Goal: Task Accomplishment & Management: Use online tool/utility

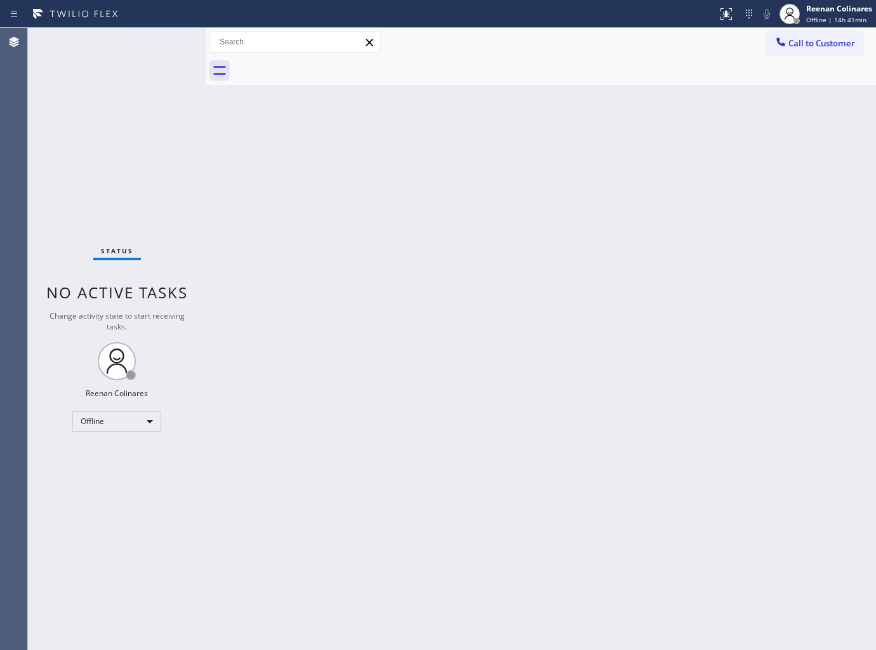
click at [585, 44] on div "Call to Customer Outbound call Location Search location Your caller id phone nu…" at bounding box center [541, 42] width 670 height 22
click at [505, 325] on div "Back to Dashboard Change Sender ID Customers Technicians Select a contact Outbo…" at bounding box center [541, 339] width 670 height 622
click at [145, 426] on div "Offline" at bounding box center [116, 421] width 89 height 20
click at [105, 453] on li "Available" at bounding box center [116, 454] width 86 height 15
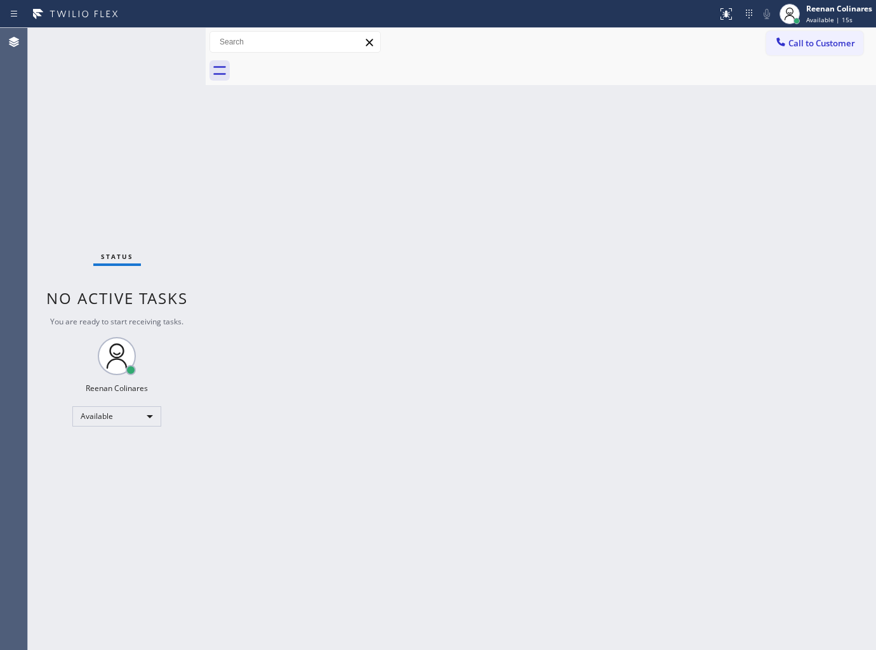
click at [670, 132] on div "Back to Dashboard Change Sender ID Customers Technicians Select a contact Outbo…" at bounding box center [541, 339] width 670 height 622
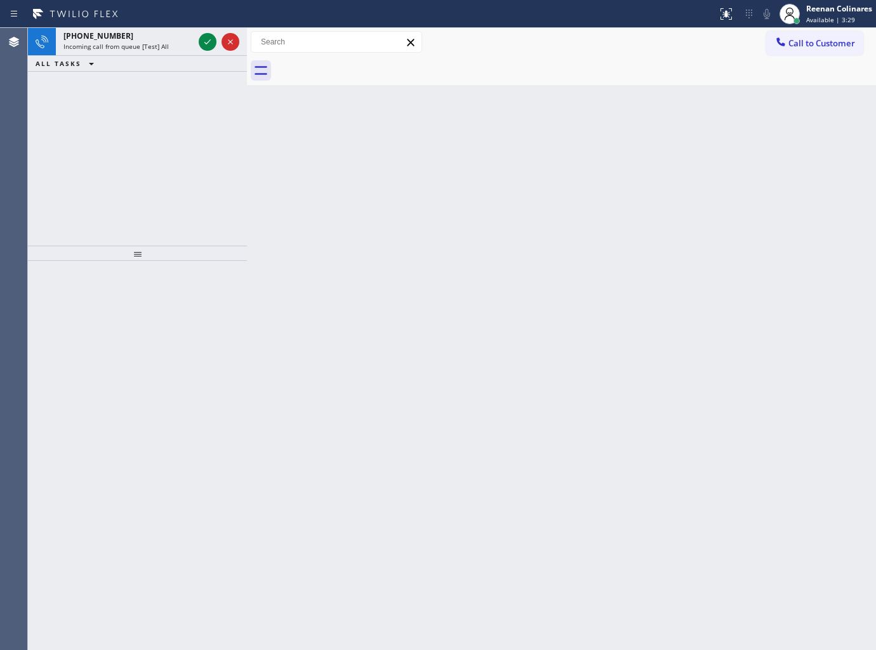
drag, startPoint x: 208, startPoint y: 41, endPoint x: 249, endPoint y: 48, distance: 41.8
click at [247, 48] on div at bounding box center [247, 339] width 0 height 622
click at [159, 46] on span "Incoming call from queue [Test] All" at bounding box center [115, 46] width 105 height 9
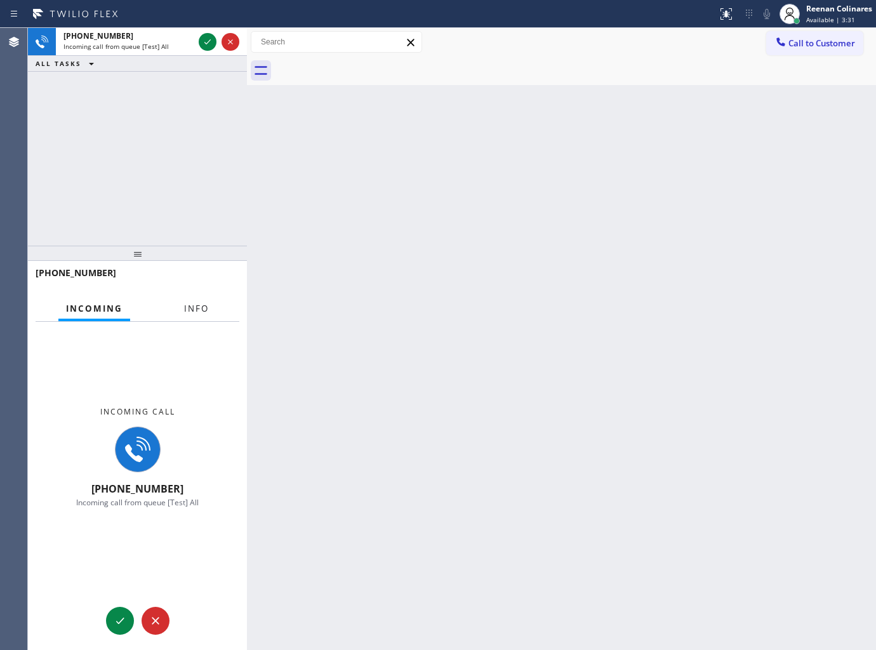
click at [204, 313] on span "Info" at bounding box center [196, 308] width 25 height 11
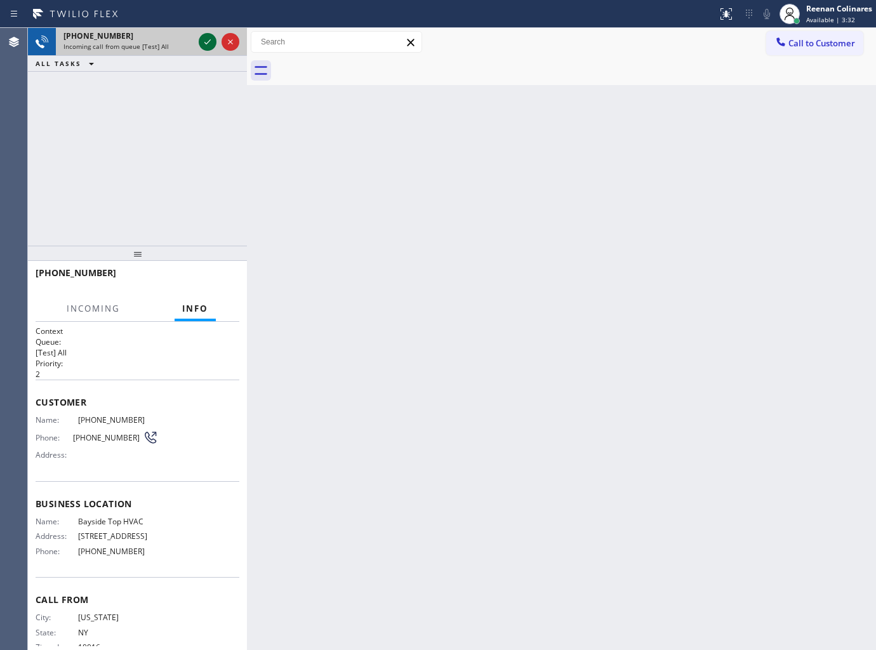
click at [204, 44] on icon at bounding box center [207, 41] width 15 height 15
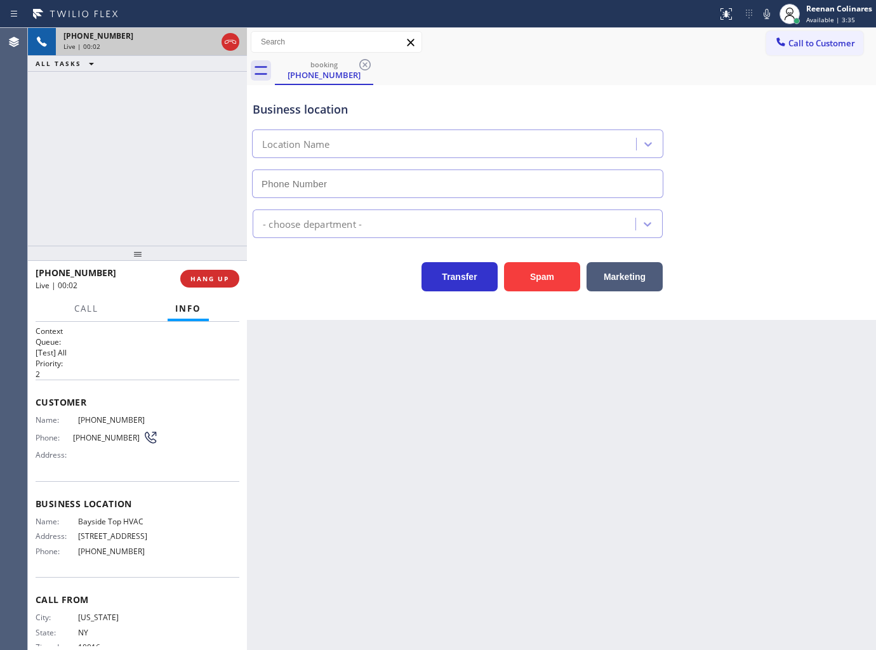
type input "[PHONE_NUMBER]"
click at [215, 275] on span "HANG UP" at bounding box center [209, 278] width 39 height 9
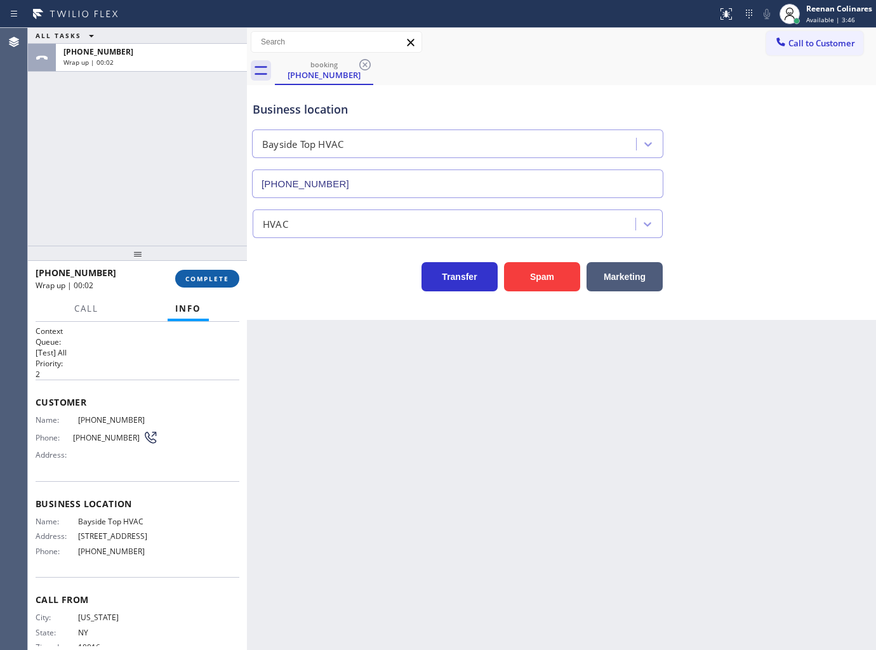
click at [216, 275] on span "COMPLETE" at bounding box center [207, 278] width 44 height 9
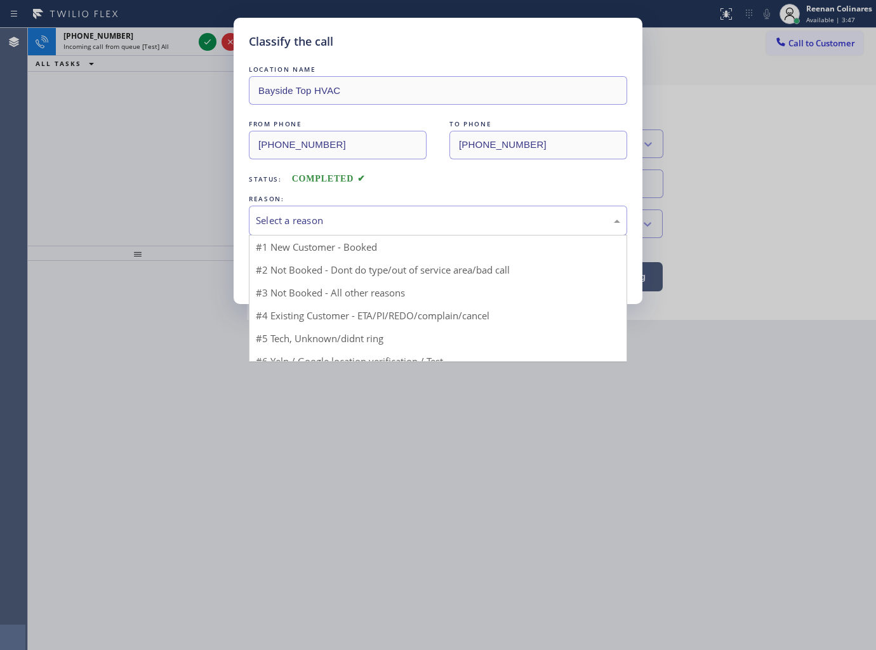
click at [278, 220] on div "Select a reason" at bounding box center [438, 220] width 364 height 15
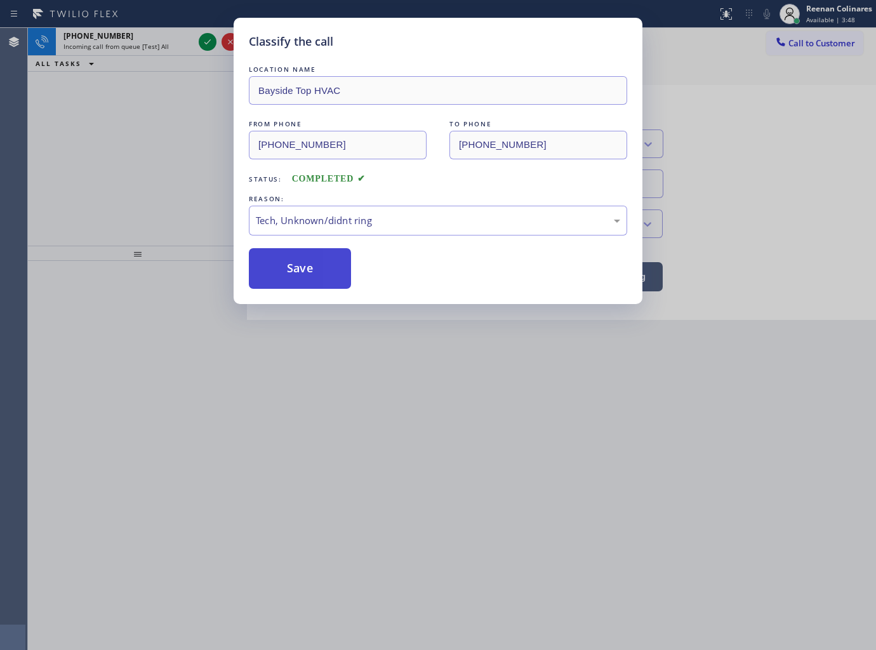
click at [284, 265] on button "Save" at bounding box center [300, 268] width 102 height 41
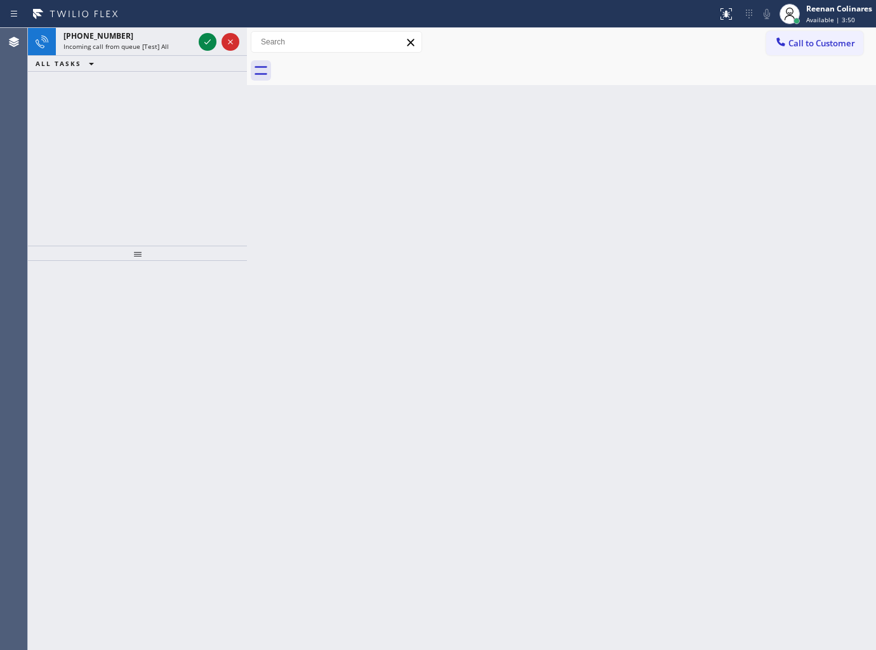
click at [275, 176] on div "Back to Dashboard Change Sender ID Customers Technicians Select a contact Outbo…" at bounding box center [561, 339] width 629 height 622
click at [189, 51] on div "Incoming call from queue [Test] All" at bounding box center [128, 46] width 130 height 9
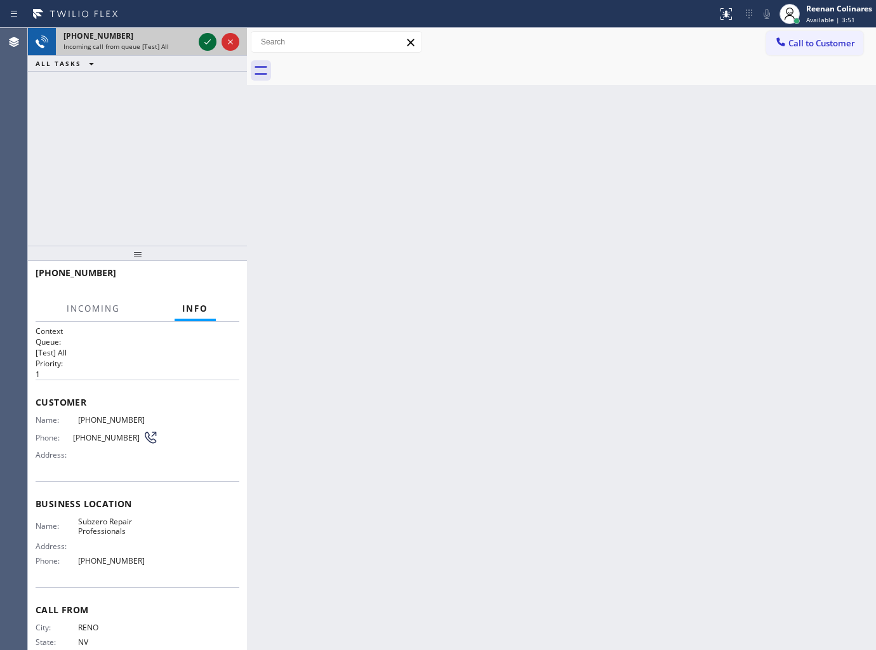
click at [208, 39] on icon at bounding box center [207, 41] width 15 height 15
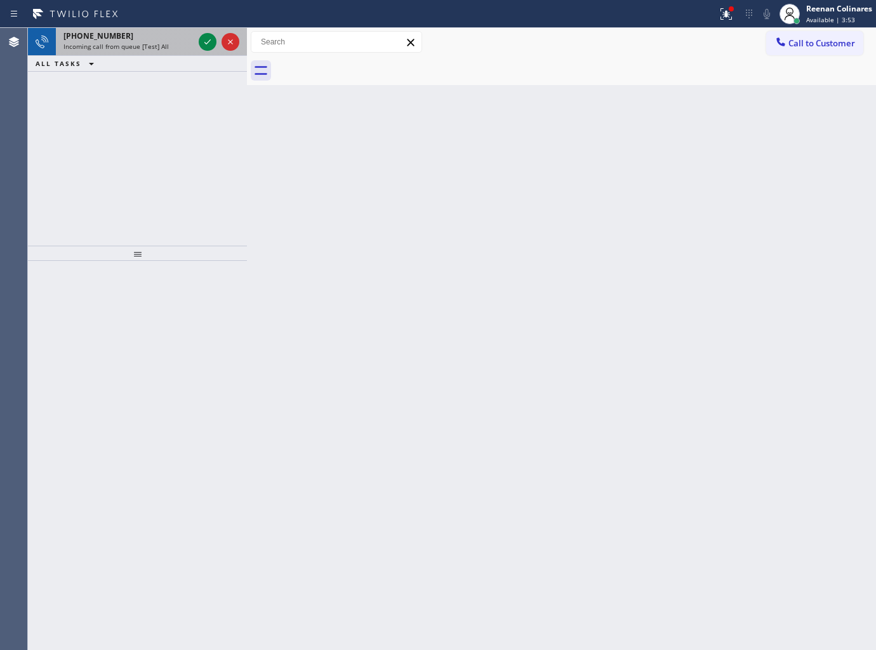
drag, startPoint x: 153, startPoint y: 29, endPoint x: 197, endPoint y: 30, distance: 43.8
click at [154, 29] on div "+18572147267 Incoming call from queue [Test] All" at bounding box center [126, 42] width 140 height 28
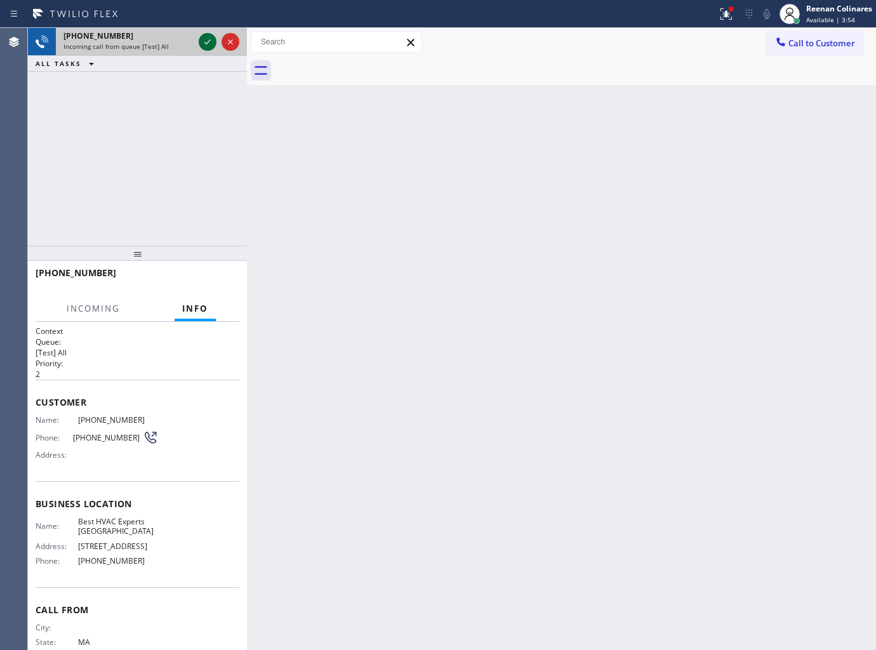
click at [206, 38] on icon at bounding box center [207, 41] width 15 height 15
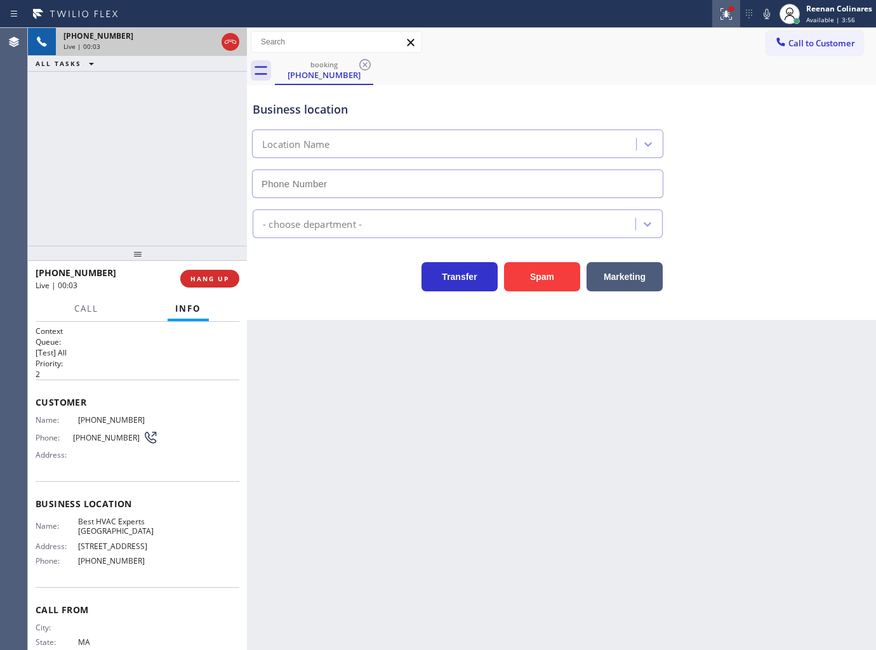
type input "[PHONE_NUMBER]"
click at [727, 14] on icon at bounding box center [726, 12] width 8 height 4
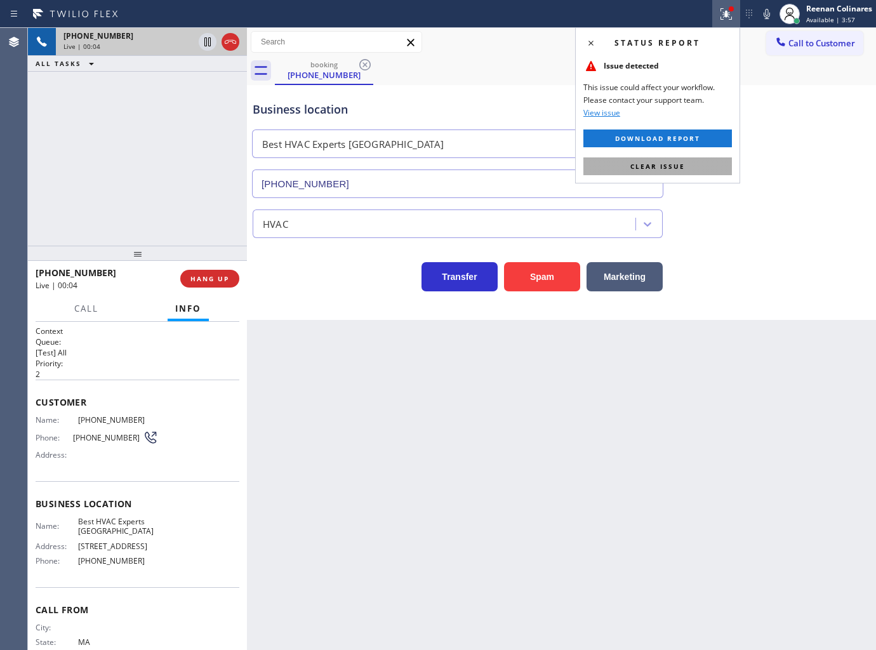
click at [700, 164] on button "Clear issue" at bounding box center [657, 166] width 149 height 18
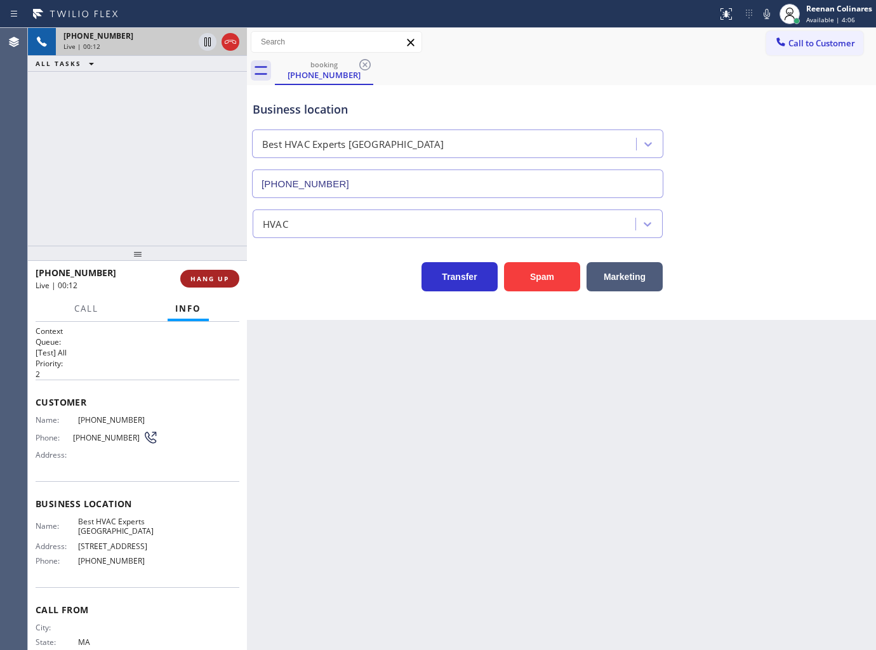
click at [216, 278] on span "HANG UP" at bounding box center [209, 278] width 39 height 9
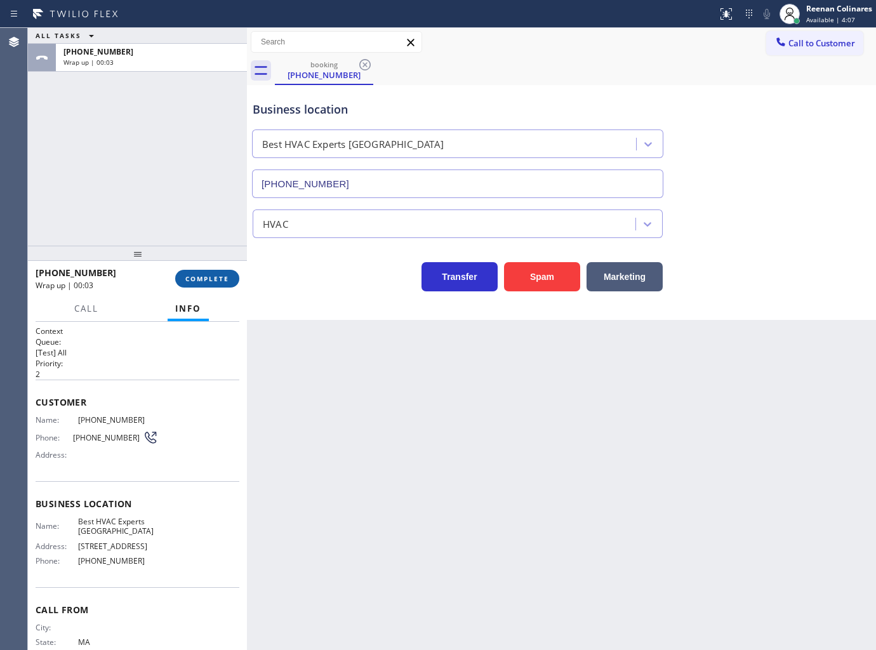
click at [218, 282] on span "COMPLETE" at bounding box center [207, 278] width 44 height 9
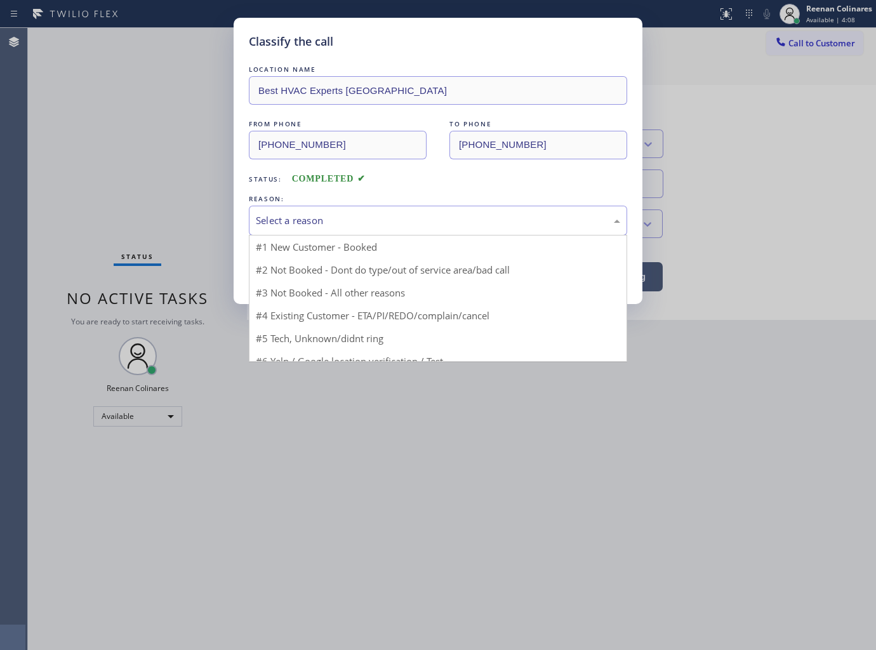
click at [305, 220] on div "Select a reason" at bounding box center [438, 220] width 364 height 15
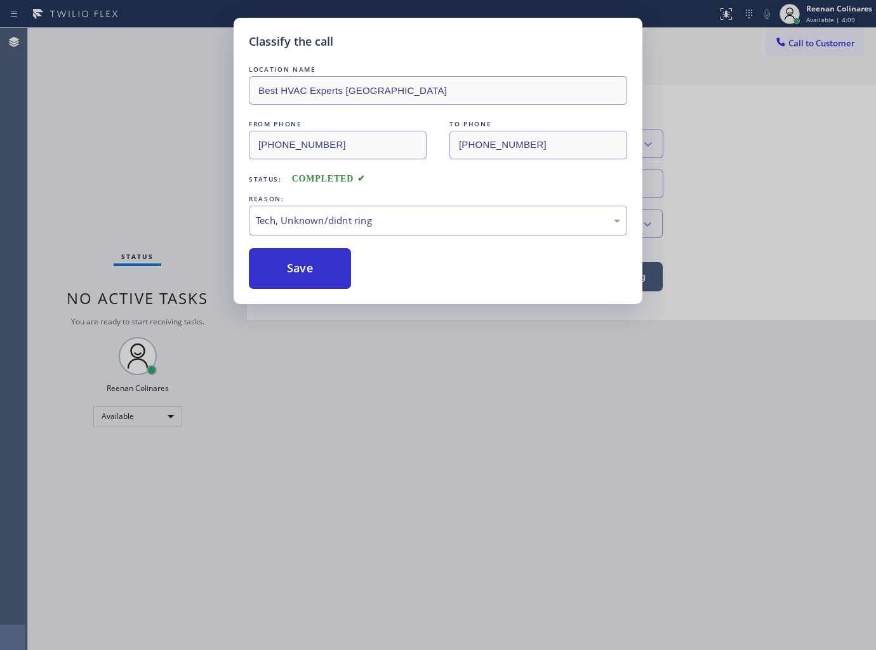
click at [284, 274] on button "Save" at bounding box center [300, 268] width 102 height 41
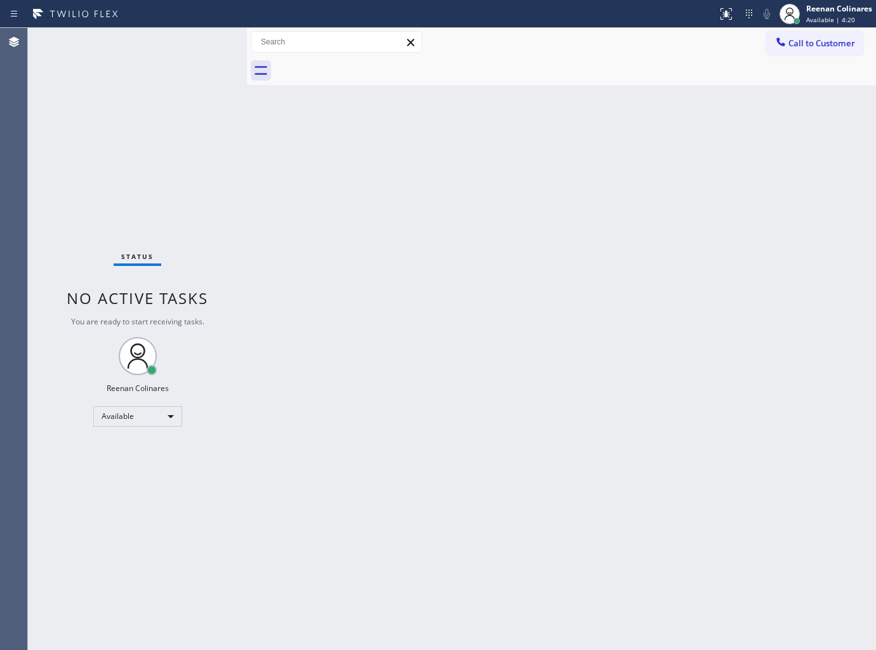
click at [564, 178] on div "Back to Dashboard Change Sender ID Customers Technicians Select a contact Outbo…" at bounding box center [561, 339] width 629 height 622
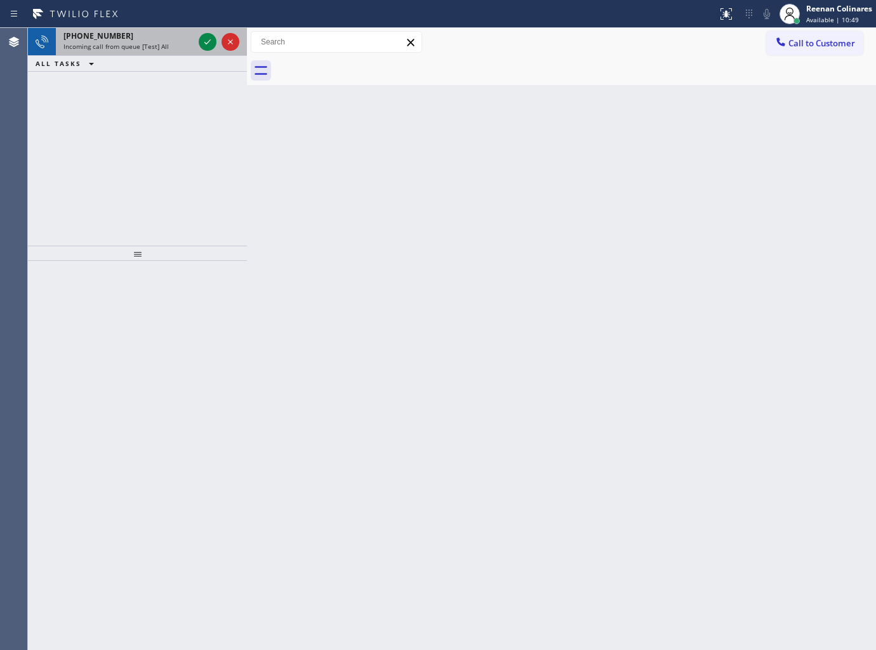
click at [154, 45] on span "Incoming call from queue [Test] All" at bounding box center [115, 46] width 105 height 9
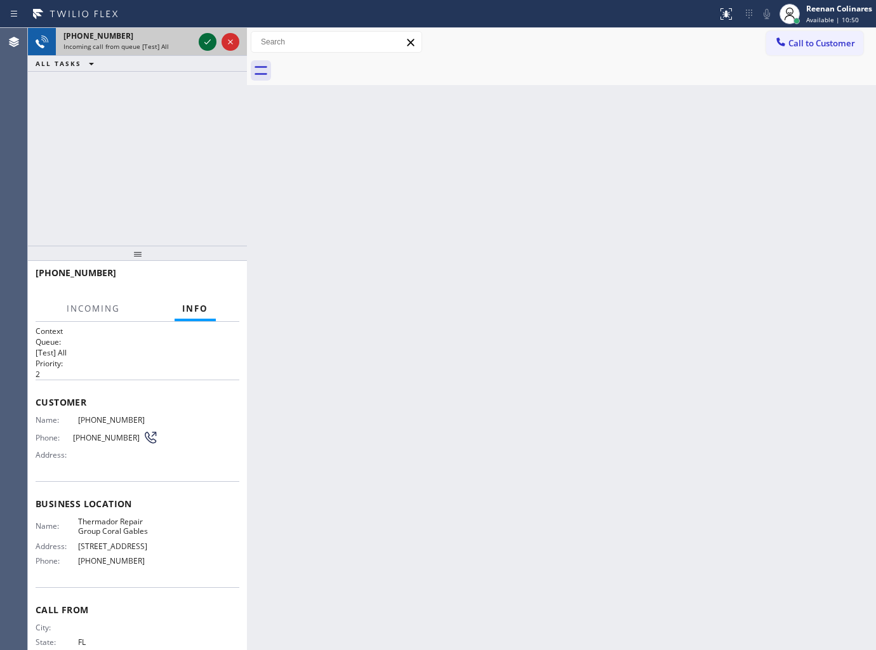
click at [205, 36] on icon at bounding box center [207, 41] width 15 height 15
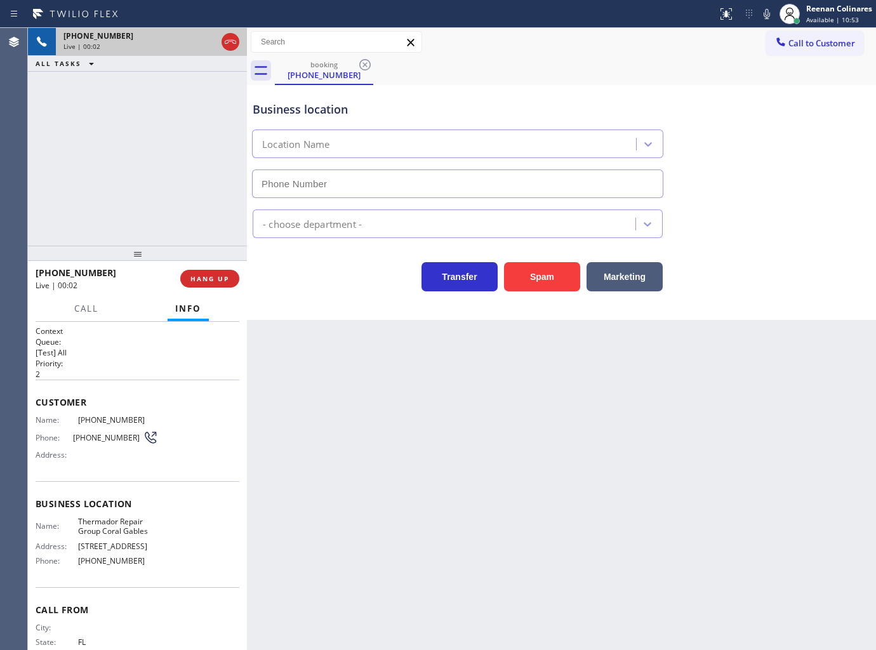
type input "[PHONE_NUMBER]"
click at [765, 9] on icon at bounding box center [766, 13] width 15 height 15
click at [766, 15] on icon at bounding box center [766, 13] width 15 height 15
click at [235, 282] on button "HANG UP" at bounding box center [209, 279] width 59 height 18
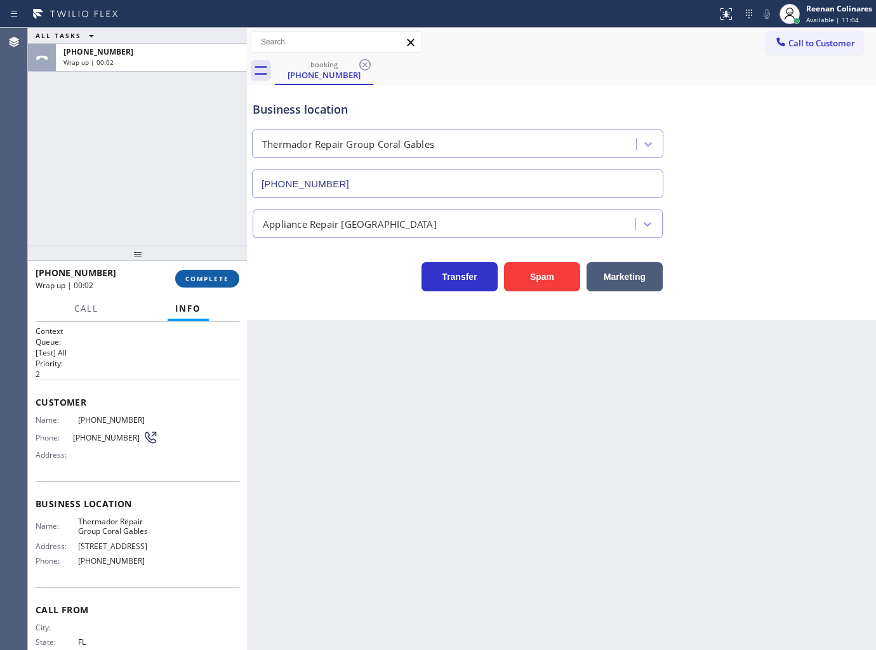
click at [231, 280] on button "COMPLETE" at bounding box center [207, 279] width 64 height 18
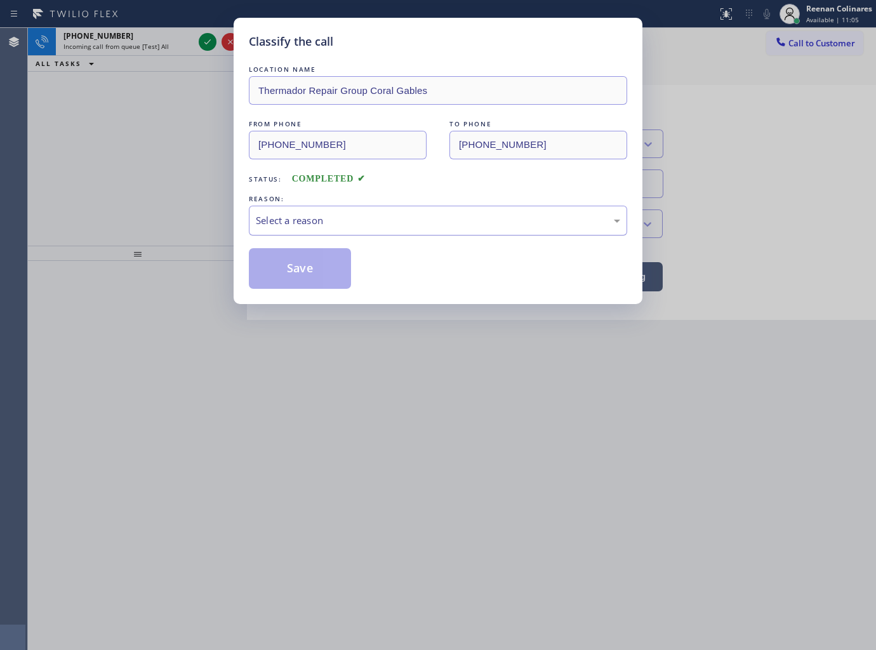
click at [269, 218] on div "Select a reason" at bounding box center [438, 220] width 364 height 15
click at [308, 255] on button "Save" at bounding box center [300, 268] width 102 height 41
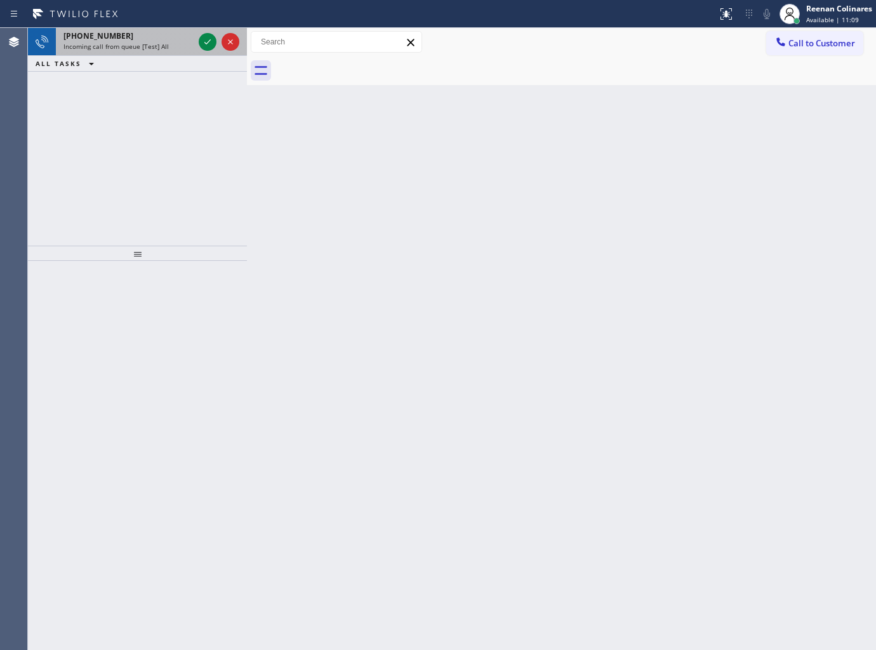
click at [136, 43] on span "Incoming call from queue [Test] All" at bounding box center [115, 46] width 105 height 9
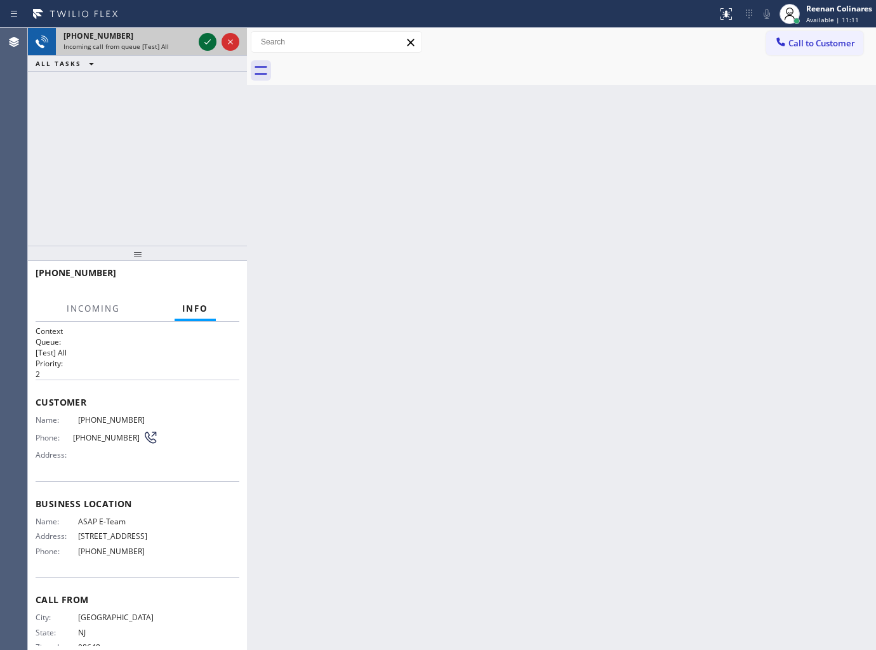
click at [204, 42] on icon at bounding box center [207, 41] width 15 height 15
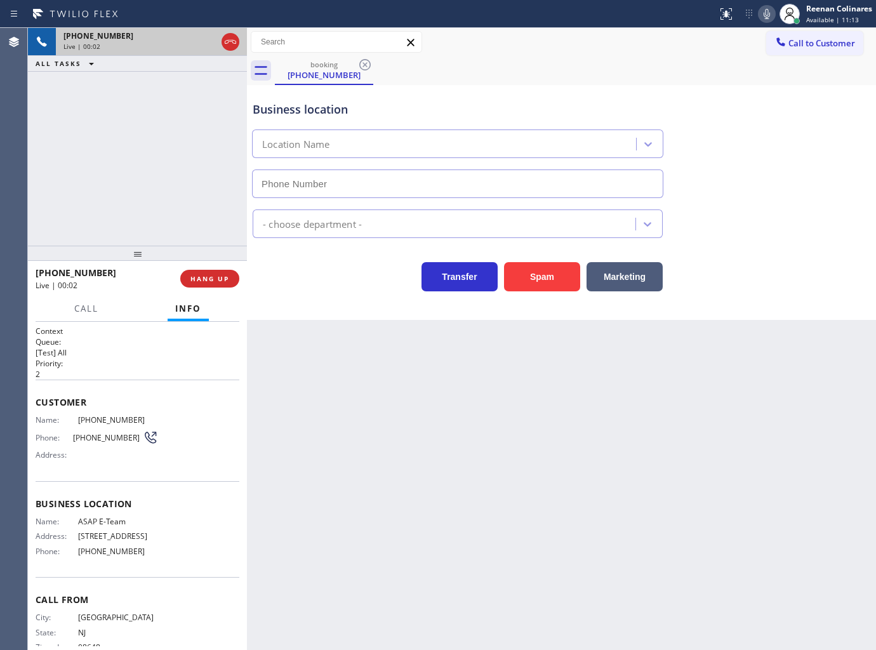
type input "[PHONE_NUMBER]"
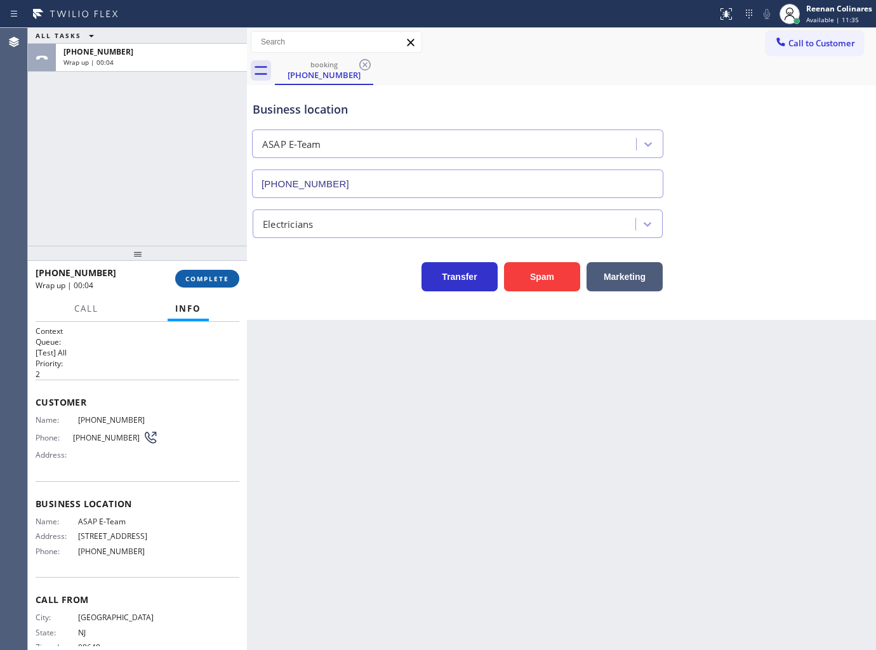
click at [230, 278] on button "COMPLETE" at bounding box center [207, 279] width 64 height 18
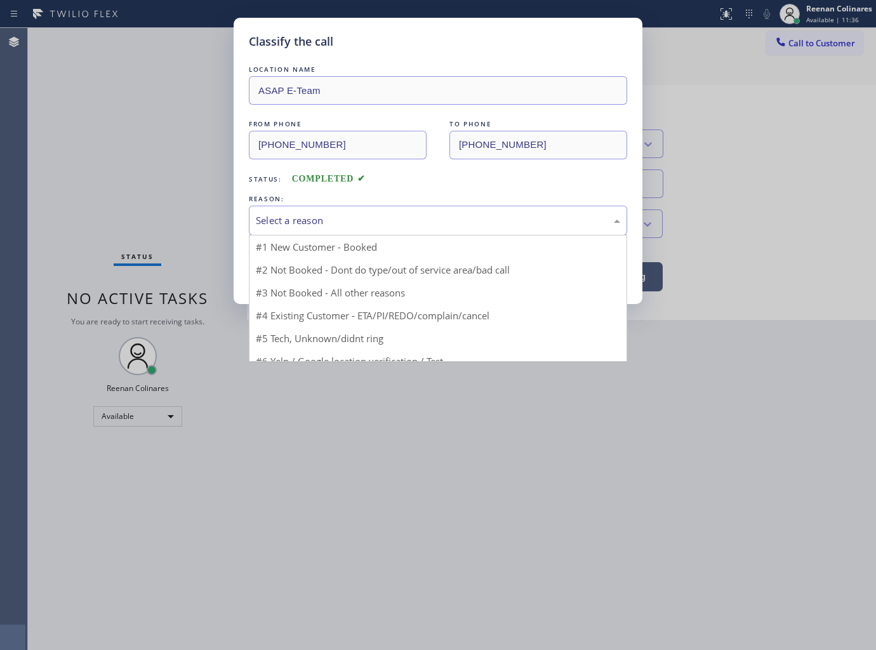
click at [276, 220] on div "Select a reason" at bounding box center [438, 220] width 364 height 15
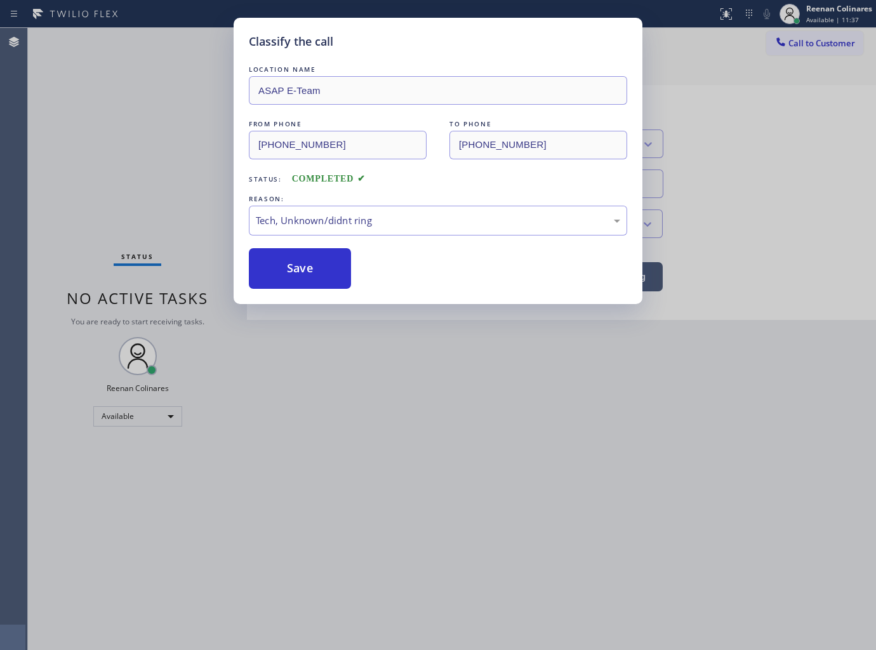
click at [279, 275] on button "Save" at bounding box center [300, 268] width 102 height 41
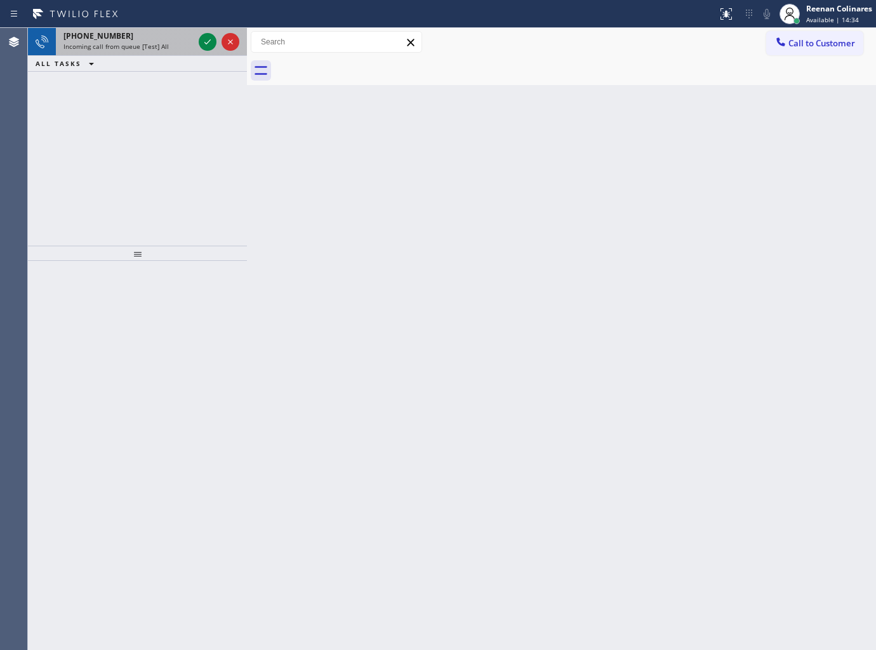
click at [160, 46] on span "Incoming call from queue [Test] All" at bounding box center [115, 46] width 105 height 9
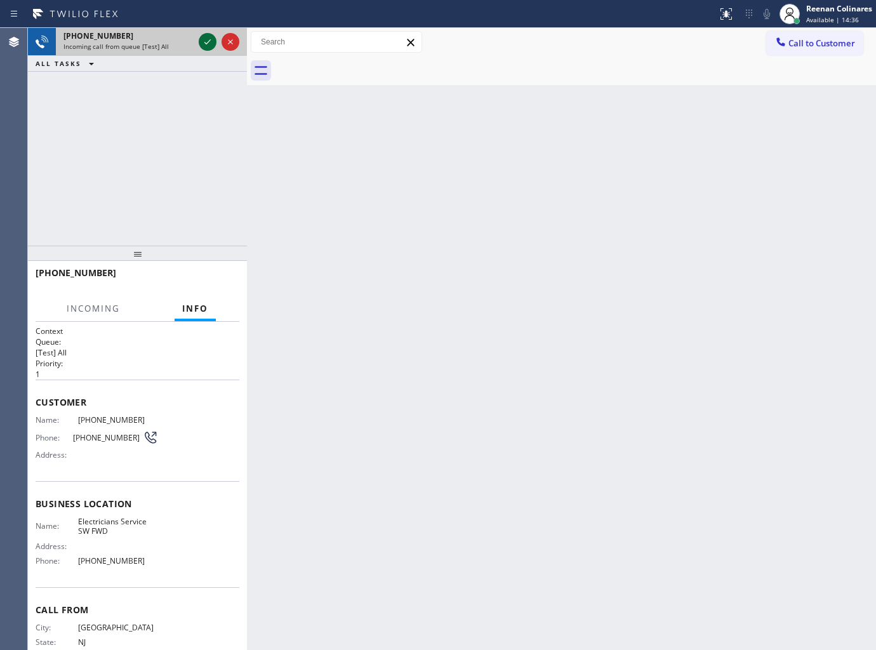
click at [207, 38] on icon at bounding box center [207, 41] width 15 height 15
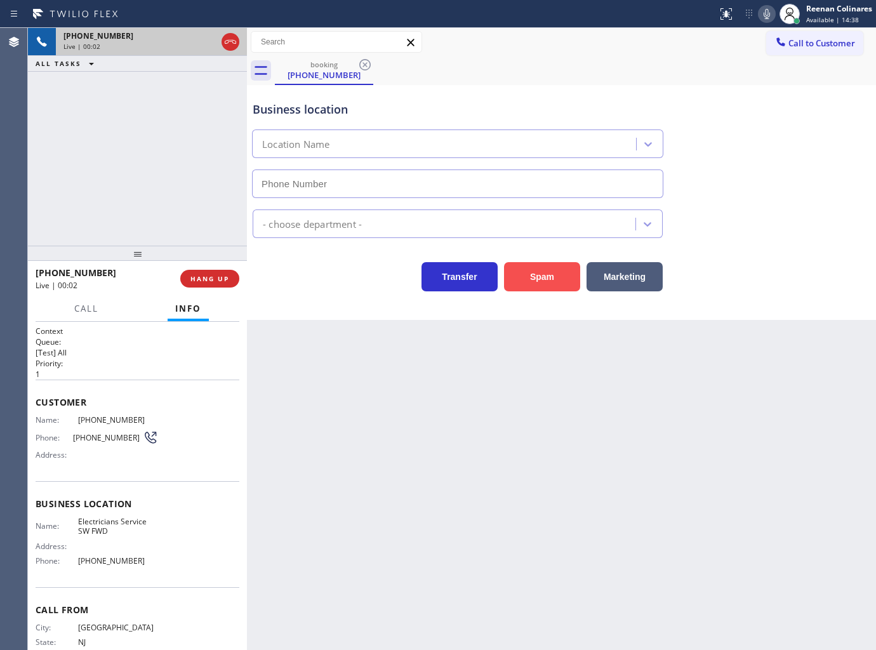
type input "(213) 566-1222"
drag, startPoint x: 550, startPoint y: 281, endPoint x: 607, endPoint y: 239, distance: 70.3
click at [555, 277] on button "Spam" at bounding box center [542, 276] width 76 height 29
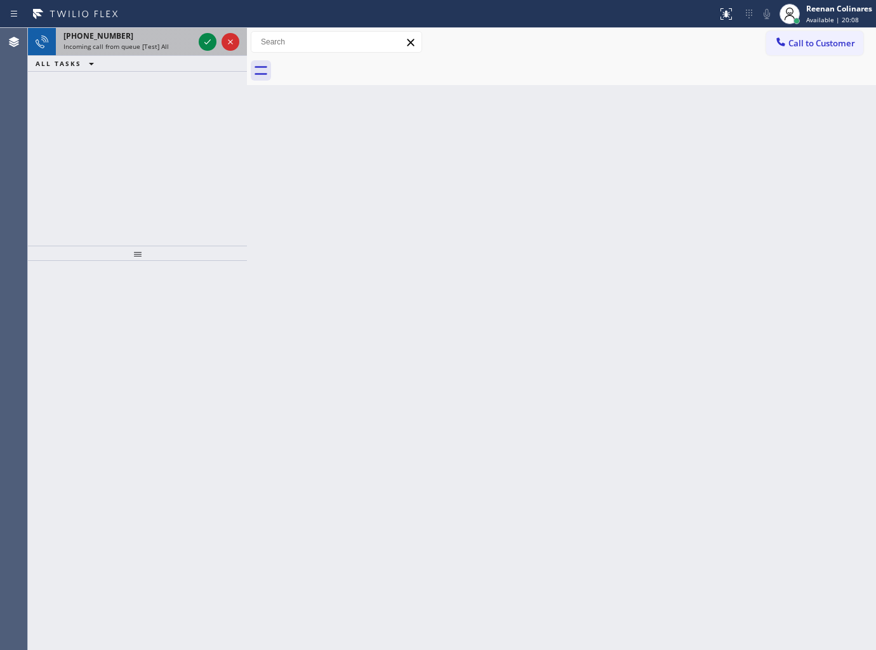
click at [167, 46] on div "Incoming call from queue [Test] All" at bounding box center [128, 46] width 130 height 9
click at [161, 34] on div "+17753543410" at bounding box center [128, 35] width 130 height 11
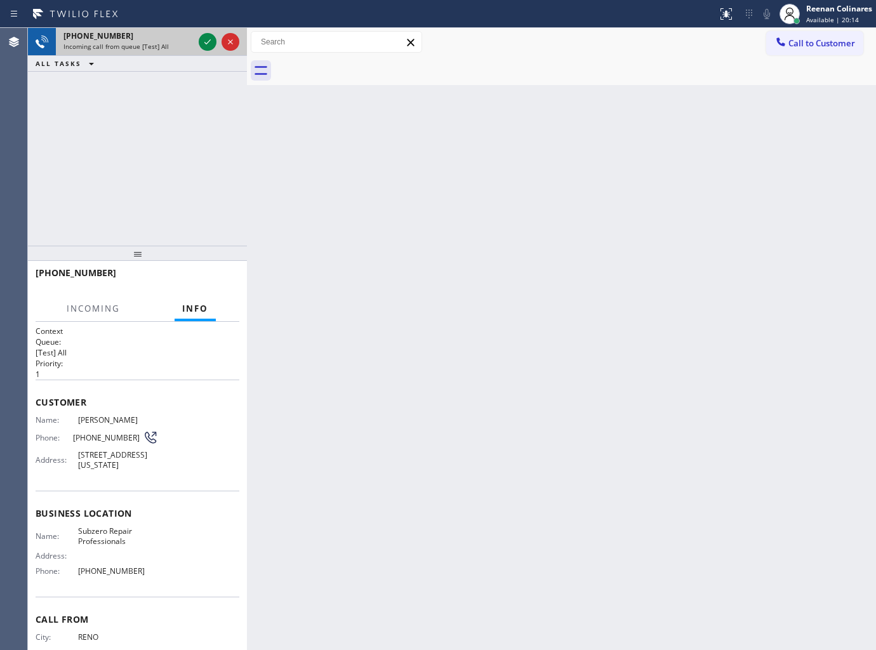
drag, startPoint x: 179, startPoint y: 37, endPoint x: 195, endPoint y: 42, distance: 16.7
click at [183, 38] on div "+17753543410" at bounding box center [128, 35] width 130 height 11
click at [204, 44] on icon at bounding box center [207, 41] width 15 height 15
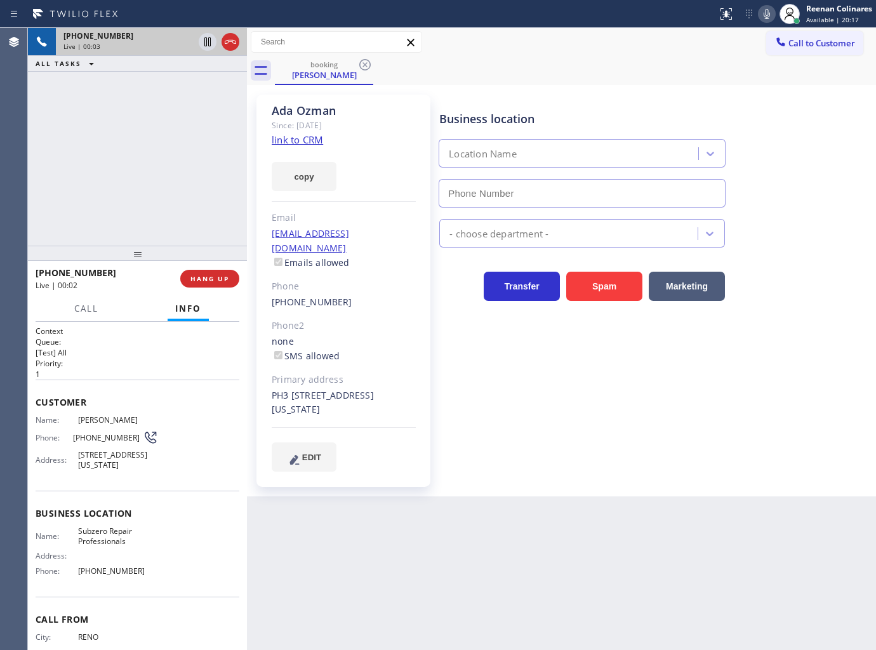
type input "[PHONE_NUMBER]"
click at [292, 175] on button "copy" at bounding box center [304, 176] width 65 height 29
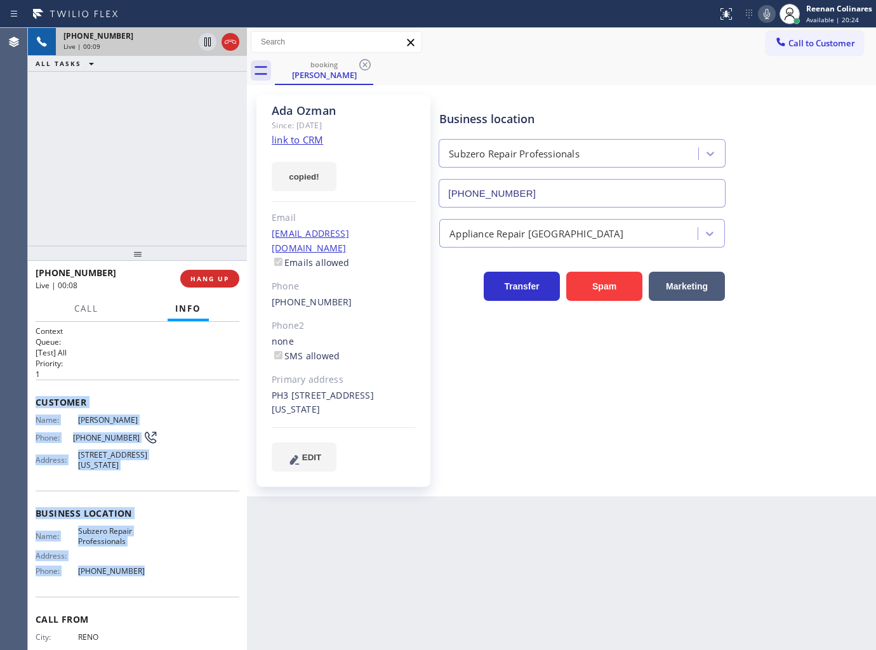
drag, startPoint x: 35, startPoint y: 397, endPoint x: 167, endPoint y: 567, distance: 215.3
click at [167, 567] on div "Context Queue: [Test] All Priority: 1 Customer Name: Ada Ozman Phone: (775) 354…" at bounding box center [138, 510] width 204 height 368
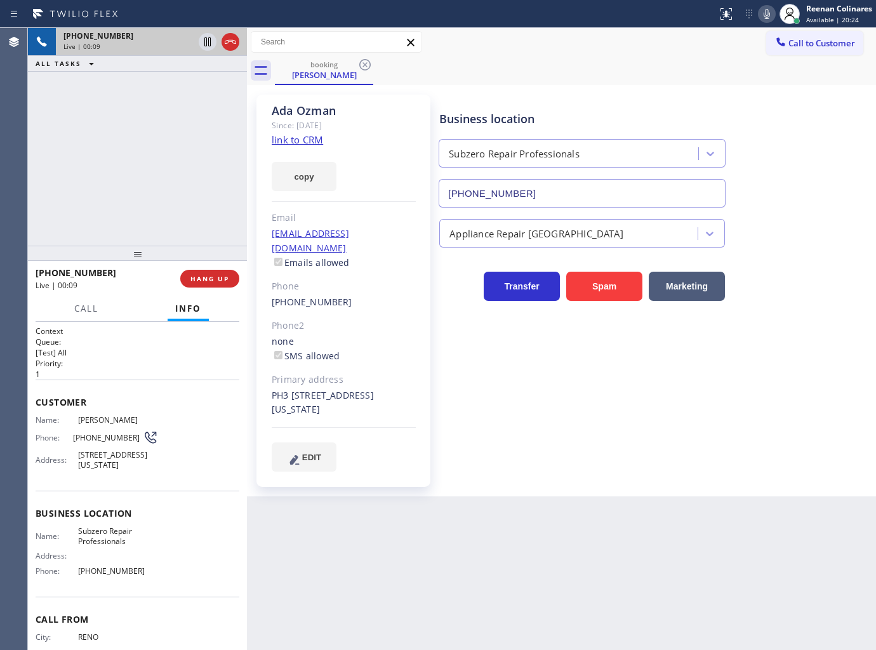
click at [739, 543] on div "Back to Dashboard Change Sender ID Customers Technicians Select a contact Outbo…" at bounding box center [561, 339] width 629 height 622
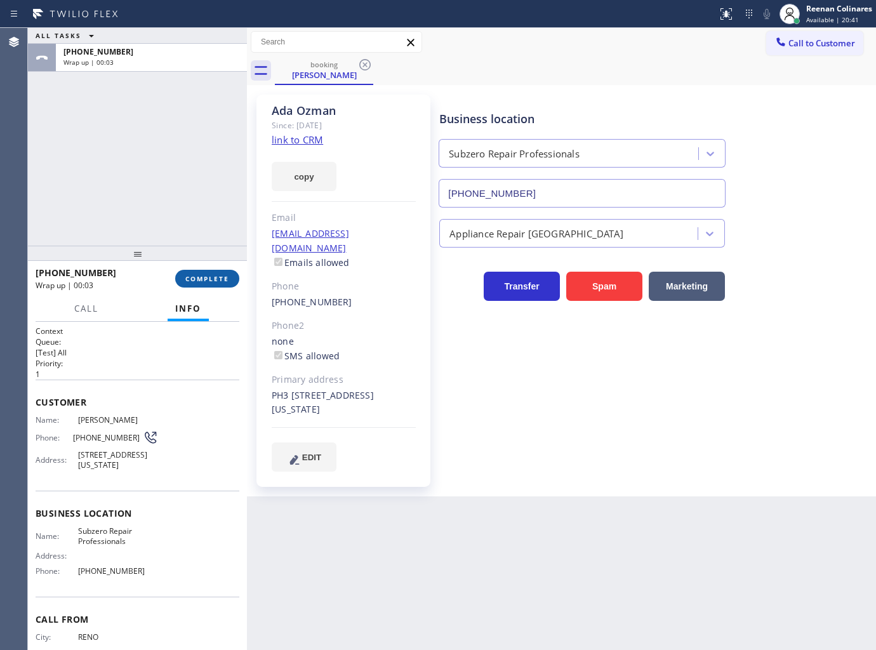
click at [196, 275] on span "COMPLETE" at bounding box center [207, 278] width 44 height 9
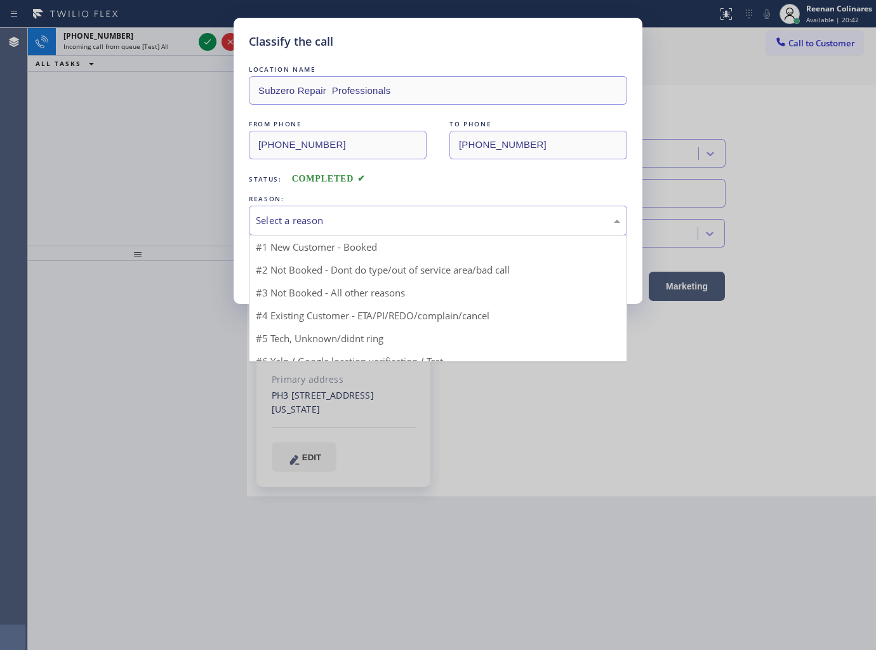
click at [281, 212] on div "Select a reason" at bounding box center [438, 221] width 378 height 30
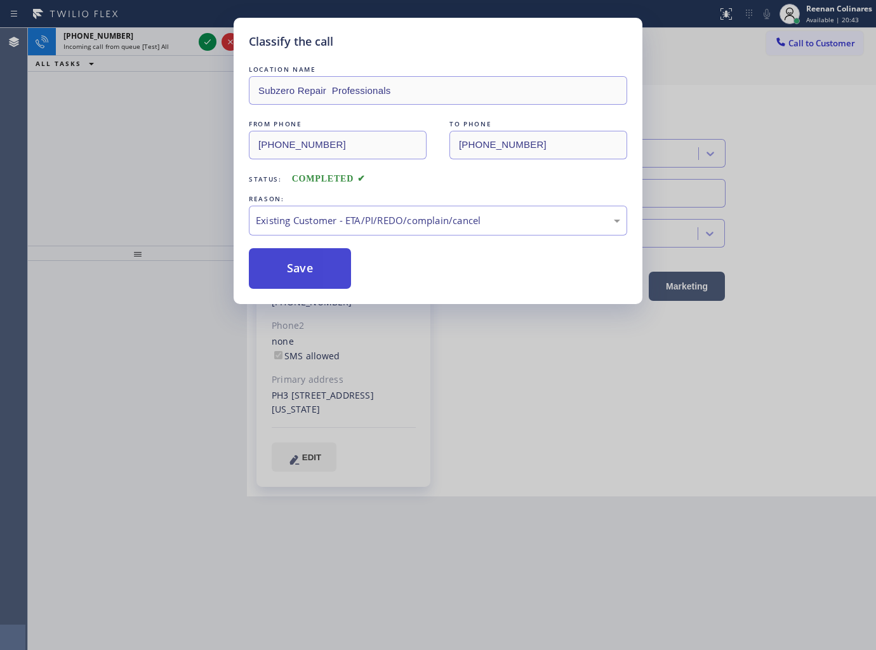
click at [289, 276] on button "Save" at bounding box center [300, 268] width 102 height 41
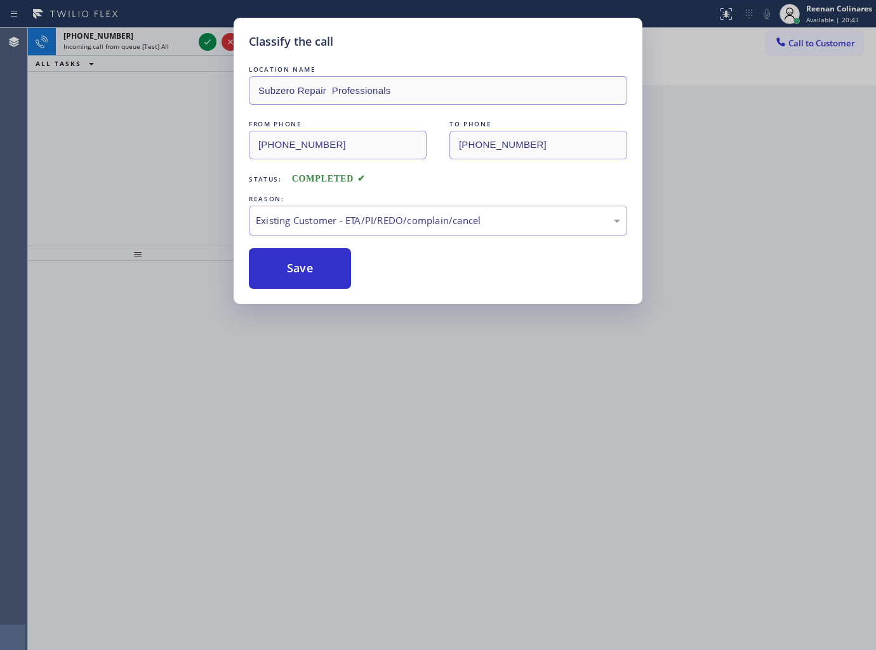
drag, startPoint x: 147, startPoint y: 143, endPoint x: 144, endPoint y: 127, distance: 16.2
click at [147, 138] on div "Classify the call LOCATION NAME Subzero Repair Professionals FROM PHONE (775) 3…" at bounding box center [438, 325] width 876 height 650
click at [161, 48] on div "Classify the call LOCATION NAME Subzero Repair Professionals FROM PHONE (775) 3…" at bounding box center [438, 325] width 876 height 650
click at [161, 48] on div "Classify the call LOCATION NAME Bayside Top HVAC FROM PHONE (347) 676-2510 TO P…" at bounding box center [452, 339] width 848 height 622
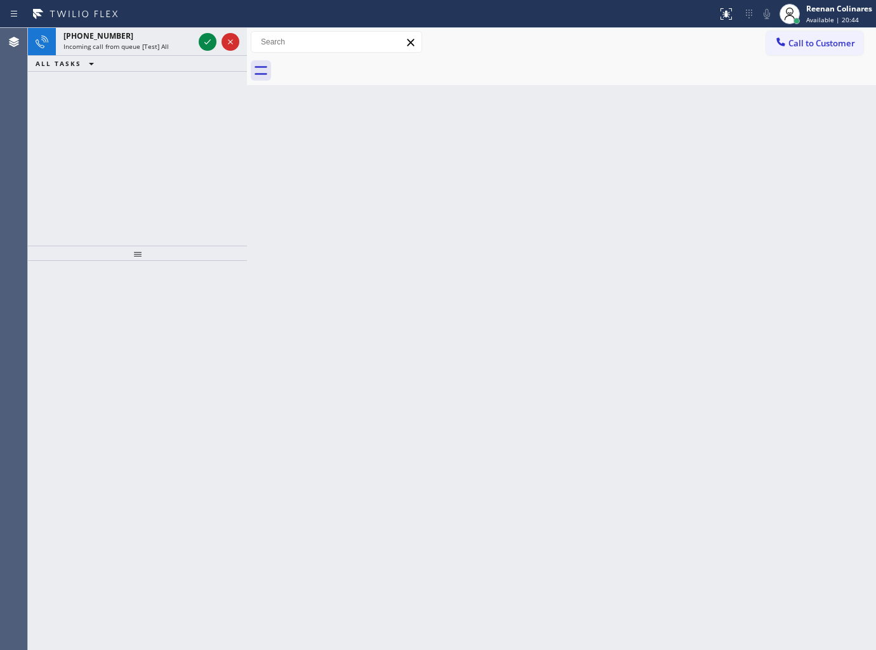
click at [161, 48] on span "Incoming call from queue [Test] All" at bounding box center [115, 46] width 105 height 9
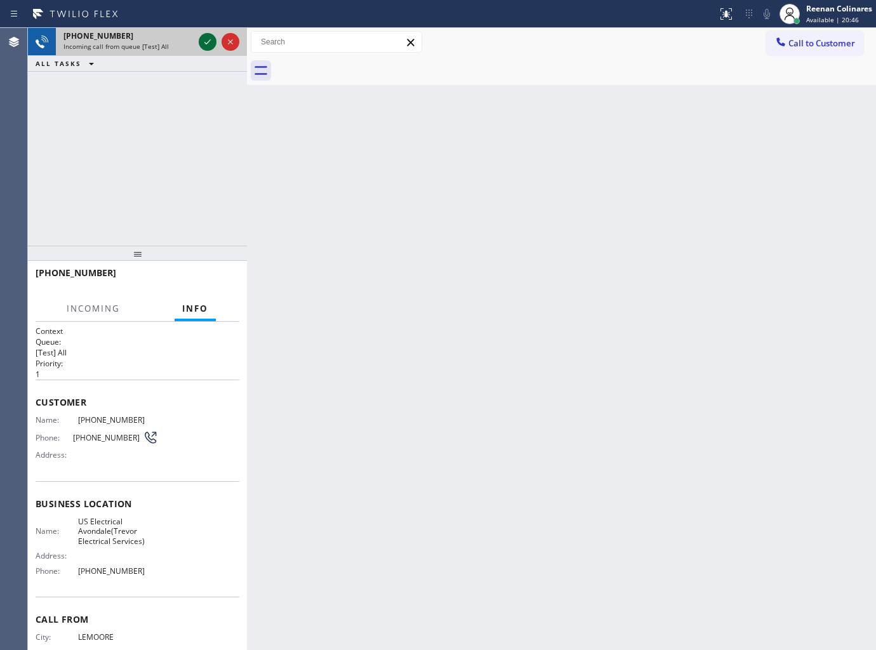
click at [206, 41] on icon at bounding box center [207, 41] width 15 height 15
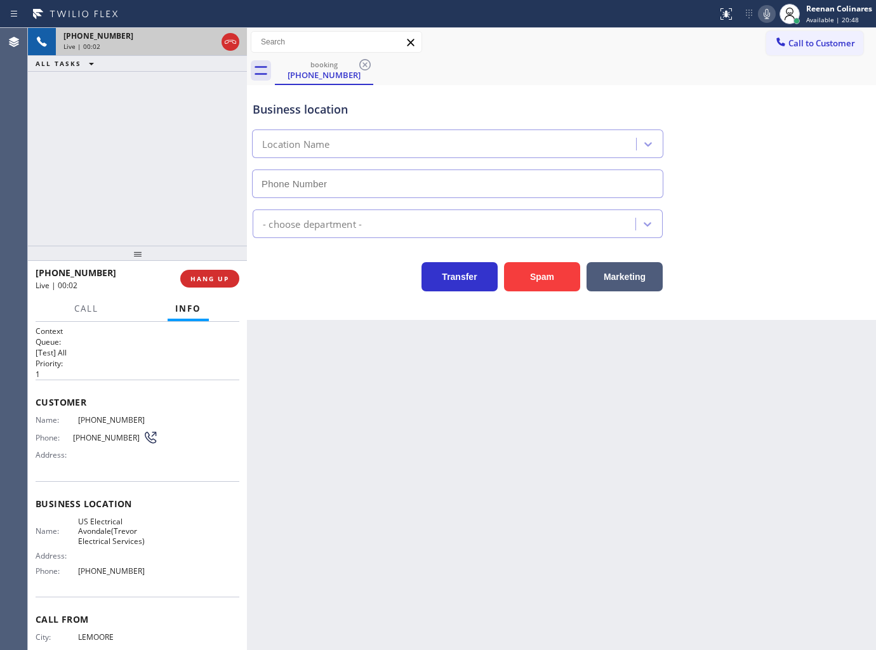
type input "[PHONE_NUMBER]"
click at [769, 15] on icon at bounding box center [766, 13] width 15 height 15
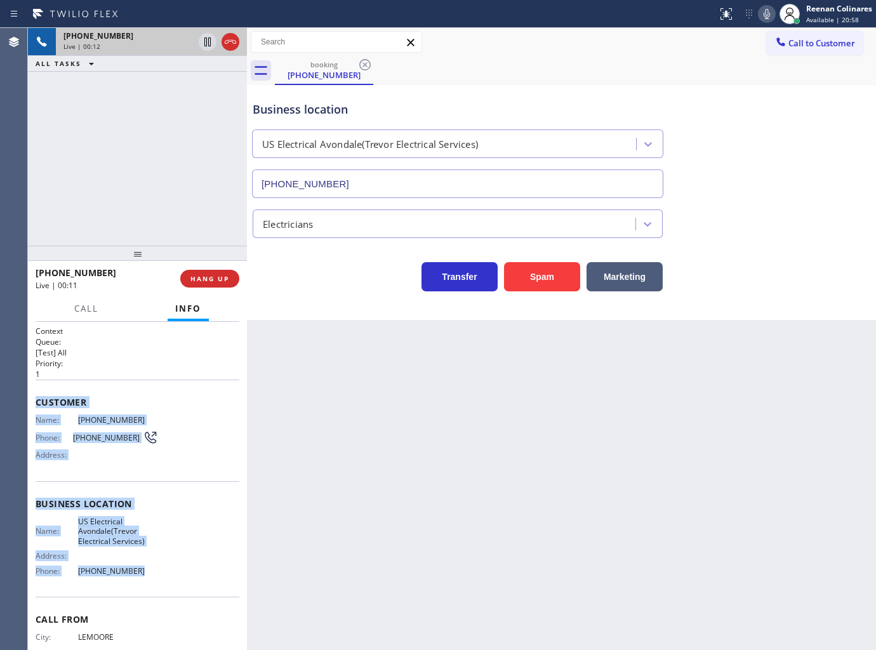
drag, startPoint x: 55, startPoint y: 410, endPoint x: 229, endPoint y: 580, distance: 242.8
click at [199, 578] on div "Context Queue: [Test] All Priority: 1 Customer Name: (559) 904-4678 Phone: (559…" at bounding box center [137, 486] width 219 height 329
drag, startPoint x: 765, startPoint y: 7, endPoint x: 719, endPoint y: 32, distance: 52.3
click at [765, 7] on icon at bounding box center [766, 13] width 15 height 15
click at [89, 303] on span "Call" at bounding box center [86, 308] width 24 height 11
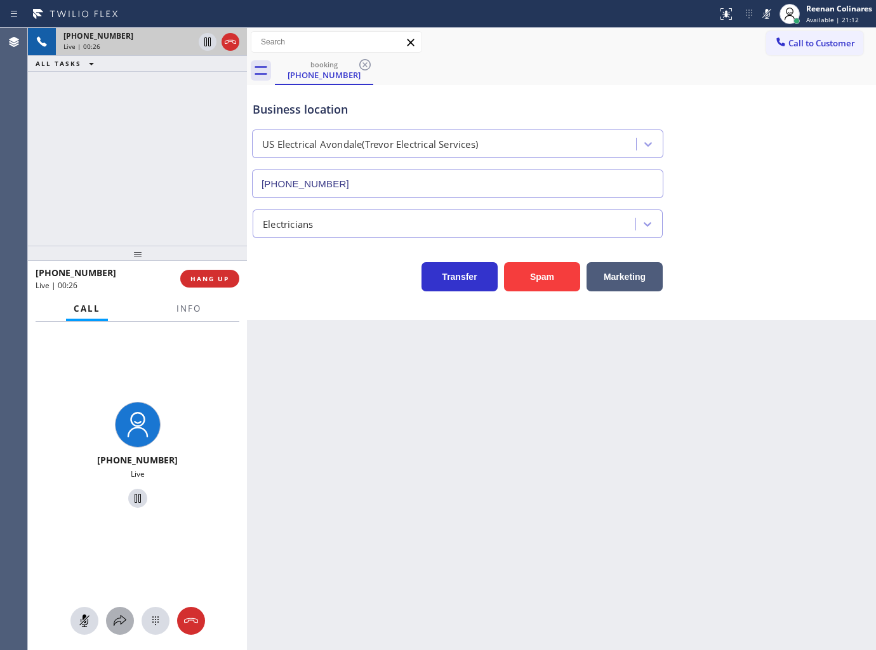
click at [127, 613] on button at bounding box center [120, 621] width 28 height 28
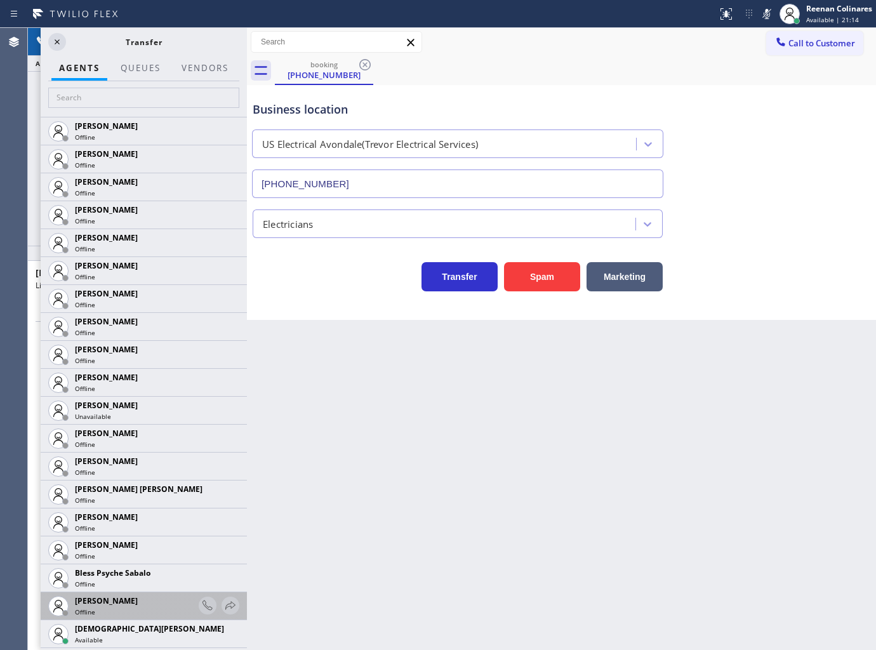
scroll to position [211, 0]
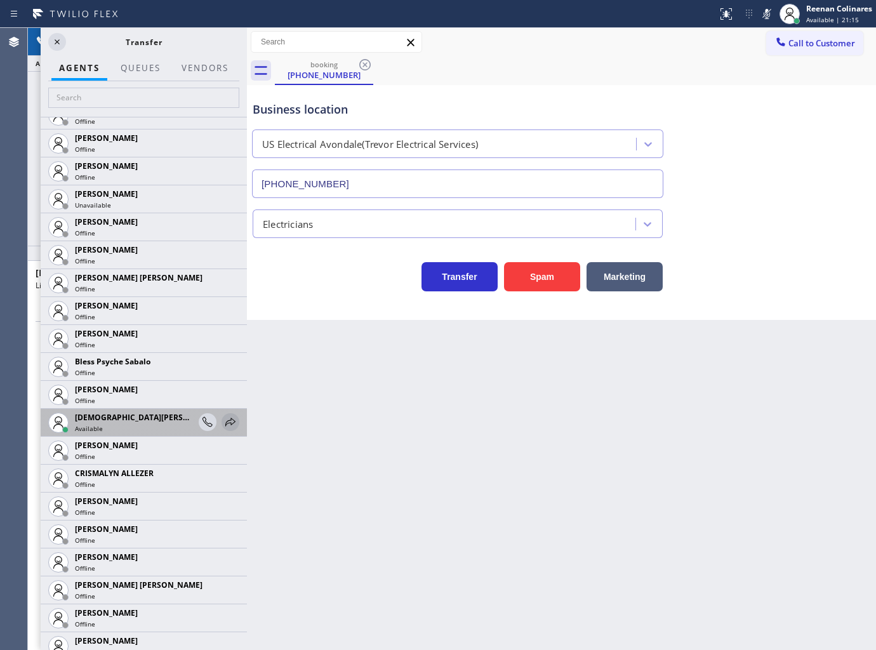
click at [225, 420] on icon at bounding box center [230, 422] width 10 height 8
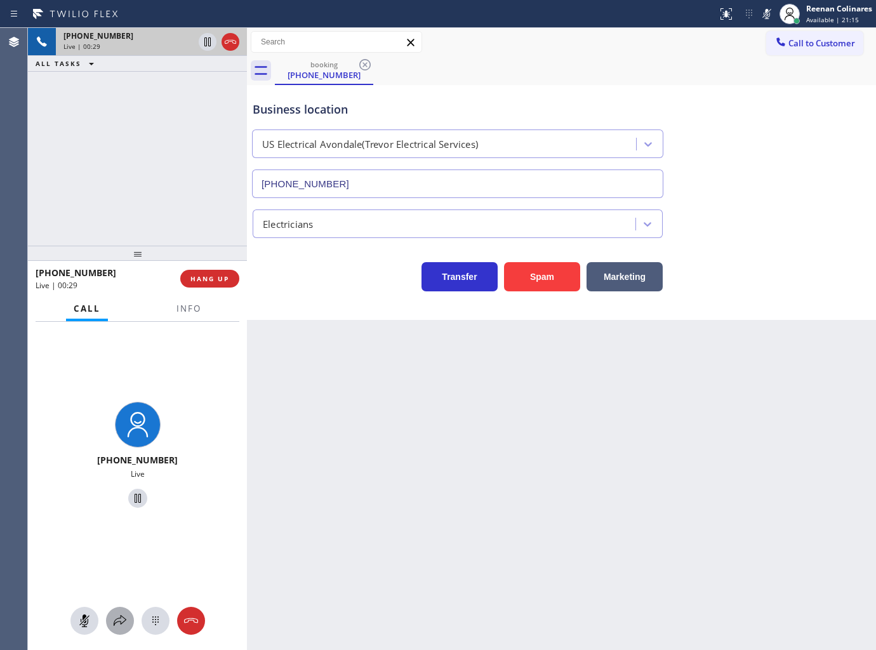
click at [121, 632] on button at bounding box center [120, 621] width 28 height 28
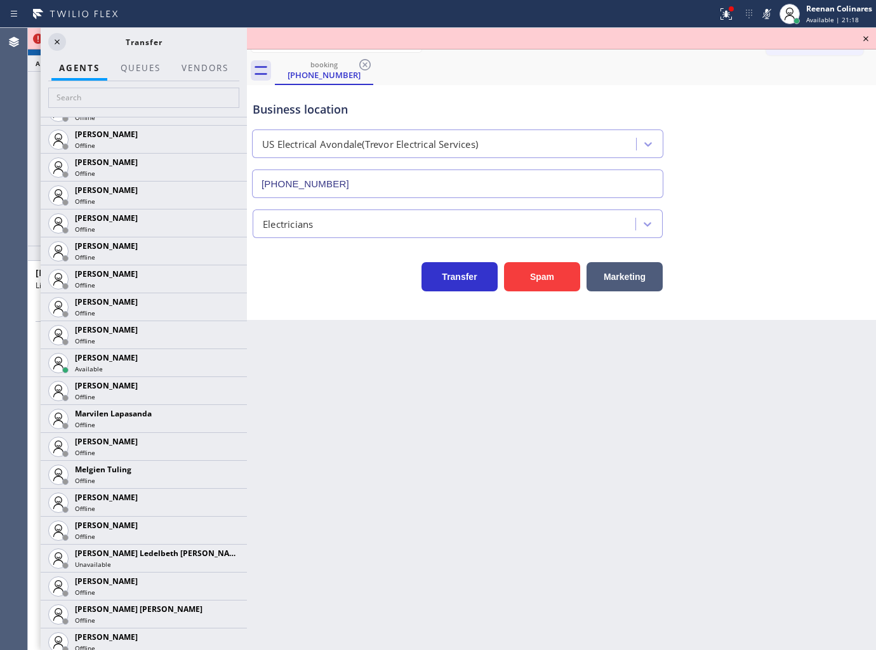
scroll to position [1962, 0]
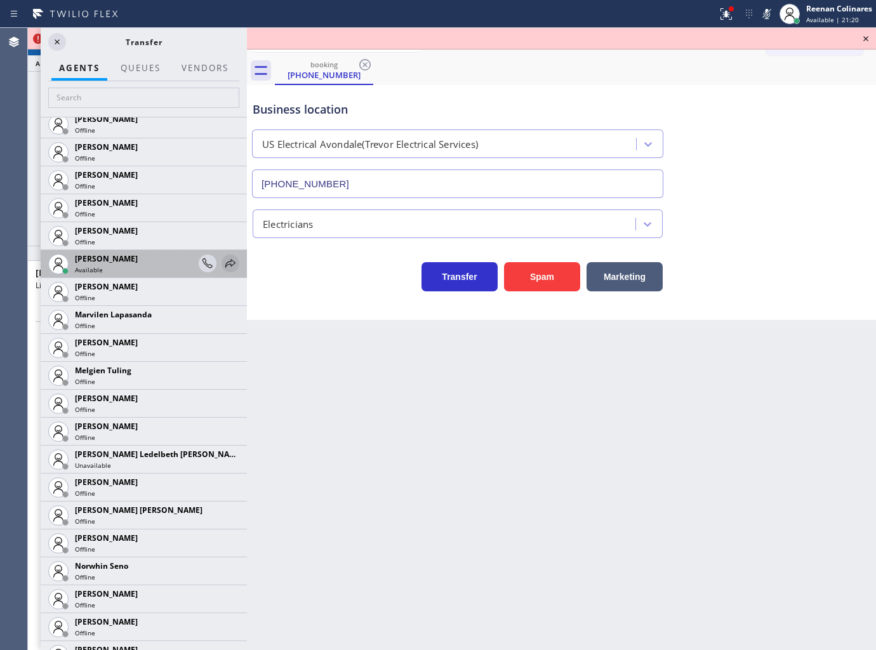
click at [225, 265] on icon at bounding box center [230, 263] width 10 height 8
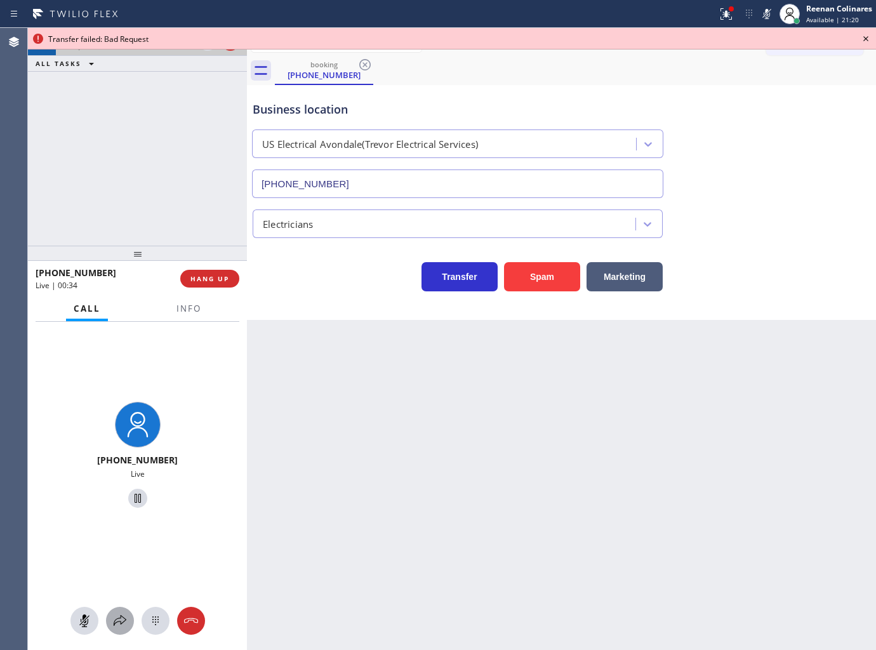
click at [119, 624] on icon at bounding box center [119, 620] width 15 height 15
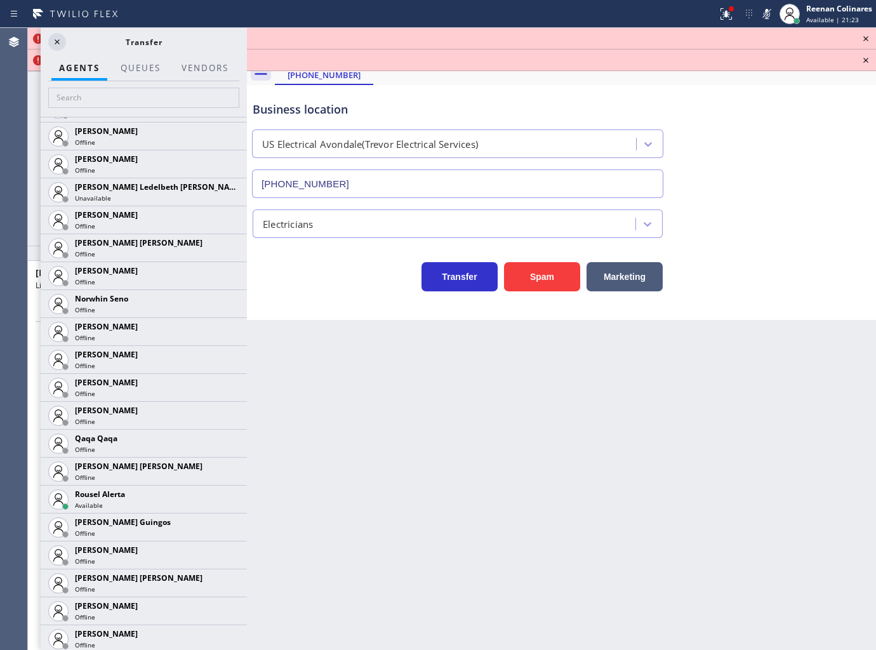
scroll to position [2238, 0]
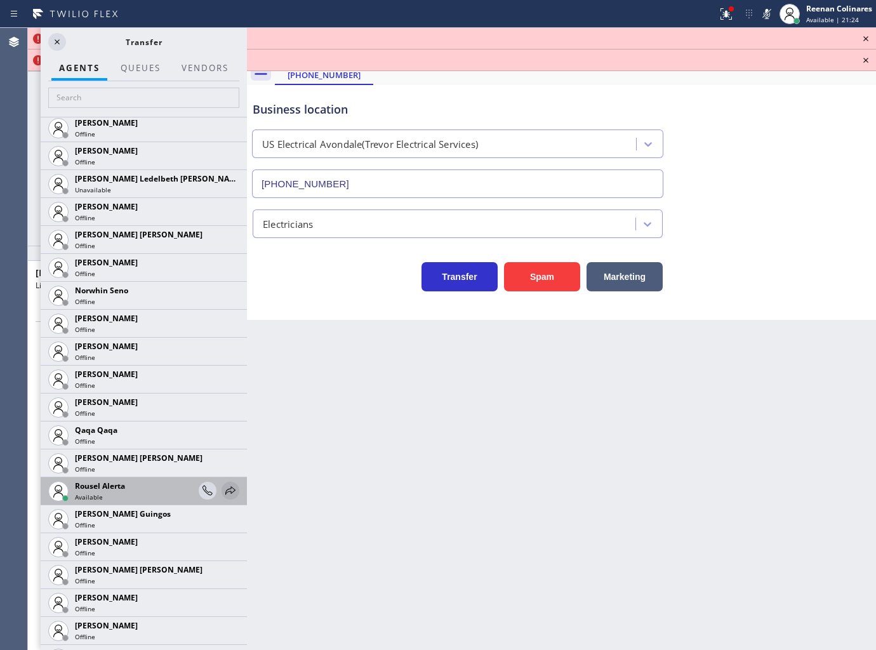
click at [224, 487] on icon at bounding box center [230, 490] width 15 height 15
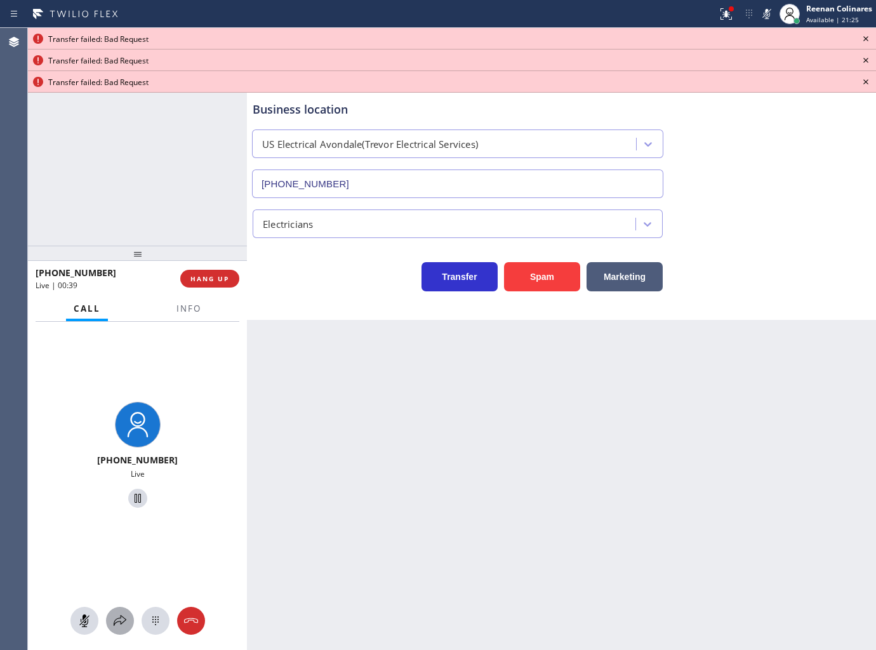
click at [121, 618] on icon at bounding box center [119, 620] width 15 height 15
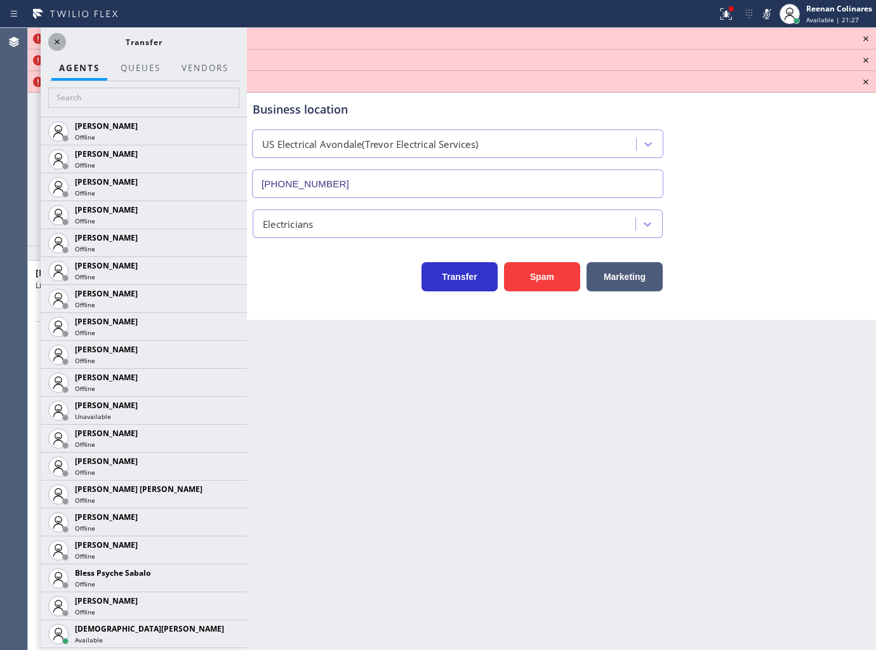
click at [58, 41] on icon at bounding box center [57, 41] width 5 height 5
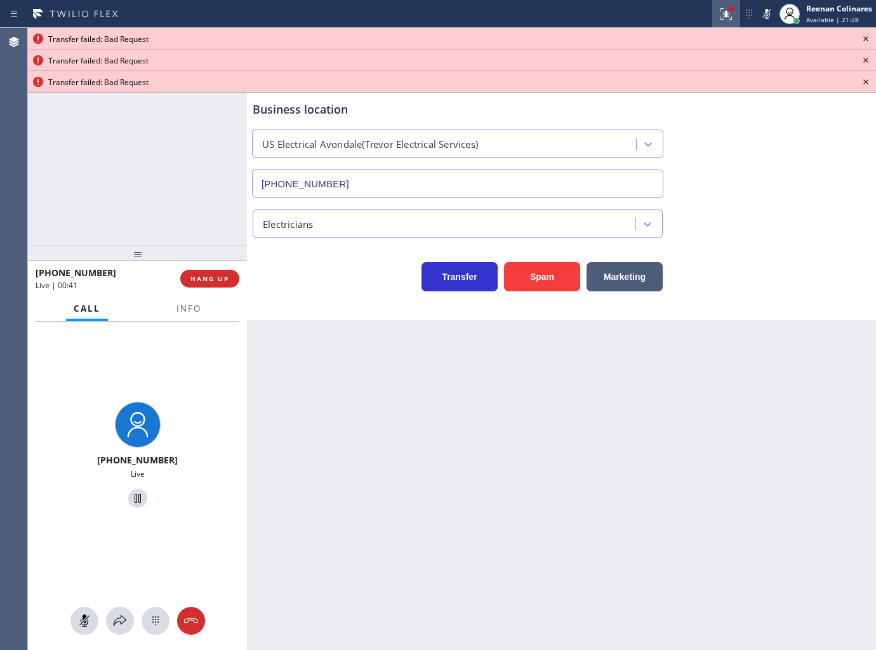
click at [725, 15] on icon at bounding box center [724, 12] width 8 height 9
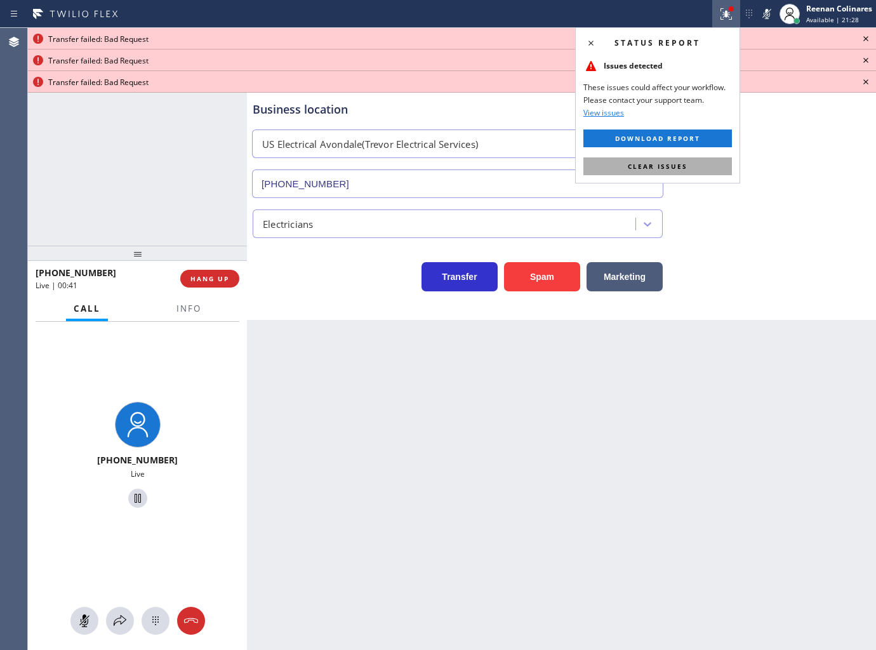
click at [684, 173] on button "Clear issues" at bounding box center [657, 166] width 149 height 18
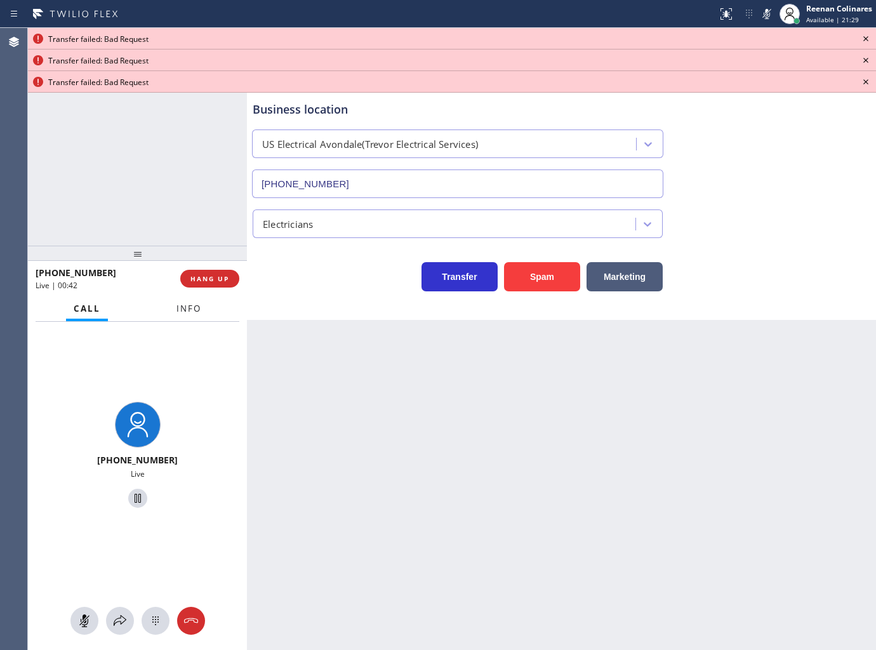
click at [192, 312] on span "Info" at bounding box center [188, 308] width 25 height 11
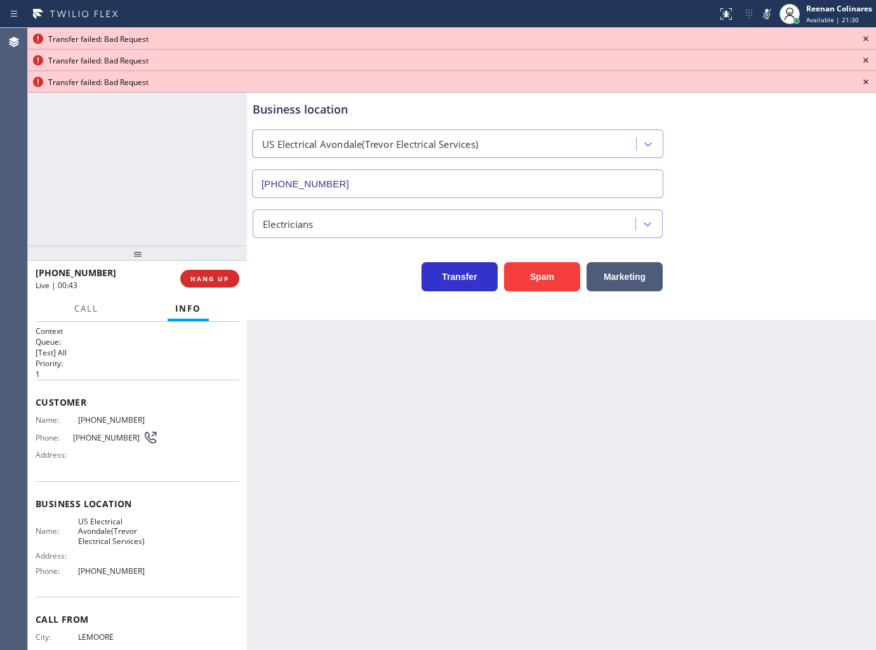
click at [279, 319] on div "Business location US Electrical Avondale(Trevor Electrical Services) (956) 300-…" at bounding box center [561, 202] width 629 height 235
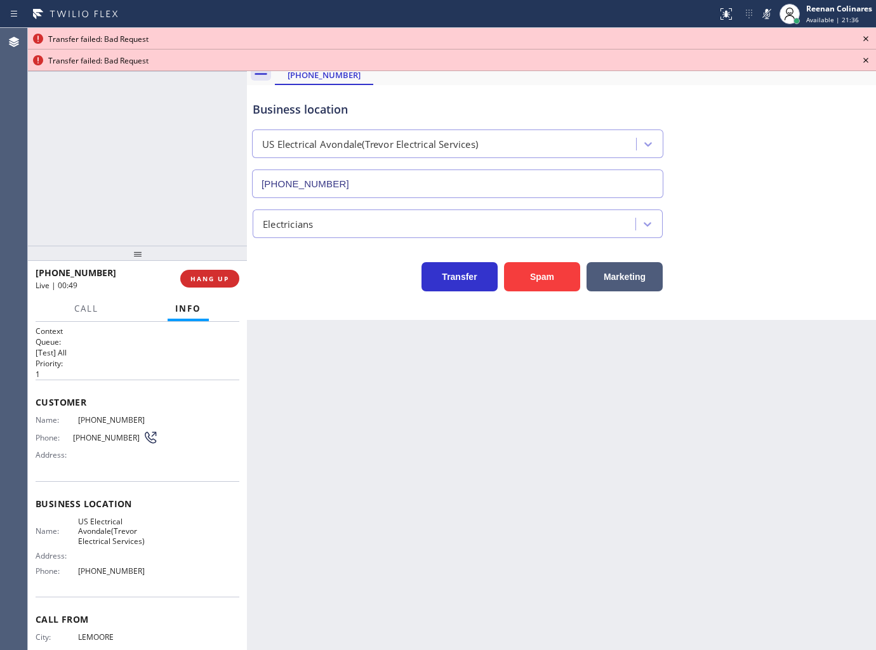
click at [865, 35] on icon at bounding box center [865, 38] width 15 height 15
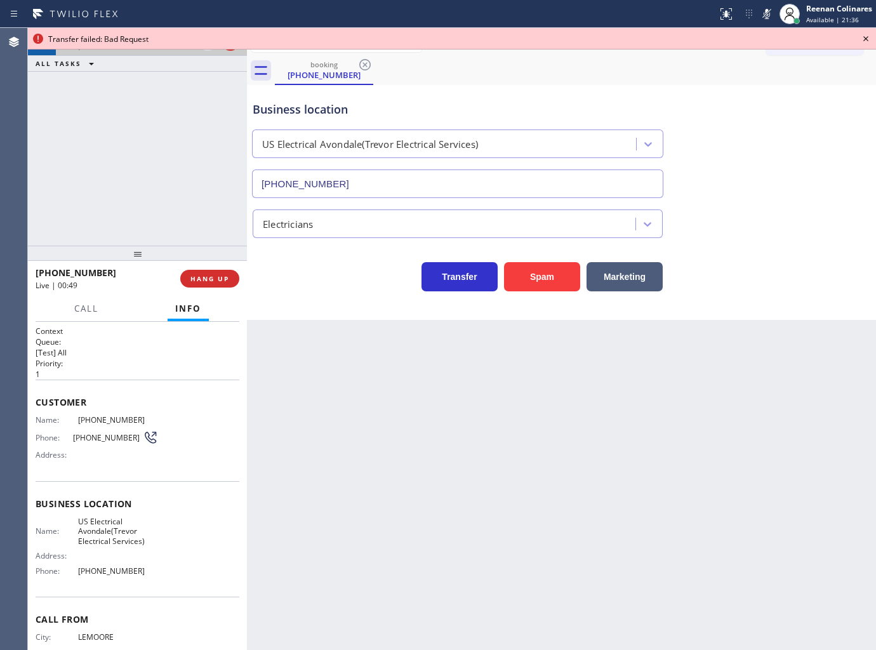
click at [865, 36] on icon at bounding box center [865, 38] width 15 height 15
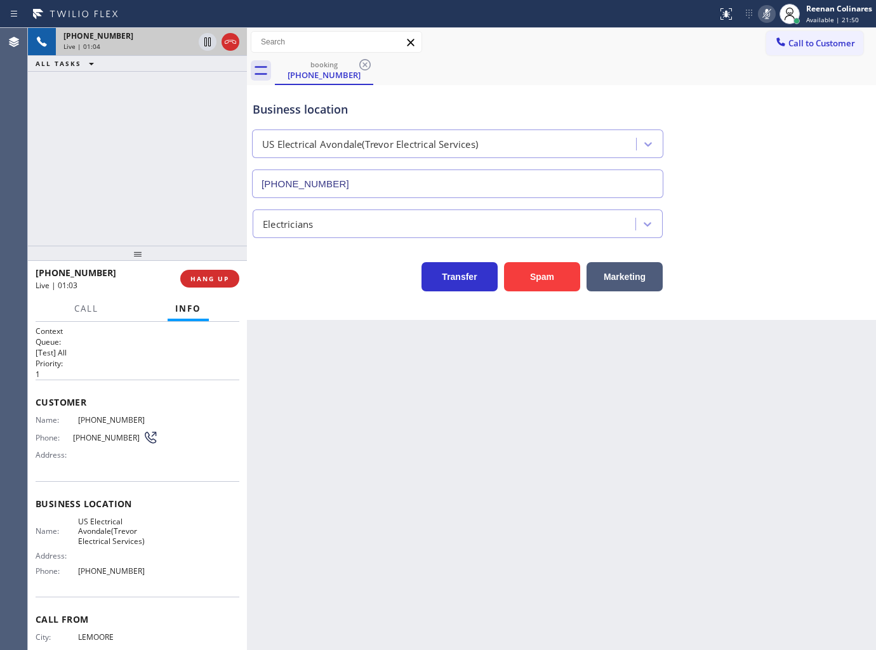
click at [770, 10] on rect at bounding box center [766, 12] width 9 height 9
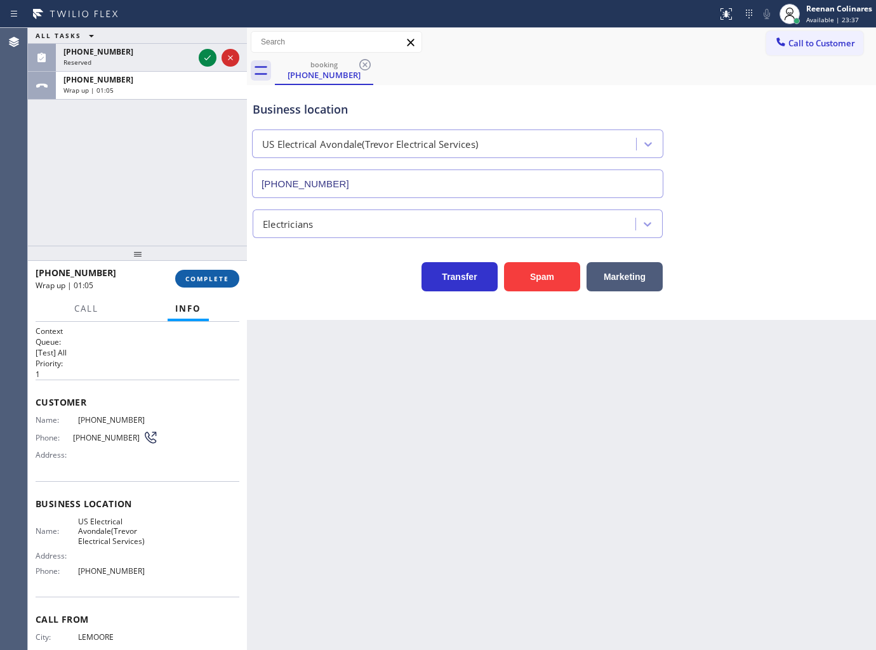
click at [217, 270] on button "COMPLETE" at bounding box center [207, 279] width 64 height 18
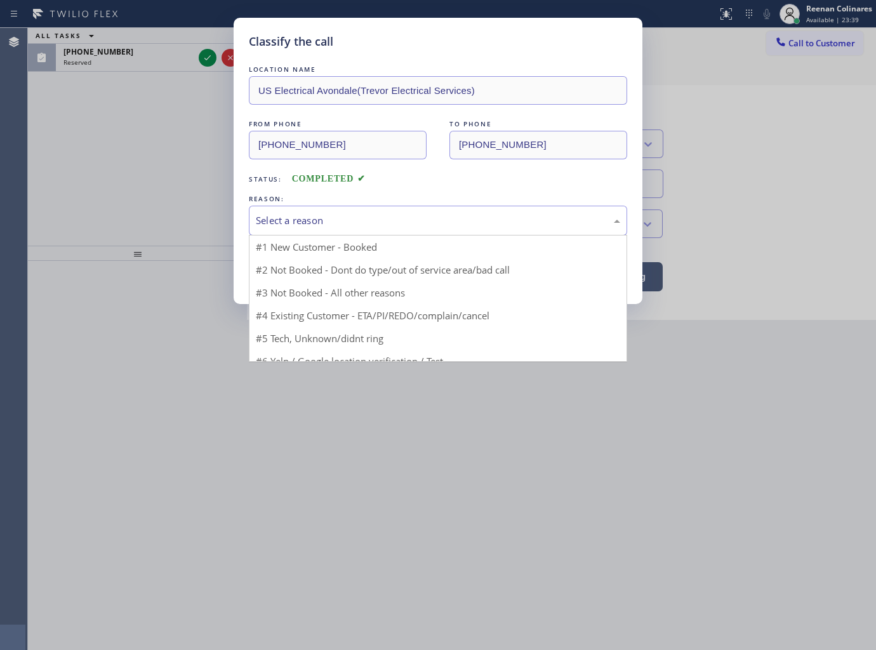
click at [278, 225] on div "Select a reason" at bounding box center [438, 220] width 364 height 15
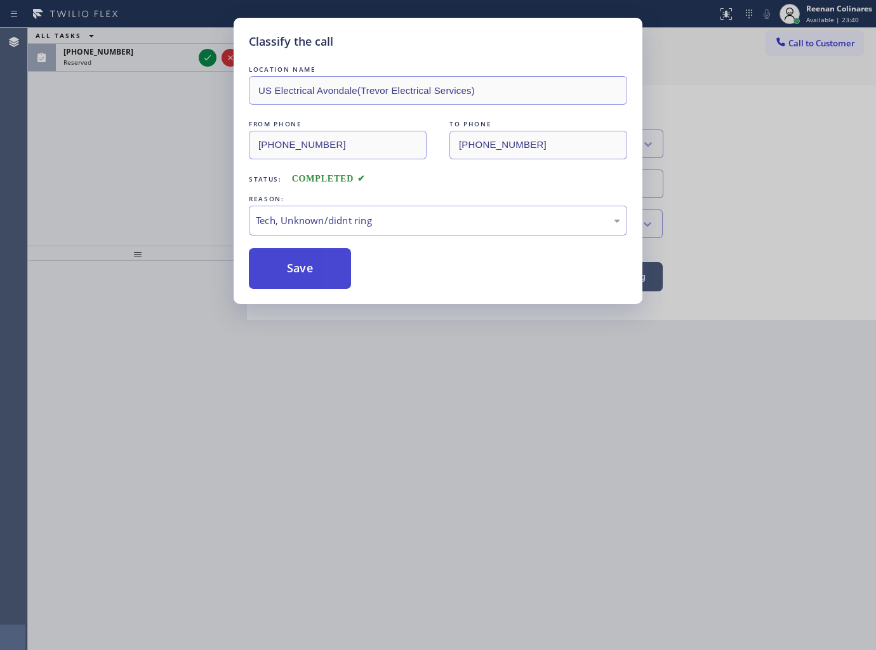
click at [271, 275] on button "Save" at bounding box center [300, 268] width 102 height 41
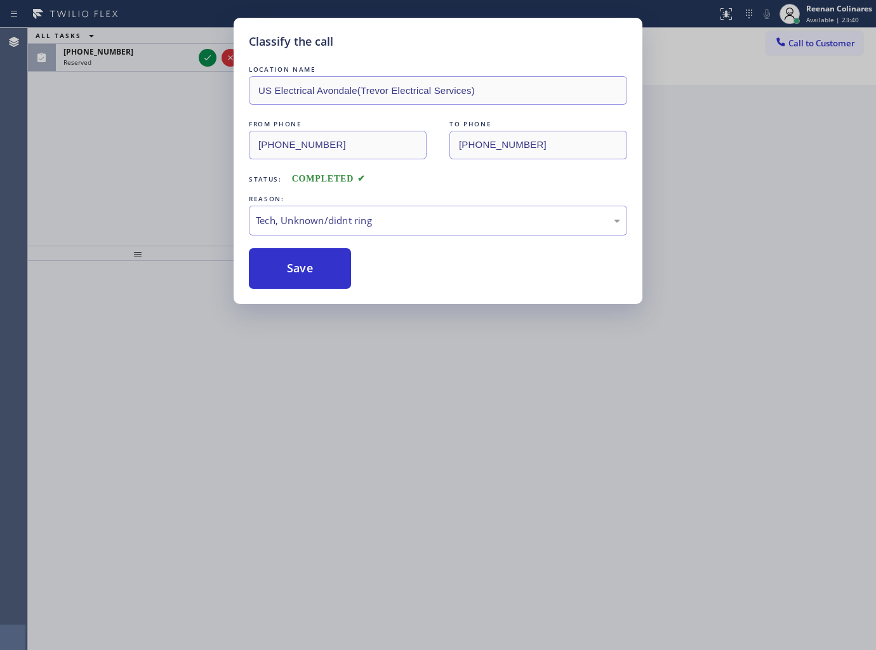
click at [116, 57] on div "Classify the call LOCATION NAME US Electrical Avondale(Trevor Electrical Servic…" at bounding box center [438, 325] width 876 height 650
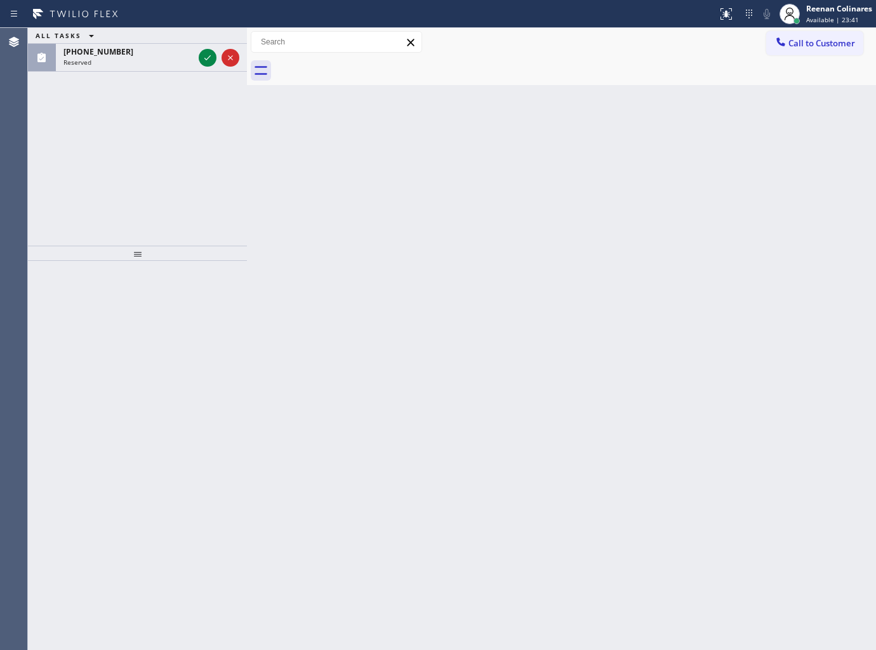
click at [116, 57] on div "Classify the call LOCATION NAME Bayside Top HVAC FROM PHONE (347) 676-2510 TO P…" at bounding box center [452, 339] width 848 height 622
click at [116, 58] on div "Reserved" at bounding box center [128, 62] width 130 height 9
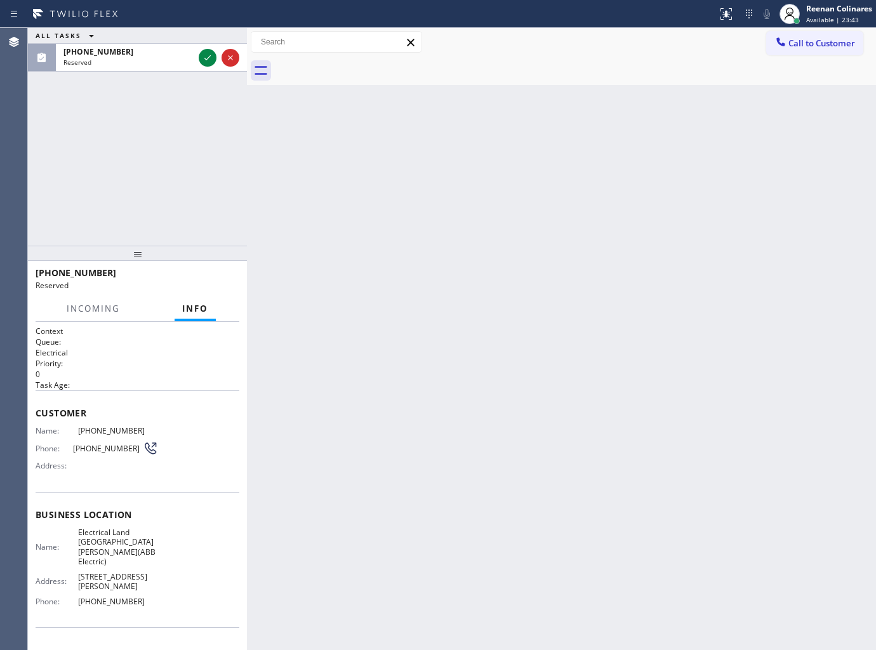
drag, startPoint x: 52, startPoint y: 430, endPoint x: 204, endPoint y: 581, distance: 215.0
click at [191, 581] on div "Context Queue: Electrical Priority: 0 Task Age: Customer Name: (551) 800-4815 P…" at bounding box center [138, 525] width 204 height 398
click at [157, 465] on div "Name: (551) 800-4815 Phone: (551) 800-4815 Address:" at bounding box center [138, 451] width 204 height 50
click at [37, 407] on span "Customer" at bounding box center [138, 413] width 204 height 12
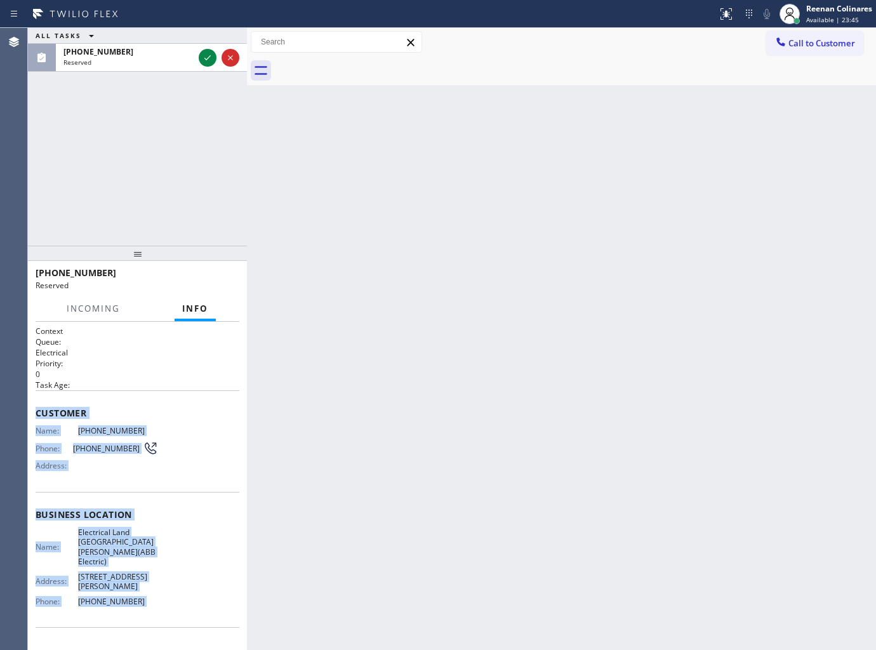
drag, startPoint x: 37, startPoint y: 407, endPoint x: 201, endPoint y: 592, distance: 247.3
click at [198, 593] on div "Context Queue: Electrical Priority: 0 Task Age: Customer Name: (551) 800-4815 P…" at bounding box center [138, 525] width 204 height 398
copy div "Customer Name: (551) 800-4815 Phone: (551) 800-4815 Address: Business location …"
click at [215, 55] on icon at bounding box center [207, 57] width 15 height 15
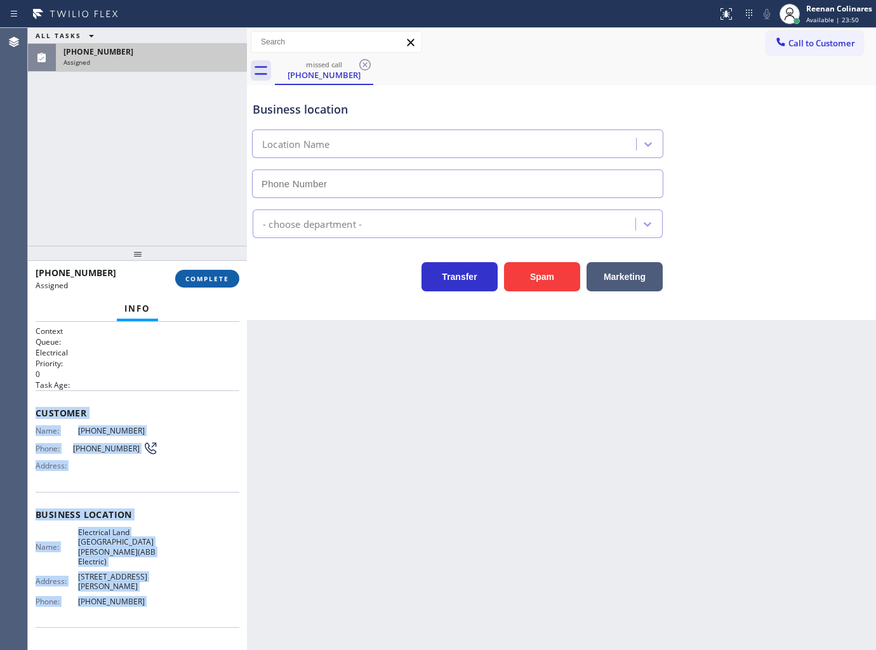
type input "[PHONE_NUMBER]"
click at [230, 281] on button "COMPLETE" at bounding box center [207, 279] width 64 height 18
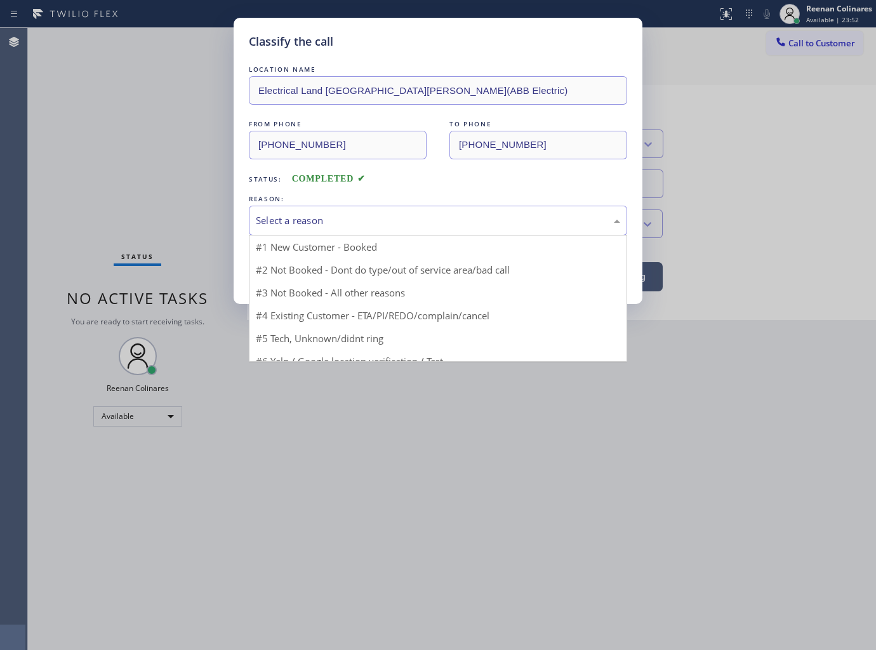
click at [269, 222] on div "Select a reason" at bounding box center [438, 220] width 364 height 15
drag, startPoint x: 270, startPoint y: 312, endPoint x: 243, endPoint y: 265, distance: 53.8
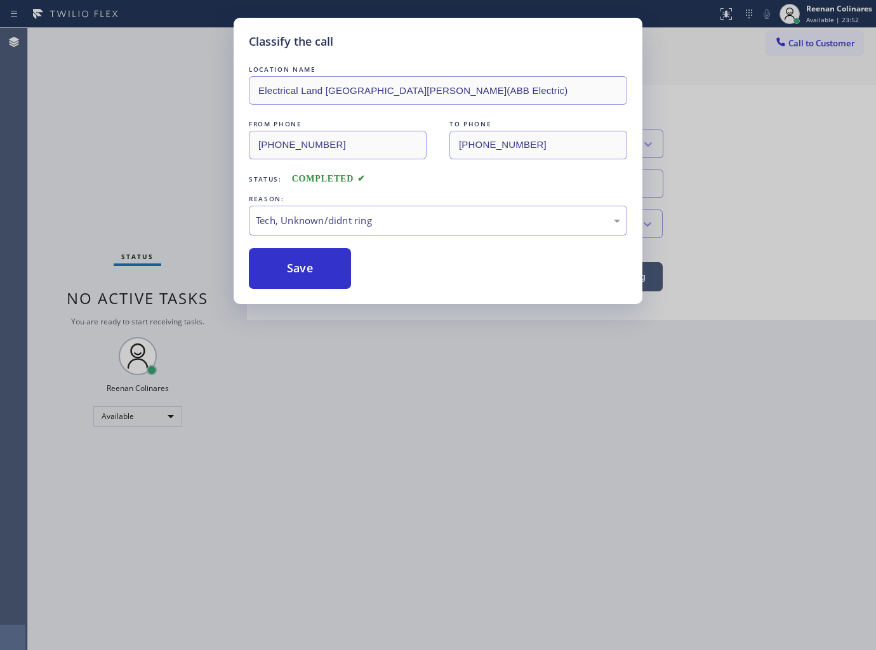
click at [242, 263] on div "Classify the call LOCATION NAME Electrical Land Fort Lee(ABB Electric) FROM PHO…" at bounding box center [438, 161] width 409 height 286
click at [284, 268] on button "Save" at bounding box center [300, 268] width 102 height 41
click at [113, 216] on div "Classify the call LOCATION NAME Electrical Land Fort Lee(ABB Electric) FROM PHO…" at bounding box center [438, 325] width 876 height 650
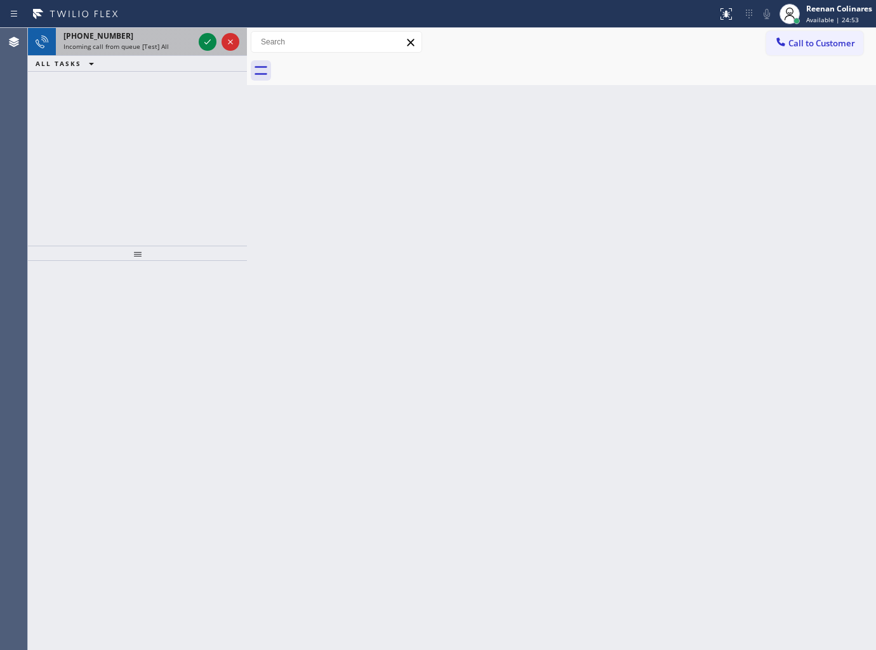
click at [147, 36] on div "+15715486578" at bounding box center [128, 35] width 130 height 11
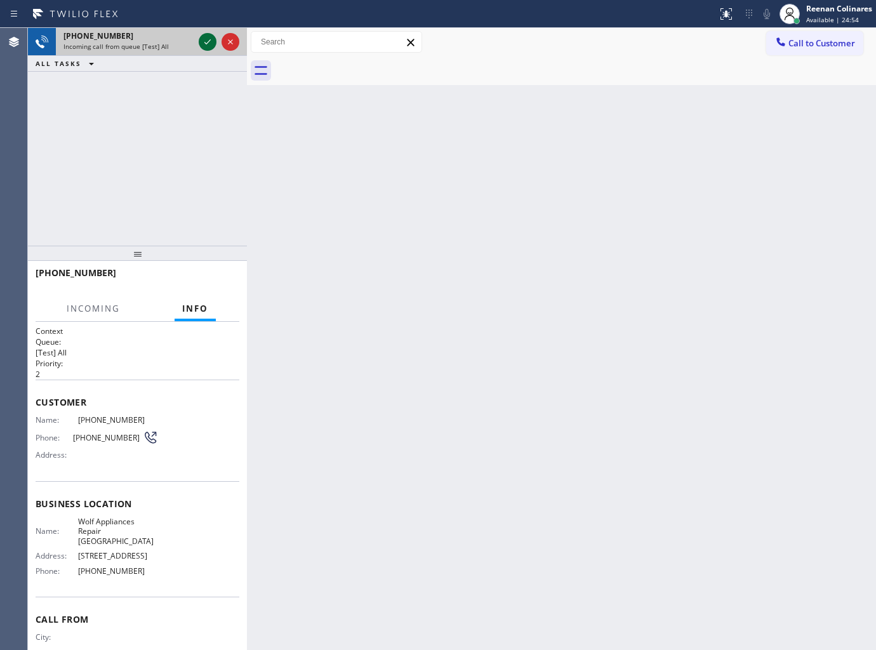
click at [204, 44] on icon at bounding box center [207, 41] width 15 height 15
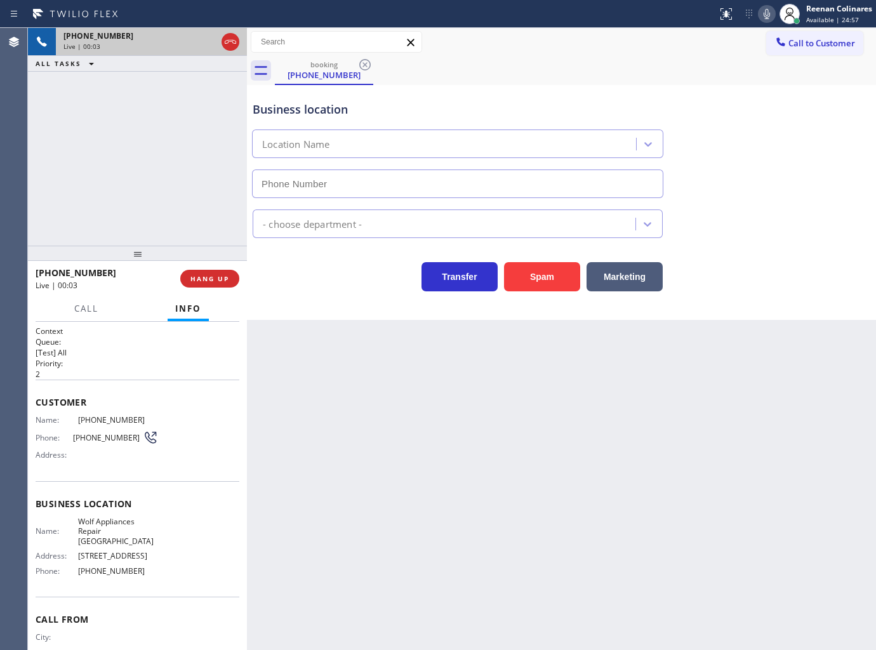
type input "[PHONE_NUMBER]"
click at [764, 13] on icon at bounding box center [767, 14] width 6 height 10
click at [765, 14] on rect at bounding box center [766, 12] width 9 height 9
click at [223, 276] on span "HANG UP" at bounding box center [209, 278] width 39 height 9
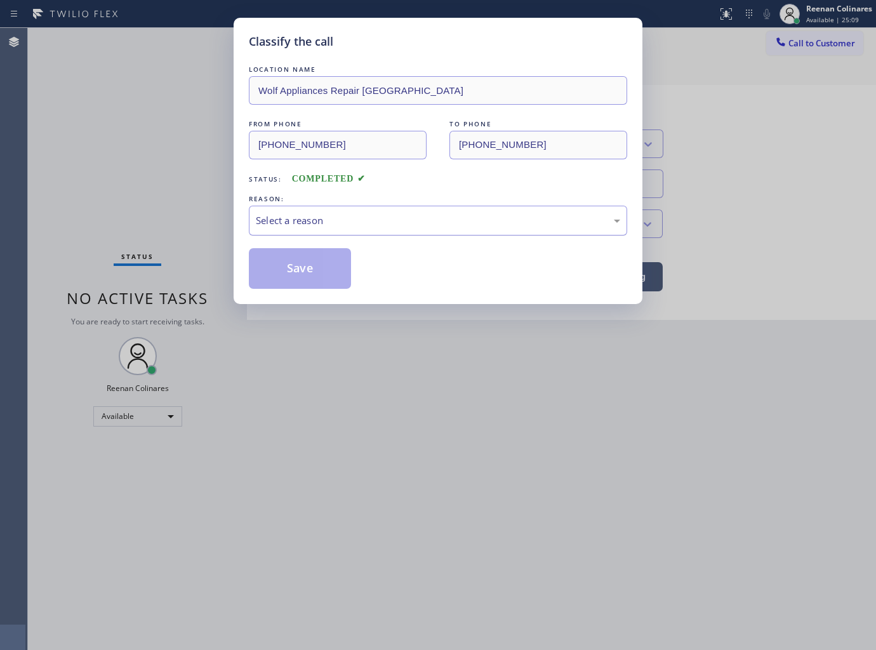
click at [289, 223] on div "Select a reason" at bounding box center [438, 220] width 364 height 15
click at [287, 273] on button "Save" at bounding box center [300, 268] width 102 height 41
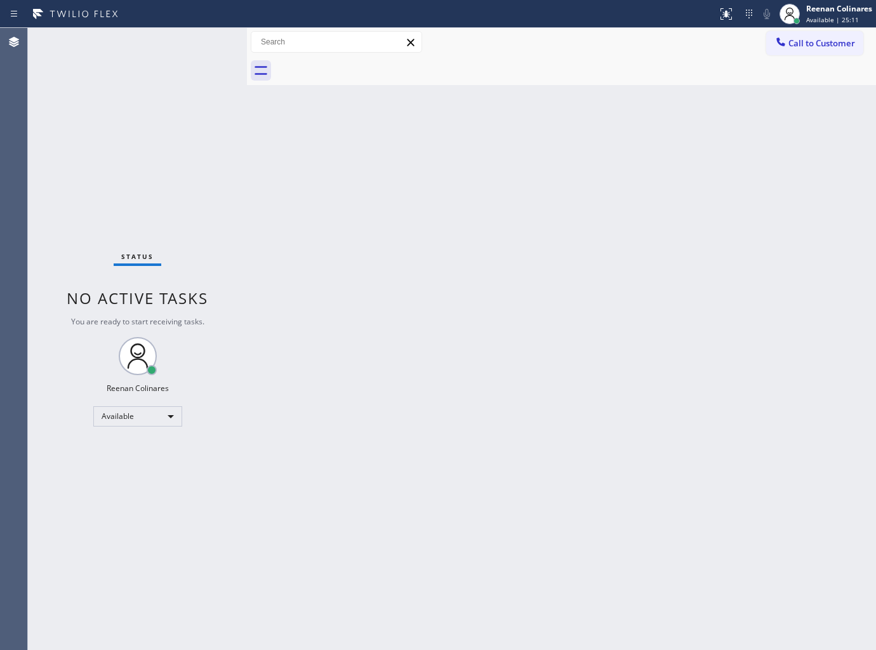
click at [554, 267] on div "Back to Dashboard Change Sender ID Customers Technicians Select a contact Outbo…" at bounding box center [561, 339] width 629 height 622
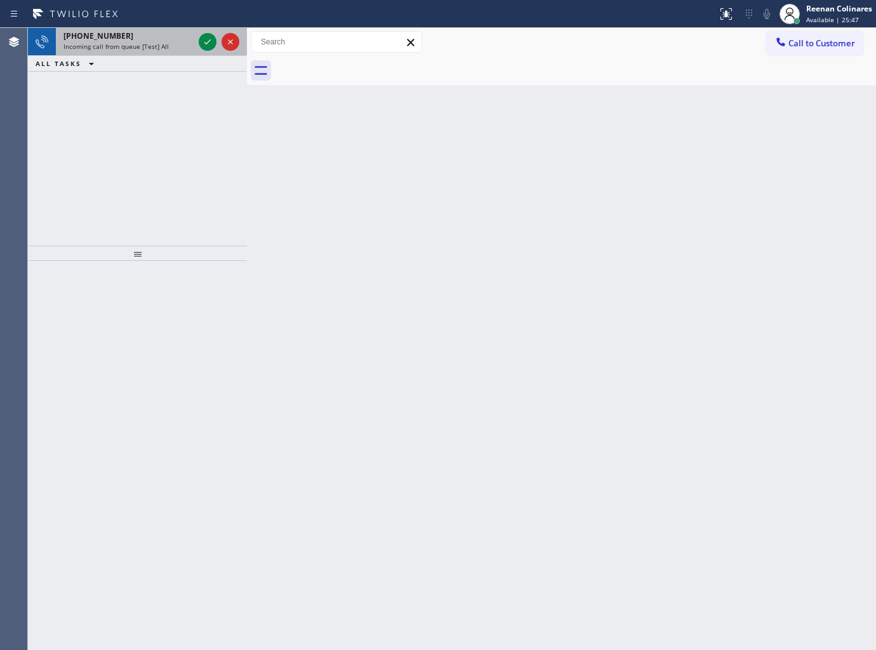
click at [147, 34] on div "+19176131164" at bounding box center [128, 35] width 130 height 11
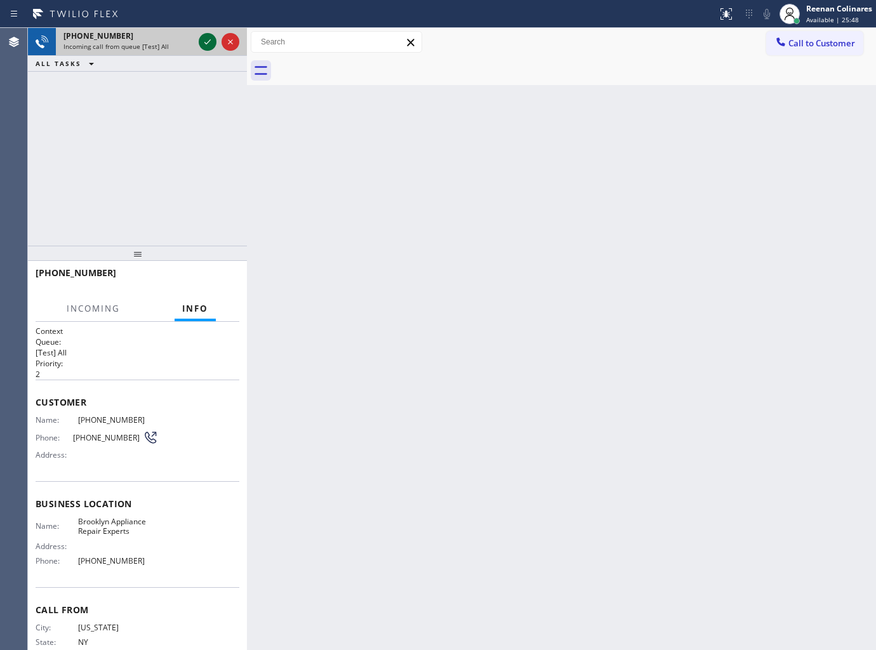
click at [202, 43] on icon at bounding box center [207, 41] width 15 height 15
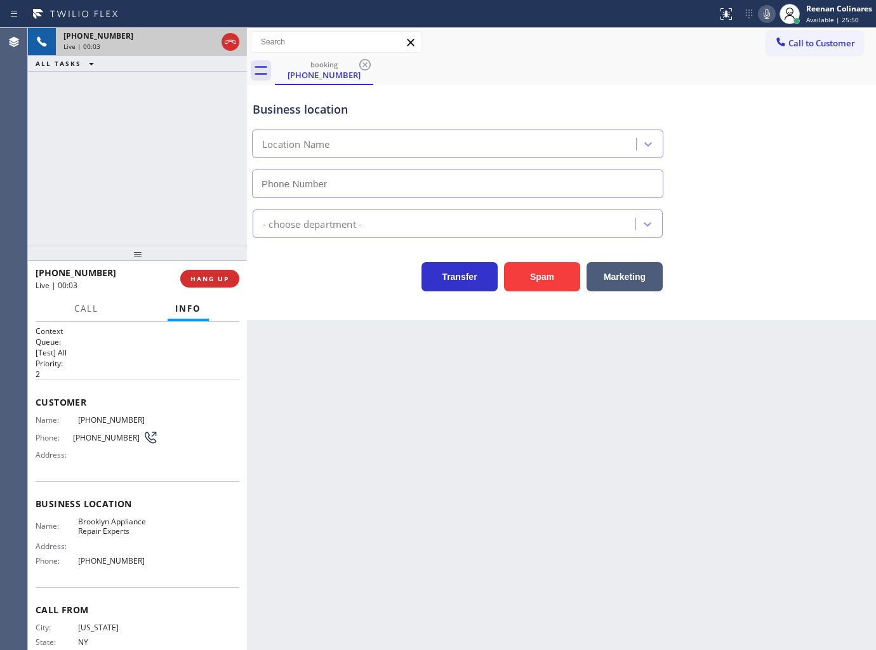
type input "[PHONE_NUMBER]"
click at [765, 17] on icon at bounding box center [766, 13] width 15 height 15
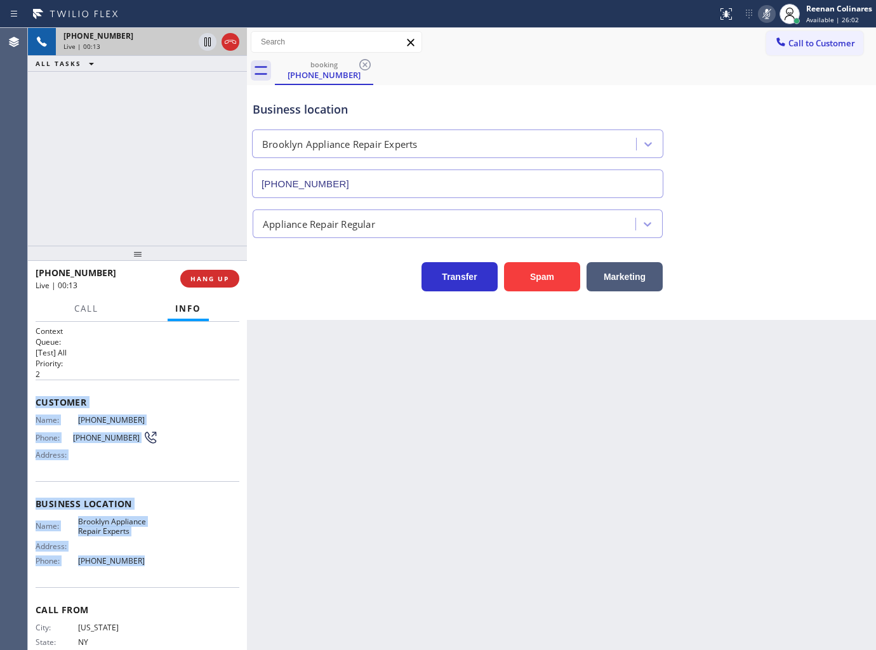
drag, startPoint x: 36, startPoint y: 398, endPoint x: 218, endPoint y: 562, distance: 245.4
click at [218, 562] on div "Context Queue: [Test] All Priority: 2 Customer Name: (917) 613-1164 Phone: (917…" at bounding box center [138, 504] width 204 height 357
click at [766, 11] on icon at bounding box center [767, 14] width 6 height 10
click at [93, 77] on span "[PHONE_NUMBER]" at bounding box center [98, 79] width 70 height 11
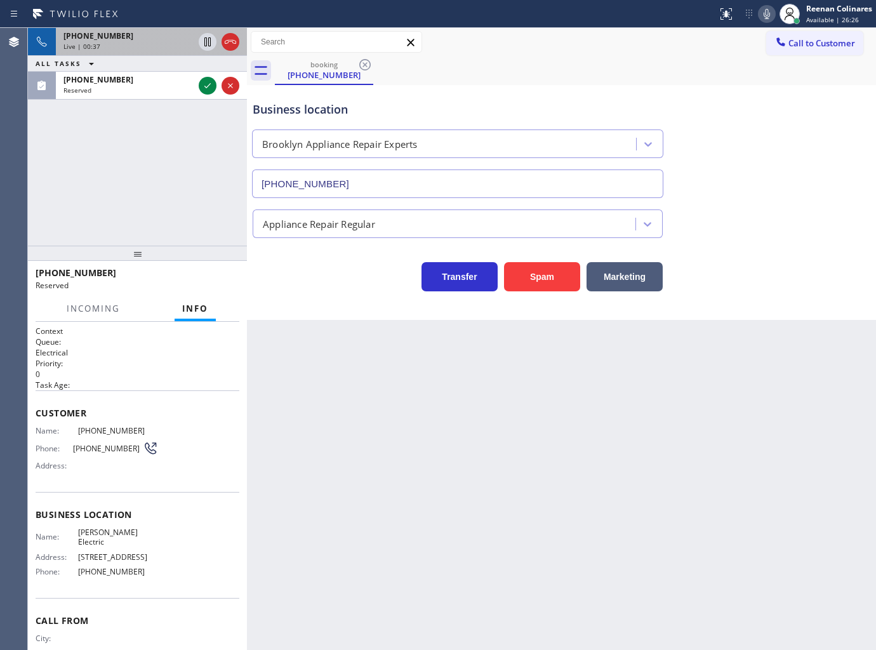
click at [149, 178] on div "+19176131164 Live | 00:37 ALL TASKS ALL TASKS ACTIVE TASKS TASKS IN WRAP UP (35…" at bounding box center [137, 137] width 219 height 218
click at [117, 100] on div "+19176131164 Live | 00:39 ALL TASKS ALL TASKS ACTIVE TASKS TASKS IN WRAP UP (35…" at bounding box center [137, 137] width 219 height 218
click at [123, 86] on div "Reserved" at bounding box center [128, 90] width 130 height 9
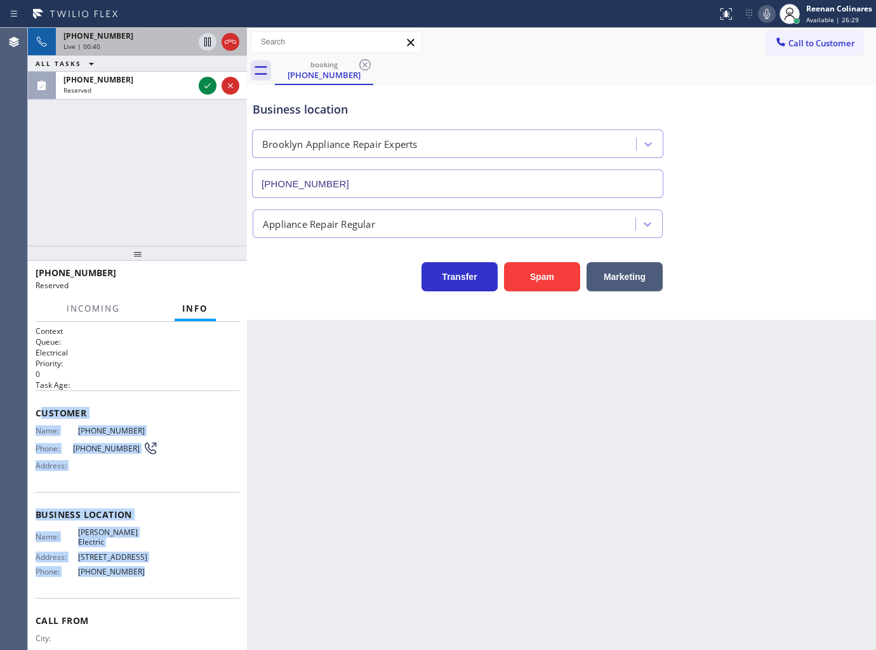
drag, startPoint x: 39, startPoint y: 411, endPoint x: 200, endPoint y: 586, distance: 237.7
click at [200, 586] on div "Context Queue: Electrical Priority: 0 Task Age: Customer Name: (352) 262-0430 P…" at bounding box center [138, 510] width 204 height 368
copy div "ustomer Name: (352) 262-0430 Phone: (352) 262-0430 Address: Business location N…"
click at [207, 84] on icon at bounding box center [207, 85] width 15 height 15
click at [770, 14] on icon at bounding box center [766, 13] width 15 height 15
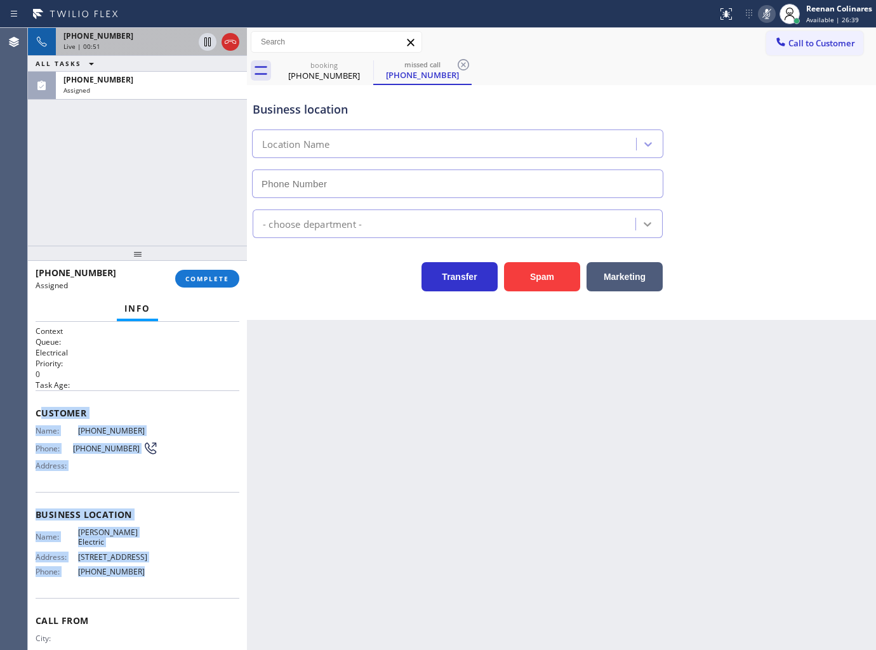
type input "[PHONE_NUMBER]"
click at [210, 274] on span "COMPLETE" at bounding box center [207, 278] width 44 height 9
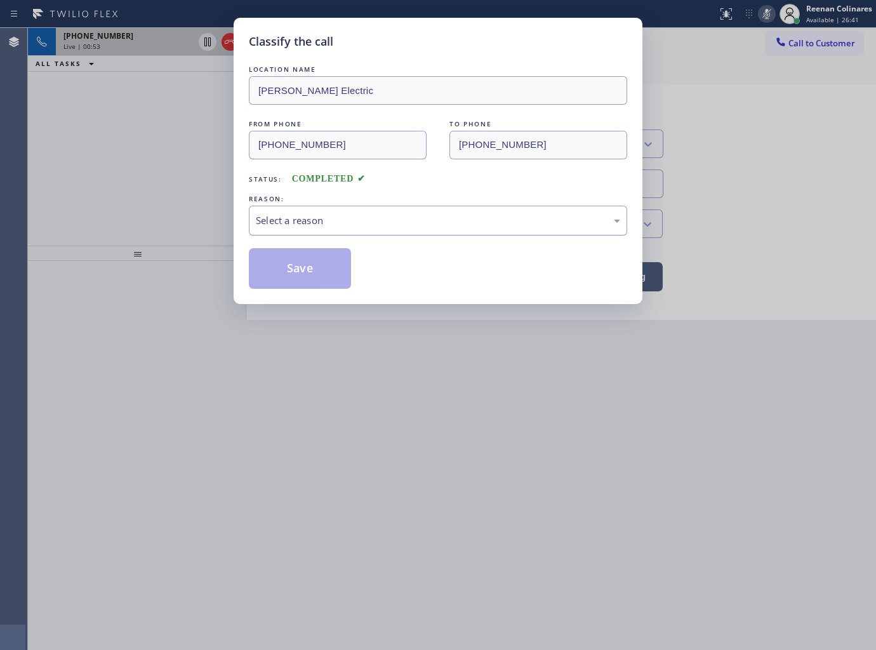
drag, startPoint x: 262, startPoint y: 210, endPoint x: 272, endPoint y: 222, distance: 15.8
click at [263, 211] on div "Select a reason" at bounding box center [438, 221] width 378 height 30
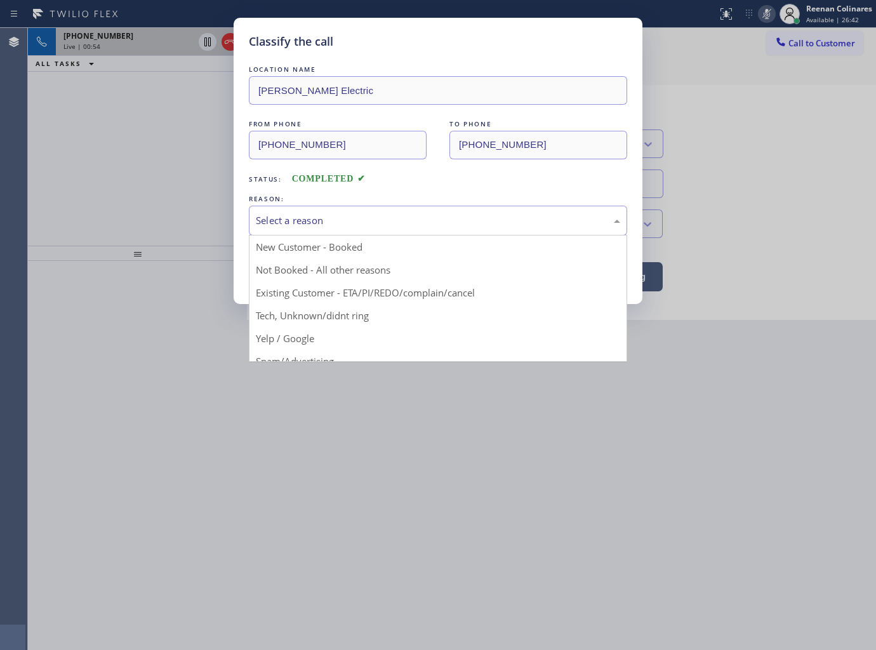
drag, startPoint x: 268, startPoint y: 315, endPoint x: 272, endPoint y: 303, distance: 13.3
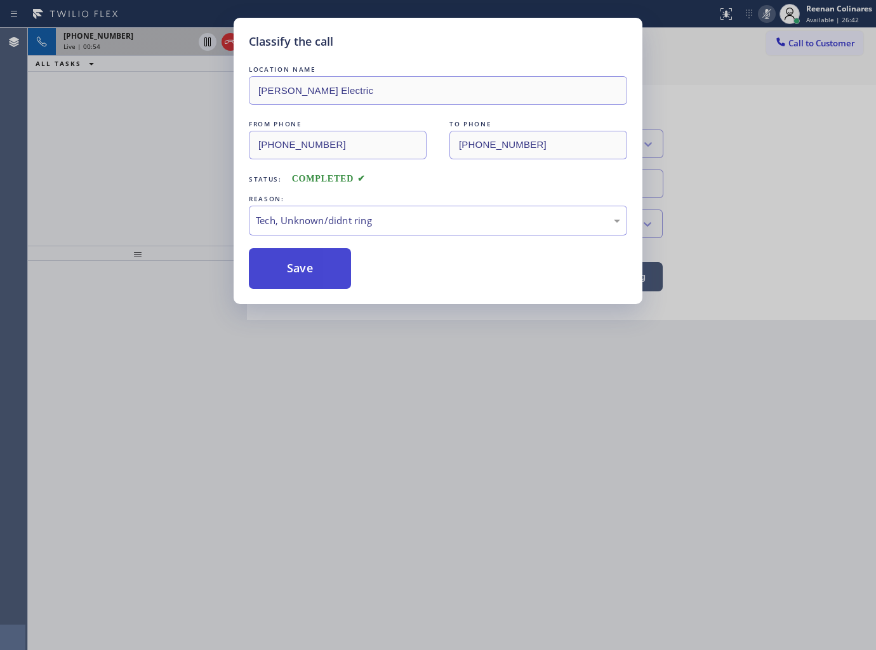
click at [278, 270] on button "Save" at bounding box center [300, 268] width 102 height 41
drag, startPoint x: 155, startPoint y: 138, endPoint x: 149, endPoint y: 104, distance: 34.1
click at [155, 136] on div "Classify the call LOCATION NAME Meisner Electric FROM PHONE (352) 262-0430 TO P…" at bounding box center [438, 325] width 876 height 650
click at [154, 36] on div "Classify the call LOCATION NAME Meisner Electric FROM PHONE (352) 262-0430 TO P…" at bounding box center [438, 325] width 876 height 650
click at [154, 36] on div "Classify the call LOCATION NAME Bayside Top HVAC FROM PHONE (347) 676-2510 TO P…" at bounding box center [452, 339] width 848 height 622
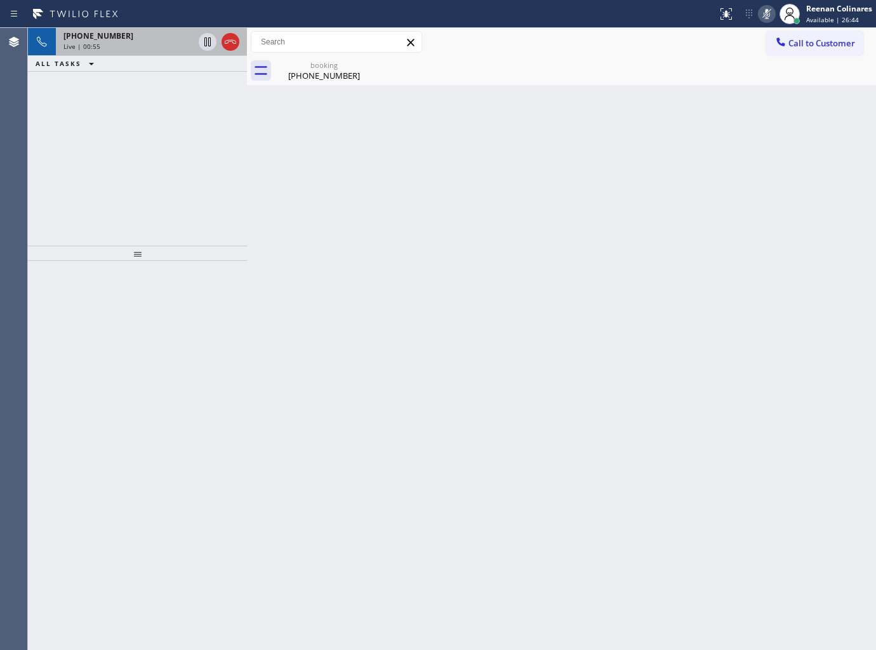
click at [154, 37] on div "+19176131164" at bounding box center [128, 35] width 130 height 11
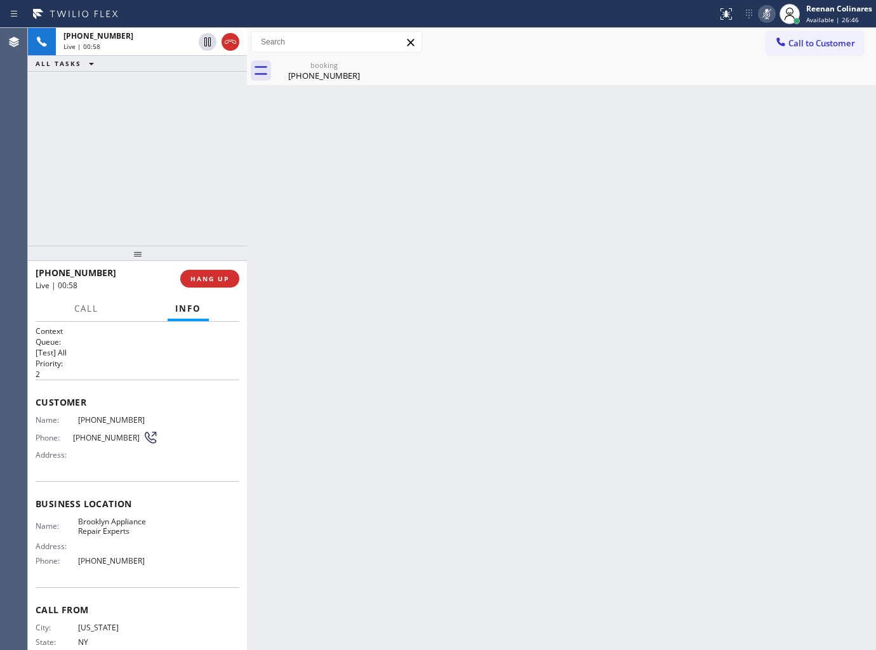
click at [106, 306] on div "Call Info" at bounding box center [138, 308] width 204 height 25
click at [95, 306] on span "Call" at bounding box center [86, 308] width 24 height 11
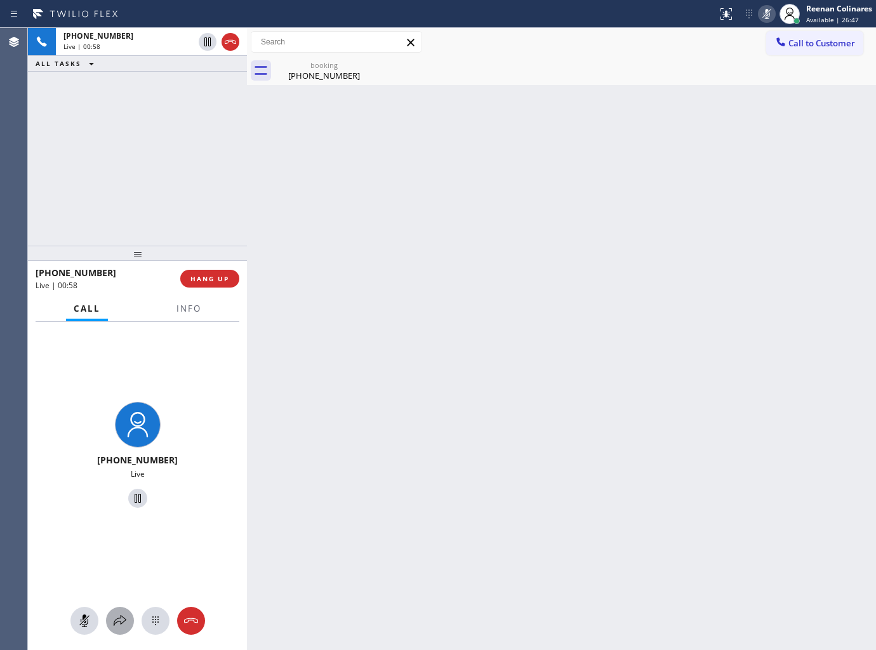
click at [123, 619] on icon at bounding box center [119, 620] width 15 height 15
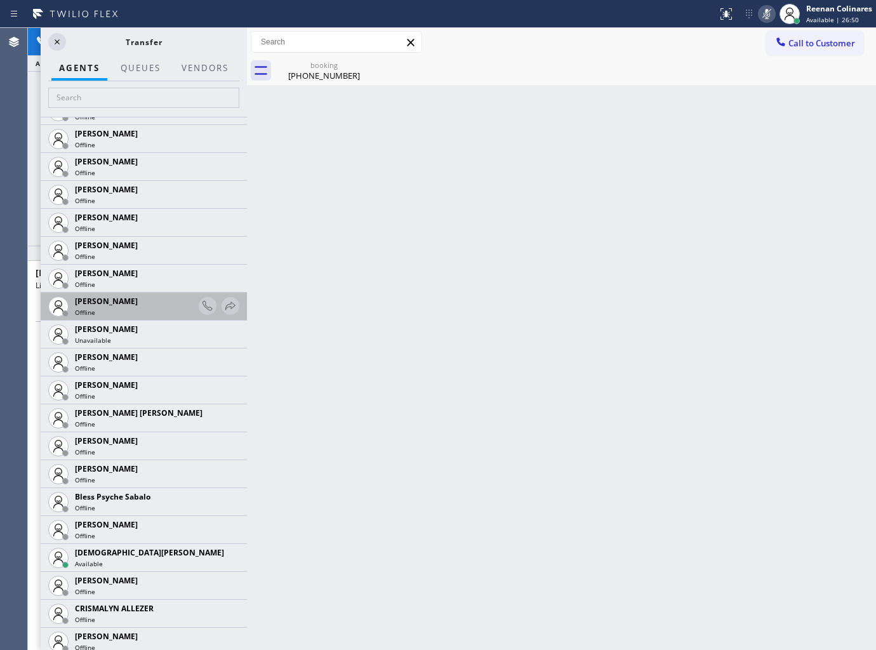
scroll to position [211, 0]
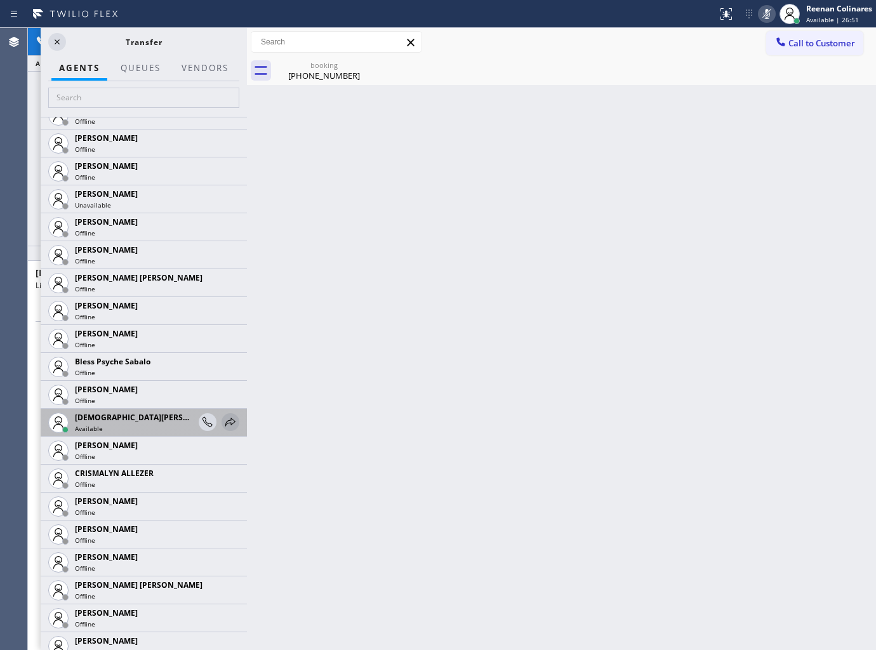
click at [223, 423] on icon at bounding box center [230, 421] width 15 height 15
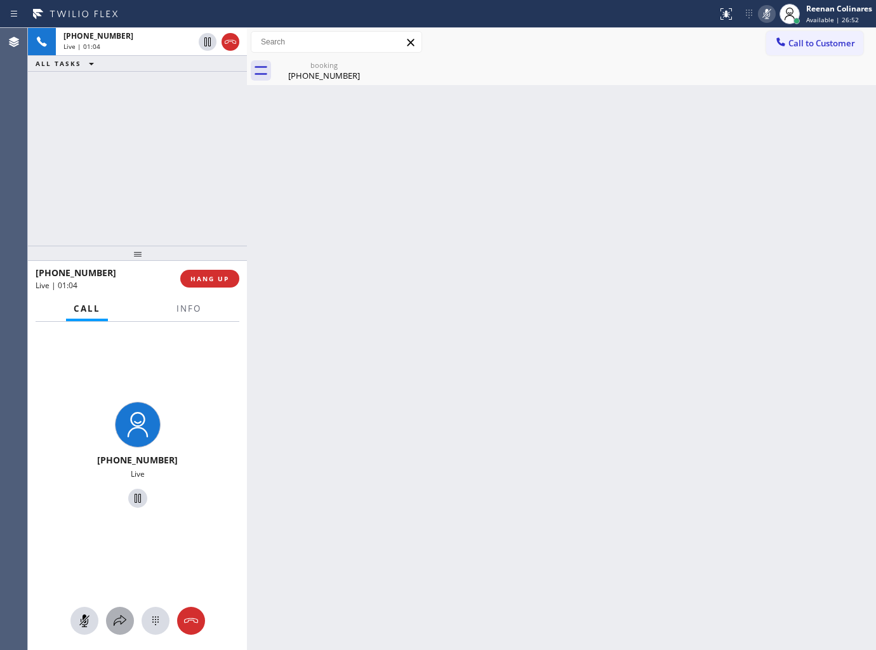
click at [119, 622] on icon at bounding box center [119, 620] width 15 height 15
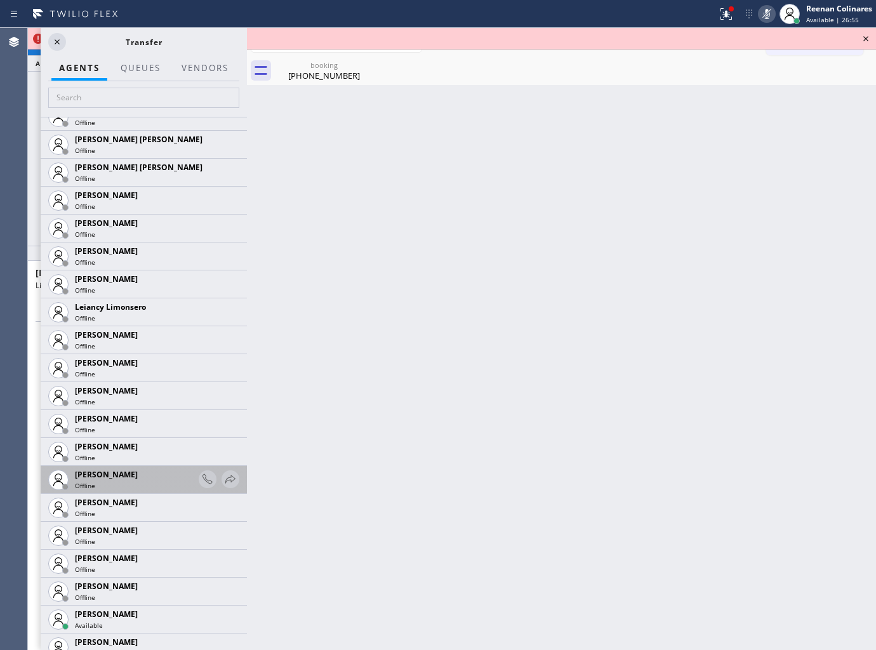
scroll to position [1674, 0]
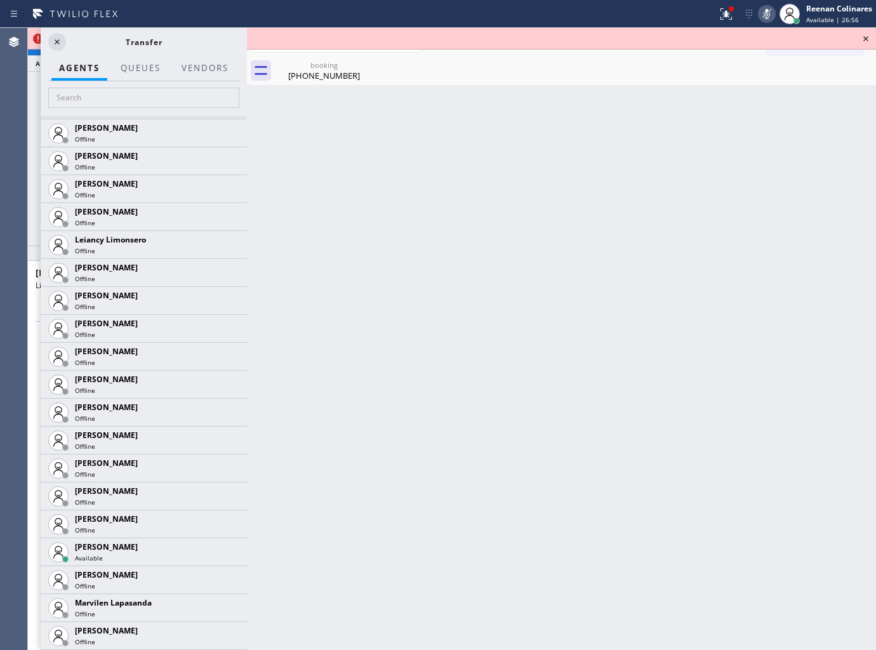
drag, startPoint x: 222, startPoint y: 548, endPoint x: 215, endPoint y: 534, distance: 15.4
click at [0, 0] on icon at bounding box center [0, 0] width 0 height 0
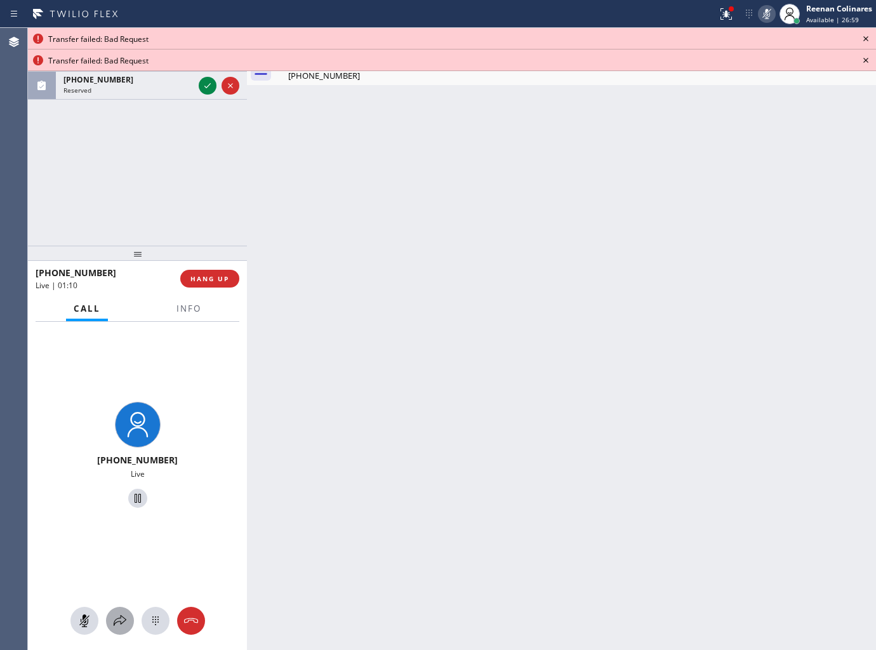
click at [122, 612] on button at bounding box center [120, 621] width 28 height 28
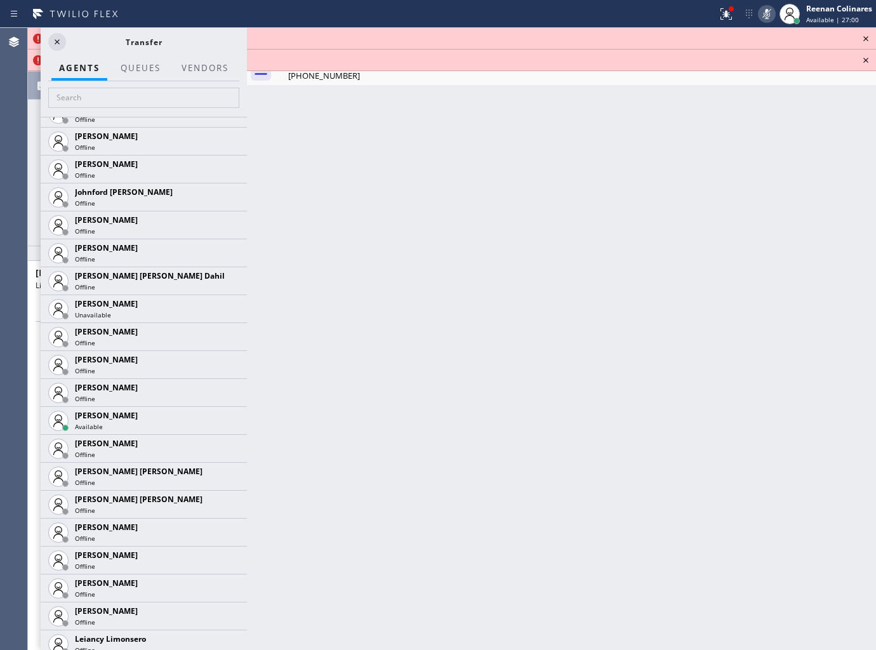
scroll to position [2427, 0]
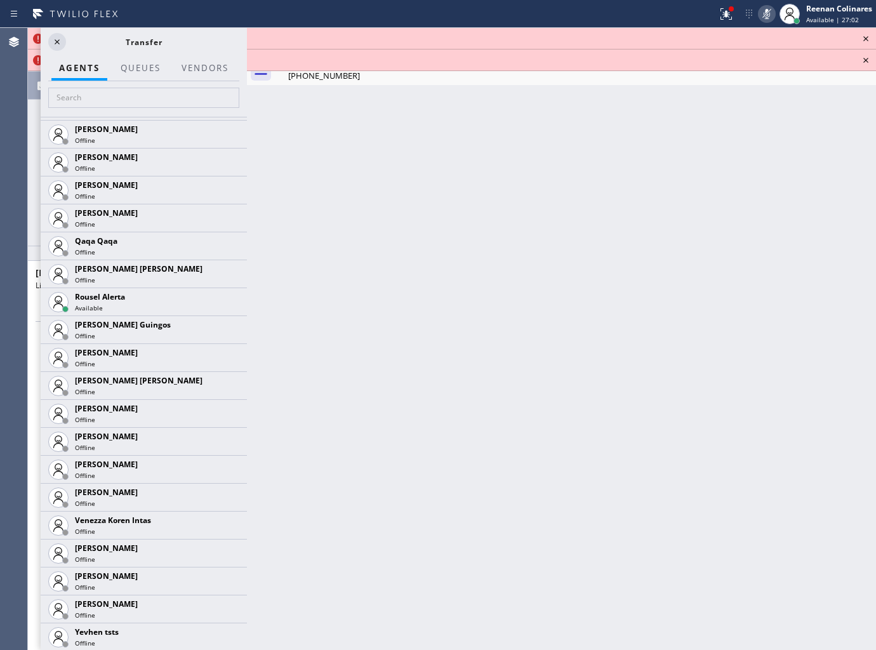
click at [0, 0] on icon at bounding box center [0, 0] width 0 height 0
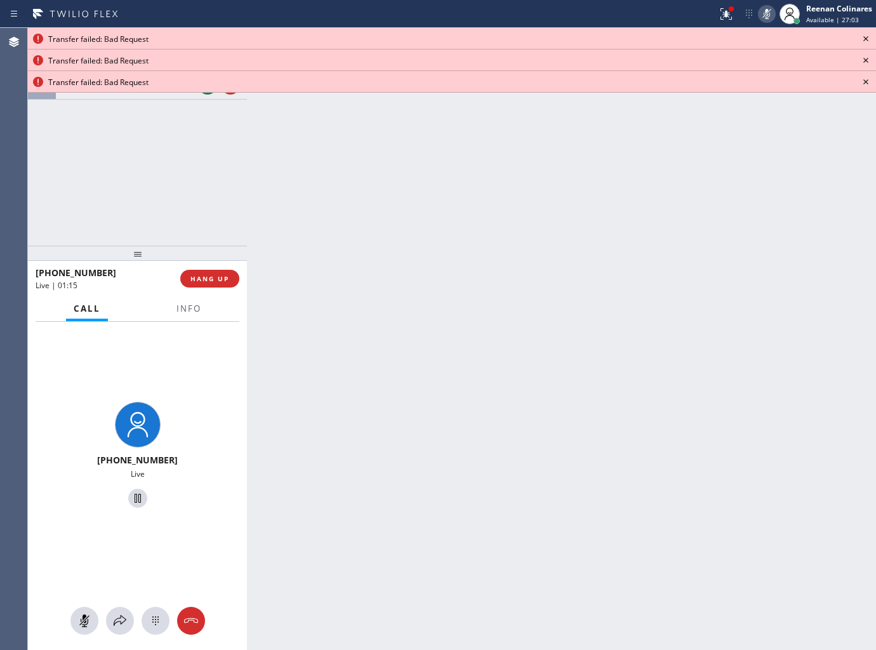
click at [862, 37] on icon at bounding box center [865, 38] width 15 height 15
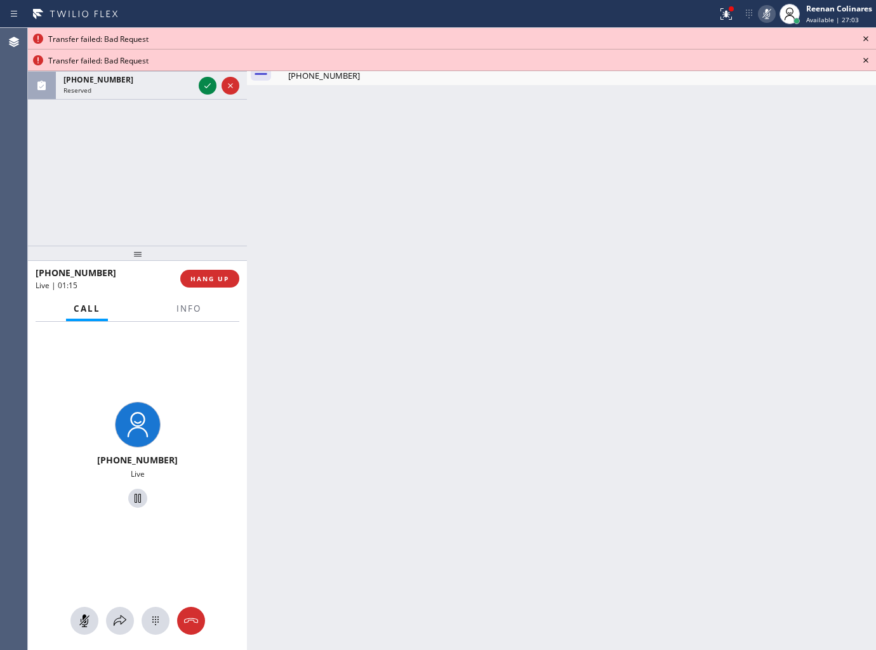
click at [862, 37] on icon at bounding box center [865, 38] width 15 height 15
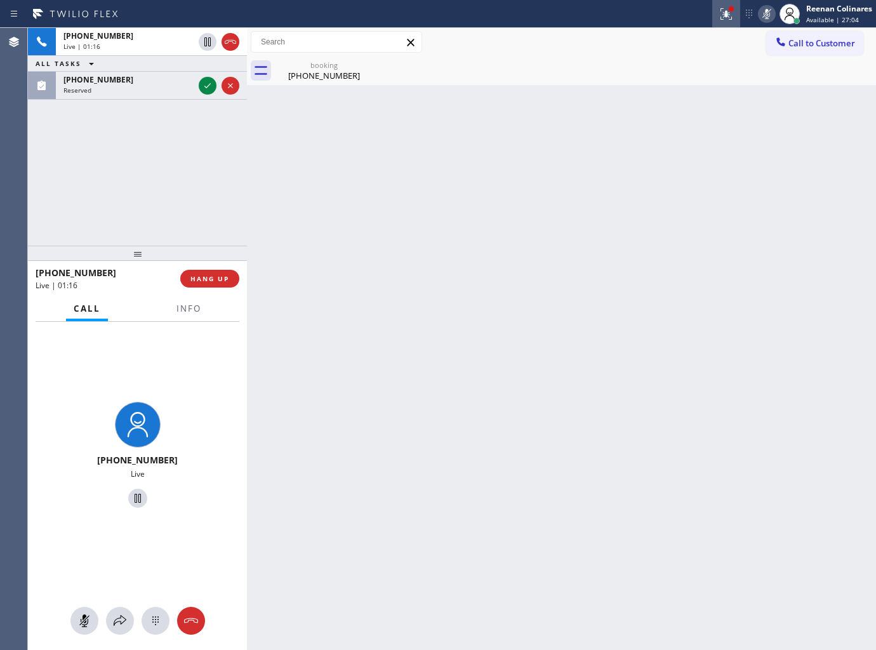
drag, startPoint x: 729, startPoint y: 17, endPoint x: 724, endPoint y: 22, distance: 7.6
click at [728, 17] on icon at bounding box center [726, 13] width 15 height 15
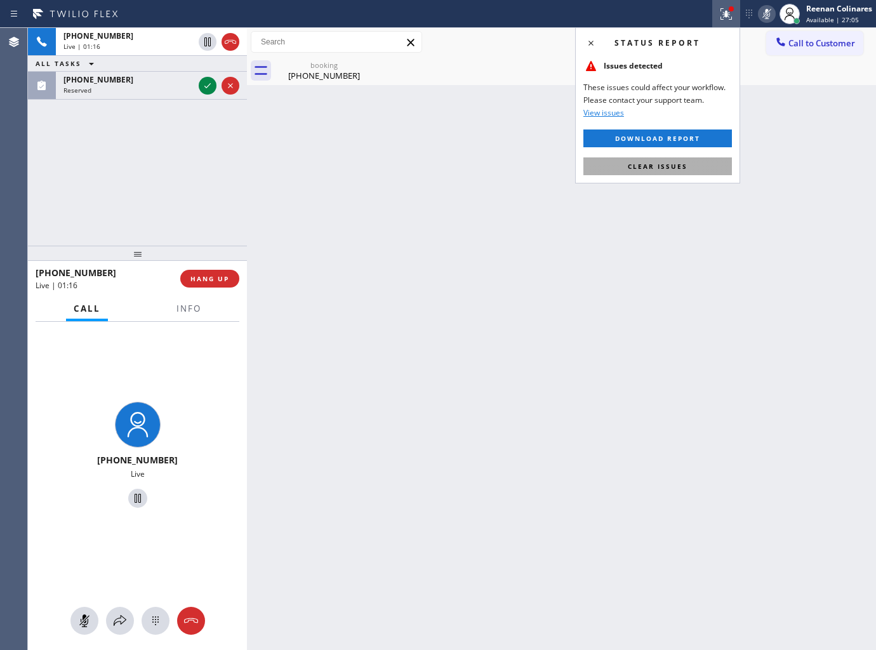
drag, startPoint x: 652, startPoint y: 163, endPoint x: 516, endPoint y: 154, distance: 136.2
click at [647, 163] on span "Clear issues" at bounding box center [658, 166] width 60 height 9
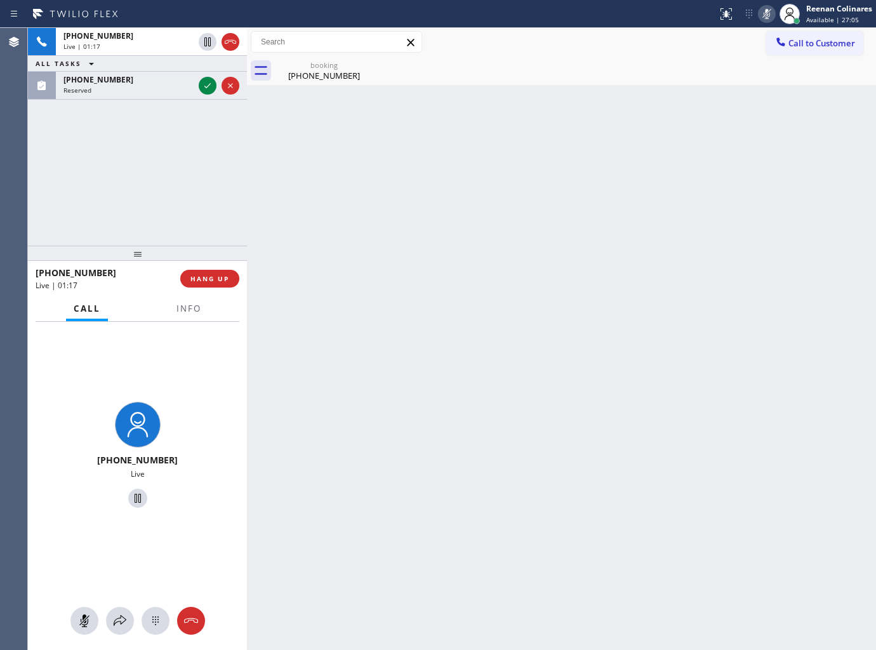
click at [130, 79] on div "[PHONE_NUMBER]" at bounding box center [128, 79] width 130 height 11
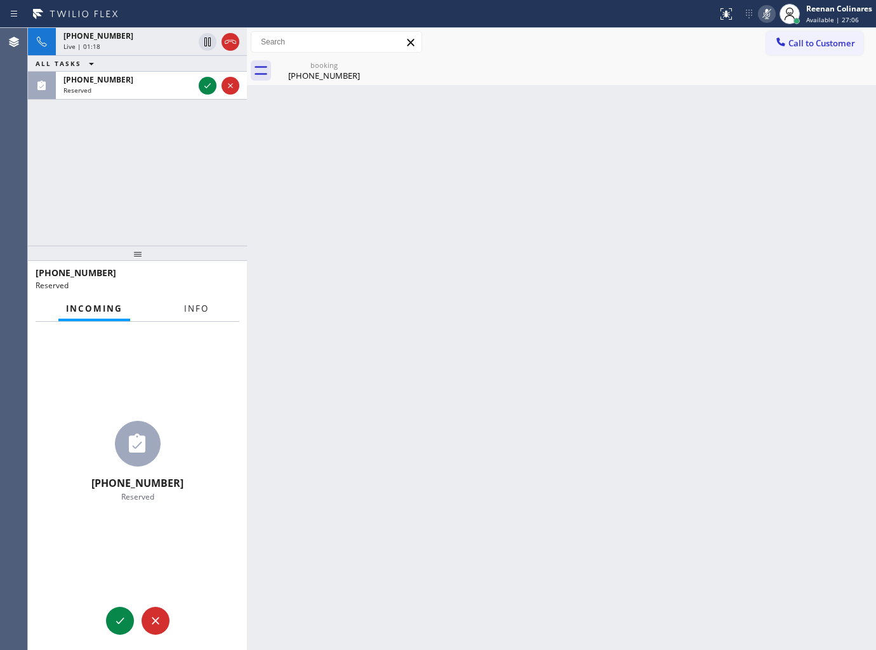
drag, startPoint x: 207, startPoint y: 312, endPoint x: 210, endPoint y: 287, distance: 25.6
click at [208, 312] on button "Info" at bounding box center [196, 308] width 40 height 25
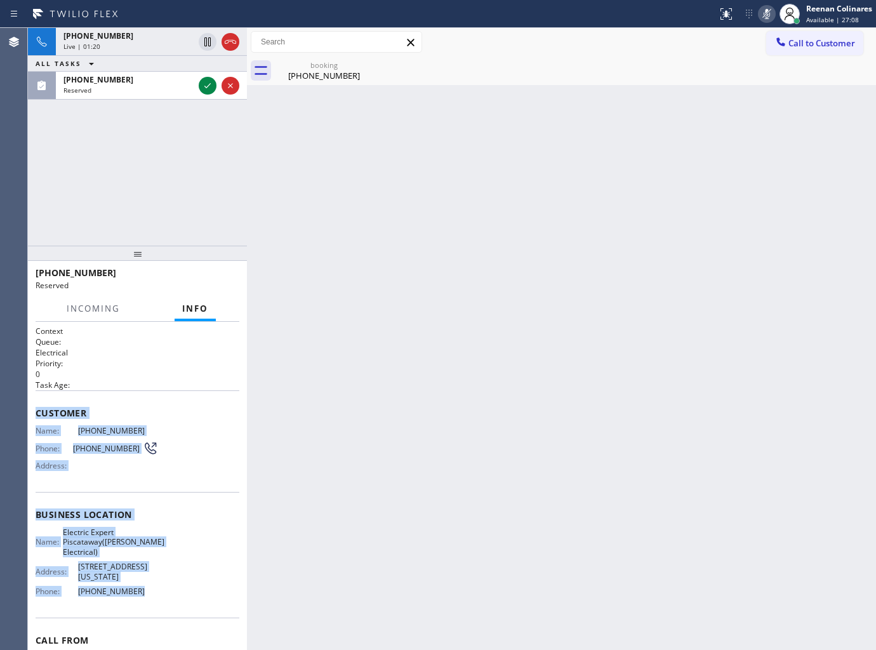
drag, startPoint x: 33, startPoint y: 404, endPoint x: 188, endPoint y: 604, distance: 252.9
click at [178, 606] on div "Context Queue: Electrical Priority: 0 Task Age: Customer Name: (201) 225-3071 P…" at bounding box center [137, 486] width 219 height 329
click at [213, 90] on icon at bounding box center [207, 85] width 15 height 15
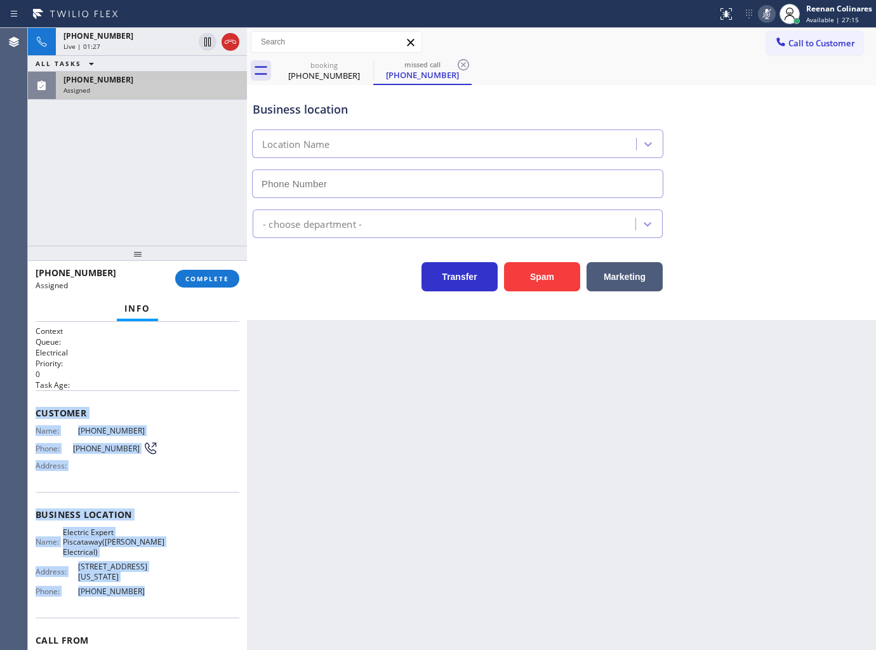
type input "[PHONE_NUMBER]"
click at [216, 284] on button "COMPLETE" at bounding box center [207, 279] width 64 height 18
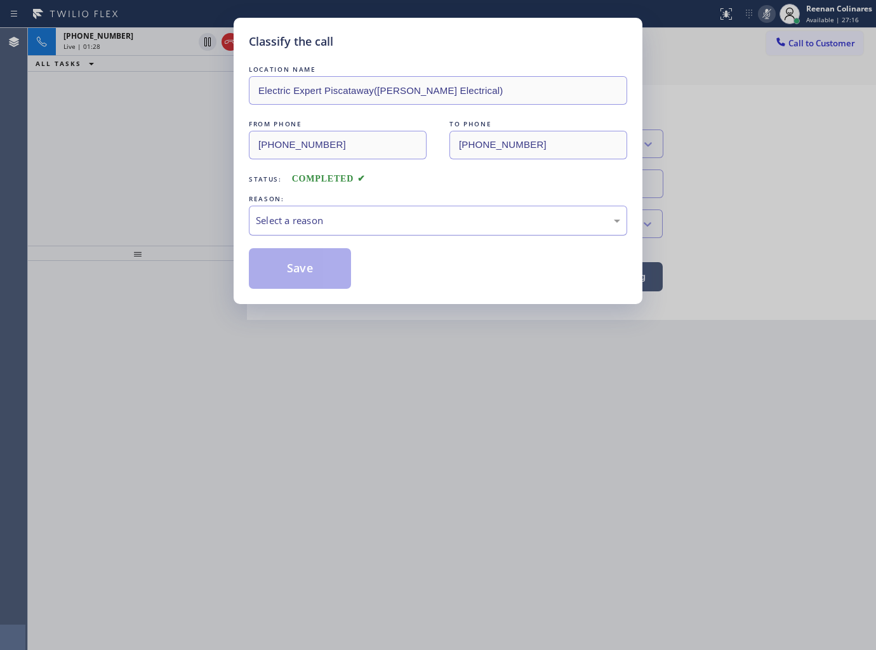
click at [270, 220] on div "Select a reason" at bounding box center [438, 220] width 364 height 15
click at [282, 283] on button "Save" at bounding box center [300, 268] width 102 height 41
click at [129, 162] on div "Classify the call LOCATION NAME Electric Expert Piscataway(Piro Electrical) FRO…" at bounding box center [438, 325] width 876 height 650
click at [147, 37] on div "Classify the call LOCATION NAME Electric Expert Piscataway(Piro Electrical) FRO…" at bounding box center [438, 325] width 876 height 650
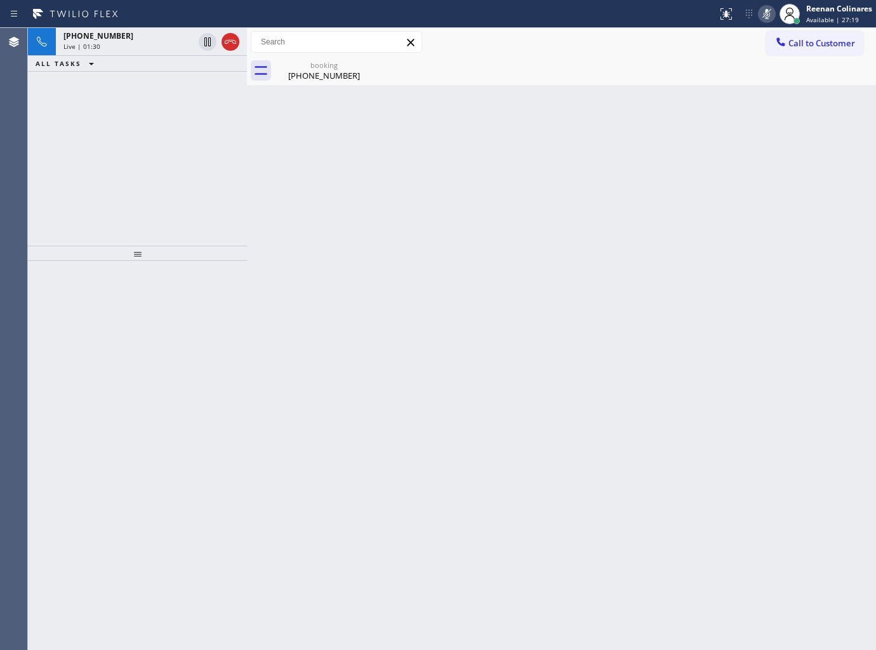
click at [147, 37] on div "+19176131164" at bounding box center [128, 35] width 130 height 11
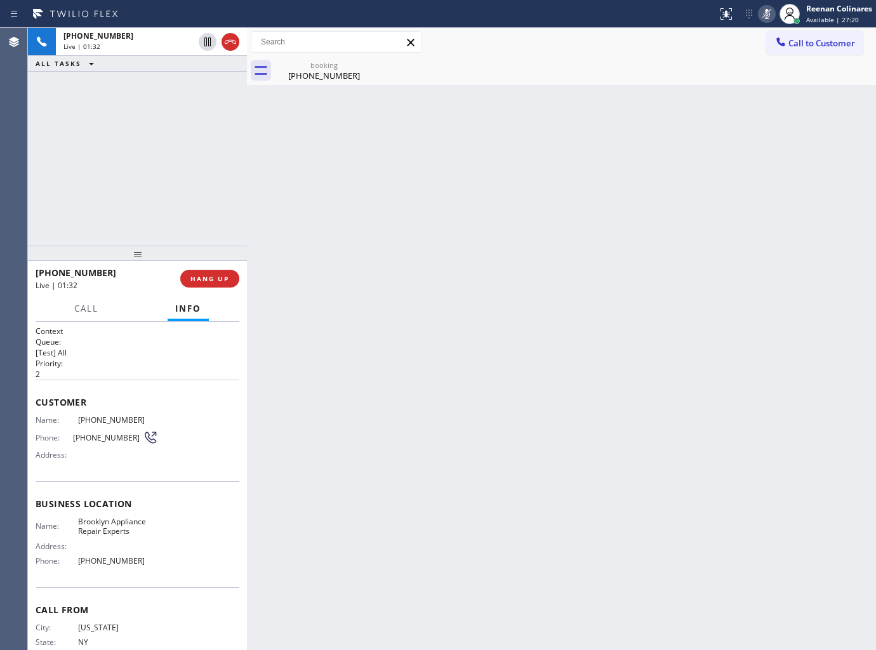
click at [764, 11] on icon at bounding box center [766, 13] width 15 height 15
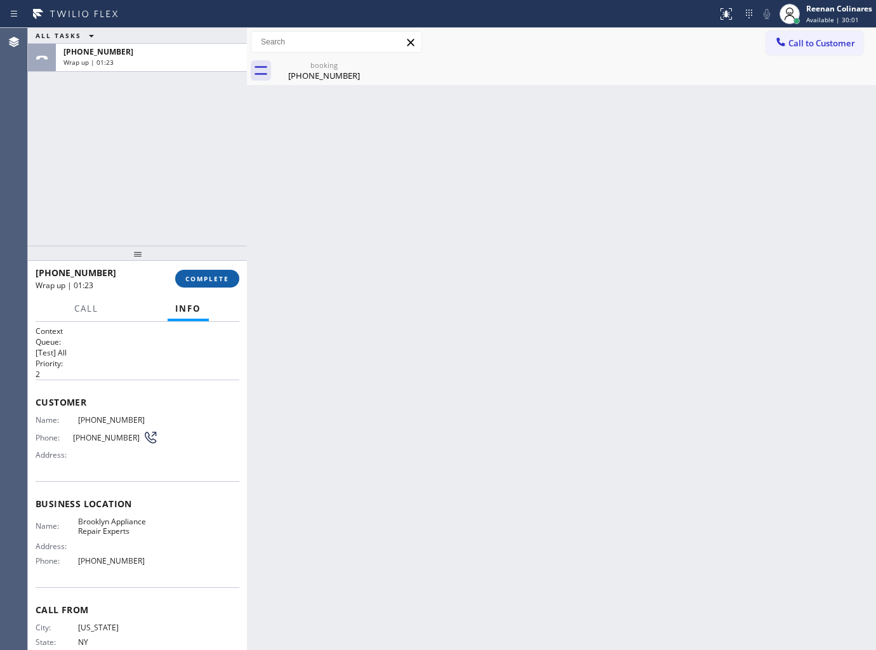
click at [201, 274] on span "COMPLETE" at bounding box center [207, 278] width 44 height 9
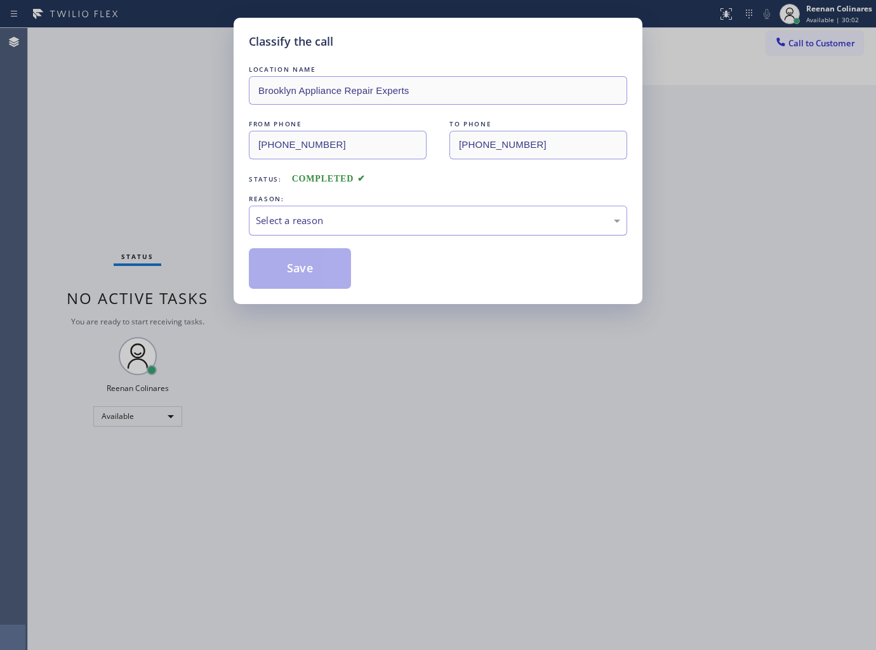
click at [294, 216] on div "Select a reason" at bounding box center [438, 220] width 364 height 15
click at [289, 273] on button "Save" at bounding box center [300, 268] width 102 height 41
click at [159, 245] on div "Classify the call LOCATION NAME Brooklyn Appliance Repair Experts FROM PHONE (9…" at bounding box center [438, 325] width 876 height 650
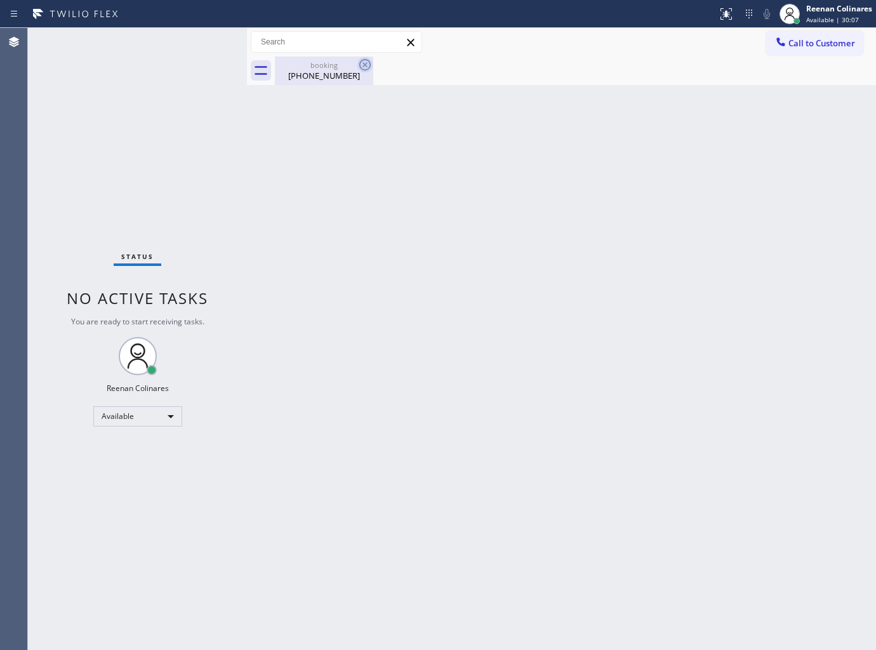
drag, startPoint x: 340, startPoint y: 85, endPoint x: 364, endPoint y: 66, distance: 30.2
click at [347, 80] on div "Back to Dashboard Change Sender ID Customers Technicians Select a contact Outbo…" at bounding box center [561, 339] width 629 height 622
click at [364, 65] on icon at bounding box center [364, 64] width 11 height 11
click at [333, 81] on div "booking (917) 613-1164" at bounding box center [324, 70] width 96 height 29
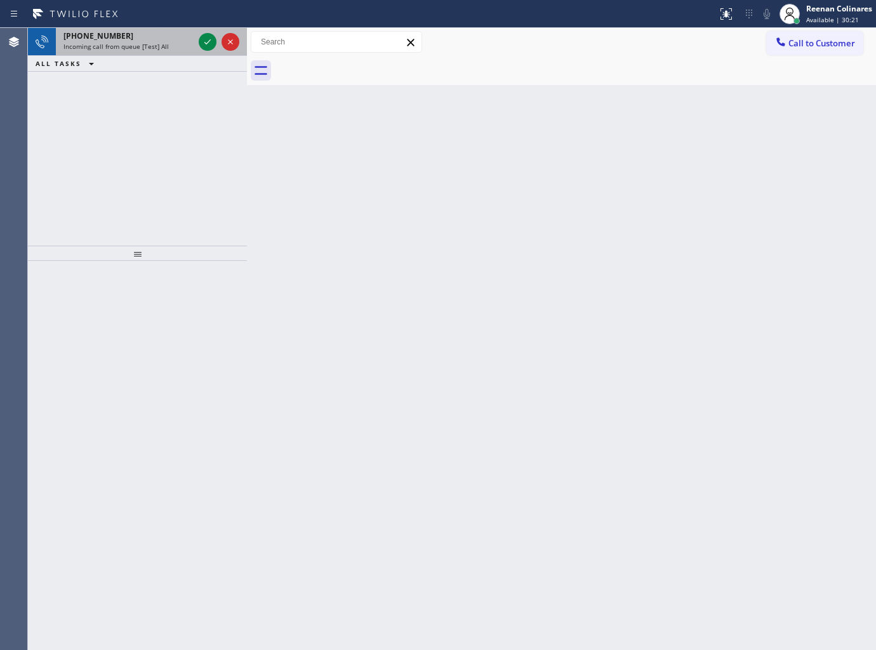
click at [155, 45] on span "Incoming call from queue [Test] All" at bounding box center [115, 46] width 105 height 9
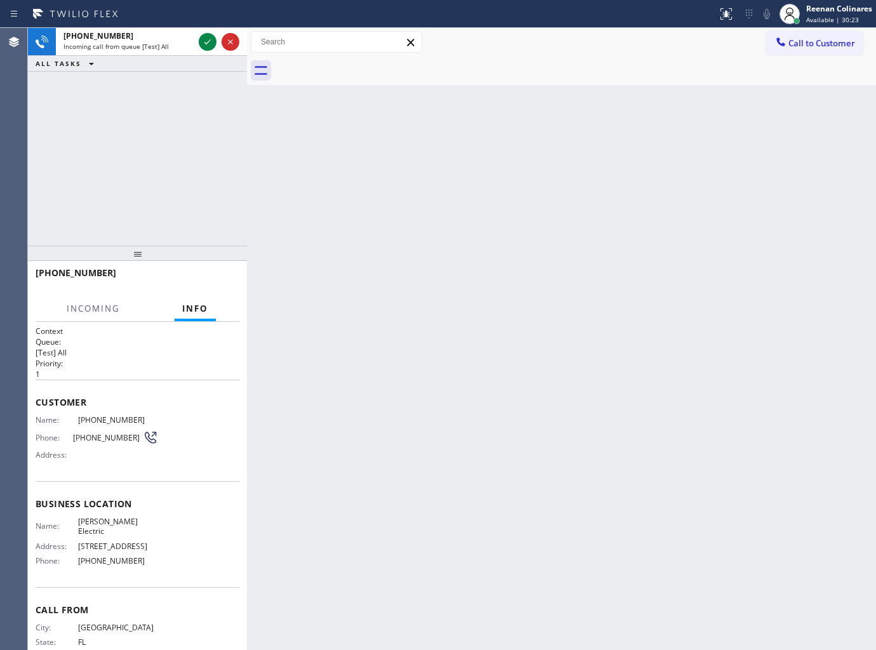
drag, startPoint x: 208, startPoint y: 36, endPoint x: 245, endPoint y: 121, distance: 92.1
click at [209, 37] on icon at bounding box center [207, 41] width 15 height 15
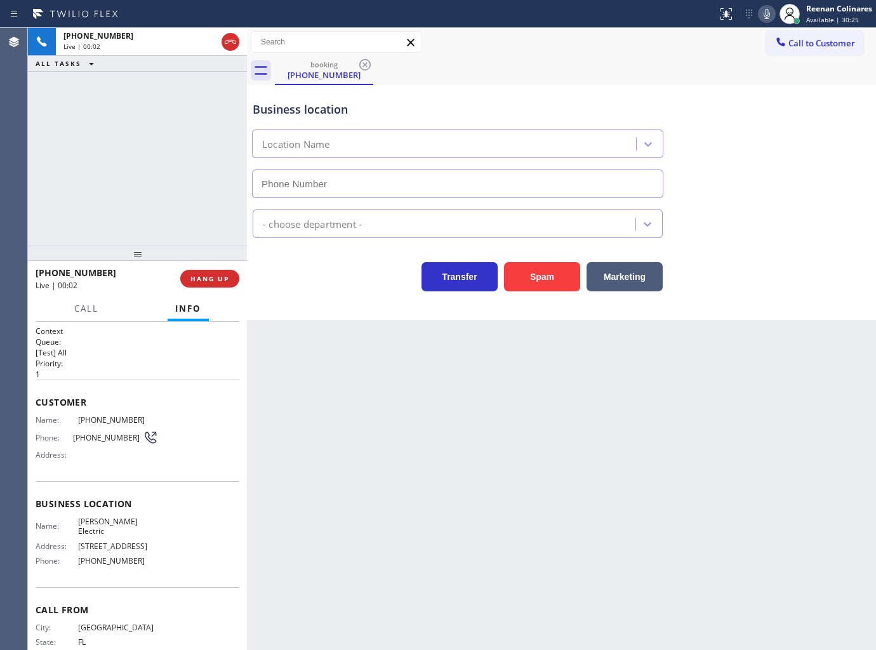
type input "[PHONE_NUMBER]"
click at [765, 15] on icon at bounding box center [766, 13] width 15 height 15
click at [765, 15] on rect at bounding box center [766, 12] width 9 height 9
click at [771, 18] on icon at bounding box center [766, 13] width 15 height 15
click at [760, 19] on icon at bounding box center [766, 13] width 15 height 15
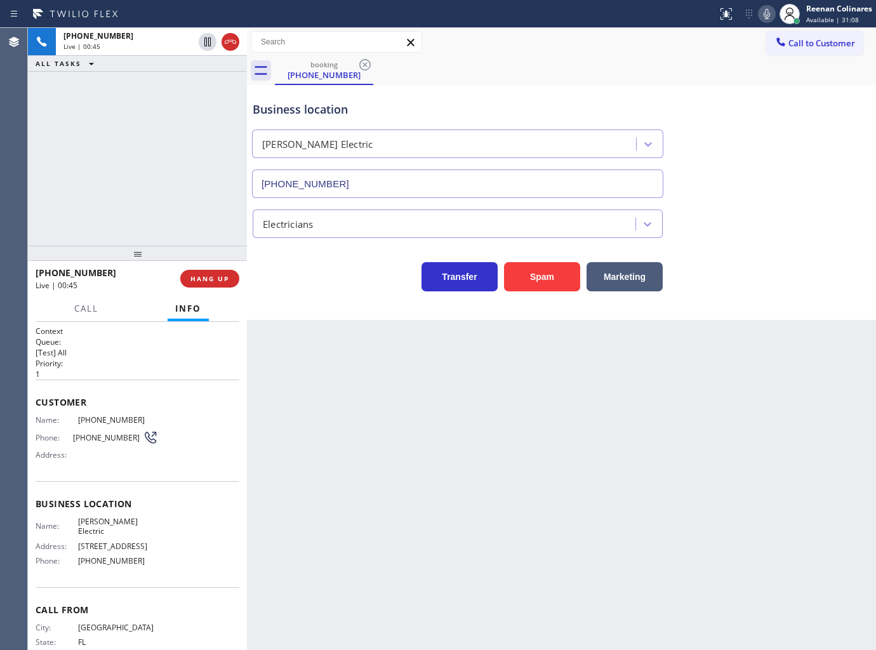
click at [765, 15] on icon at bounding box center [766, 13] width 15 height 15
click at [631, 271] on button "Marketing" at bounding box center [625, 276] width 76 height 29
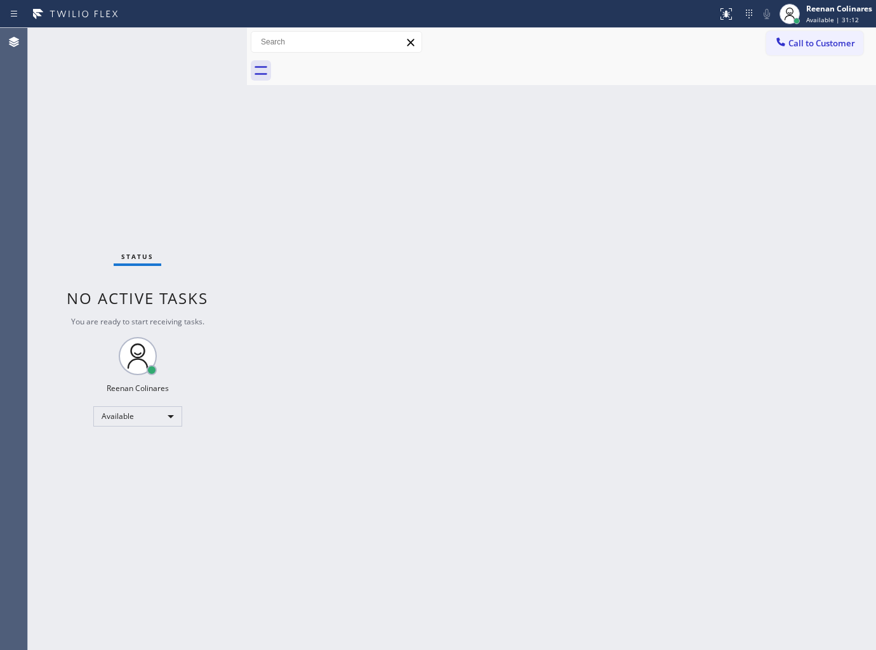
drag, startPoint x: 569, startPoint y: 197, endPoint x: 552, endPoint y: 199, distance: 16.6
click at [567, 197] on div "Back to Dashboard Change Sender ID Customers Technicians Select a contact Outbo…" at bounding box center [561, 339] width 629 height 622
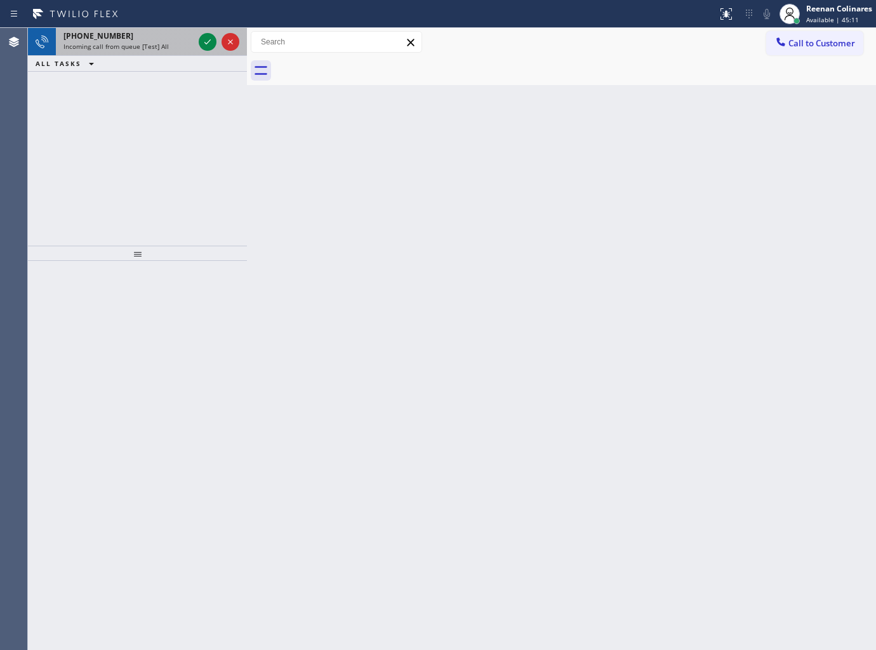
click at [156, 36] on div "+12012253071" at bounding box center [128, 35] width 130 height 11
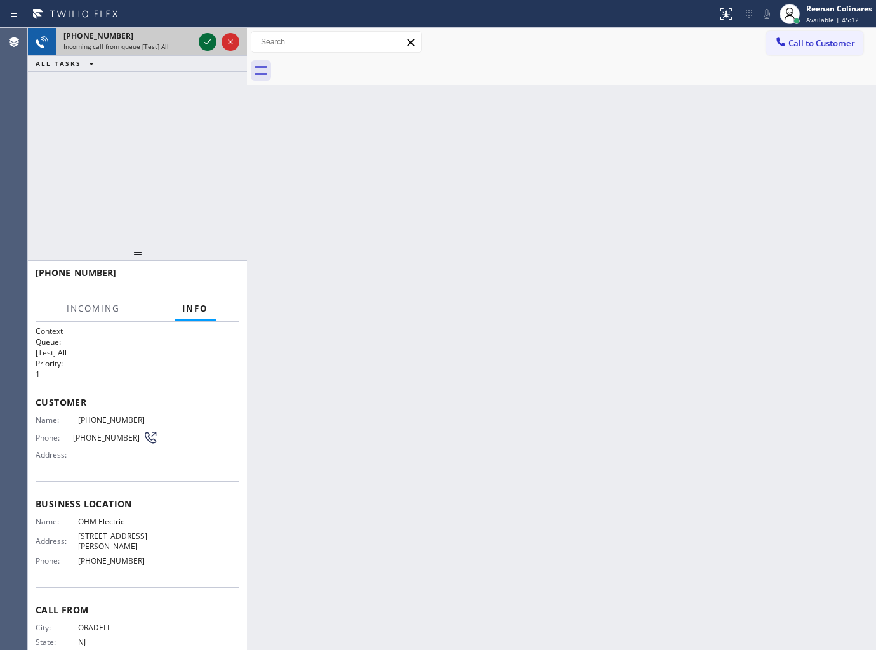
click at [204, 41] on icon at bounding box center [207, 41] width 15 height 15
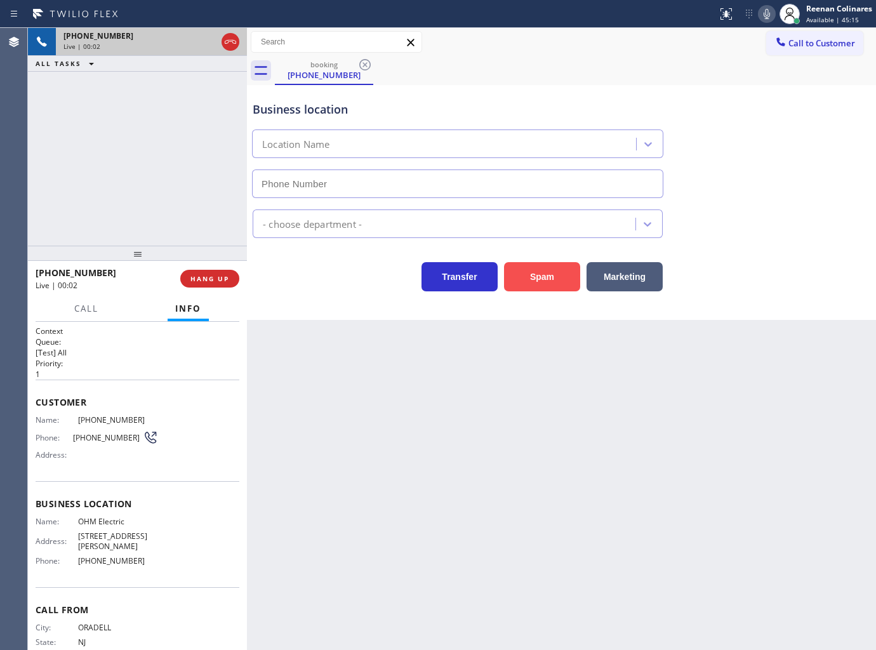
type input "(640) 205-5726"
click at [564, 279] on button "Spam" at bounding box center [542, 276] width 76 height 29
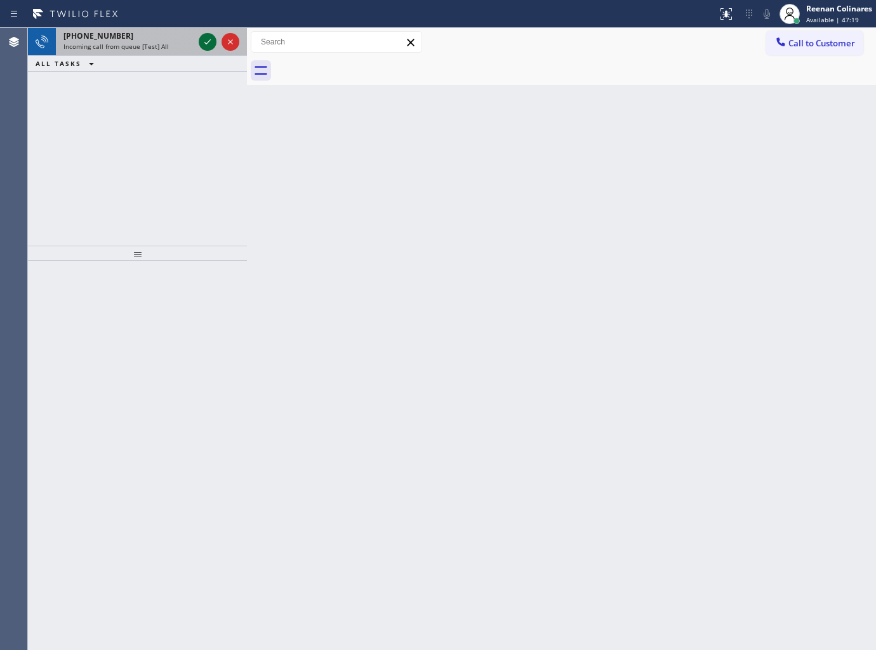
click at [172, 43] on div "Incoming call from queue [Test] All" at bounding box center [128, 46] width 130 height 9
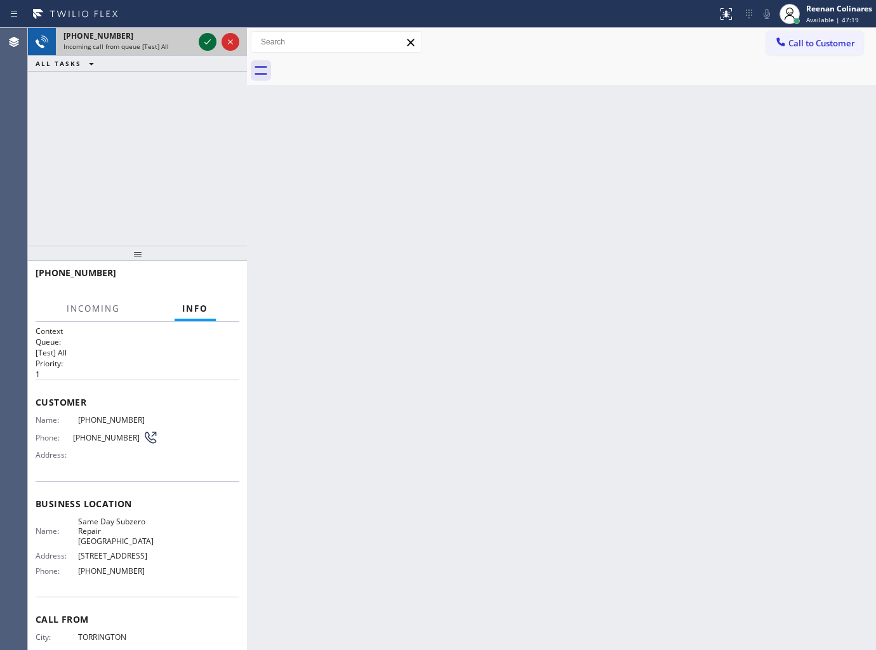
click at [204, 38] on icon at bounding box center [207, 41] width 15 height 15
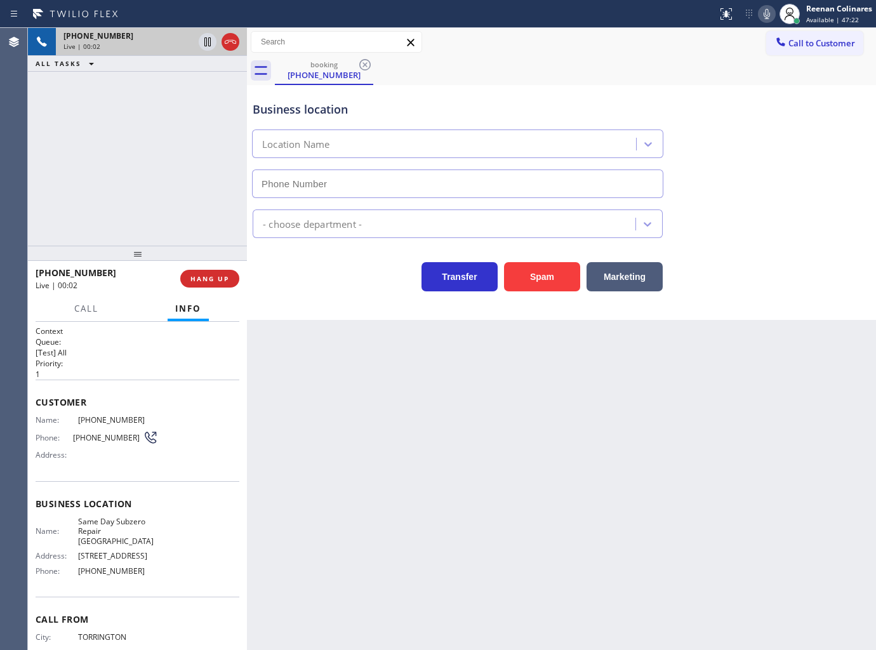
type input "[PHONE_NUMBER]"
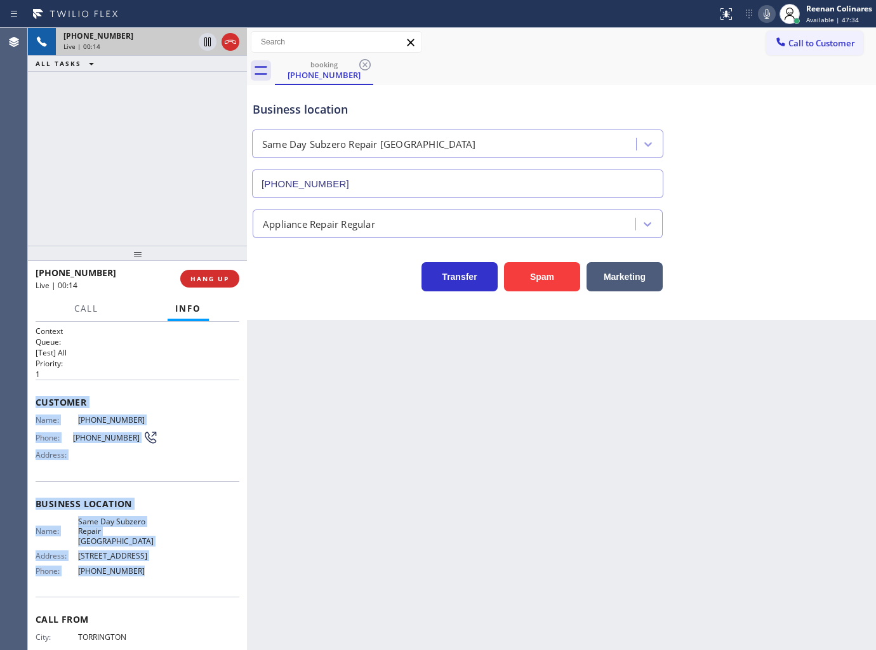
copy div "Customer Name: (860) 601-8343 Phone: (860) 601-8343 Address: Business location …"
drag, startPoint x: 34, startPoint y: 395, endPoint x: 209, endPoint y: 583, distance: 256.9
click at [200, 588] on div "Context Queue: [Test] All Priority: 1 Customer Name: (860) 601-8343 Phone: (860…" at bounding box center [137, 486] width 219 height 329
click at [766, 17] on icon at bounding box center [766, 13] width 15 height 15
click at [766, 13] on icon at bounding box center [766, 13] width 15 height 15
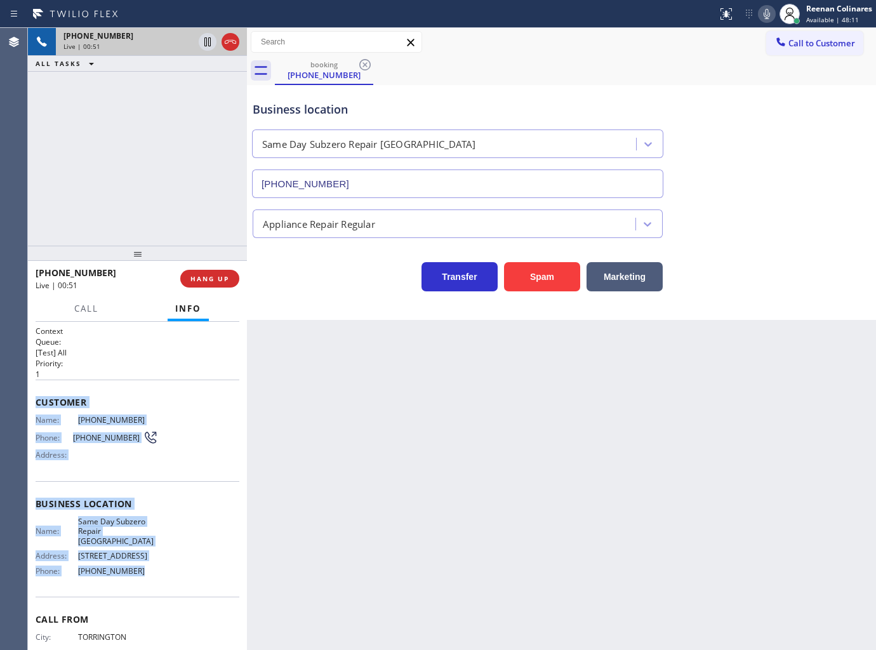
click at [763, 13] on icon at bounding box center [766, 13] width 15 height 15
click at [77, 300] on button "Call" at bounding box center [86, 308] width 39 height 25
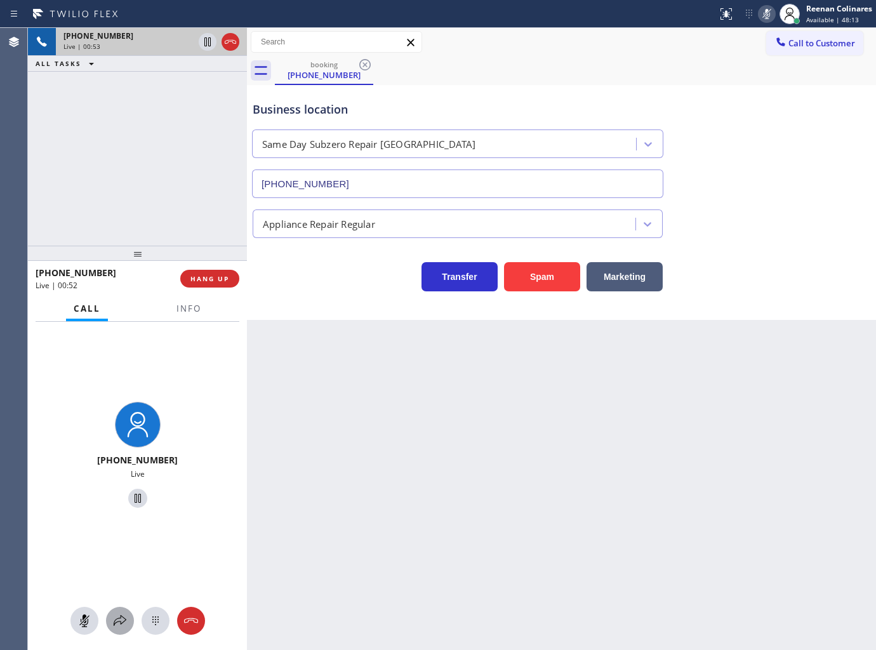
click at [123, 623] on icon at bounding box center [119, 620] width 15 height 15
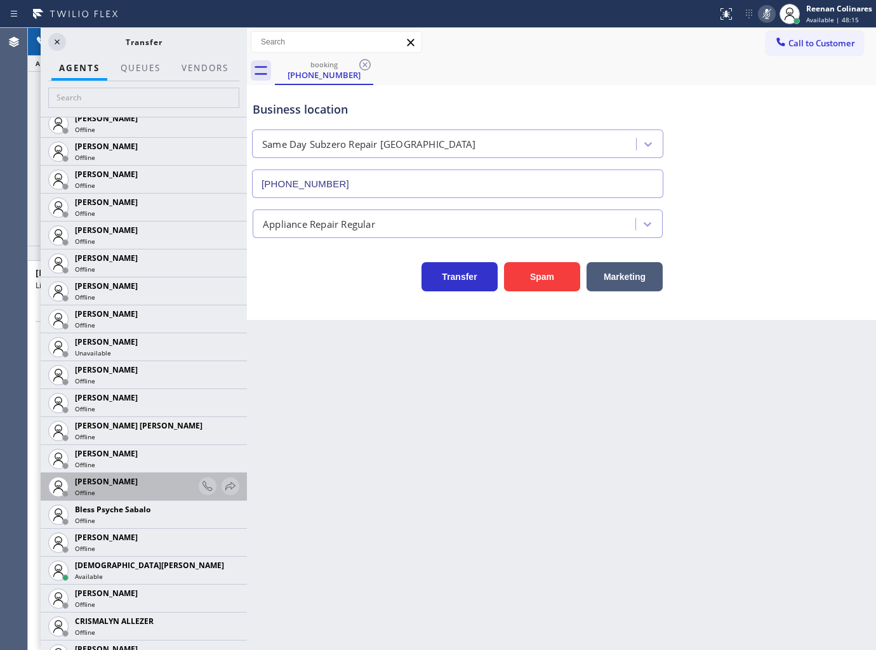
scroll to position [211, 0]
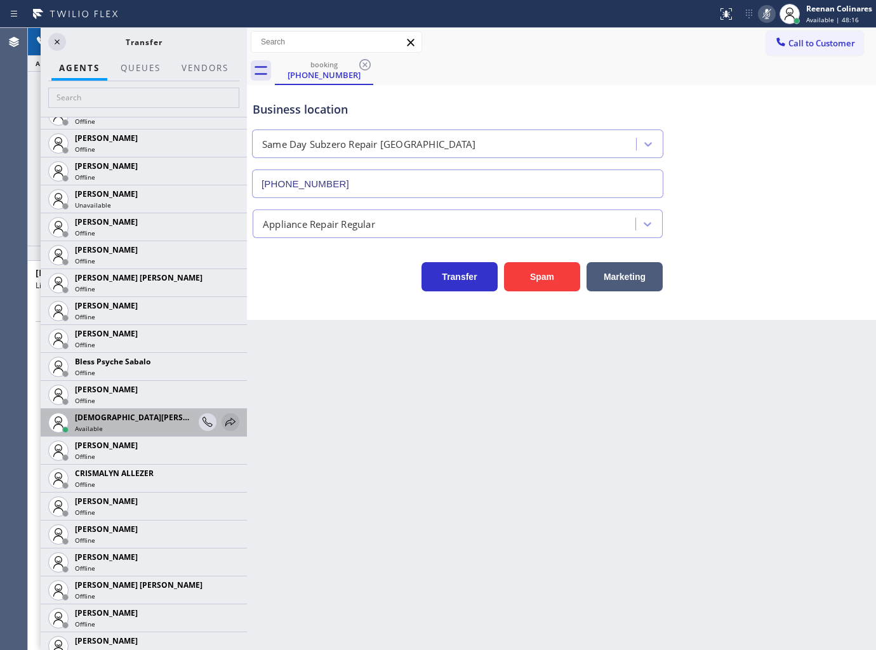
click at [225, 418] on icon at bounding box center [230, 421] width 15 height 15
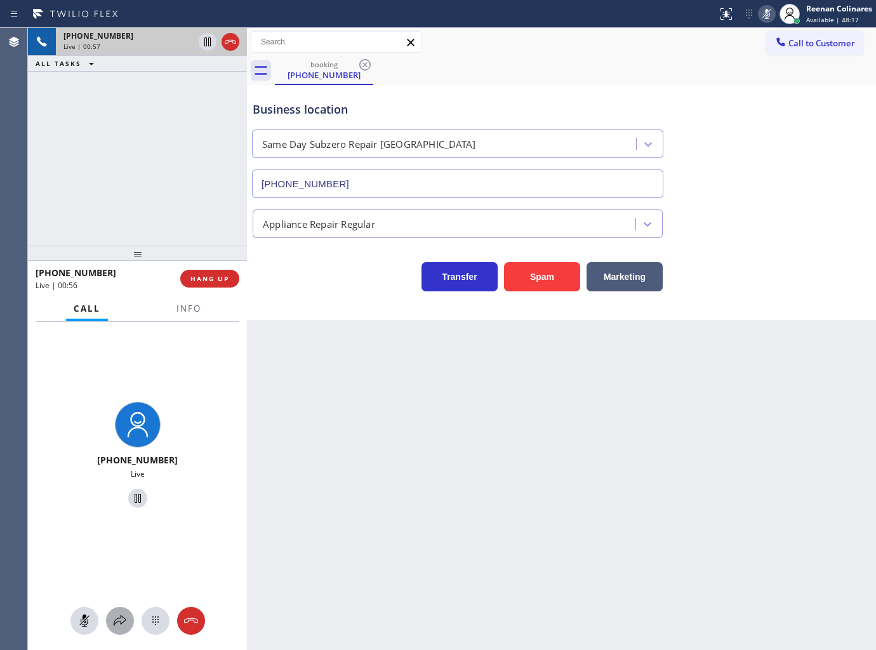
click at [118, 613] on icon at bounding box center [119, 620] width 15 height 15
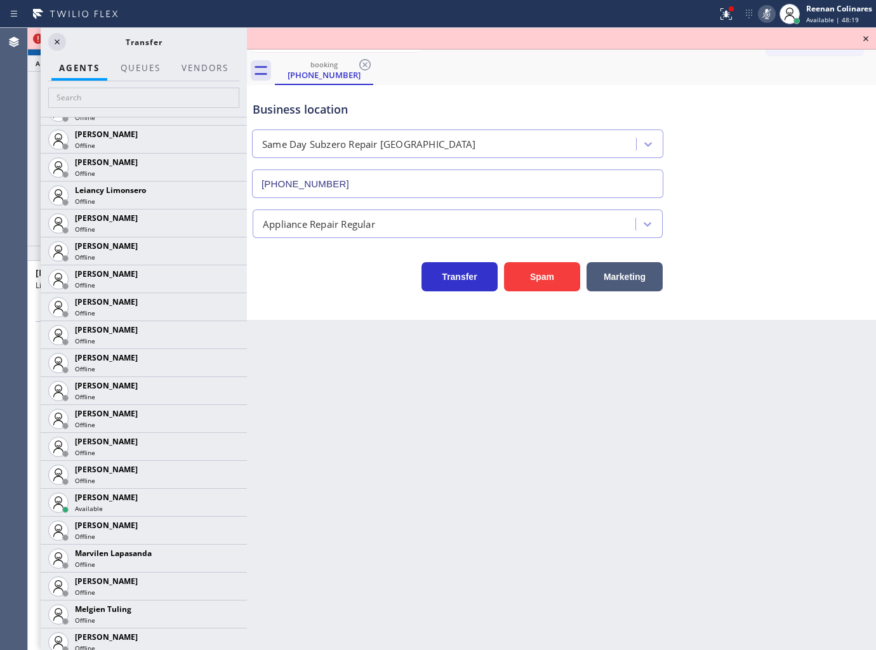
scroll to position [1822, 0]
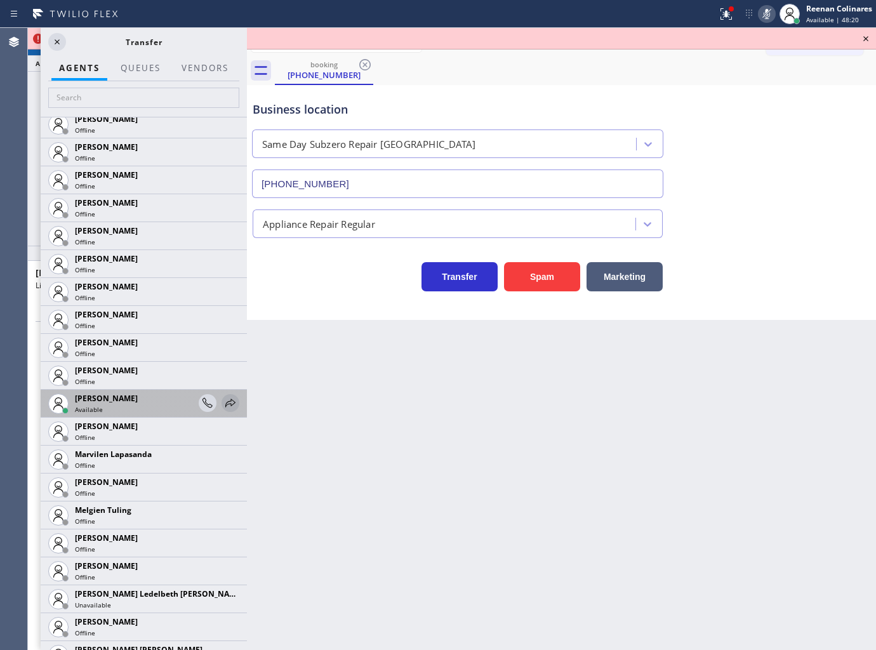
click at [223, 401] on icon at bounding box center [230, 402] width 15 height 15
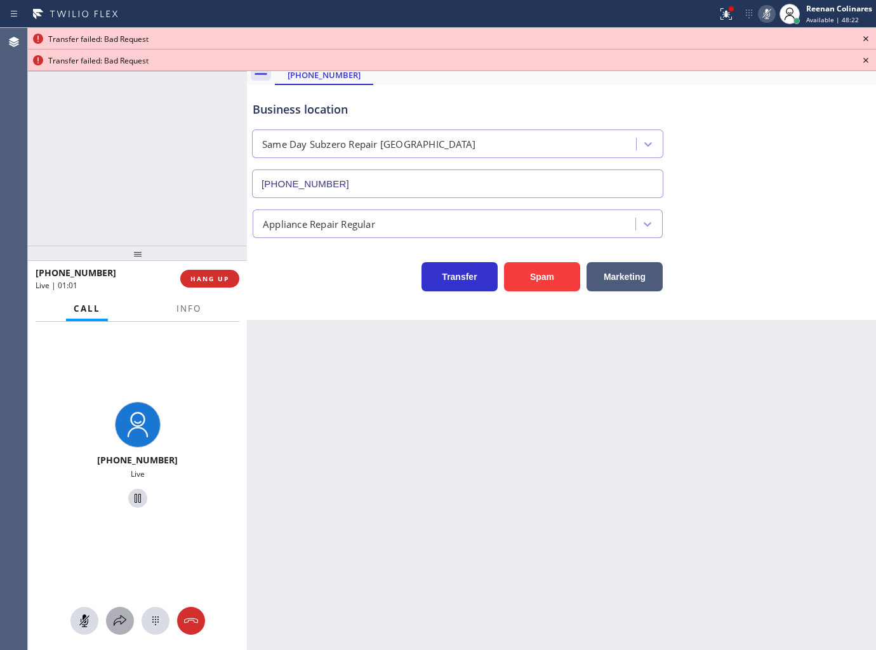
click at [116, 621] on icon at bounding box center [119, 620] width 15 height 15
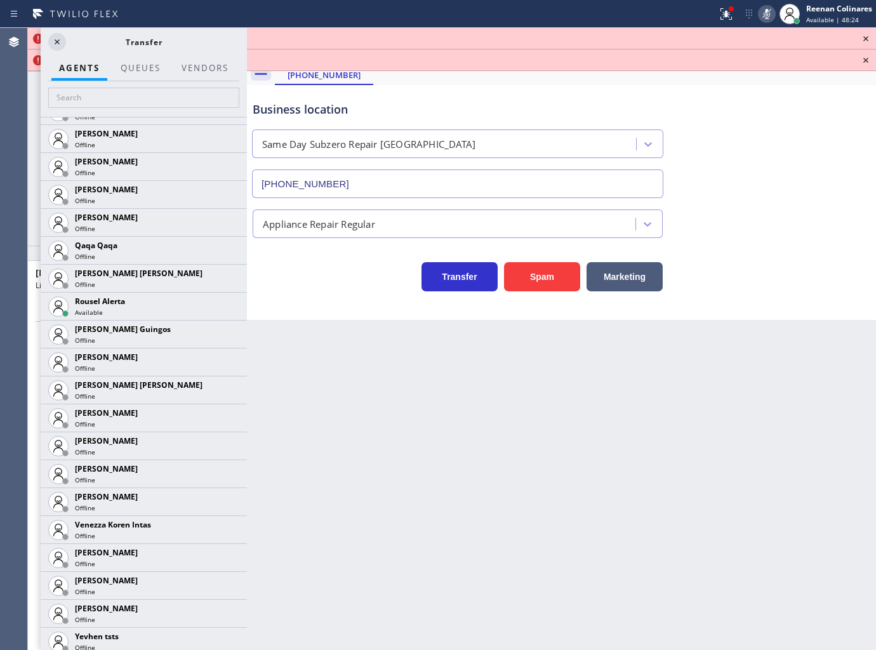
scroll to position [2427, 0]
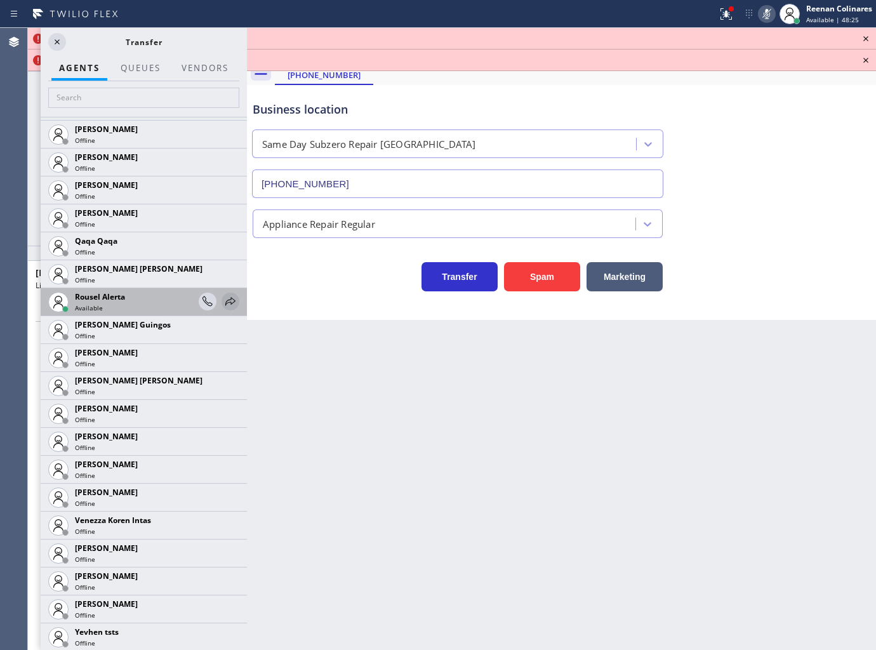
click at [223, 301] on icon at bounding box center [230, 301] width 15 height 15
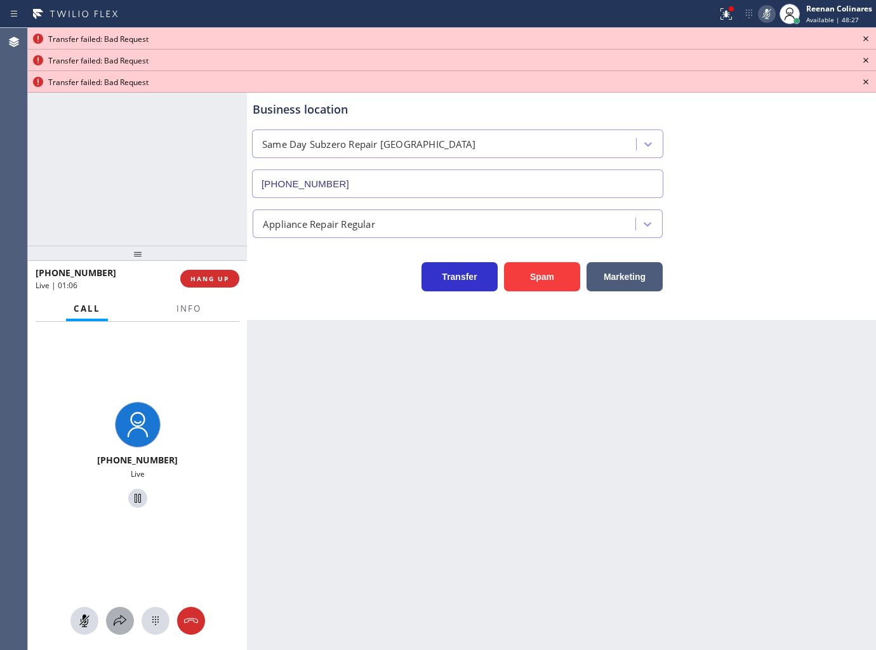
click at [121, 624] on icon at bounding box center [119, 620] width 15 height 15
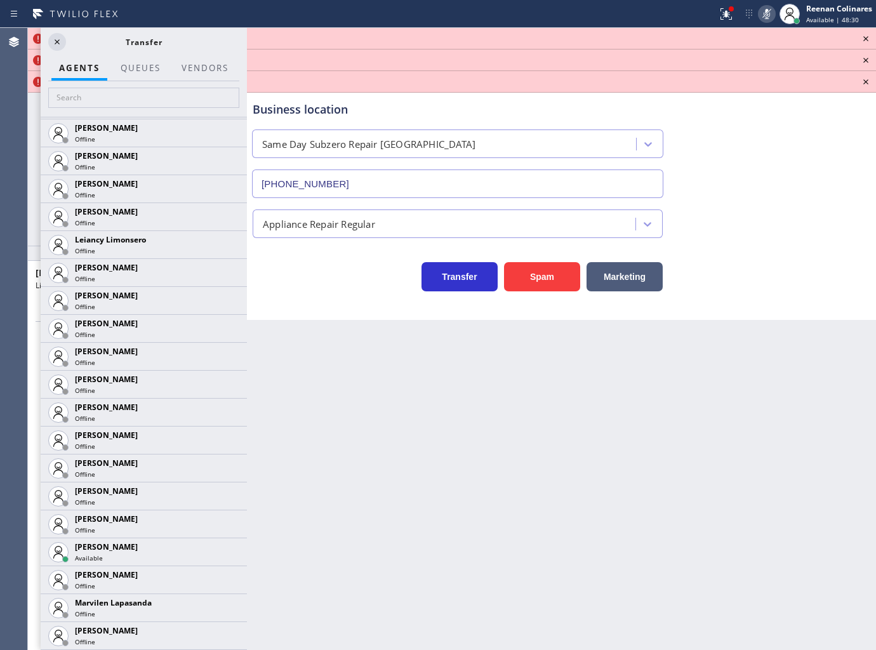
scroll to position [1690, 0]
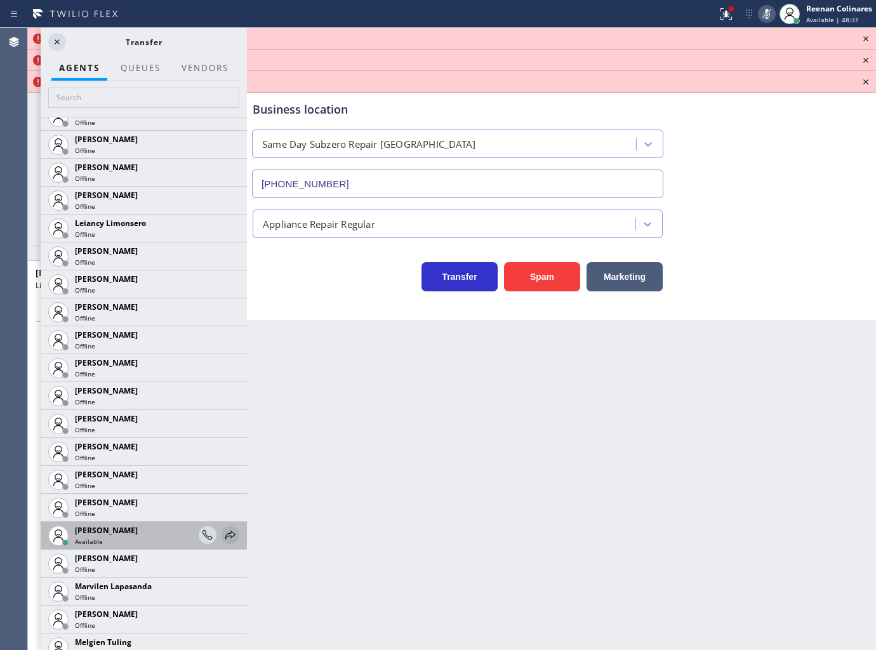
click at [223, 534] on icon at bounding box center [230, 534] width 15 height 15
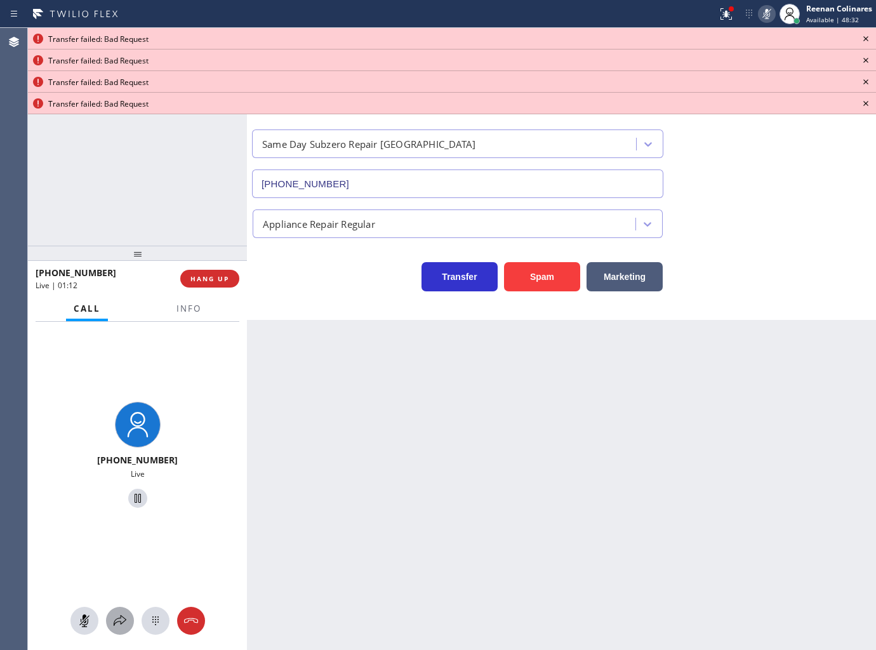
click at [112, 623] on icon at bounding box center [119, 620] width 15 height 15
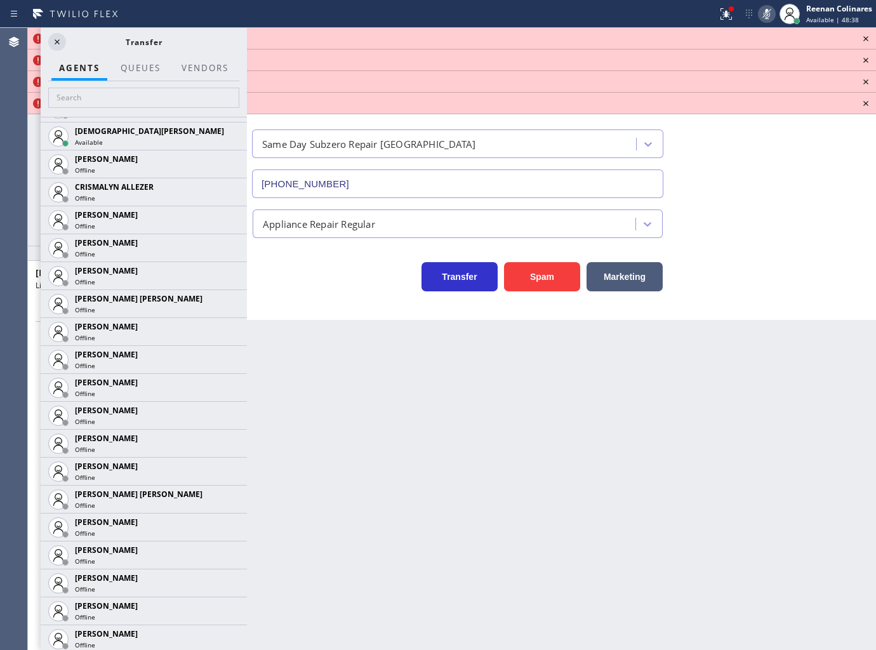
scroll to position [444, 0]
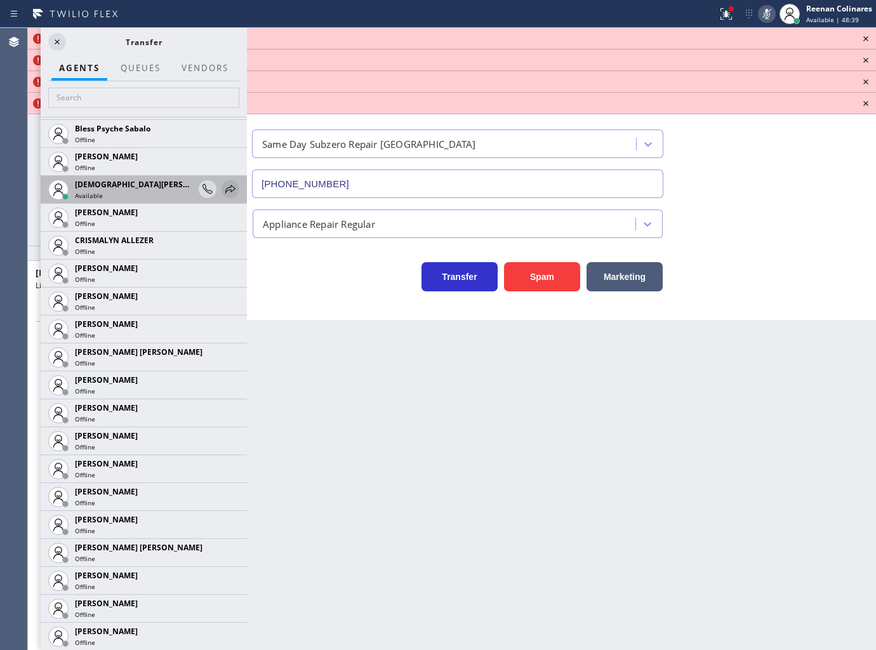
click at [223, 189] on icon at bounding box center [230, 189] width 15 height 15
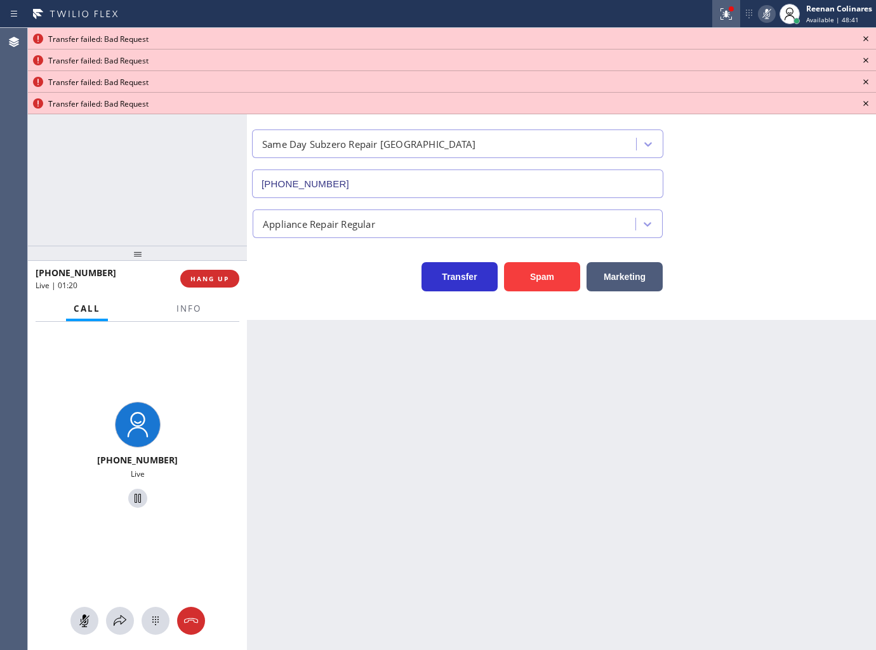
click at [721, 8] on icon at bounding box center [724, 12] width 8 height 9
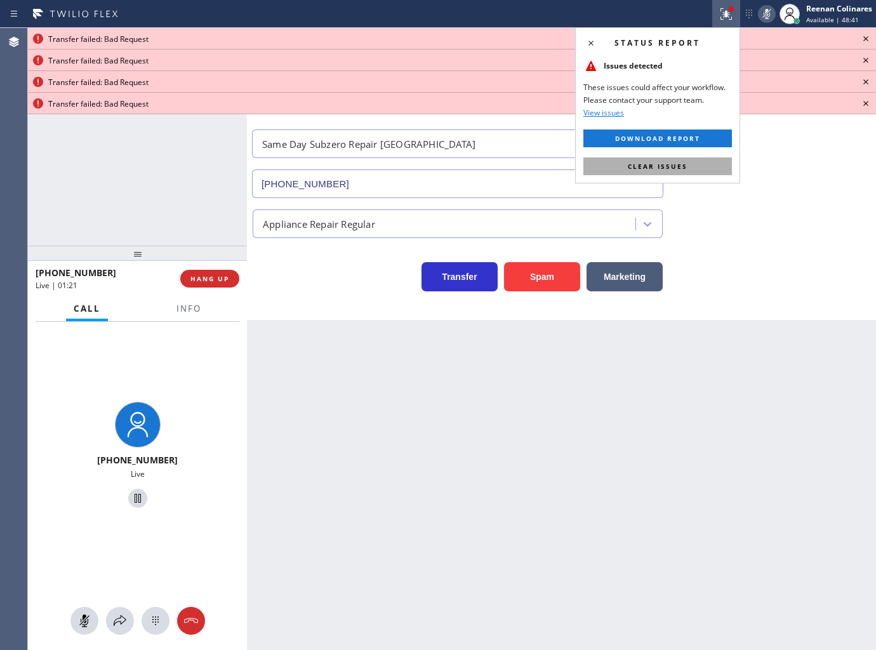
drag, startPoint x: 694, startPoint y: 166, endPoint x: 700, endPoint y: 156, distance: 11.7
click at [695, 162] on button "Clear issues" at bounding box center [657, 166] width 149 height 18
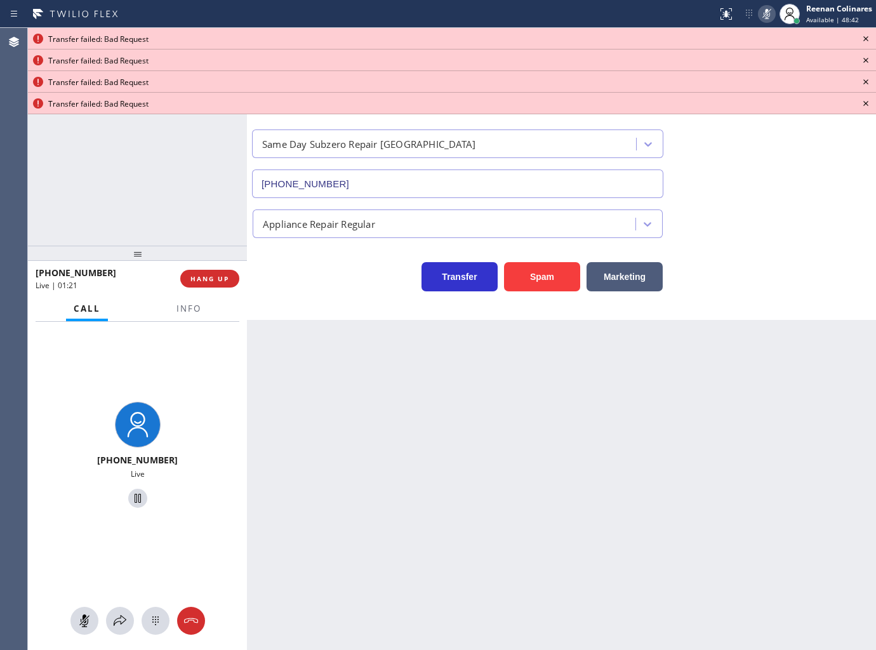
click at [865, 41] on icon at bounding box center [865, 38] width 15 height 15
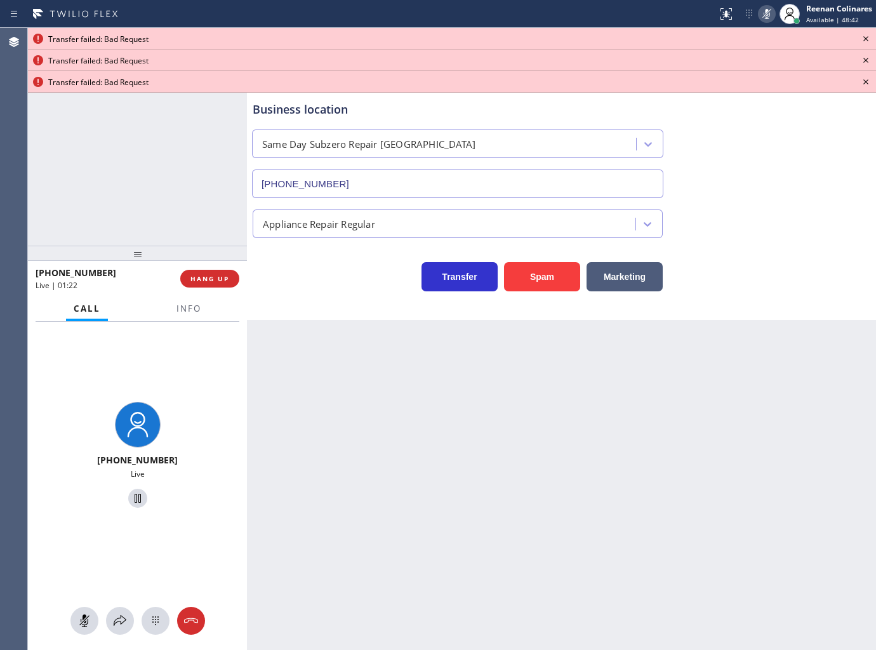
click at [865, 41] on icon at bounding box center [865, 38] width 15 height 15
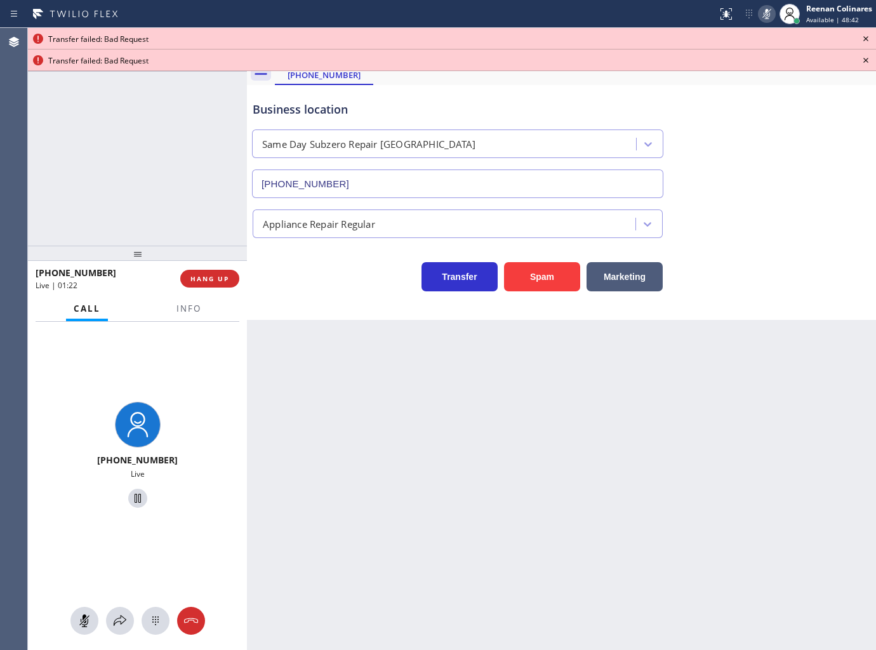
click at [865, 41] on icon at bounding box center [865, 38] width 15 height 15
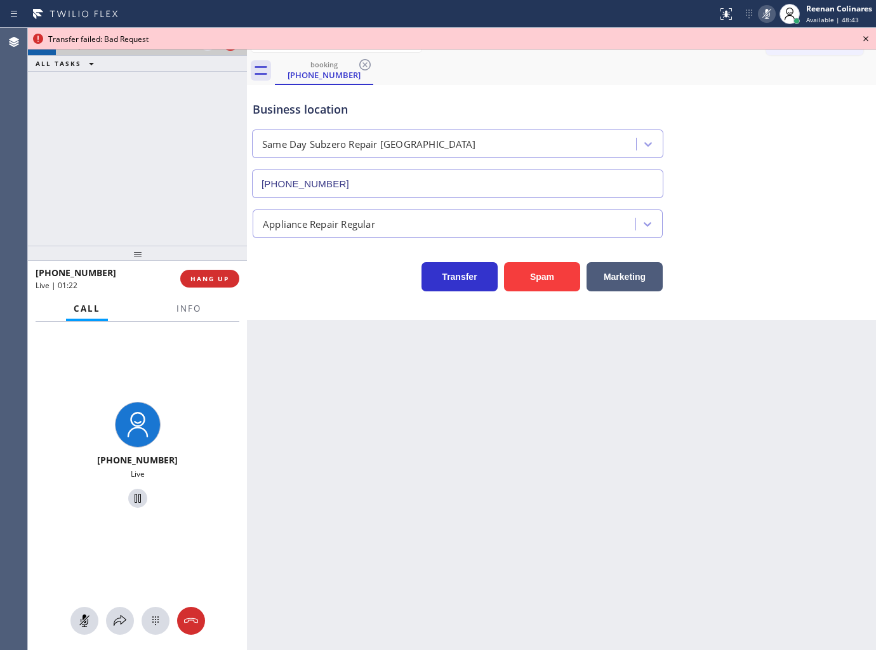
click at [865, 41] on icon at bounding box center [865, 38] width 15 height 15
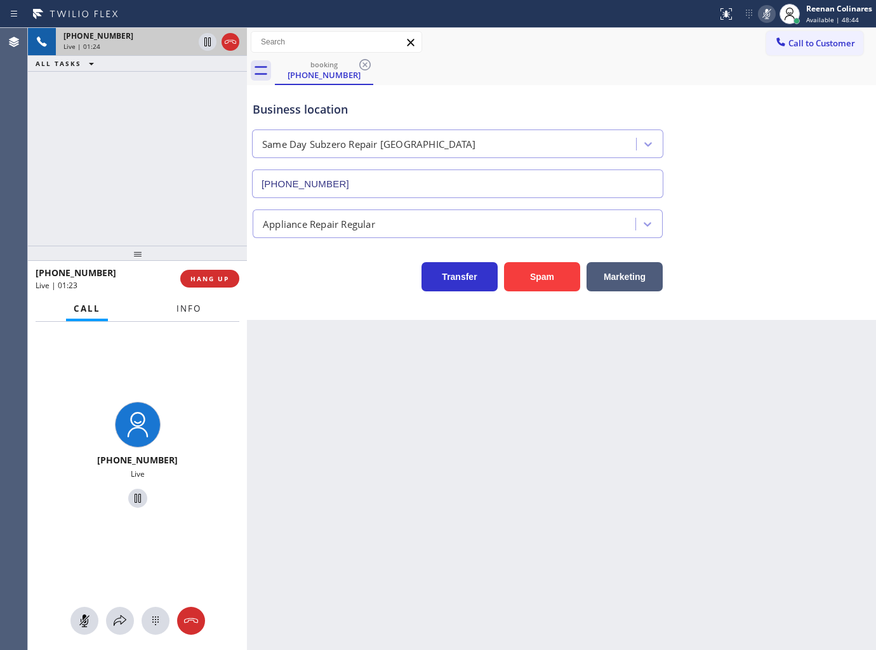
click at [202, 308] on button "Info" at bounding box center [189, 308] width 40 height 25
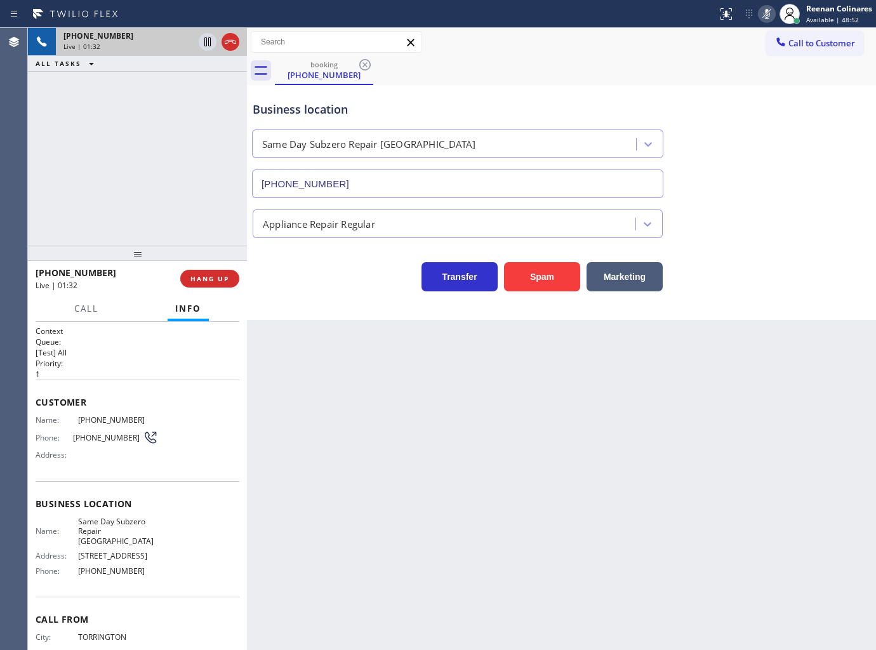
click at [762, 19] on icon at bounding box center [766, 13] width 15 height 15
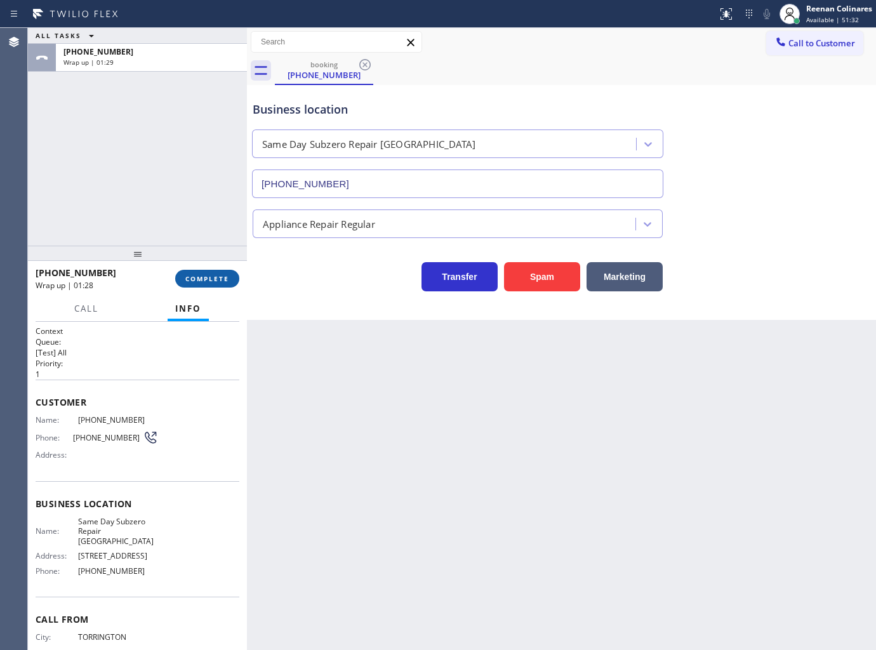
click at [189, 276] on span "COMPLETE" at bounding box center [207, 278] width 44 height 9
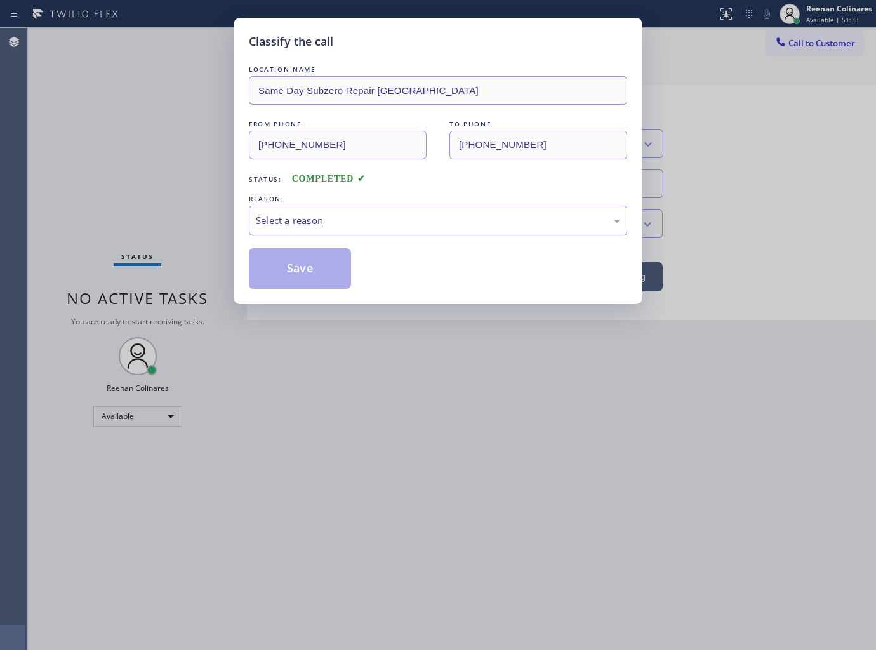
click at [281, 221] on div "Select a reason" at bounding box center [438, 220] width 364 height 15
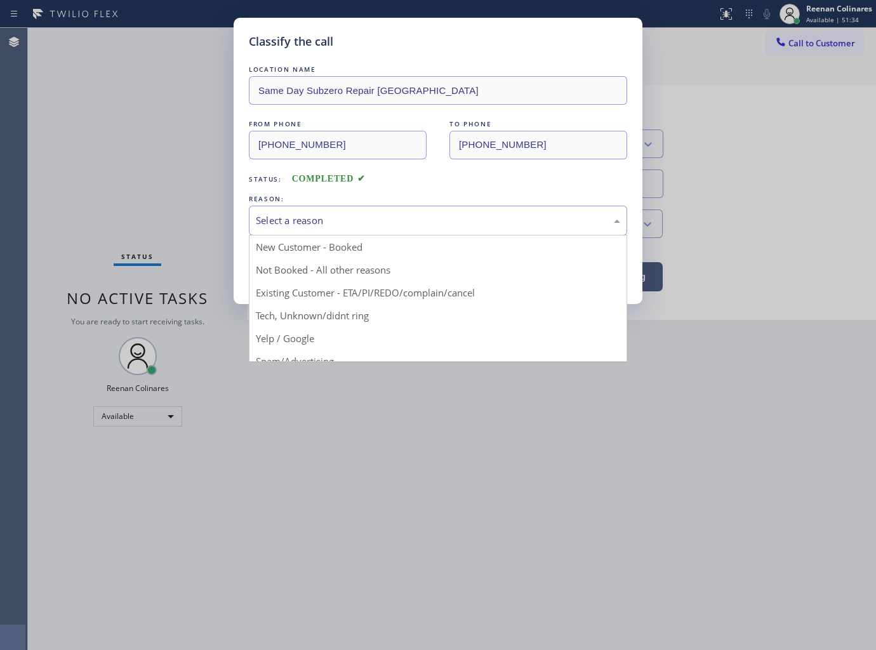
drag, startPoint x: 274, startPoint y: 311, endPoint x: 281, endPoint y: 270, distance: 41.2
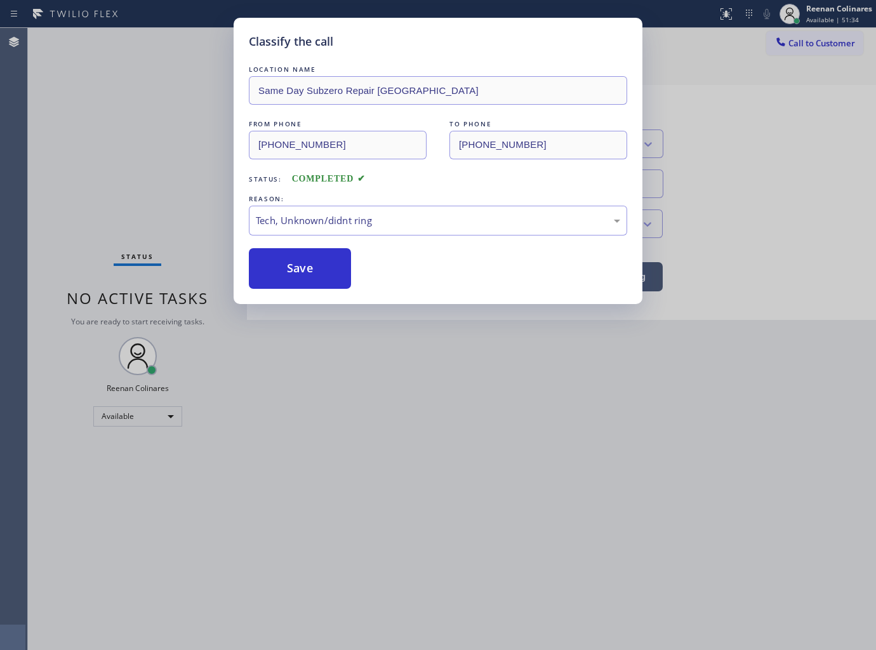
click at [280, 267] on button "Save" at bounding box center [300, 268] width 102 height 41
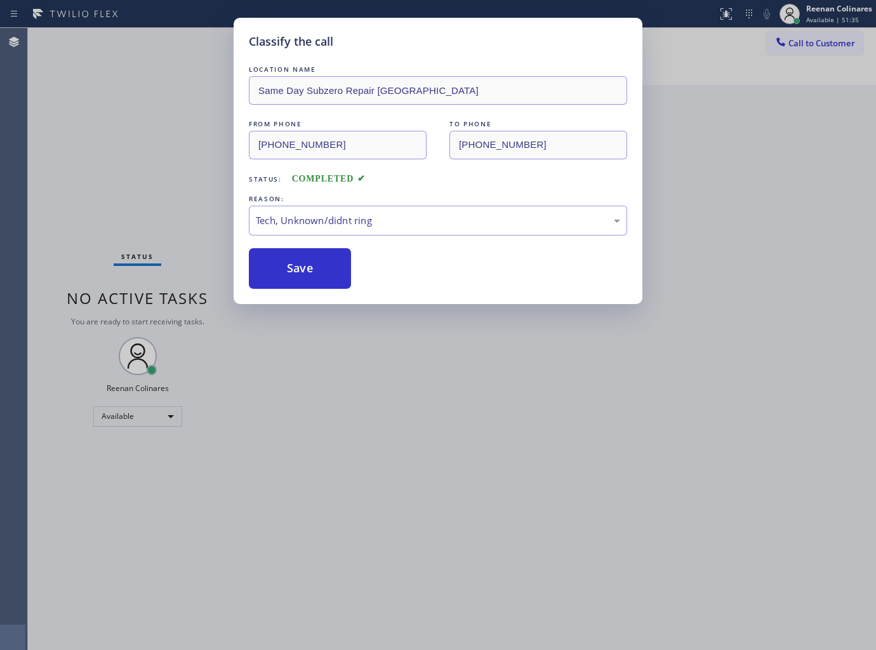
click at [149, 219] on div "Classify the call LOCATION NAME Same Day Subzero Repair Brooklyn FROM PHONE (86…" at bounding box center [438, 325] width 876 height 650
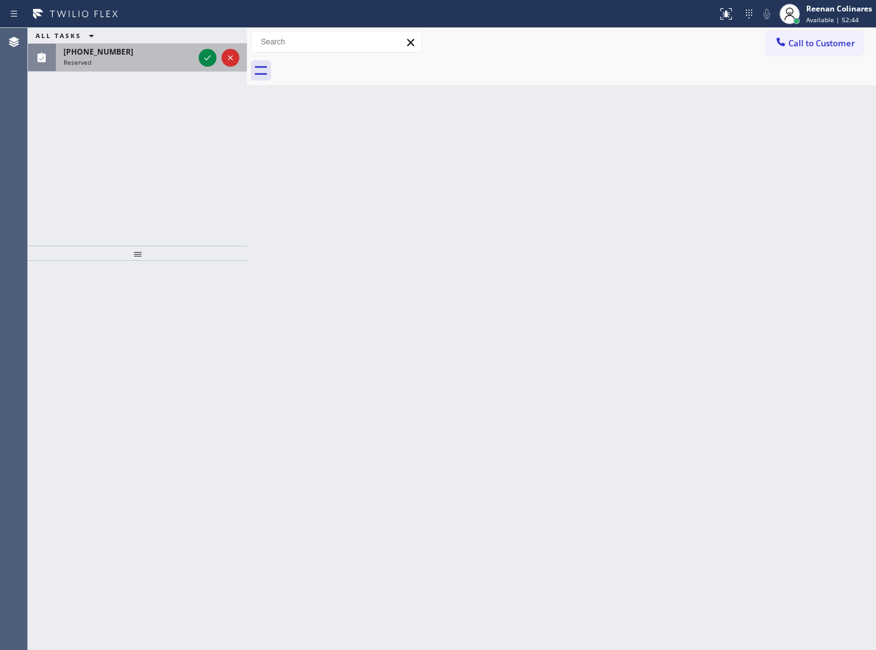
click at [136, 62] on div "Reserved" at bounding box center [128, 62] width 130 height 9
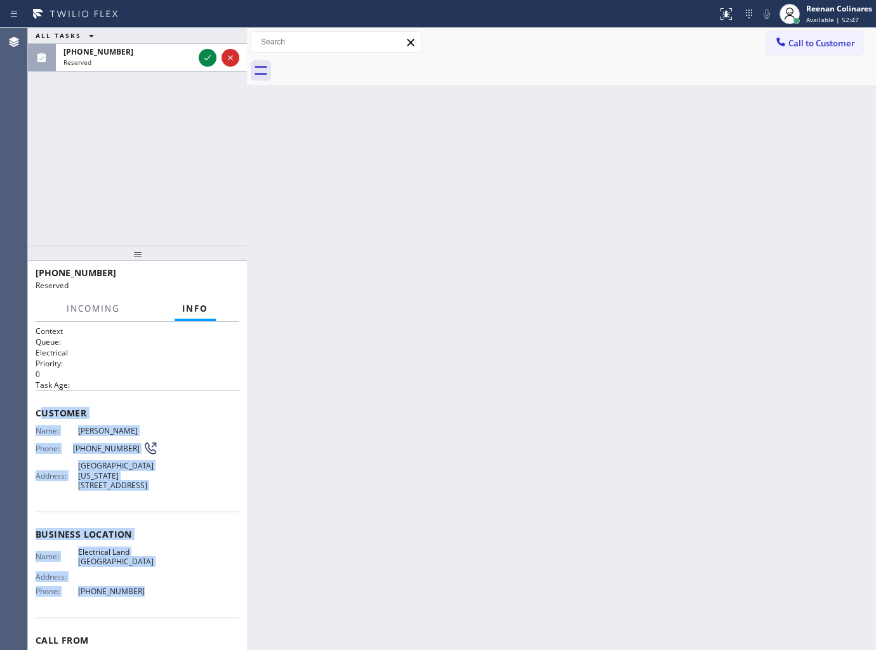
drag, startPoint x: 41, startPoint y: 405, endPoint x: 189, endPoint y: 590, distance: 237.5
click at [189, 590] on div "Context Queue: Electrical Priority: 0 Task Age: Customer Name: Randy Encinas Ph…" at bounding box center [138, 520] width 204 height 388
copy div "ustomer Name: Randy Encinas Phone: (805) 701-2486 Address: 23400 California 17,…"
drag, startPoint x: 175, startPoint y: 63, endPoint x: 205, endPoint y: 60, distance: 30.6
click at [179, 62] on div "Reserved" at bounding box center [128, 62] width 130 height 9
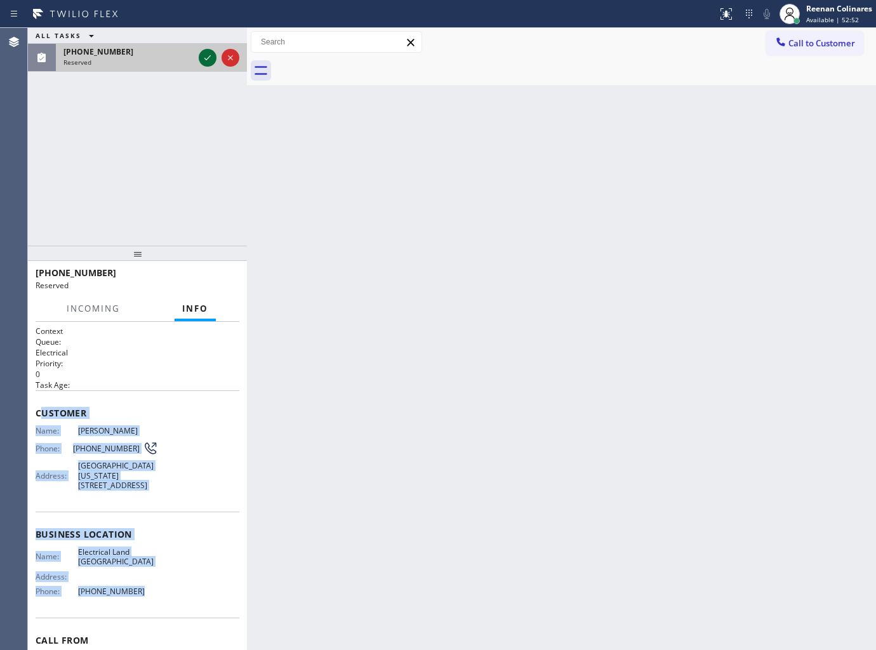
click at [205, 60] on icon at bounding box center [207, 57] width 15 height 15
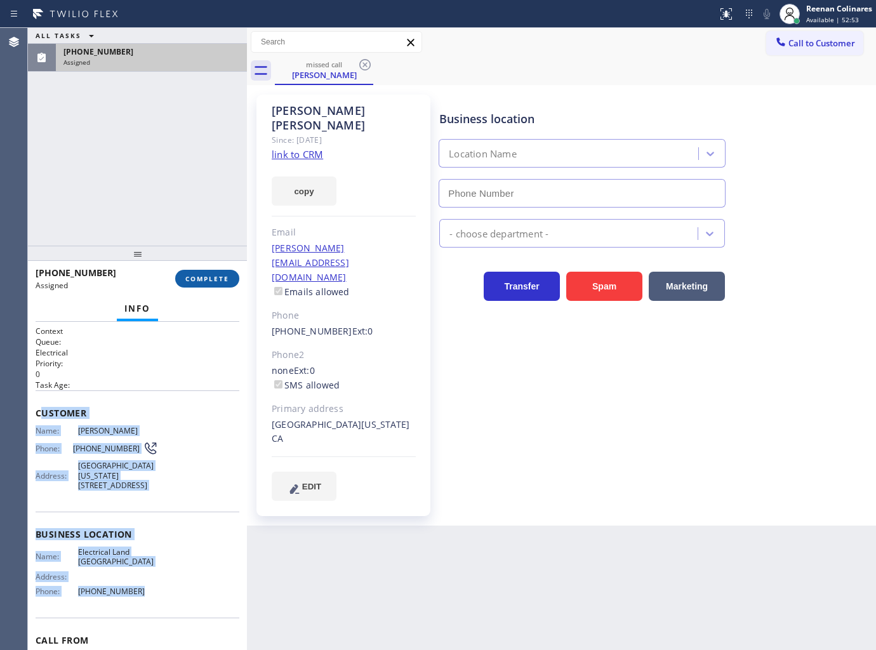
click at [211, 270] on button "COMPLETE" at bounding box center [207, 279] width 64 height 18
type input "[PHONE_NUMBER]"
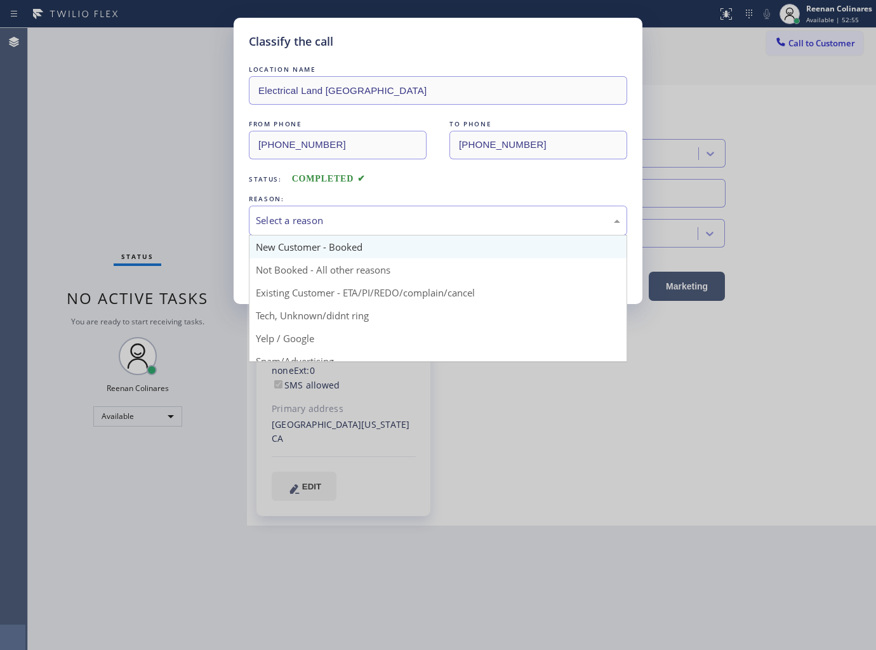
drag, startPoint x: 284, startPoint y: 227, endPoint x: 280, endPoint y: 255, distance: 28.2
click at [284, 227] on div "Select a reason" at bounding box center [438, 221] width 378 height 30
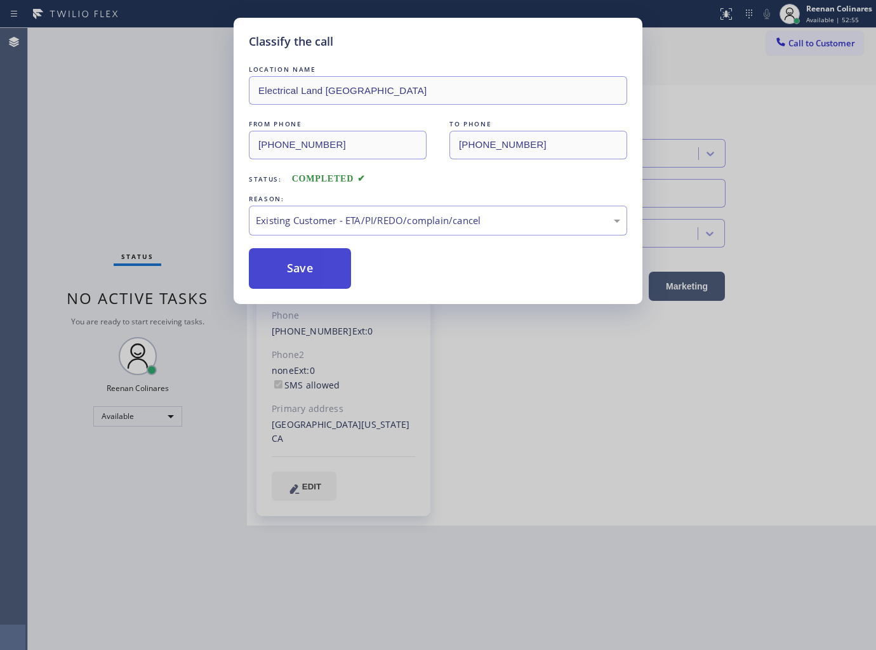
click at [276, 271] on button "Save" at bounding box center [300, 268] width 102 height 41
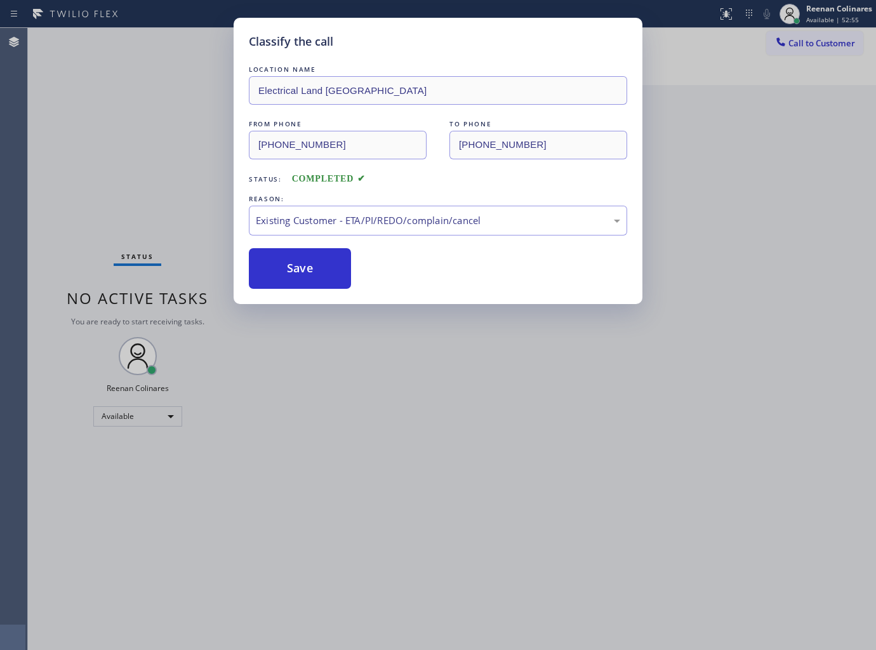
click at [185, 235] on div "Classify the call LOCATION NAME Electrical Land Los Gatos FROM PHONE (805) 701-…" at bounding box center [438, 325] width 876 height 650
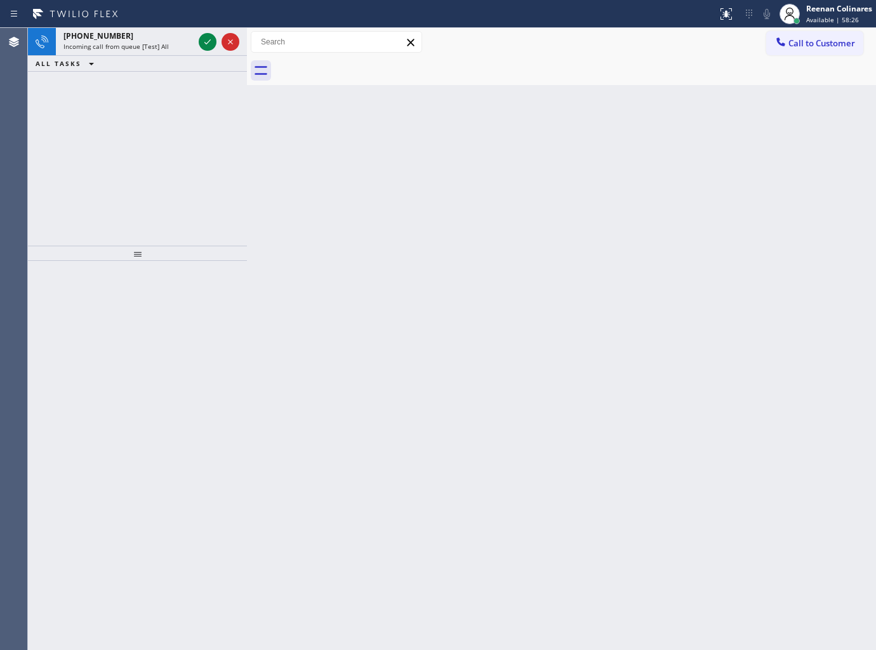
drag, startPoint x: 140, startPoint y: 64, endPoint x: 160, endPoint y: 48, distance: 26.2
click at [145, 60] on div "ALL TASKS ALL TASKS ACTIVE TASKS TASKS IN WRAP UP" at bounding box center [137, 64] width 219 height 16
click at [160, 48] on span "Incoming call from queue [Test] All" at bounding box center [115, 46] width 105 height 9
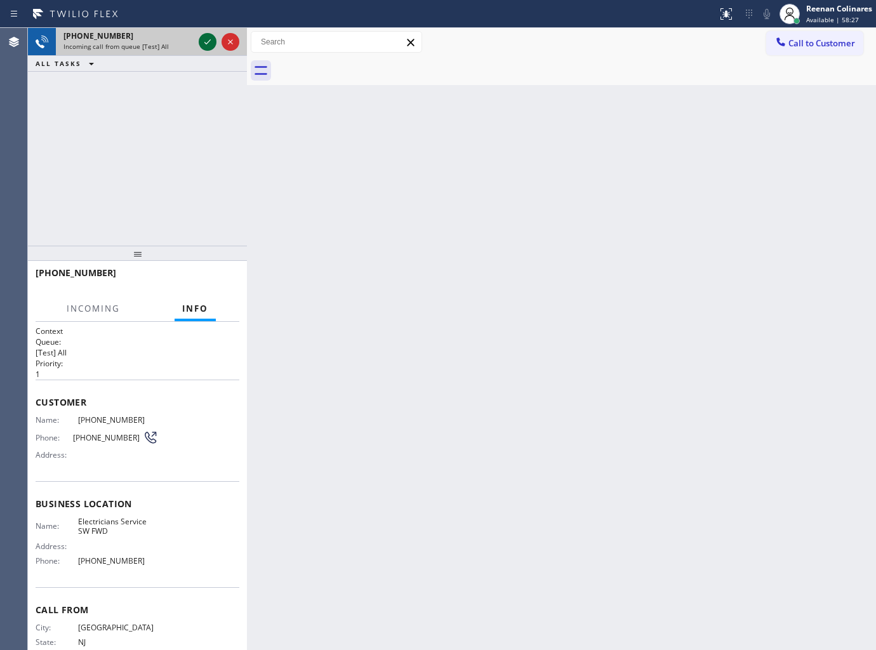
click at [203, 37] on icon at bounding box center [207, 41] width 15 height 15
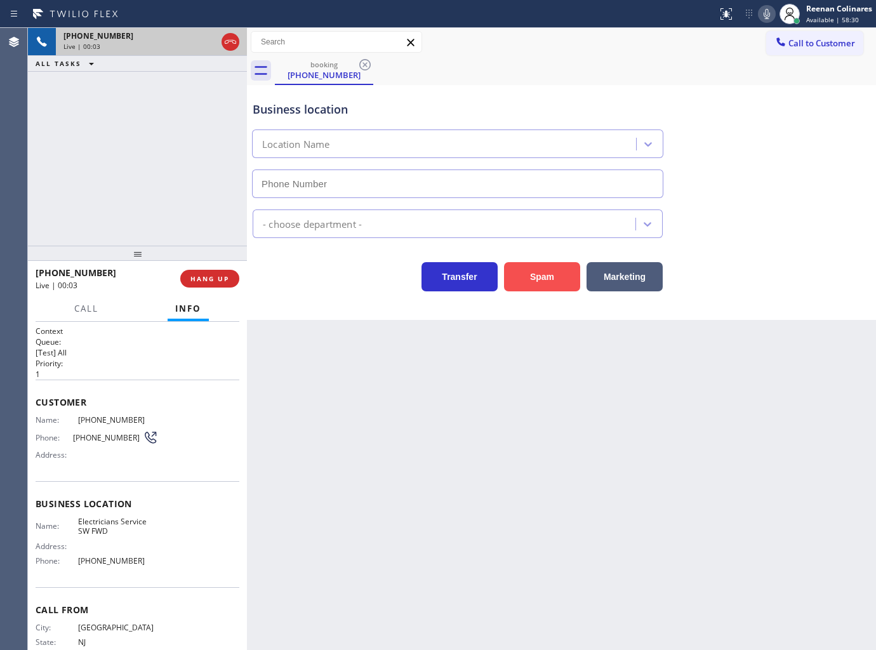
type input "(213) 566-1222"
drag, startPoint x: 545, startPoint y: 275, endPoint x: 829, endPoint y: 10, distance: 388.9
click at [546, 275] on button "Spam" at bounding box center [542, 276] width 76 height 29
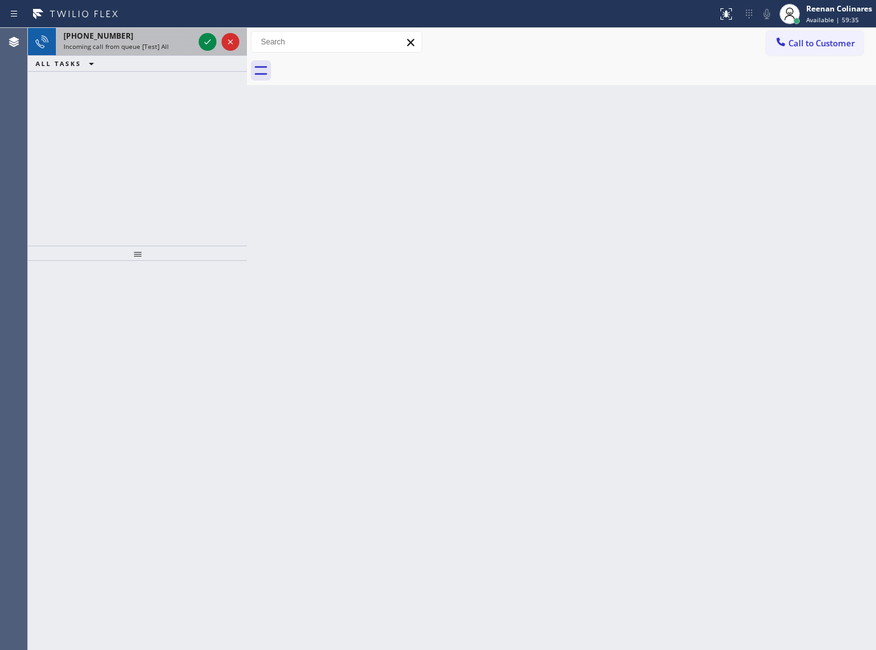
click at [153, 44] on span "Incoming call from queue [Test] All" at bounding box center [115, 46] width 105 height 9
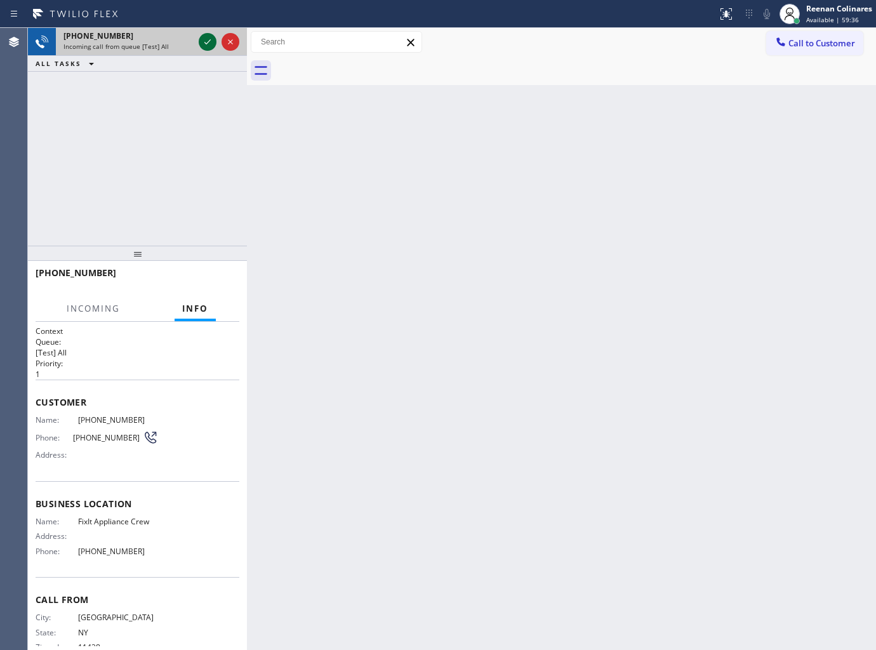
click at [208, 44] on icon at bounding box center [207, 41] width 15 height 15
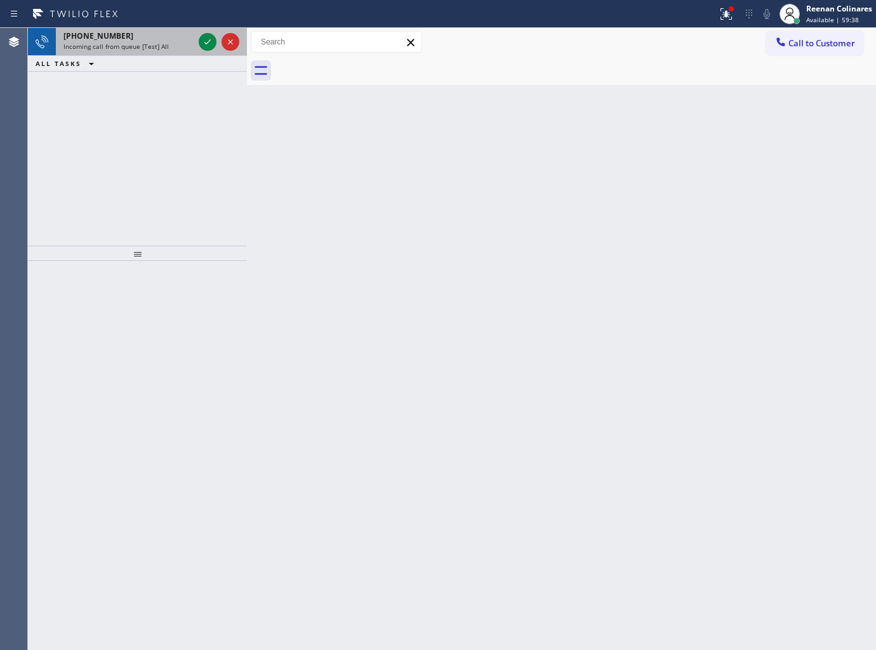
click at [162, 43] on span "Incoming call from queue [Test] All" at bounding box center [115, 46] width 105 height 9
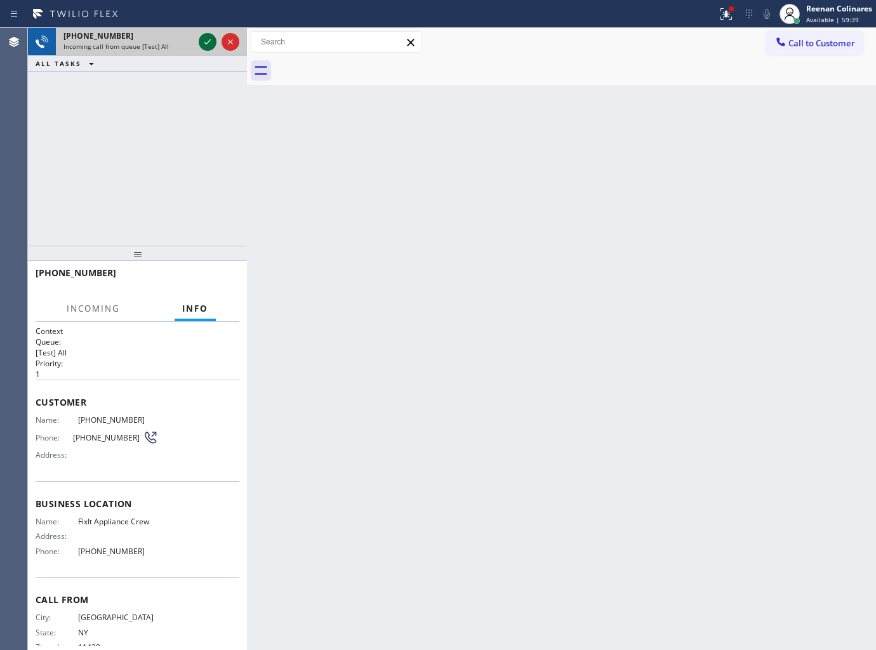
click at [202, 42] on icon at bounding box center [207, 41] width 15 height 15
click at [727, 11] on div at bounding box center [731, 9] width 8 height 8
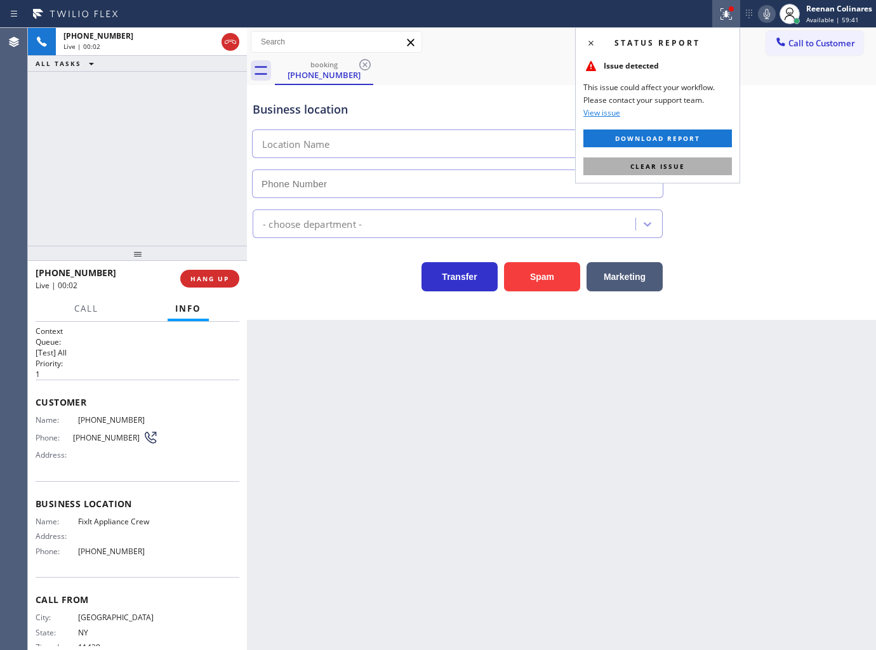
type input "(516) 430-7756"
click at [646, 168] on span "Clear issue" at bounding box center [657, 166] width 55 height 9
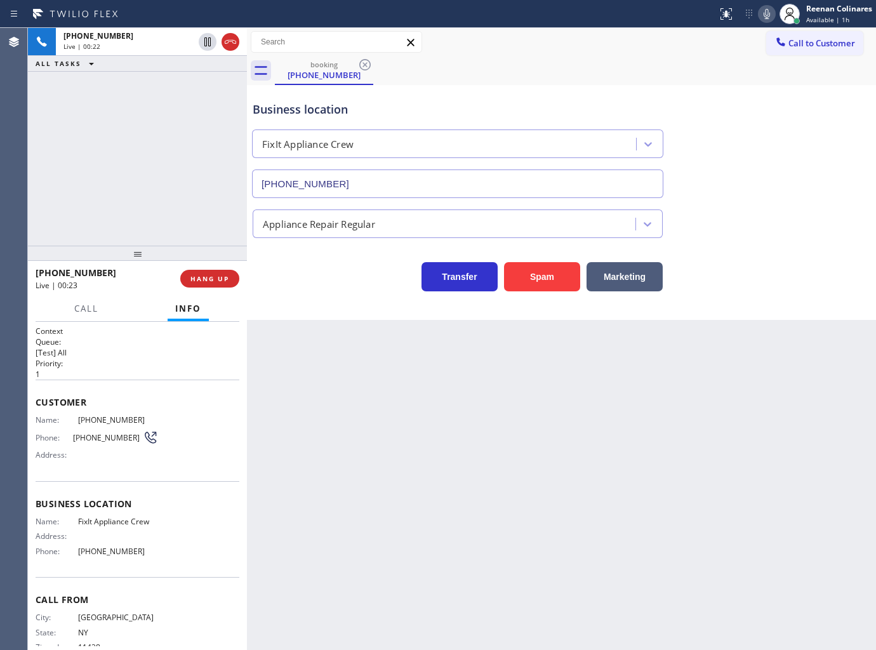
click at [762, 17] on icon at bounding box center [766, 13] width 15 height 15
click at [74, 305] on span "Call" at bounding box center [86, 308] width 24 height 11
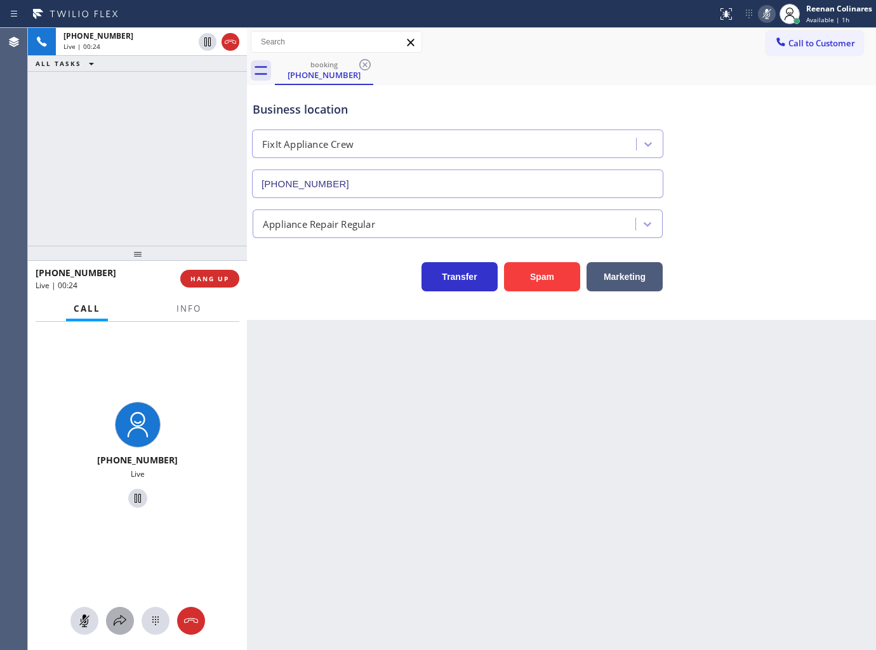
click at [121, 620] on icon at bounding box center [119, 620] width 15 height 15
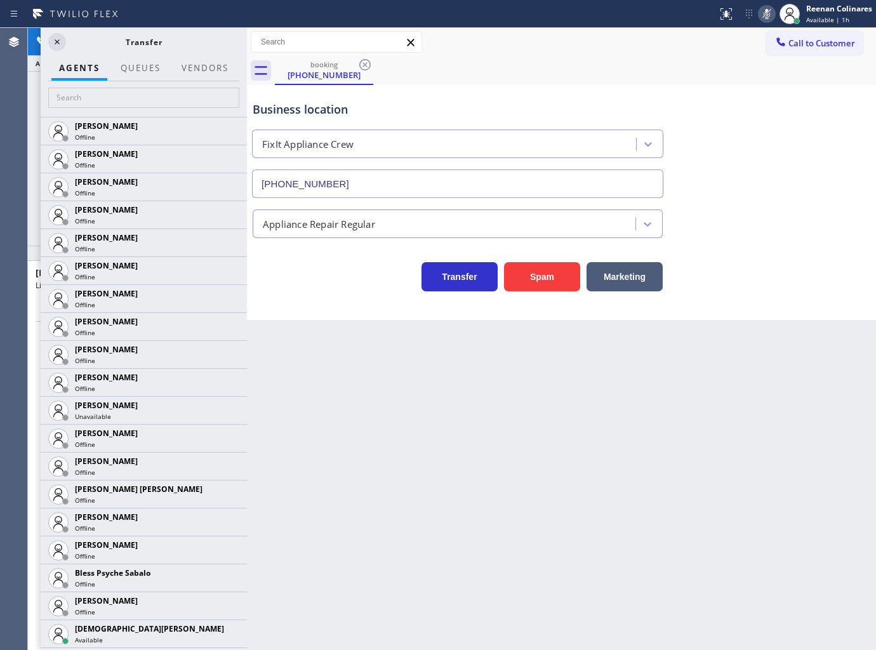
click at [760, 15] on icon at bounding box center [766, 13] width 15 height 15
click at [765, 15] on icon at bounding box center [766, 13] width 15 height 15
click at [59, 38] on icon at bounding box center [57, 41] width 15 height 15
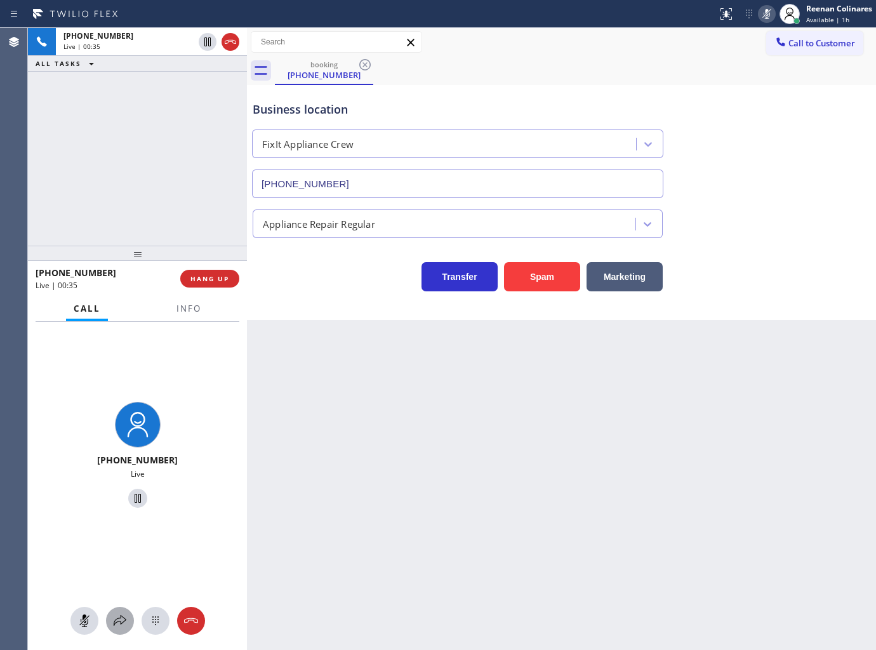
click at [127, 616] on icon at bounding box center [119, 620] width 15 height 15
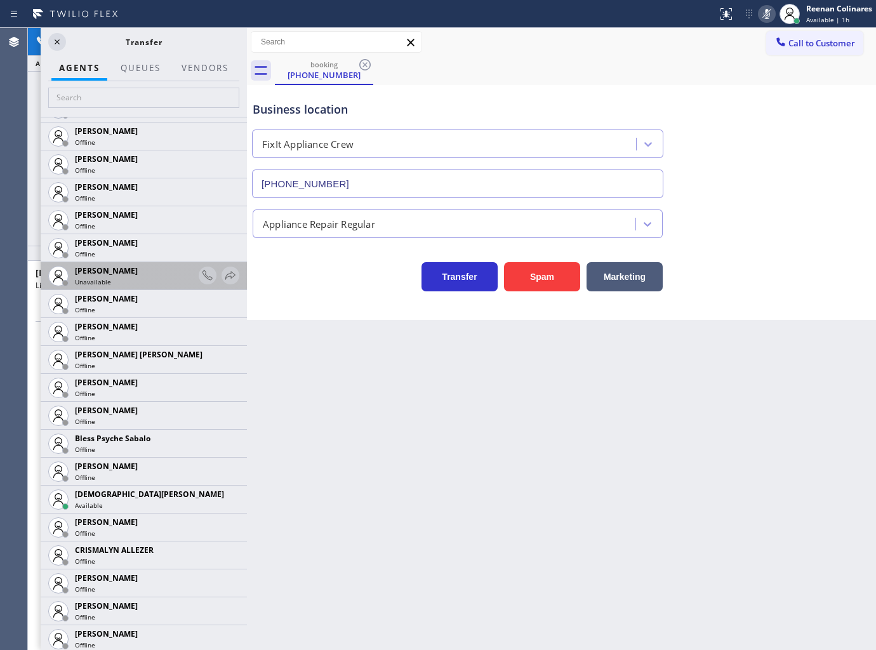
scroll to position [141, 0]
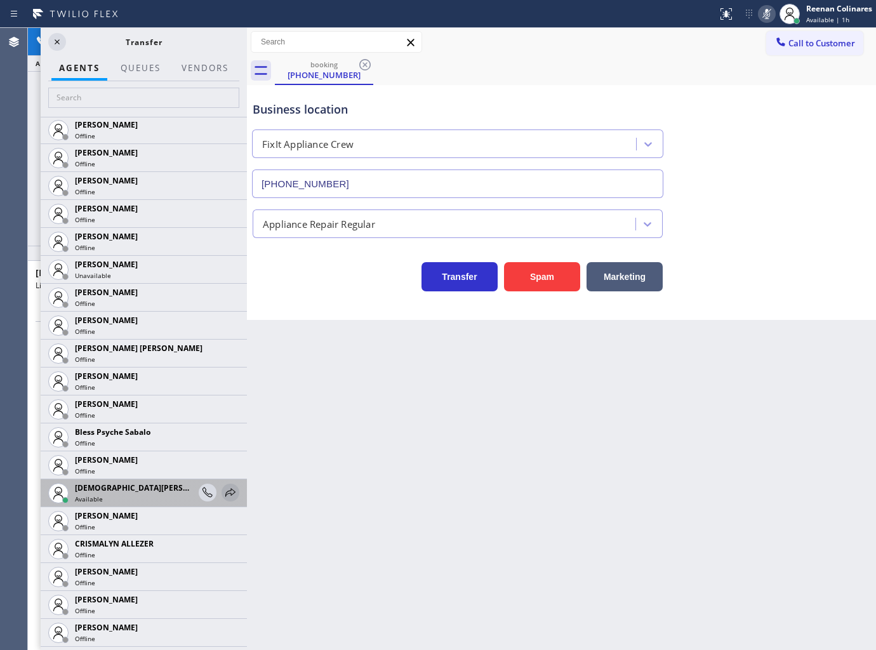
click at [223, 487] on icon at bounding box center [230, 492] width 15 height 15
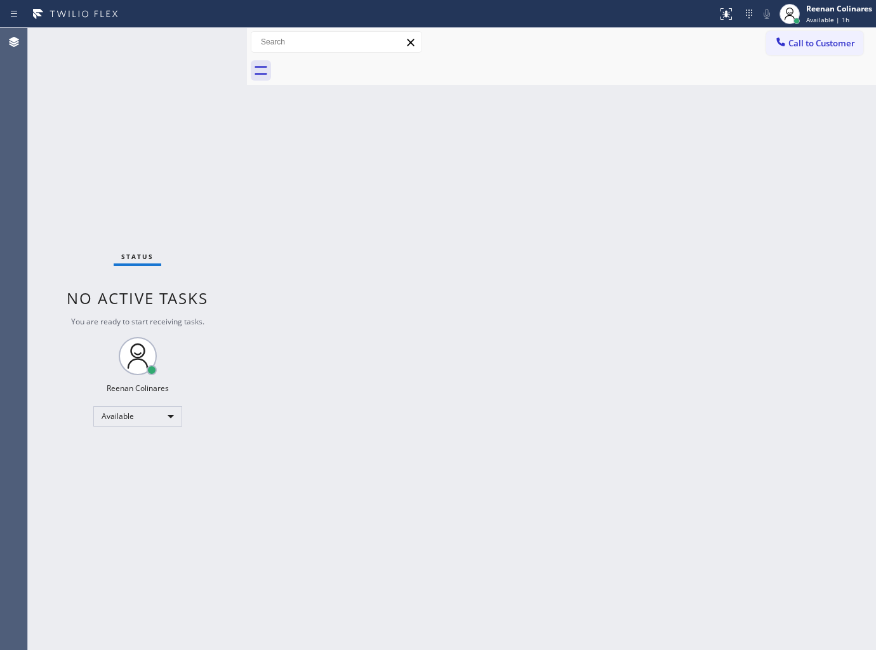
click at [566, 435] on div "Back to Dashboard Change Sender ID Customers Technicians Select a contact Outbo…" at bounding box center [561, 339] width 629 height 622
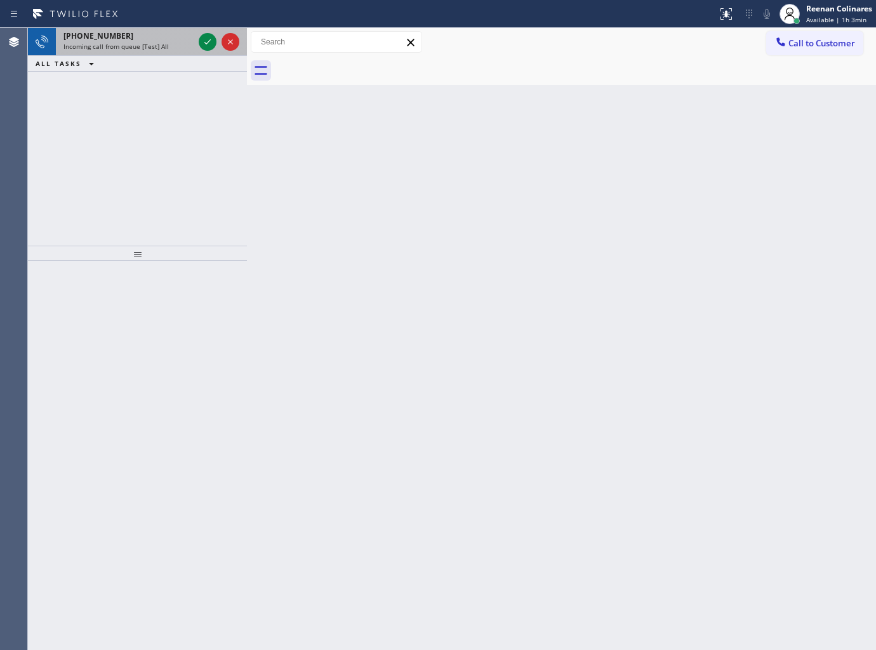
click at [130, 51] on div "+17868858698 Incoming call from queue [Test] All" at bounding box center [126, 42] width 140 height 28
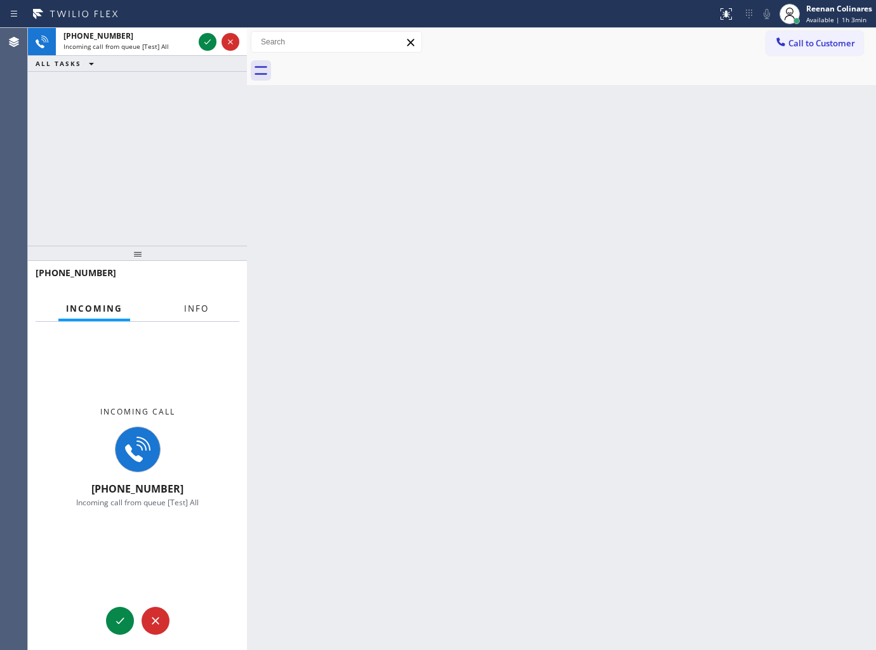
click at [197, 305] on span "Info" at bounding box center [196, 308] width 25 height 11
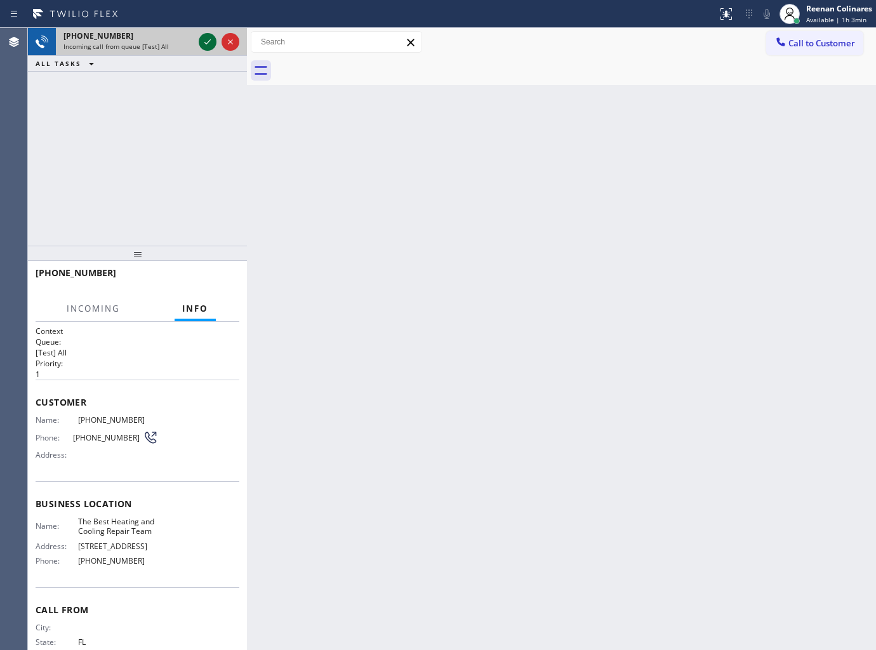
click at [206, 37] on icon at bounding box center [207, 41] width 15 height 15
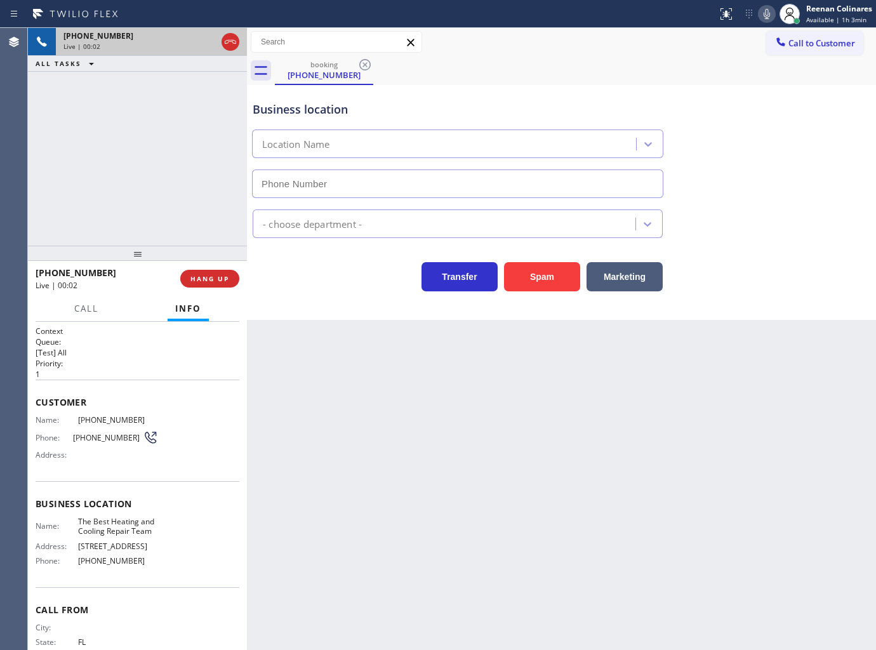
type input "[PHONE_NUMBER]"
click at [769, 14] on icon at bounding box center [767, 14] width 6 height 10
click at [764, 16] on icon at bounding box center [766, 13] width 15 height 15
click at [231, 275] on button "HANG UP" at bounding box center [209, 279] width 59 height 18
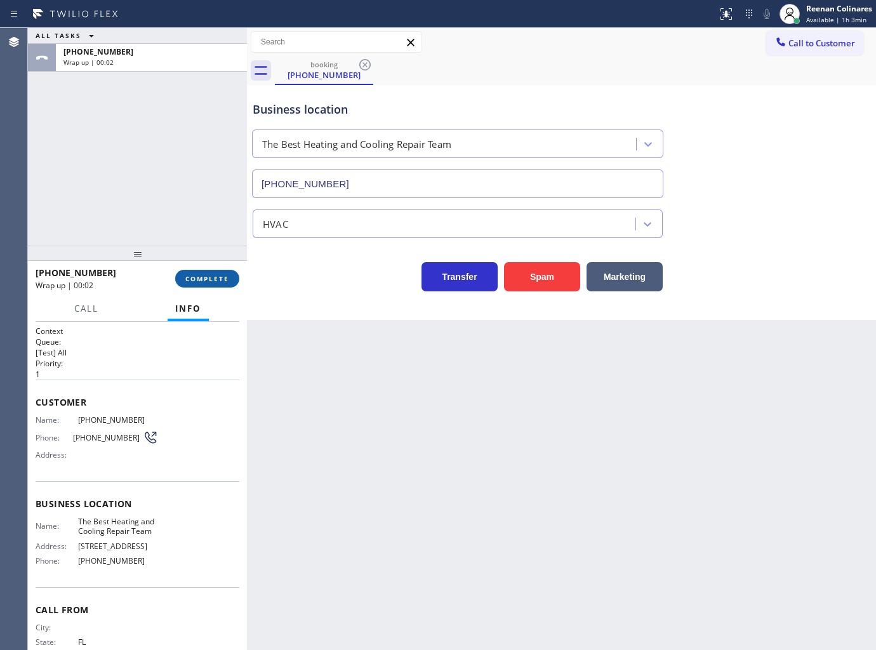
click at [231, 275] on button "COMPLETE" at bounding box center [207, 279] width 64 height 18
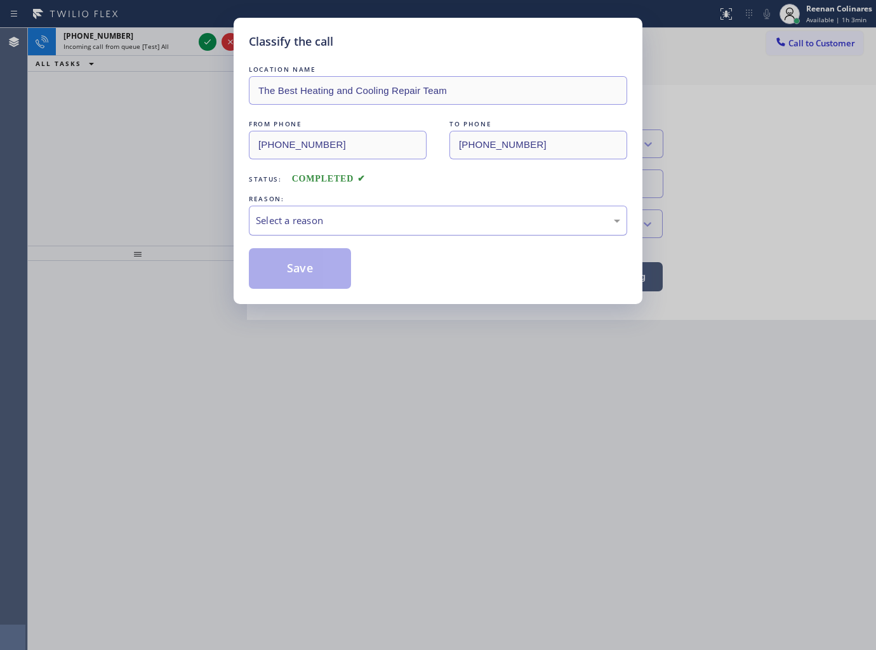
click at [277, 223] on div "Select a reason" at bounding box center [438, 220] width 364 height 15
click at [295, 267] on button "Save" at bounding box center [300, 268] width 102 height 41
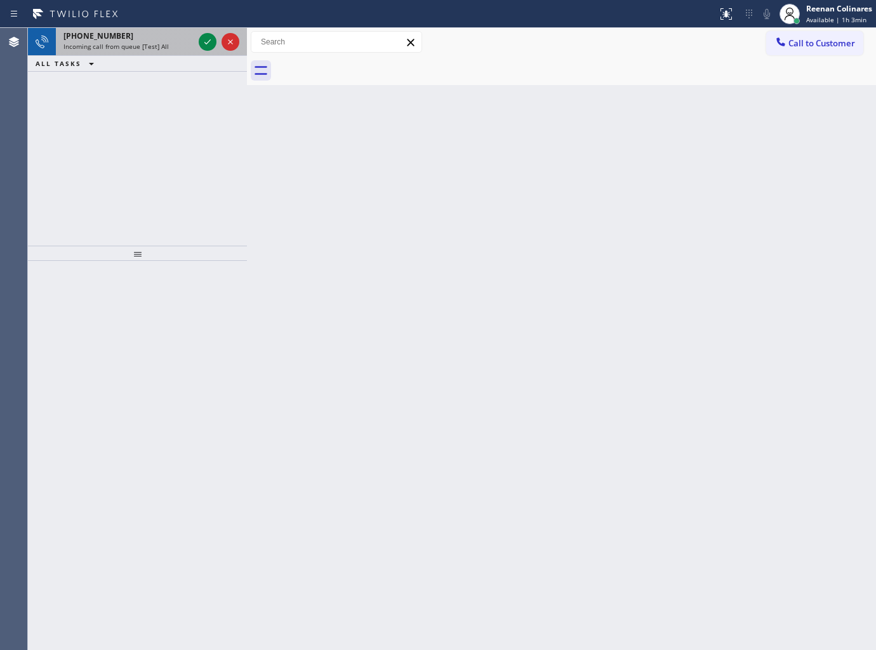
click at [124, 34] on div "+16024875435" at bounding box center [128, 35] width 130 height 11
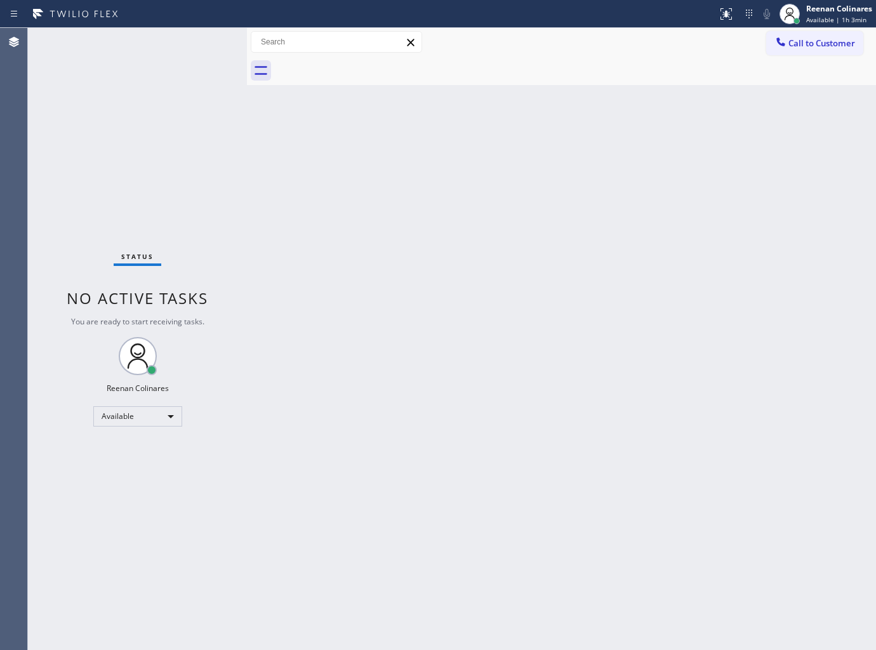
click at [209, 46] on div "Status No active tasks You are ready to start receiving tasks. Reenan Colinares…" at bounding box center [137, 339] width 219 height 622
click at [172, 39] on div "Status No active tasks You are ready to start receiving tasks. Reenan Colinares…" at bounding box center [137, 339] width 219 height 622
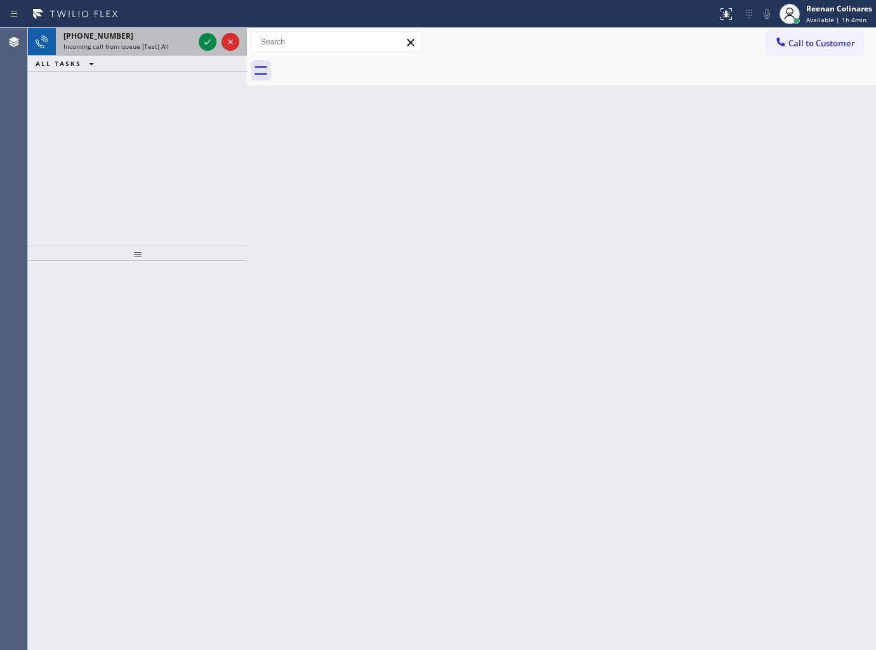
click at [188, 53] on div "+18506048256 Incoming call from queue [Test] All" at bounding box center [126, 42] width 140 height 28
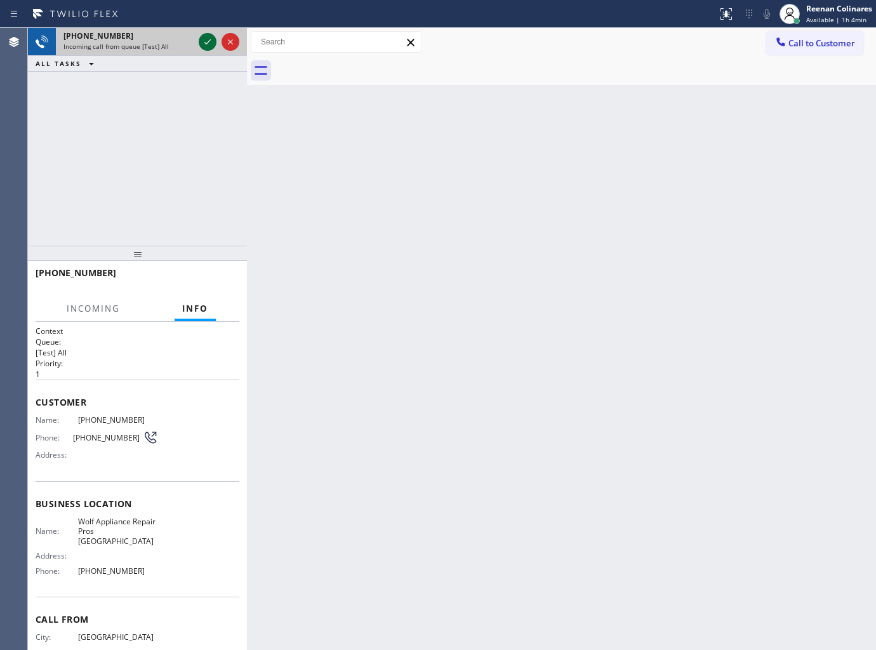
click at [205, 41] on icon at bounding box center [207, 41] width 15 height 15
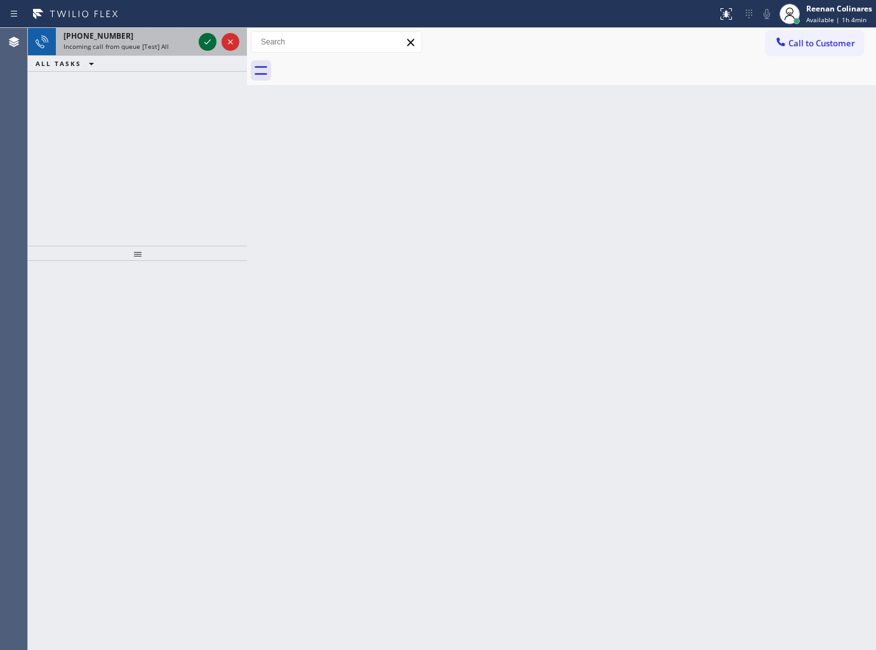
click at [172, 40] on div "+18506048256" at bounding box center [128, 35] width 130 height 11
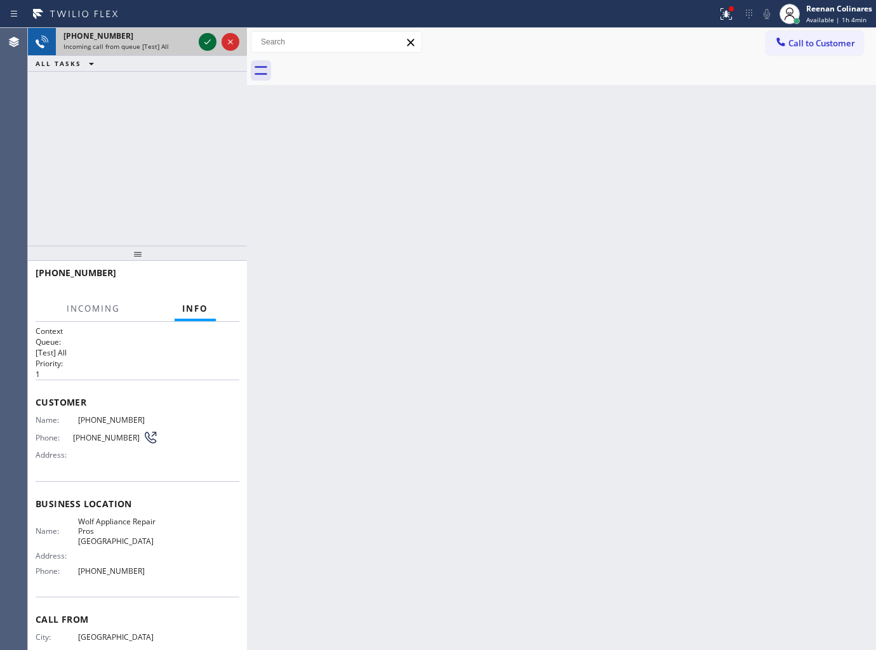
click at [204, 39] on icon at bounding box center [207, 41] width 15 height 15
drag, startPoint x: 717, startPoint y: 17, endPoint x: 708, endPoint y: 44, distance: 28.9
click at [717, 17] on div at bounding box center [726, 13] width 28 height 15
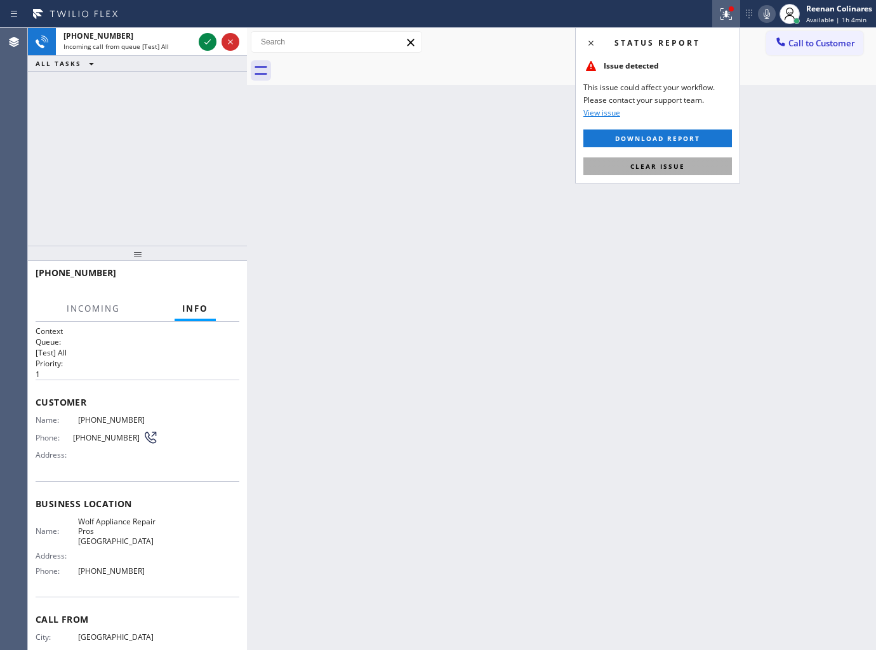
click at [654, 160] on button "Clear issue" at bounding box center [657, 166] width 149 height 18
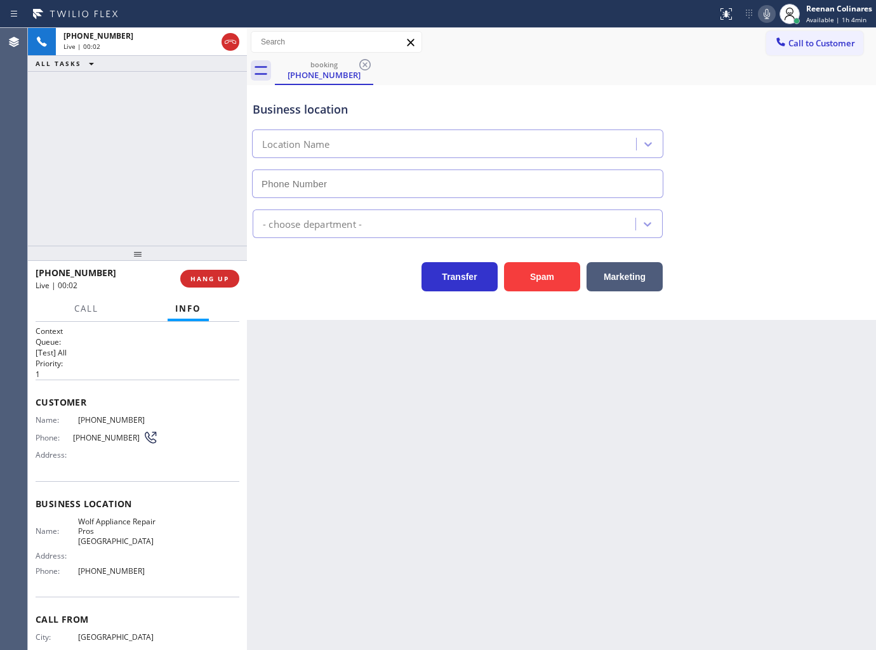
type input "(361) 203-2862"
click at [537, 281] on button "Spam" at bounding box center [542, 276] width 76 height 29
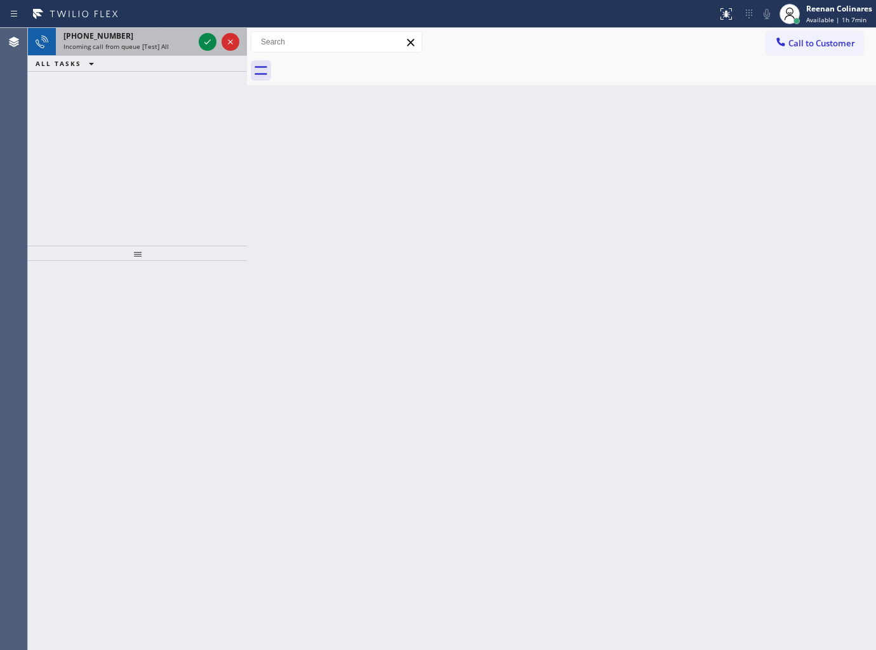
click at [145, 43] on span "Incoming call from queue [Test] All" at bounding box center [115, 46] width 105 height 9
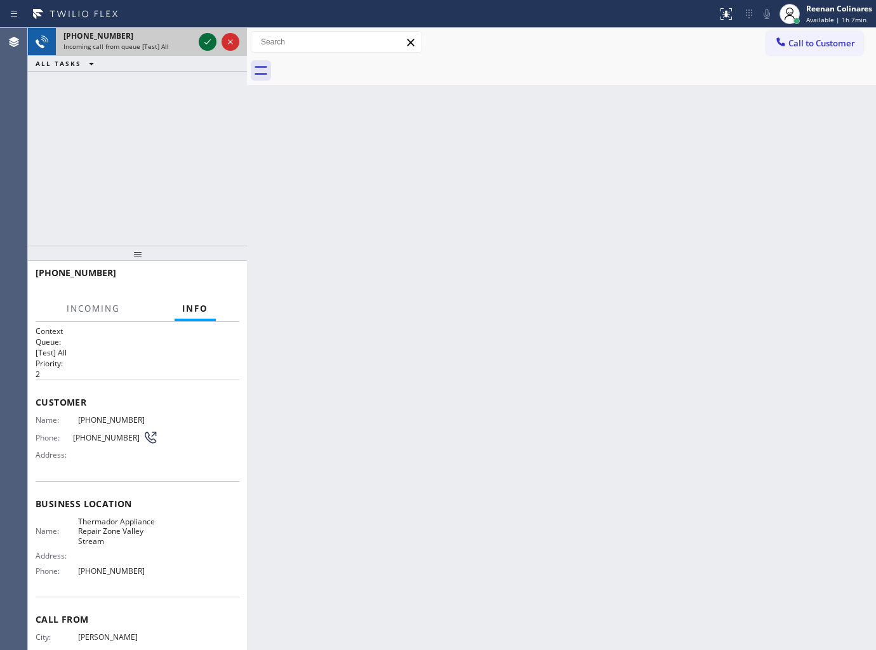
click at [204, 41] on icon at bounding box center [207, 41] width 15 height 15
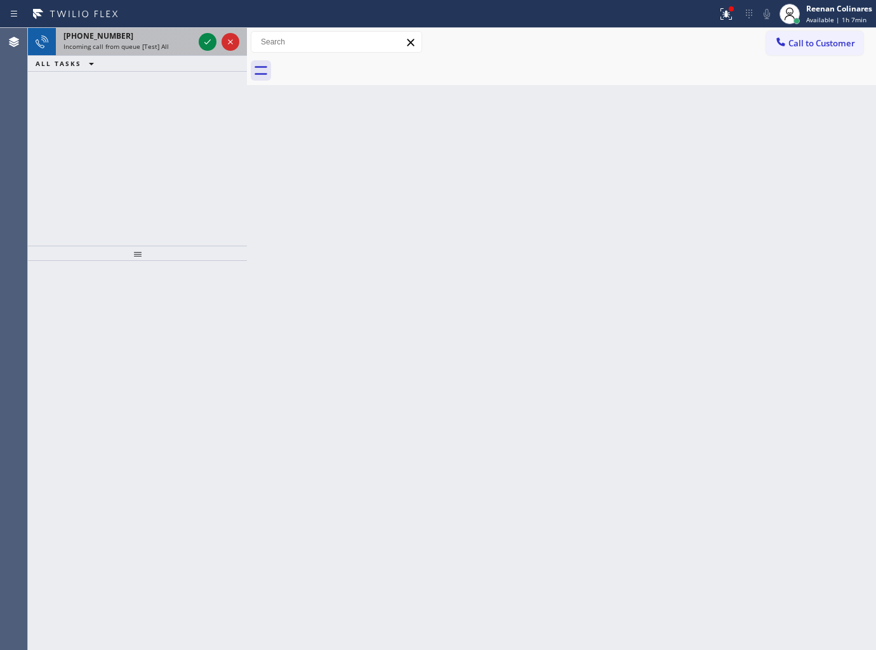
drag, startPoint x: 176, startPoint y: 52, endPoint x: 188, endPoint y: 43, distance: 15.0
click at [178, 51] on div "+15169609748 Incoming call from queue [Test] All" at bounding box center [126, 42] width 140 height 28
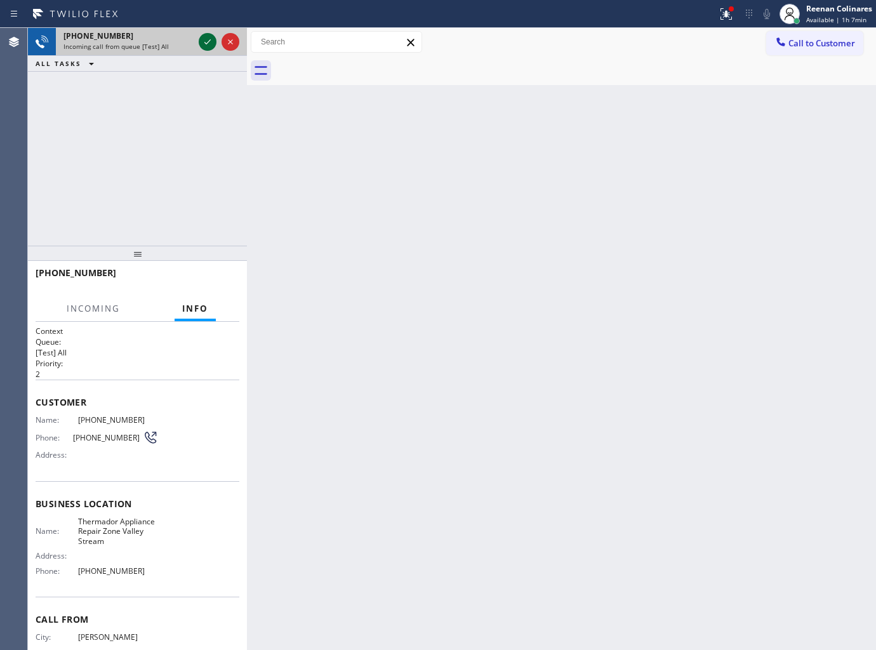
click at [205, 39] on icon at bounding box center [207, 41] width 15 height 15
click at [726, 16] on icon at bounding box center [724, 12] width 8 height 9
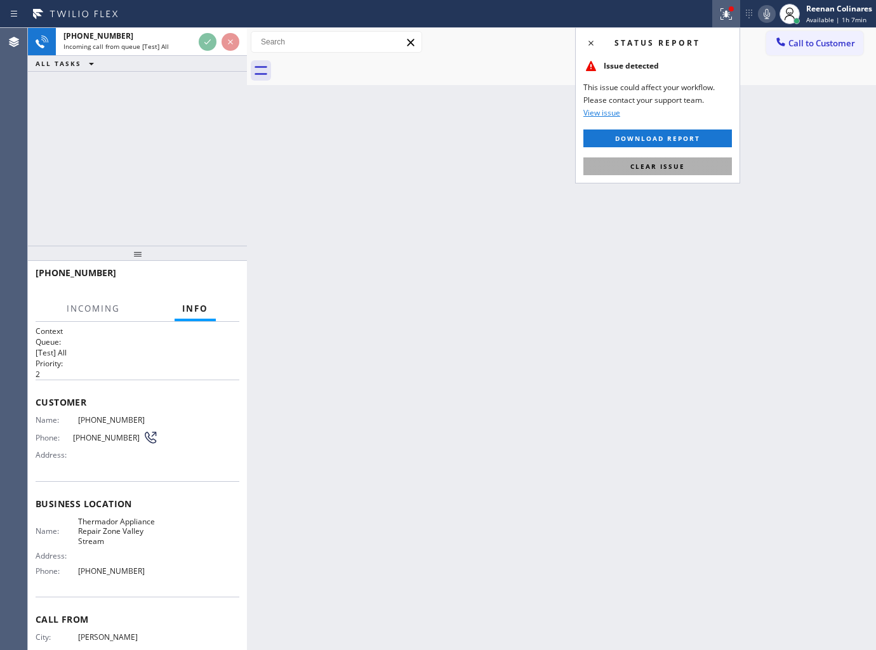
click at [686, 161] on button "Clear issue" at bounding box center [657, 166] width 149 height 18
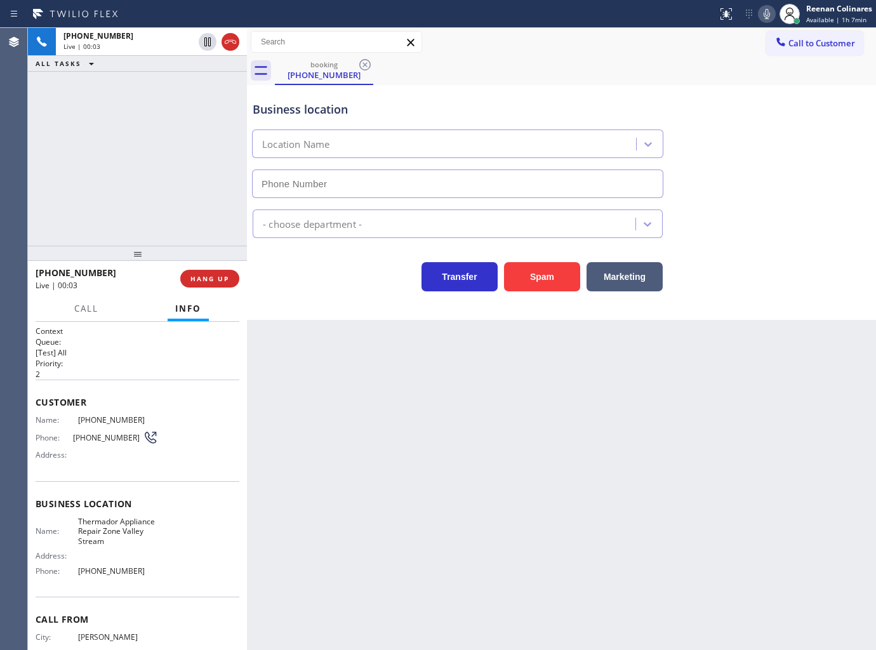
type input "(516) 588-8008"
click at [545, 269] on button "Spam" at bounding box center [542, 276] width 76 height 29
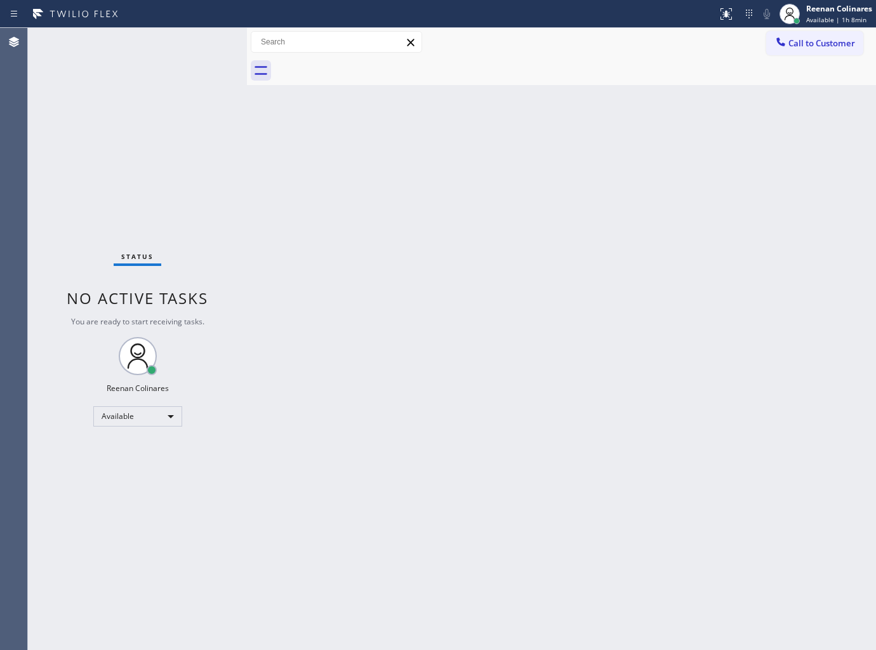
click at [159, 35] on div "Status No active tasks You are ready to start receiving tasks. Reenan Colinares…" at bounding box center [137, 339] width 219 height 622
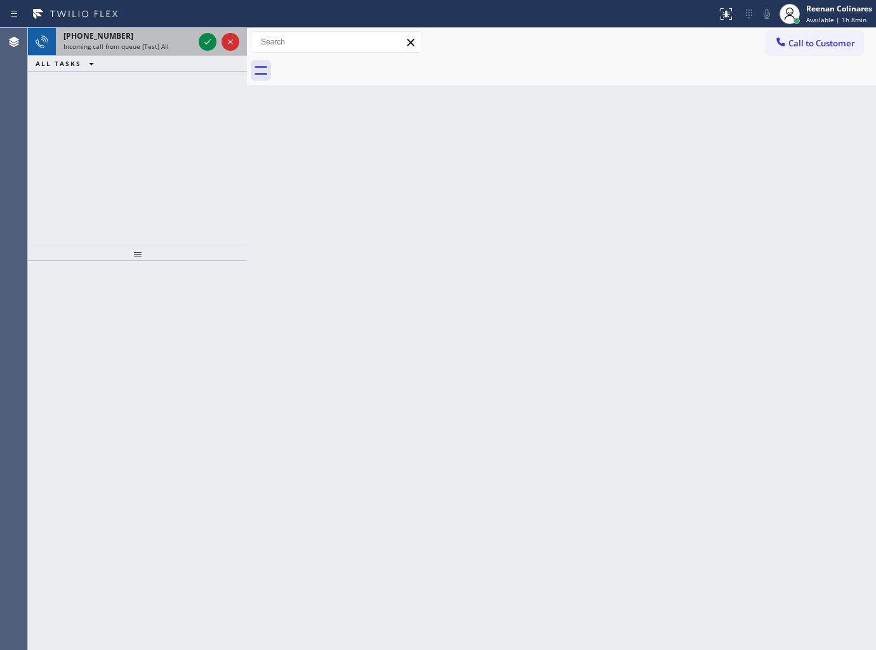
click at [161, 41] on div "+14259222944" at bounding box center [128, 35] width 130 height 11
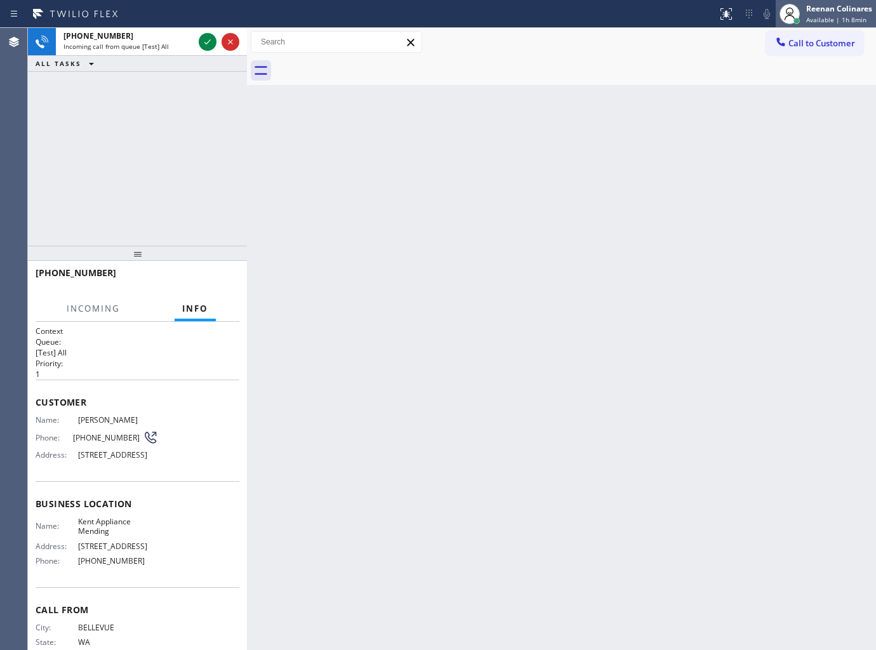
click at [823, 15] on span "Available | 1h 8min" at bounding box center [836, 19] width 60 height 9
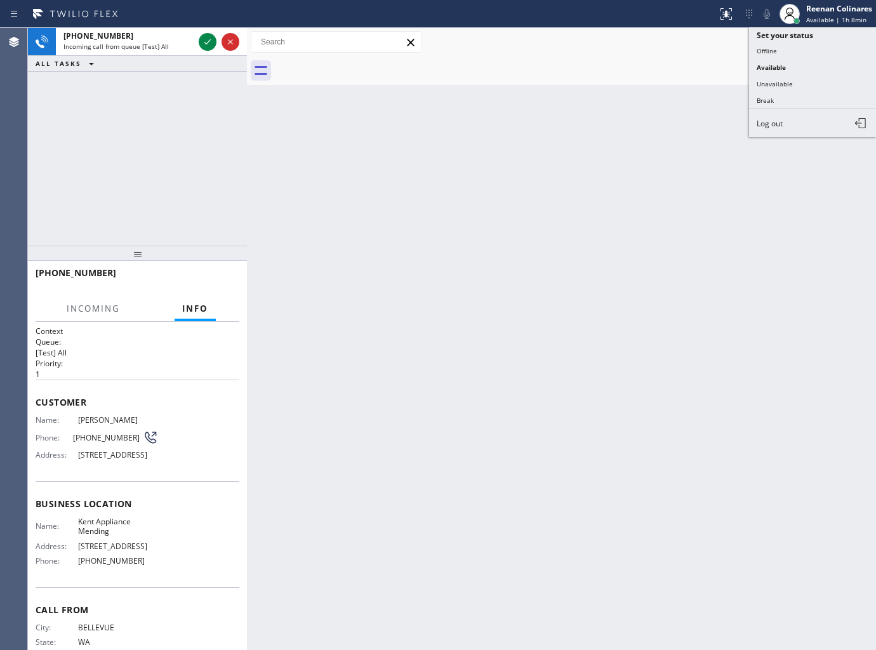
click at [793, 80] on button "Unavailable" at bounding box center [812, 84] width 127 height 17
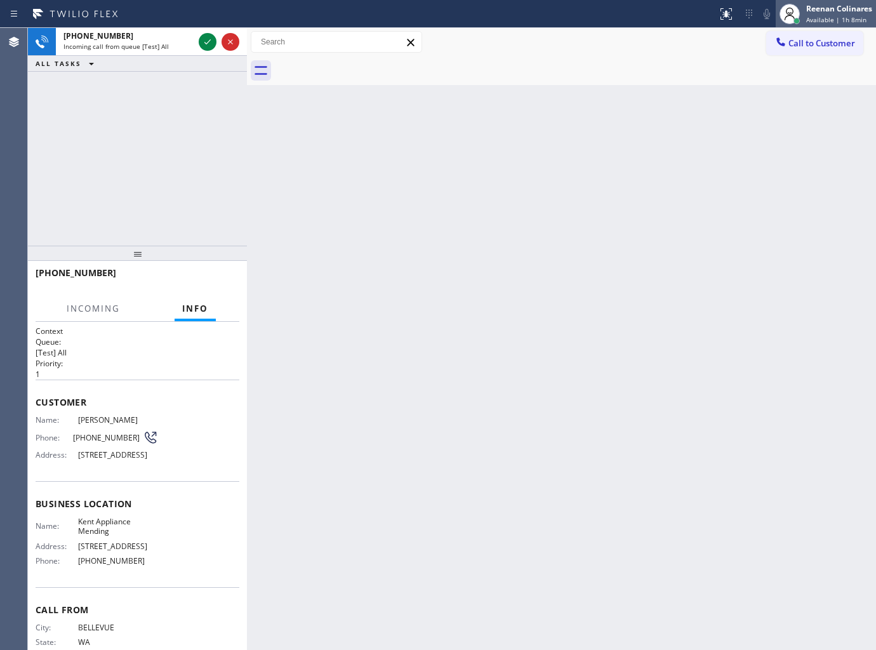
click at [819, 16] on span "Available | 1h 8min" at bounding box center [836, 19] width 60 height 9
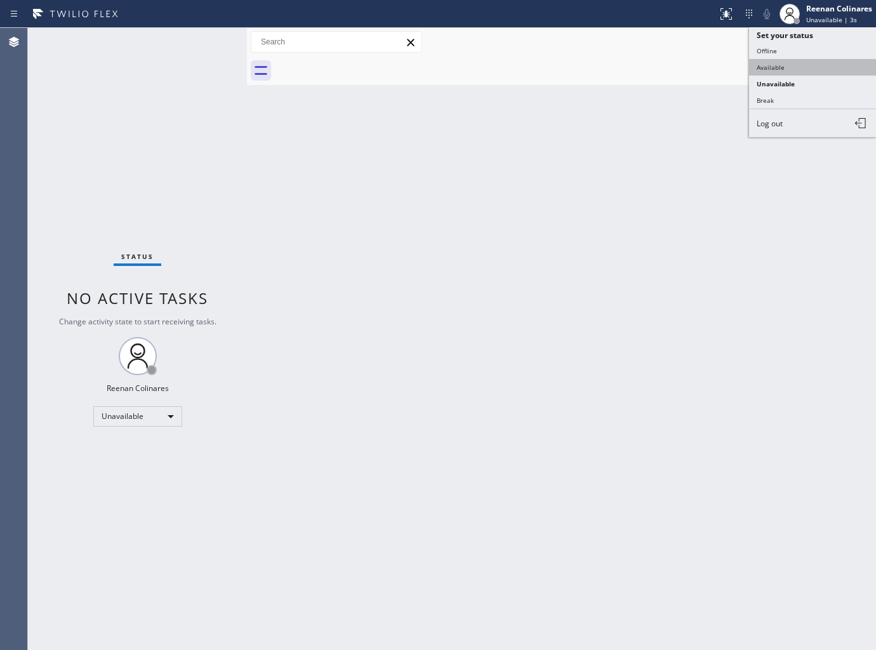
click at [773, 62] on button "Available" at bounding box center [812, 67] width 127 height 17
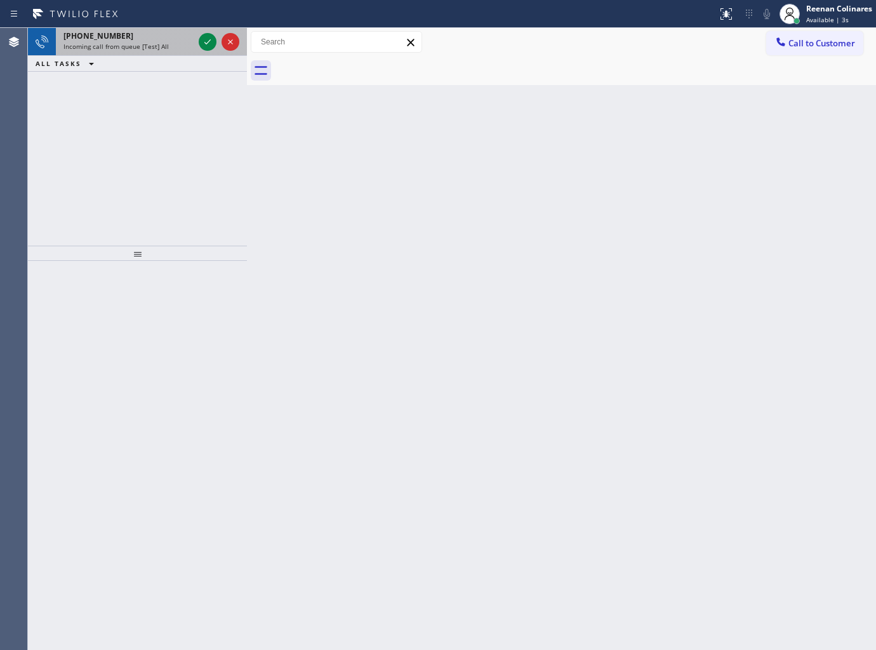
click at [154, 43] on span "Incoming call from queue [Test] All" at bounding box center [115, 46] width 105 height 9
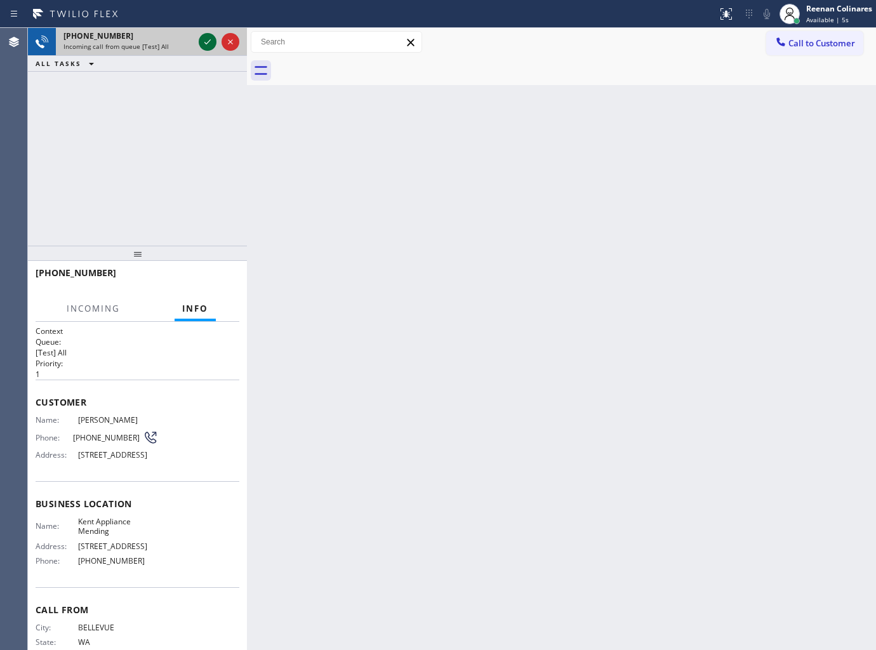
click at [201, 39] on icon at bounding box center [207, 41] width 15 height 15
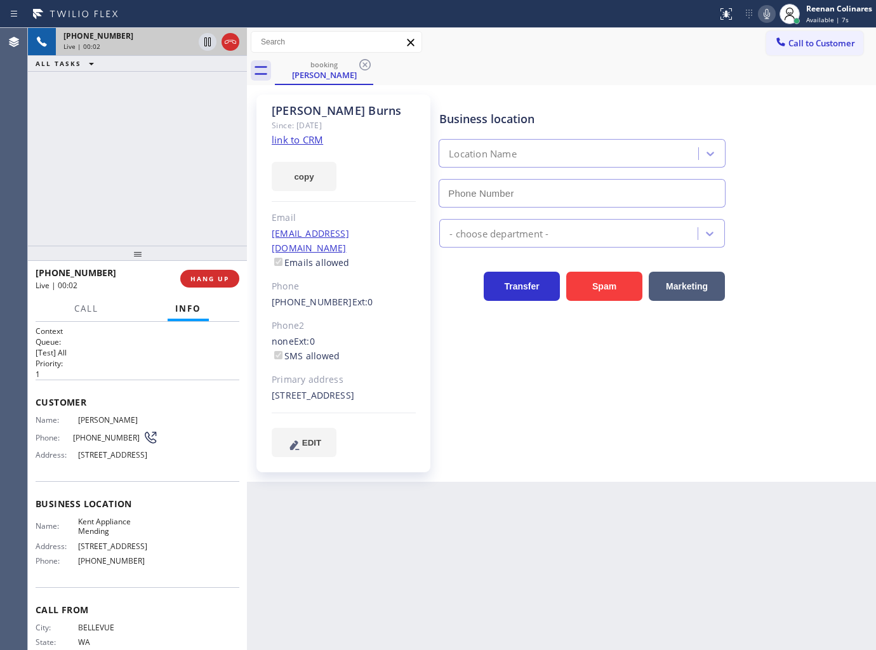
type input "[PHONE_NUMBER]"
click at [303, 187] on button "copy" at bounding box center [304, 176] width 65 height 29
click at [764, 22] on div "Status report No issues detected If you experience an issue, please download th…" at bounding box center [794, 14] width 164 height 28
click at [765, 15] on icon at bounding box center [766, 13] width 15 height 15
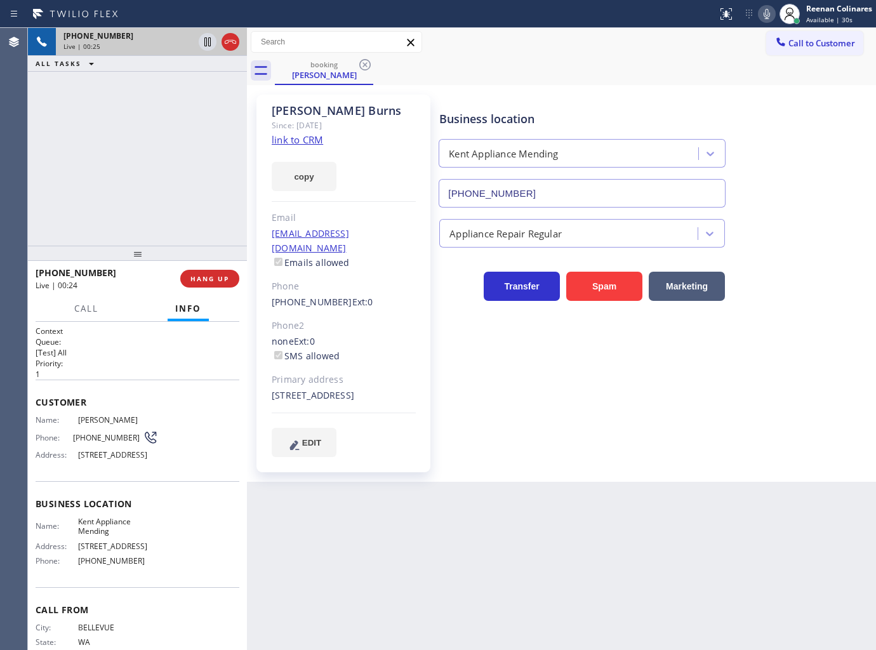
click at [769, 19] on icon at bounding box center [766, 13] width 15 height 15
click at [92, 314] on span "Call" at bounding box center [86, 308] width 24 height 11
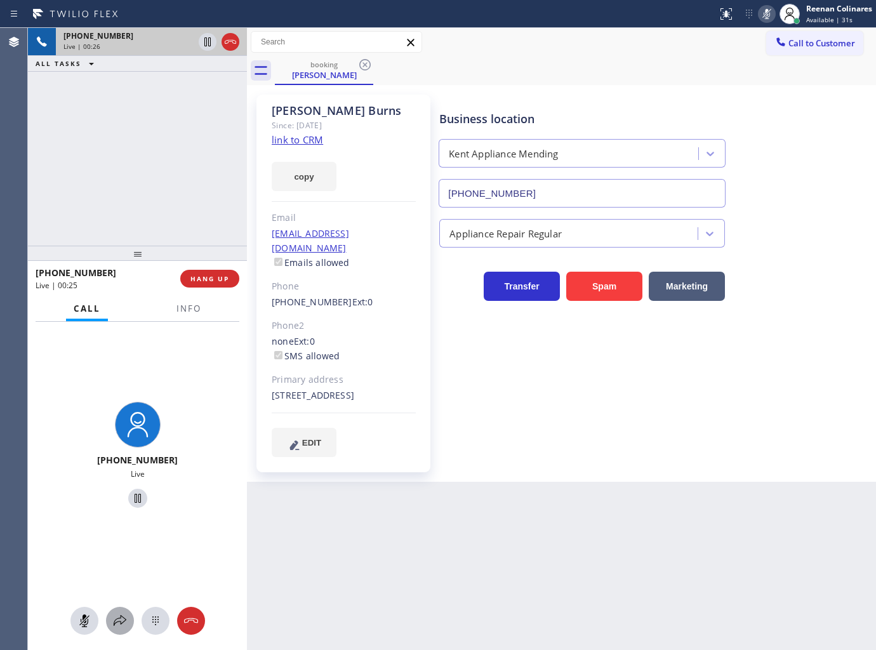
click at [117, 624] on icon at bounding box center [119, 620] width 15 height 15
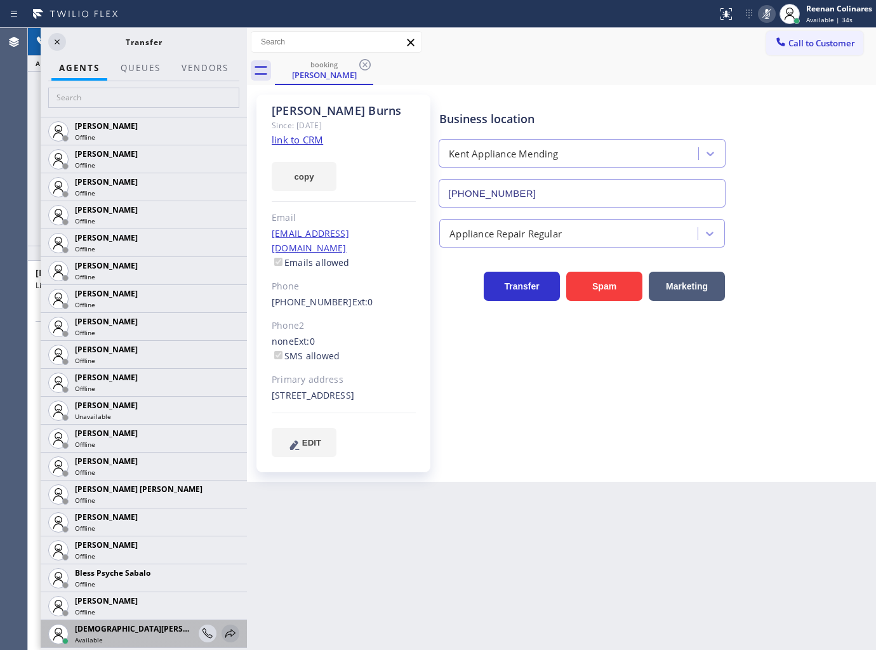
click at [223, 633] on icon at bounding box center [230, 633] width 15 height 15
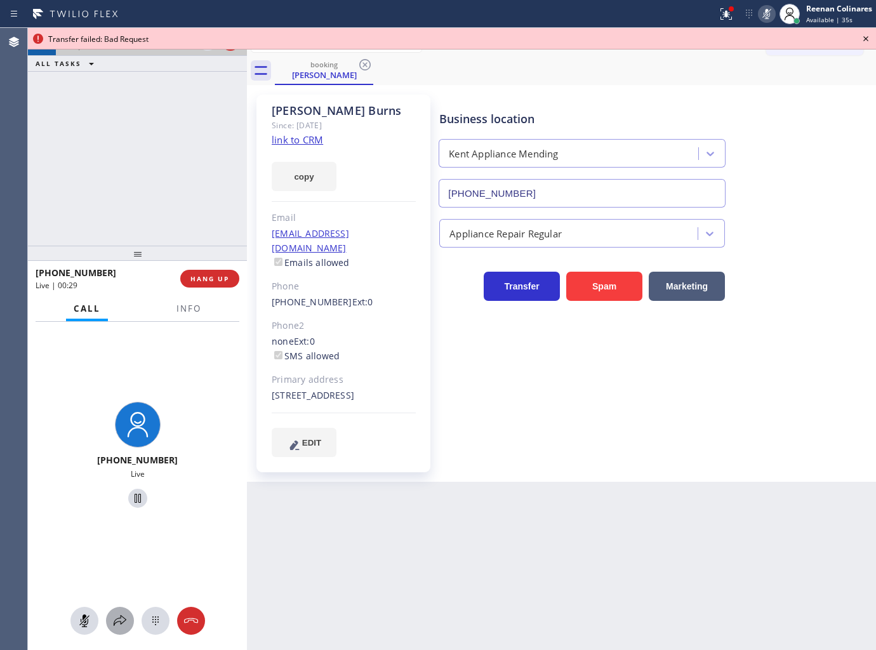
click at [119, 627] on icon at bounding box center [119, 620] width 15 height 15
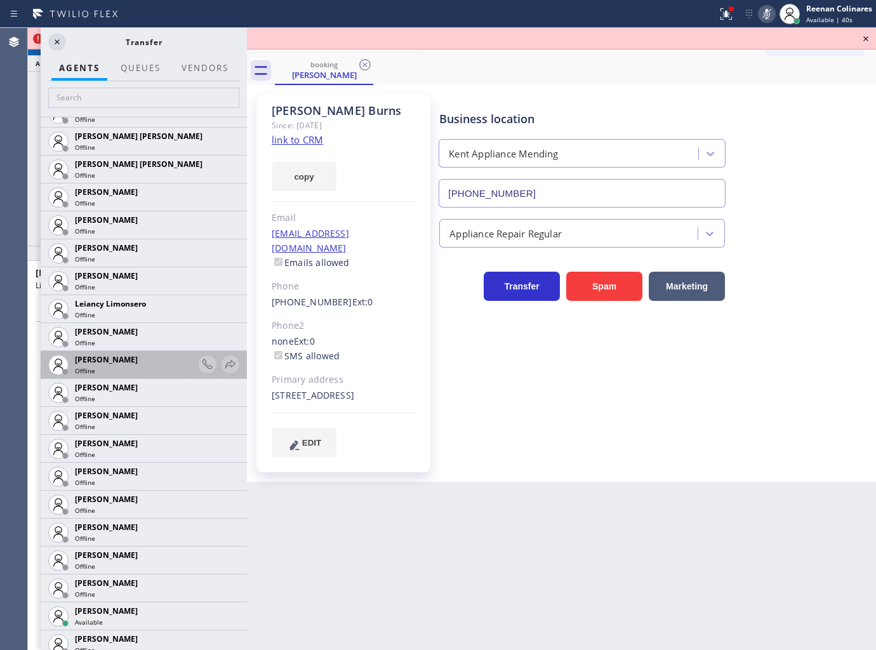
scroll to position [1714, 0]
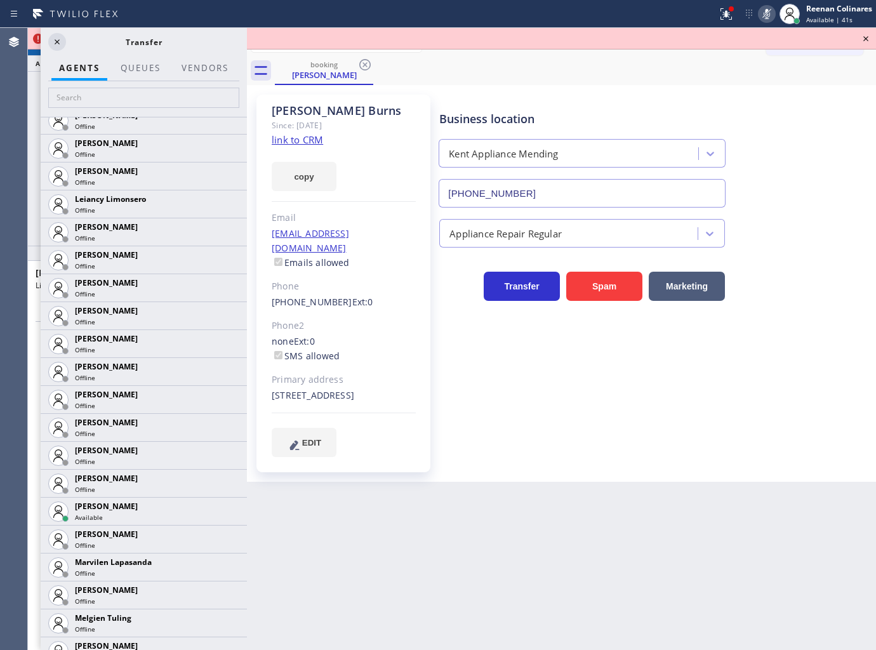
click at [0, 0] on icon at bounding box center [0, 0] width 0 height 0
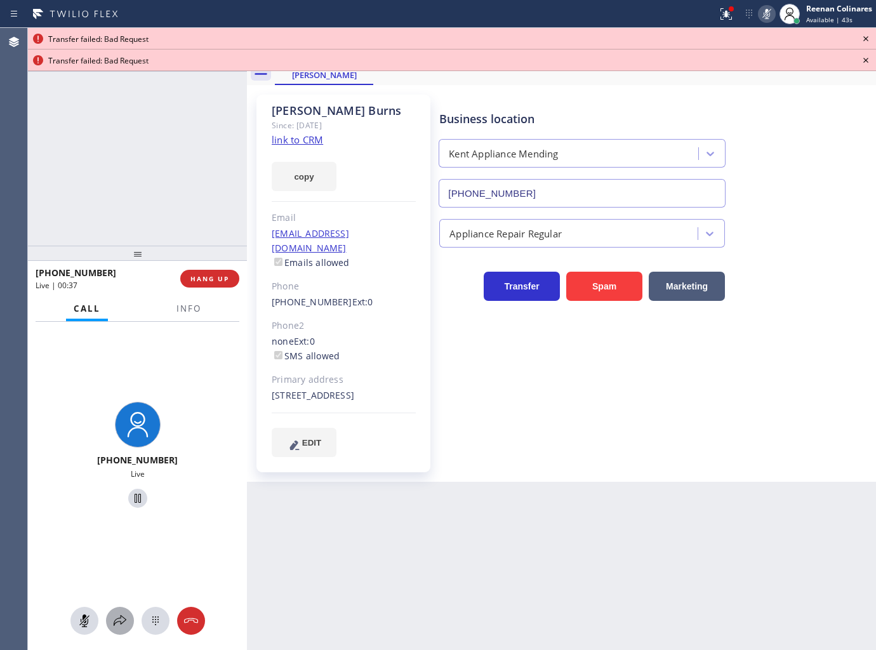
click at [119, 618] on icon at bounding box center [120, 620] width 13 height 11
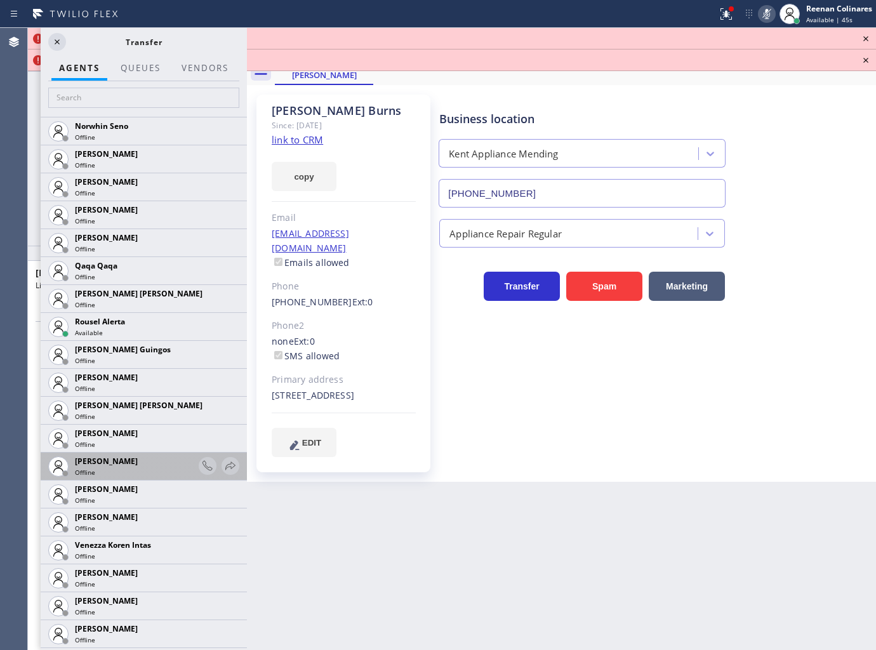
scroll to position [2427, 0]
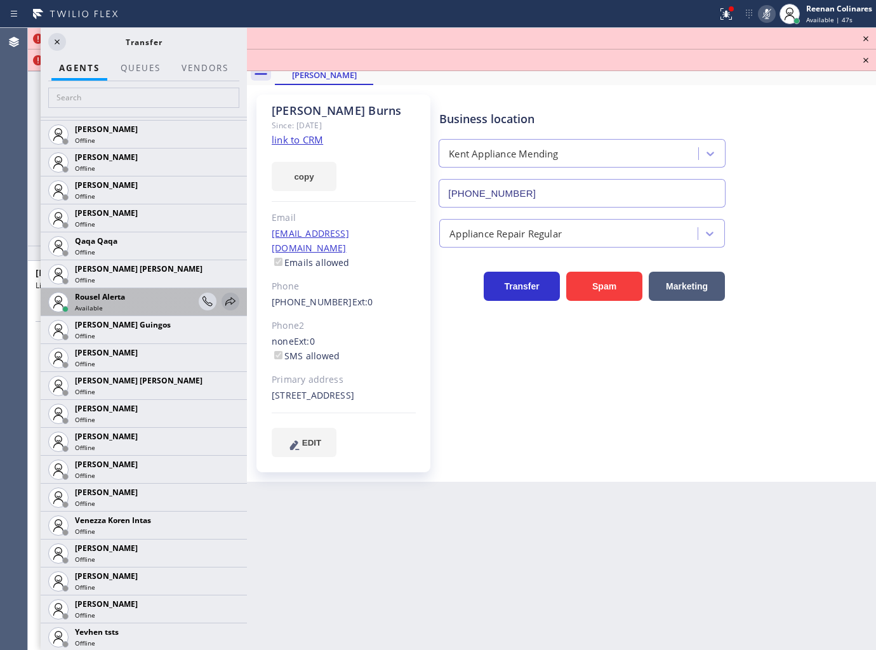
click at [223, 301] on icon at bounding box center [230, 301] width 15 height 15
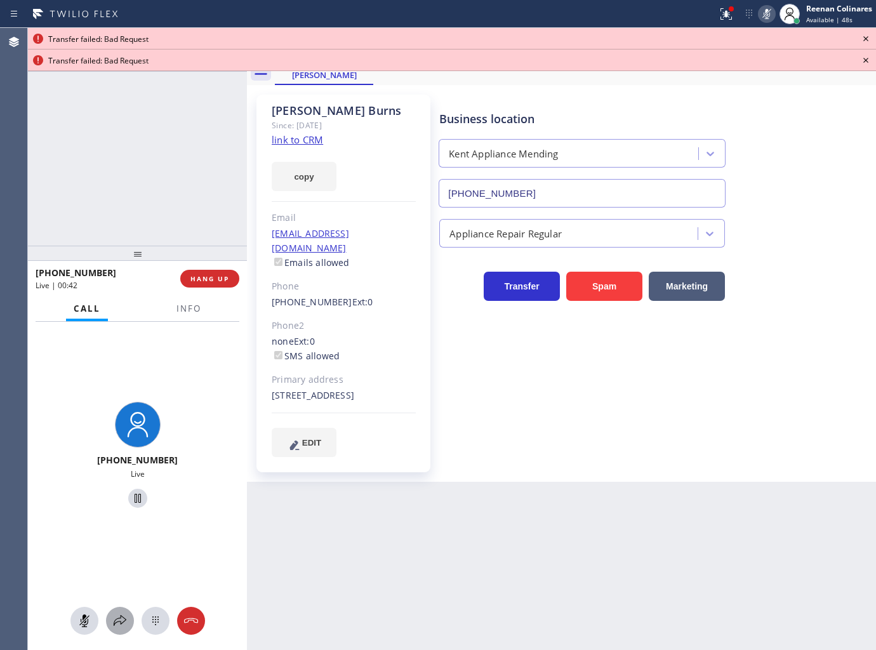
click at [115, 619] on icon at bounding box center [119, 620] width 15 height 15
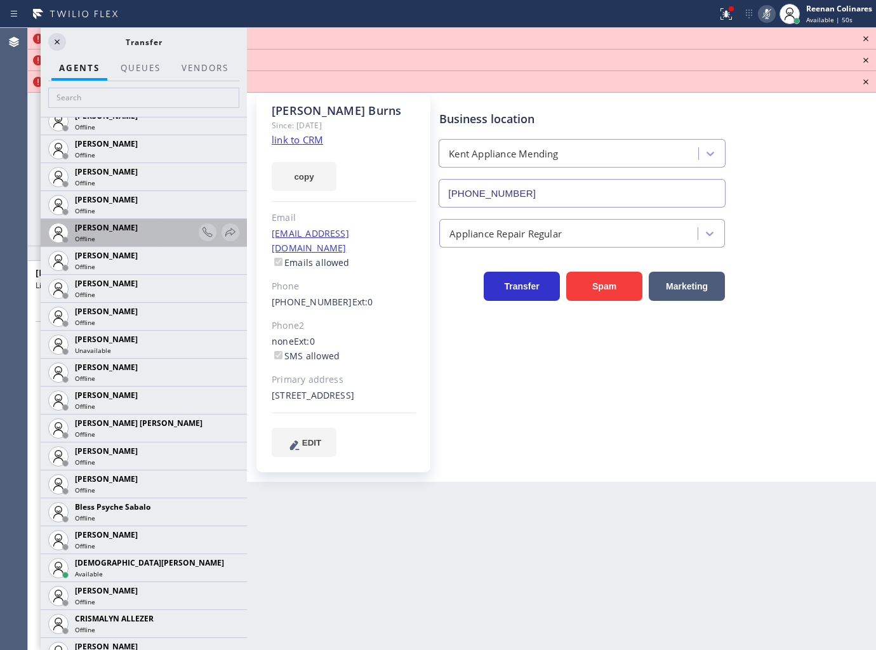
scroll to position [141, 0]
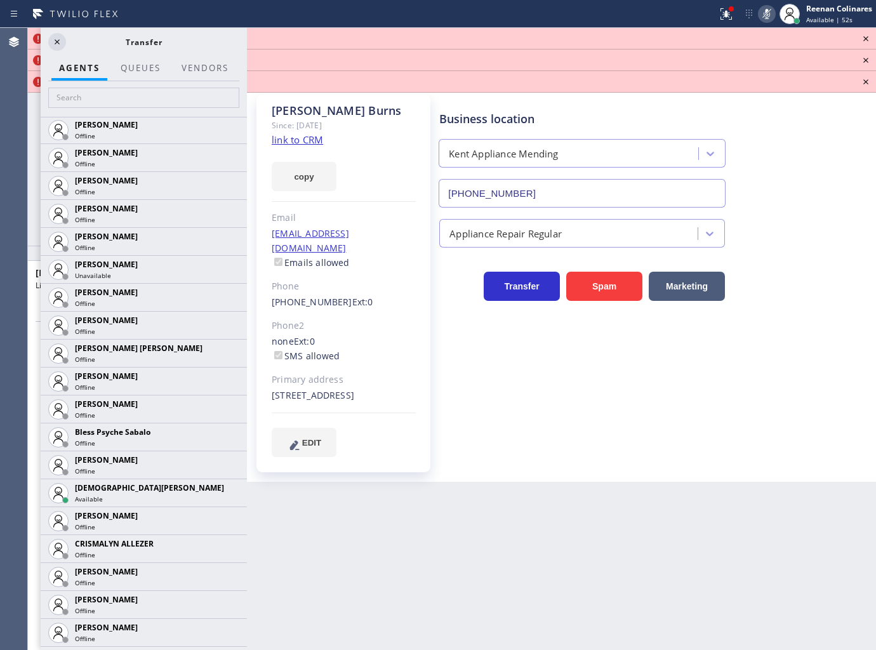
click at [305, 143] on link "link to CRM" at bounding box center [297, 139] width 51 height 13
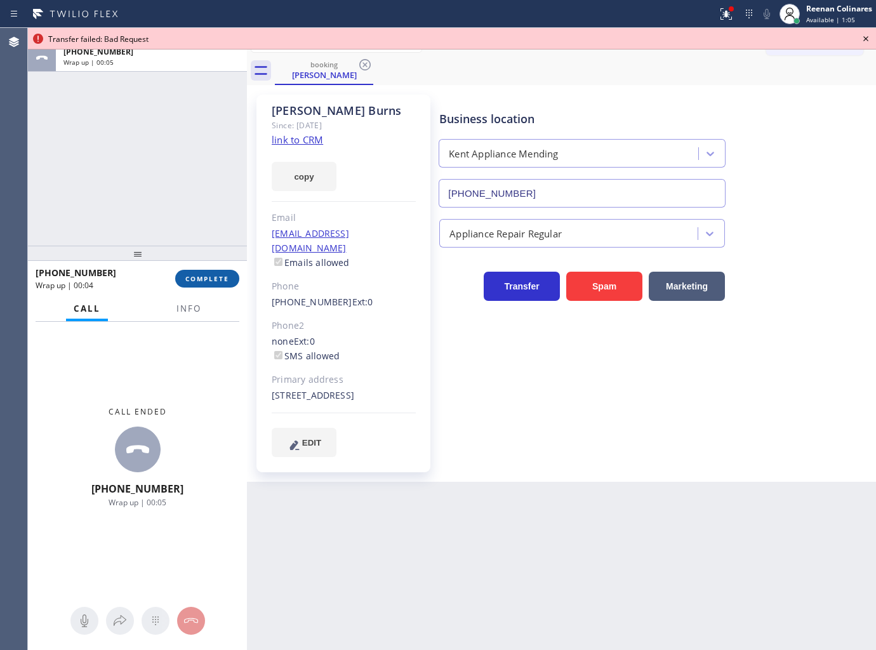
click at [210, 280] on span "COMPLETE" at bounding box center [207, 278] width 44 height 9
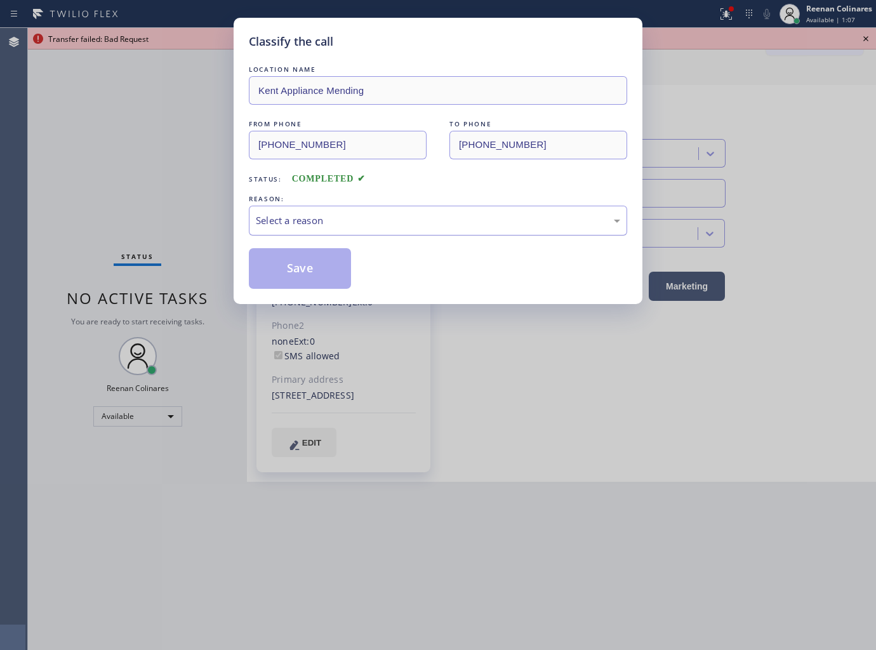
click at [317, 215] on div "Select a reason" at bounding box center [438, 220] width 364 height 15
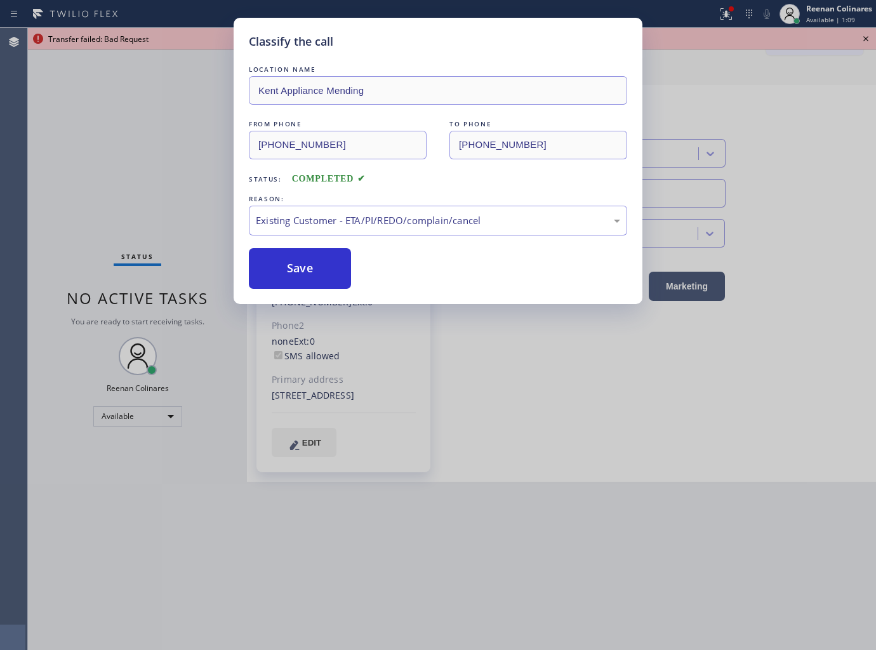
click at [288, 275] on button "Save" at bounding box center [300, 268] width 102 height 41
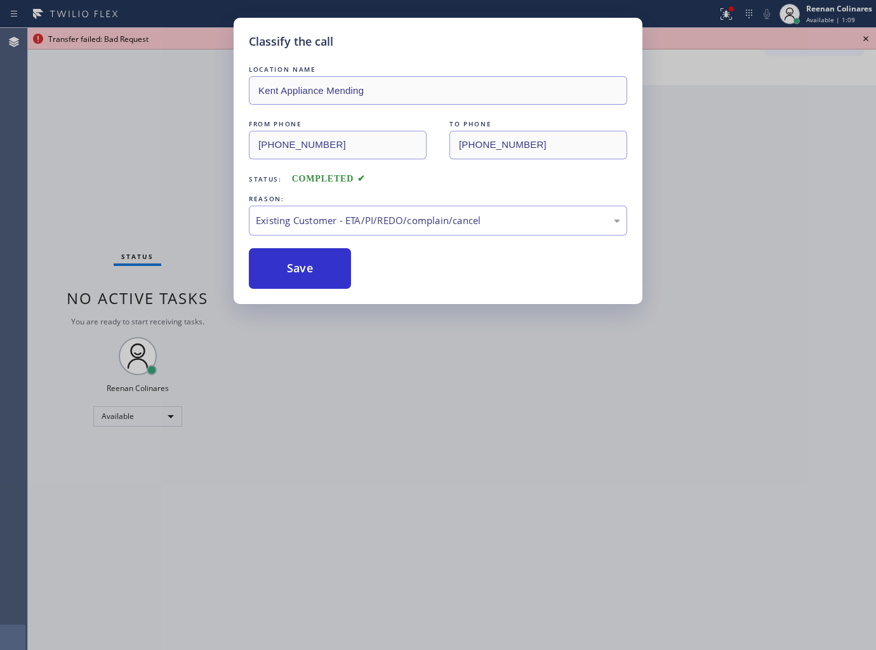
click at [149, 185] on div "Classify the call LOCATION NAME Kent Appliance Mending FROM PHONE (425) 922-294…" at bounding box center [438, 325] width 876 height 650
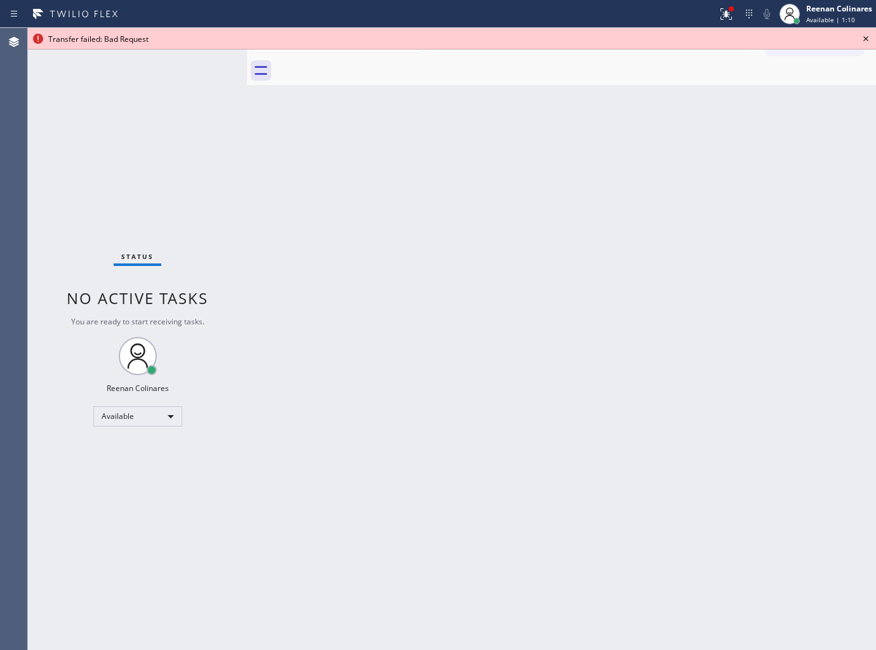
click at [489, 520] on div "Back to Dashboard Change Sender ID Customers Technicians Select a contact Outbo…" at bounding box center [561, 339] width 629 height 622
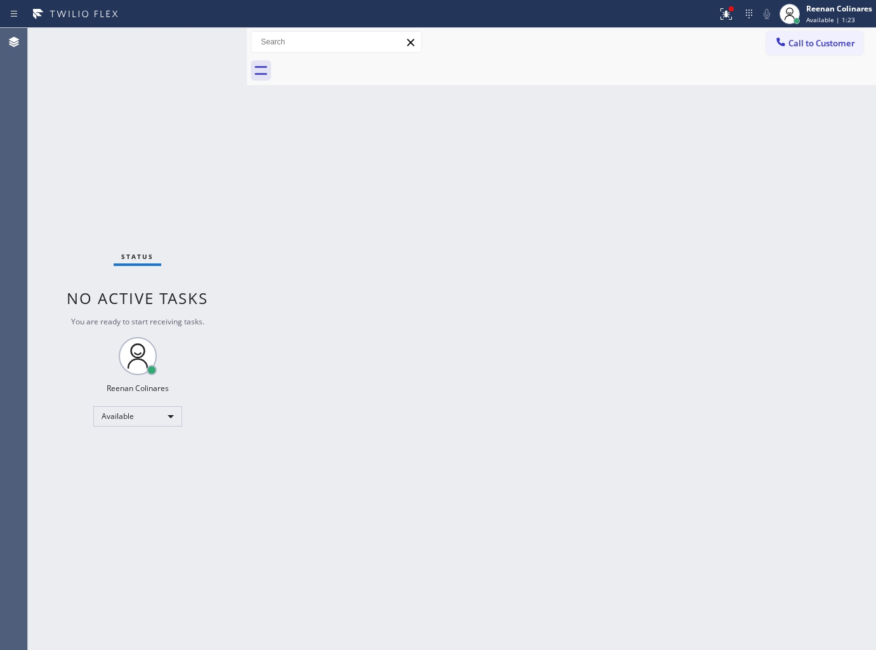
click at [505, 496] on div "Back to Dashboard Change Sender ID Customers Technicians Select a contact Outbo…" at bounding box center [561, 339] width 629 height 622
click at [722, 17] on icon at bounding box center [726, 13] width 15 height 15
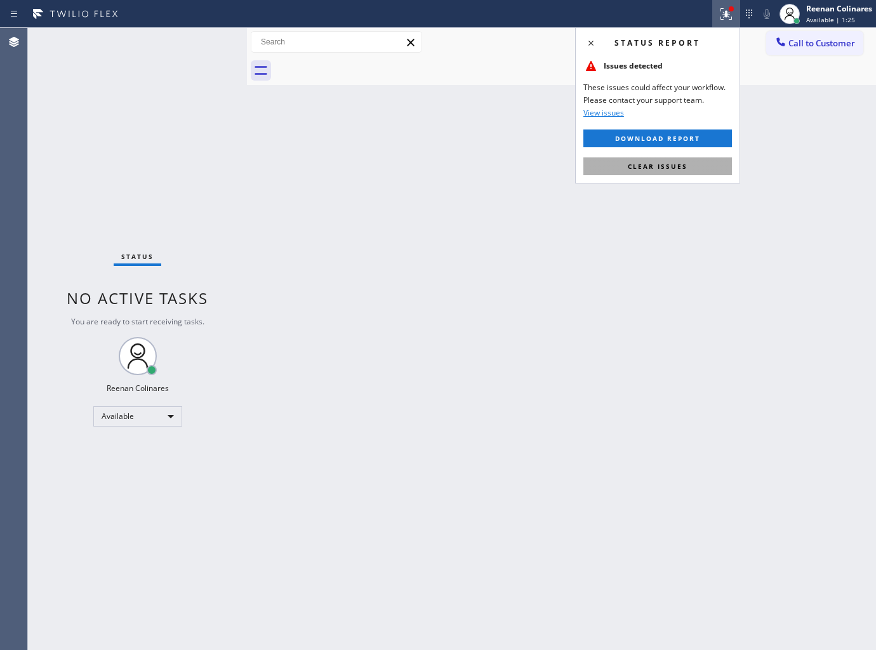
click at [668, 159] on button "Clear issues" at bounding box center [657, 166] width 149 height 18
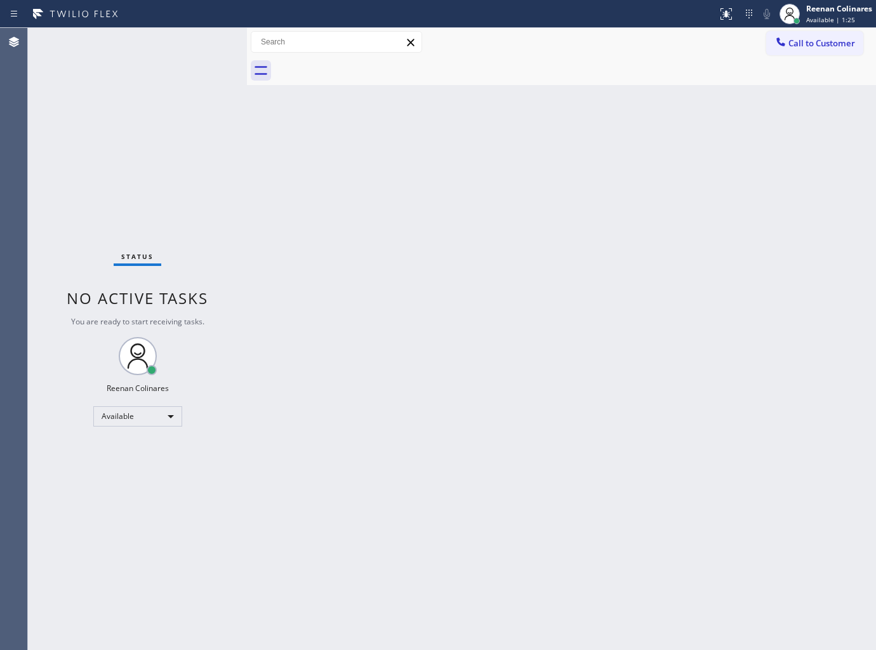
click at [509, 308] on div "Back to Dashboard Change Sender ID Customers Technicians Select a contact Outbo…" at bounding box center [561, 339] width 629 height 622
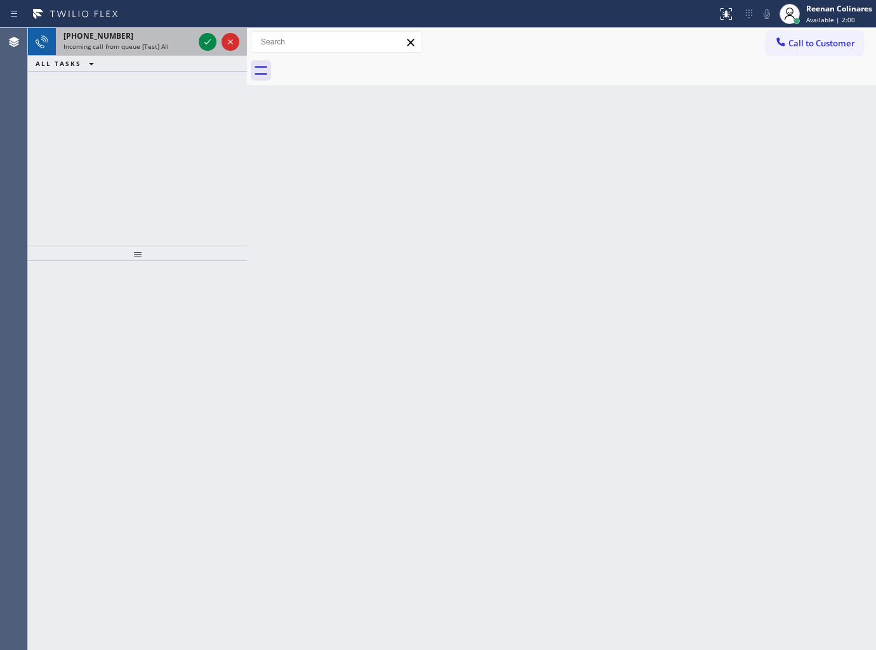
click at [148, 43] on span "Incoming call from queue [Test] All" at bounding box center [115, 46] width 105 height 9
click at [178, 33] on div "+14694529250" at bounding box center [128, 35] width 130 height 11
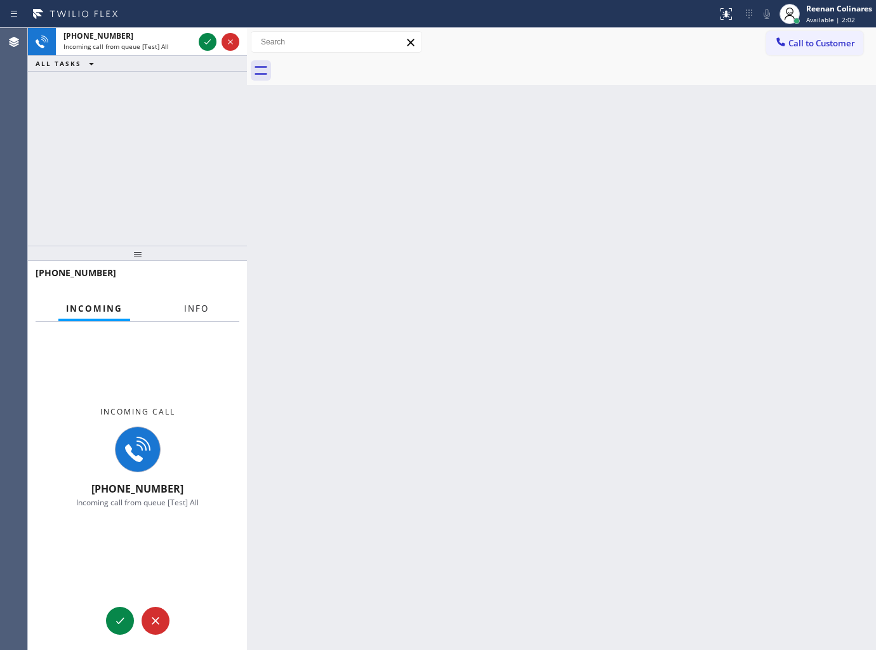
click at [195, 310] on span "Info" at bounding box center [196, 308] width 25 height 11
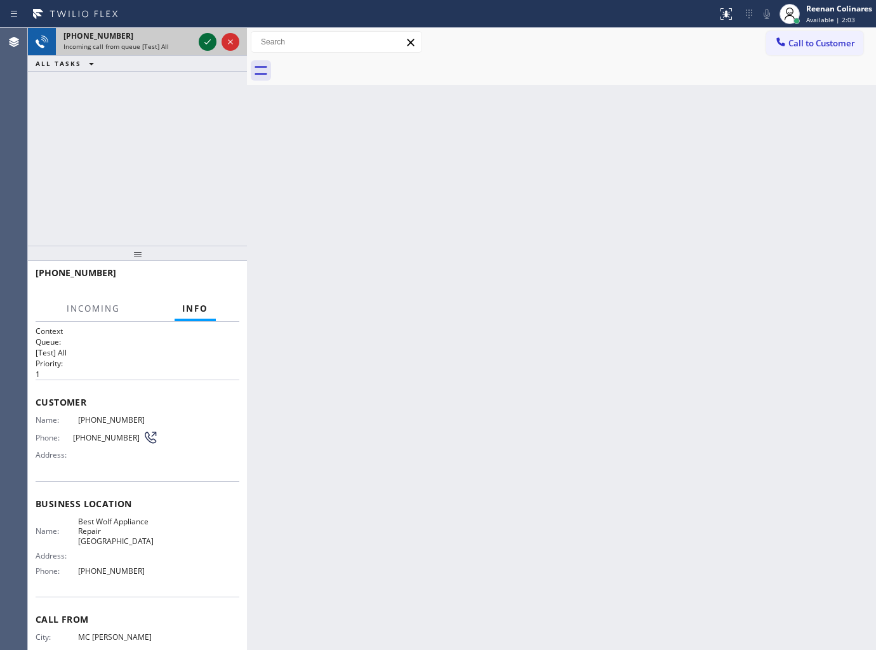
click at [208, 43] on icon at bounding box center [207, 41] width 15 height 15
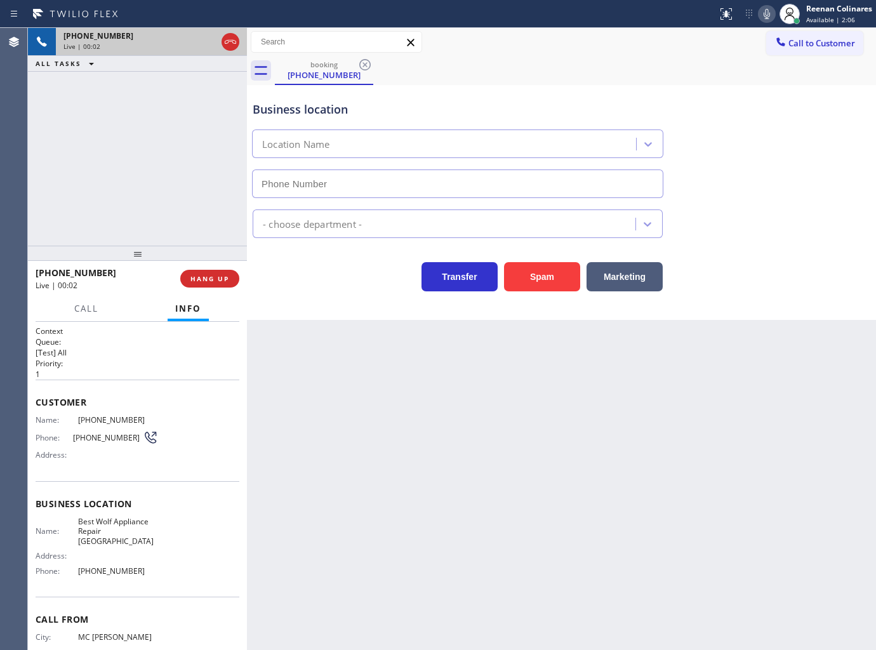
type input "[PHONE_NUMBER]"
click at [764, 11] on icon at bounding box center [766, 13] width 15 height 15
click at [766, 11] on icon at bounding box center [767, 14] width 6 height 10
click at [86, 307] on span "Call" at bounding box center [86, 308] width 24 height 11
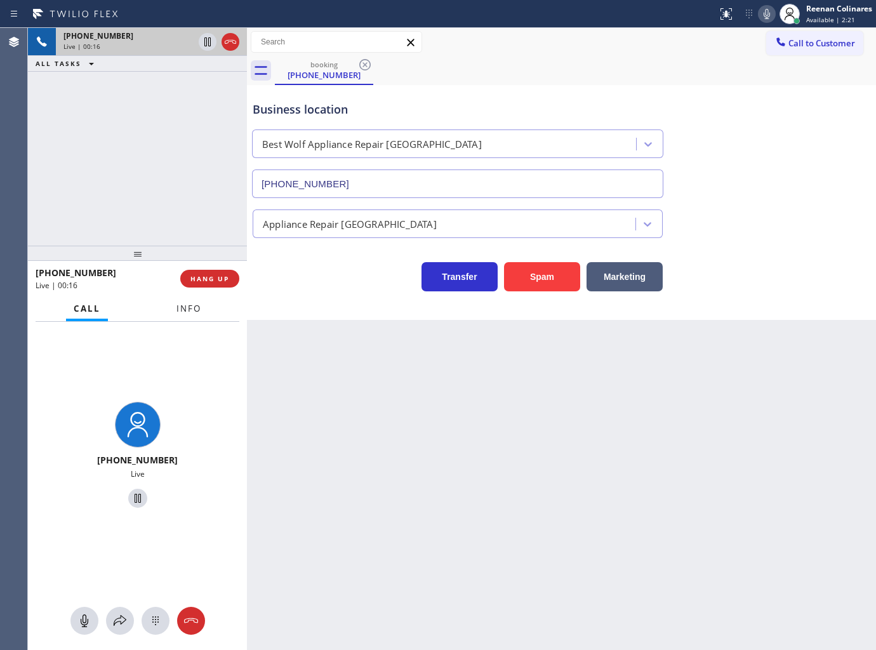
click at [193, 311] on span "Info" at bounding box center [188, 308] width 25 height 11
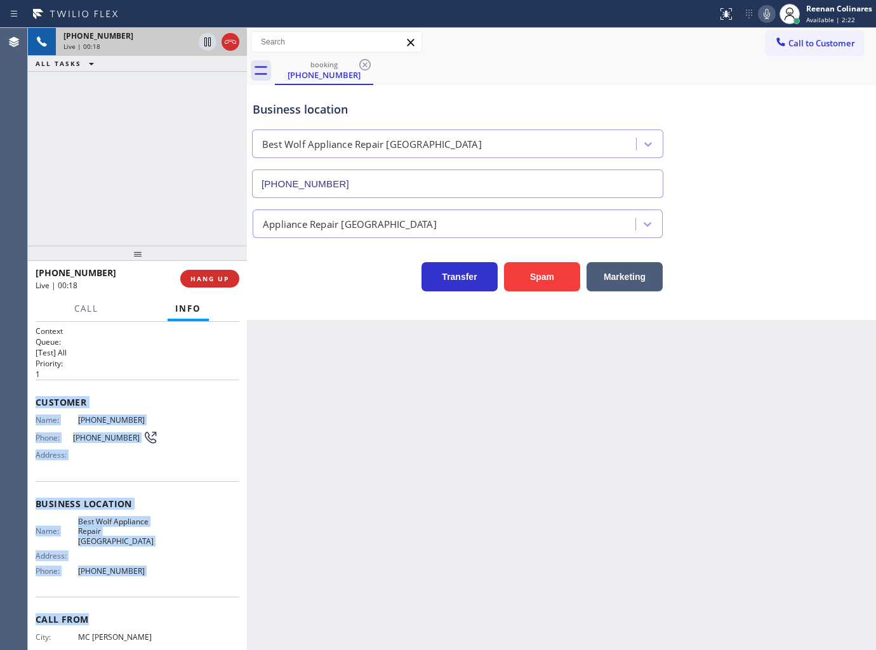
copy div "Customer Name: (469) 452-9250 Phone: (469) 452-9250 Address: Business location …"
drag, startPoint x: 36, startPoint y: 402, endPoint x: 211, endPoint y: 569, distance: 242.0
click at [192, 583] on div "Context Queue: [Test] All Priority: 1 Customer Name: (469) 452-9250 Phone: (469…" at bounding box center [138, 510] width 204 height 368
click at [764, 13] on icon at bounding box center [766, 13] width 15 height 15
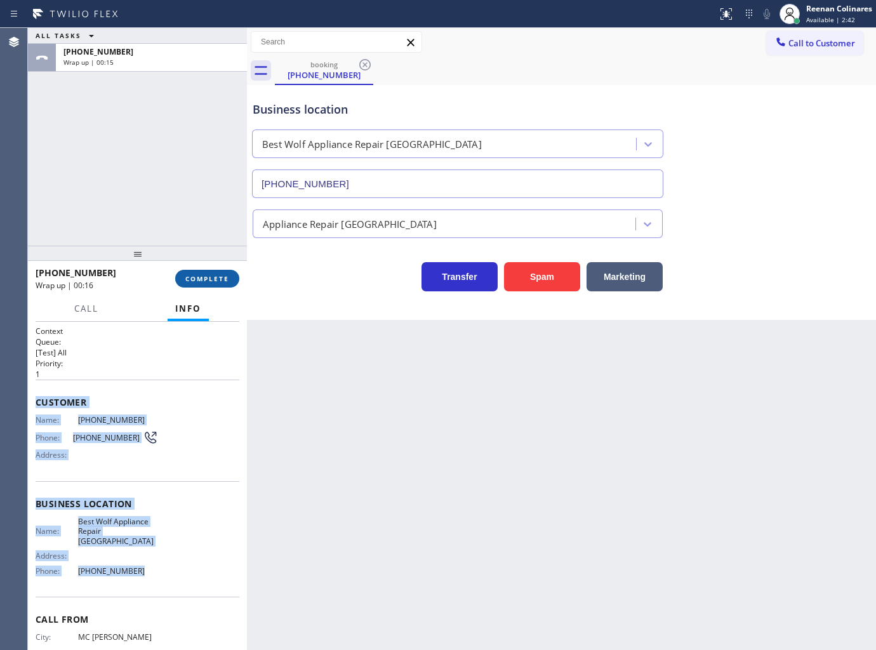
click at [232, 281] on button "COMPLETE" at bounding box center [207, 279] width 64 height 18
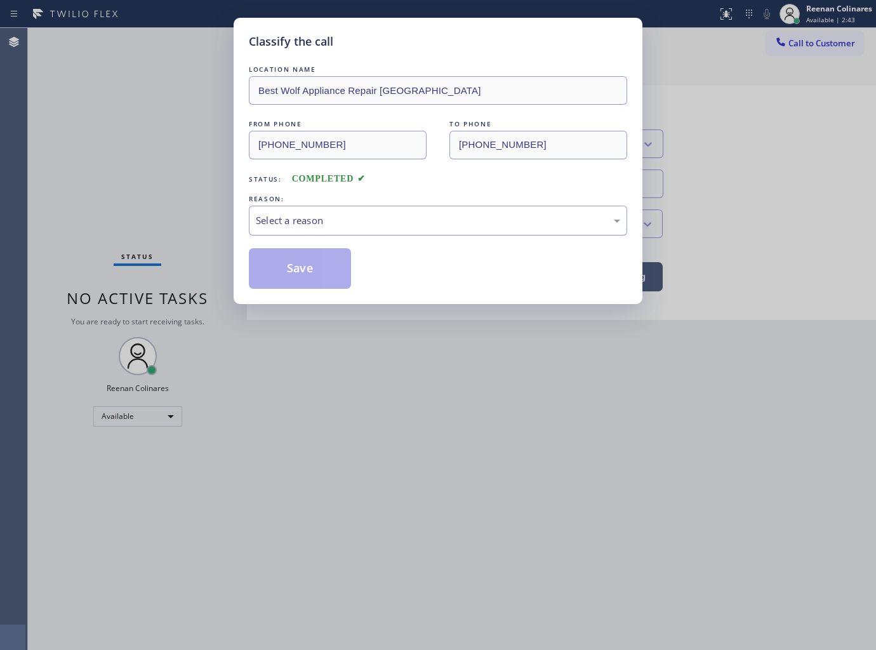
click at [291, 215] on div "Select a reason" at bounding box center [438, 220] width 364 height 15
click at [296, 267] on button "Save" at bounding box center [300, 268] width 102 height 41
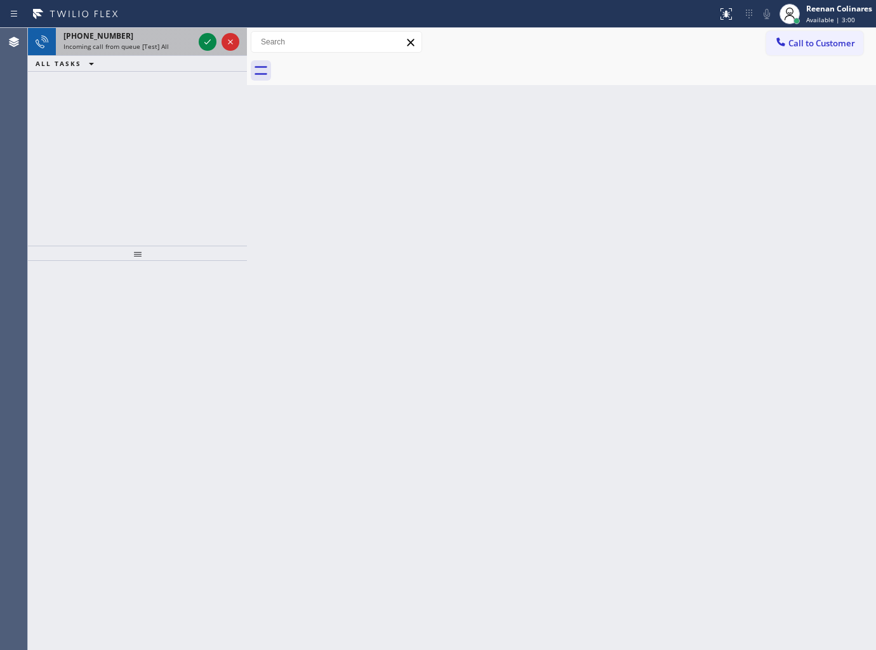
click at [168, 48] on div "Incoming call from queue [Test] All" at bounding box center [128, 46] width 130 height 9
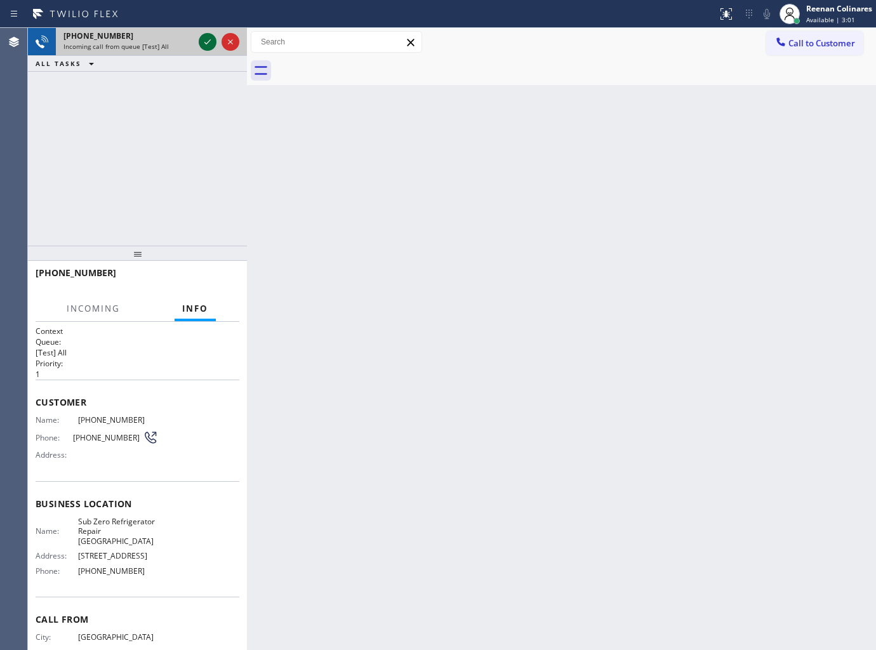
click at [205, 41] on icon at bounding box center [207, 41] width 15 height 15
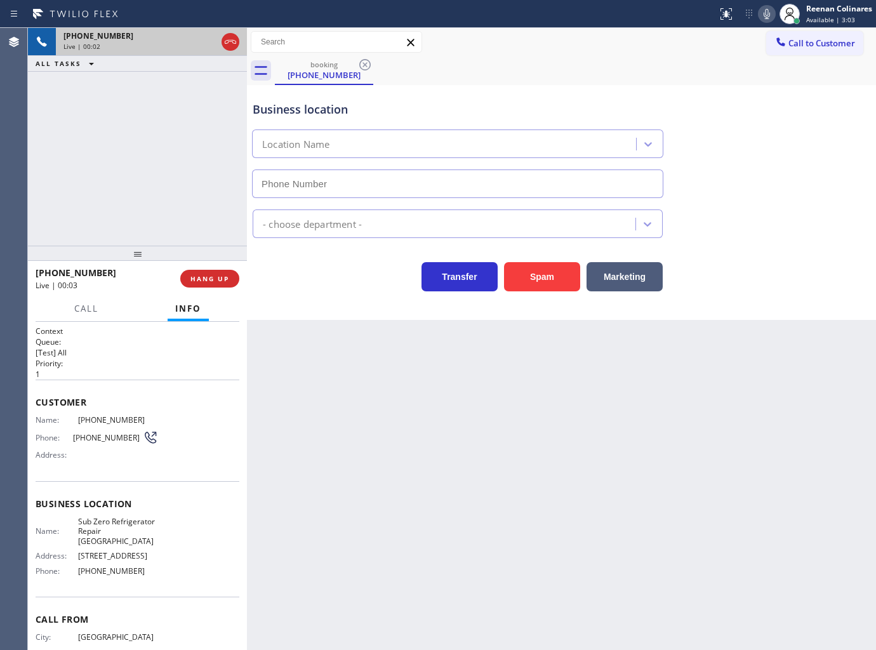
type input "[PHONE_NUMBER]"
click at [764, 13] on icon at bounding box center [766, 13] width 15 height 15
click at [764, 11] on icon at bounding box center [766, 13] width 15 height 15
click at [769, 16] on icon at bounding box center [766, 13] width 15 height 15
click at [768, 16] on icon at bounding box center [766, 13] width 15 height 15
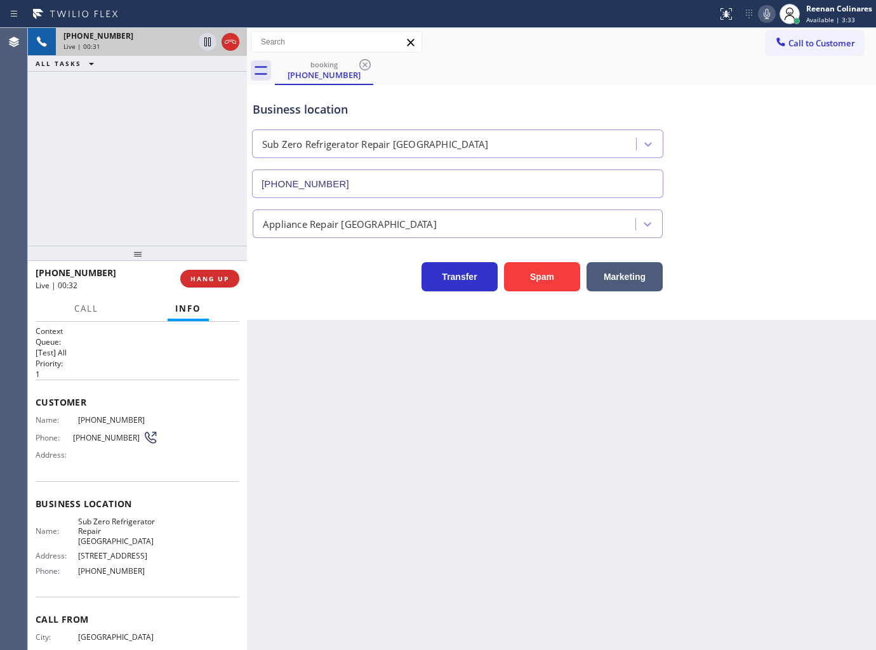
click at [762, 17] on icon at bounding box center [766, 13] width 15 height 15
click at [73, 297] on button "Call" at bounding box center [86, 308] width 39 height 25
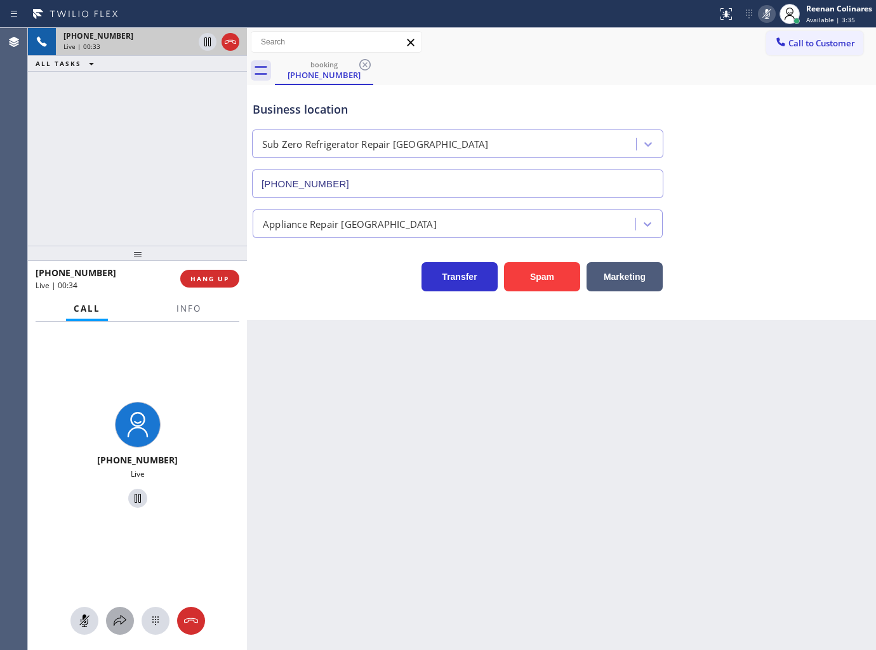
click at [126, 621] on icon at bounding box center [119, 620] width 15 height 15
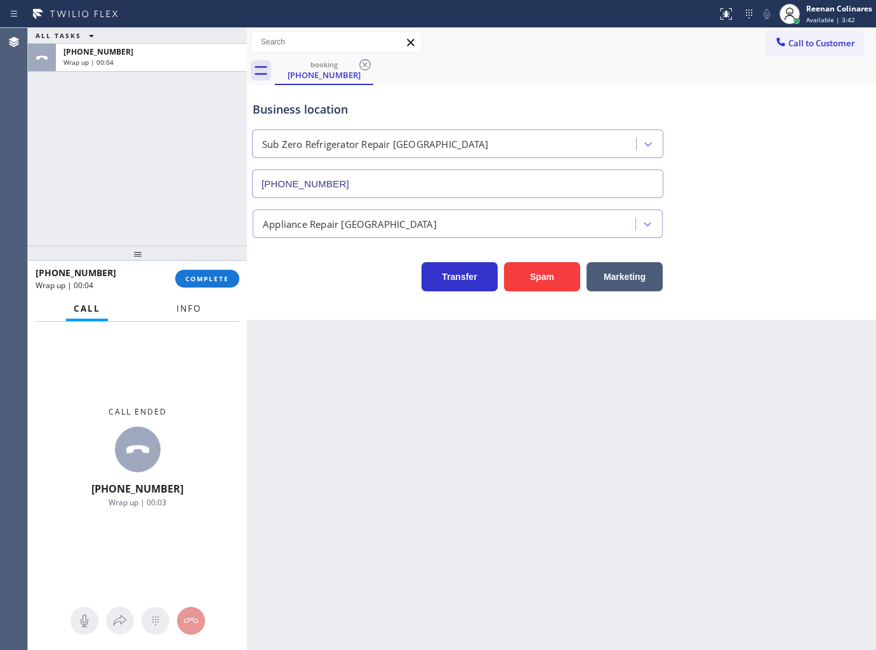
click at [189, 310] on span "Info" at bounding box center [188, 308] width 25 height 11
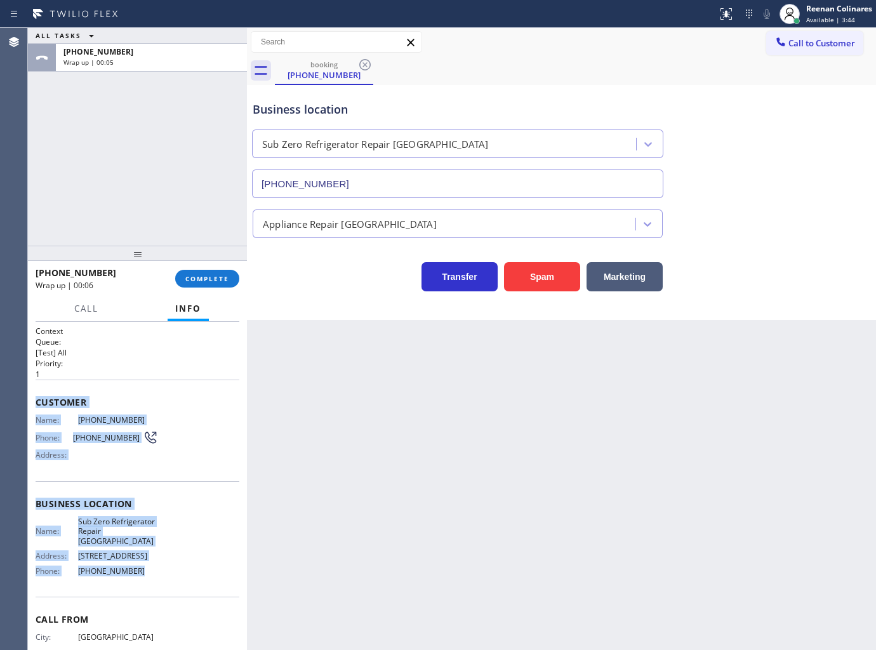
drag, startPoint x: 36, startPoint y: 399, endPoint x: 197, endPoint y: 584, distance: 245.2
click at [197, 584] on div "Context Queue: [Test] All Priority: 1 Customer Name: (770) 286-7262 Phone: (770…" at bounding box center [138, 510] width 204 height 368
click at [201, 282] on span "COMPLETE" at bounding box center [207, 278] width 44 height 9
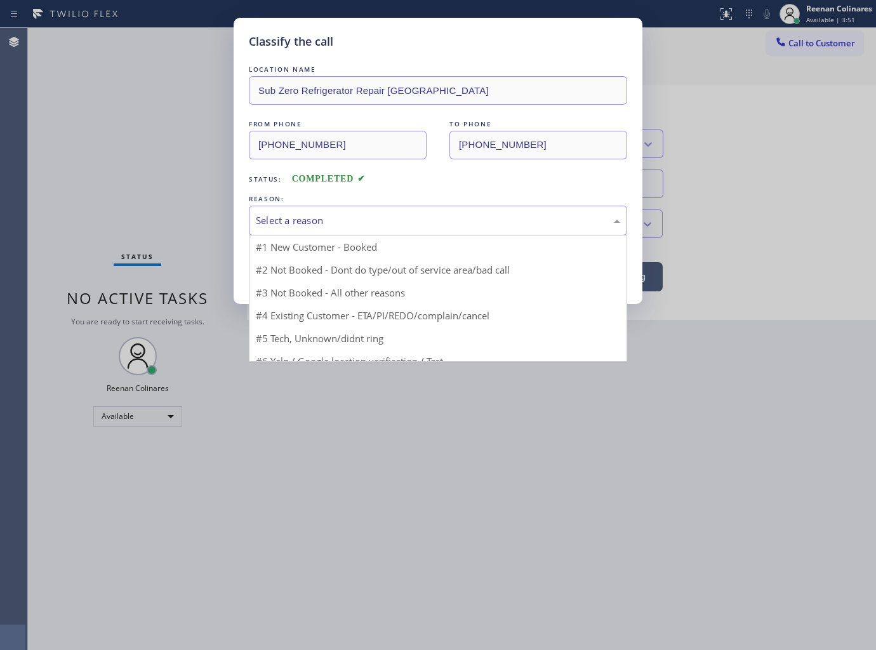
click at [311, 218] on div "Select a reason" at bounding box center [438, 220] width 364 height 15
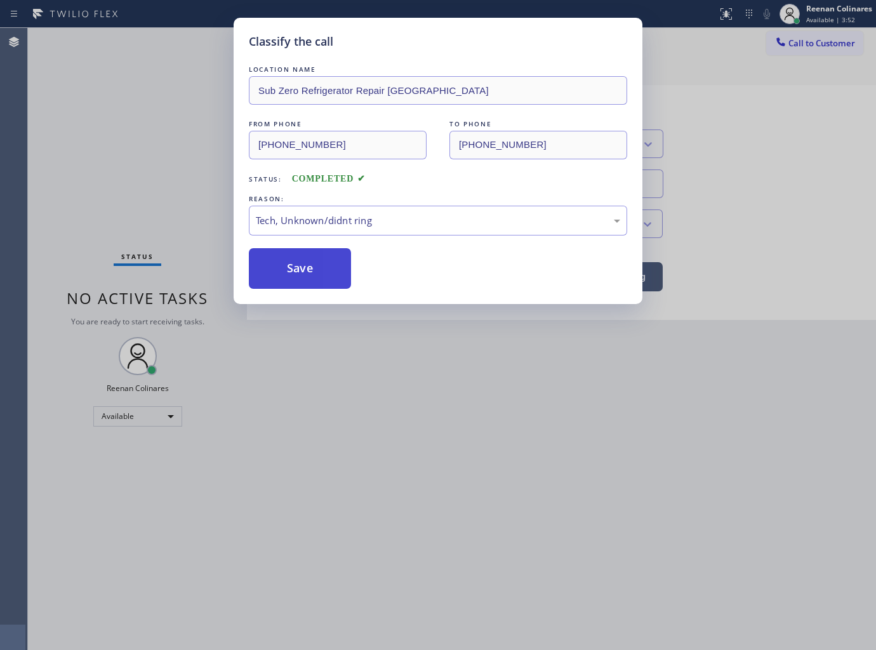
click at [282, 265] on button "Save" at bounding box center [300, 268] width 102 height 41
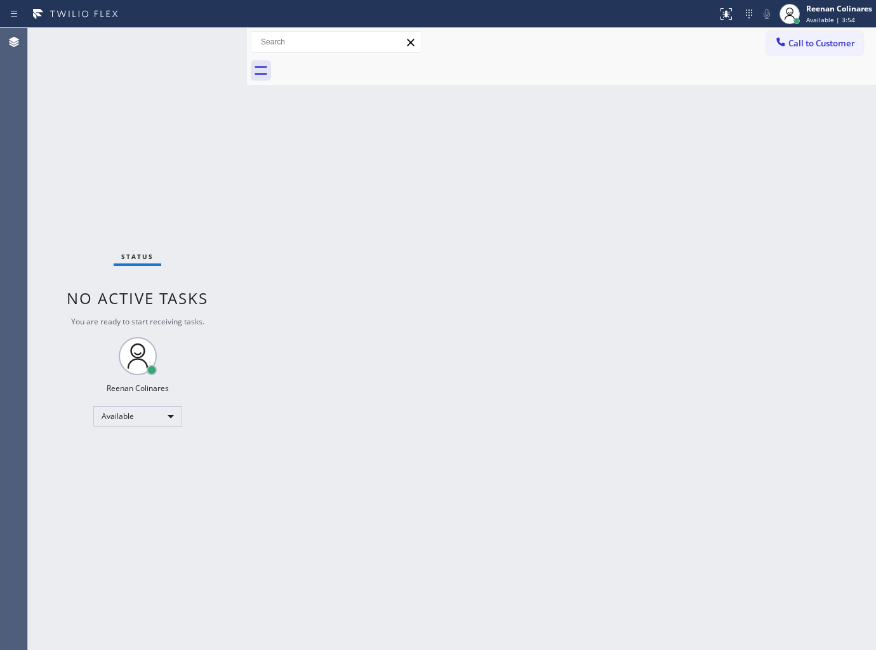
click at [623, 268] on div "Back to Dashboard Change Sender ID Customers Technicians Select a contact Outbo…" at bounding box center [561, 339] width 629 height 622
click at [319, 274] on div "Back to Dashboard Change Sender ID Customers Technicians Select a contact Outbo…" at bounding box center [561, 339] width 629 height 622
click at [470, 185] on div "Back to Dashboard Change Sender ID Customers Technicians Select a contact Outbo…" at bounding box center [561, 339] width 629 height 622
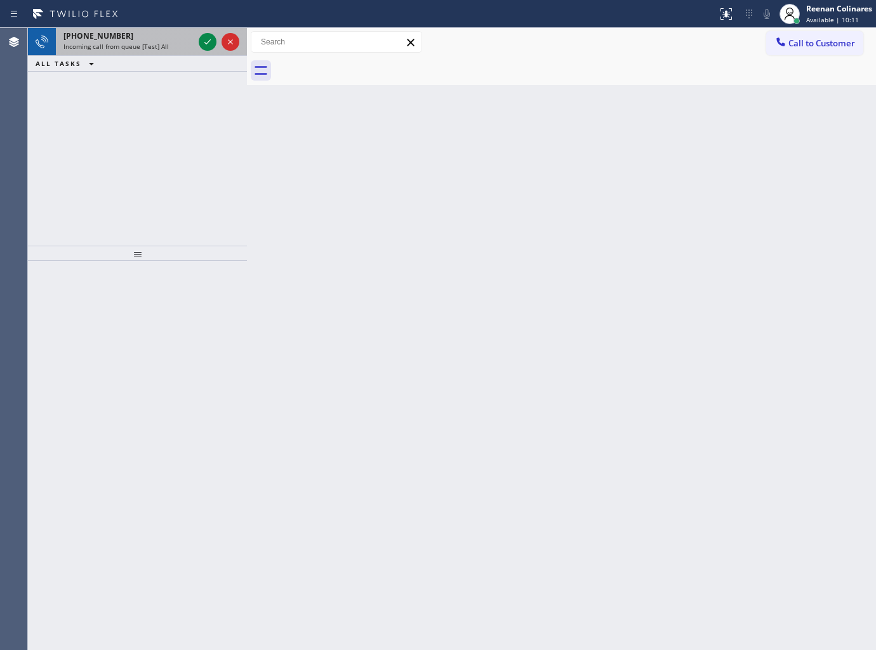
click at [146, 34] on div "+14695663824" at bounding box center [128, 35] width 130 height 11
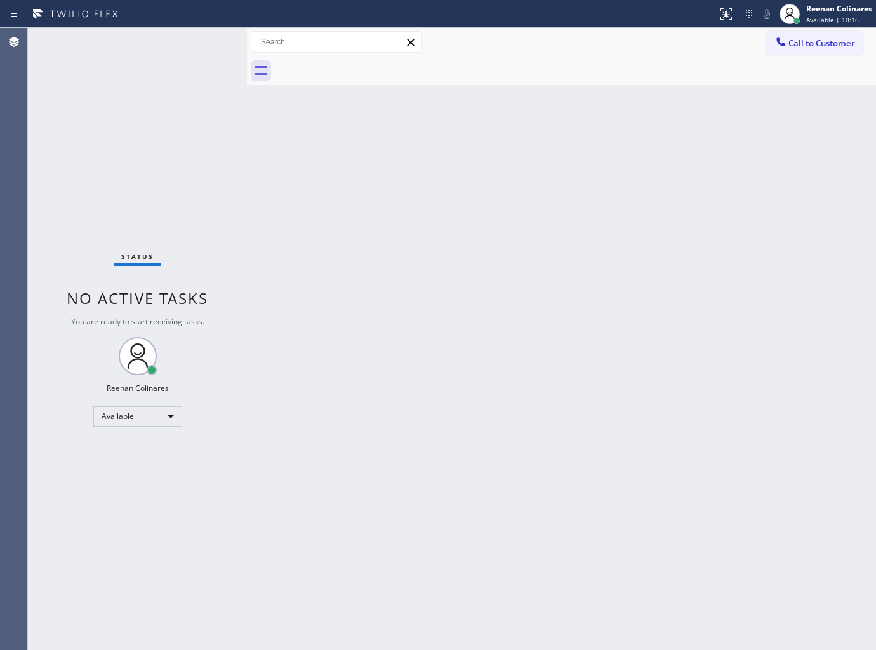
click at [604, 128] on div "Back to Dashboard Change Sender ID Customers Technicians Select a contact Outbo…" at bounding box center [561, 339] width 629 height 622
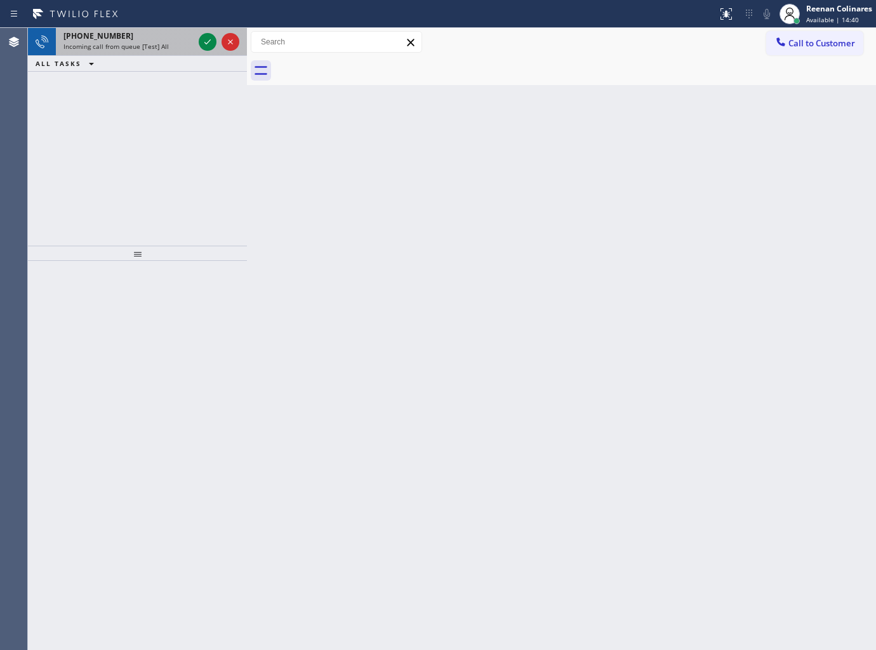
click at [151, 34] on div "[PHONE_NUMBER]" at bounding box center [128, 35] width 130 height 11
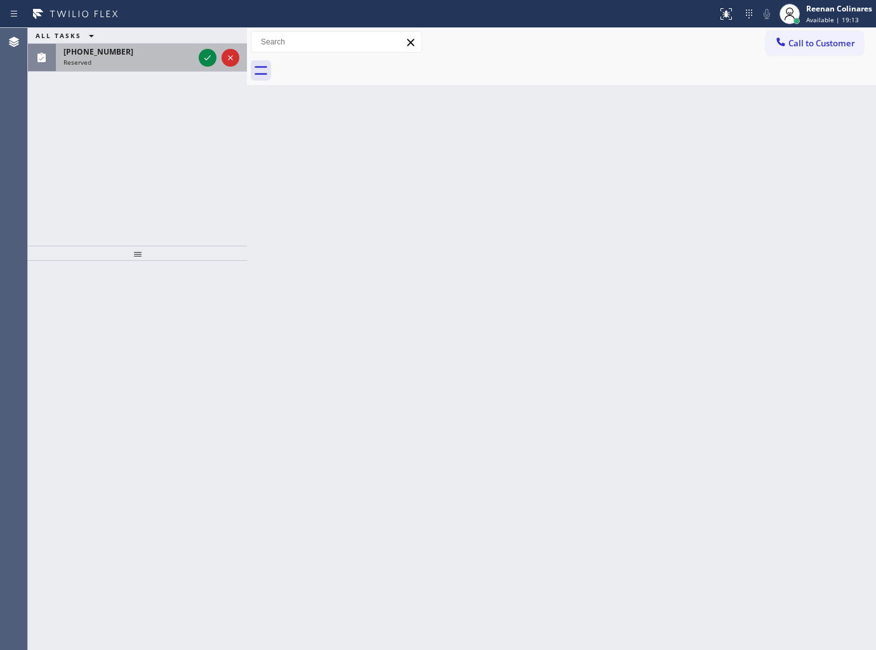
click at [147, 52] on div "[PHONE_NUMBER]" at bounding box center [128, 51] width 130 height 11
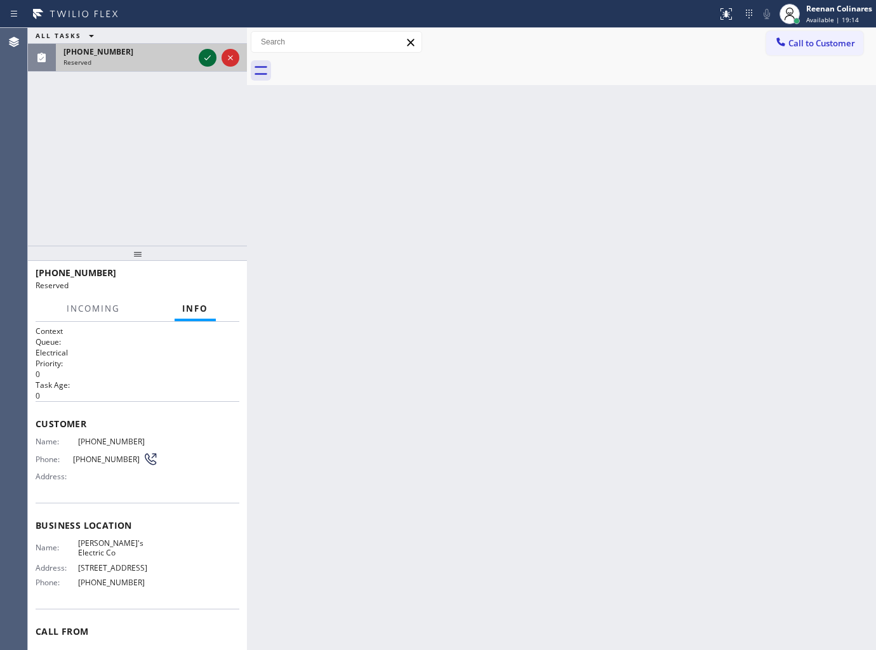
click at [204, 53] on icon at bounding box center [207, 57] width 15 height 15
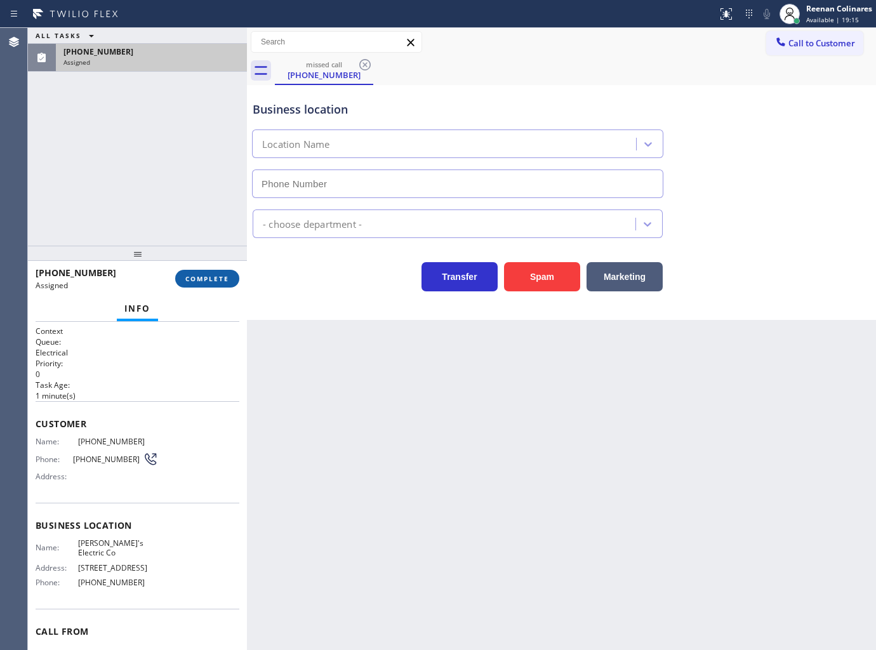
type input "[PHONE_NUMBER]"
click at [221, 275] on span "COMPLETE" at bounding box center [207, 278] width 44 height 9
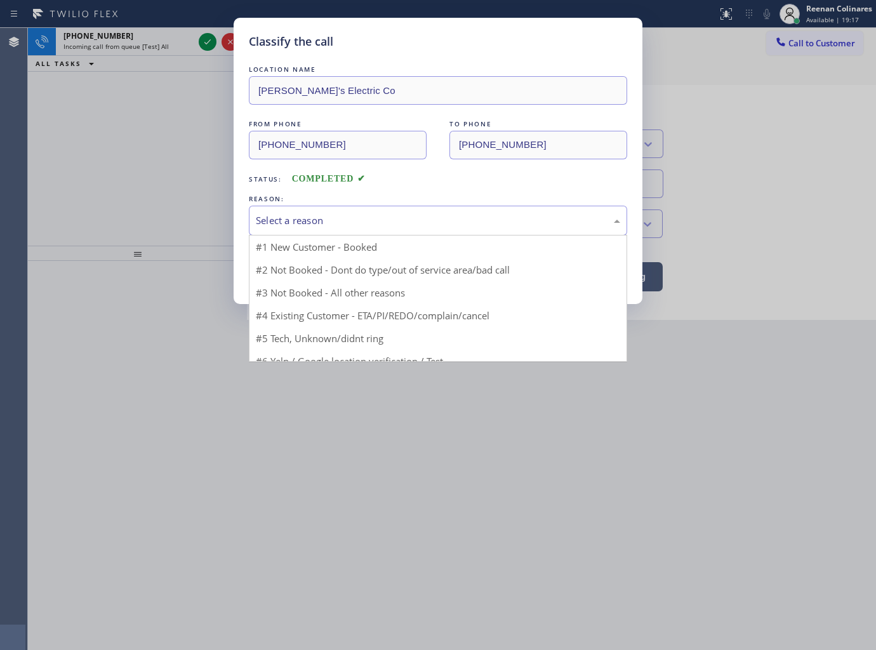
click at [279, 208] on div "Select a reason" at bounding box center [438, 221] width 378 height 30
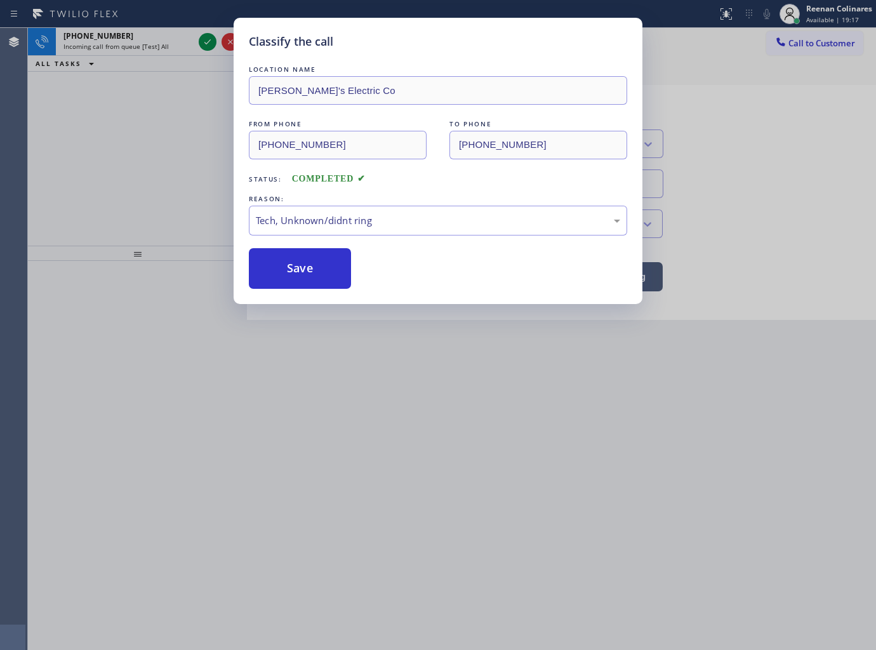
drag, startPoint x: 275, startPoint y: 311, endPoint x: 276, endPoint y: 303, distance: 8.3
click at [281, 287] on button "Save" at bounding box center [300, 268] width 102 height 41
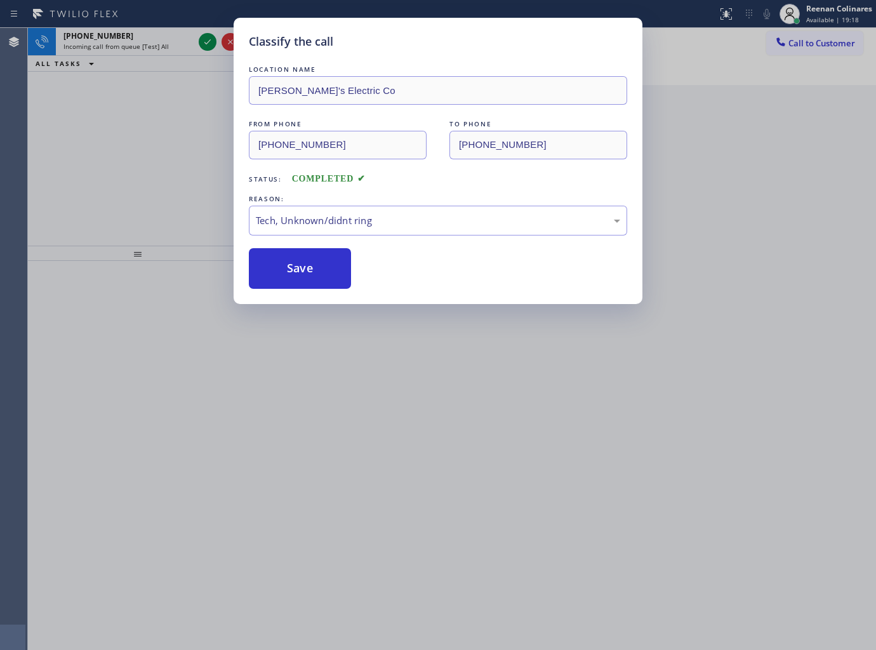
click at [171, 154] on div "Classify the call LOCATION NAME Bond's Electric Co FROM PHONE (732) 546-4486 TO…" at bounding box center [438, 325] width 876 height 650
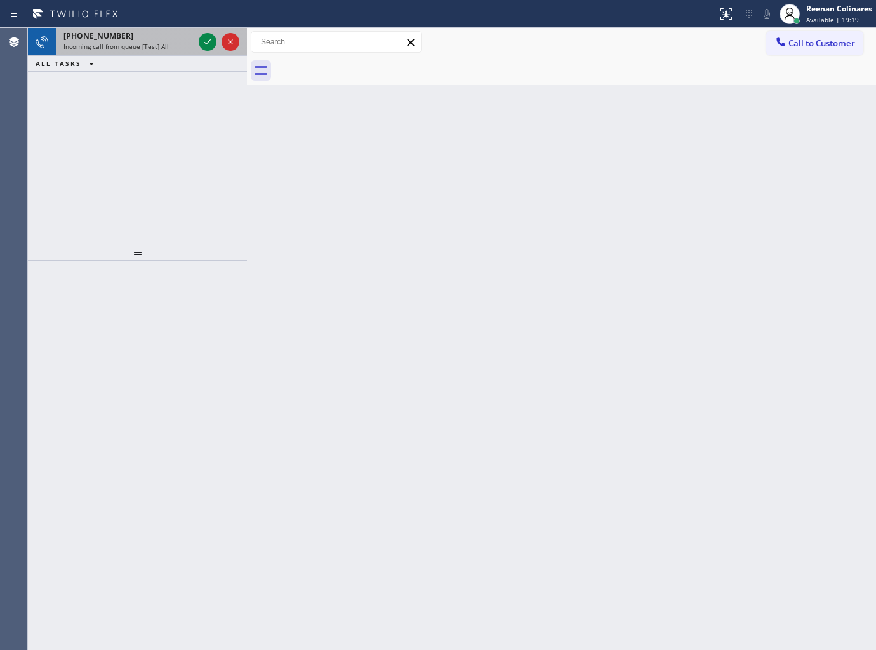
click at [168, 38] on div "+16465302123" at bounding box center [128, 35] width 130 height 11
click at [140, 46] on span "Incoming call from queue [Test] All" at bounding box center [115, 46] width 105 height 9
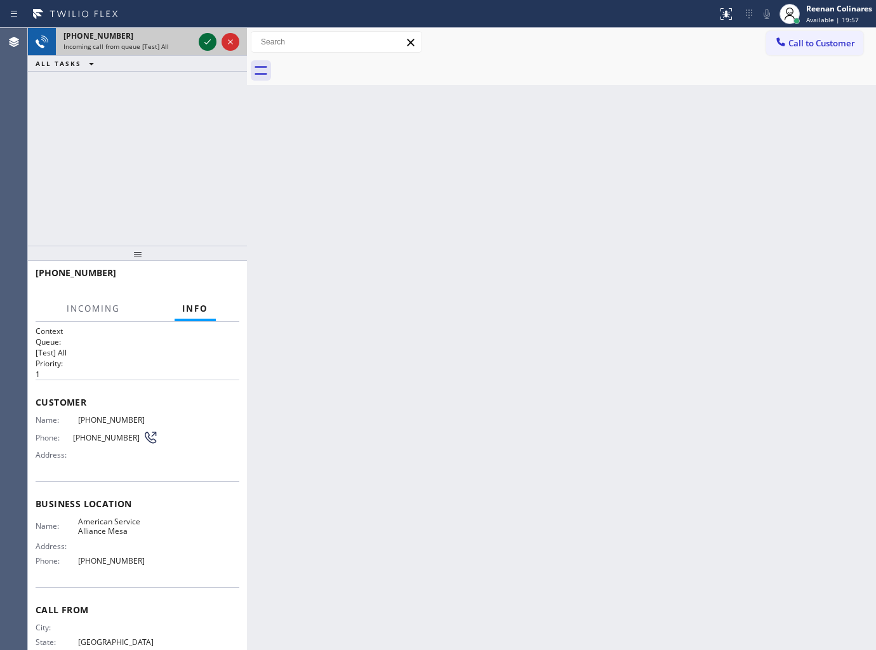
click at [204, 39] on icon at bounding box center [207, 41] width 15 height 15
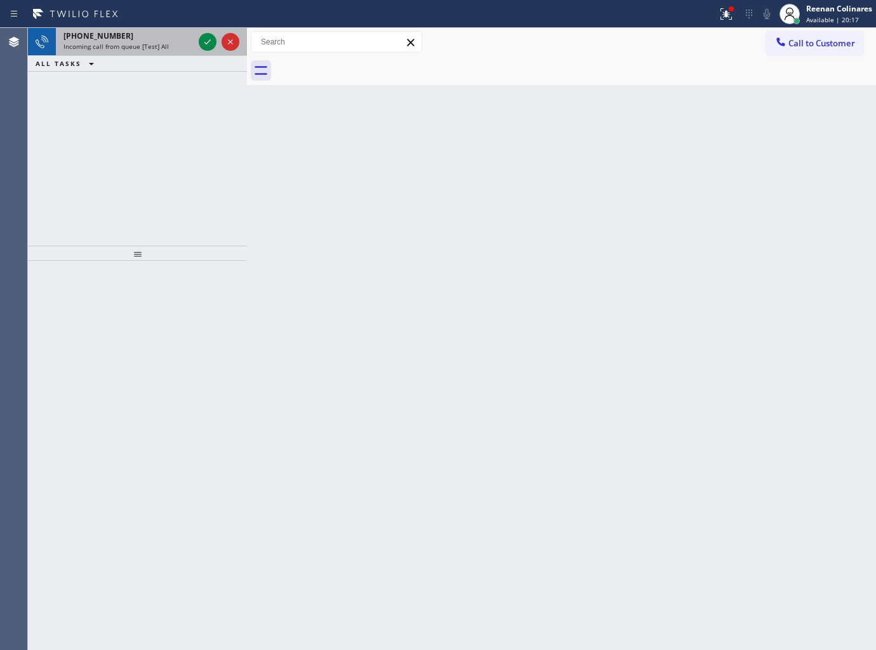
click at [160, 47] on span "Incoming call from queue [Test] All" at bounding box center [115, 46] width 105 height 9
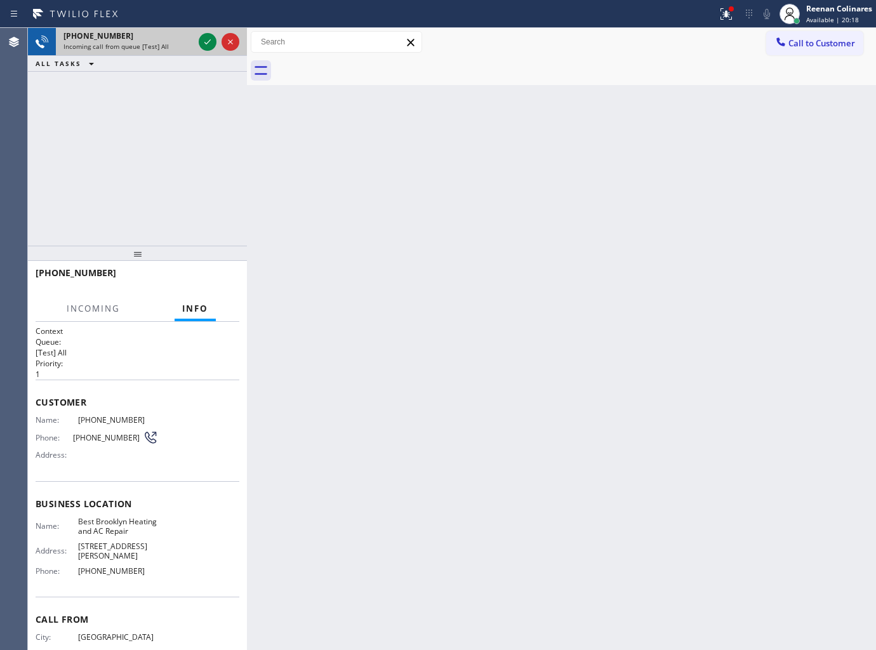
click at [157, 48] on span "Incoming call from queue [Test] All" at bounding box center [115, 46] width 105 height 9
click at [205, 36] on icon at bounding box center [207, 41] width 15 height 15
click at [728, 13] on div at bounding box center [726, 14] width 28 height 28
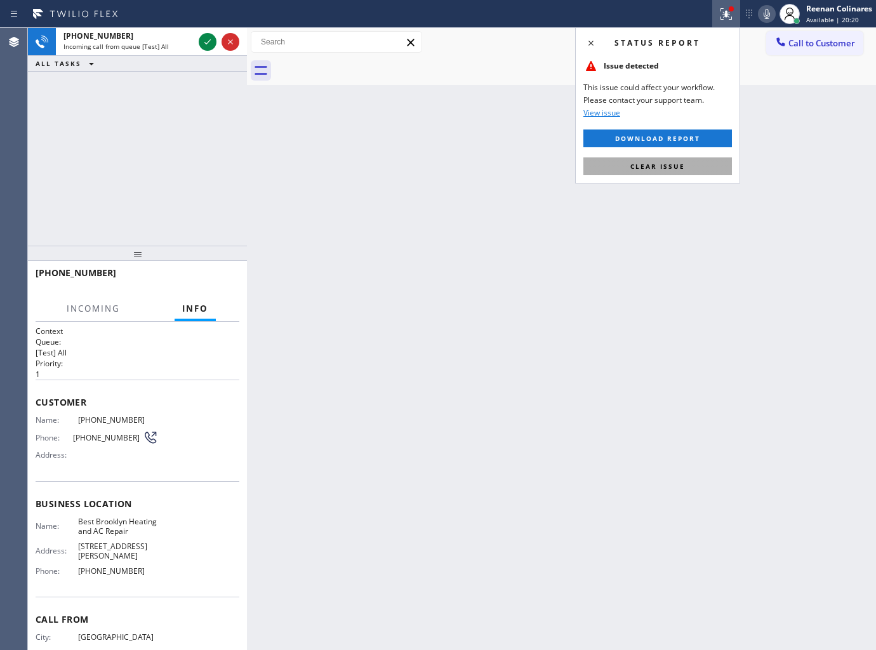
click at [658, 160] on button "Clear issue" at bounding box center [657, 166] width 149 height 18
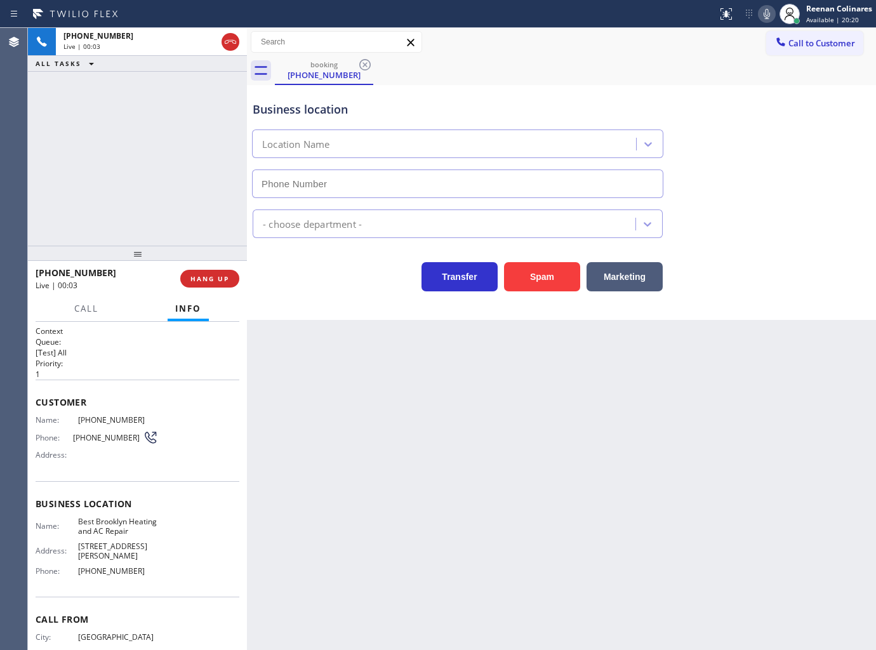
type input "[PHONE_NUMBER]"
click at [760, 17] on icon at bounding box center [766, 13] width 15 height 15
click at [81, 306] on span "Call" at bounding box center [86, 308] width 24 height 11
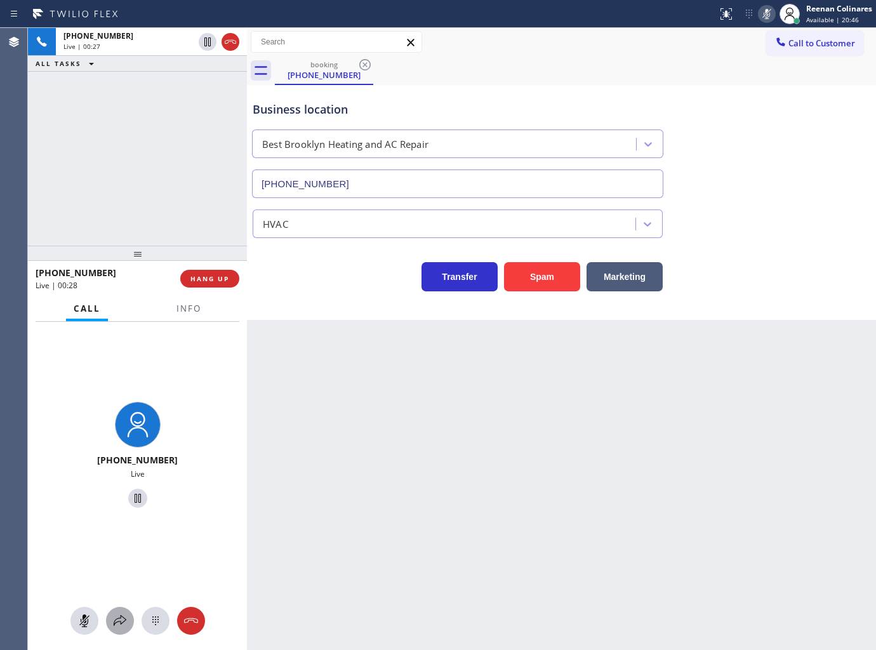
click at [114, 624] on icon at bounding box center [120, 620] width 13 height 11
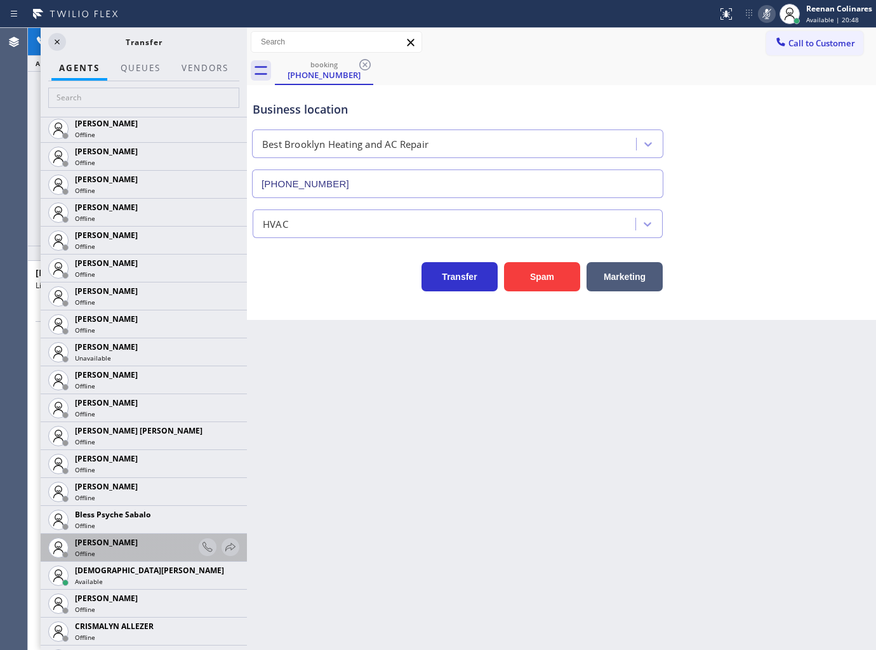
scroll to position [70, 0]
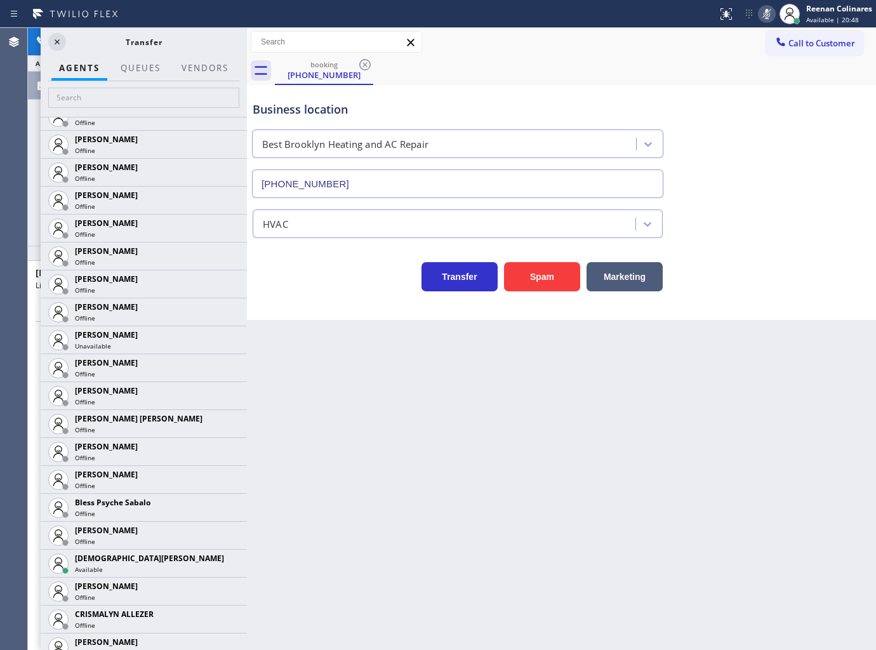
click at [0, 0] on icon at bounding box center [0, 0] width 0 height 0
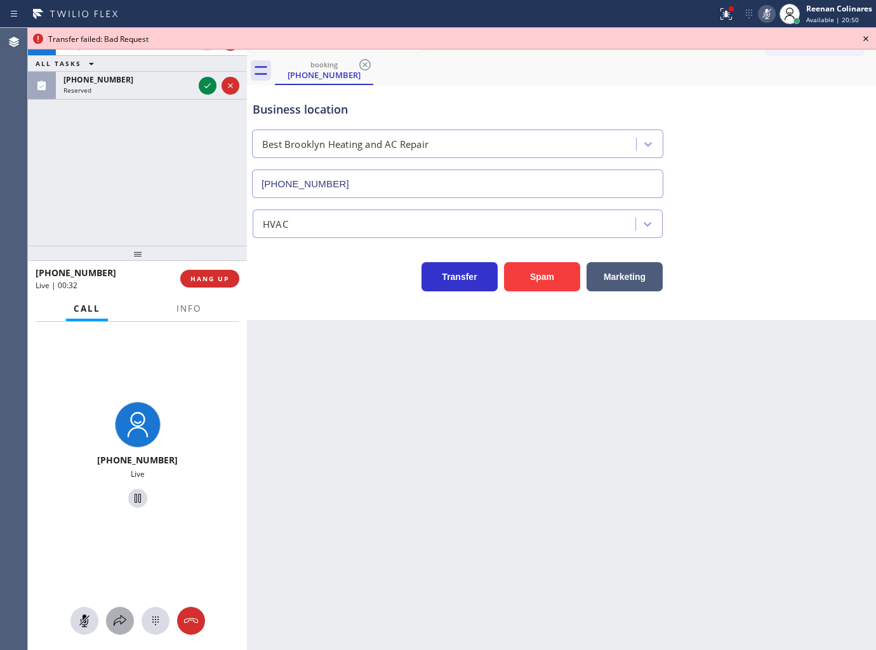
click at [121, 625] on icon at bounding box center [119, 620] width 15 height 15
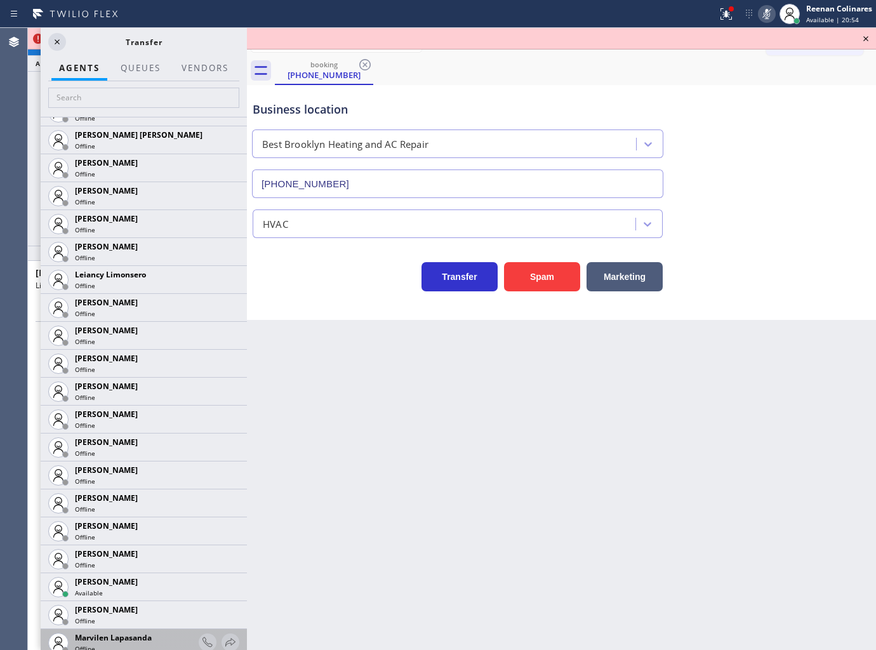
scroll to position [1780, 0]
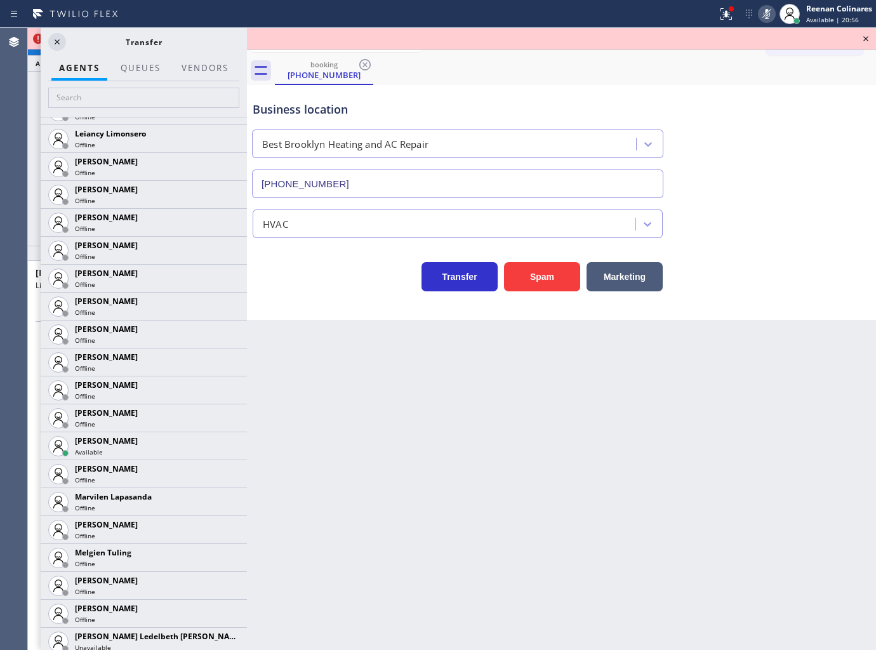
click at [0, 0] on icon at bounding box center [0, 0] width 0 height 0
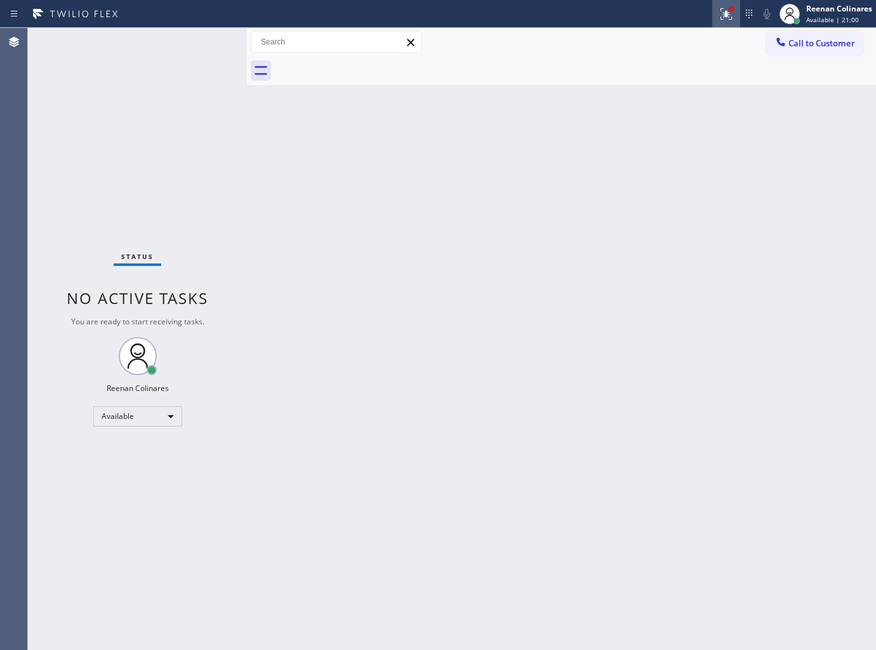
click at [724, 17] on icon at bounding box center [725, 13] width 11 height 11
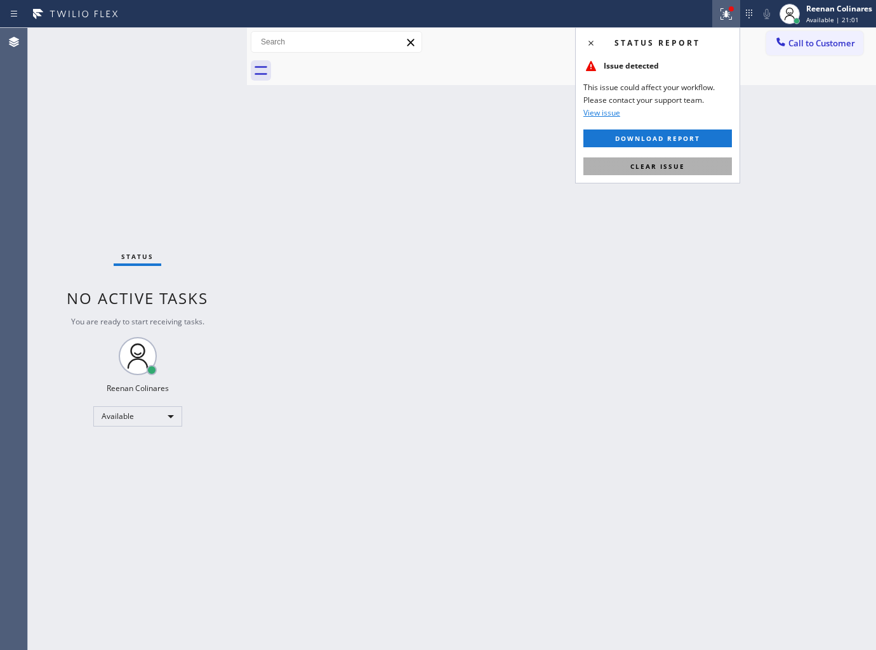
click at [647, 165] on span "Clear issue" at bounding box center [657, 166] width 55 height 9
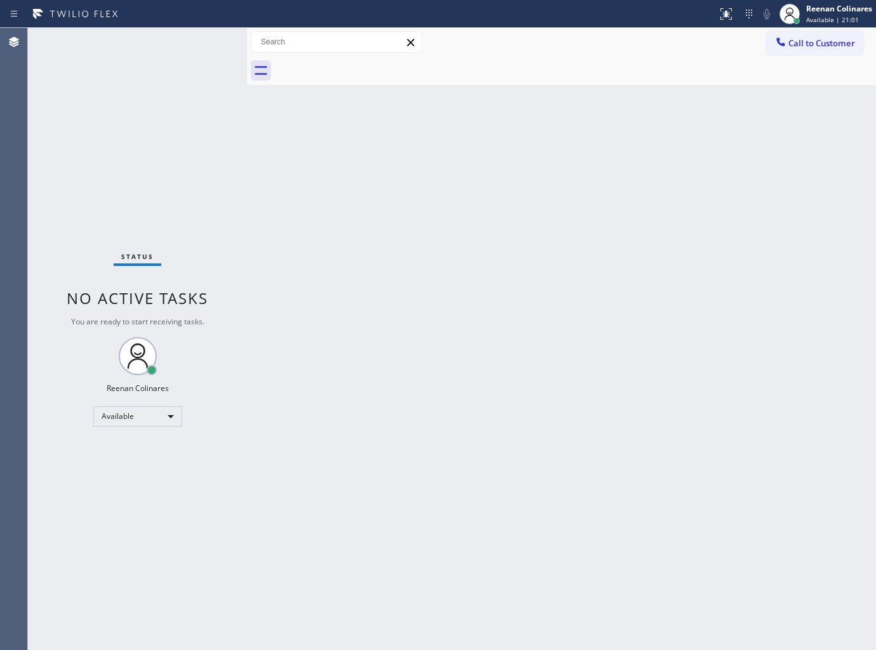
drag, startPoint x: 413, startPoint y: 372, endPoint x: 430, endPoint y: 414, distance: 45.3
click at [414, 378] on div "Back to Dashboard Change Sender ID Customers Technicians Select a contact Outbo…" at bounding box center [561, 339] width 629 height 622
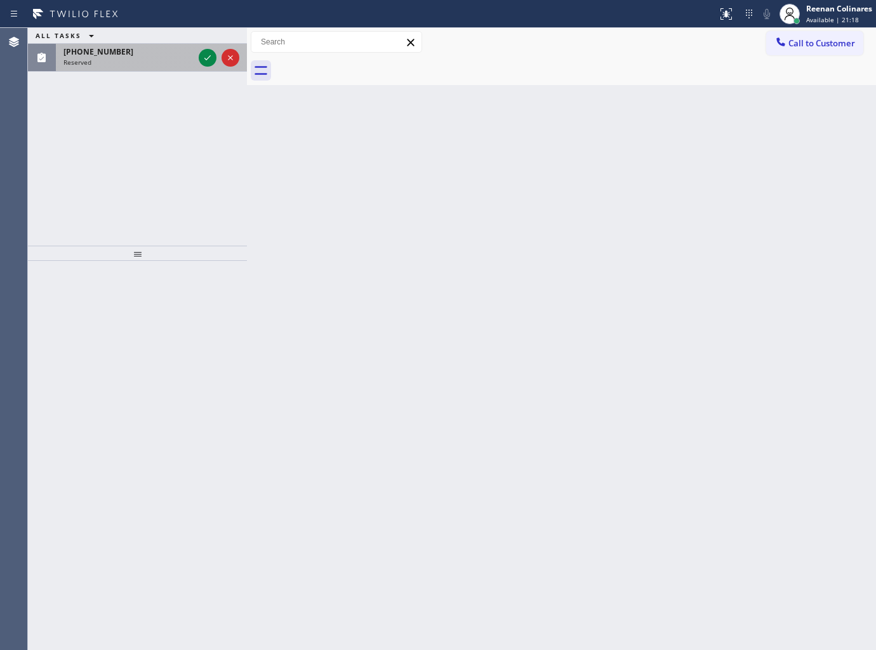
click at [107, 50] on span "[PHONE_NUMBER]" at bounding box center [98, 51] width 70 height 11
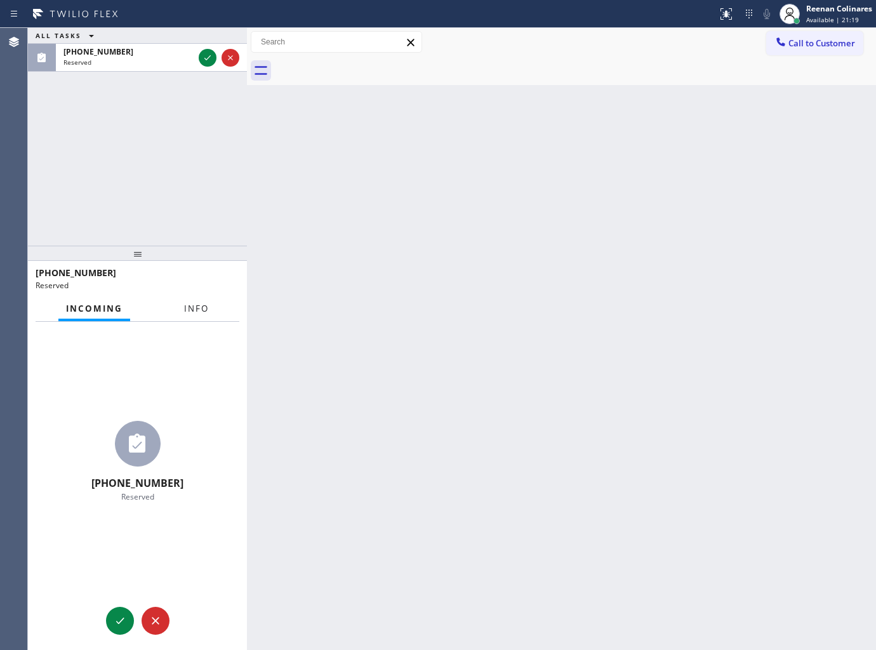
click at [199, 298] on button "Info" at bounding box center [196, 308] width 40 height 25
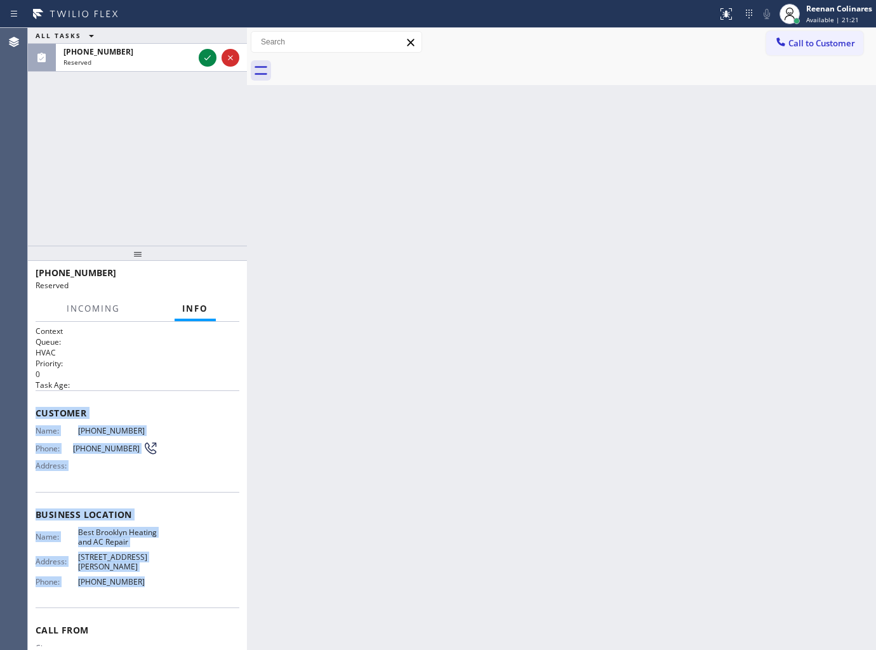
drag, startPoint x: 39, startPoint y: 404, endPoint x: 197, endPoint y: 585, distance: 239.3
click at [197, 585] on div "Context Queue: HVAC Priority: 0 Task Age: Customer Name: (646) 528-1212 Phone: …" at bounding box center [138, 515] width 204 height 378
click at [208, 58] on icon at bounding box center [207, 57] width 6 height 5
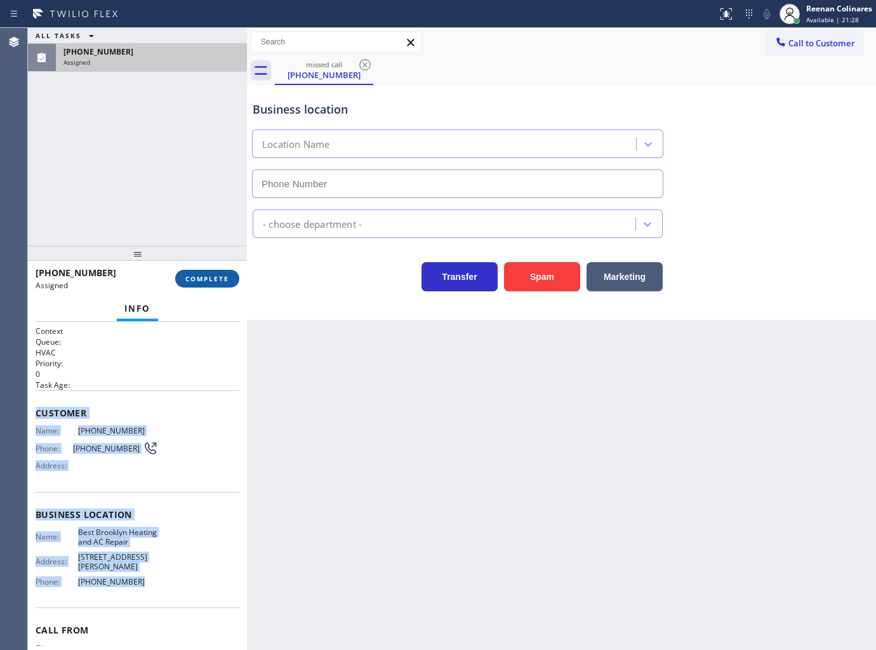
type input "[PHONE_NUMBER]"
click at [220, 272] on button "COMPLETE" at bounding box center [207, 279] width 64 height 18
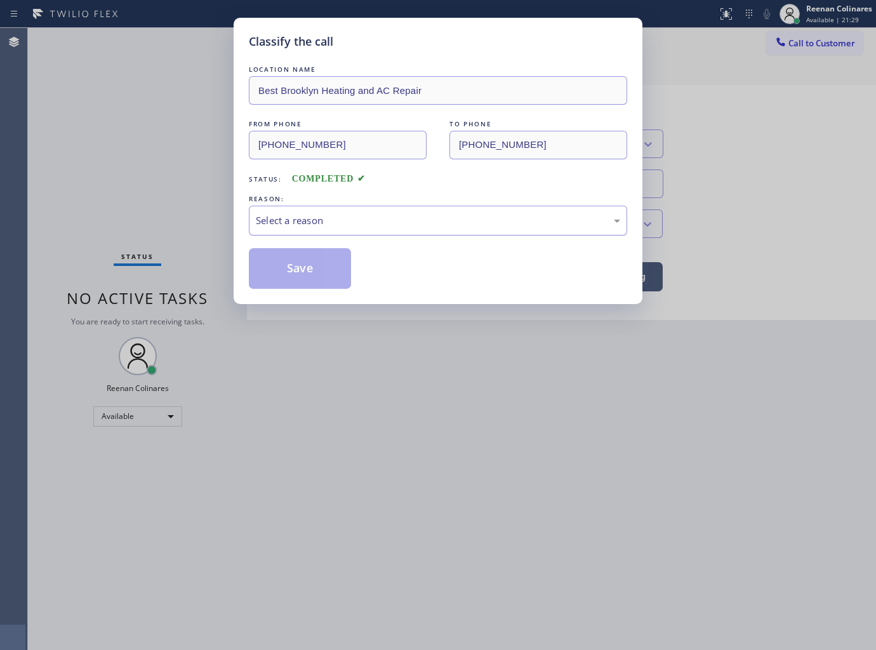
click at [289, 222] on div "Select a reason" at bounding box center [438, 220] width 364 height 15
click at [279, 280] on button "Save" at bounding box center [300, 268] width 102 height 41
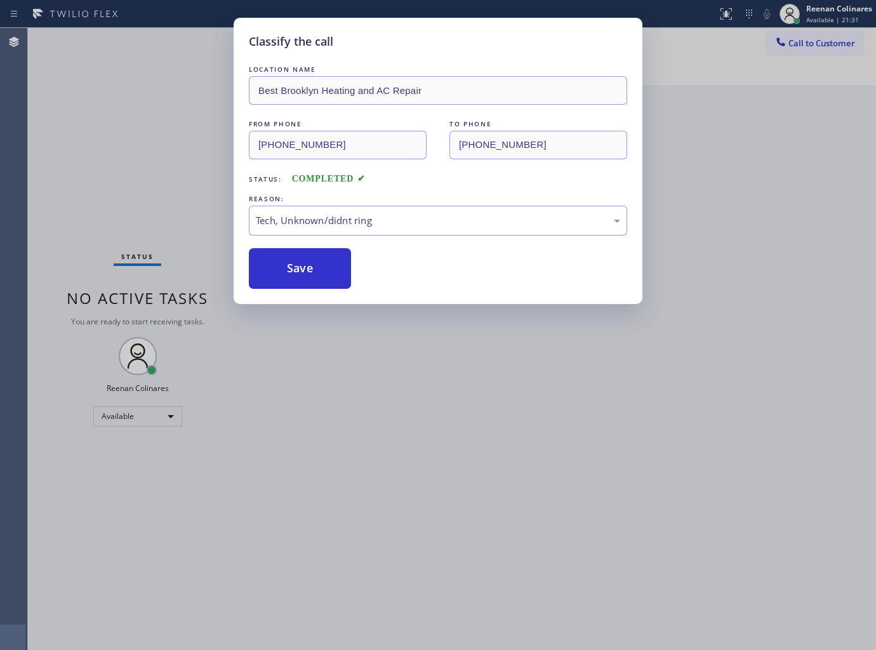
click at [90, 169] on div "Classify the call LOCATION NAME Best Brooklyn Heating and AC Repair FROM PHONE …" at bounding box center [438, 325] width 876 height 650
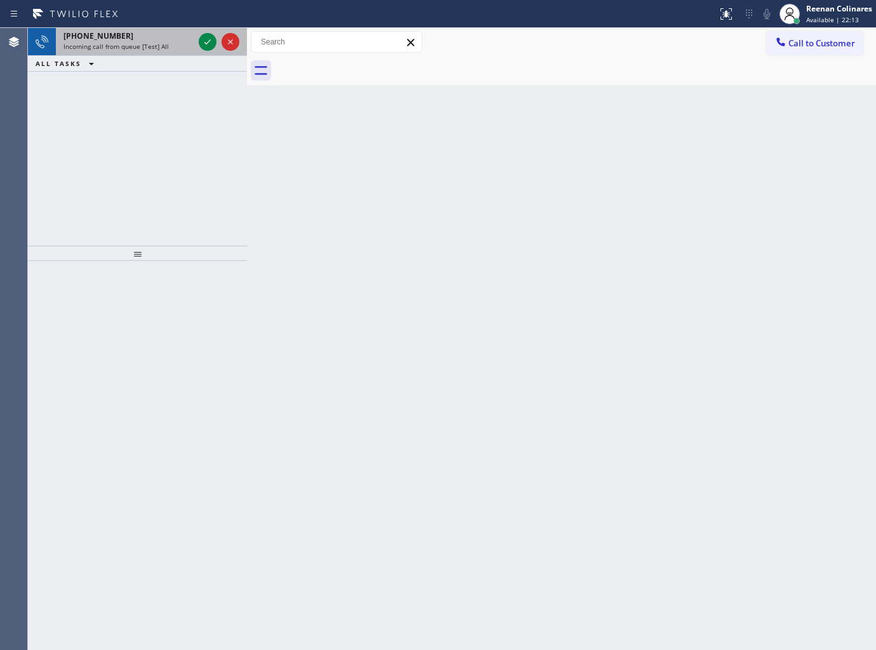
click at [150, 53] on div "+15614223557 Incoming call from queue [Test] All" at bounding box center [126, 42] width 140 height 28
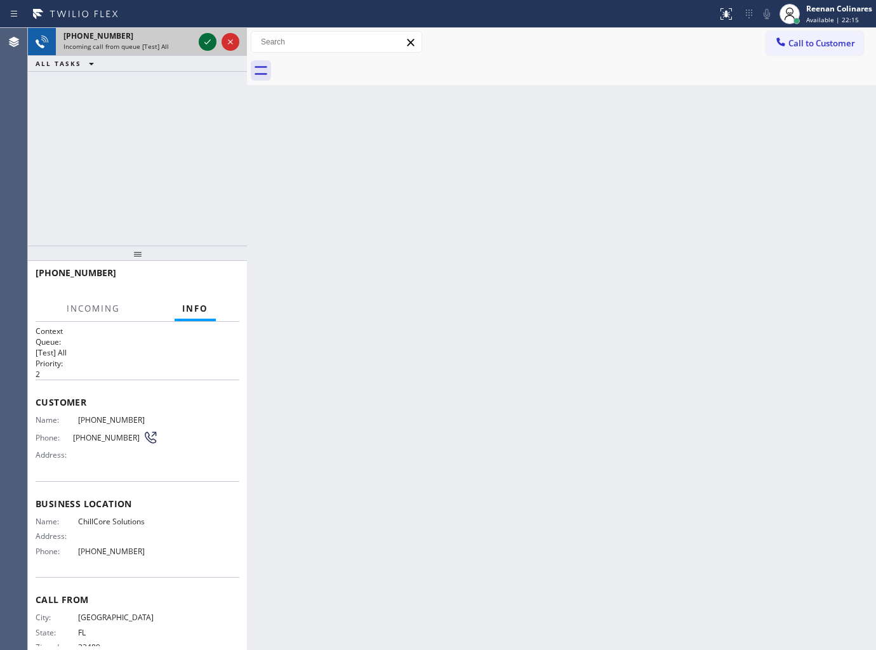
click at [206, 41] on icon at bounding box center [207, 41] width 15 height 15
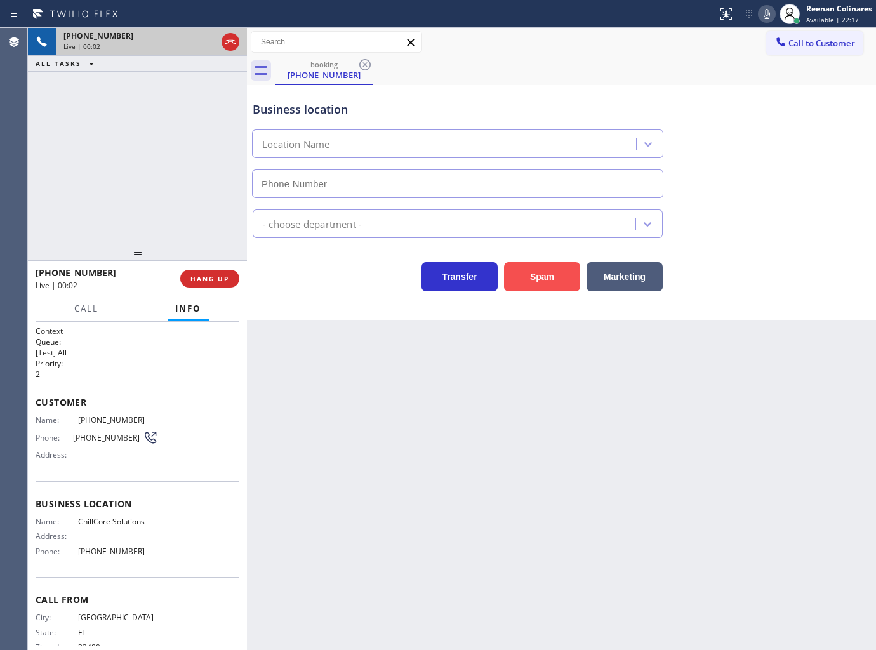
type input "(561) 794-2111"
click at [557, 281] on button "Spam" at bounding box center [542, 276] width 76 height 29
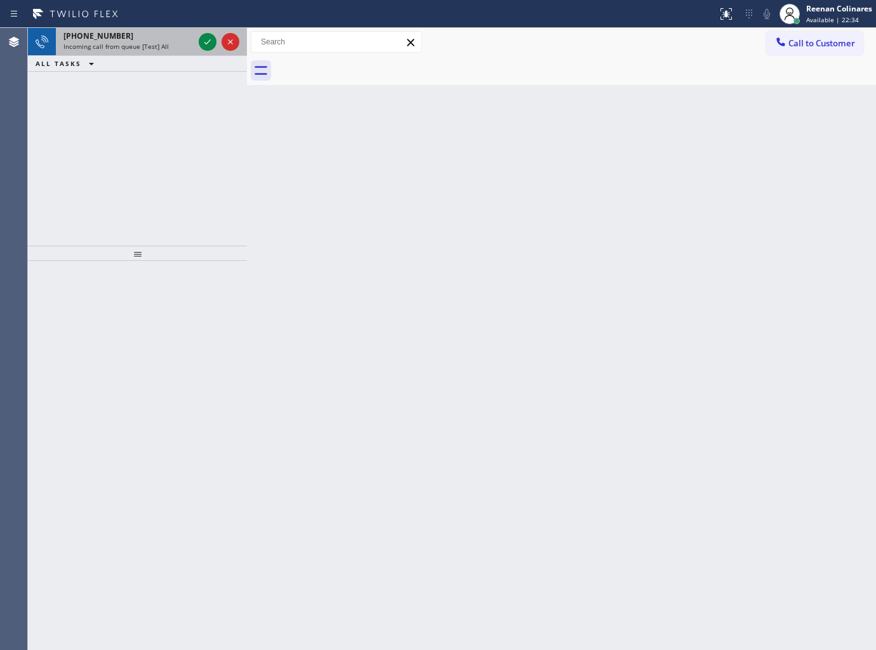
click at [154, 42] on span "Incoming call from queue [Test] All" at bounding box center [115, 46] width 105 height 9
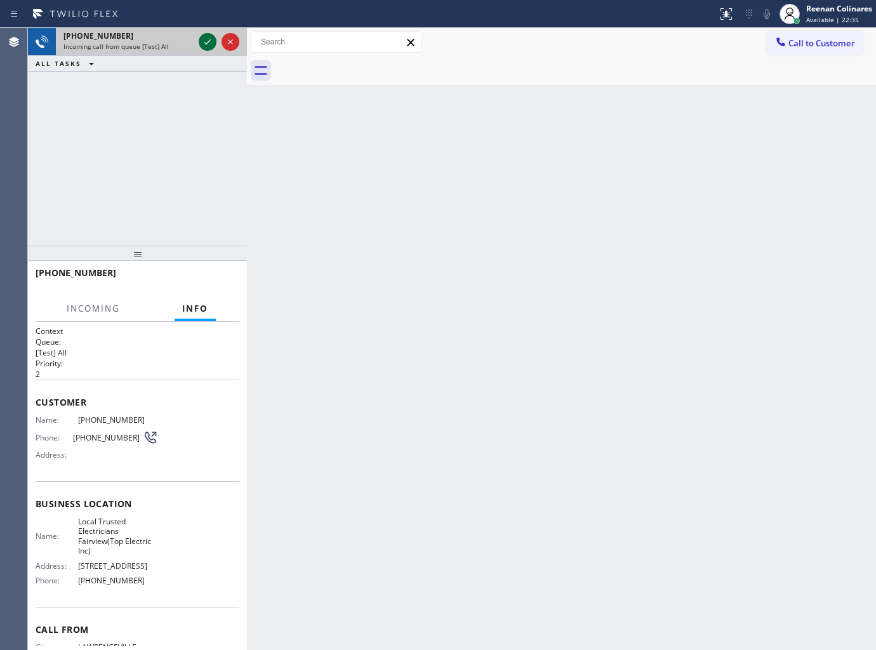
click at [203, 41] on icon at bounding box center [207, 41] width 15 height 15
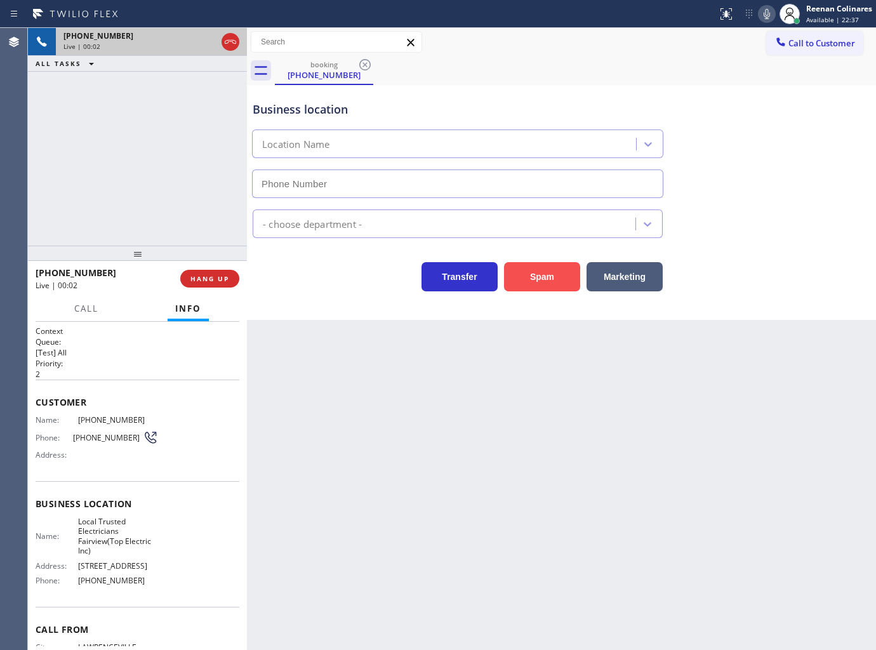
type input "(609) 359-0664"
drag, startPoint x: 537, startPoint y: 277, endPoint x: 601, endPoint y: 242, distance: 73.0
click at [542, 277] on button "Spam" at bounding box center [542, 276] width 76 height 29
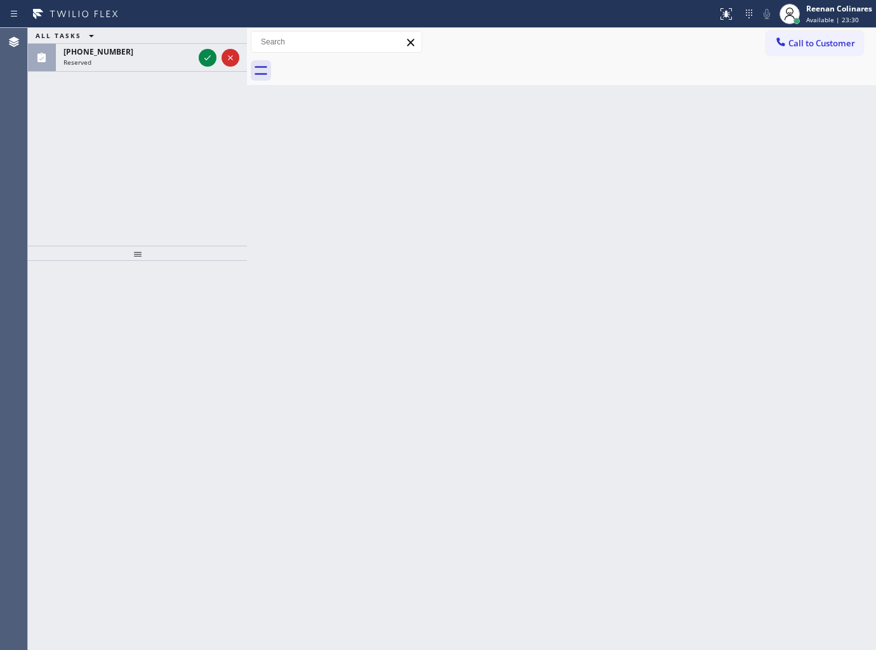
click at [188, 74] on div "ALL TASKS ALL TASKS ACTIVE TASKS TASKS IN WRAP UP (609) 650-8058 Reserved" at bounding box center [137, 137] width 219 height 218
click at [149, 63] on div "Reserved" at bounding box center [128, 62] width 130 height 9
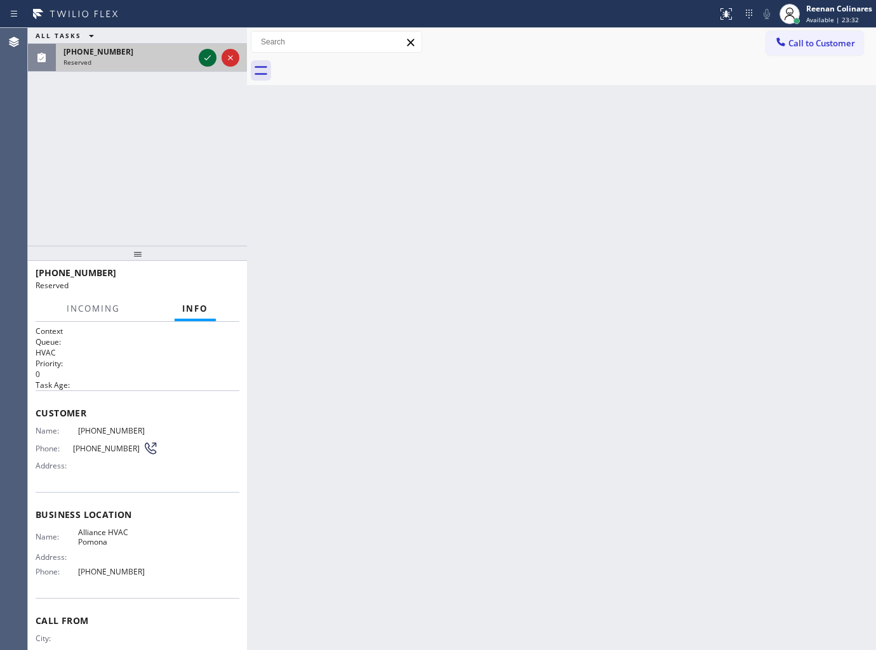
click at [211, 55] on icon at bounding box center [207, 57] width 15 height 15
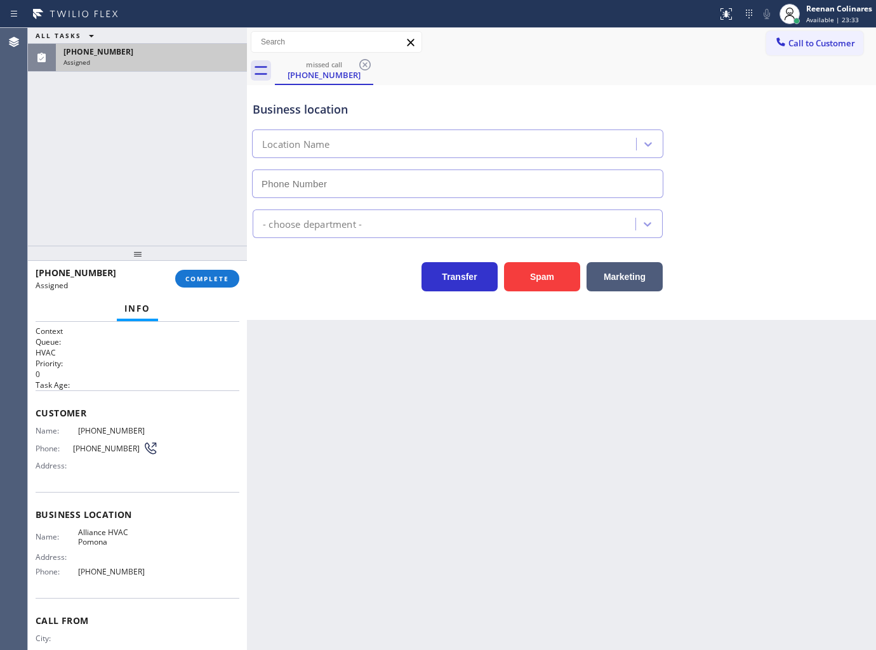
type input "[PHONE_NUMBER]"
click at [221, 280] on span "COMPLETE" at bounding box center [207, 278] width 44 height 9
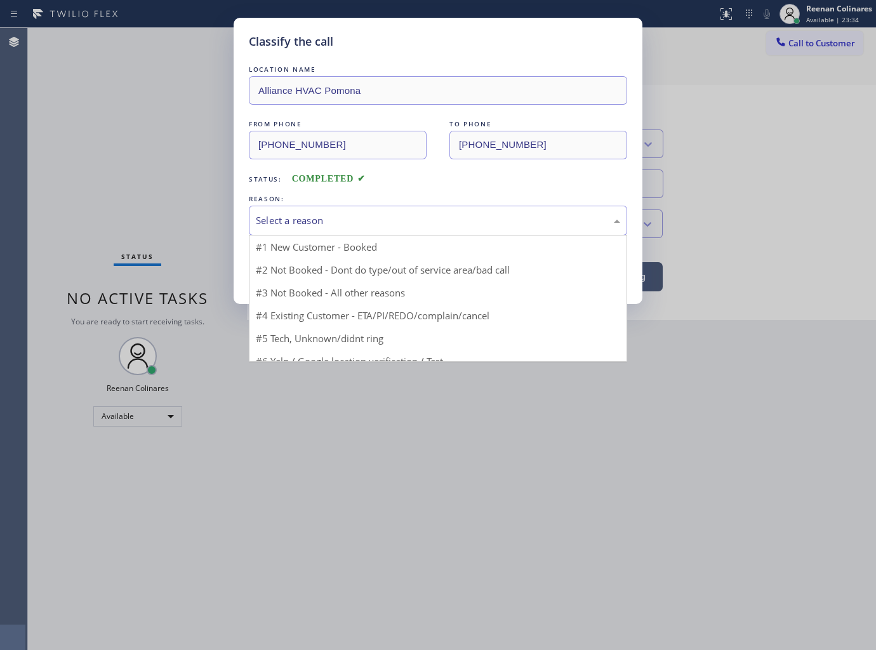
click at [300, 223] on div "Select a reason" at bounding box center [438, 220] width 364 height 15
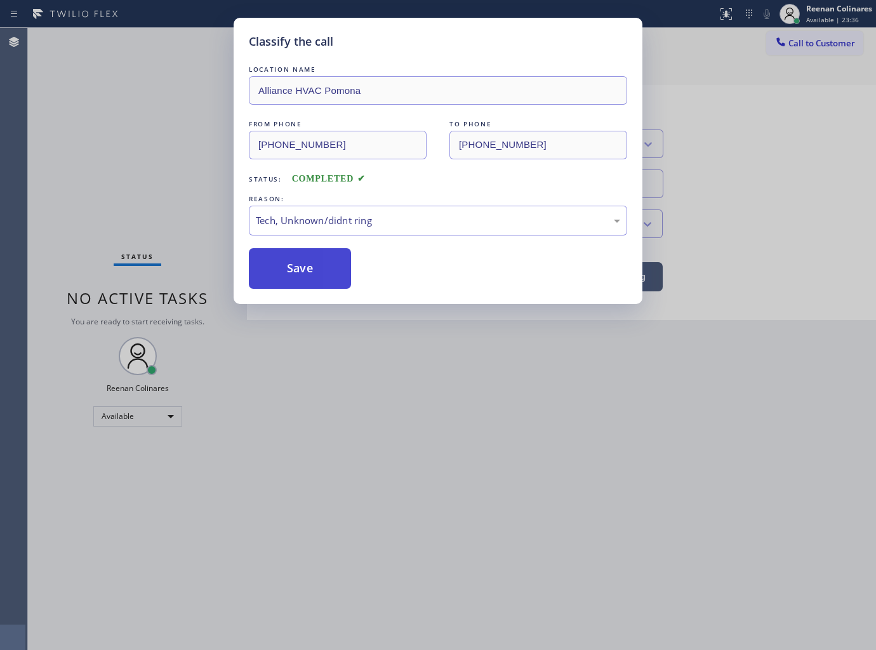
click at [282, 274] on button "Save" at bounding box center [300, 268] width 102 height 41
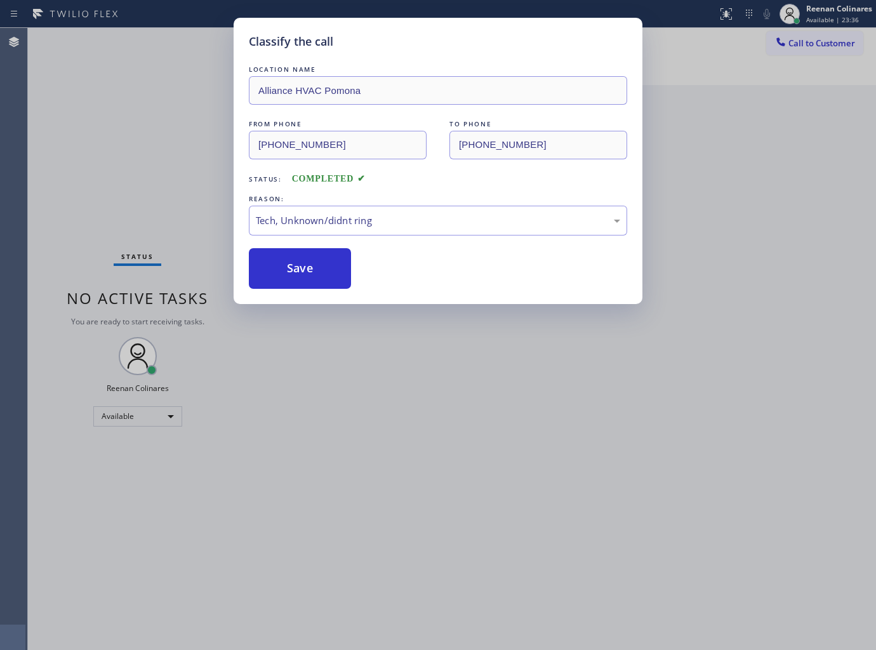
click at [54, 146] on div "Classify the call LOCATION NAME Alliance HVAC Pomona FROM PHONE (609) 650-8058 …" at bounding box center [438, 325] width 876 height 650
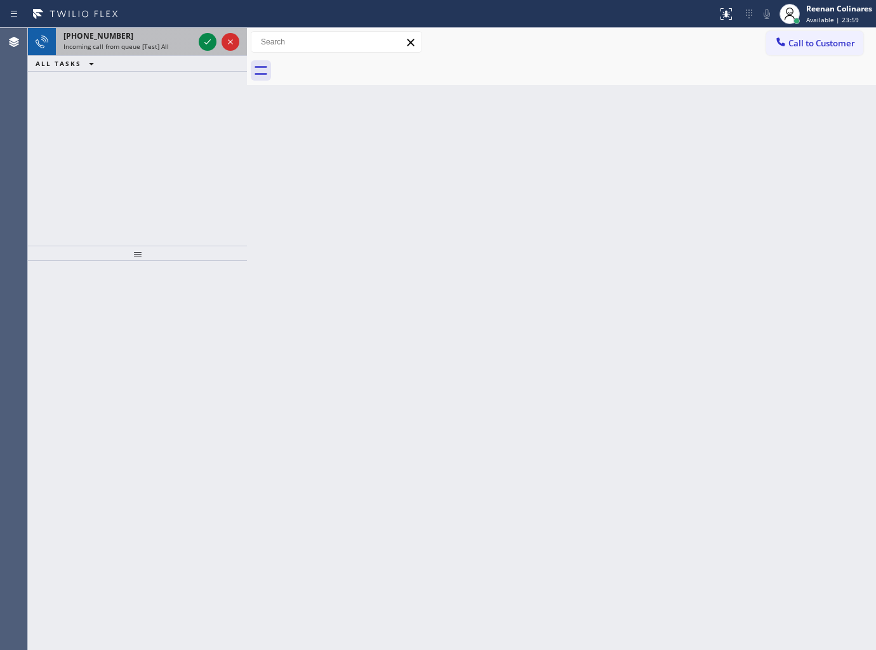
drag, startPoint x: 136, startPoint y: 51, endPoint x: 160, endPoint y: 39, distance: 26.4
click at [140, 48] on span "Incoming call from queue [Test] All" at bounding box center [115, 46] width 105 height 9
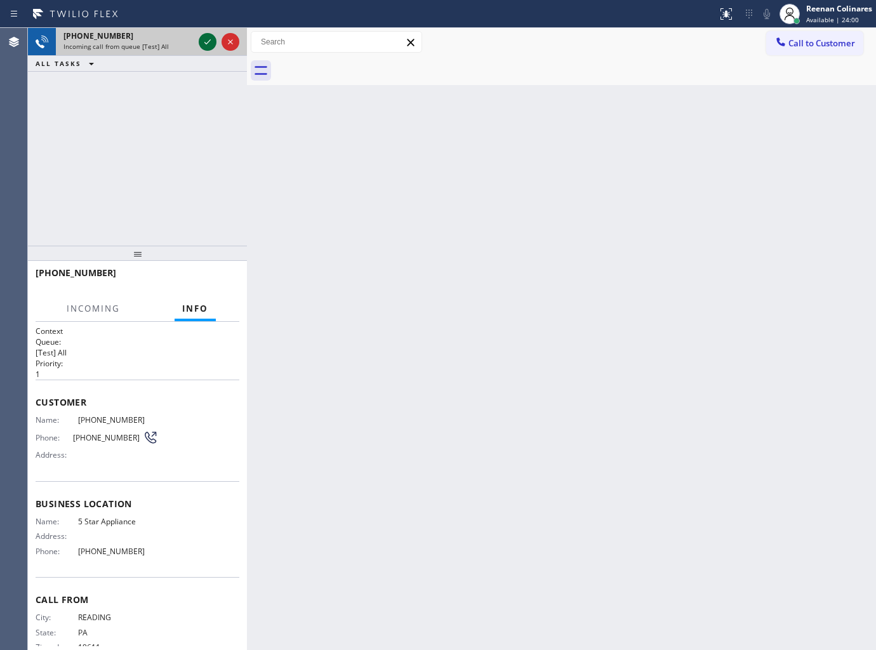
click at [208, 46] on icon at bounding box center [207, 41] width 15 height 15
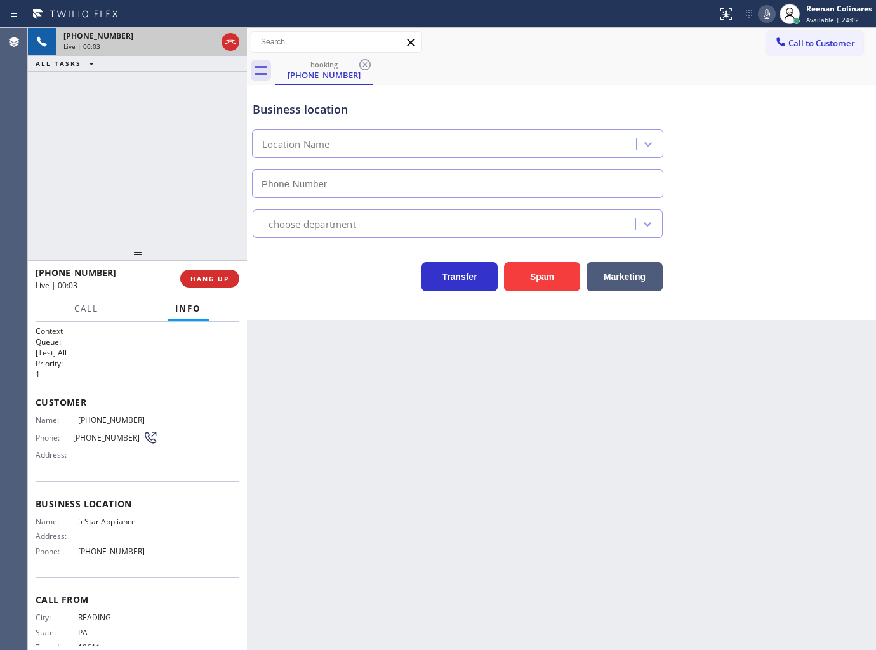
type input "[PHONE_NUMBER]"
click at [766, 13] on icon at bounding box center [766, 13] width 15 height 15
click at [765, 13] on icon at bounding box center [766, 13] width 15 height 15
click at [767, 16] on icon at bounding box center [766, 13] width 15 height 15
click at [762, 15] on icon at bounding box center [766, 13] width 15 height 15
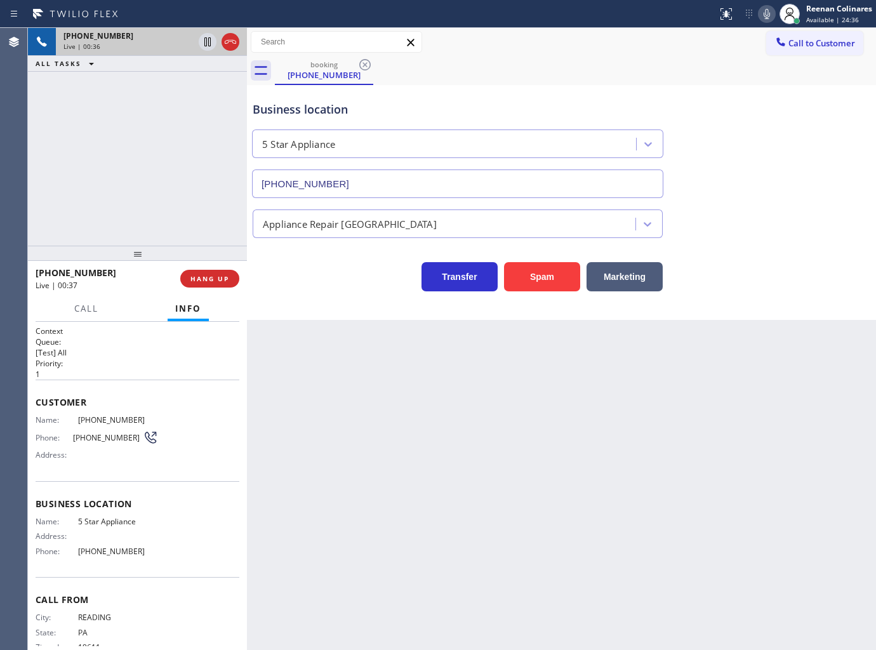
click at [766, 10] on icon at bounding box center [766, 13] width 15 height 15
drag, startPoint x: 96, startPoint y: 305, endPoint x: 90, endPoint y: 302, distance: 6.8
click at [96, 307] on span "Call" at bounding box center [86, 308] width 24 height 11
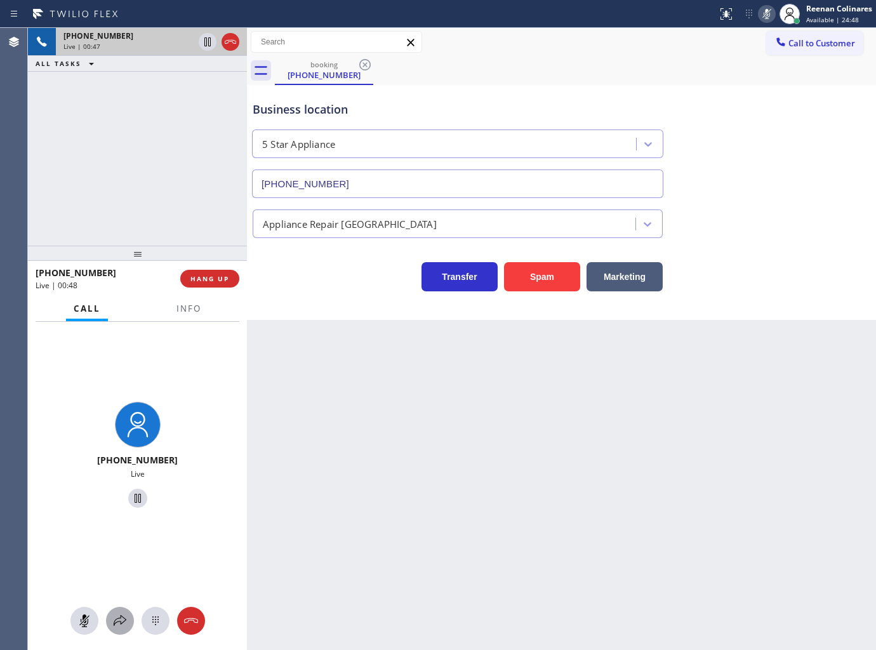
click at [121, 623] on icon at bounding box center [119, 620] width 15 height 15
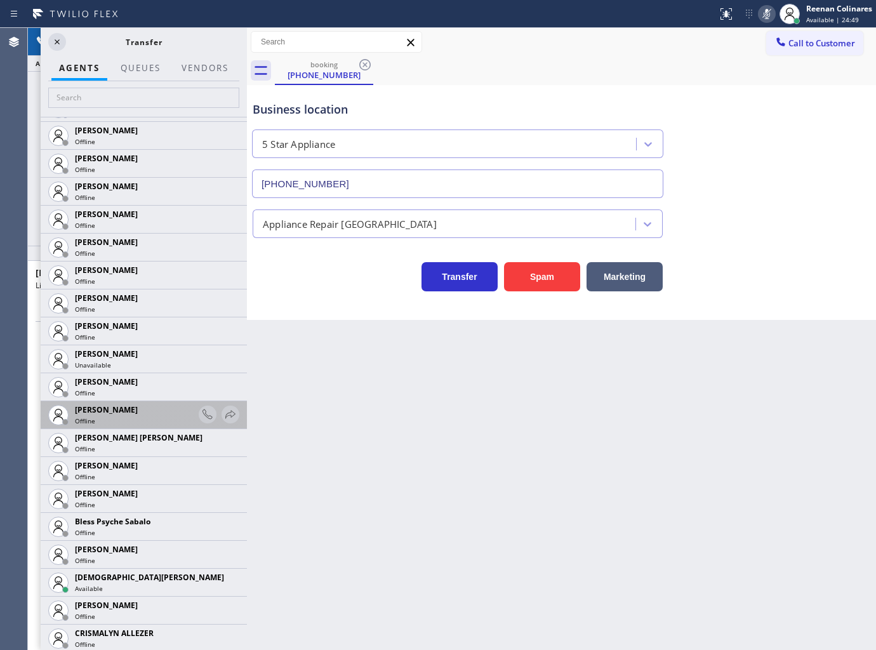
scroll to position [211, 0]
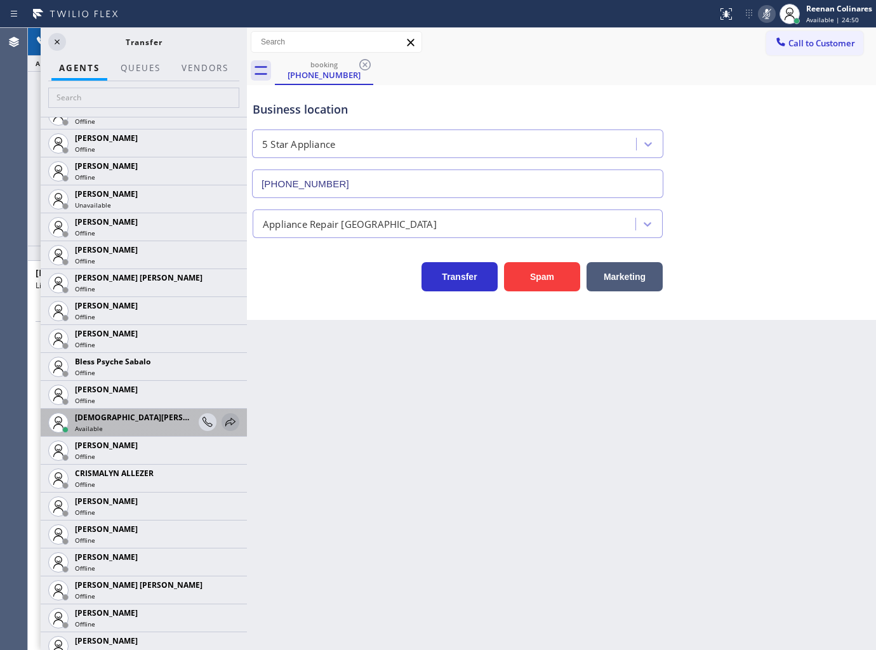
click at [223, 424] on icon at bounding box center [230, 421] width 15 height 15
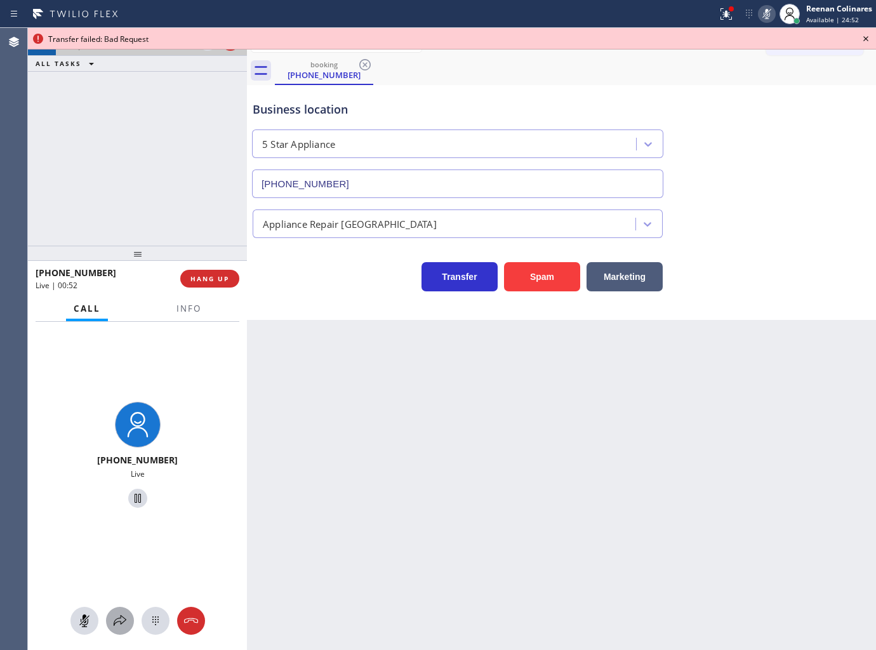
click at [124, 621] on icon at bounding box center [119, 620] width 15 height 15
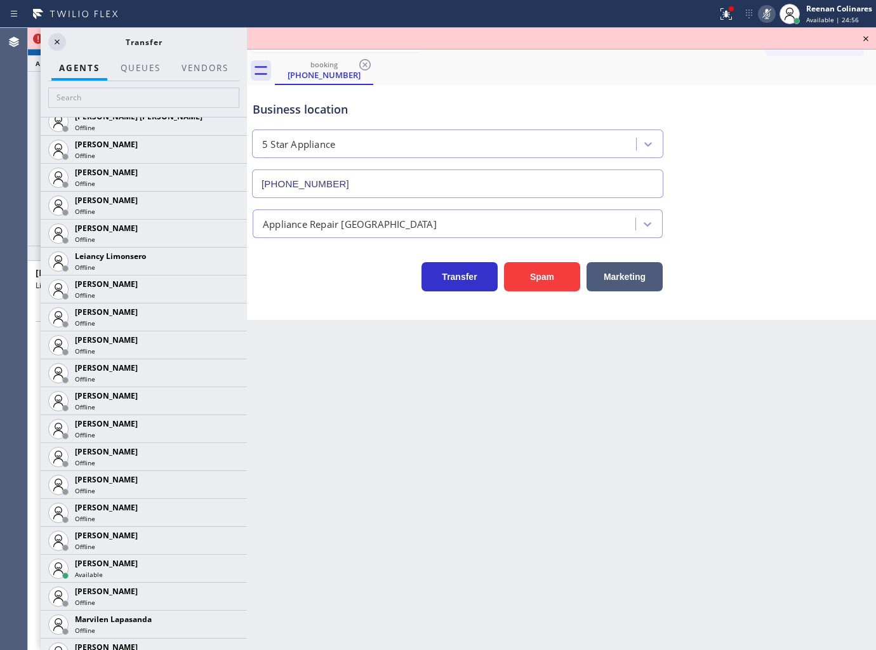
scroll to position [1666, 0]
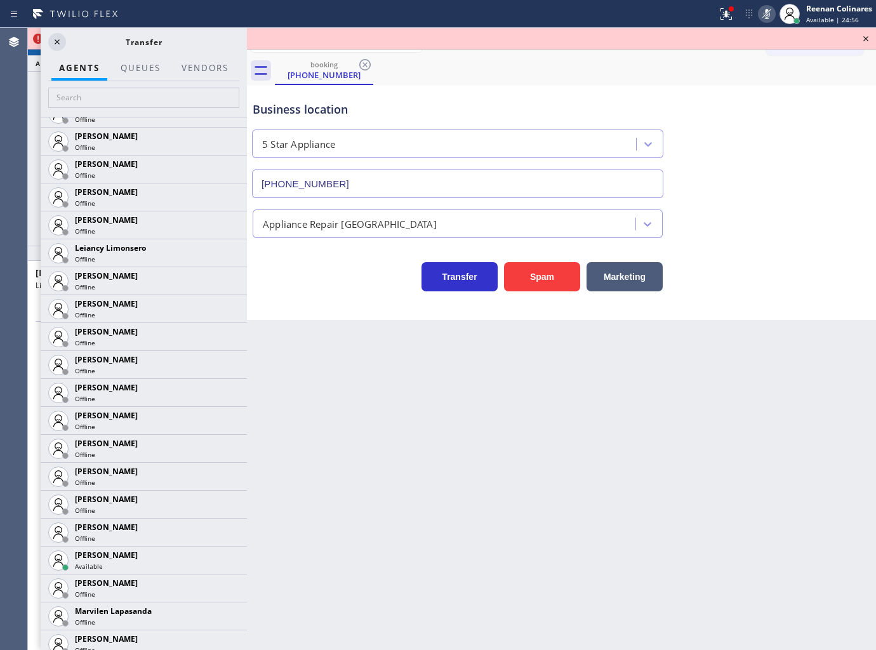
click at [0, 0] on icon at bounding box center [0, 0] width 0 height 0
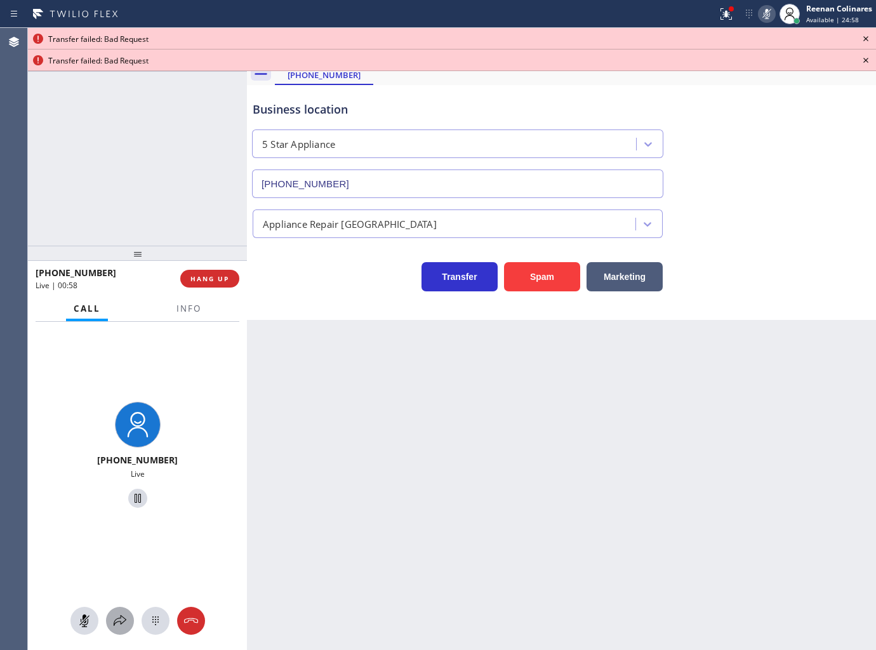
click at [118, 623] on icon at bounding box center [119, 620] width 15 height 15
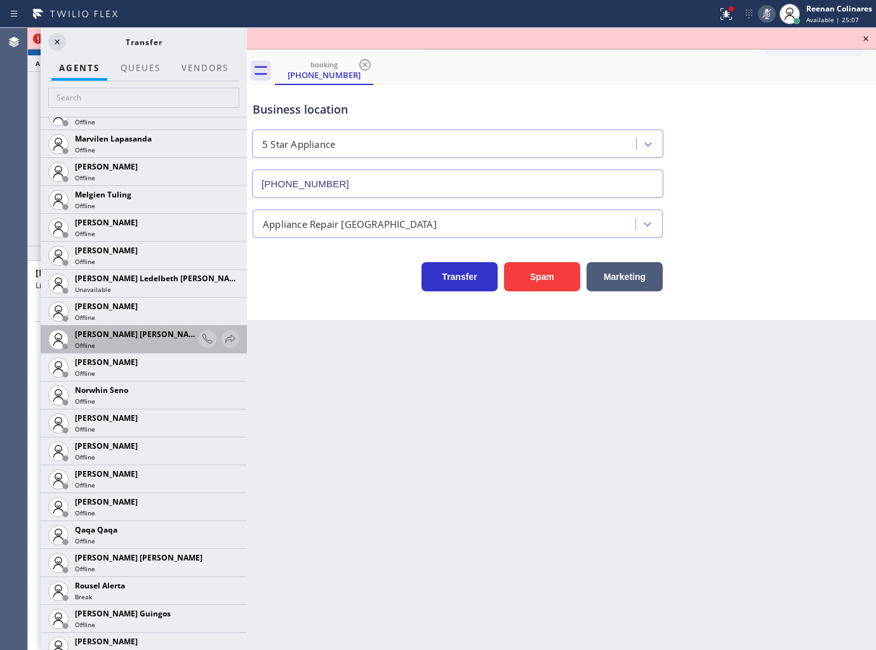
scroll to position [2074, 0]
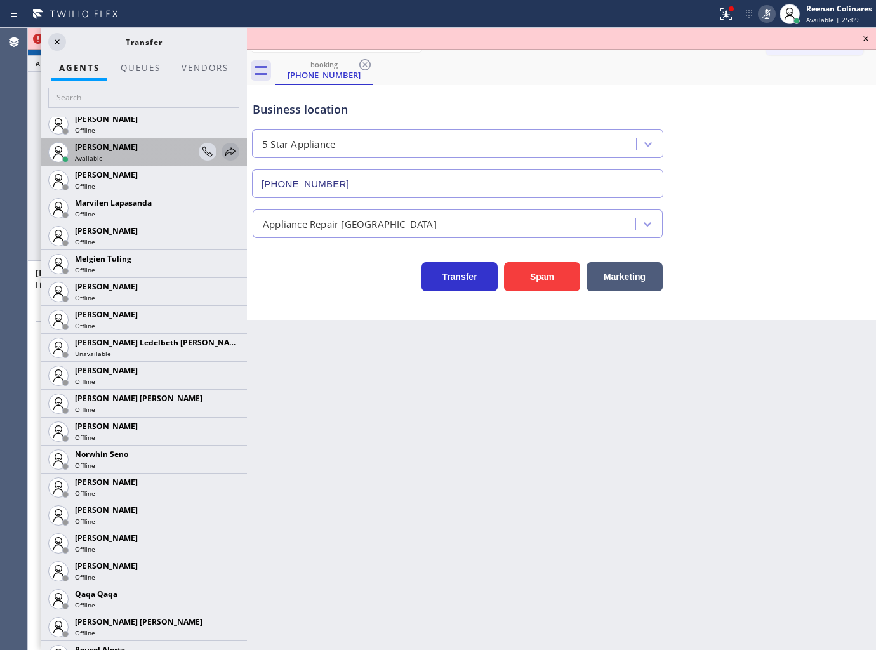
click at [223, 152] on icon at bounding box center [230, 151] width 15 height 15
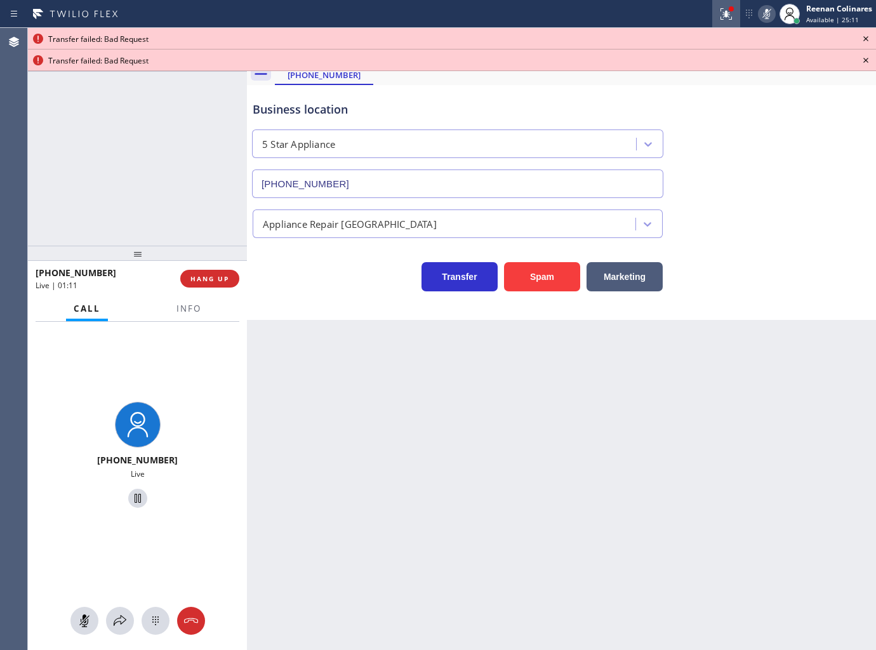
click at [732, 11] on div at bounding box center [731, 9] width 8 height 8
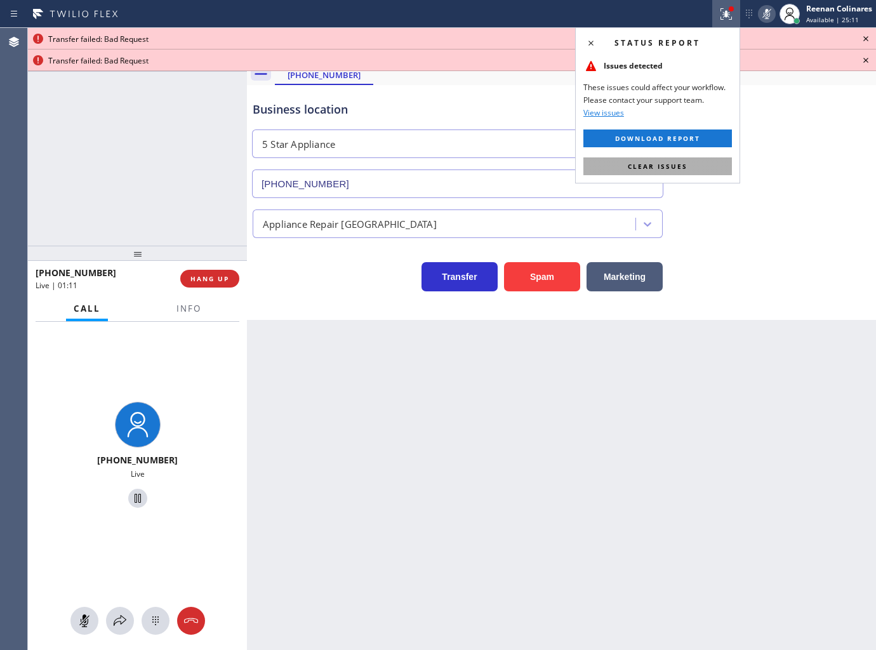
click at [686, 162] on span "Clear issues" at bounding box center [658, 166] width 60 height 9
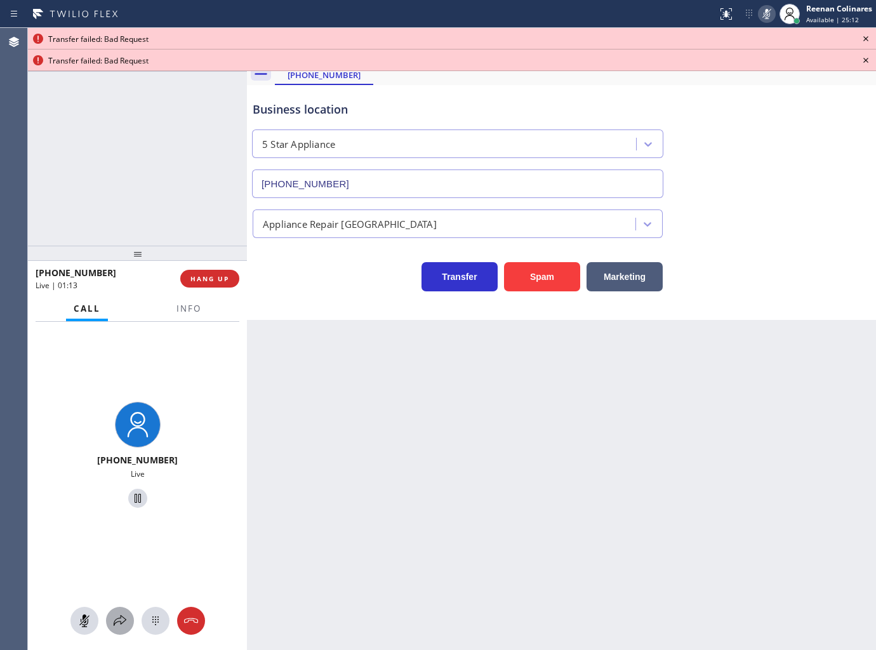
click at [116, 623] on icon at bounding box center [119, 620] width 15 height 15
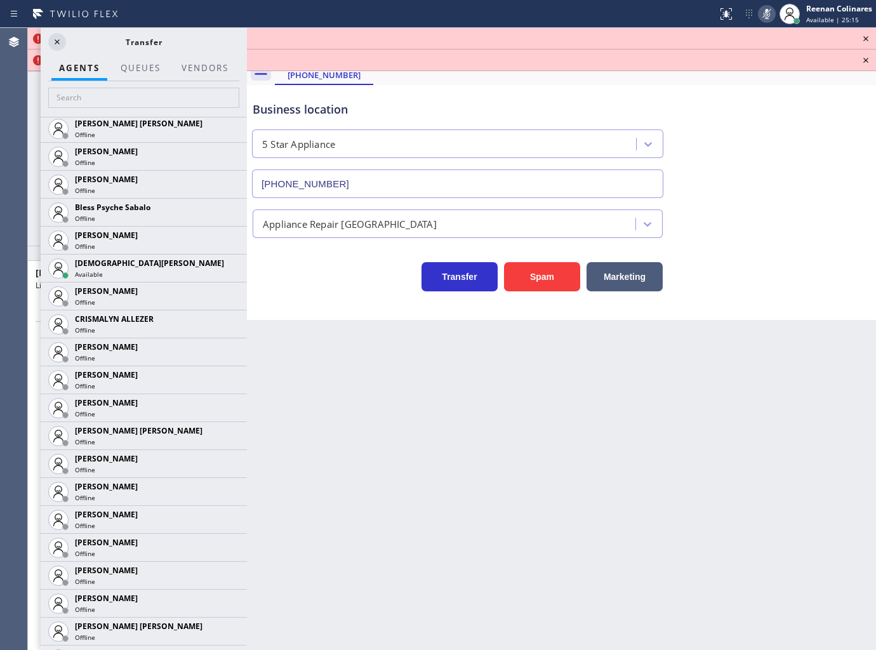
scroll to position [370, 0]
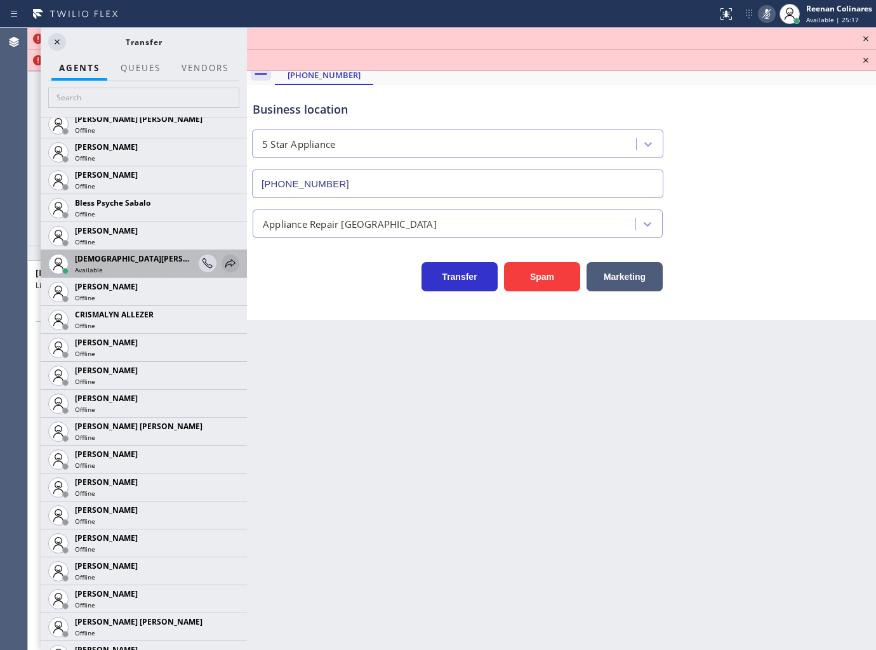
click at [223, 260] on icon at bounding box center [230, 263] width 15 height 15
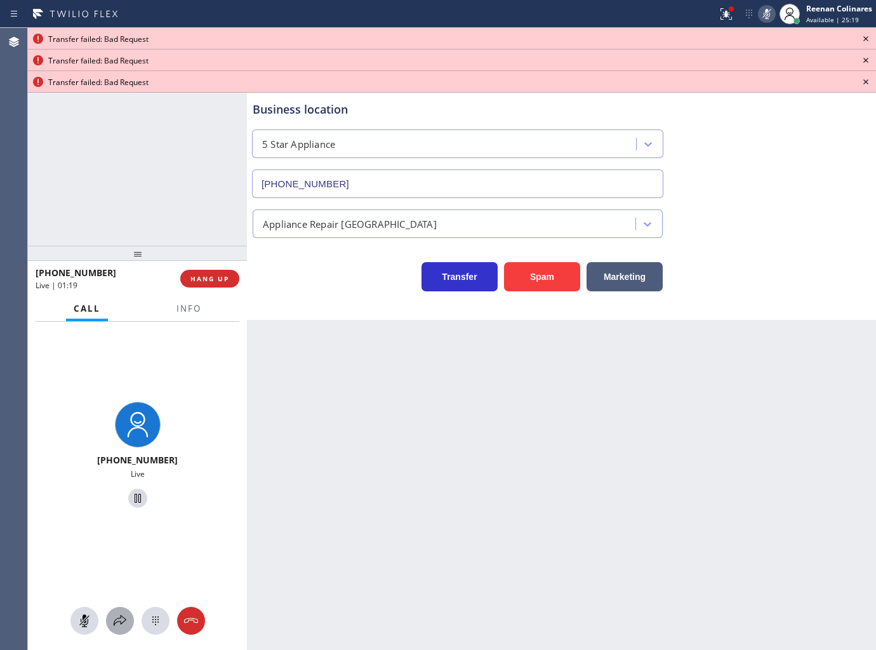
click at [118, 619] on icon at bounding box center [119, 620] width 15 height 15
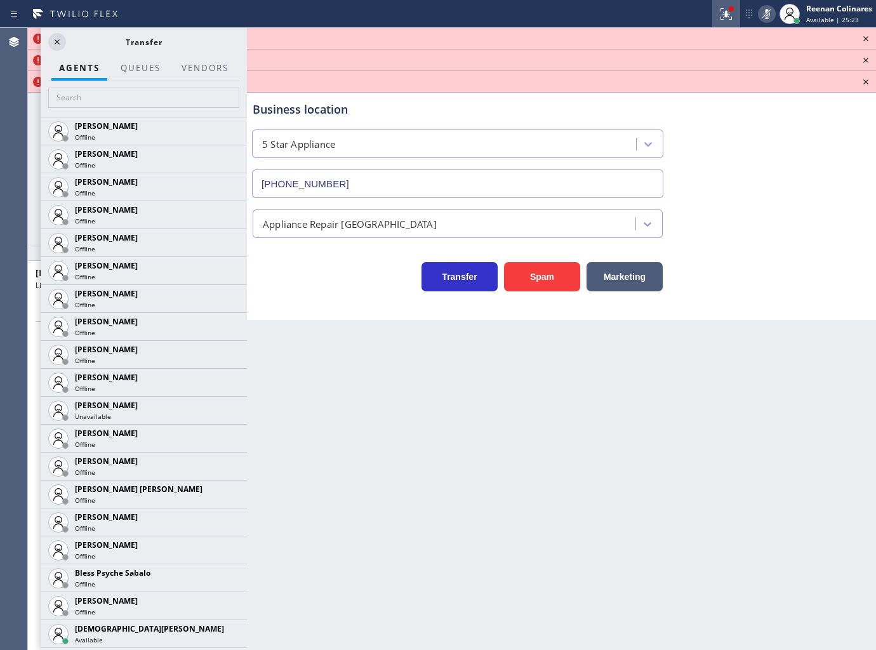
click at [725, 16] on icon at bounding box center [724, 12] width 8 height 9
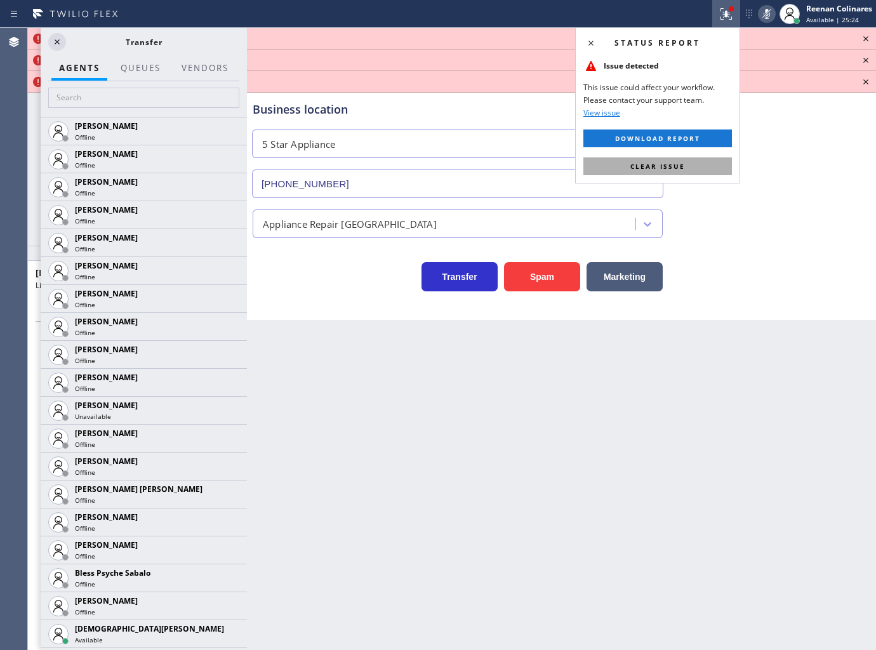
click at [681, 166] on span "Clear issue" at bounding box center [657, 166] width 55 height 9
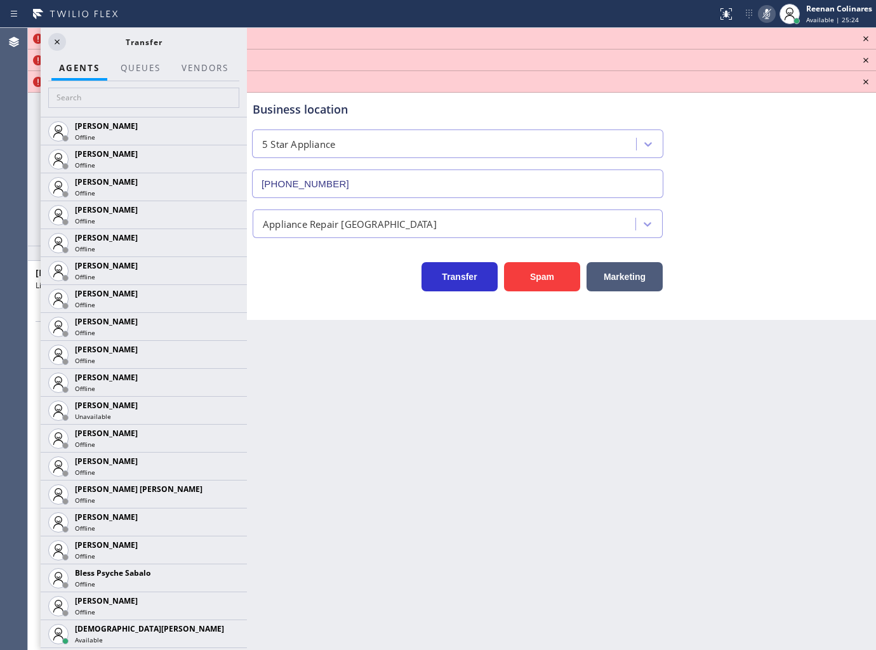
click at [725, 185] on div "Business location 5 Star Appliance (202) 933-7030" at bounding box center [561, 140] width 623 height 115
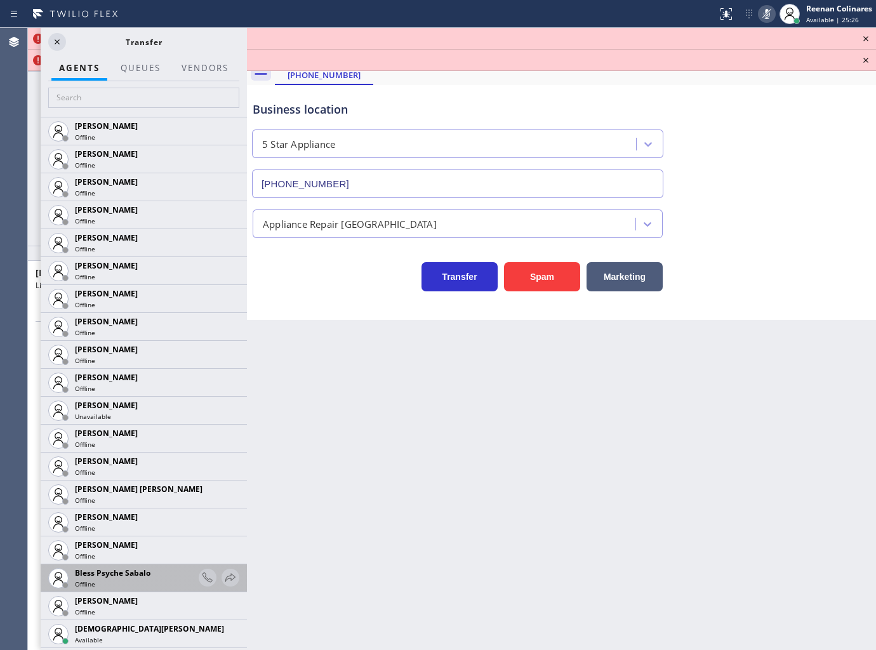
scroll to position [211, 0]
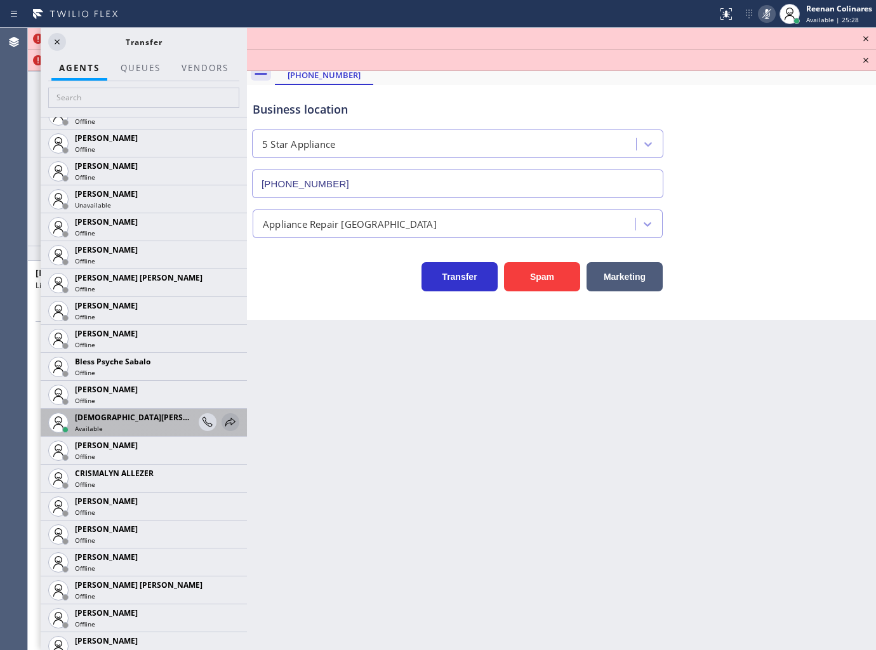
click at [223, 417] on icon at bounding box center [230, 421] width 15 height 15
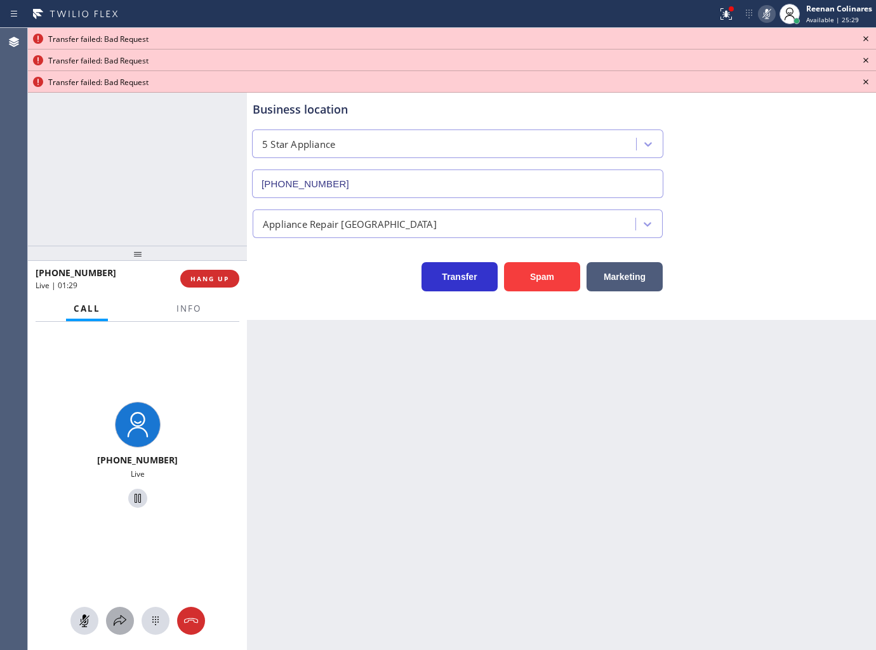
click at [121, 618] on icon at bounding box center [119, 620] width 15 height 15
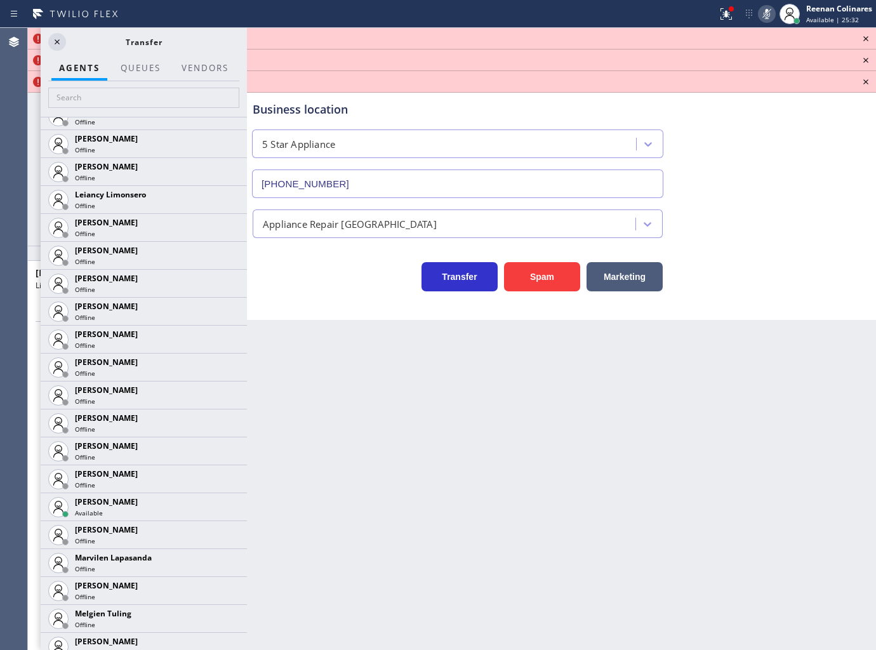
scroll to position [1731, 0]
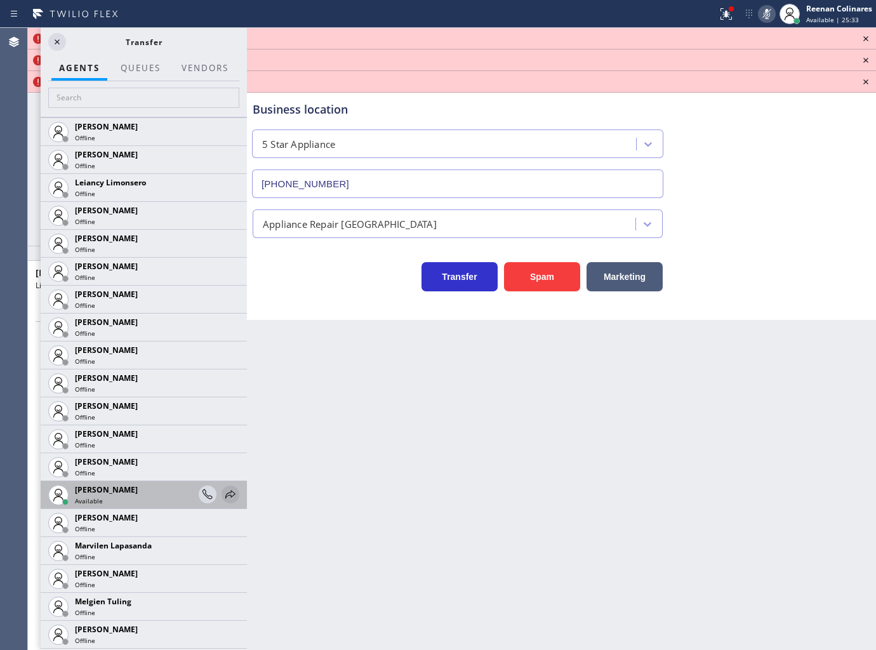
click at [223, 493] on icon at bounding box center [230, 494] width 15 height 15
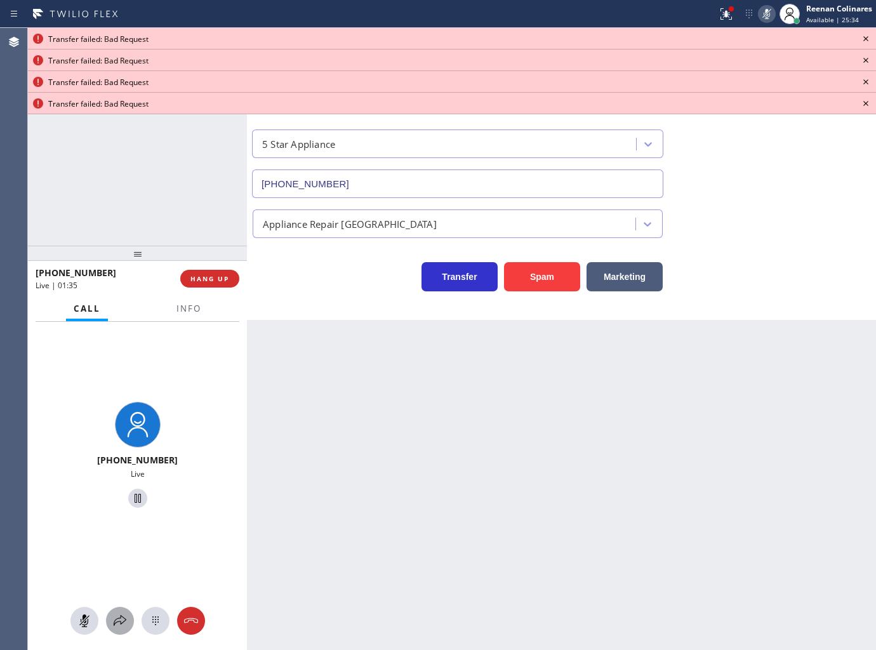
click at [121, 619] on icon at bounding box center [119, 620] width 15 height 15
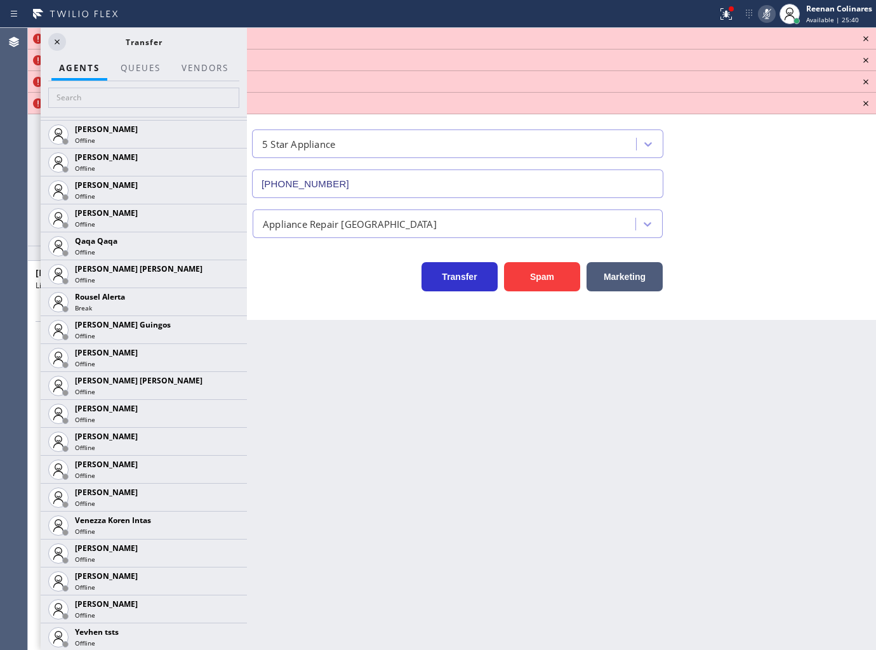
scroll to position [2303, 0]
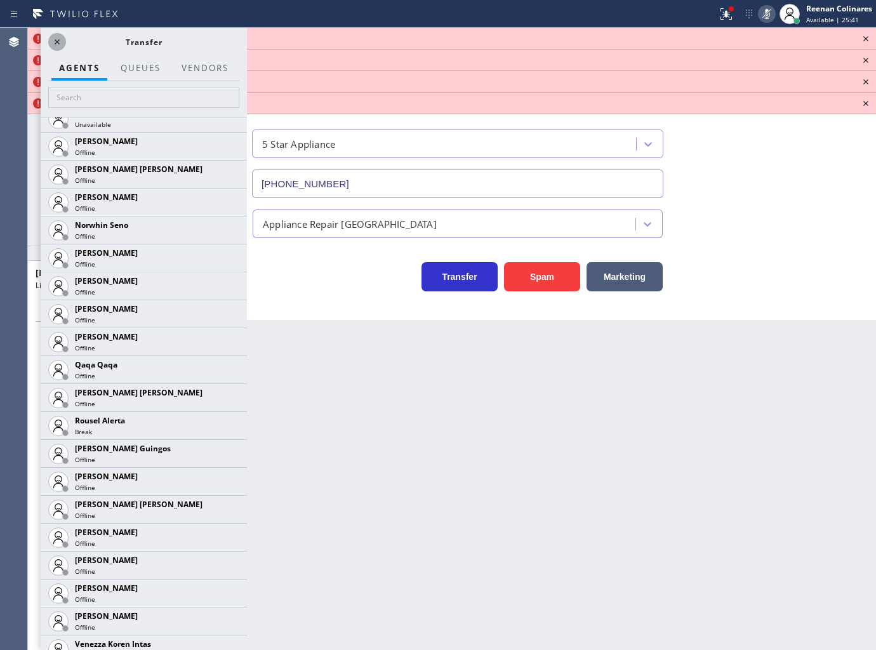
click at [56, 40] on icon at bounding box center [57, 41] width 15 height 15
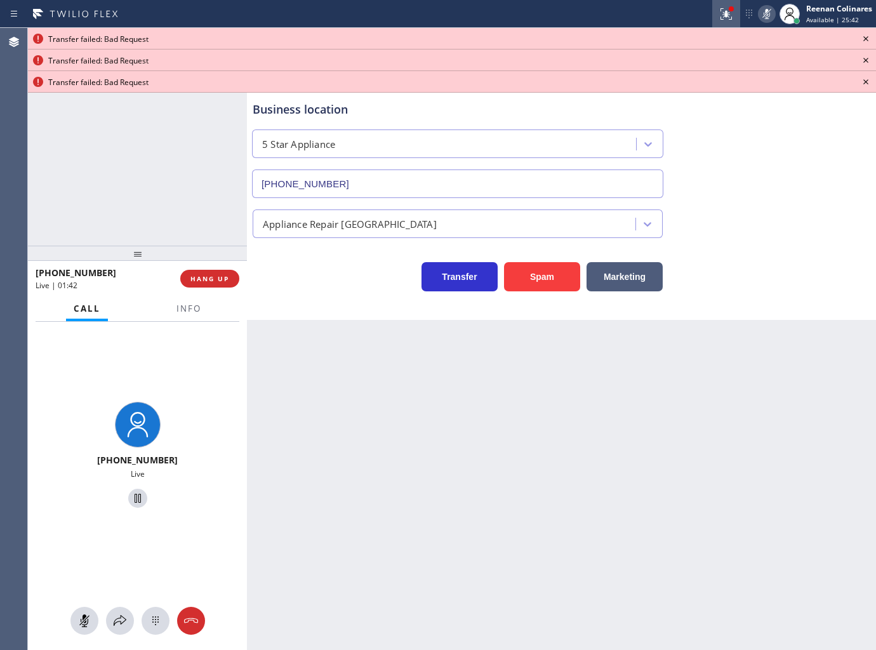
click at [720, 11] on icon at bounding box center [726, 13] width 15 height 15
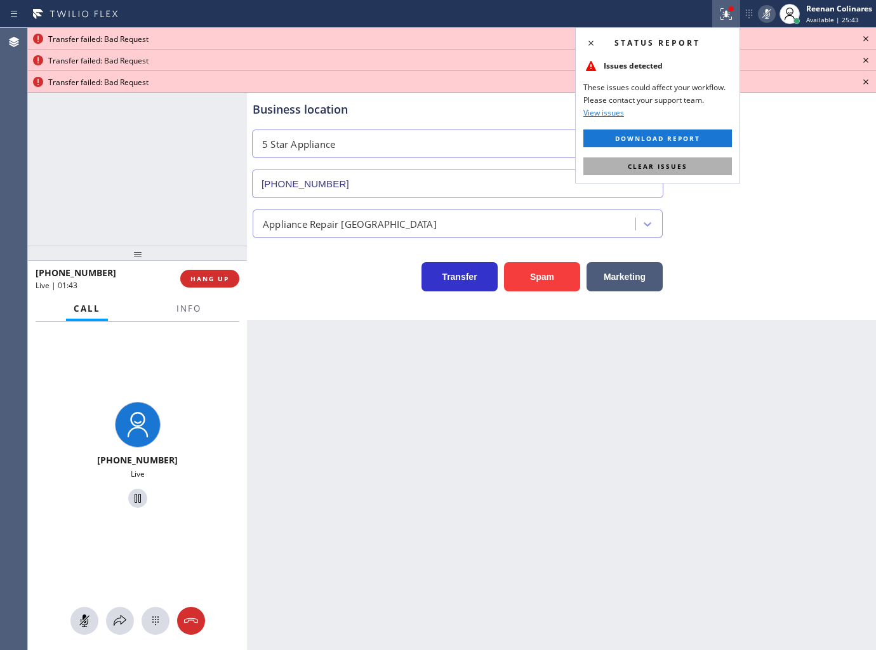
click at [673, 164] on span "Clear issues" at bounding box center [658, 166] width 60 height 9
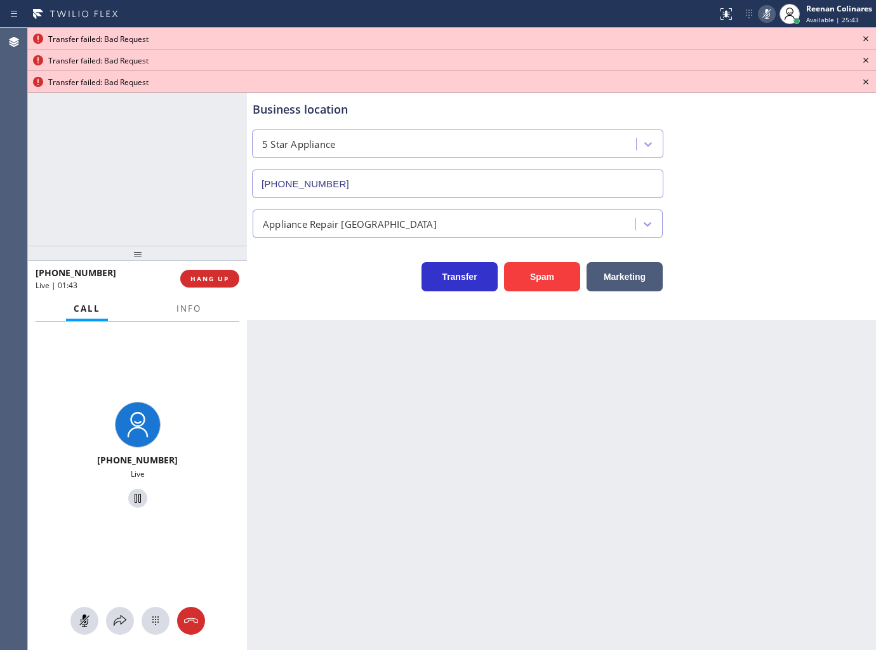
click at [872, 37] on icon at bounding box center [865, 38] width 15 height 15
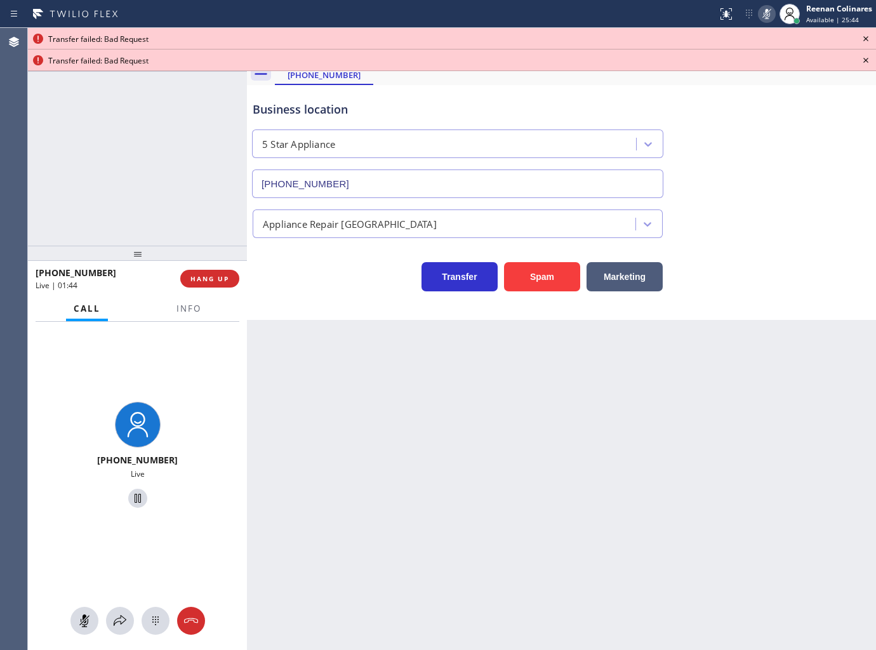
click at [872, 37] on icon at bounding box center [865, 38] width 15 height 15
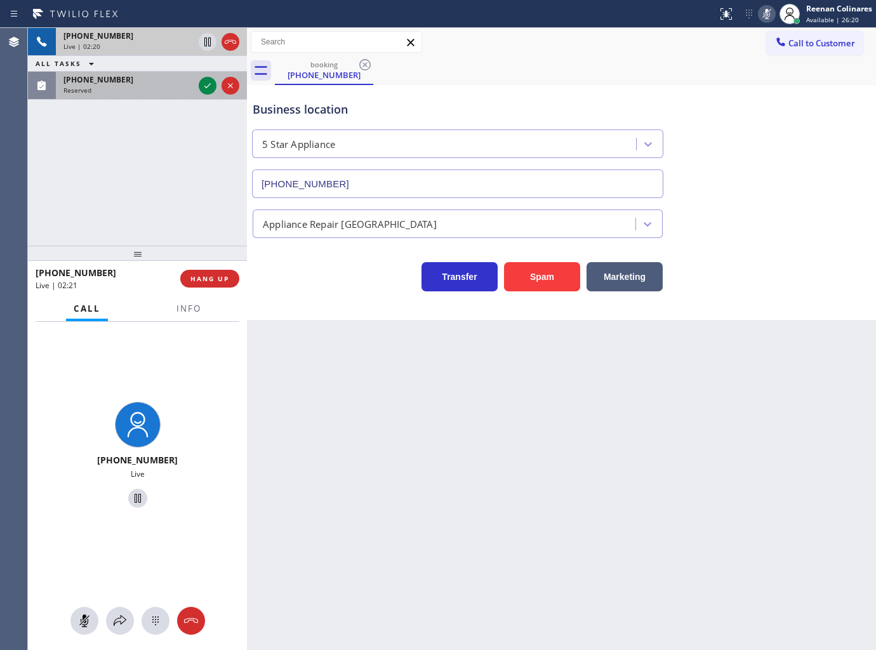
click at [125, 84] on div "[PHONE_NUMBER]" at bounding box center [128, 79] width 130 height 11
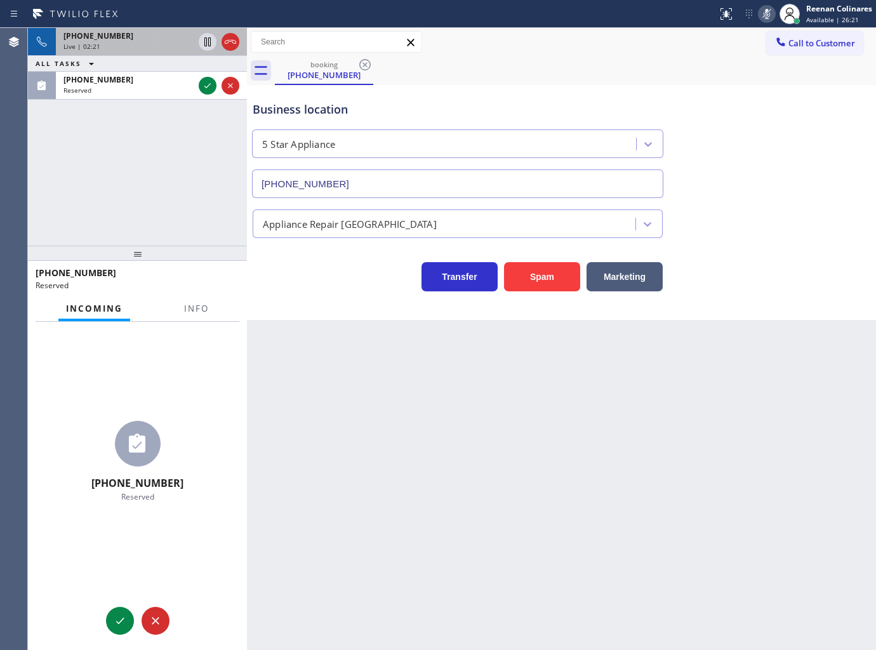
click at [199, 319] on div at bounding box center [196, 320] width 40 height 3
click at [199, 307] on span "Info" at bounding box center [196, 308] width 25 height 11
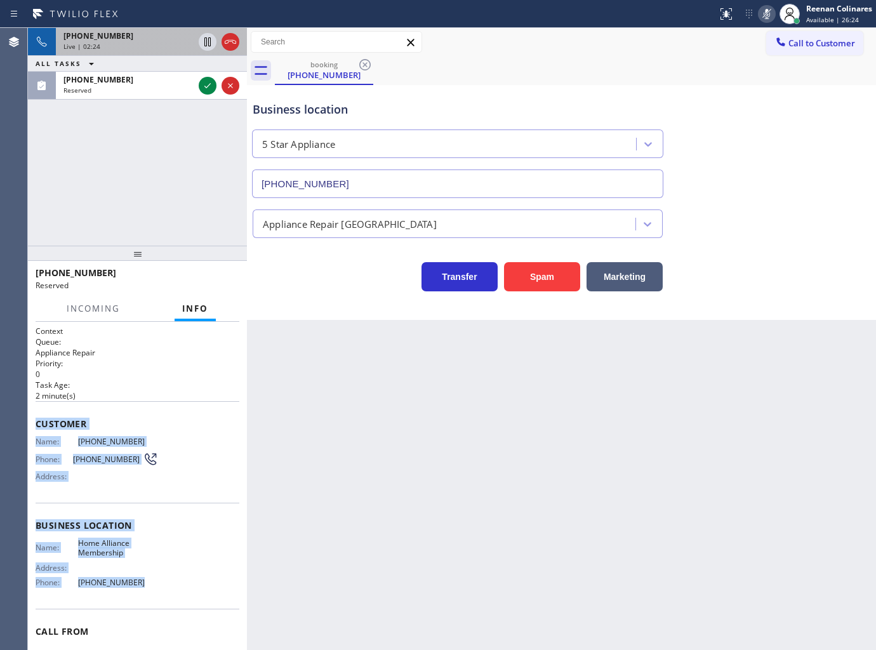
drag, startPoint x: 43, startPoint y: 445, endPoint x: 421, endPoint y: 617, distance: 415.6
click at [176, 600] on div "Context Queue: Appliance Repair Priority: 0 Task Age: 2 minute(s) Customer Name…" at bounding box center [138, 515] width 204 height 379
copy div "Customer Name: (312) 517-9554 Phone: (312) 517-9554 Address: Business location …"
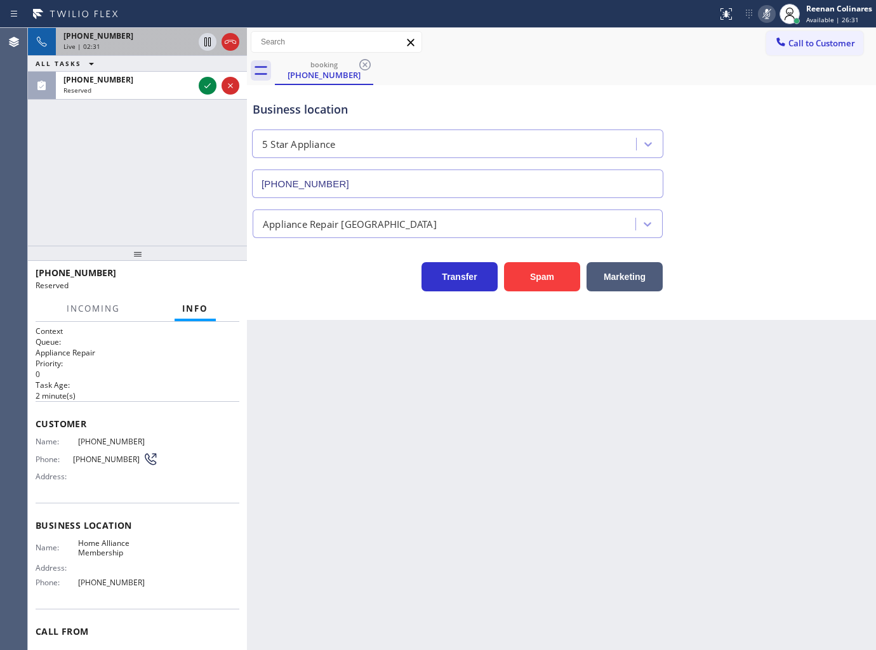
click at [159, 70] on div "ALL TASKS ALL TASKS ACTIVE TASKS TASKS IN WRAP UP" at bounding box center [137, 64] width 219 height 16
click at [196, 81] on div at bounding box center [219, 86] width 46 height 28
click at [200, 83] on icon at bounding box center [207, 85] width 15 height 15
click at [203, 83] on icon at bounding box center [207, 85] width 15 height 15
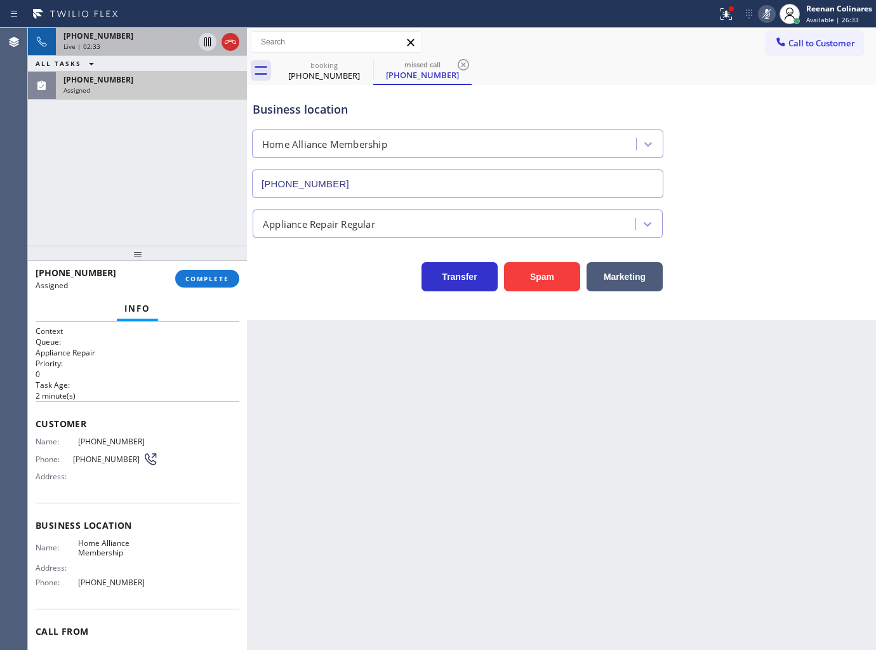
type input "[PHONE_NUMBER]"
click at [219, 282] on span "COMPLETE" at bounding box center [207, 278] width 44 height 9
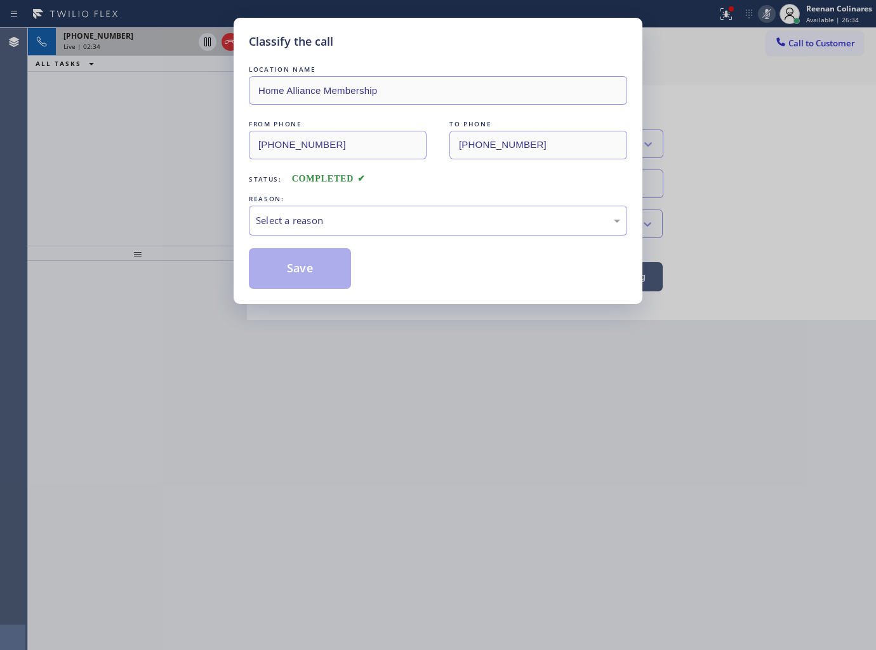
click at [295, 209] on div "Select a reason" at bounding box center [438, 221] width 378 height 30
drag, startPoint x: 281, startPoint y: 314, endPoint x: 281, endPoint y: 308, distance: 6.4
click at [284, 274] on button "Save" at bounding box center [300, 268] width 102 height 41
drag, startPoint x: 132, startPoint y: 138, endPoint x: 131, endPoint y: 124, distance: 14.0
click at [131, 131] on div "Classify the call LOCATION NAME Home Alliance Membership FROM PHONE (312) 517-9…" at bounding box center [438, 325] width 876 height 650
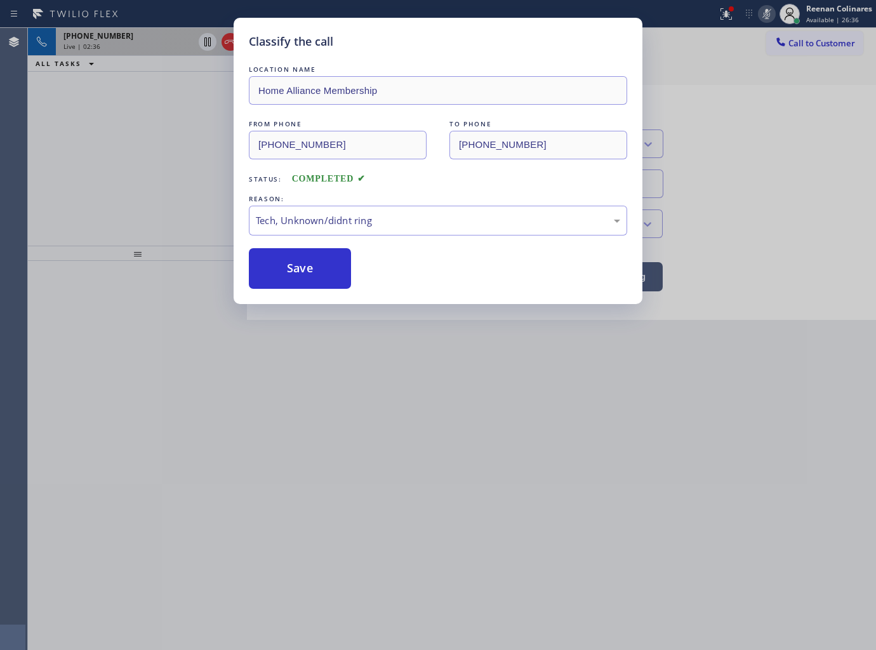
click at [156, 46] on div "Classify the call LOCATION NAME Home Alliance Membership FROM PHONE (312) 517-9…" at bounding box center [438, 325] width 876 height 650
click at [157, 44] on div "Classify the call LOCATION NAME Bayside Top HVAC FROM PHONE (347) 676-2510 TO P…" at bounding box center [452, 339] width 848 height 622
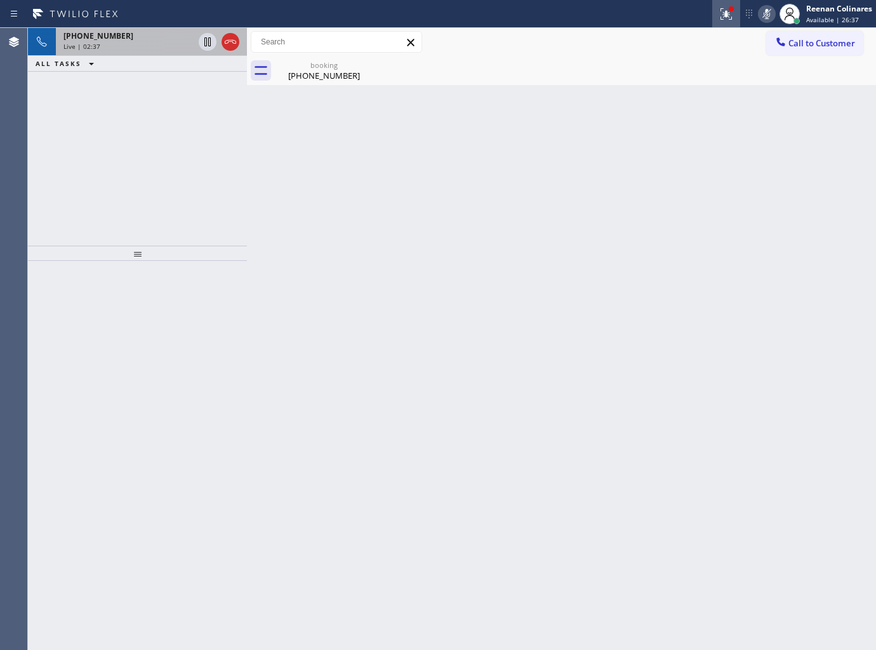
click at [720, 6] on icon at bounding box center [726, 13] width 15 height 15
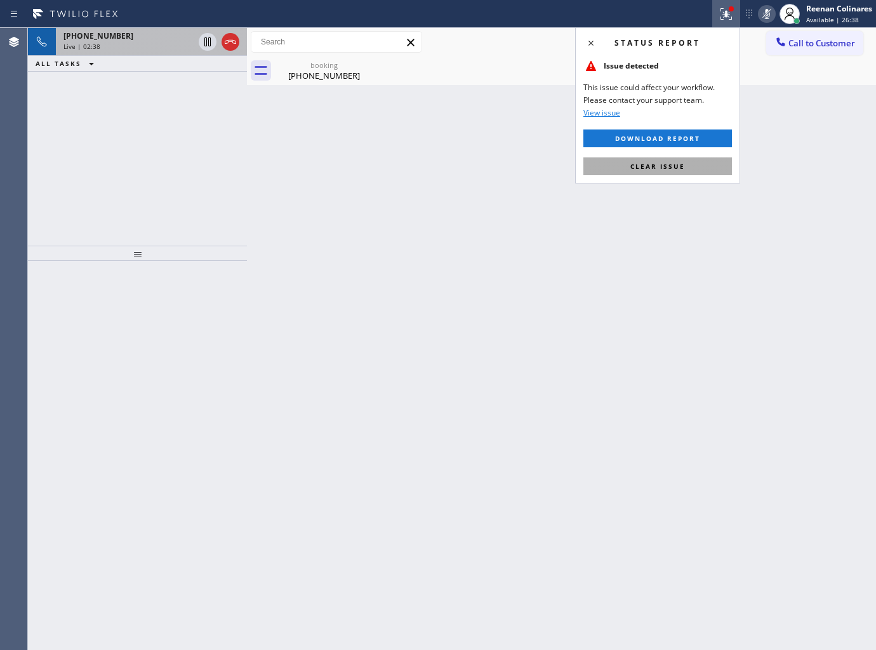
click at [662, 162] on span "Clear issue" at bounding box center [657, 166] width 55 height 9
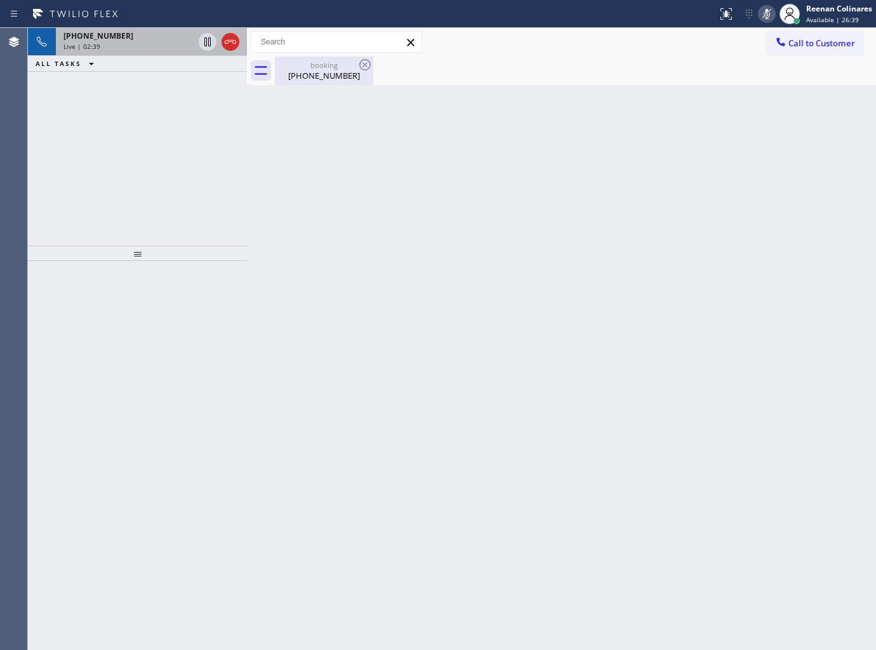
drag, startPoint x: 324, startPoint y: 73, endPoint x: 465, endPoint y: 72, distance: 140.9
click at [325, 73] on div "[PHONE_NUMBER]" at bounding box center [324, 75] width 96 height 11
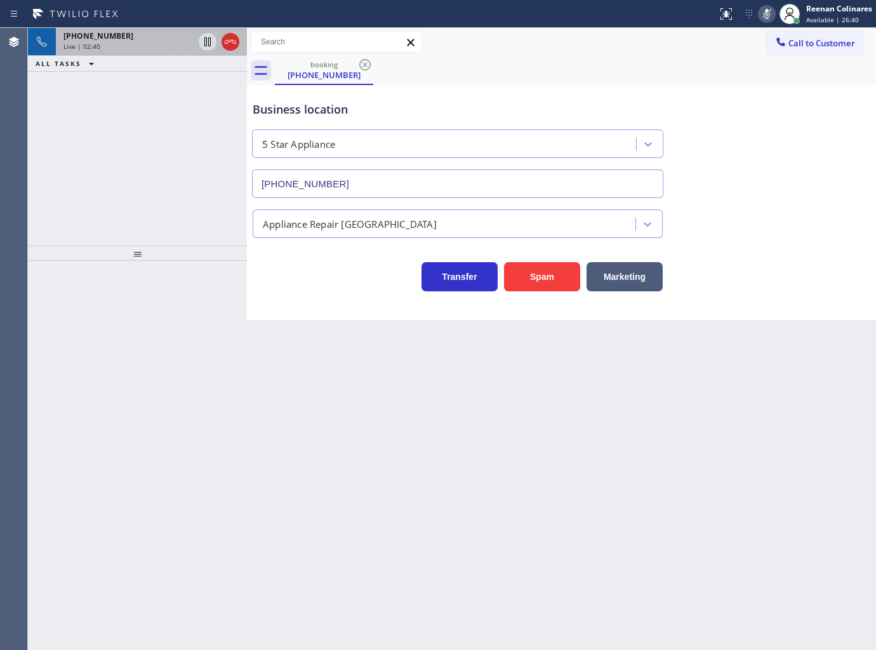
click at [766, 15] on icon at bounding box center [766, 13] width 15 height 15
click at [117, 43] on div "Live | 02:42" at bounding box center [128, 46] width 130 height 9
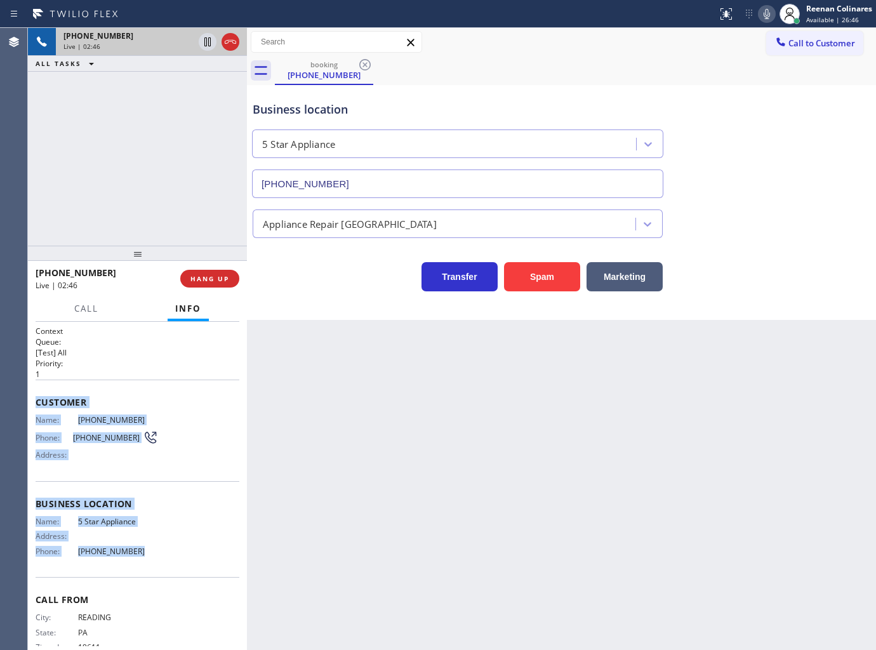
drag, startPoint x: 37, startPoint y: 398, endPoint x: 220, endPoint y: 547, distance: 236.0
click at [192, 570] on div "Context Queue: [Test] All Priority: 1 Customer Name: (484) 332-1511 Phone: (484…" at bounding box center [138, 500] width 204 height 348
copy div "Customer Name: (484) 332-1511 Phone: (484) 332-1511 Address: Business location …"
click at [141, 91] on div "Reserved" at bounding box center [128, 90] width 130 height 9
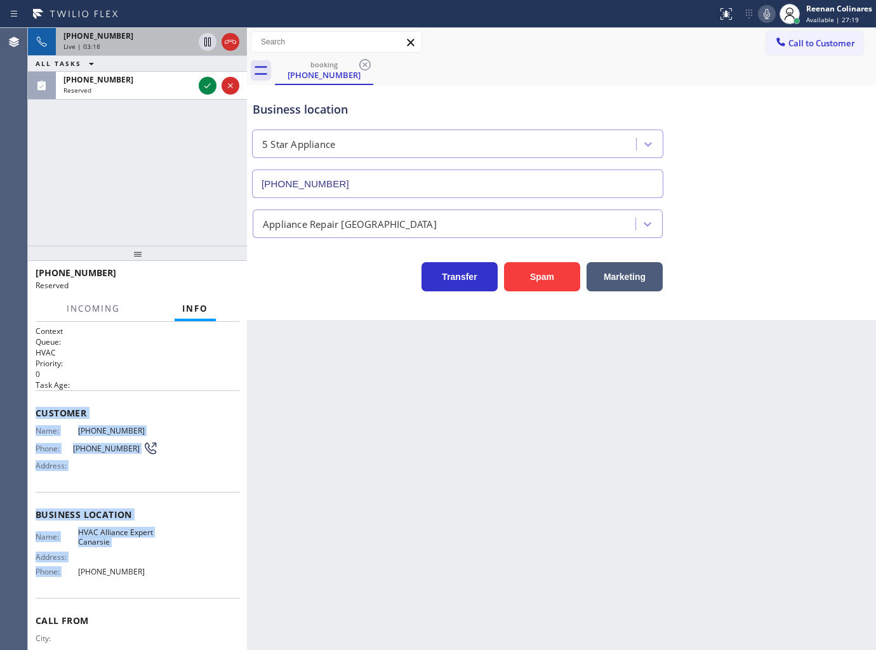
click at [153, 395] on div "Customer Name: (929) 594-3073 Phone: (929) 594-3073 Address:" at bounding box center [138, 441] width 204 height 102
drag, startPoint x: 38, startPoint y: 404, endPoint x: 184, endPoint y: 569, distance: 220.8
click at [184, 569] on div "Context Queue: HVAC Priority: 0 Task Age: Customer Name: (929) 594-3073 Phone: …" at bounding box center [138, 510] width 204 height 368
copy div "Customer Name: (929) 594-3073 Phone: (929) 594-3073 Address: Business location …"
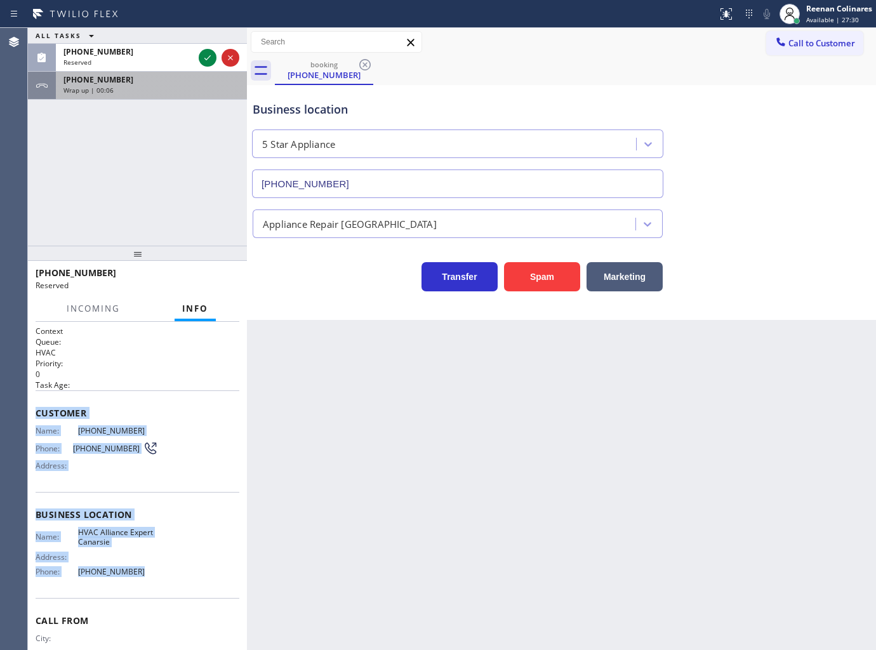
click at [140, 84] on div "+14843321511" at bounding box center [151, 79] width 176 height 11
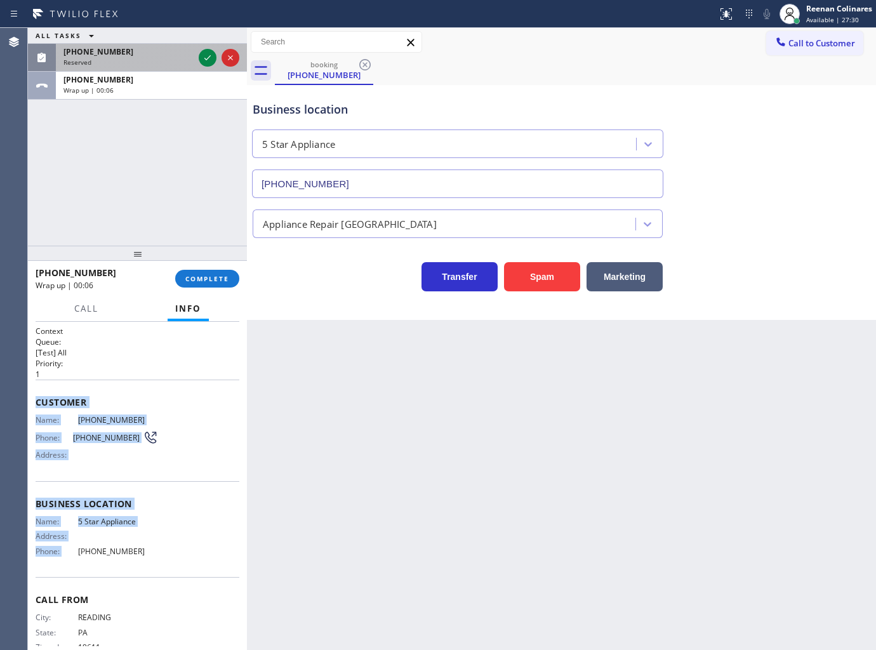
click at [145, 56] on div "[PHONE_NUMBER]" at bounding box center [128, 51] width 130 height 11
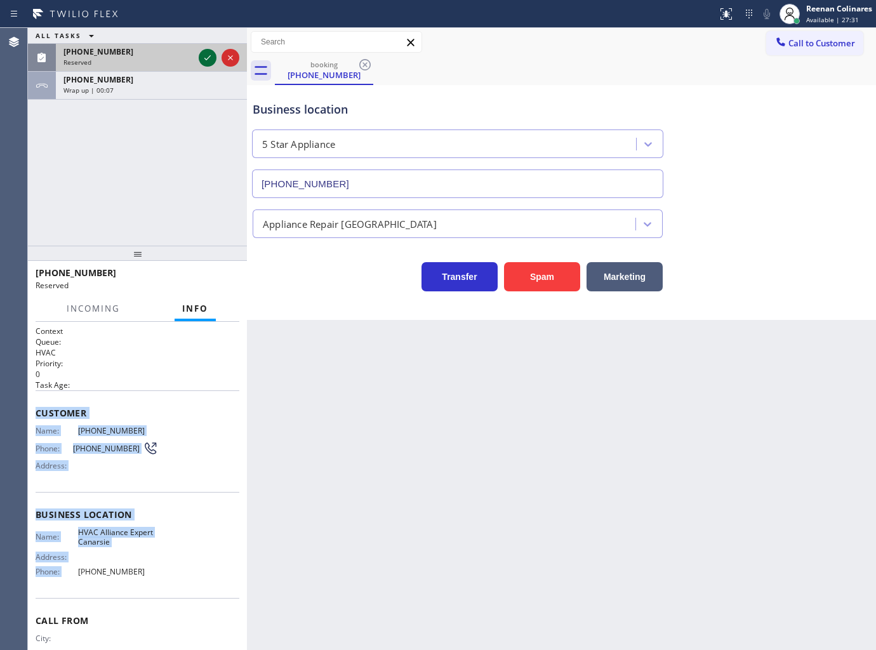
click at [206, 53] on icon at bounding box center [207, 57] width 15 height 15
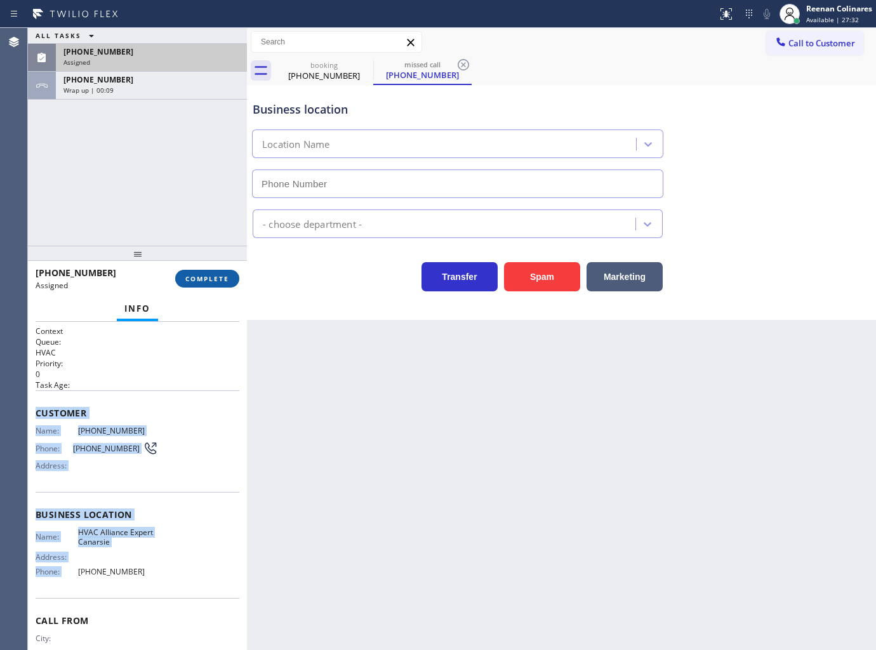
type input "[PHONE_NUMBER]"
click at [206, 282] on span "COMPLETE" at bounding box center [207, 278] width 44 height 9
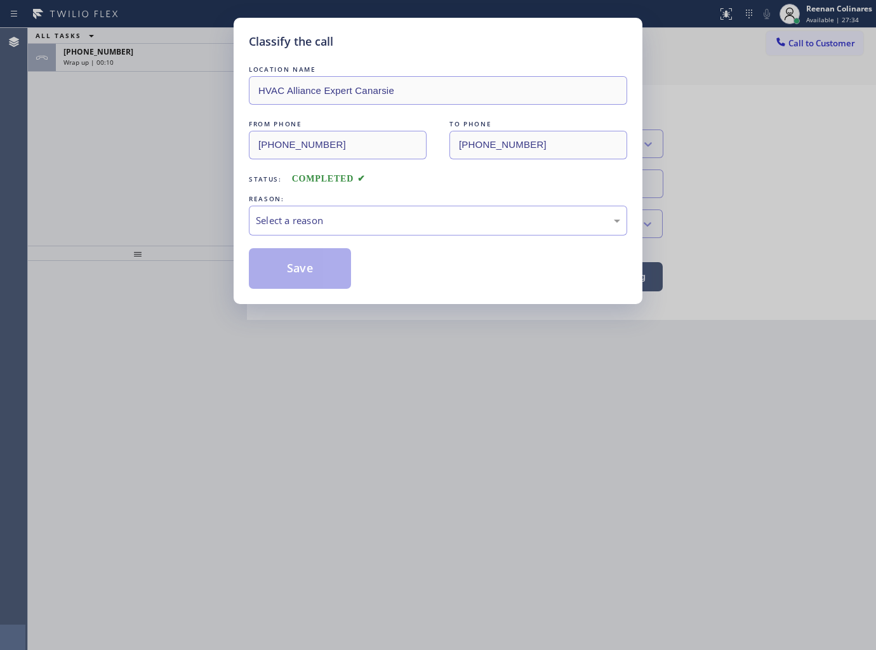
click at [315, 194] on div "REASON:" at bounding box center [438, 198] width 378 height 13
click at [314, 220] on div "Select a reason" at bounding box center [438, 220] width 364 height 15
drag, startPoint x: 280, startPoint y: 315, endPoint x: 295, endPoint y: 267, distance: 49.8
click at [295, 267] on button "Save" at bounding box center [300, 268] width 102 height 41
click at [68, 192] on div "Classify the call LOCATION NAME HVAC Alliance Expert Canarsie FROM PHONE (929) …" at bounding box center [438, 325] width 876 height 650
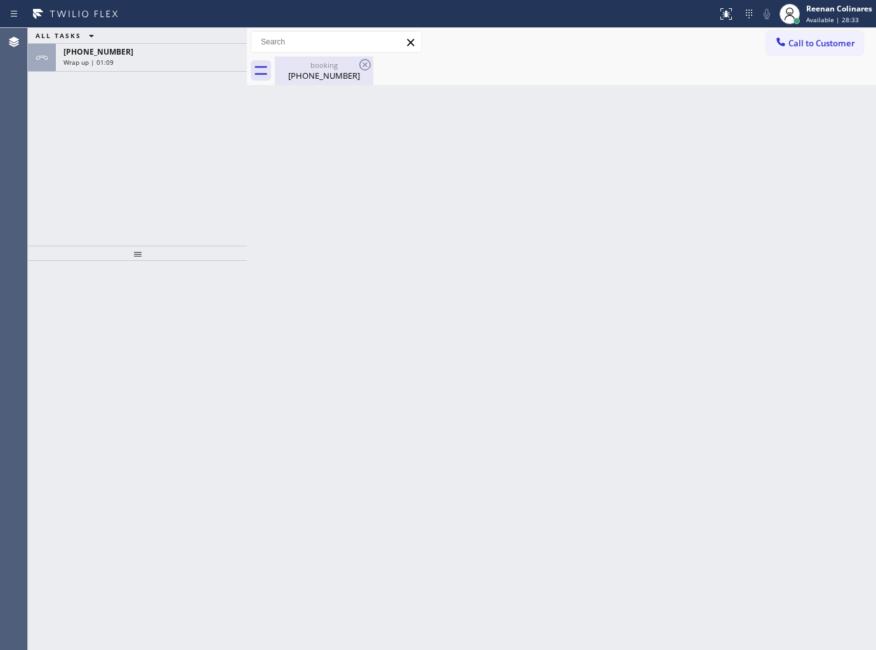
drag, startPoint x: 510, startPoint y: 79, endPoint x: 361, endPoint y: 76, distance: 149.2
click at [510, 79] on div "booking (484) 332-1511" at bounding box center [575, 70] width 601 height 29
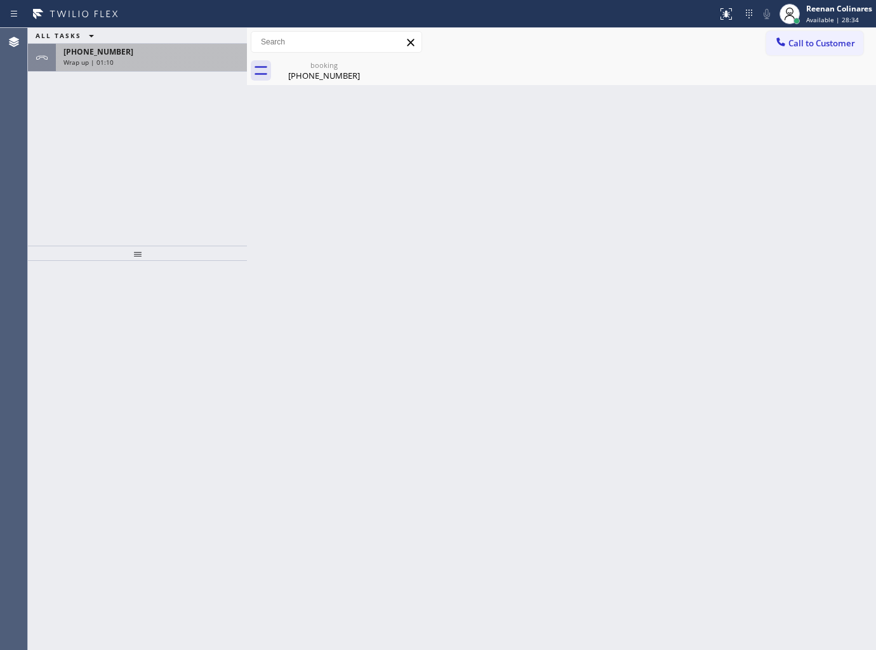
click at [193, 58] on div "Wrap up | 01:10" at bounding box center [151, 62] width 176 height 9
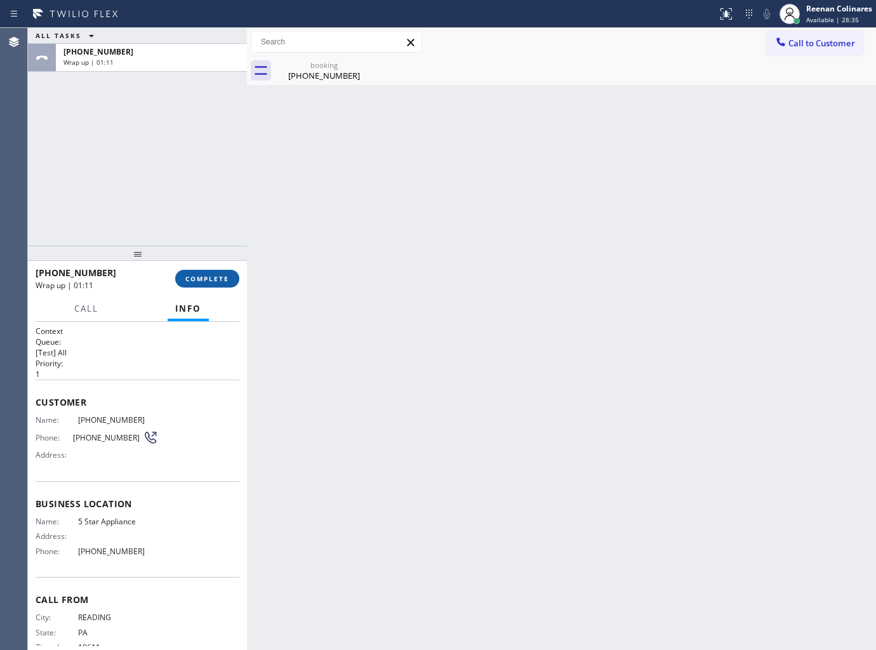
click at [216, 279] on span "COMPLETE" at bounding box center [207, 278] width 44 height 9
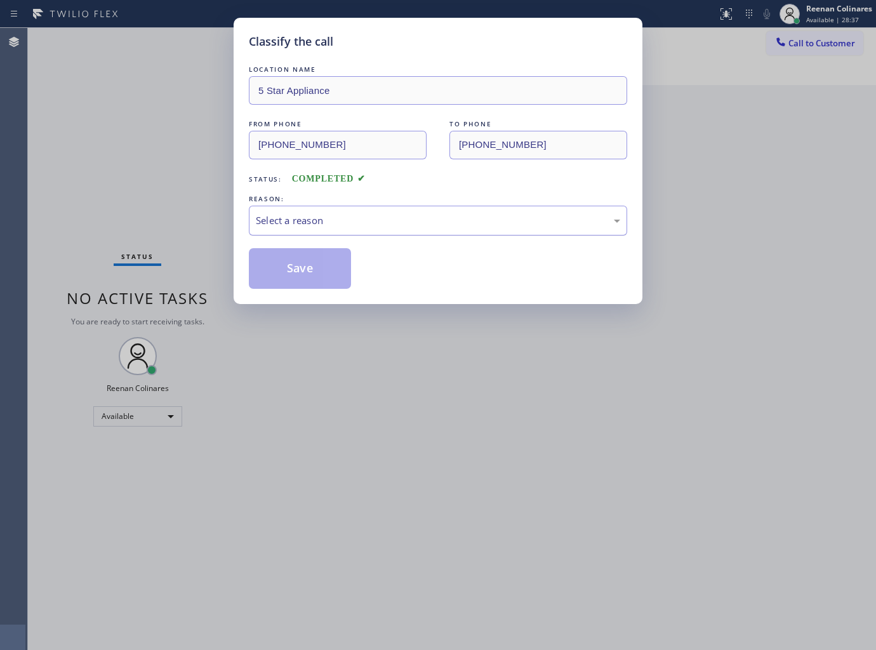
click at [312, 216] on div "Select a reason" at bounding box center [438, 220] width 364 height 15
click at [282, 271] on button "Save" at bounding box center [300, 268] width 102 height 41
click at [32, 206] on div "Classify the call LOCATION NAME 5 Star Appliance FROM PHONE (484) 332-1511 TO P…" at bounding box center [438, 325] width 876 height 650
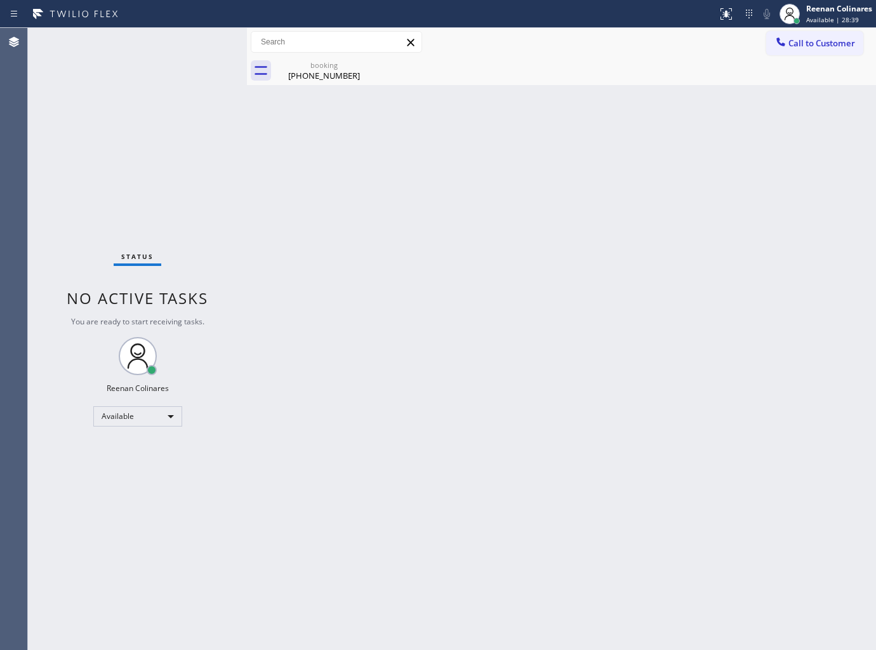
drag, startPoint x: 405, startPoint y: 233, endPoint x: 416, endPoint y: 229, distance: 12.3
click at [416, 231] on div "Back to Dashboard Change Sender ID Customers Technicians Select a contact Outbo…" at bounding box center [561, 339] width 629 height 622
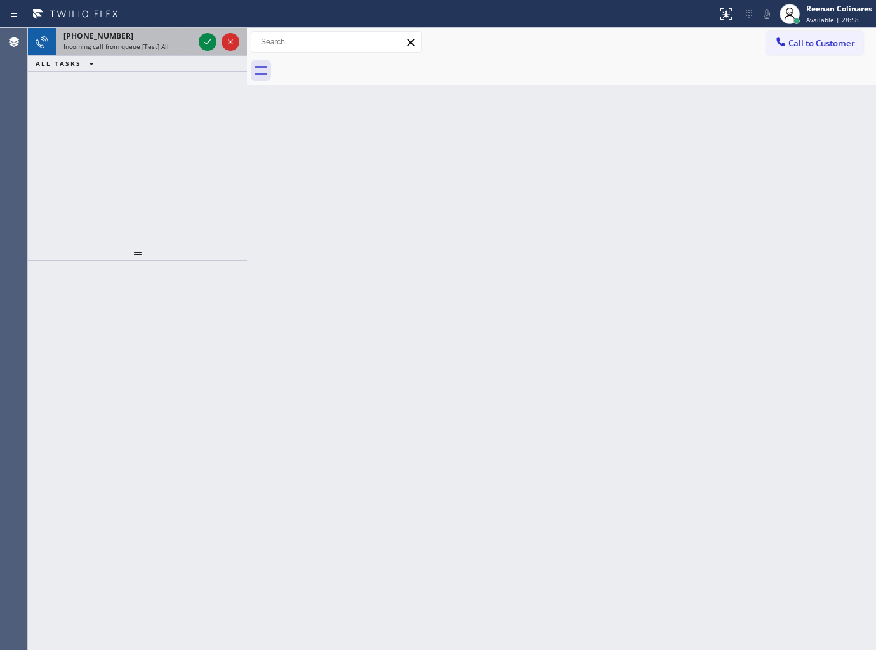
click at [151, 46] on span "Incoming call from queue [Test] All" at bounding box center [115, 46] width 105 height 9
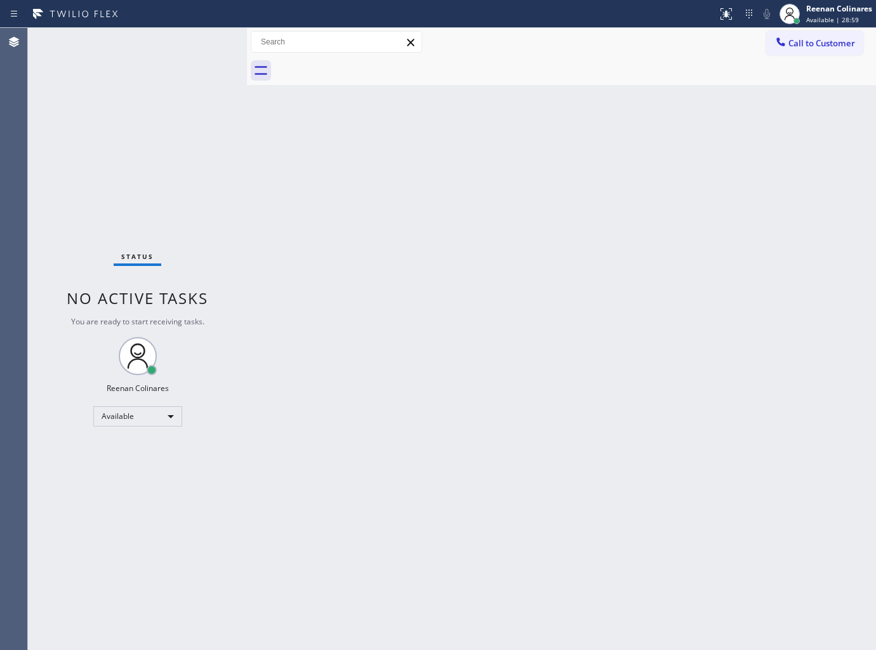
click at [188, 43] on div "Status No active tasks You are ready to start receiving tasks. Reenan Colinares…" at bounding box center [137, 339] width 219 height 622
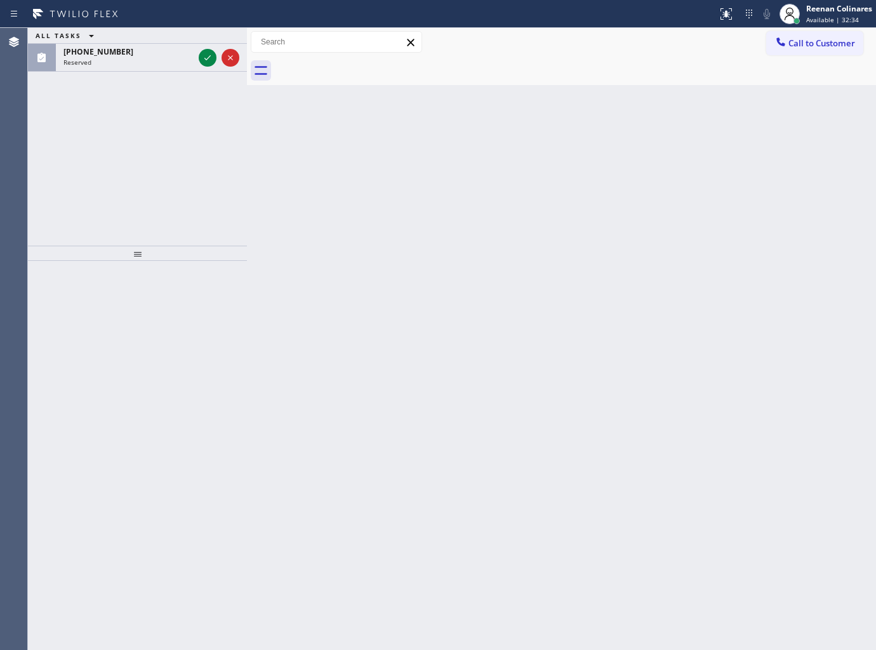
click at [121, 72] on div "ALL TASKS ALL TASKS ACTIVE TASKS TASKS IN WRAP UP (516) 984-6176 Reserved" at bounding box center [137, 137] width 219 height 218
click at [124, 61] on div "Reserved" at bounding box center [128, 62] width 130 height 9
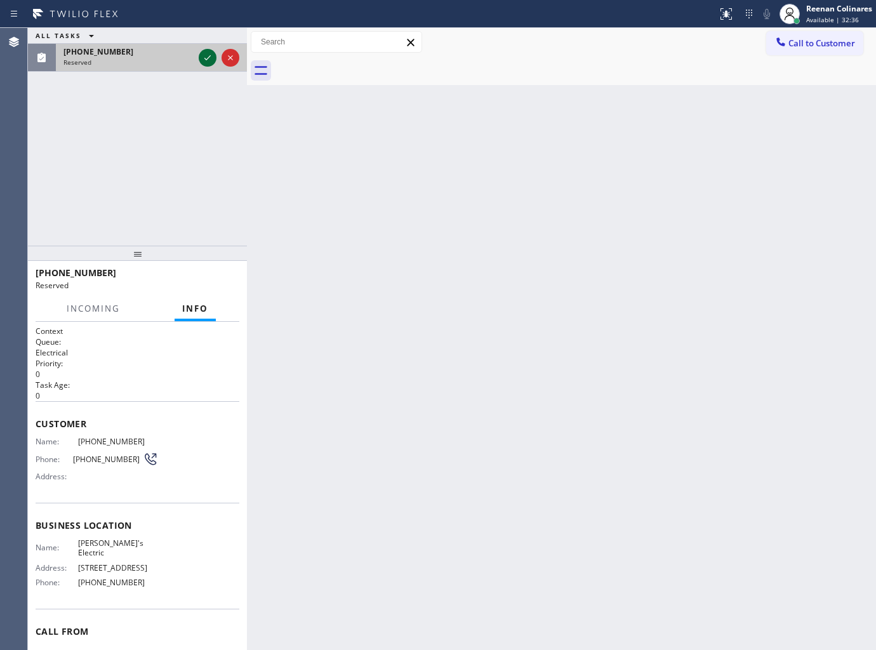
click at [206, 53] on icon at bounding box center [207, 57] width 15 height 15
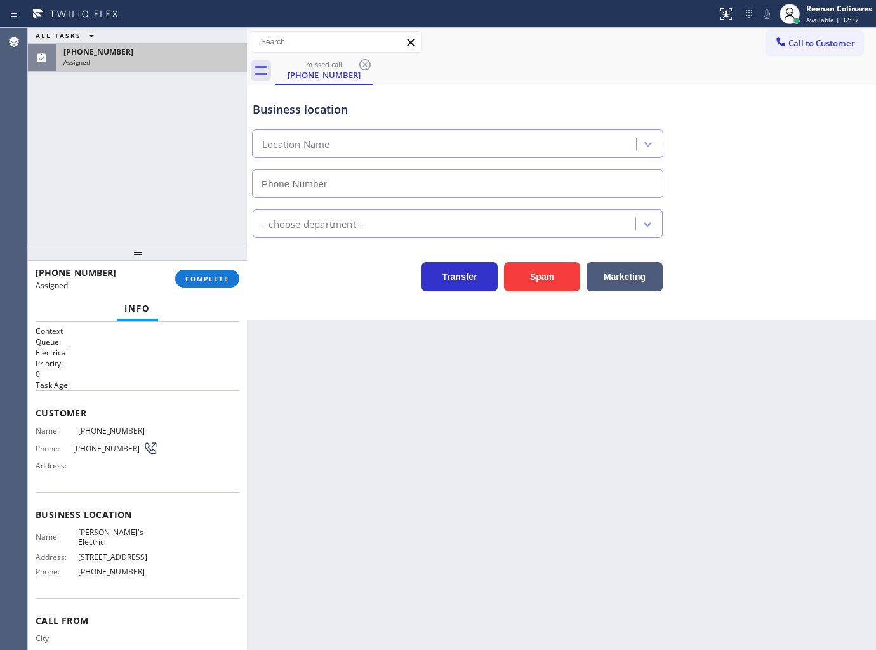
type input "[PHONE_NUMBER]"
click at [215, 277] on span "COMPLETE" at bounding box center [207, 278] width 44 height 9
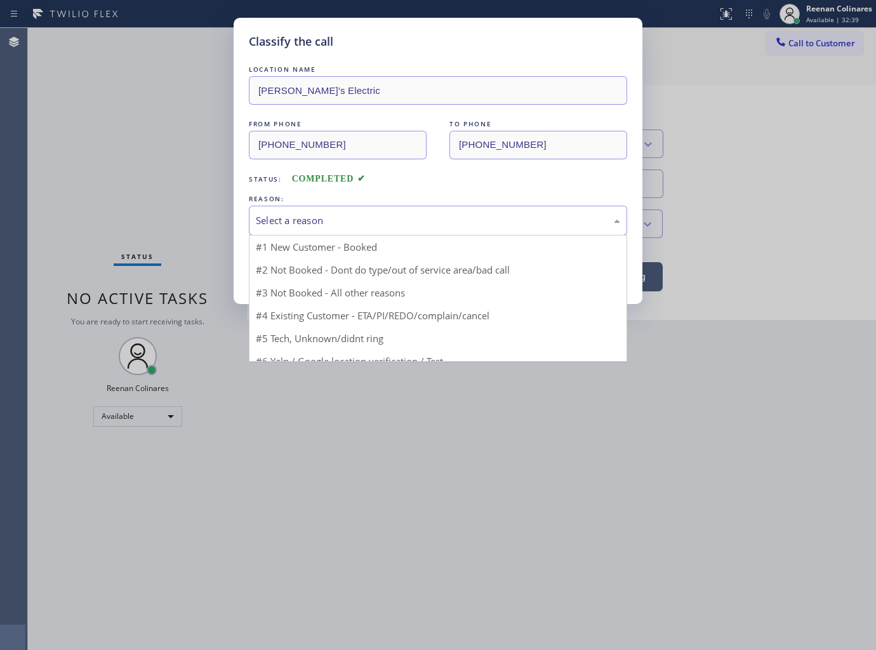
click at [324, 218] on div "Select a reason" at bounding box center [438, 220] width 364 height 15
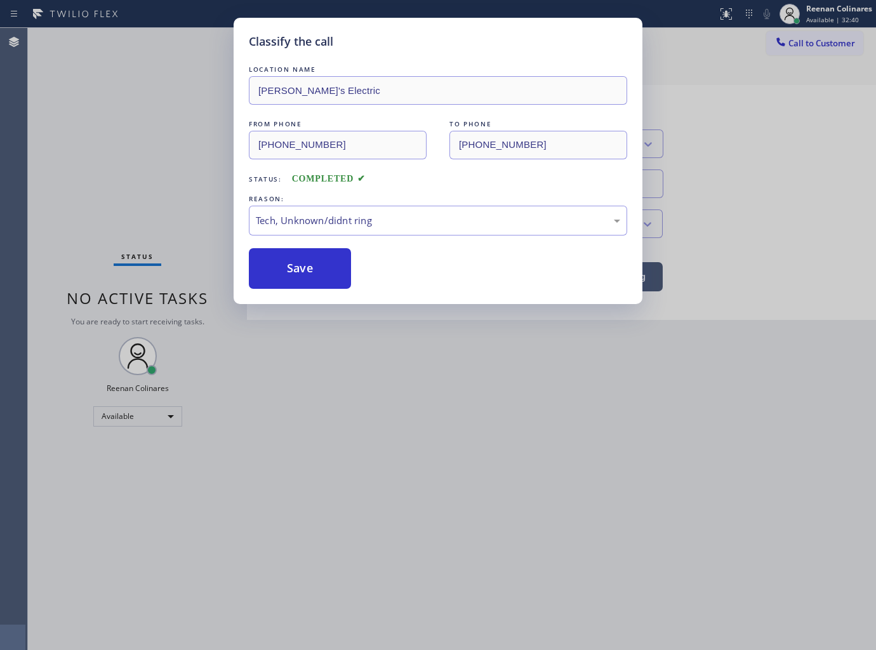
click at [290, 265] on button "Save" at bounding box center [300, 268] width 102 height 41
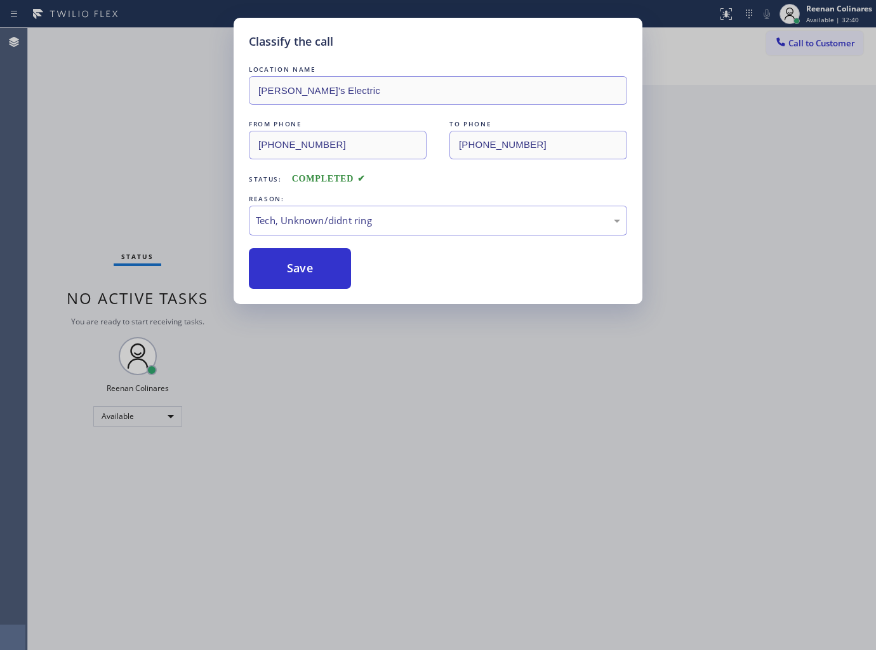
click at [70, 157] on div "Classify the call LOCATION NAME Jimmy's Electric FROM PHONE (516) 984-6176 TO P…" at bounding box center [438, 325] width 876 height 650
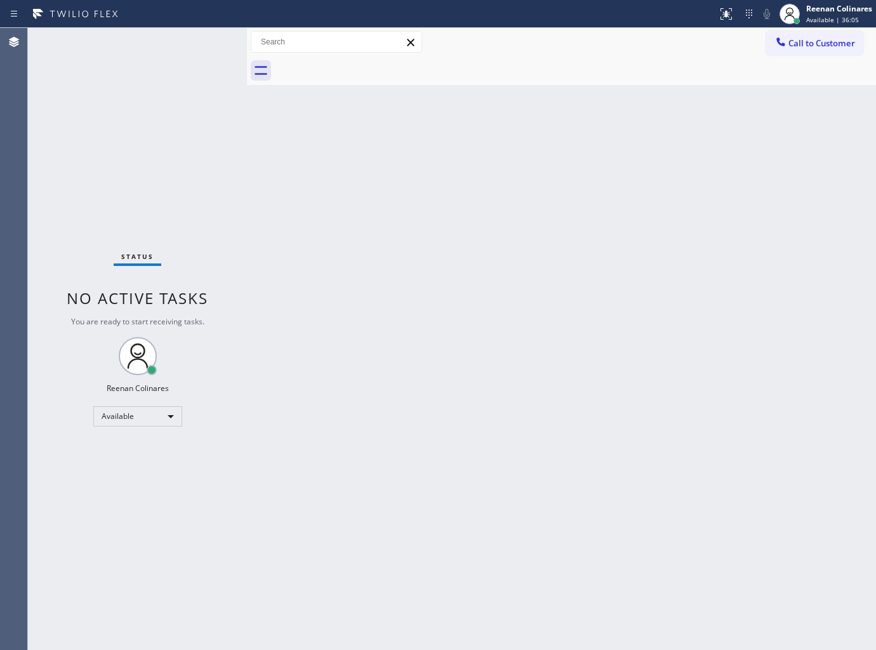
click at [573, 231] on div "Back to Dashboard Change Sender ID Customers Technicians Select a contact Outbo…" at bounding box center [561, 339] width 629 height 622
click at [530, 196] on div "Back to Dashboard Change Sender ID Customers Technicians Select a contact Outbo…" at bounding box center [561, 339] width 629 height 622
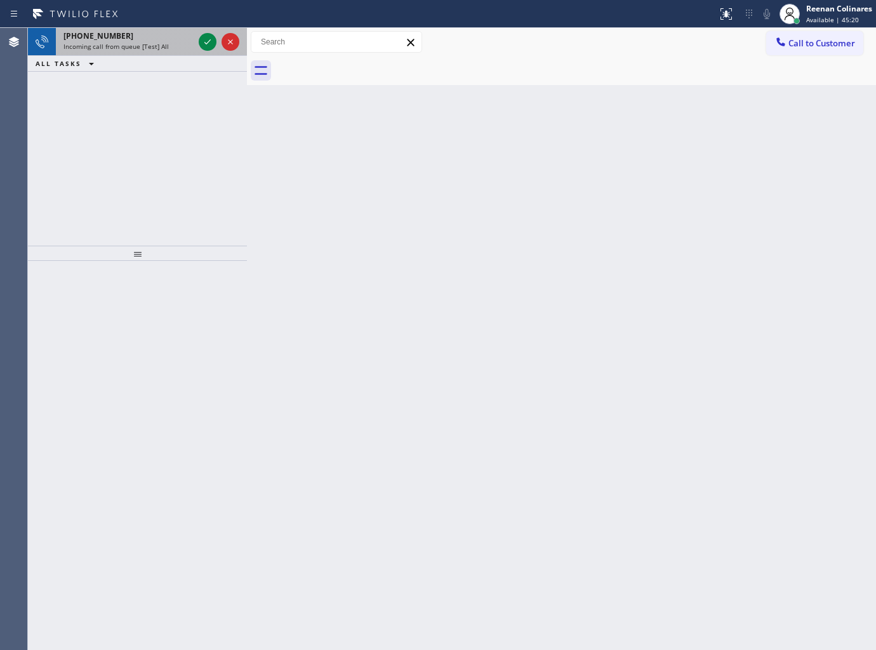
drag, startPoint x: 142, startPoint y: 44, endPoint x: 169, endPoint y: 49, distance: 27.7
click at [143, 44] on span "Incoming call from queue [Test] All" at bounding box center [115, 46] width 105 height 9
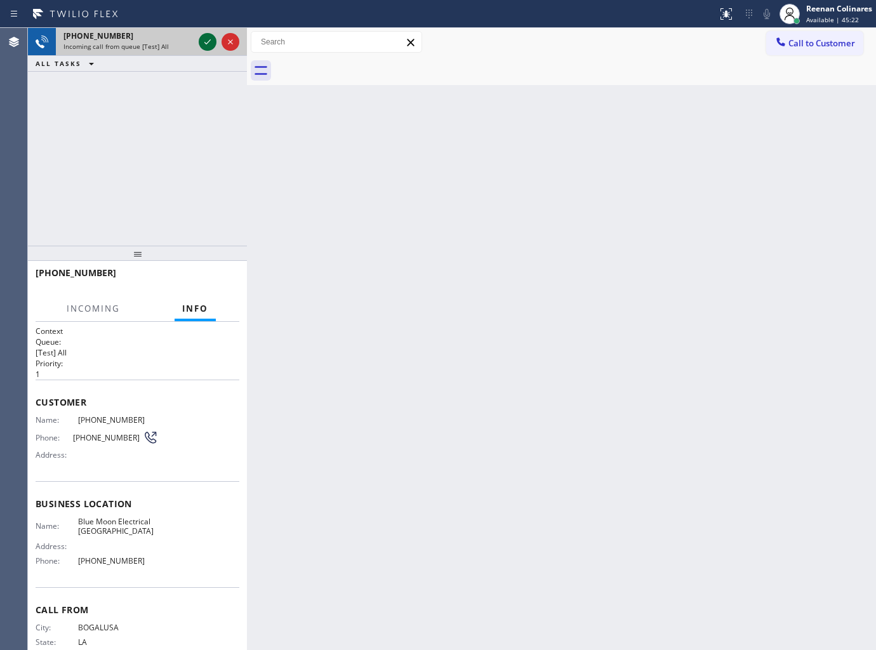
click at [209, 39] on icon at bounding box center [207, 41] width 15 height 15
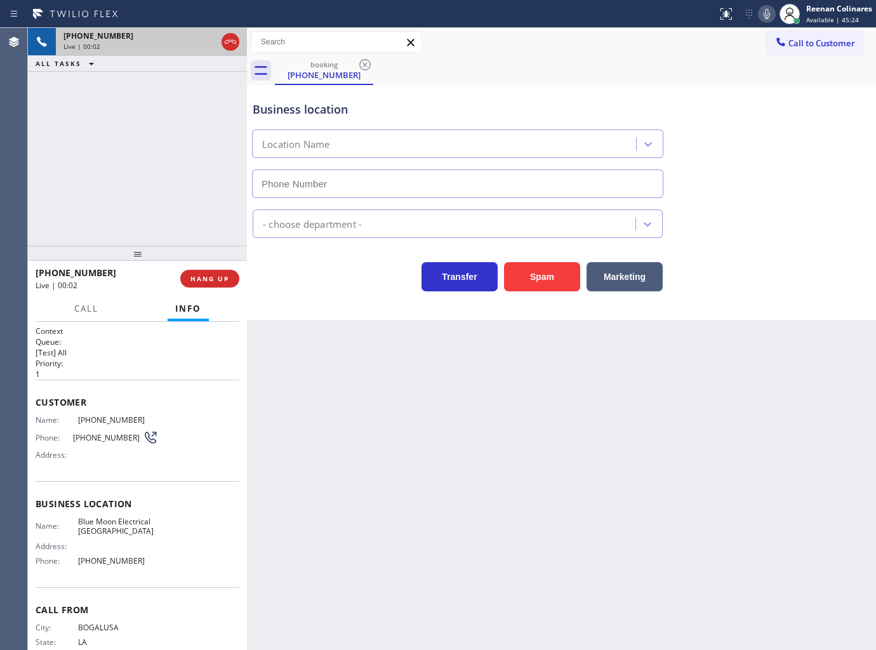
type input "[PHONE_NUMBER]"
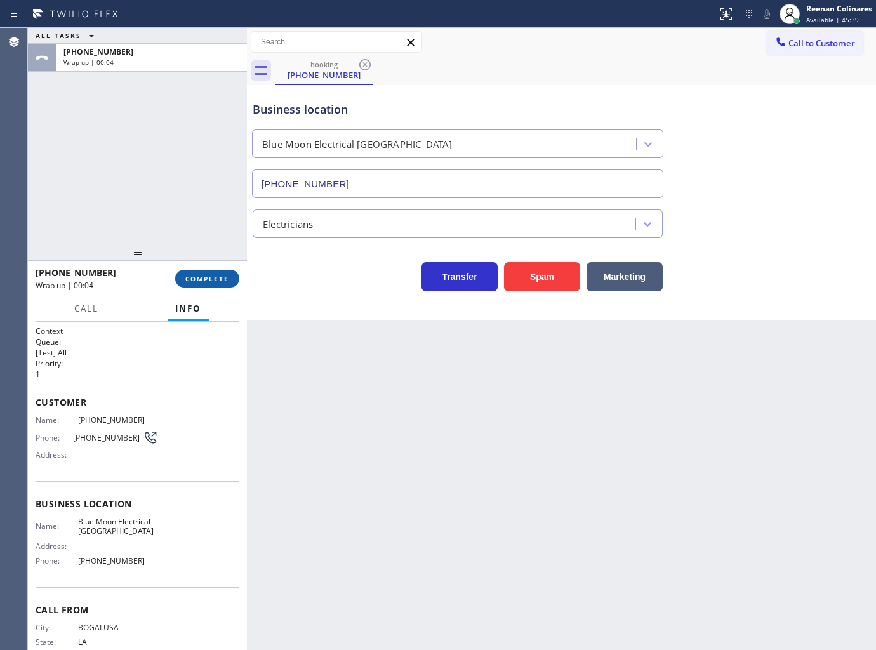
click at [226, 275] on span "COMPLETE" at bounding box center [207, 278] width 44 height 9
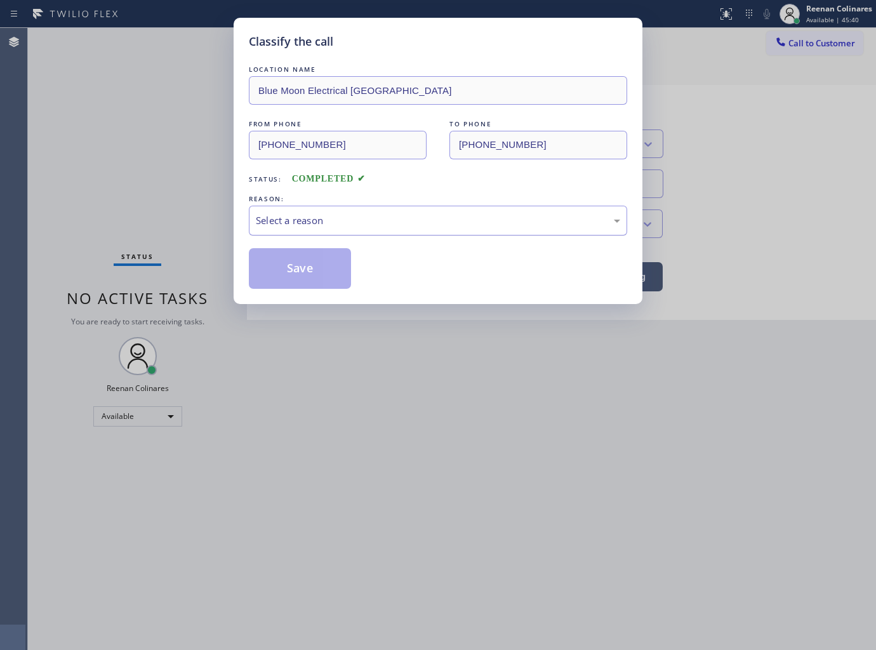
click at [313, 221] on div "Select a reason" at bounding box center [438, 220] width 364 height 15
click at [293, 273] on button "Save" at bounding box center [300, 268] width 102 height 41
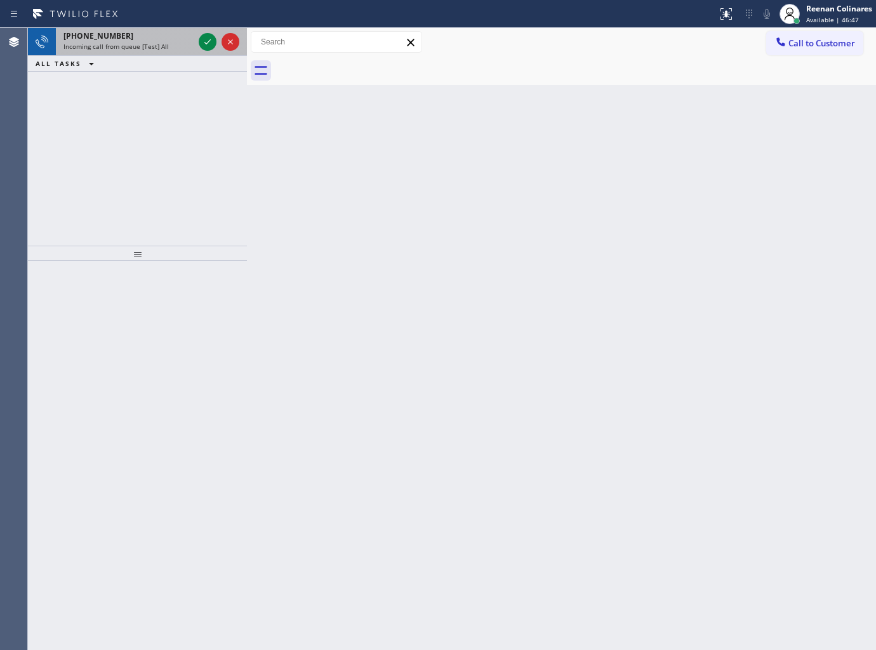
click at [111, 37] on span "+19802439872" at bounding box center [98, 35] width 70 height 11
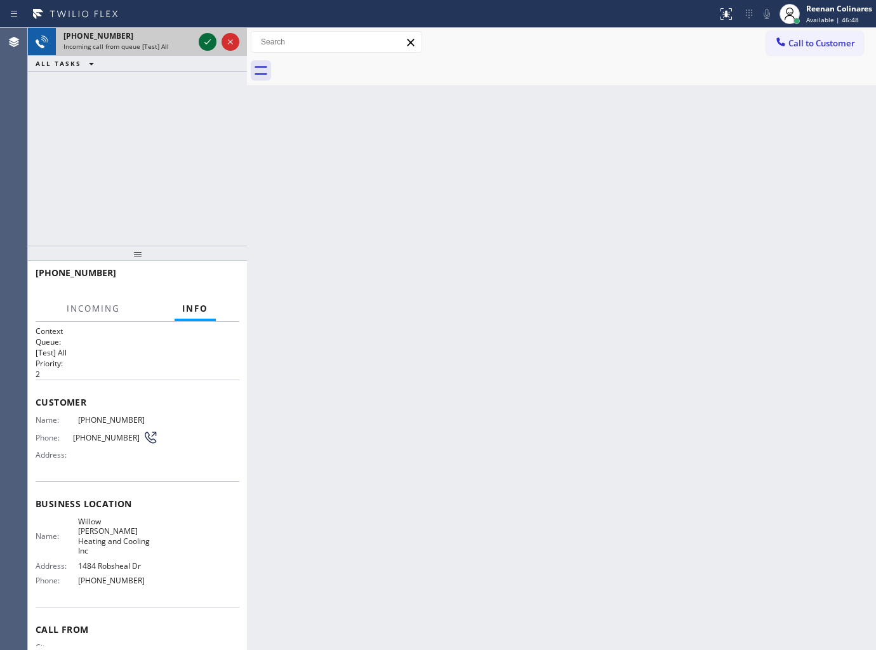
click at [203, 41] on icon at bounding box center [207, 41] width 15 height 15
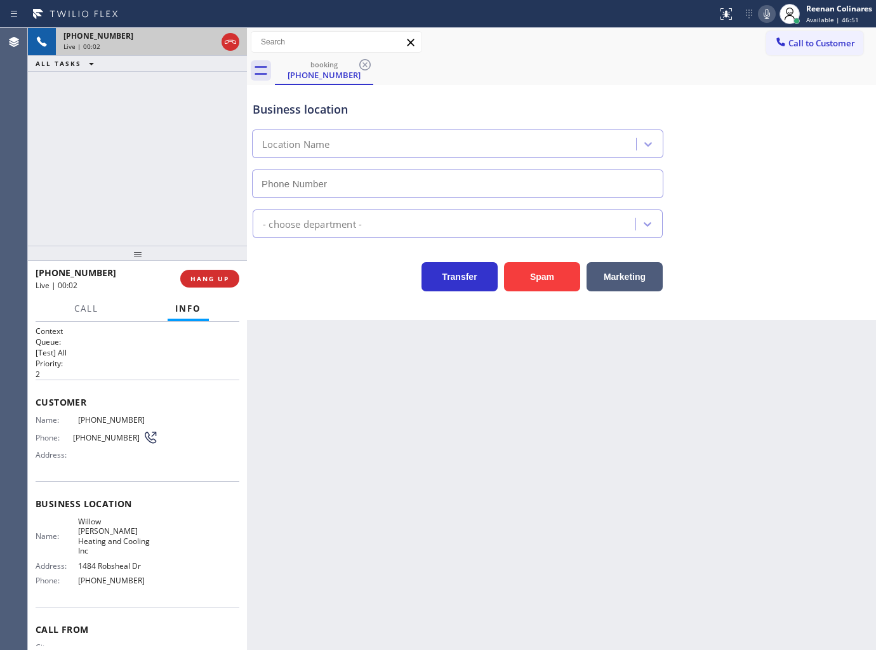
type input "[PHONE_NUMBER]"
click at [225, 283] on button "HANG UP" at bounding box center [209, 279] width 59 height 18
click at [227, 283] on button "HANG UP" at bounding box center [209, 279] width 59 height 18
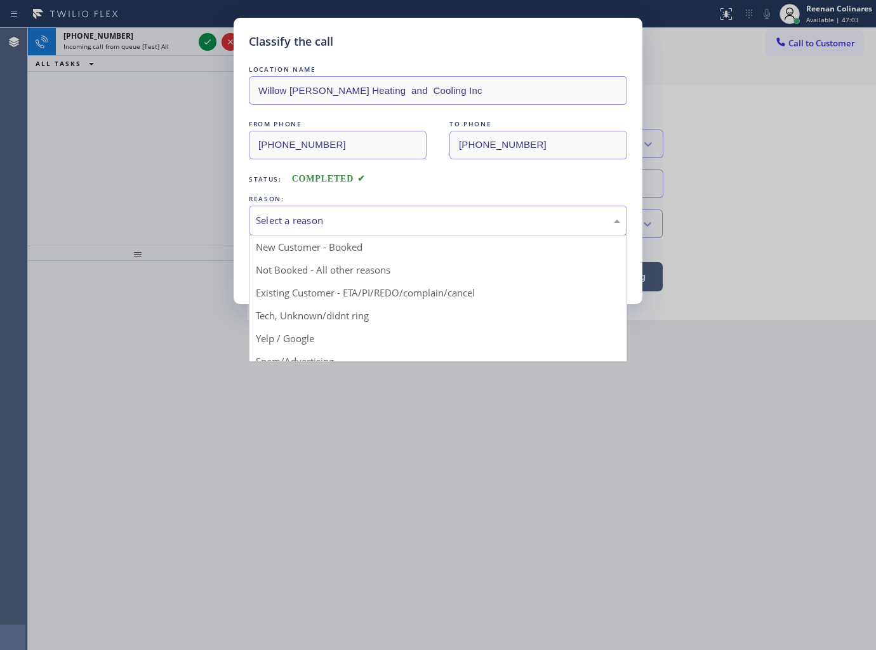
drag, startPoint x: 308, startPoint y: 220, endPoint x: 297, endPoint y: 256, distance: 37.1
click at [308, 220] on div "Select a reason" at bounding box center [438, 220] width 364 height 15
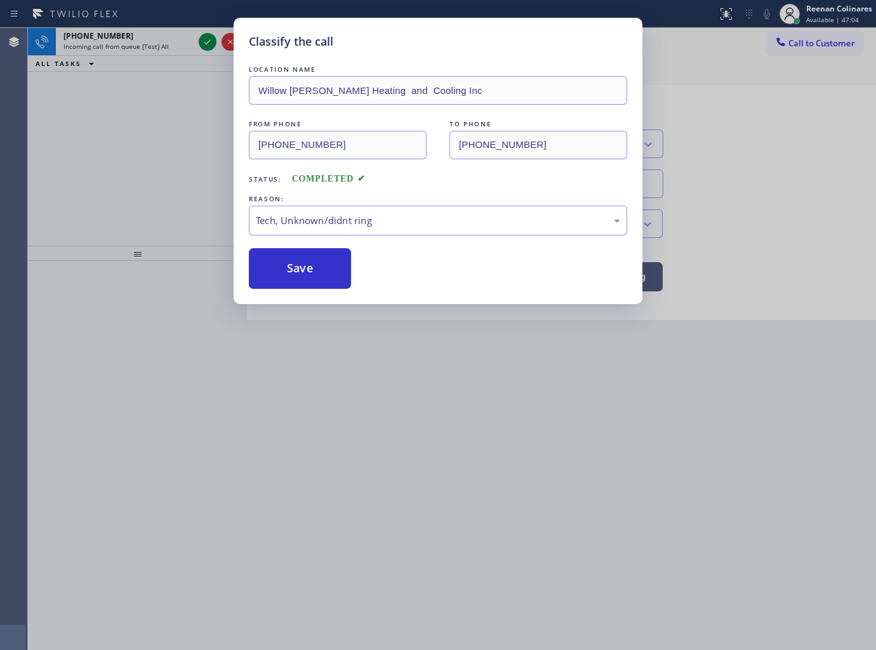
drag, startPoint x: 290, startPoint y: 265, endPoint x: 421, endPoint y: 189, distance: 151.6
click at [292, 265] on button "Save" at bounding box center [300, 268] width 102 height 41
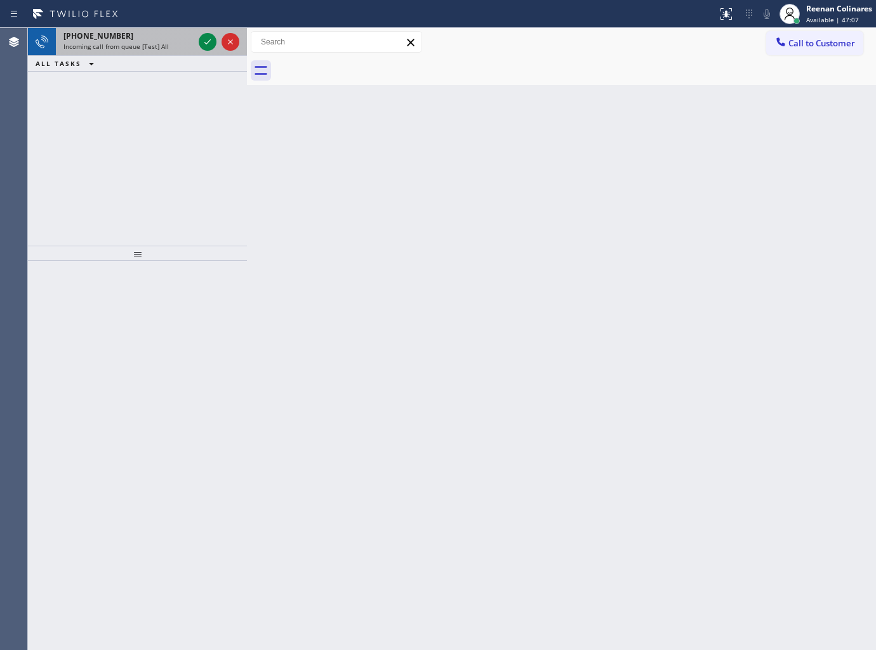
click at [176, 39] on div "+16175939458" at bounding box center [128, 35] width 130 height 11
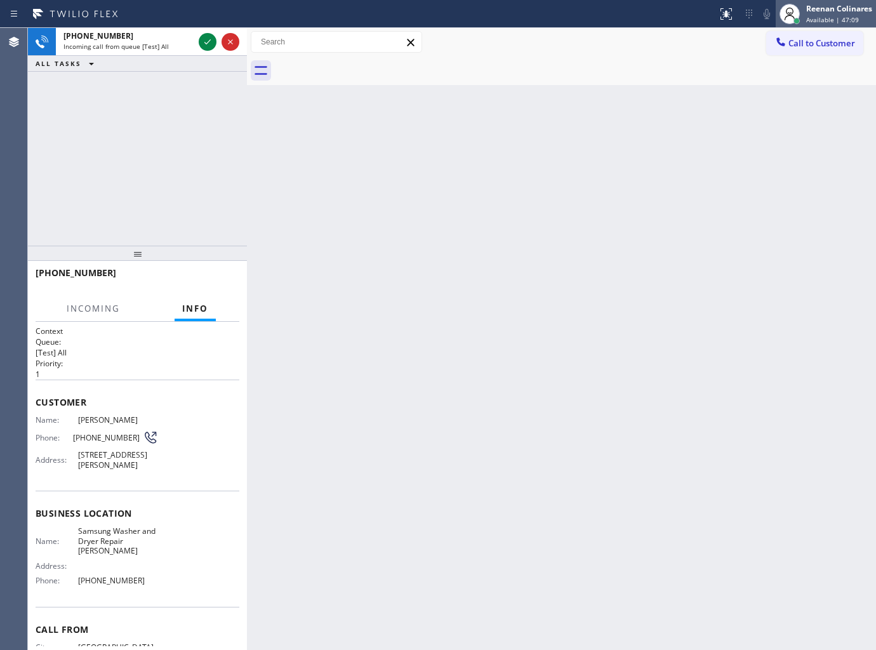
click at [861, 14] on div "Reenan Colinares Available | 47:09" at bounding box center [840, 14] width 72 height 22
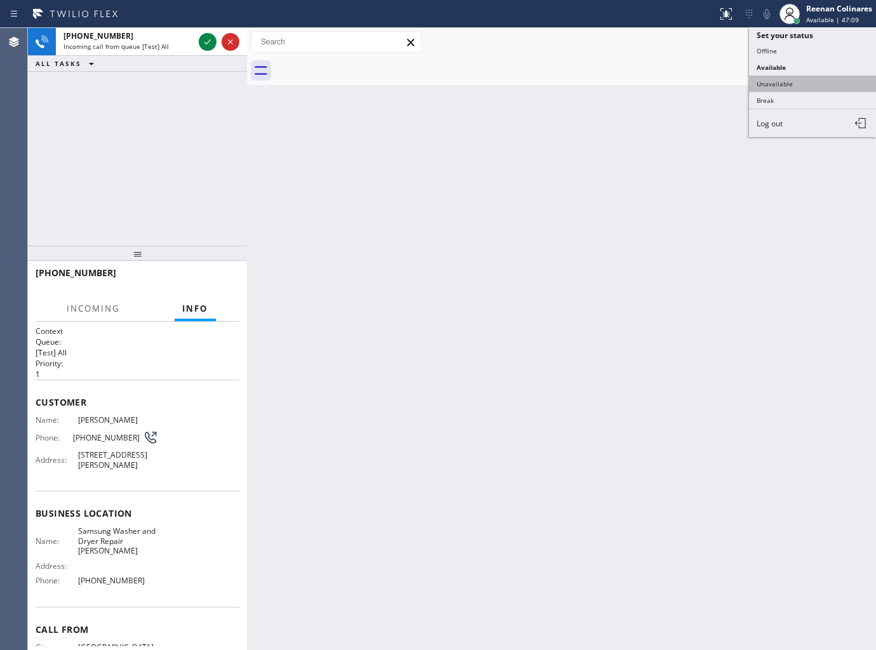
click at [760, 85] on button "Unavailable" at bounding box center [812, 84] width 127 height 17
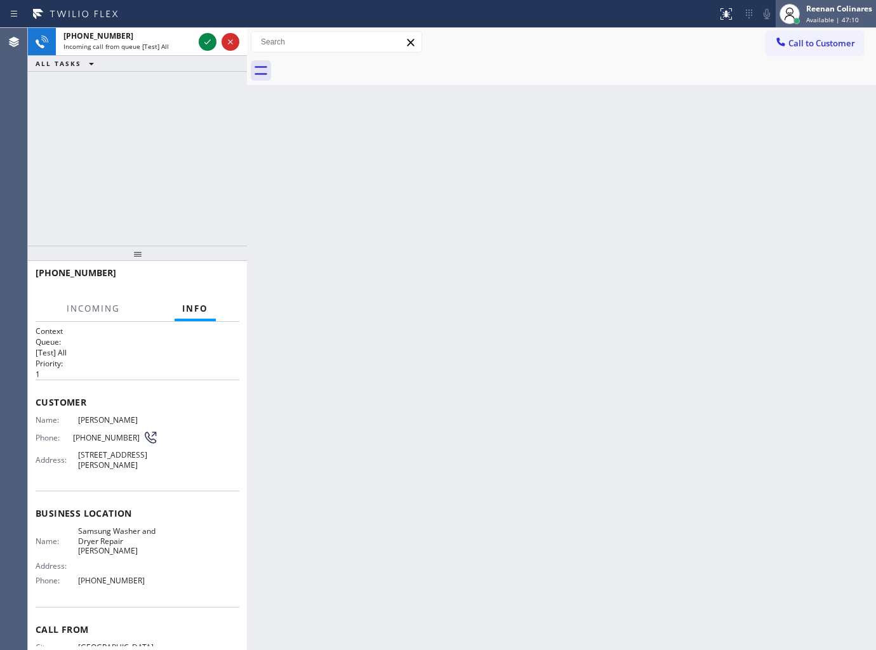
click at [842, 4] on div "Reenan Colinares" at bounding box center [839, 8] width 66 height 11
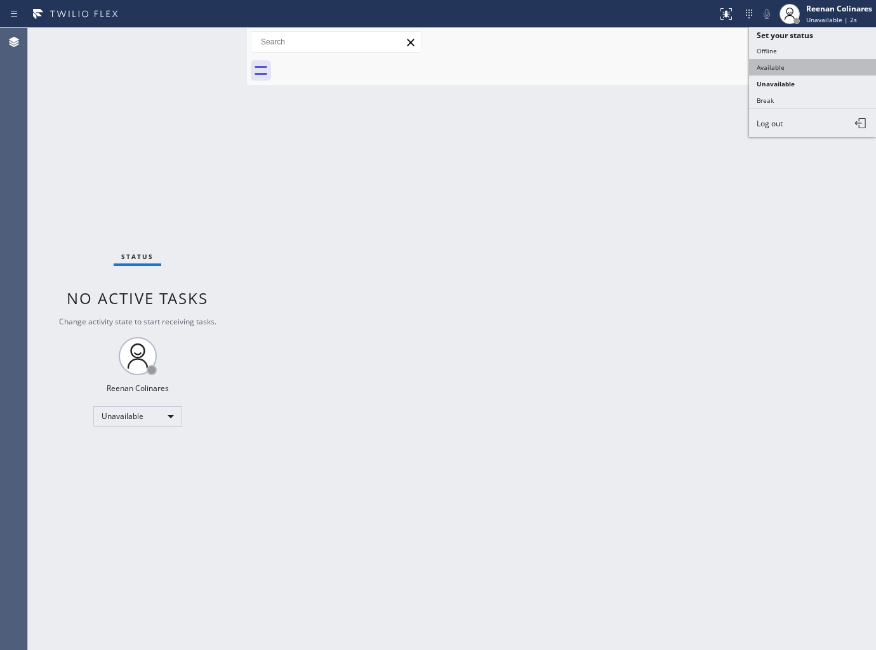
click at [764, 62] on button "Available" at bounding box center [812, 67] width 127 height 17
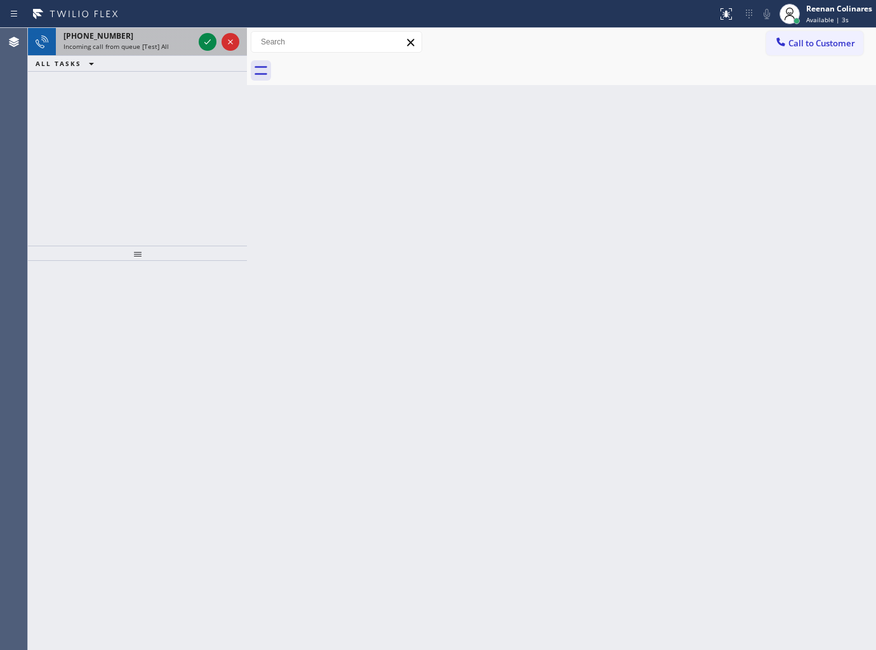
click at [166, 49] on div "Incoming call from queue [Test] All" at bounding box center [128, 46] width 130 height 9
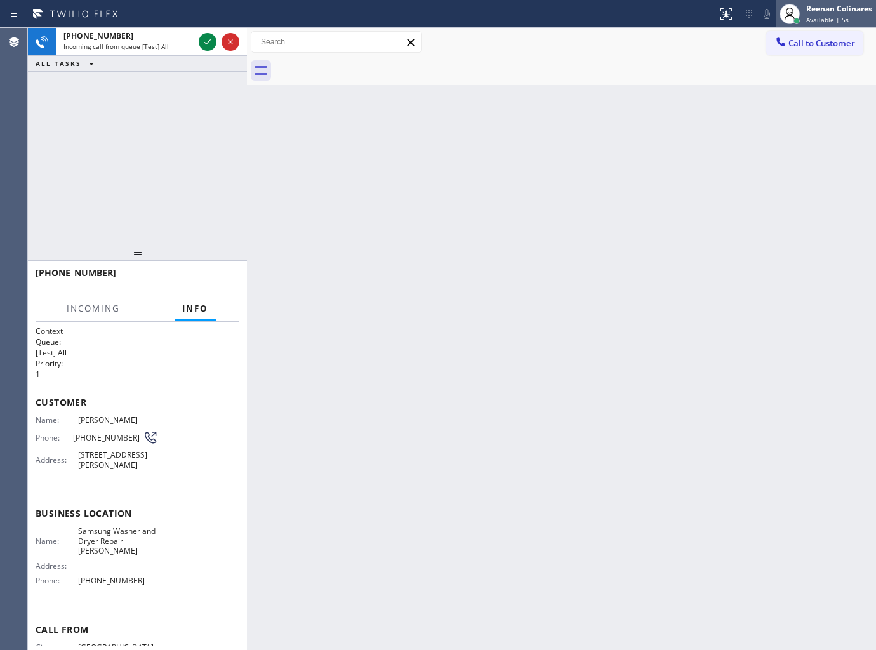
click at [803, 21] on div at bounding box center [790, 14] width 28 height 28
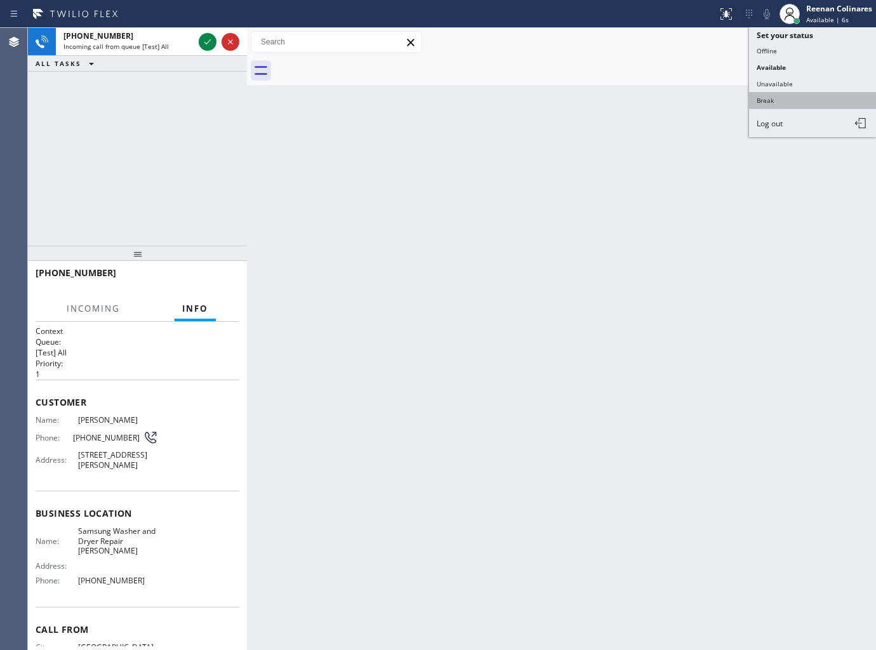
click at [769, 96] on button "Break" at bounding box center [812, 100] width 127 height 17
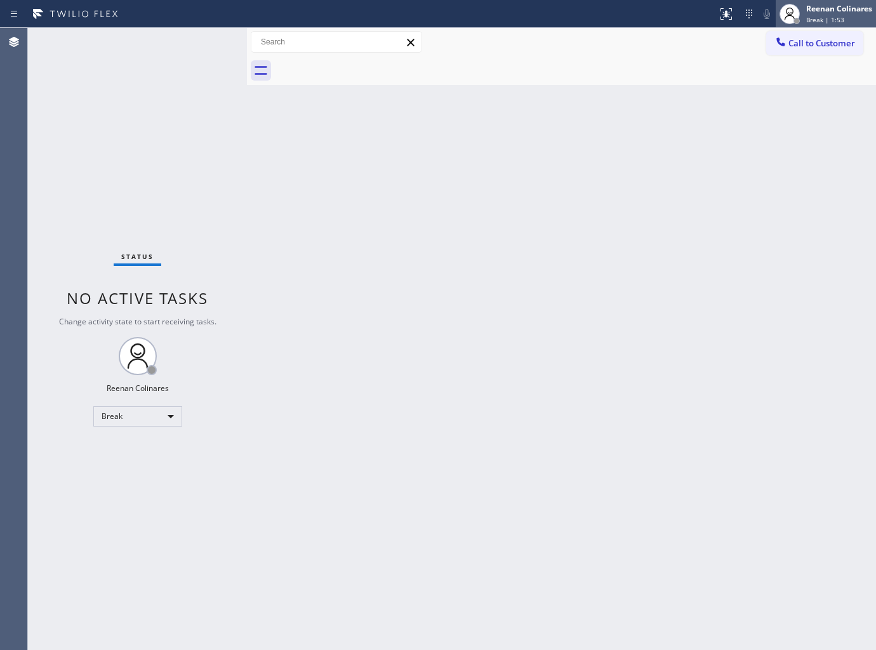
click at [806, 20] on span "Break | 1:53" at bounding box center [825, 19] width 38 height 9
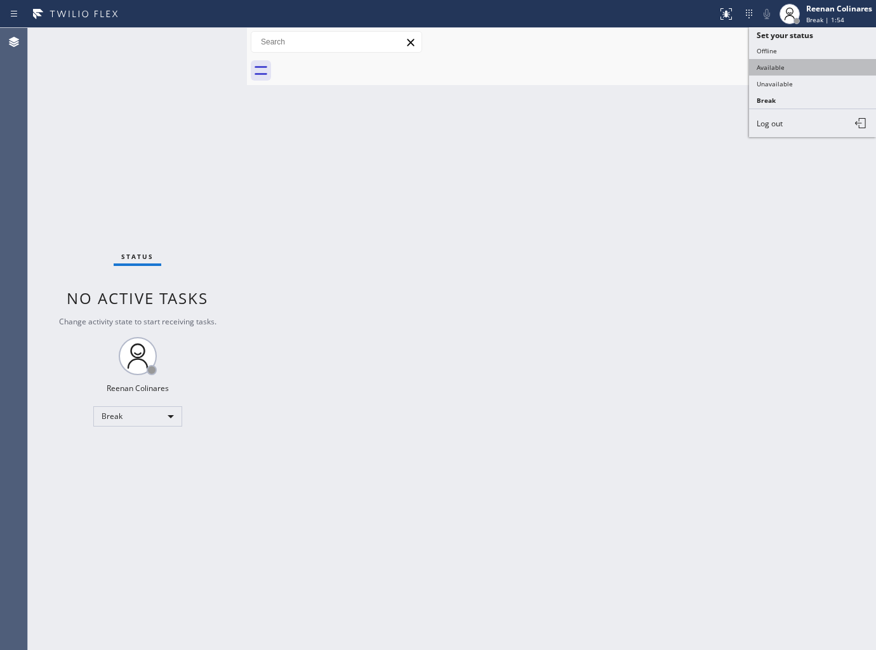
click at [781, 65] on button "Available" at bounding box center [812, 67] width 127 height 17
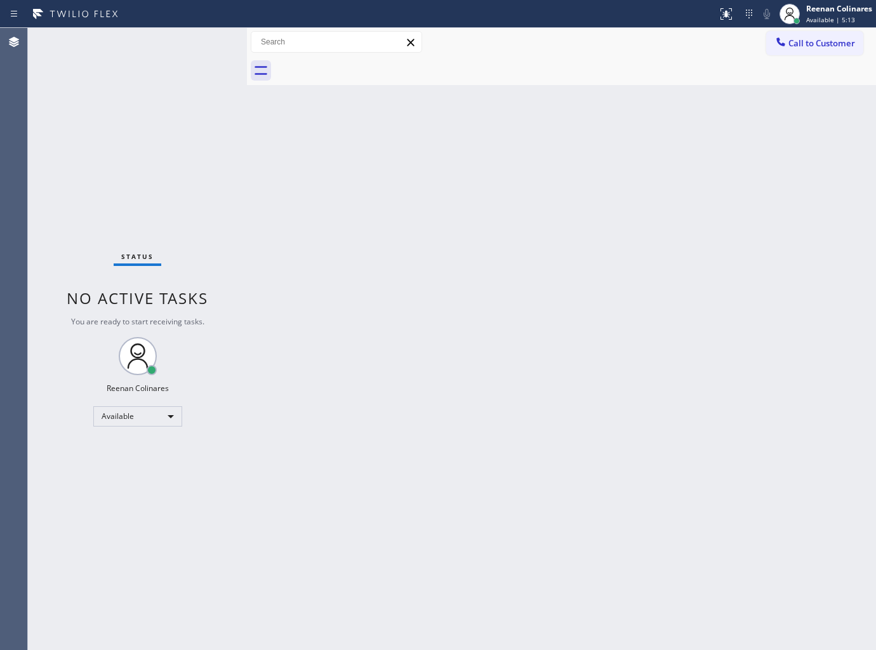
click at [464, 191] on div "Back to Dashboard Change Sender ID Customers Technicians Select a contact Outbo…" at bounding box center [561, 339] width 629 height 622
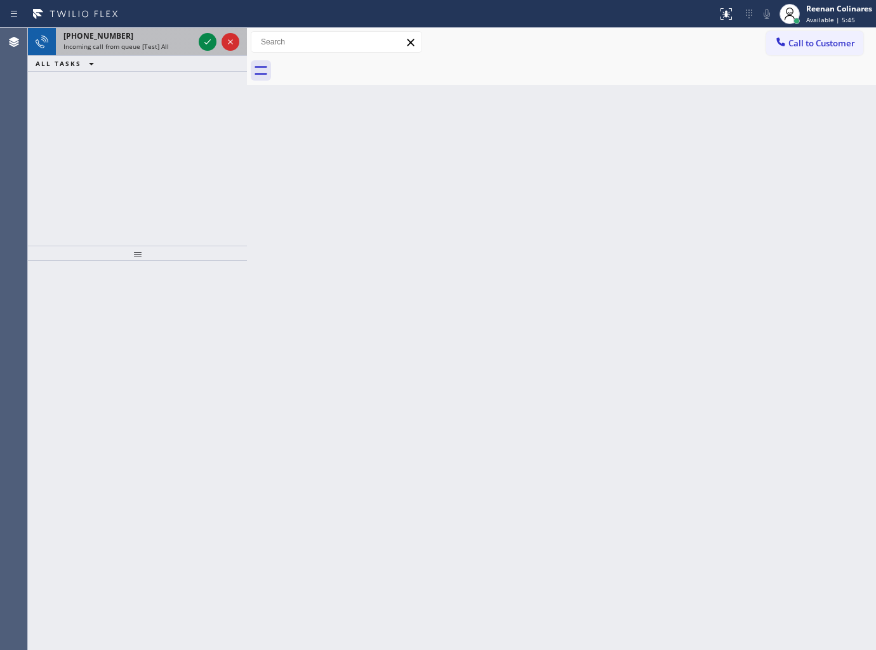
click at [152, 36] on div "+18888101208" at bounding box center [128, 35] width 130 height 11
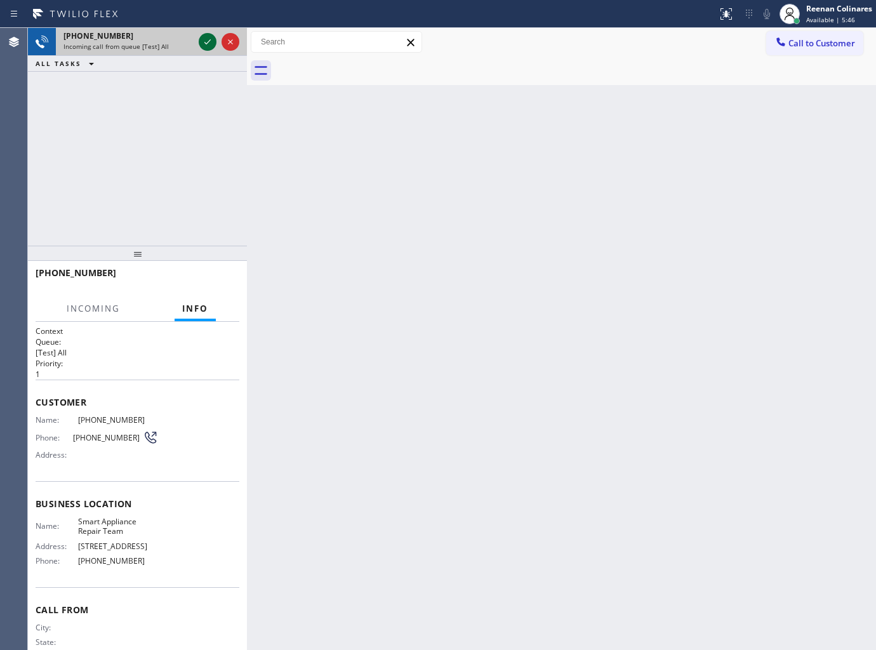
click at [201, 39] on icon at bounding box center [207, 41] width 15 height 15
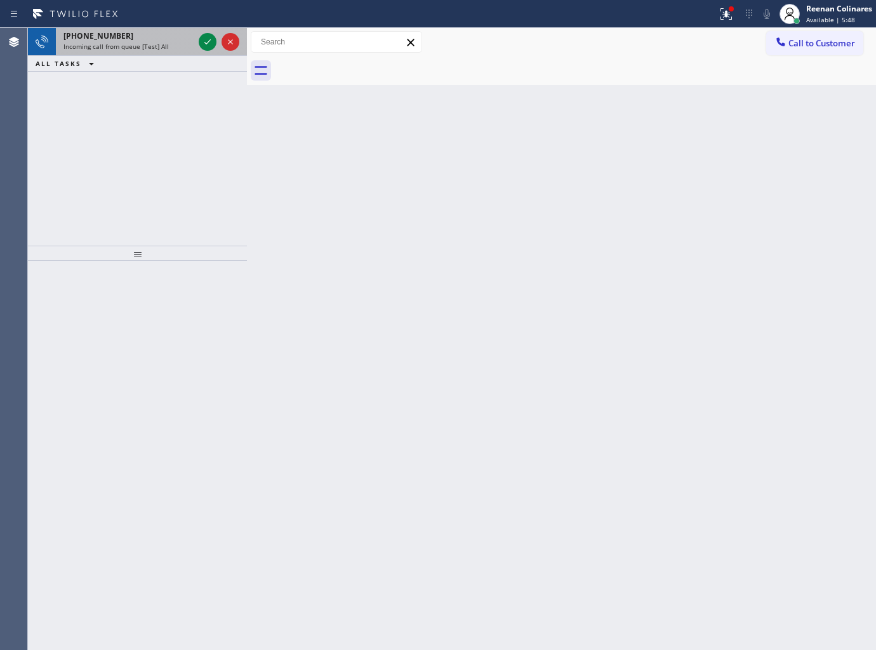
click at [182, 47] on div "Incoming call from queue [Test] All" at bounding box center [128, 46] width 130 height 9
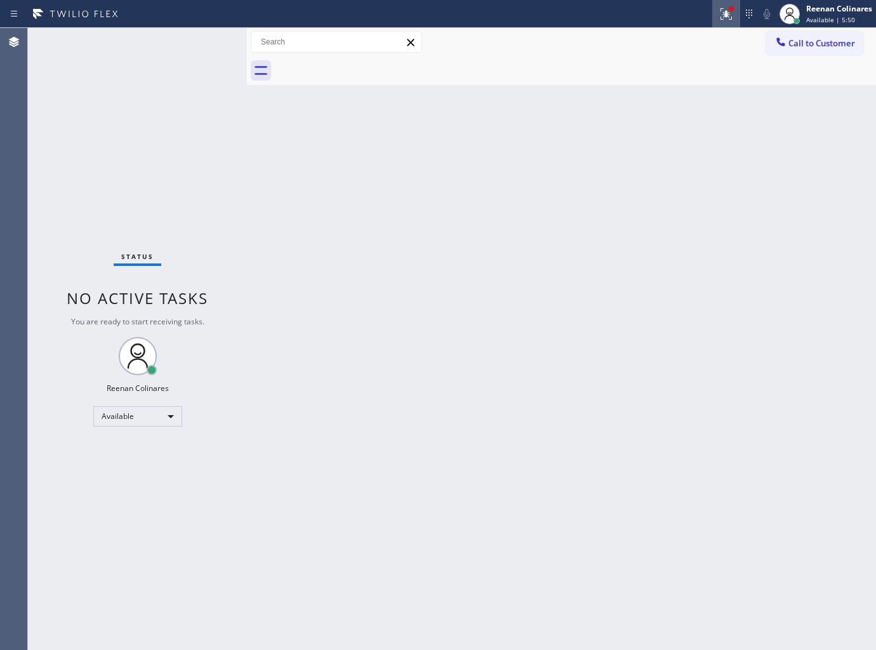
click at [733, 15] on icon at bounding box center [726, 13] width 15 height 15
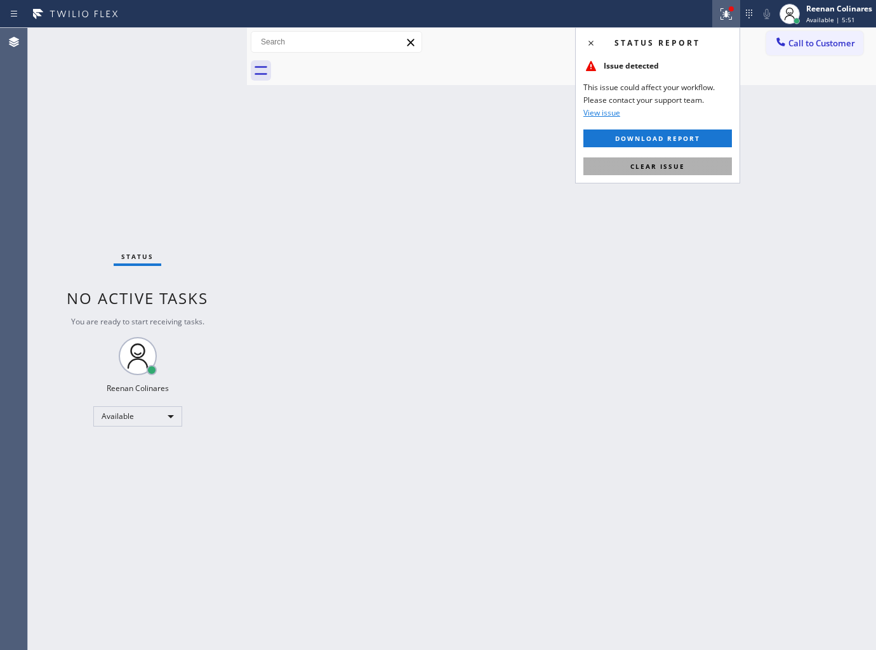
click at [632, 171] on button "Clear issue" at bounding box center [657, 166] width 149 height 18
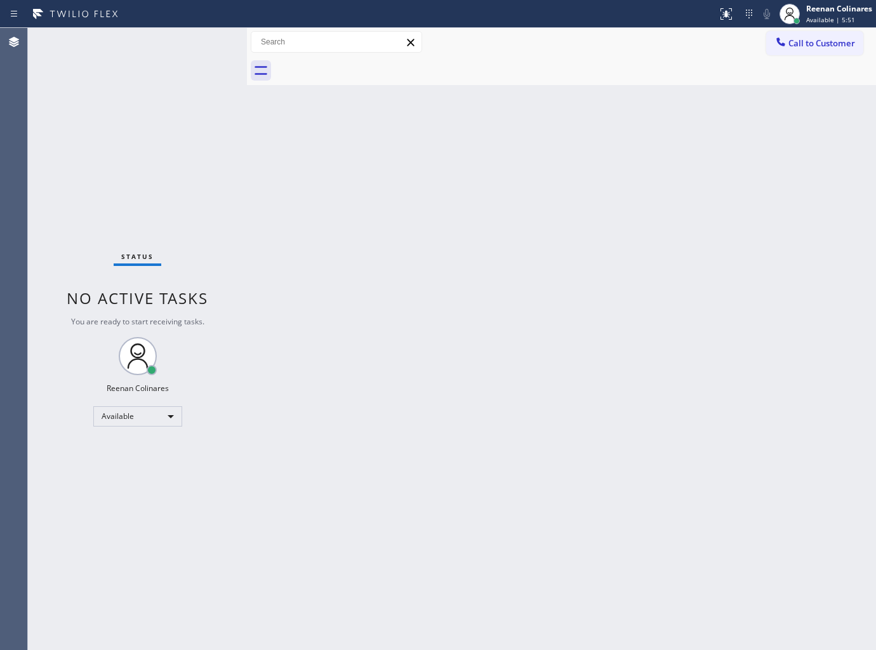
click at [341, 264] on div "Back to Dashboard Change Sender ID Customers Technicians Select a contact Outbo…" at bounding box center [561, 339] width 629 height 622
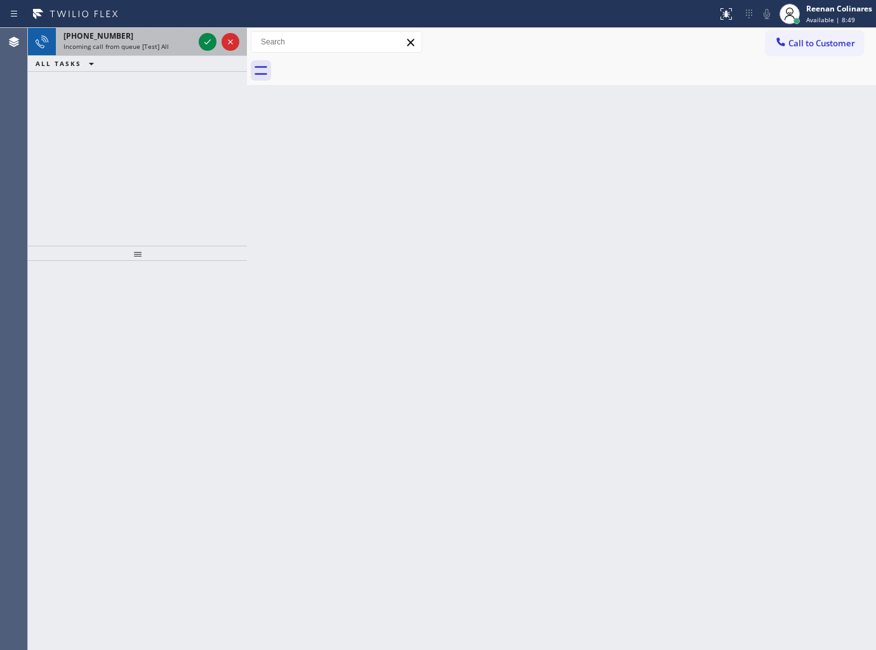
click at [152, 44] on span "Incoming call from queue [Test] All" at bounding box center [115, 46] width 105 height 9
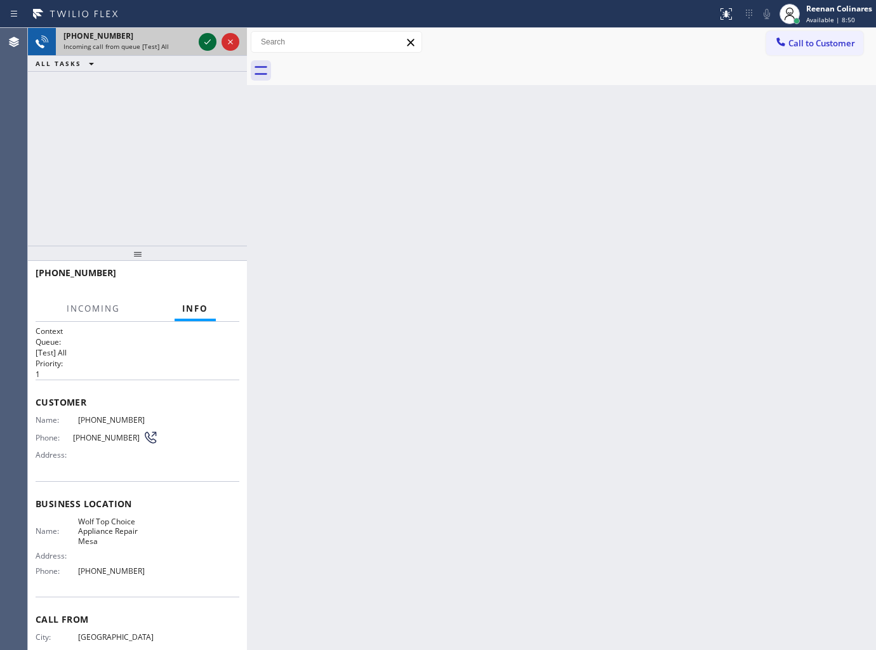
click at [204, 40] on icon at bounding box center [207, 41] width 15 height 15
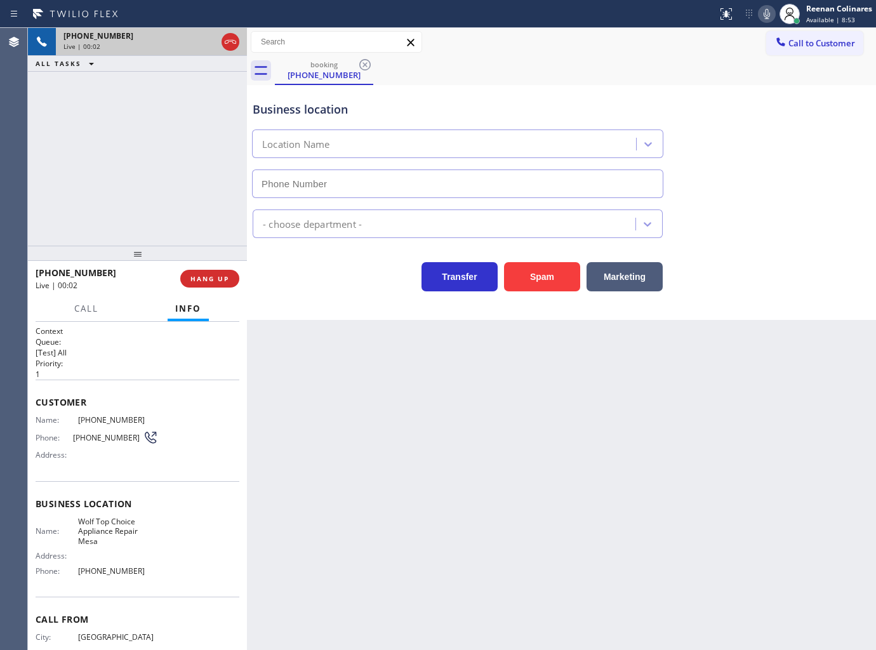
type input "[PHONE_NUMBER]"
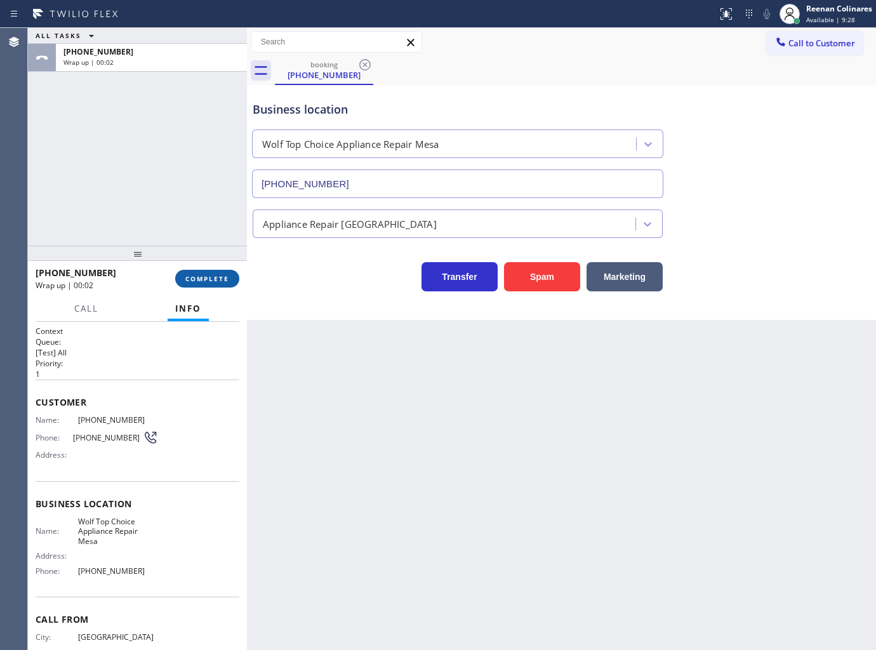
click at [227, 273] on button "COMPLETE" at bounding box center [207, 279] width 64 height 18
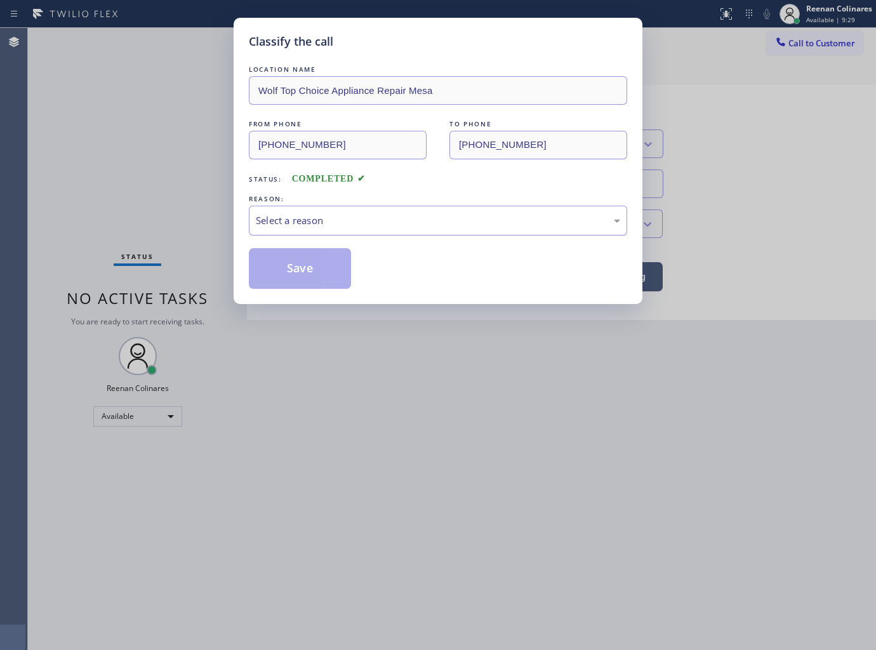
click at [314, 220] on div "Select a reason" at bounding box center [438, 220] width 364 height 15
click at [292, 270] on button "Save" at bounding box center [300, 268] width 102 height 41
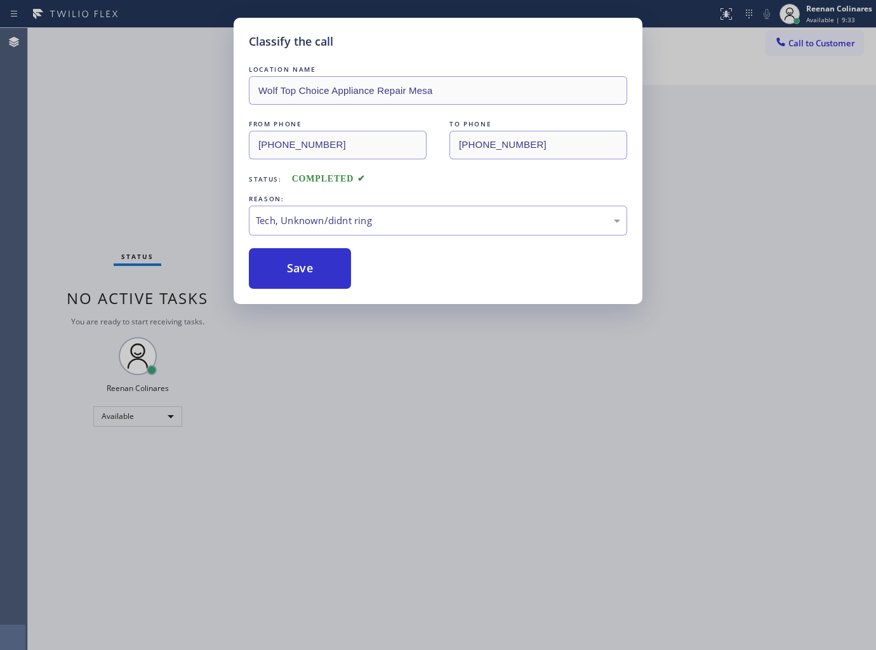
click at [135, 229] on div "Classify the call LOCATION NAME Wolf Top Choice Appliance Repair Mesa FROM PHON…" at bounding box center [438, 325] width 876 height 650
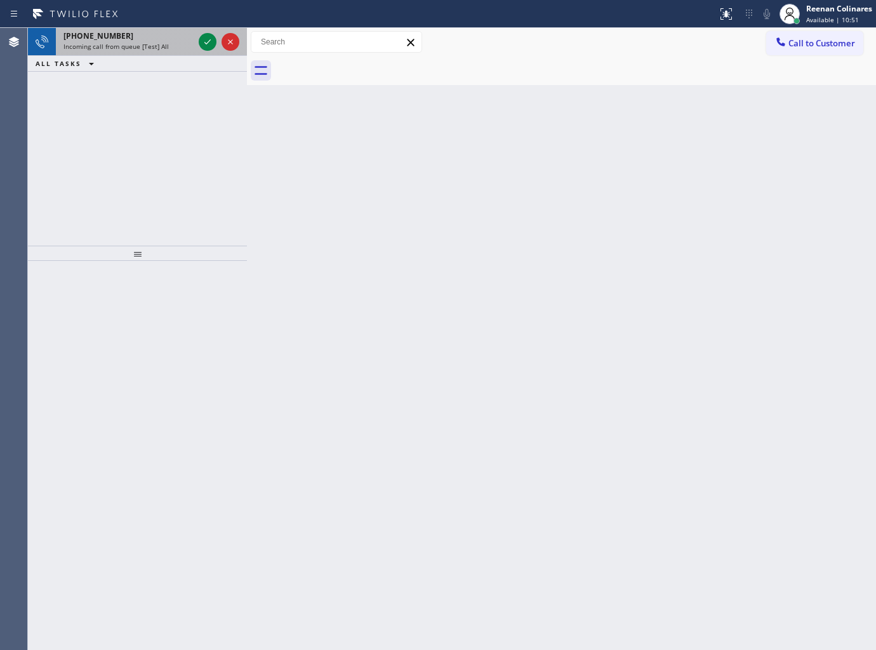
click at [131, 35] on div "+17078686769" at bounding box center [128, 35] width 130 height 11
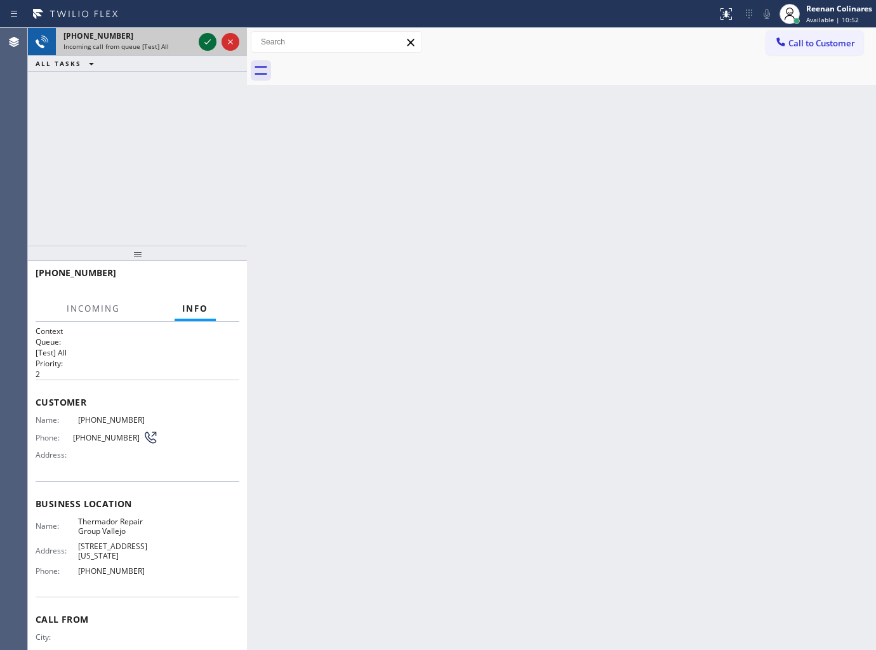
click at [204, 43] on icon at bounding box center [207, 41] width 15 height 15
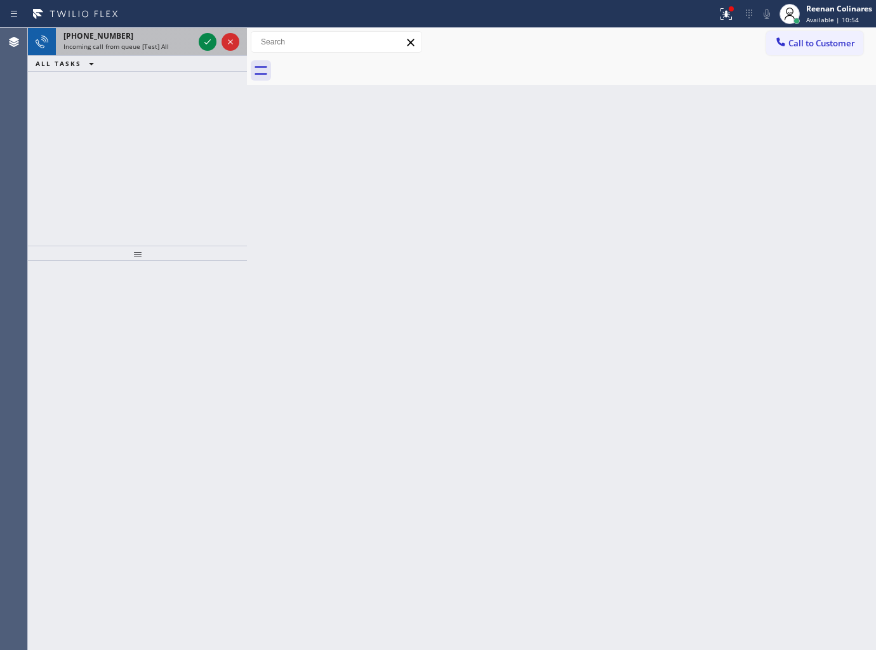
click at [147, 41] on div "+17078686769" at bounding box center [128, 35] width 130 height 11
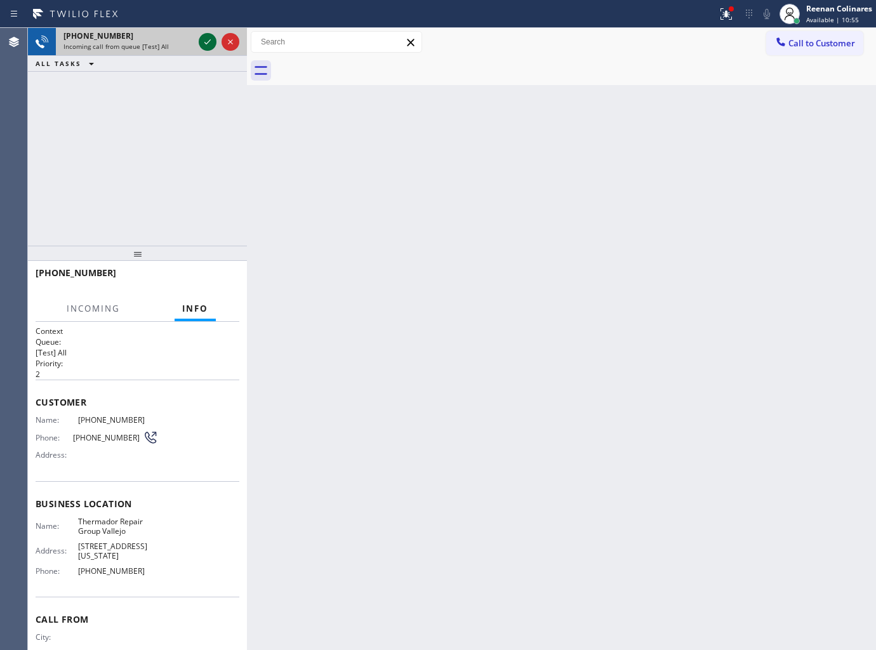
click at [200, 40] on icon at bounding box center [207, 41] width 15 height 15
click at [724, 10] on icon at bounding box center [726, 13] width 15 height 15
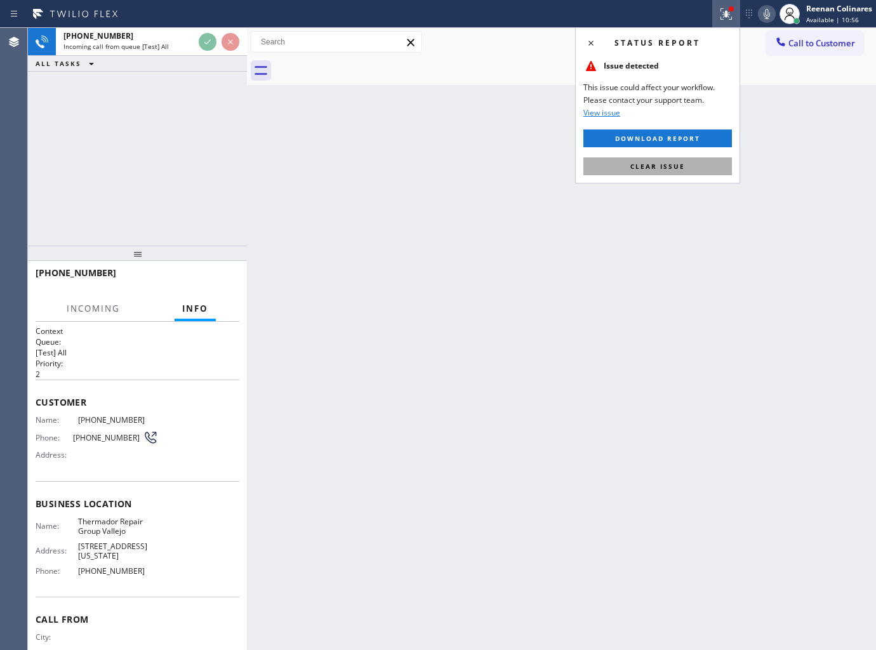
click at [662, 162] on span "Clear issue" at bounding box center [657, 166] width 55 height 9
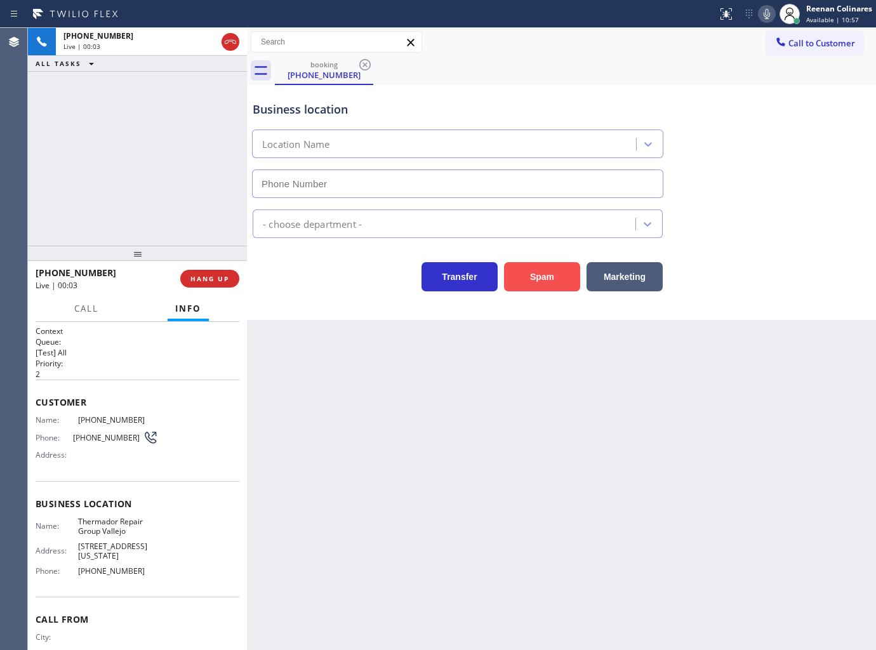
click at [532, 286] on button "Spam" at bounding box center [542, 276] width 76 height 29
type input "(707) 504-3963"
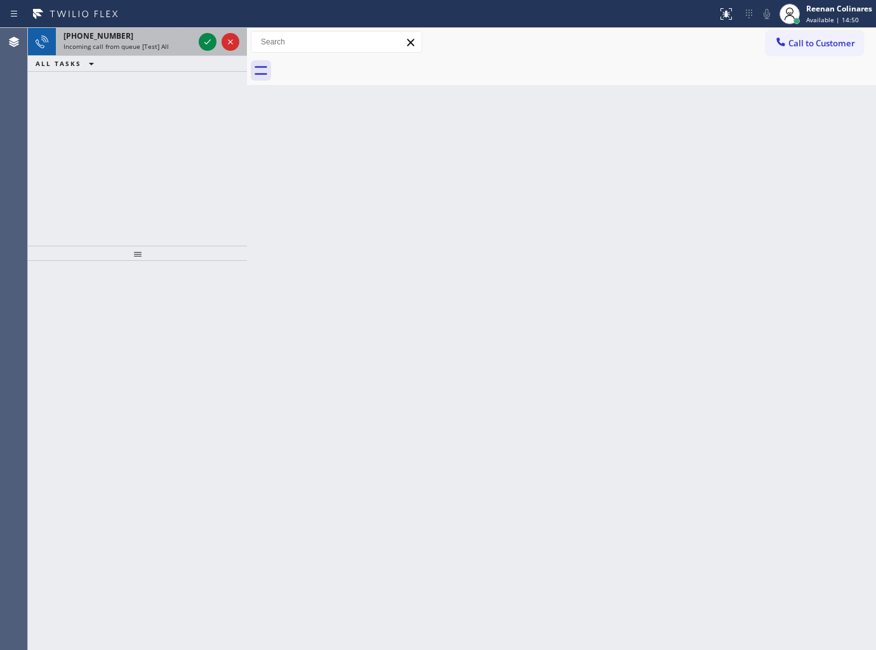
click at [134, 41] on div "+14245668637 Incoming call from queue [Test] All" at bounding box center [126, 42] width 140 height 28
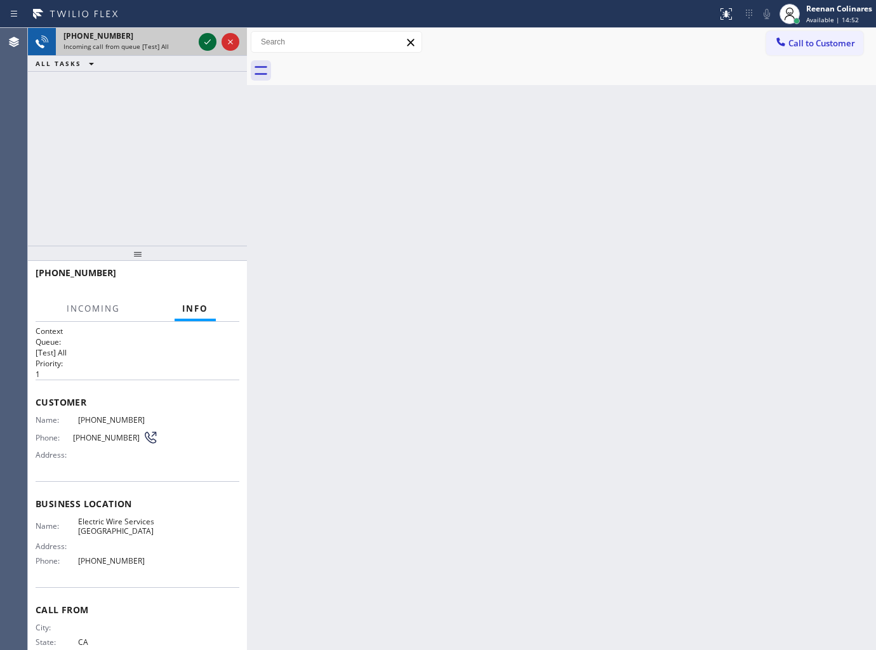
click at [204, 39] on icon at bounding box center [207, 41] width 15 height 15
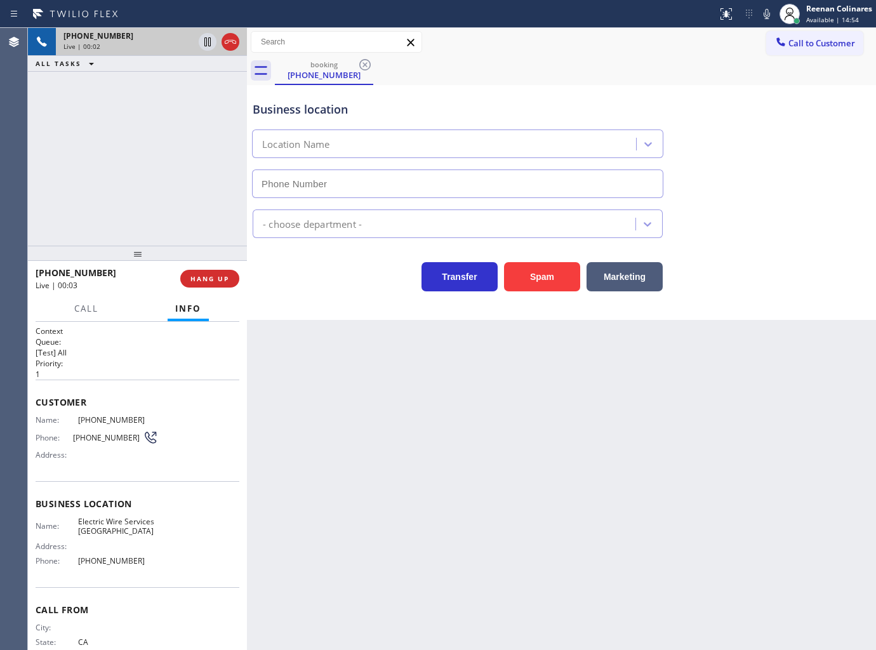
type input "(707) 285-9662"
click at [616, 279] on button "Marketing" at bounding box center [625, 276] width 76 height 29
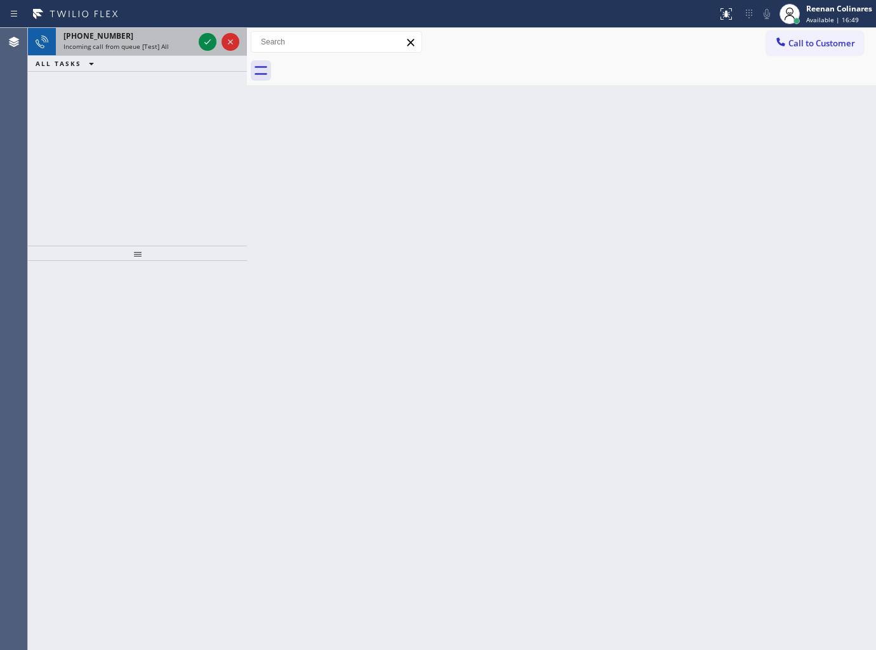
click at [173, 39] on div "+14805222699" at bounding box center [128, 35] width 130 height 11
click at [129, 39] on div "+16192198738" at bounding box center [128, 35] width 130 height 11
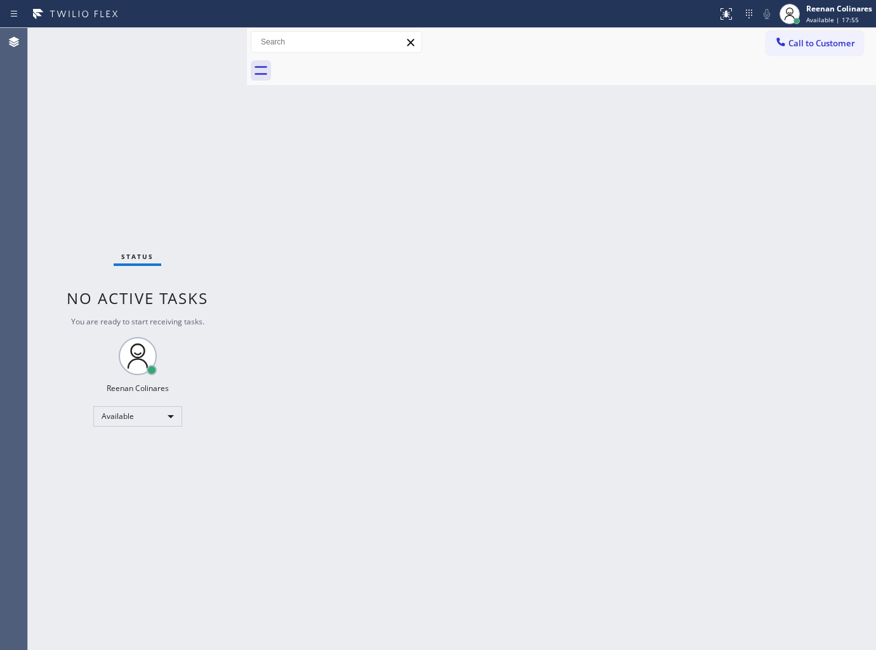
click at [135, 41] on div "Status No active tasks You are ready to start receiving tasks. Reenan Colinares…" at bounding box center [137, 339] width 219 height 622
click at [499, 307] on div "Back to Dashboard Change Sender ID Customers Technicians Select a contact Outbo…" at bounding box center [561, 339] width 629 height 622
click at [159, 52] on div "Status No active tasks You are ready to start receiving tasks. Reenan Colinares…" at bounding box center [137, 339] width 219 height 622
click at [497, 142] on div "Back to Dashboard Change Sender ID Customers Technicians Select a contact Outbo…" at bounding box center [561, 339] width 629 height 622
click at [848, 25] on div "Reenan Colinares Available | 33:19" at bounding box center [826, 14] width 100 height 28
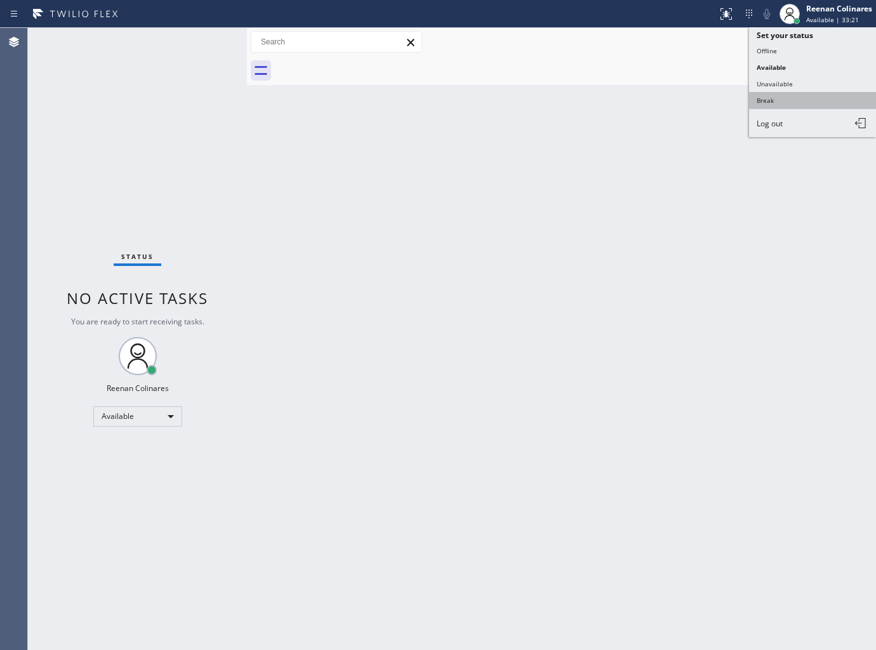
click at [766, 99] on button "Break" at bounding box center [812, 100] width 127 height 17
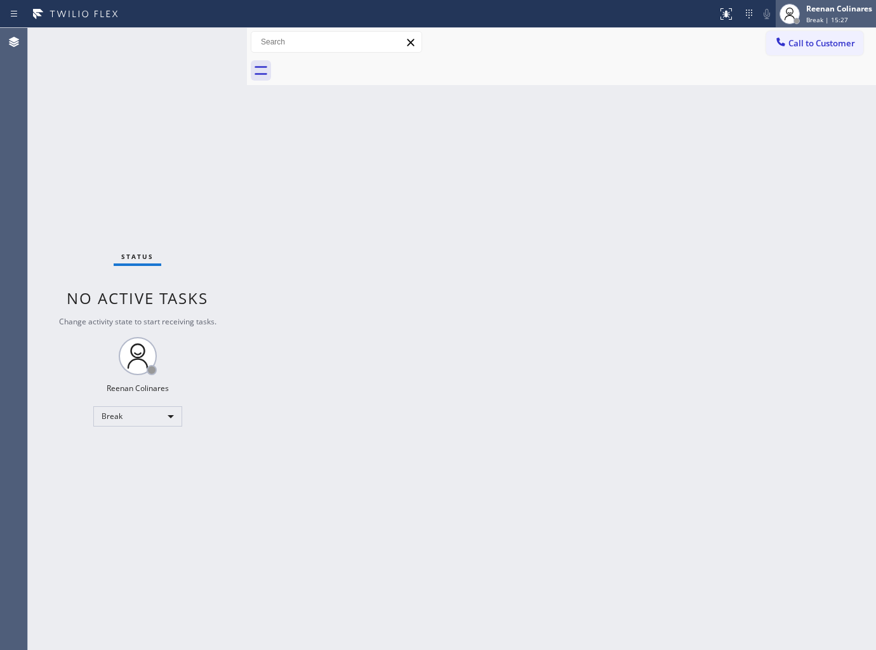
click at [809, 8] on div "Reenan Colinares" at bounding box center [839, 8] width 66 height 11
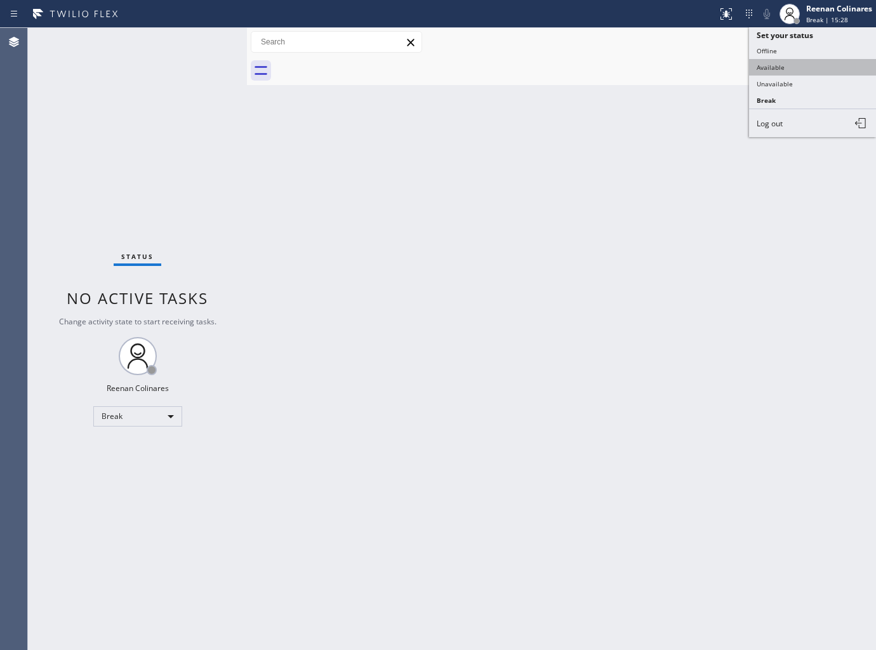
click at [769, 62] on button "Available" at bounding box center [812, 67] width 127 height 17
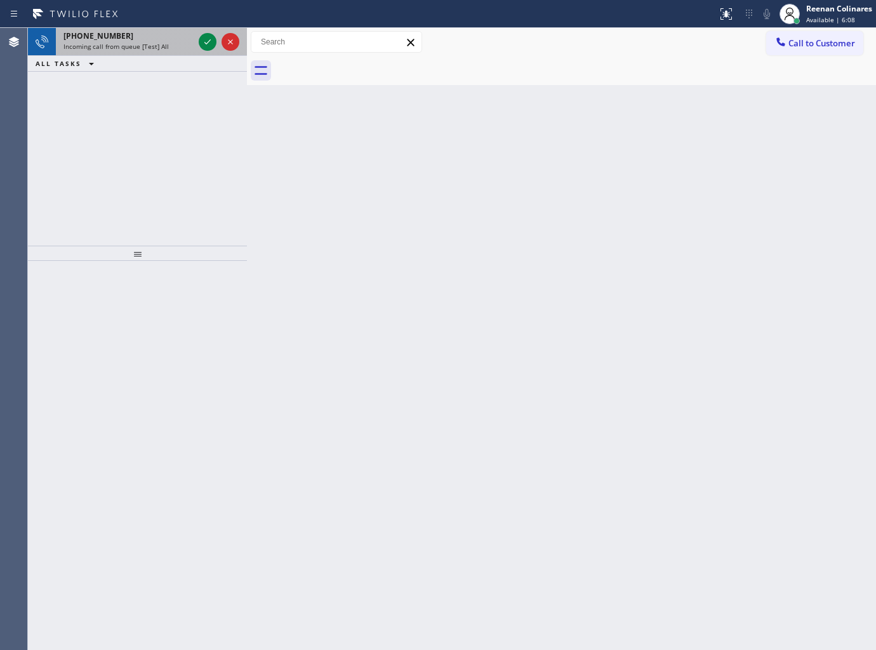
click at [168, 47] on div "Incoming call from queue [Test] All" at bounding box center [128, 46] width 130 height 9
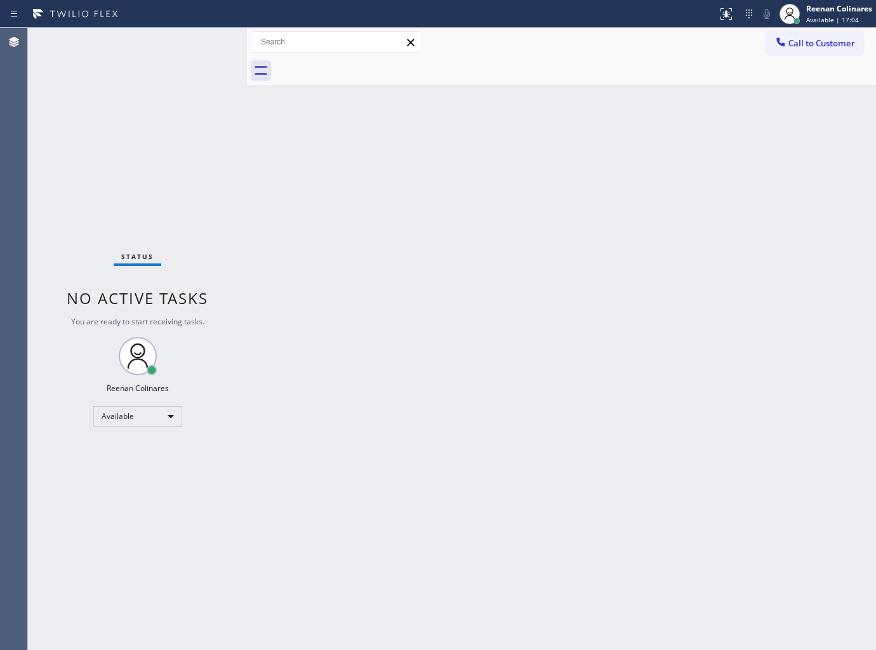
click at [566, 173] on div "Back to Dashboard Change Sender ID Customers Technicians Select a contact Outbo…" at bounding box center [561, 339] width 629 height 622
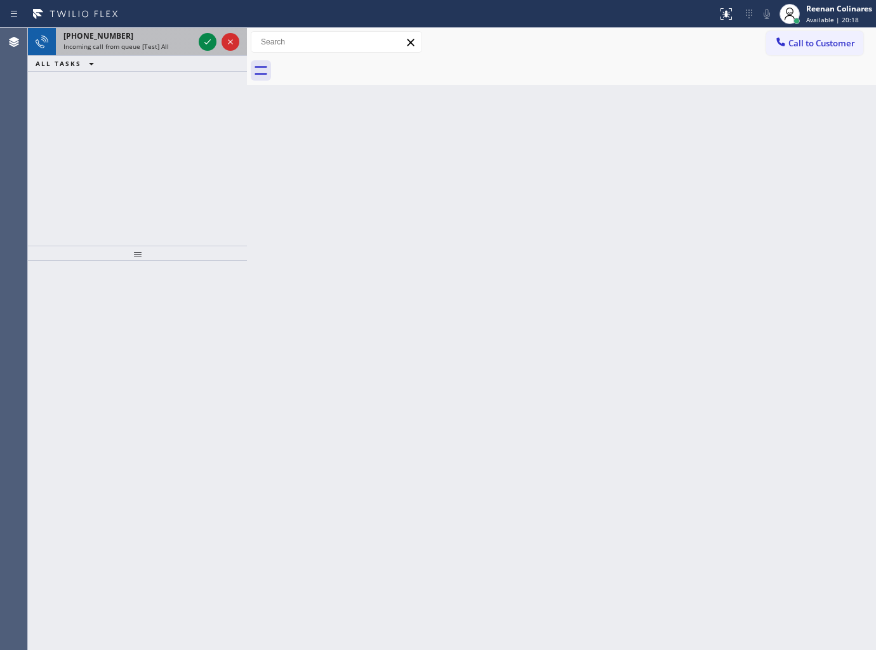
click at [137, 50] on span "Incoming call from queue [Test] All" at bounding box center [115, 46] width 105 height 9
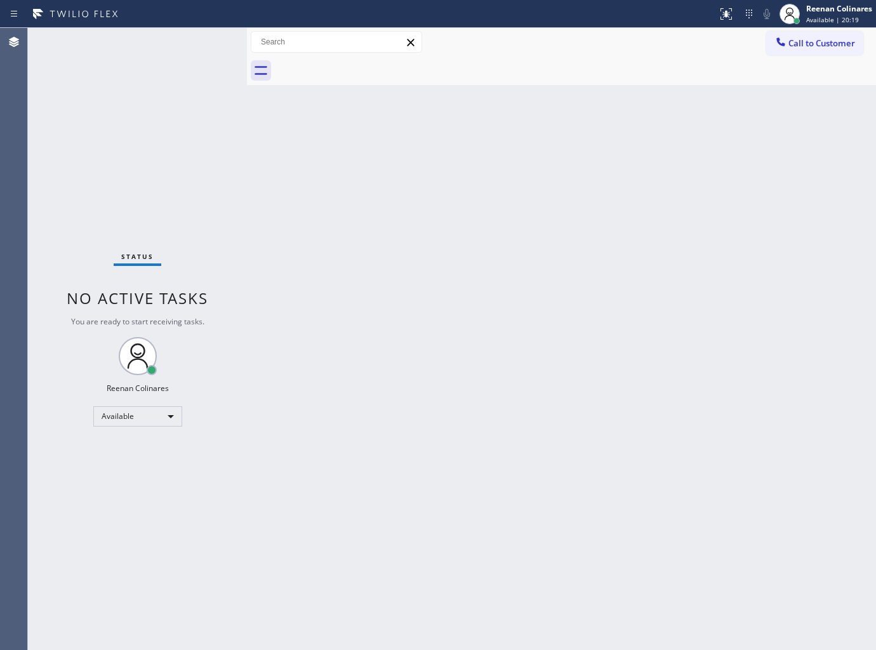
click at [143, 49] on div "Status No active tasks You are ready to start receiving tasks. Reenan Colinares…" at bounding box center [137, 339] width 219 height 622
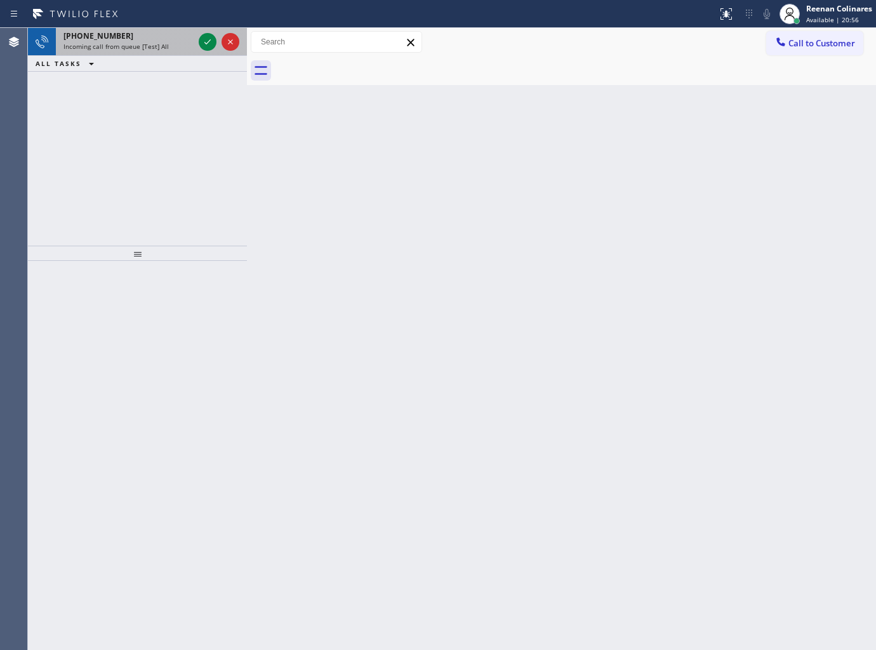
click at [163, 51] on span "Incoming call from queue [Test] All" at bounding box center [115, 46] width 105 height 9
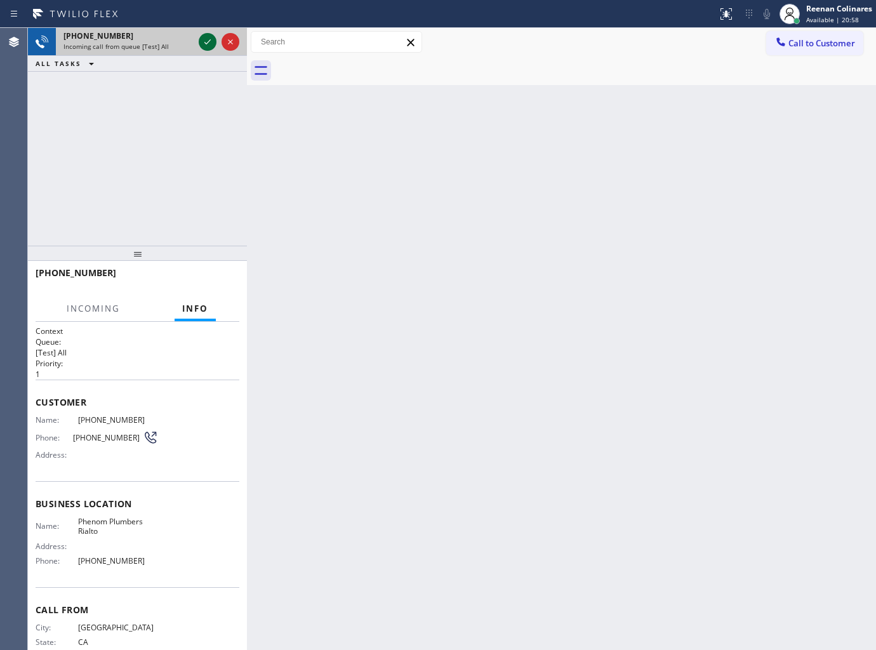
click at [208, 41] on icon at bounding box center [207, 41] width 15 height 15
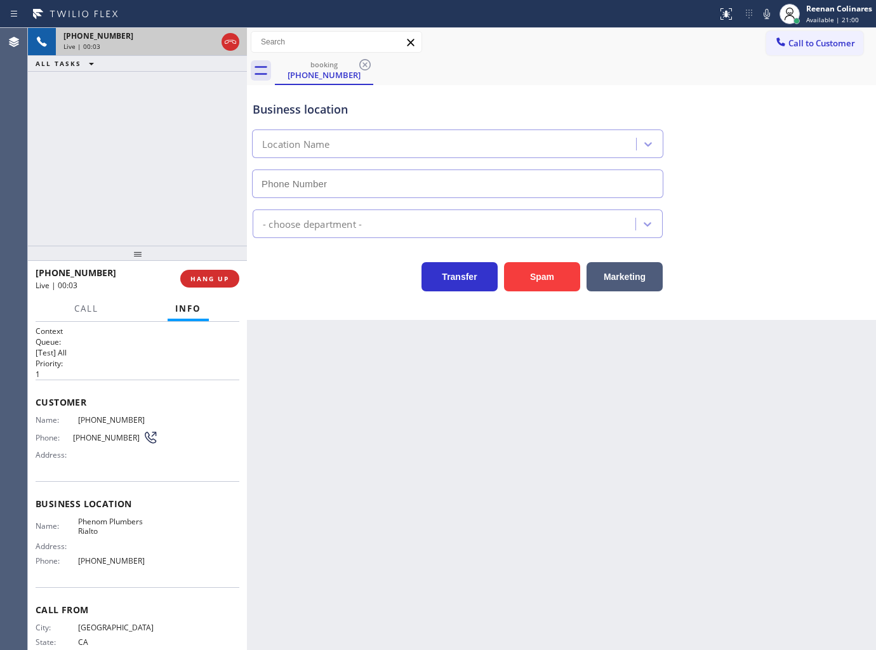
type input "(909) 442-0089"
click at [535, 277] on button "Spam" at bounding box center [542, 276] width 76 height 29
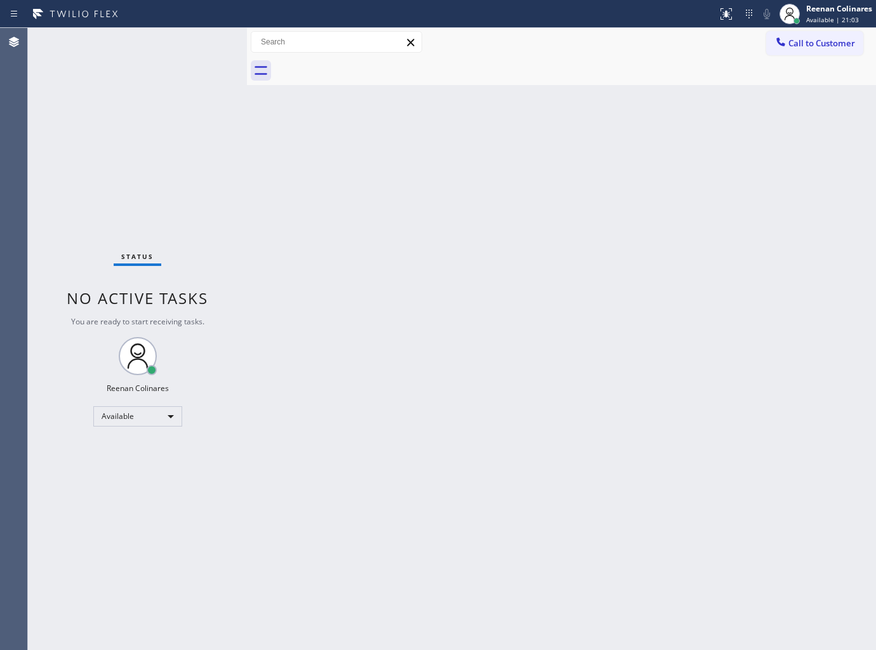
click at [487, 249] on div "Back to Dashboard Change Sender ID Customers Technicians Select a contact Outbo…" at bounding box center [561, 339] width 629 height 622
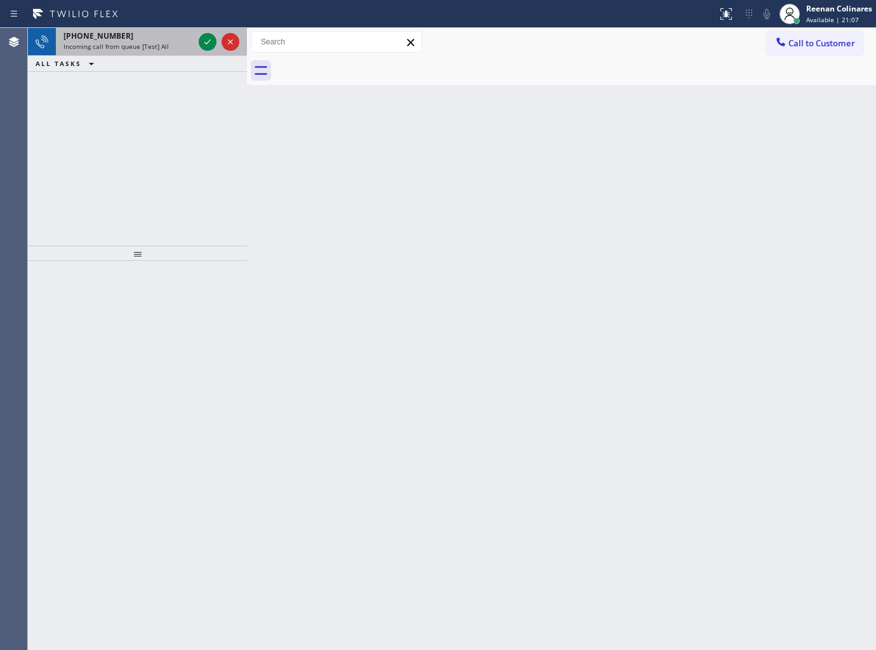
click at [169, 43] on div "Incoming call from queue [Test] All" at bounding box center [128, 46] width 130 height 9
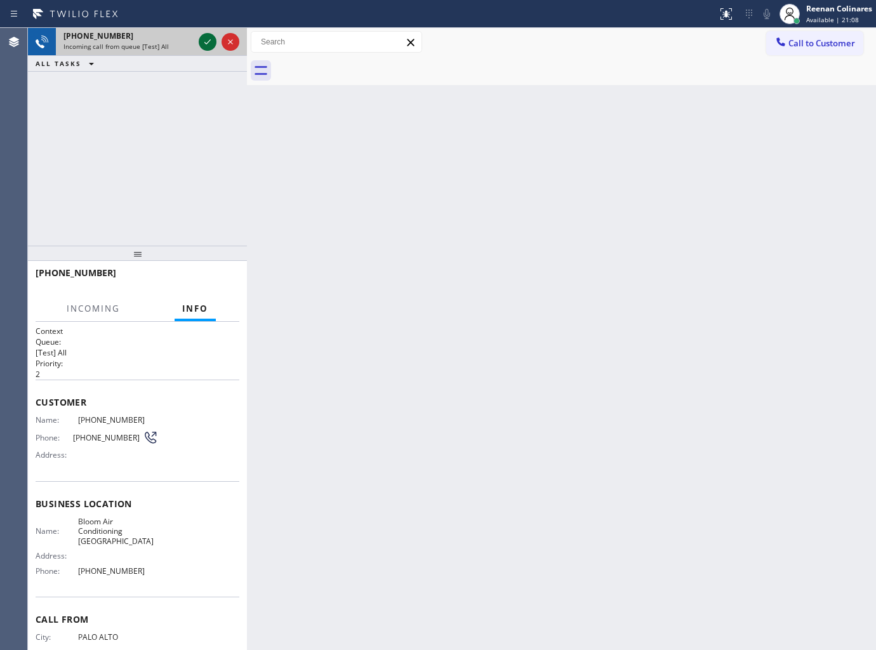
click at [207, 40] on icon at bounding box center [207, 41] width 15 height 15
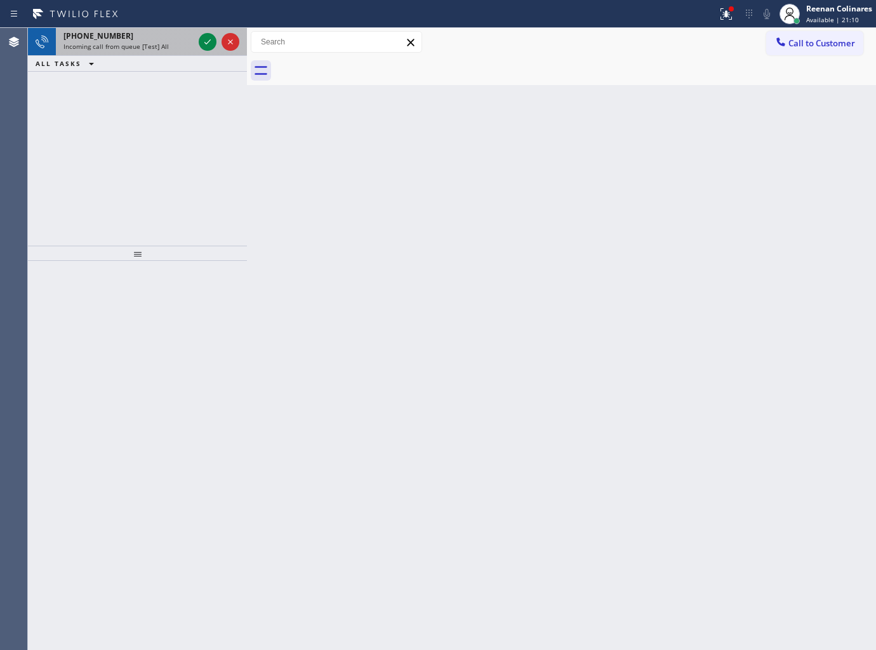
click at [163, 24] on div "Status report Issue detected This issue could affect your workflow. Please cont…" at bounding box center [438, 14] width 876 height 28
click at [175, 34] on div "+15122272692" at bounding box center [128, 35] width 130 height 11
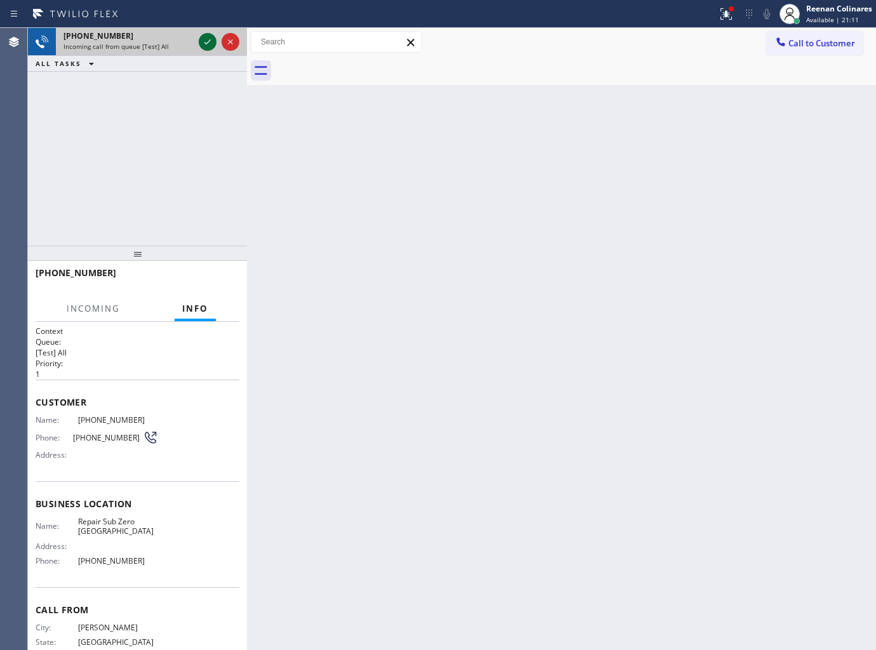
click at [204, 41] on icon at bounding box center [207, 41] width 15 height 15
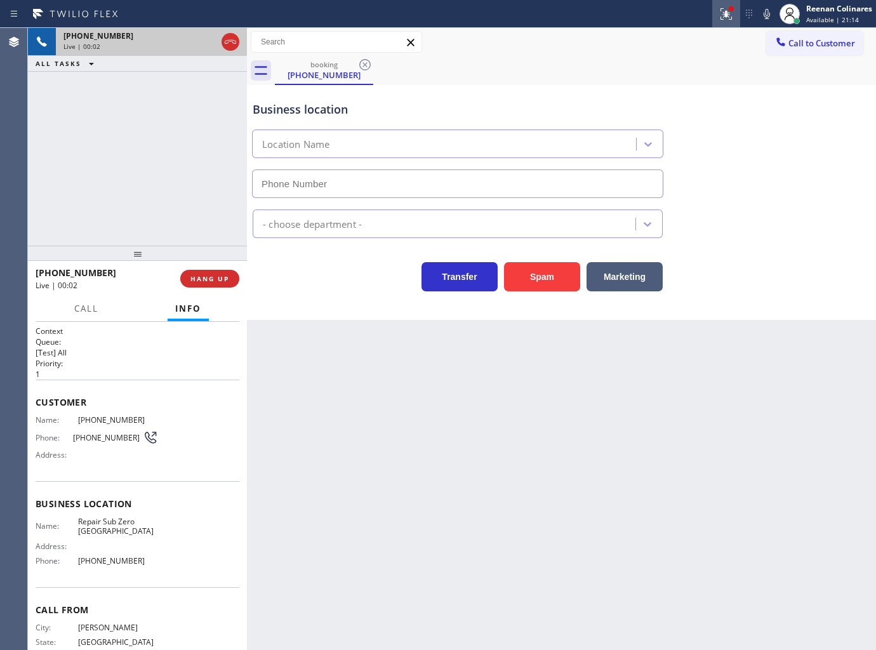
type input "(361) 202-8932"
click at [728, 15] on icon at bounding box center [726, 13] width 15 height 15
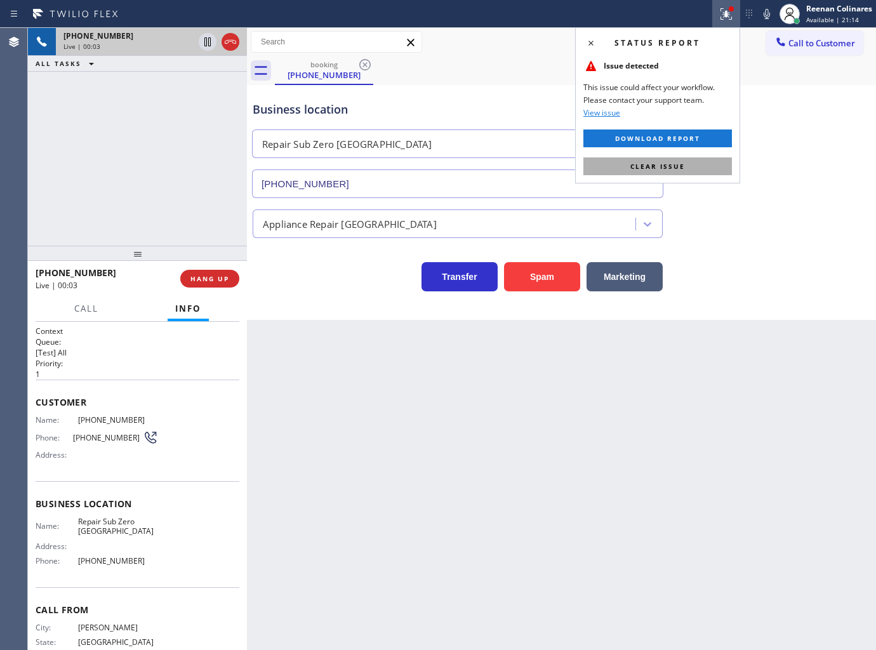
drag, startPoint x: 690, startPoint y: 160, endPoint x: 566, endPoint y: 268, distance: 164.7
click at [689, 160] on button "Clear issue" at bounding box center [657, 166] width 149 height 18
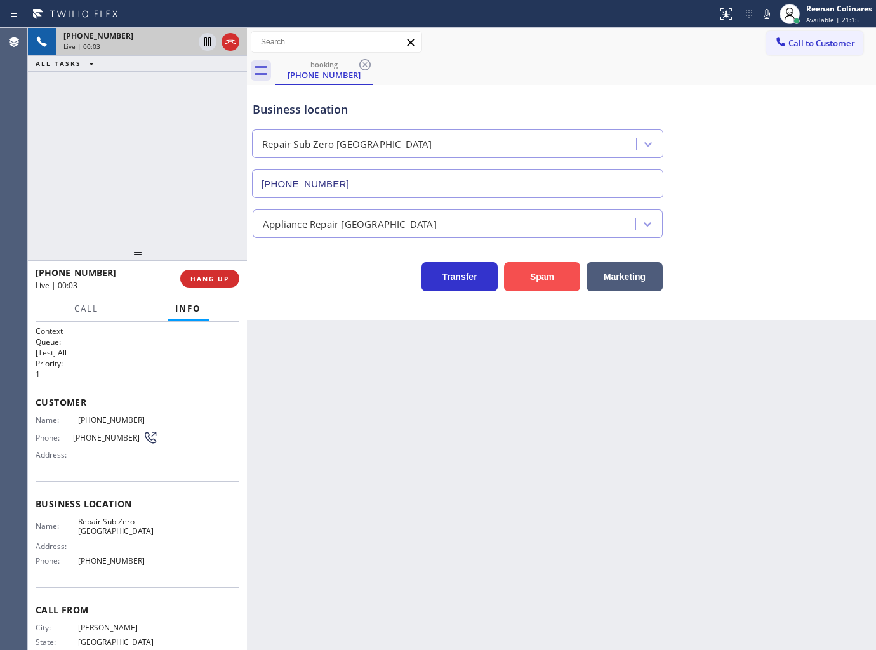
click at [554, 282] on button "Spam" at bounding box center [542, 276] width 76 height 29
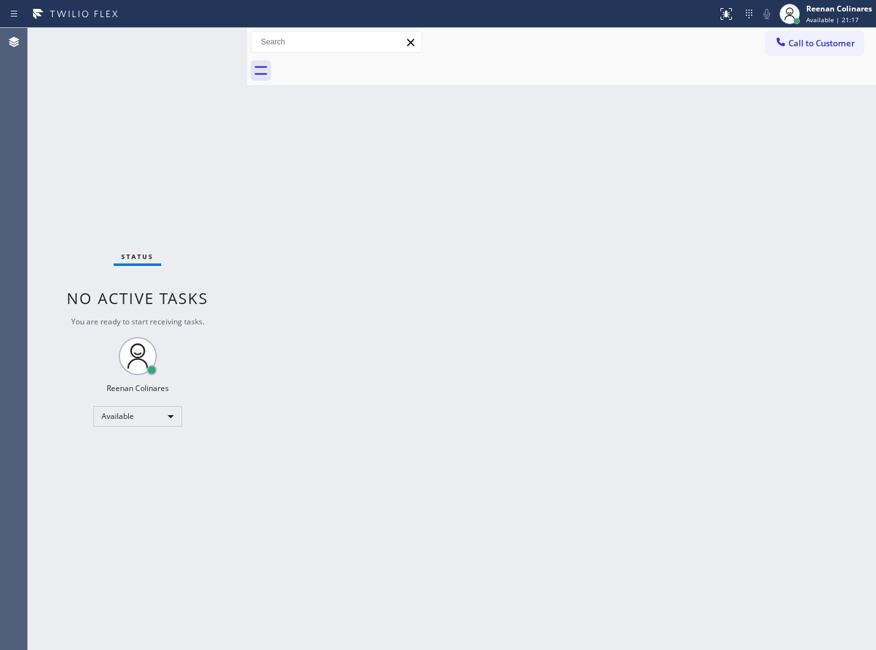
click at [458, 131] on div "Back to Dashboard Change Sender ID Customers Technicians Select a contact Outbo…" at bounding box center [561, 339] width 629 height 622
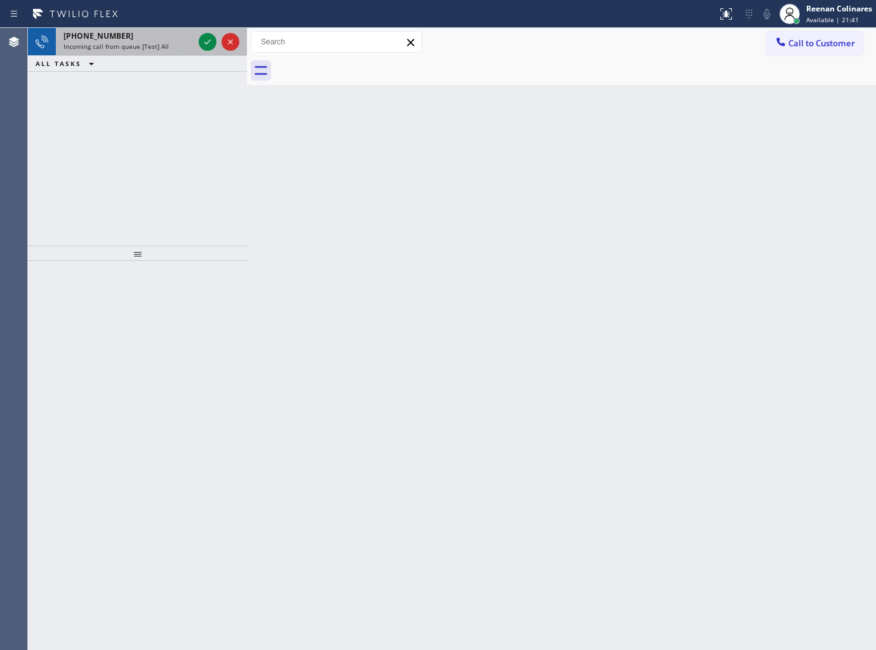
click at [173, 51] on div "+19493844706 Incoming call from queue [Test] All" at bounding box center [126, 42] width 140 height 28
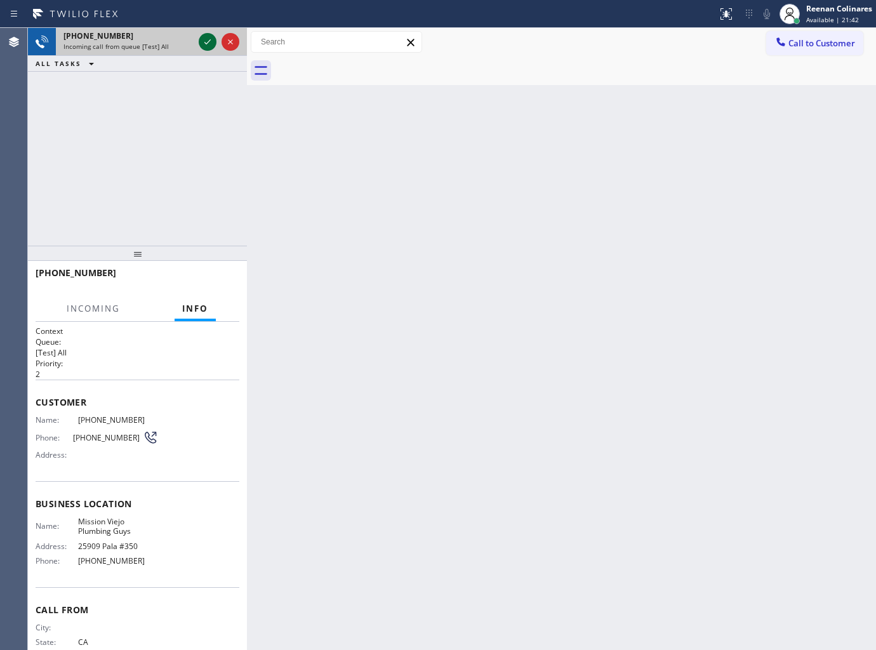
click at [207, 44] on icon at bounding box center [207, 41] width 15 height 15
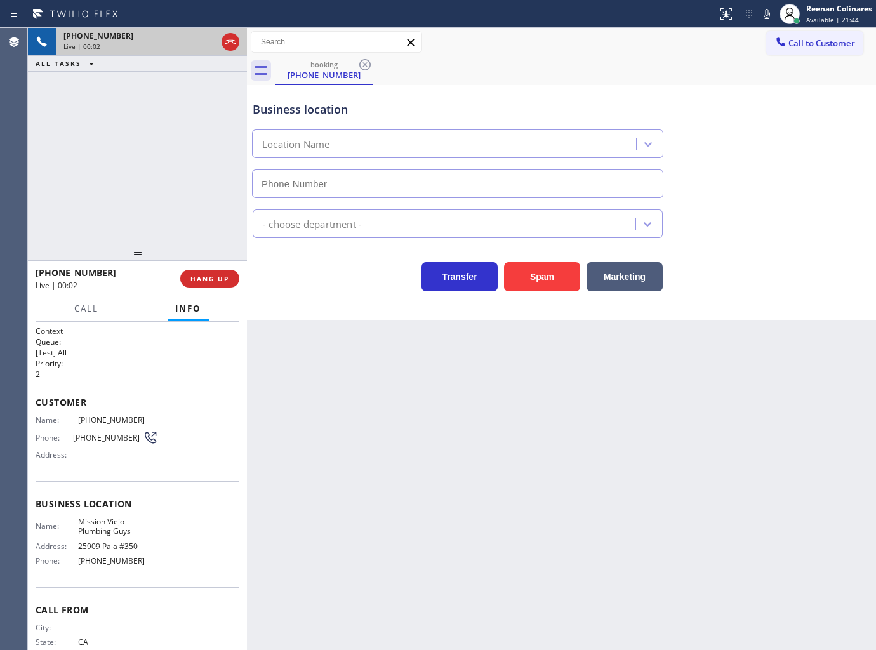
type input "[PHONE_NUMBER]"
click at [762, 15] on icon at bounding box center [766, 13] width 15 height 15
click at [209, 276] on span "HANG UP" at bounding box center [209, 278] width 39 height 9
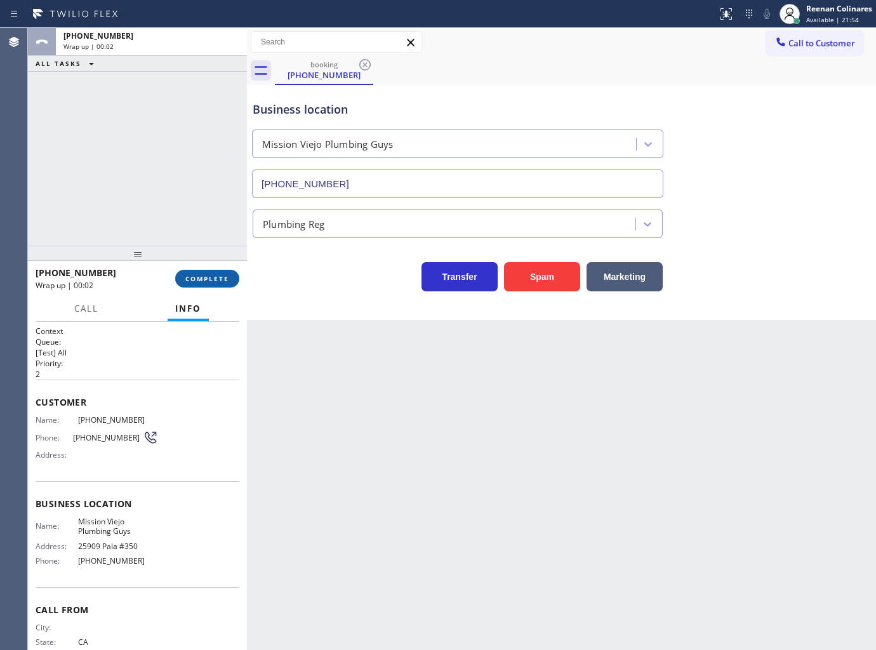
click at [209, 276] on span "COMPLETE" at bounding box center [207, 278] width 44 height 9
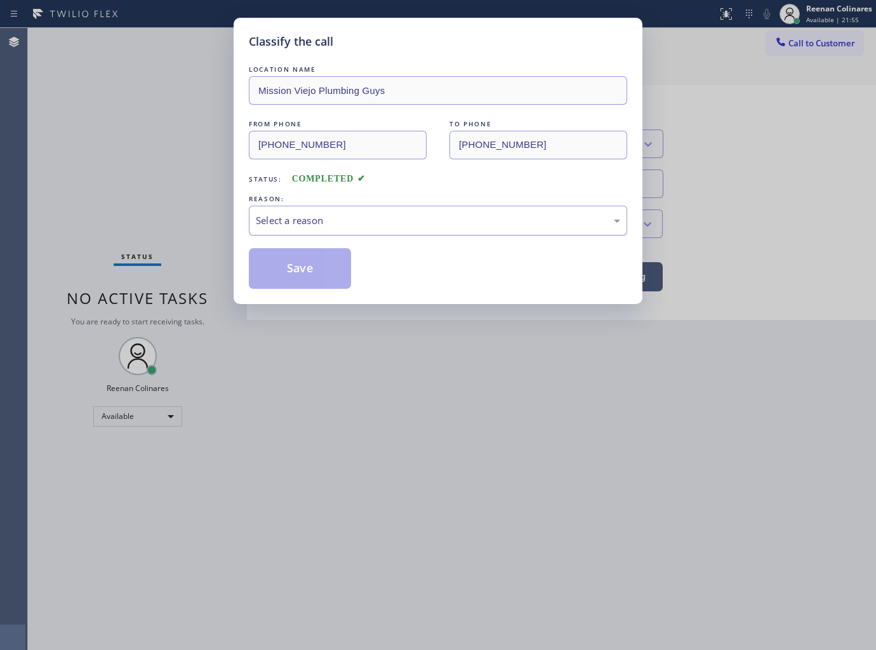
click at [305, 223] on div "Select a reason" at bounding box center [438, 220] width 364 height 15
click at [281, 276] on button "Save" at bounding box center [300, 268] width 102 height 41
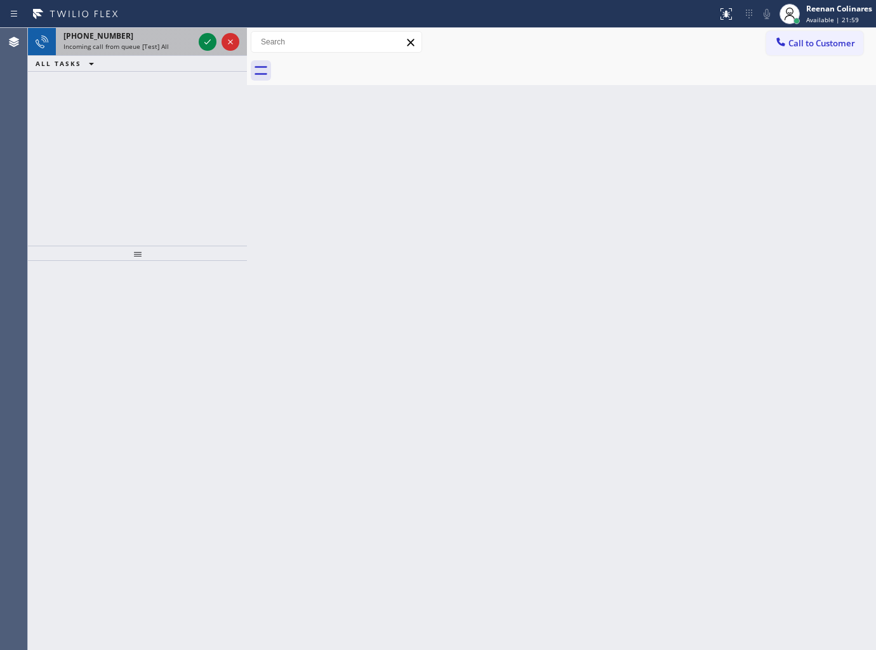
click at [180, 47] on div "Incoming call from queue [Test] All" at bounding box center [128, 46] width 130 height 9
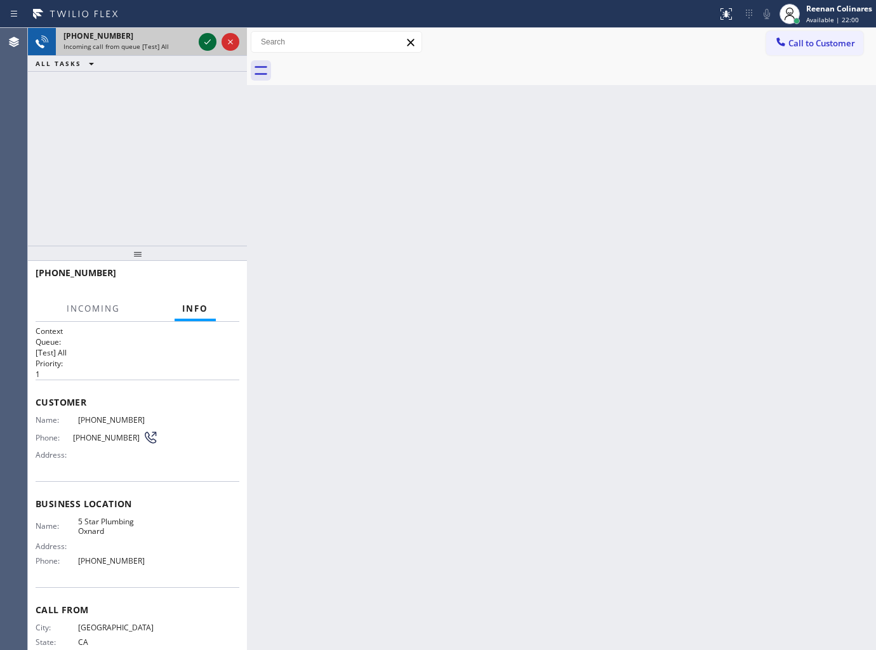
click at [201, 41] on icon at bounding box center [207, 41] width 15 height 15
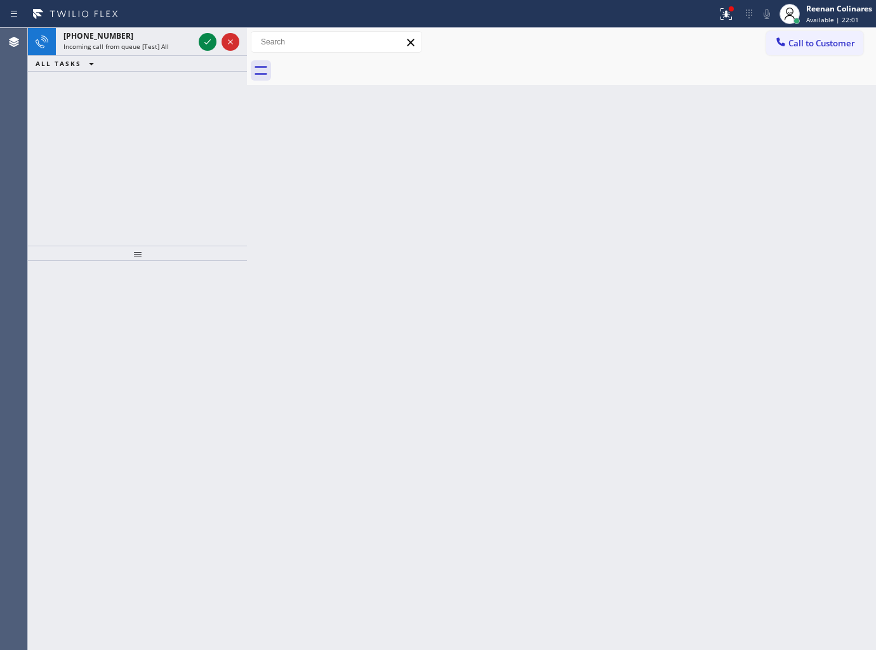
click at [135, 21] on div at bounding box center [358, 14] width 707 height 20
click at [151, 43] on span "Incoming call from queue [Test] All" at bounding box center [115, 46] width 105 height 9
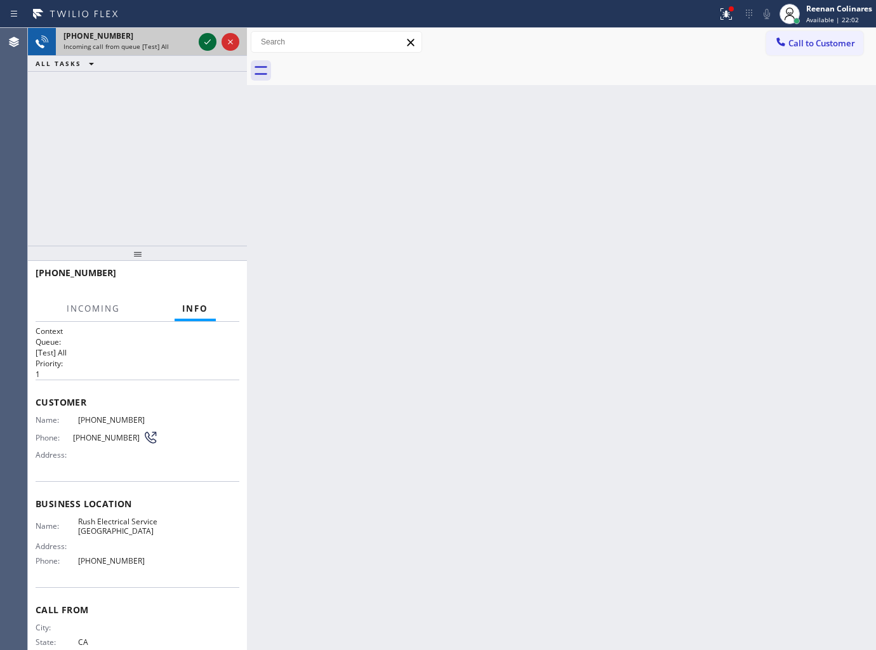
click at [203, 42] on icon at bounding box center [207, 41] width 15 height 15
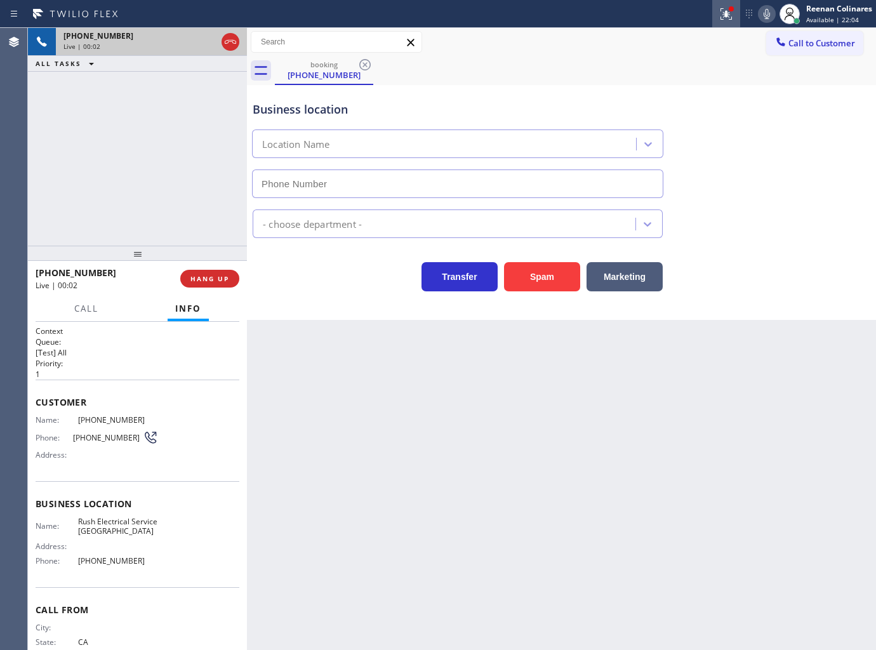
click at [730, 15] on icon at bounding box center [726, 13] width 15 height 15
type input "(949) 328-5262"
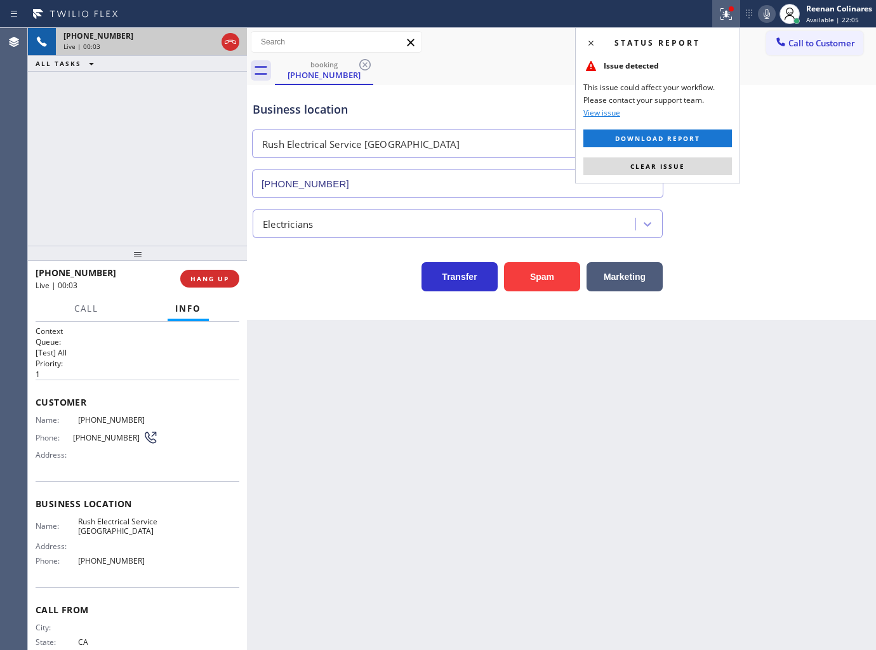
click at [675, 169] on span "Clear issue" at bounding box center [657, 166] width 55 height 9
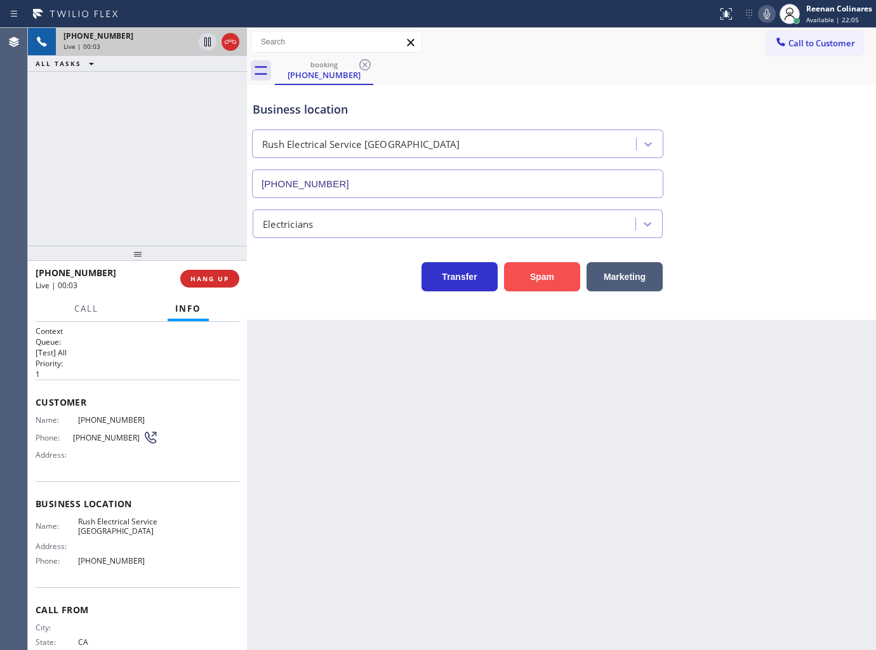
click at [557, 270] on button "Spam" at bounding box center [542, 276] width 76 height 29
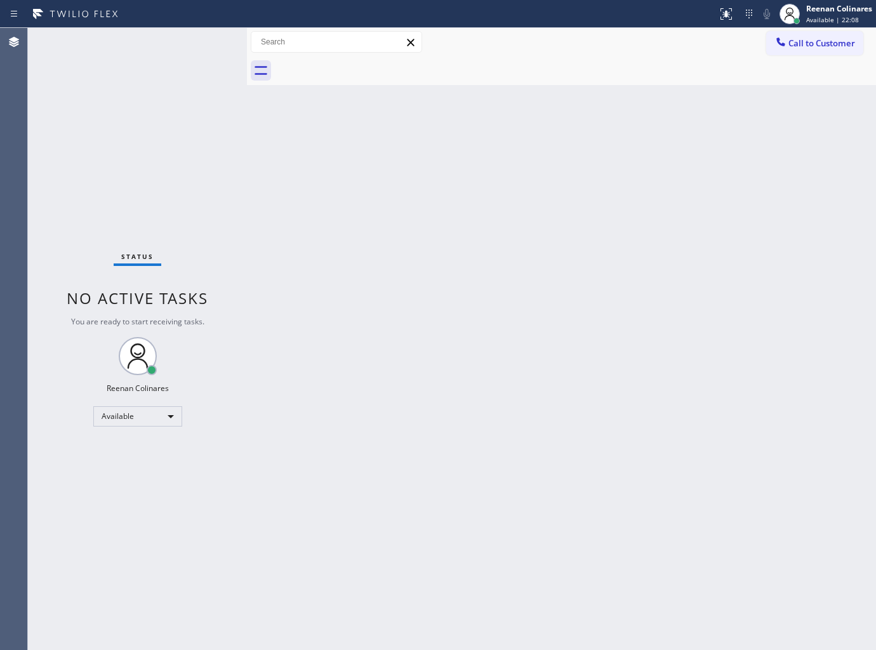
click at [663, 264] on div "Back to Dashboard Change Sender ID Customers Technicians Select a contact Outbo…" at bounding box center [561, 339] width 629 height 622
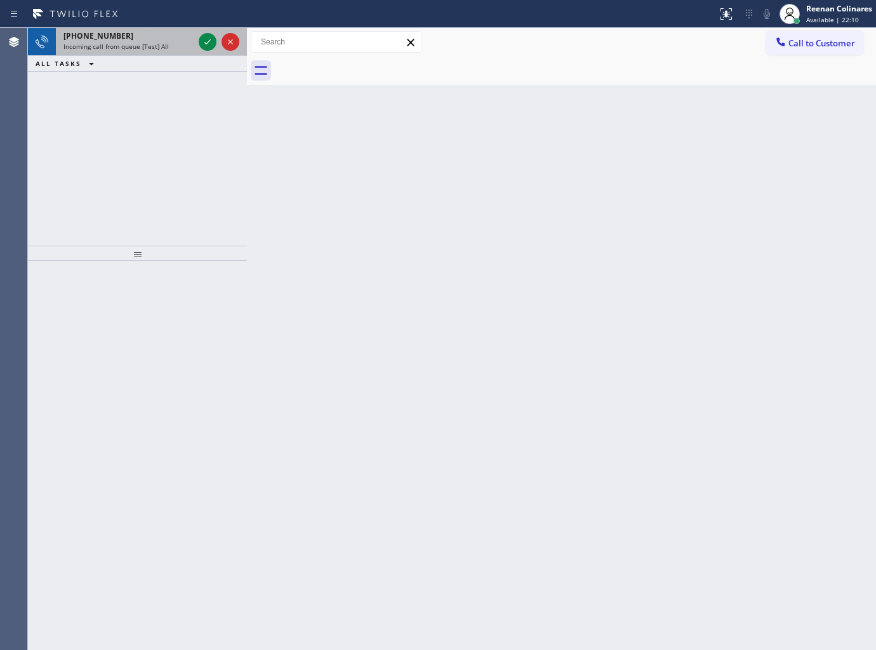
click at [124, 52] on div "+14173631705 Incoming call from queue [Test] All" at bounding box center [126, 42] width 140 height 28
click at [175, 45] on div "Incoming call from queue [Test] All" at bounding box center [128, 46] width 130 height 9
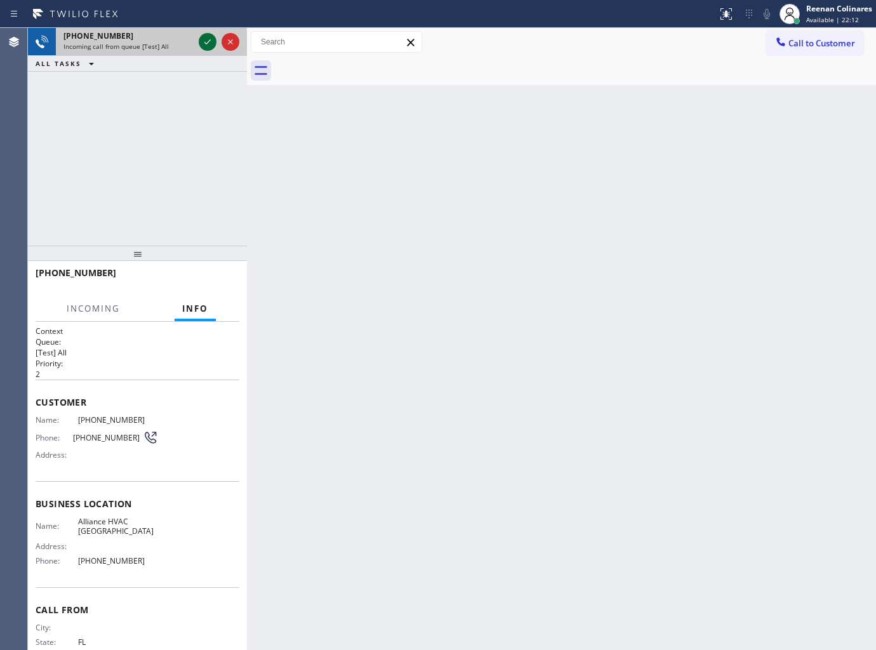
click at [202, 41] on icon at bounding box center [207, 41] width 15 height 15
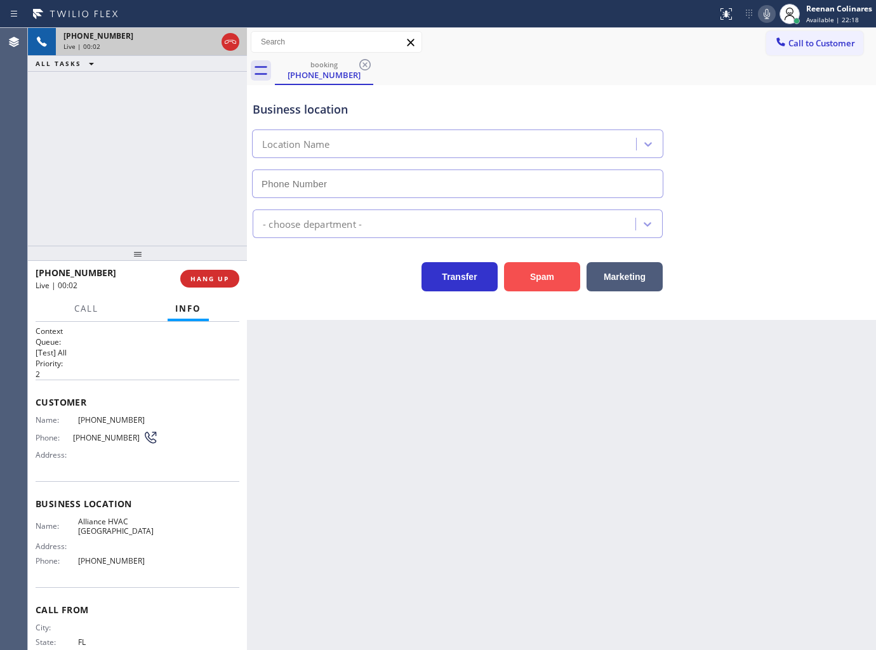
type input "(561) 944-7904"
drag, startPoint x: 548, startPoint y: 281, endPoint x: 559, endPoint y: 268, distance: 17.2
click at [548, 281] on button "Spam" at bounding box center [542, 276] width 76 height 29
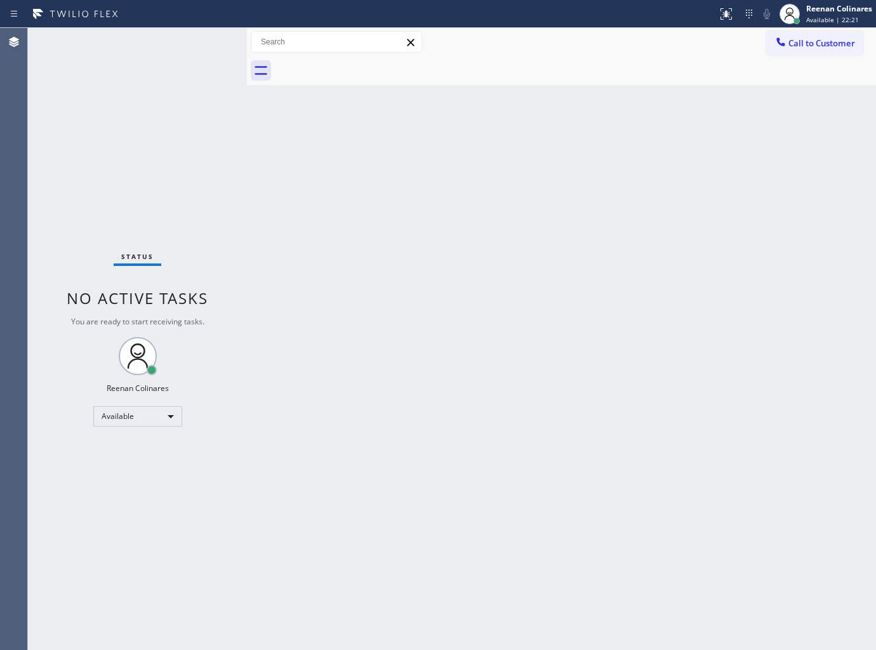
click at [435, 320] on div "Back to Dashboard Change Sender ID Customers Technicians Select a contact Outbo…" at bounding box center [561, 339] width 629 height 622
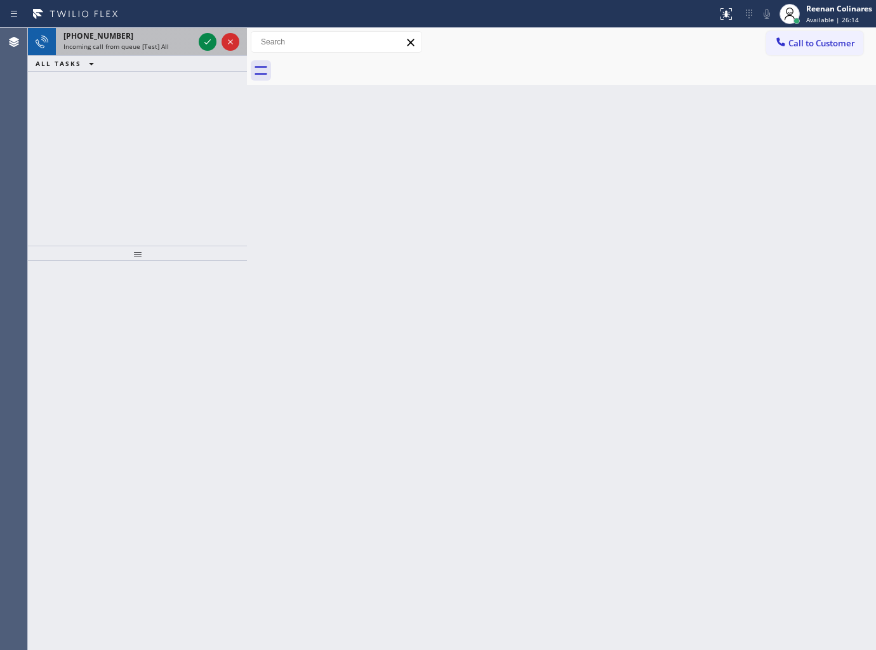
click at [164, 37] on div "+17089663780" at bounding box center [128, 35] width 130 height 11
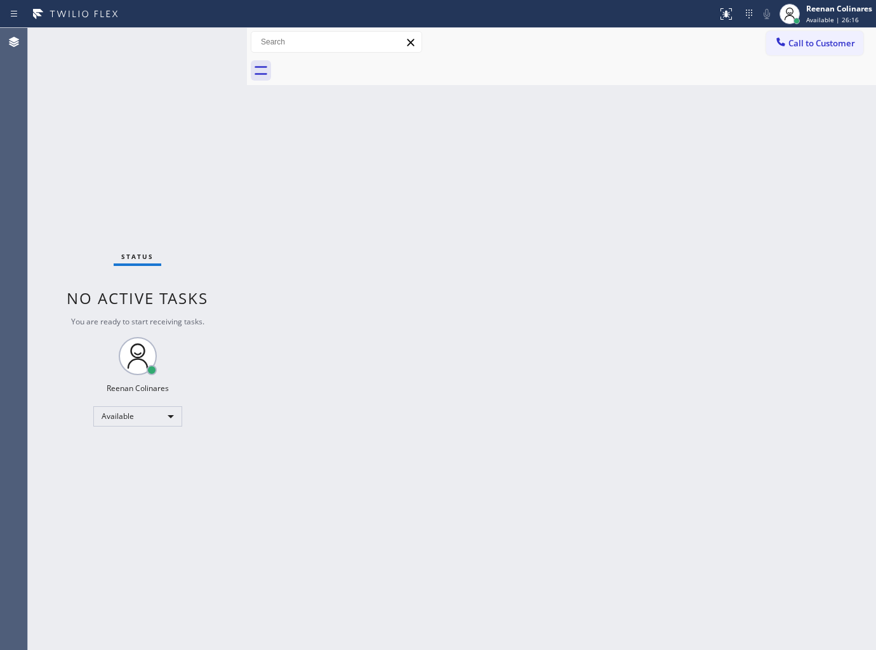
click at [180, 45] on div "Status No active tasks You are ready to start receiving tasks. Reenan Colinares…" at bounding box center [137, 339] width 219 height 622
click at [183, 44] on div "Status No active tasks You are ready to start receiving tasks. Reenan Colinares…" at bounding box center [137, 339] width 219 height 622
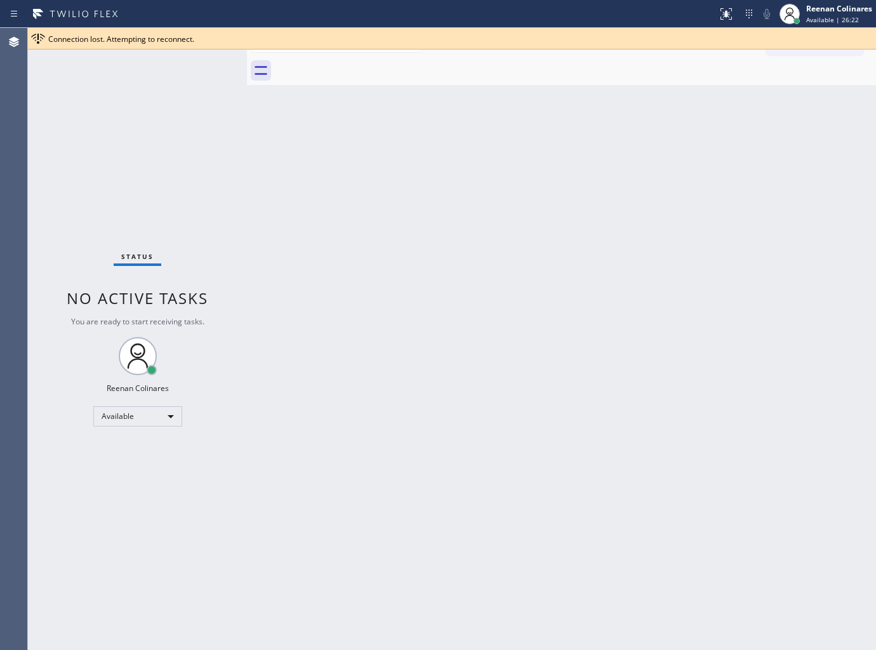
click at [619, 90] on div "Back to Dashboard Change Sender ID Customers Technicians Select a contact Outbo…" at bounding box center [561, 339] width 629 height 622
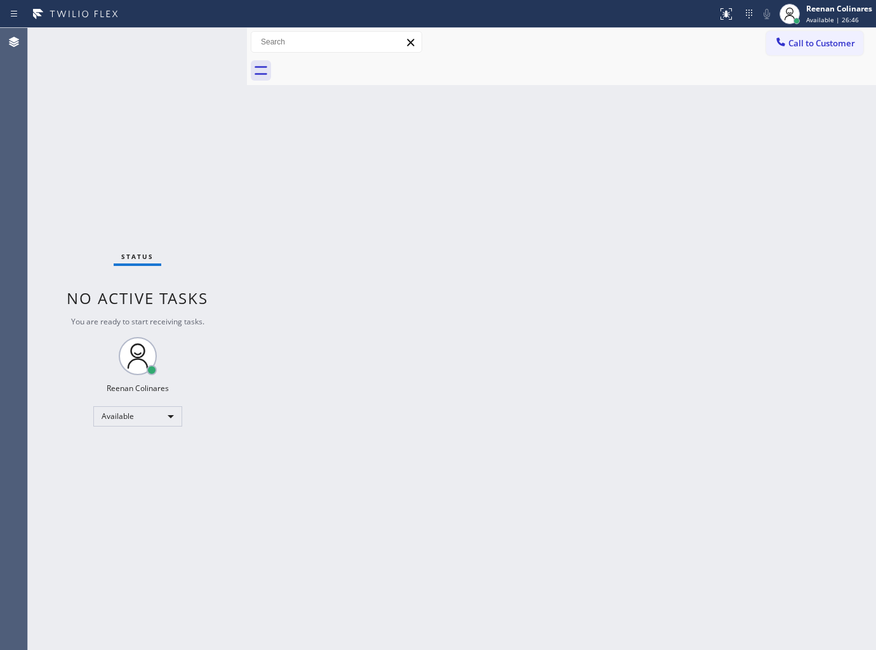
click at [180, 46] on div "Status No active tasks You are ready to start receiving tasks. Reenan Colinares…" at bounding box center [137, 339] width 219 height 622
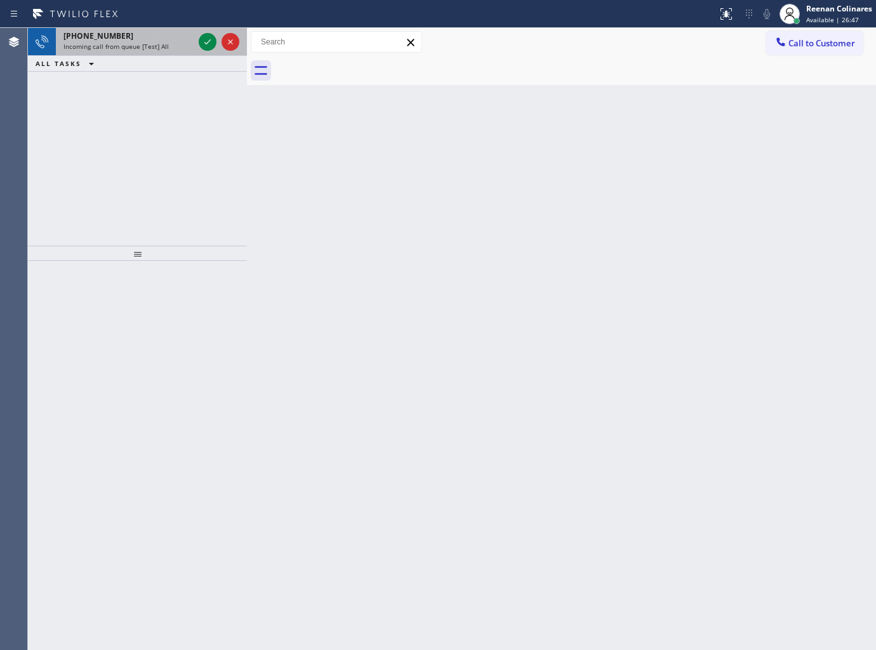
click at [179, 45] on div "Incoming call from queue [Test] All" at bounding box center [128, 46] width 130 height 9
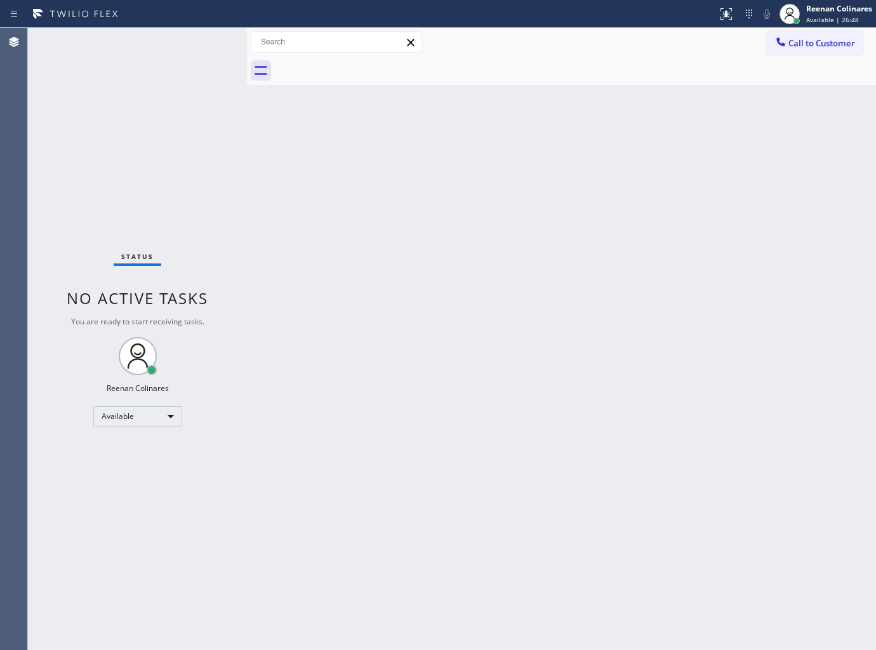
click at [161, 53] on div "Status No active tasks You are ready to start receiving tasks. Reenan Colinares…" at bounding box center [137, 339] width 219 height 622
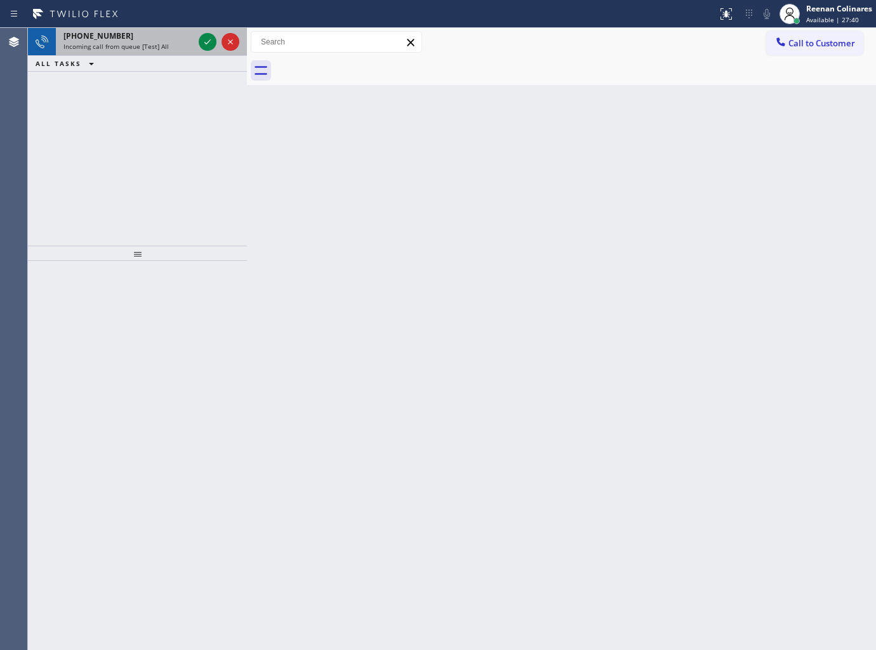
click at [124, 43] on span "Incoming call from queue [Test] All" at bounding box center [115, 46] width 105 height 9
click at [142, 34] on div "+15615374097" at bounding box center [128, 35] width 130 height 11
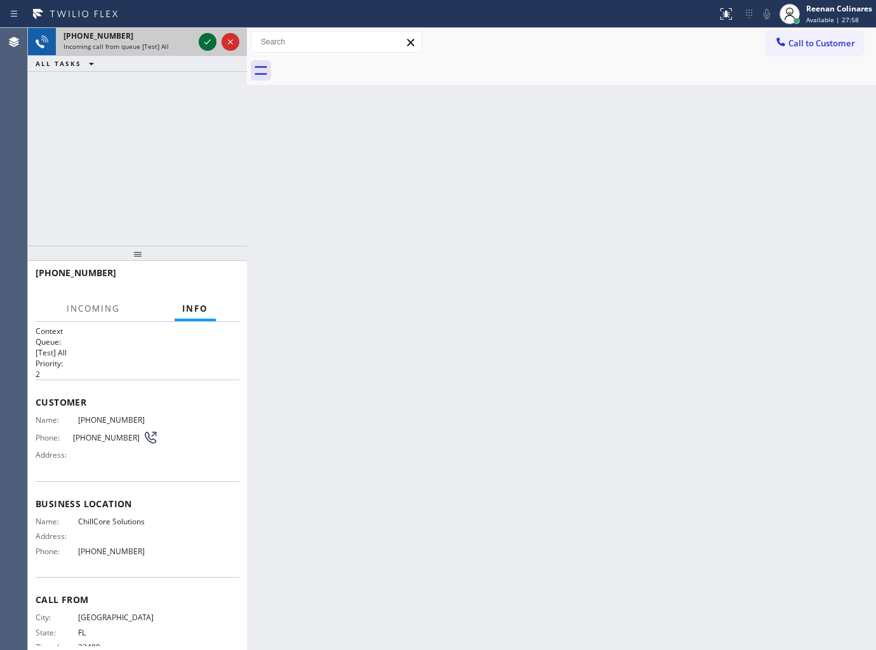
click at [205, 46] on icon at bounding box center [207, 41] width 15 height 15
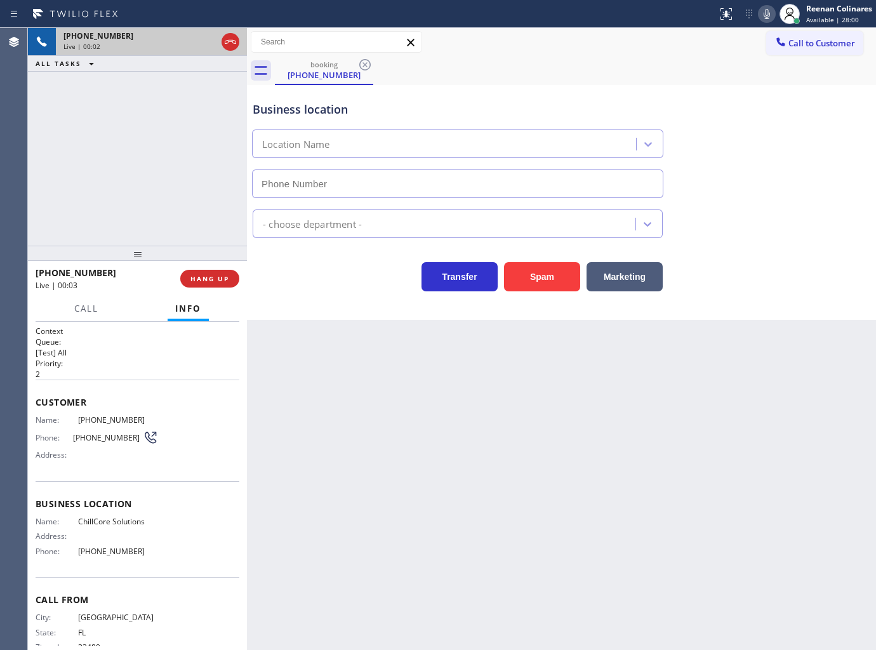
type input "(561) 794-2111"
click at [524, 277] on button "Spam" at bounding box center [542, 276] width 76 height 29
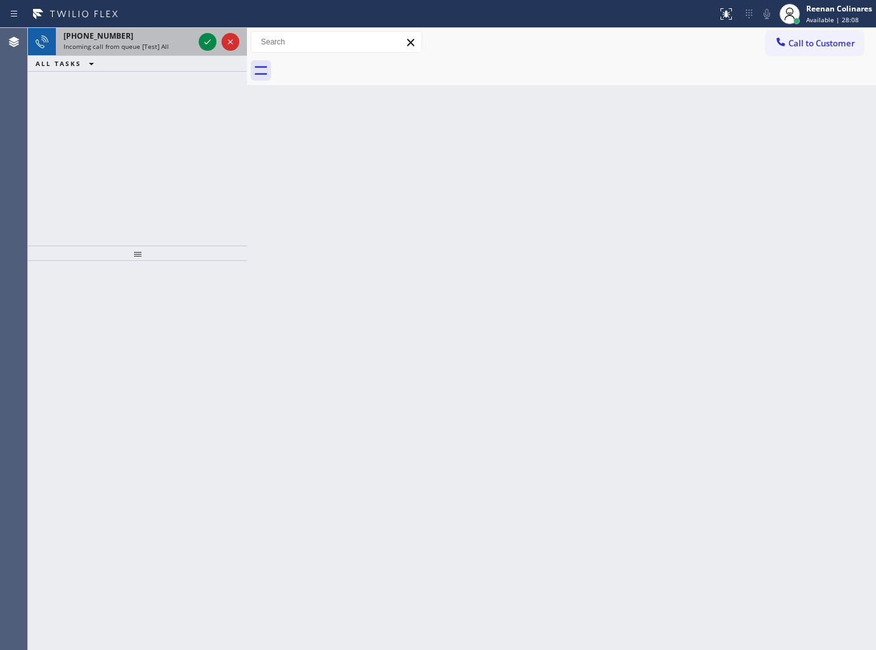
click at [147, 47] on span "Incoming call from queue [Test] All" at bounding box center [115, 46] width 105 height 9
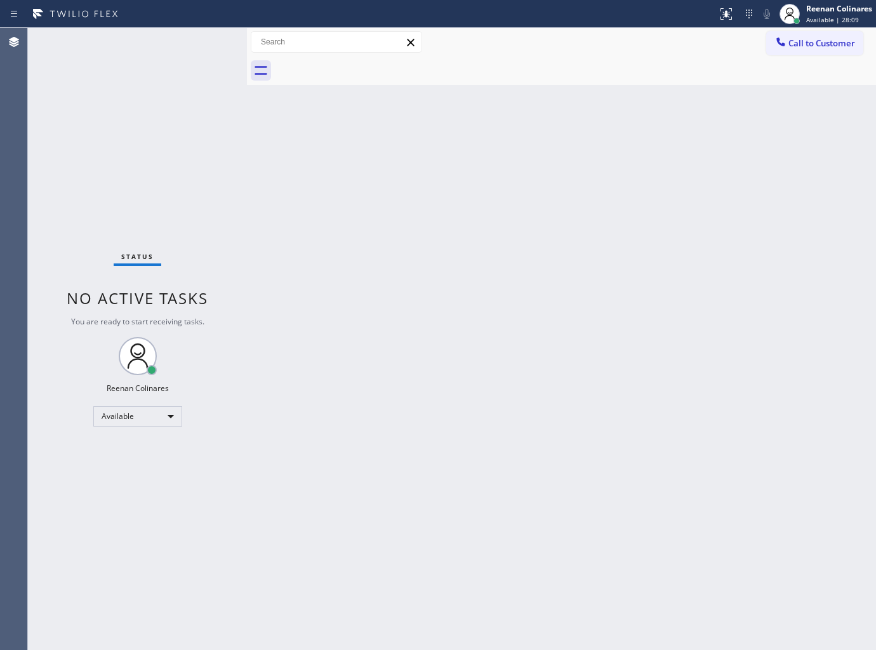
click at [187, 49] on div "Status No active tasks You are ready to start receiving tasks. Reenan Colinares…" at bounding box center [137, 339] width 219 height 622
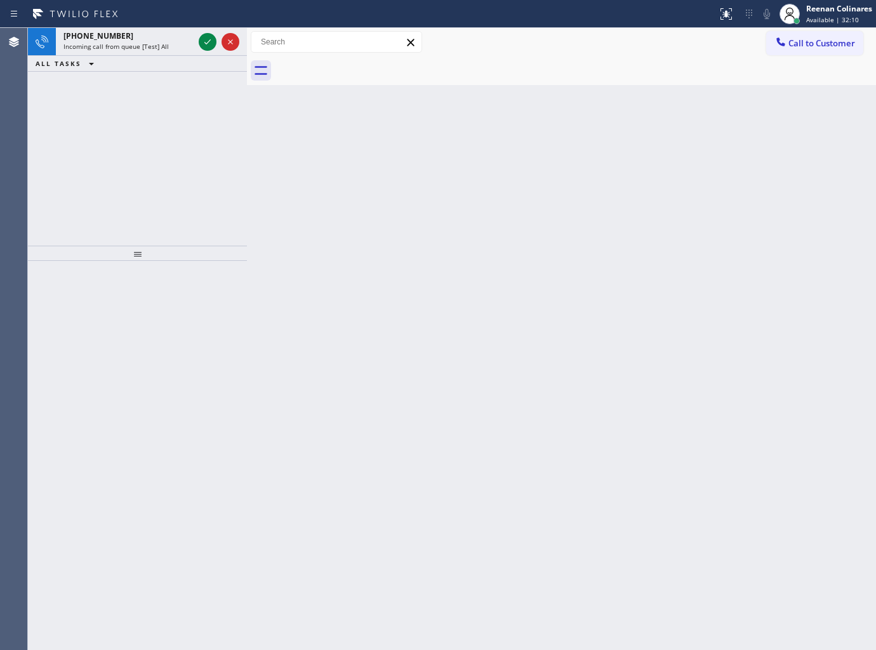
click at [187, 49] on div "Incoming call from queue [Test] All" at bounding box center [128, 46] width 130 height 9
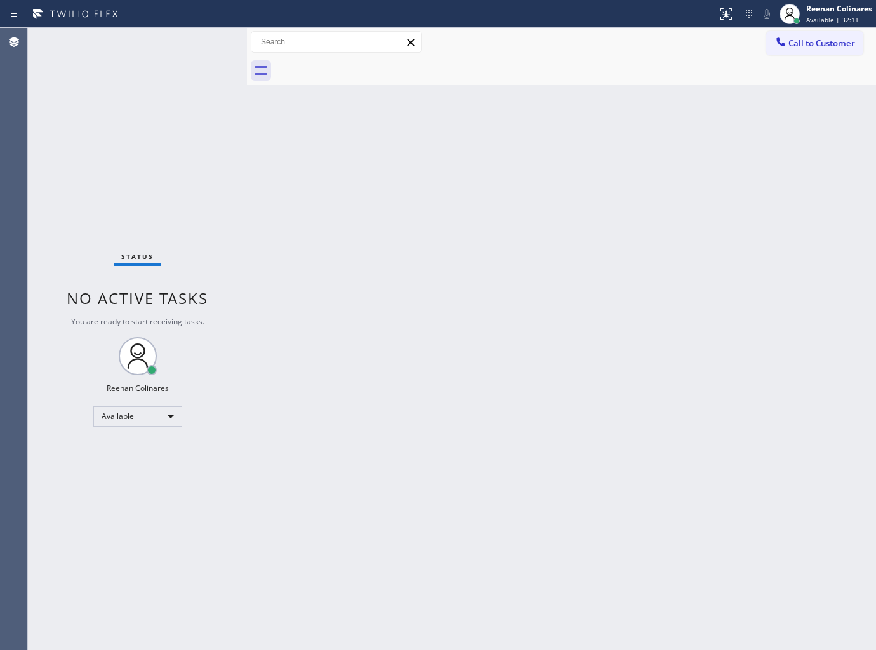
click at [184, 39] on div "Status No active tasks You are ready to start receiving tasks. Reenan Colinares…" at bounding box center [137, 339] width 219 height 622
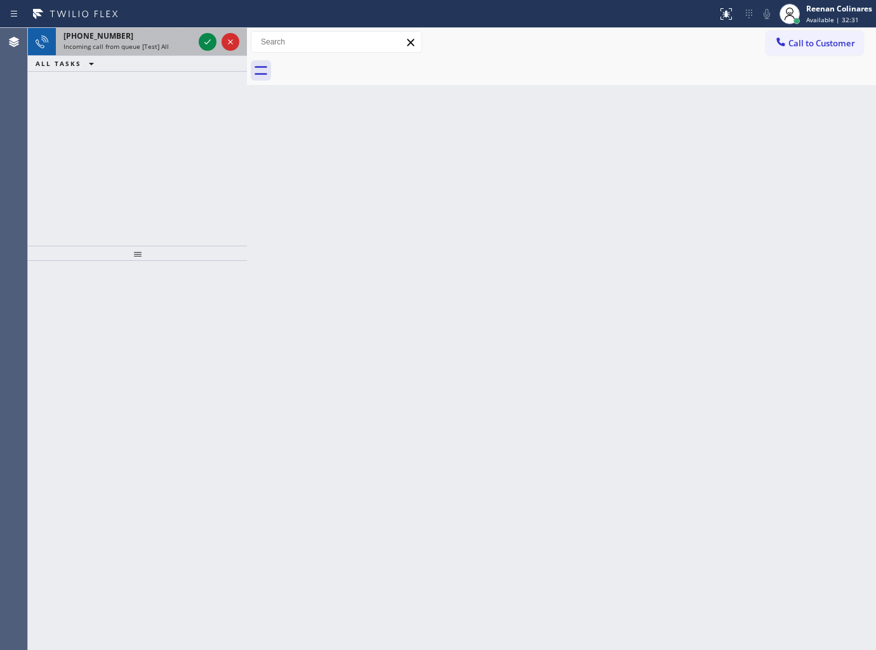
click at [185, 41] on div "+12035188220" at bounding box center [128, 35] width 130 height 11
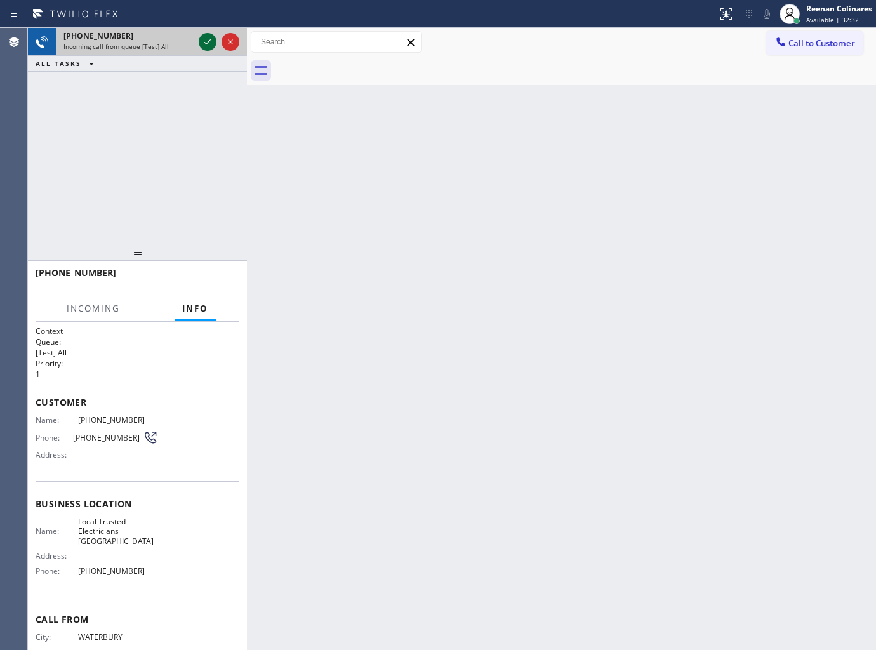
click at [205, 43] on icon at bounding box center [207, 41] width 15 height 15
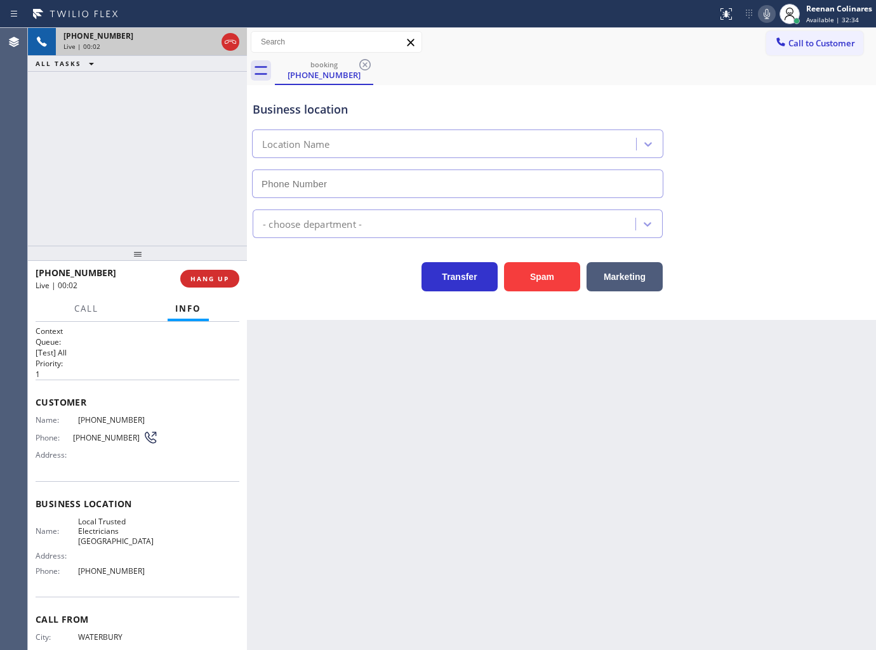
type input "(805) 222-7117"
click at [765, 14] on icon at bounding box center [767, 14] width 6 height 10
click at [765, 14] on rect at bounding box center [766, 12] width 9 height 9
click at [622, 283] on button "Marketing" at bounding box center [625, 276] width 76 height 29
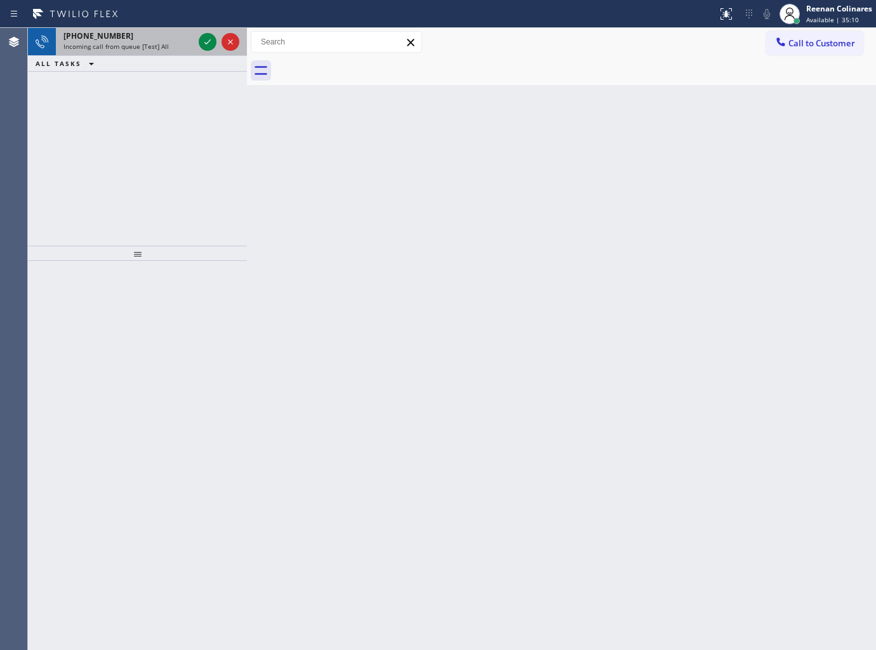
click at [142, 46] on span "Incoming call from queue [Test] All" at bounding box center [115, 46] width 105 height 9
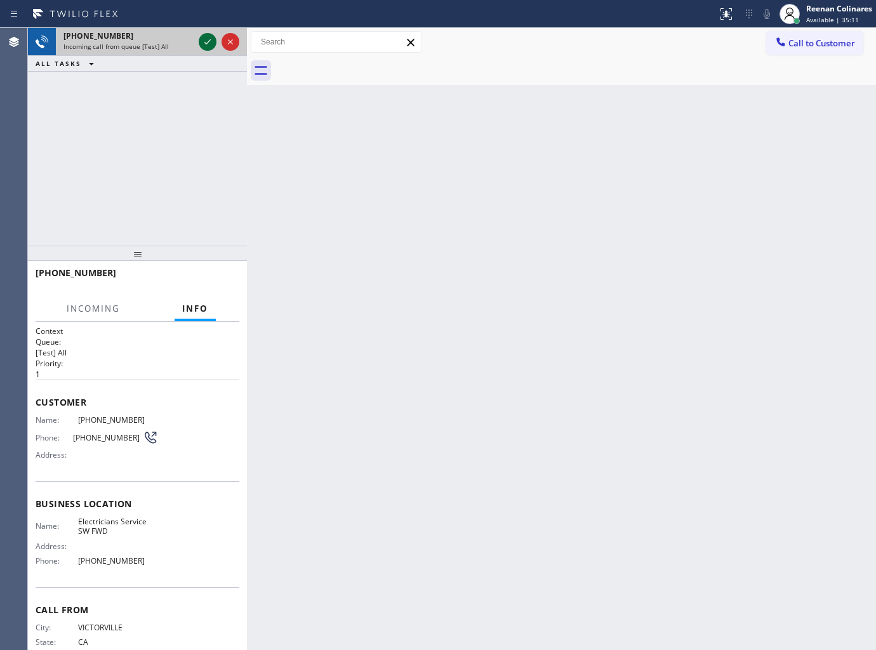
click at [208, 42] on icon at bounding box center [207, 41] width 15 height 15
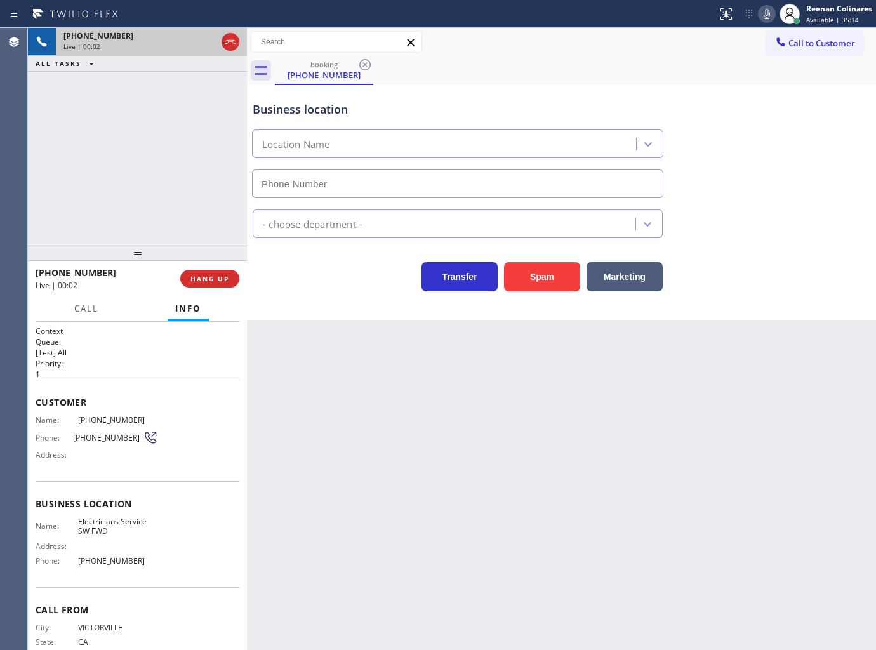
type input "(213) 566-1222"
click at [541, 275] on button "Spam" at bounding box center [542, 276] width 76 height 29
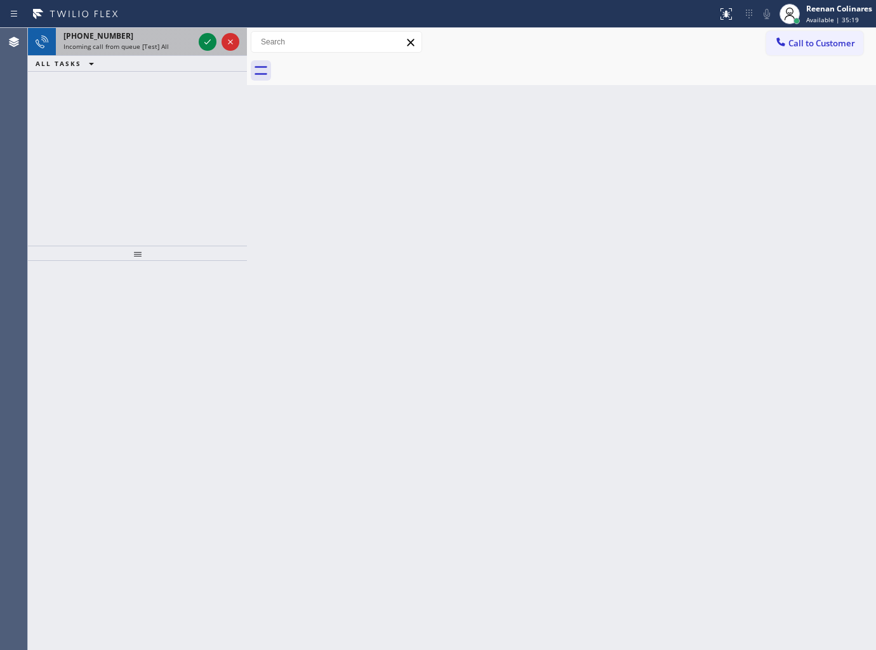
click at [166, 40] on div "+12122253767" at bounding box center [128, 35] width 130 height 11
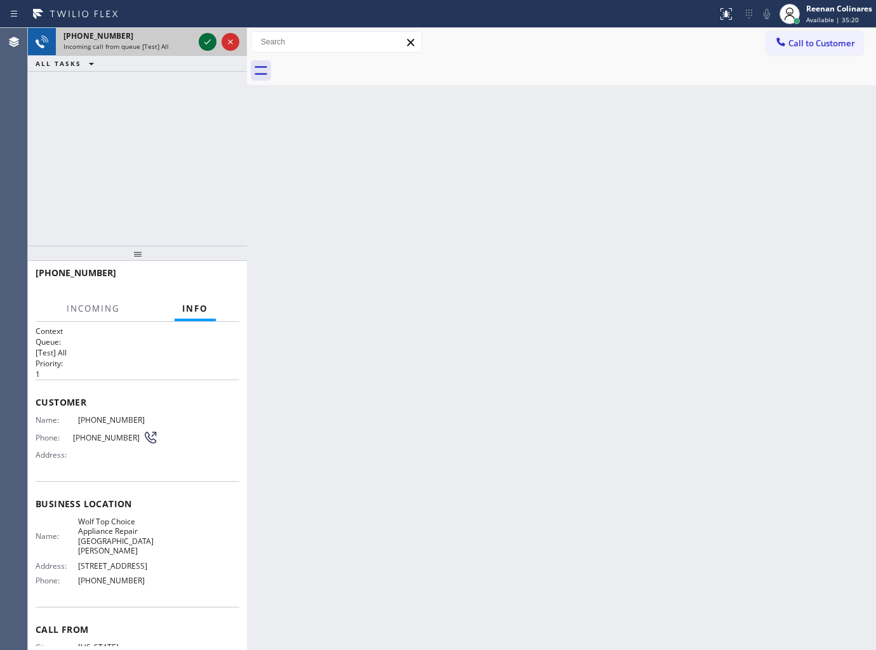
click at [202, 41] on icon at bounding box center [207, 41] width 15 height 15
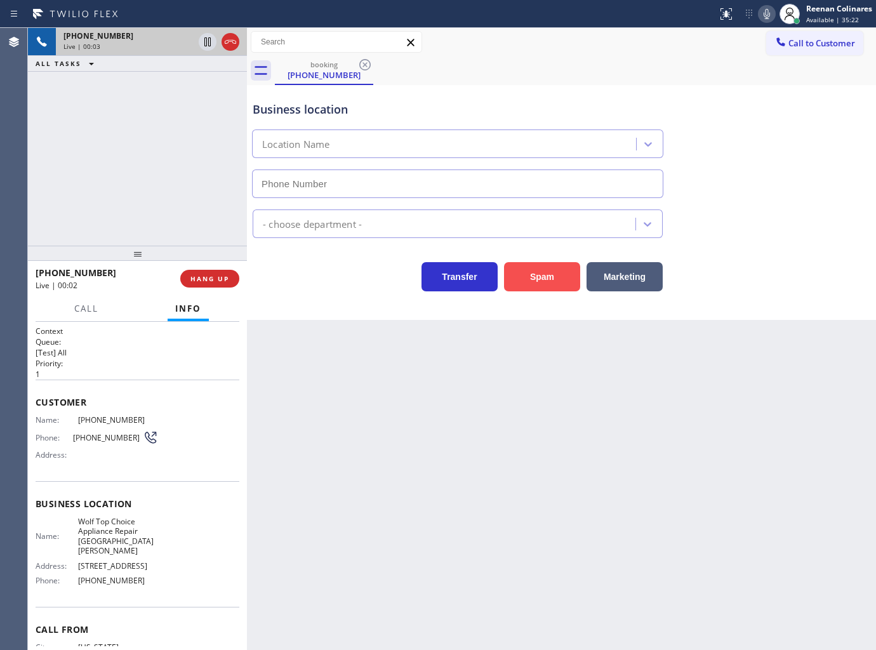
type input "(914) 353-4343"
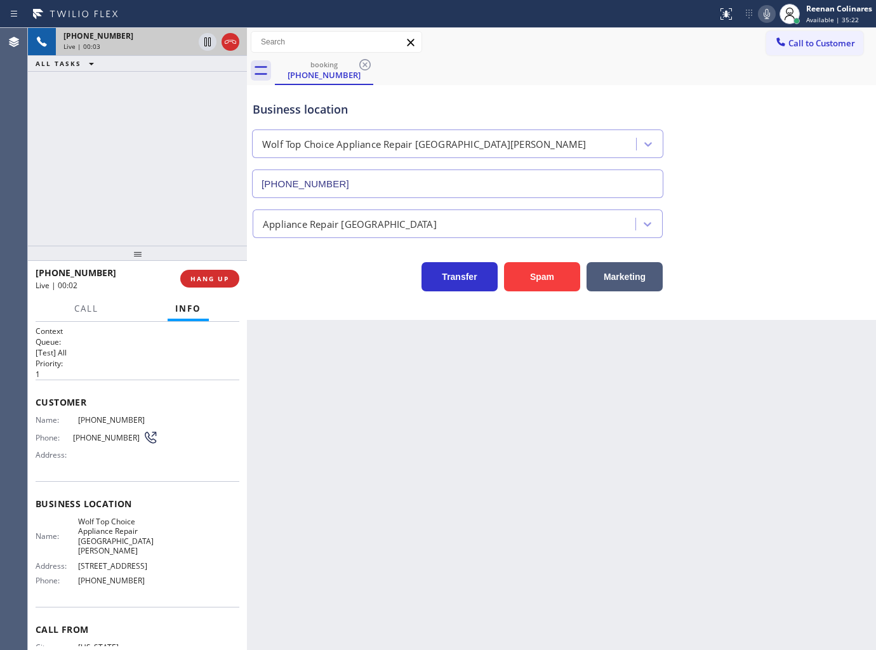
drag, startPoint x: 540, startPoint y: 279, endPoint x: 838, endPoint y: 65, distance: 367.1
click at [542, 279] on button "Spam" at bounding box center [542, 276] width 76 height 29
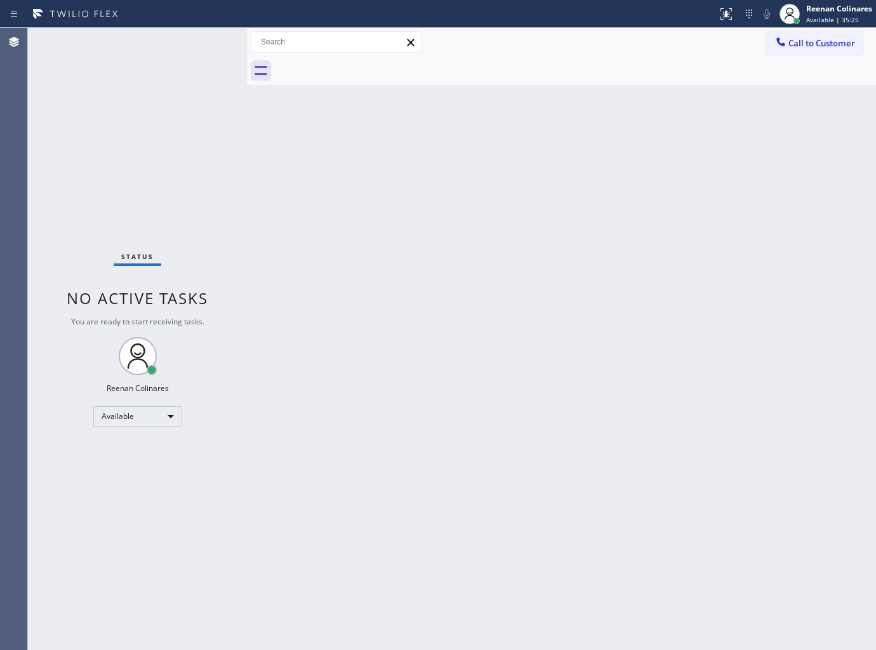
click at [462, 289] on div "Back to Dashboard Change Sender ID Customers Technicians Select a contact Outbo…" at bounding box center [561, 339] width 629 height 622
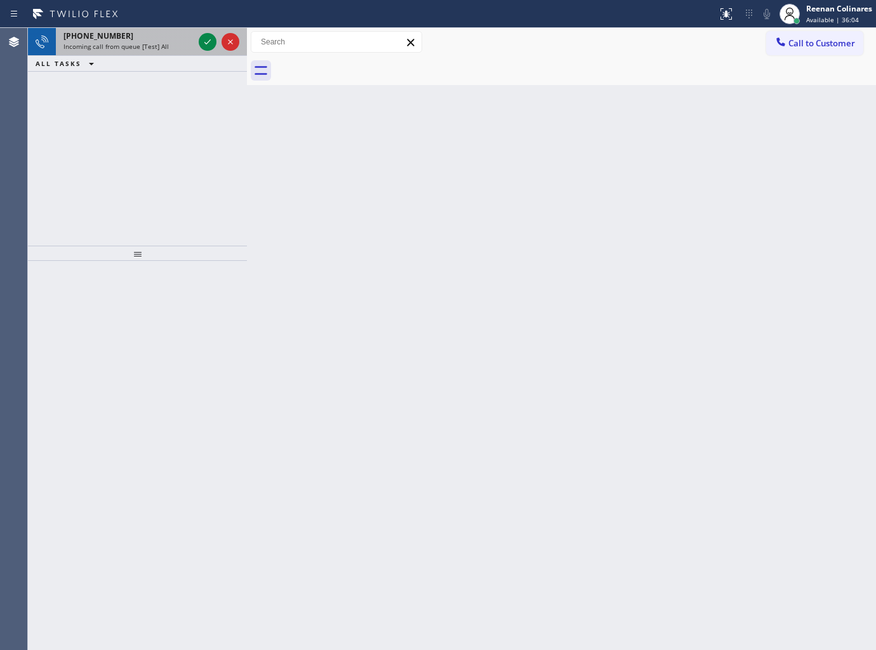
click at [168, 46] on div "Incoming call from queue [Test] All" at bounding box center [128, 46] width 130 height 9
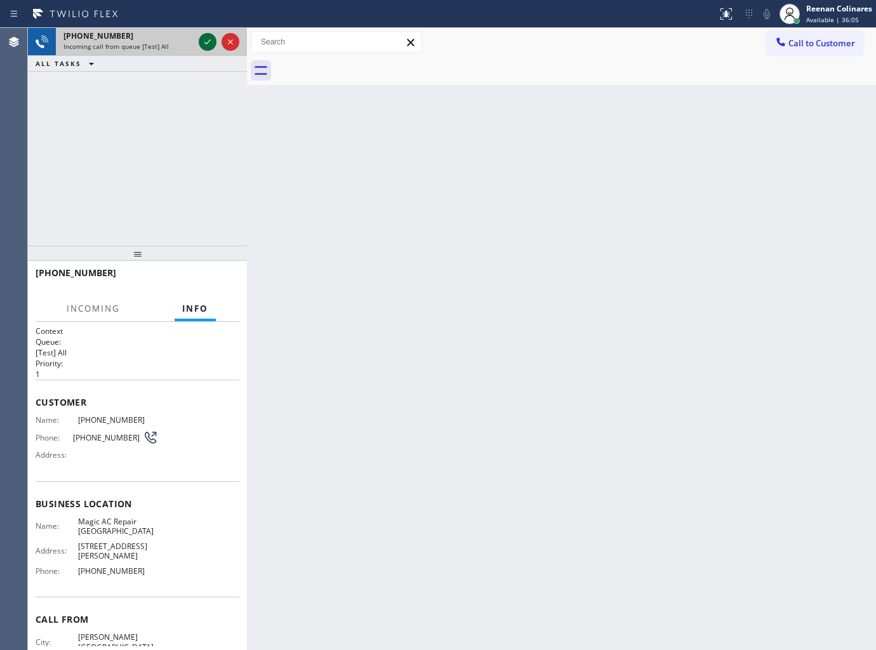
click at [201, 39] on icon at bounding box center [207, 41] width 15 height 15
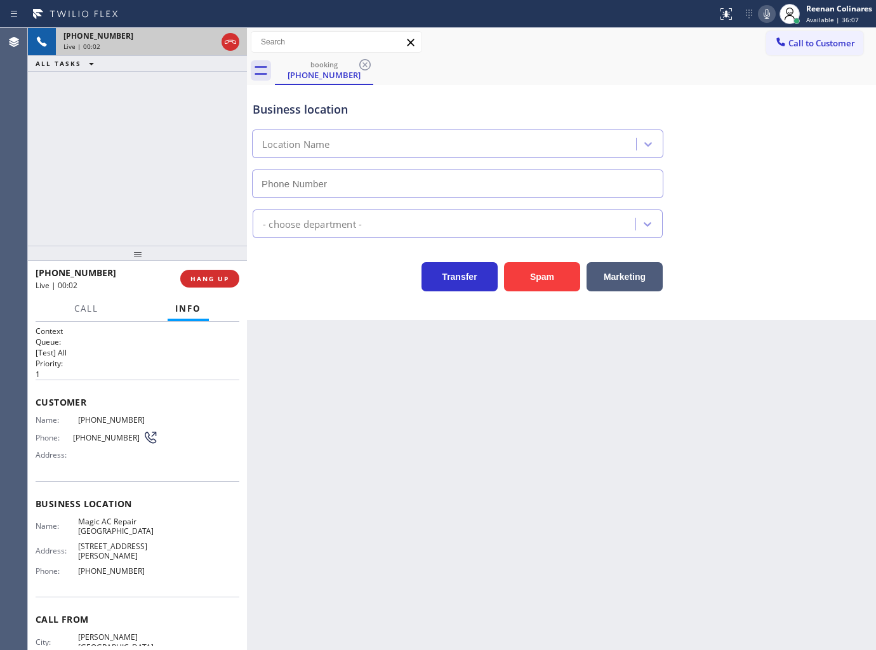
type input "[PHONE_NUMBER]"
click at [763, 17] on icon at bounding box center [766, 13] width 15 height 15
click at [764, 14] on icon at bounding box center [767, 14] width 6 height 10
click at [636, 72] on div "booking (310) 497-3978" at bounding box center [575, 70] width 601 height 29
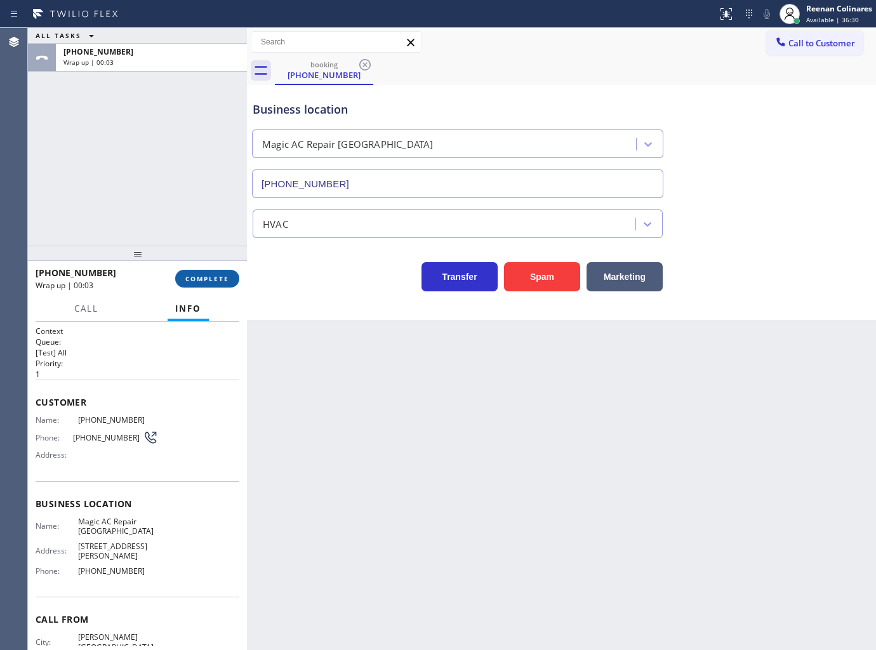
click at [208, 281] on span "COMPLETE" at bounding box center [207, 278] width 44 height 9
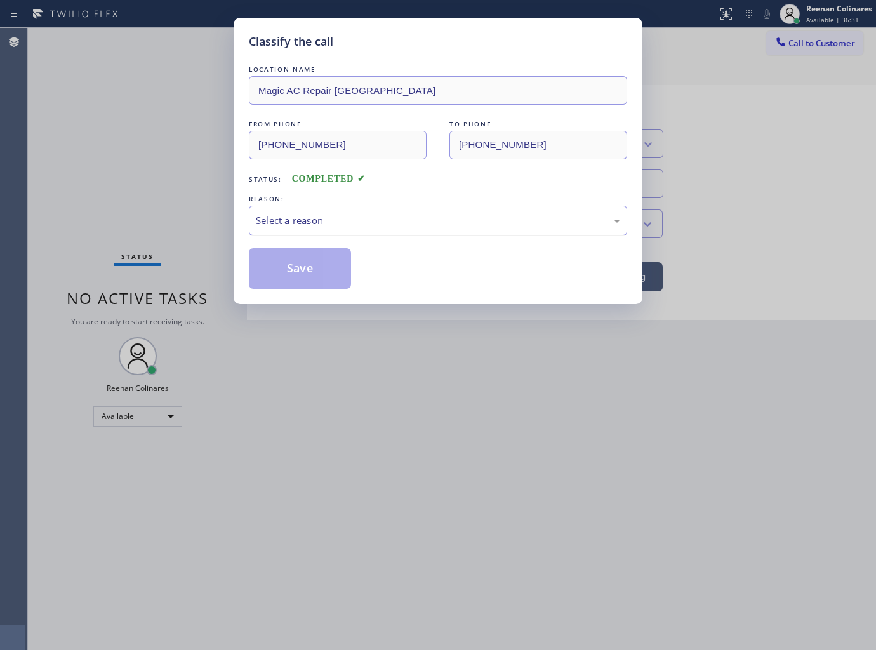
click at [298, 217] on div "Select a reason" at bounding box center [438, 220] width 364 height 15
click at [299, 270] on button "Save" at bounding box center [300, 268] width 102 height 41
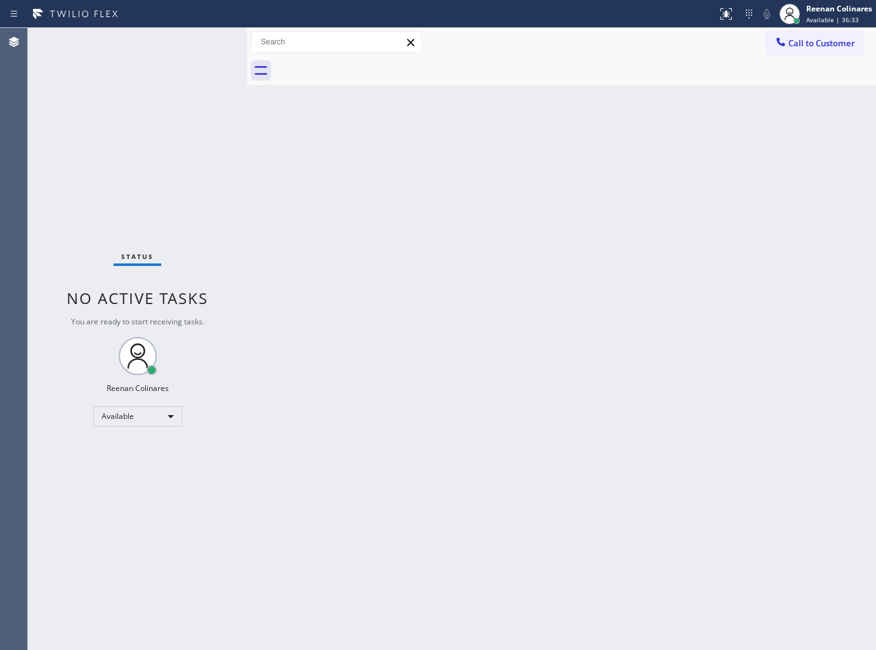
click at [614, 307] on div "Back to Dashboard Change Sender ID Customers Technicians Select a contact Outbo…" at bounding box center [561, 339] width 629 height 622
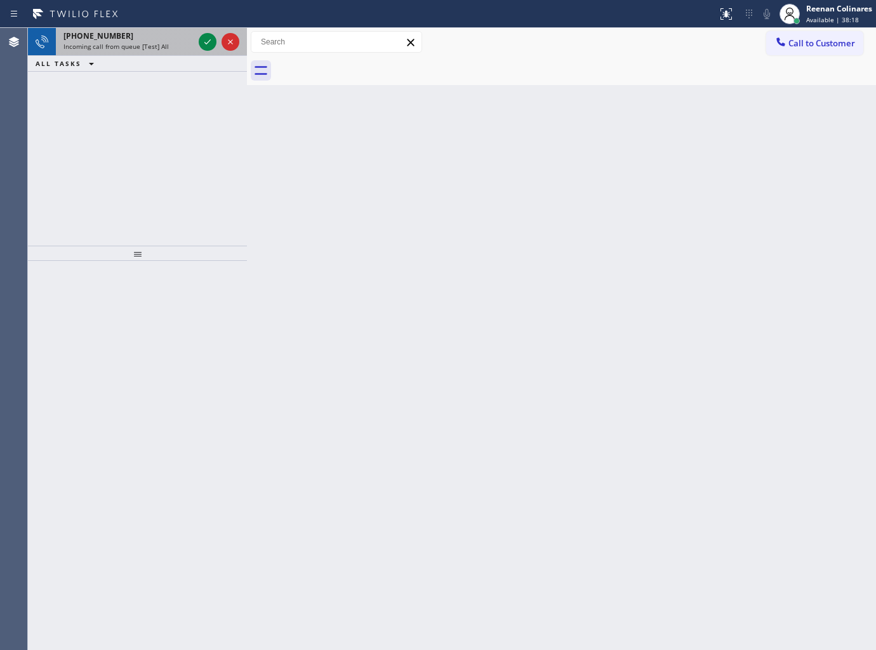
click at [132, 46] on span "Incoming call from queue [Test] All" at bounding box center [115, 46] width 105 height 9
click at [167, 51] on div "Incoming call from queue [Test] All" at bounding box center [128, 46] width 130 height 9
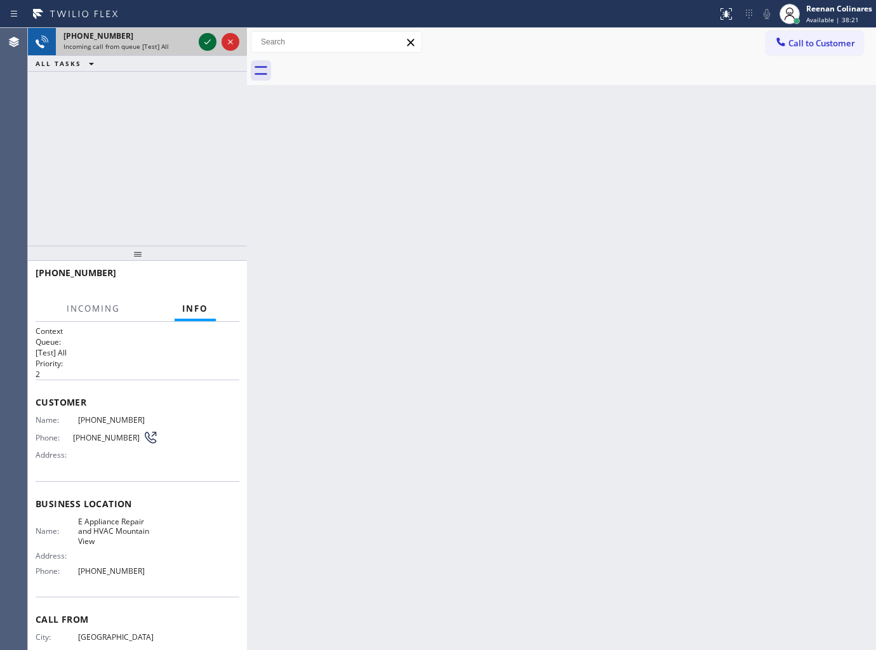
click at [204, 41] on icon at bounding box center [207, 41] width 15 height 15
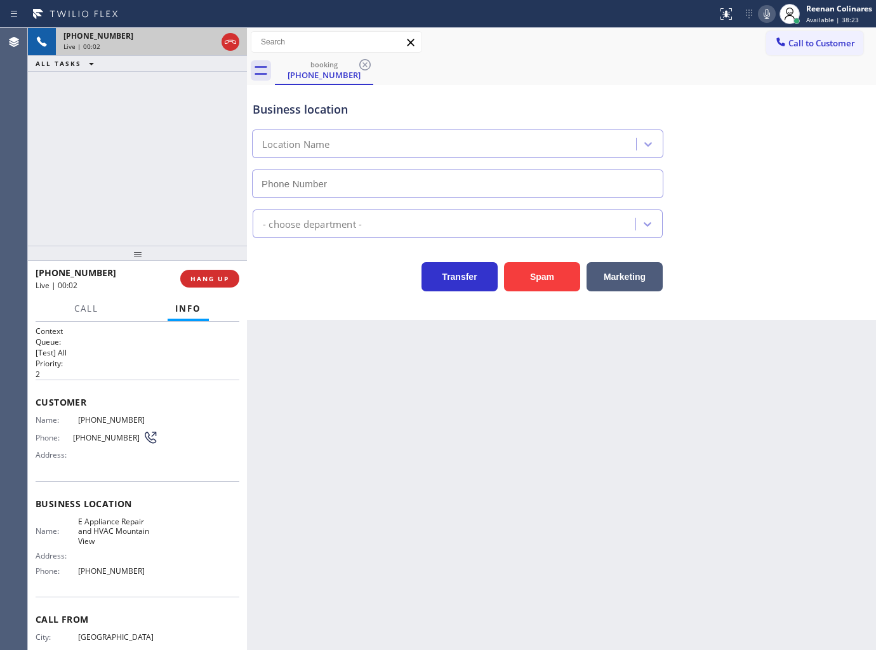
type input "[PHONE_NUMBER]"
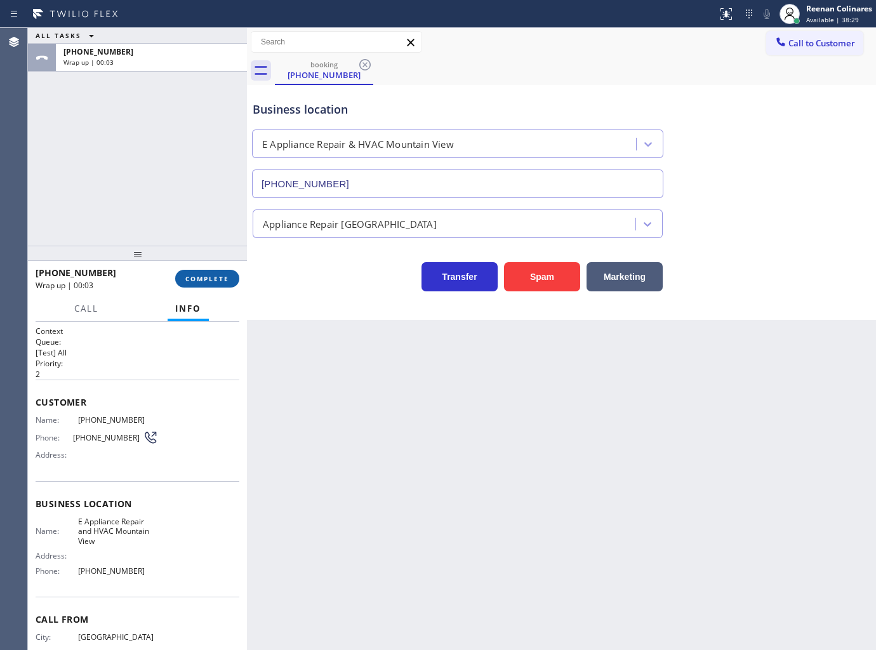
click at [199, 276] on span "COMPLETE" at bounding box center [207, 278] width 44 height 9
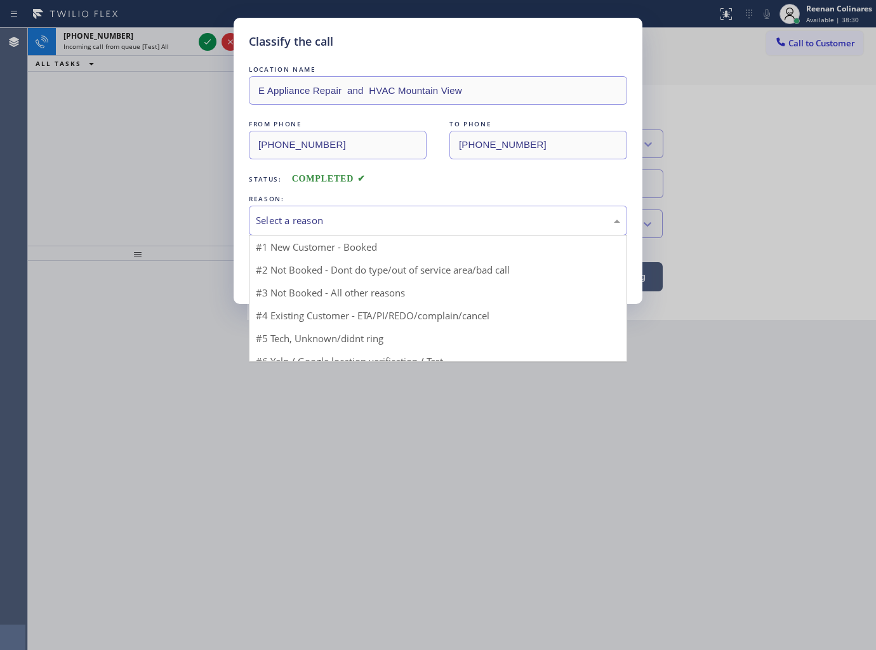
click at [314, 215] on div "Select a reason" at bounding box center [438, 220] width 364 height 15
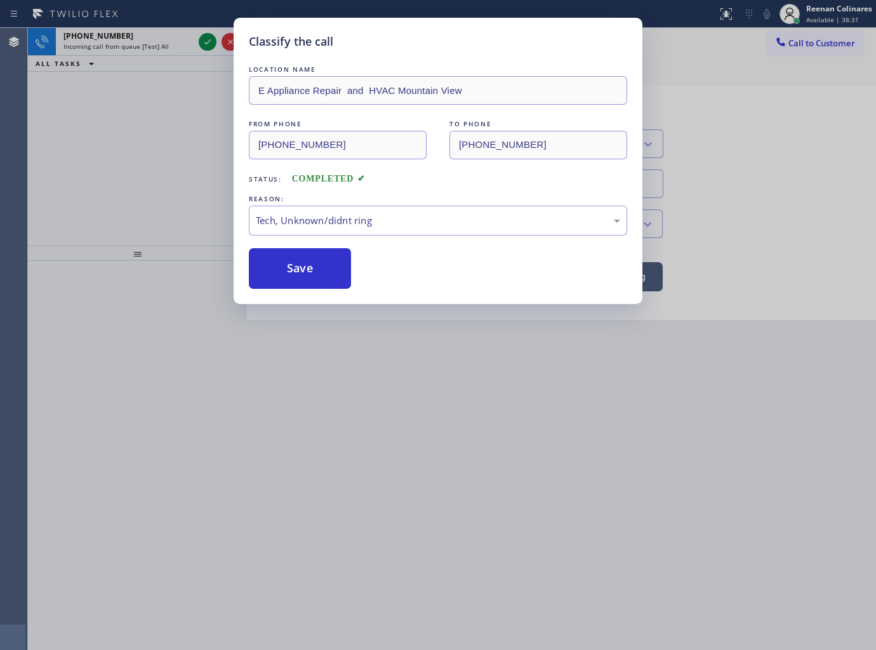
drag, startPoint x: 289, startPoint y: 276, endPoint x: 839, endPoint y: 102, distance: 576.7
click at [289, 275] on button "Save" at bounding box center [300, 268] width 102 height 41
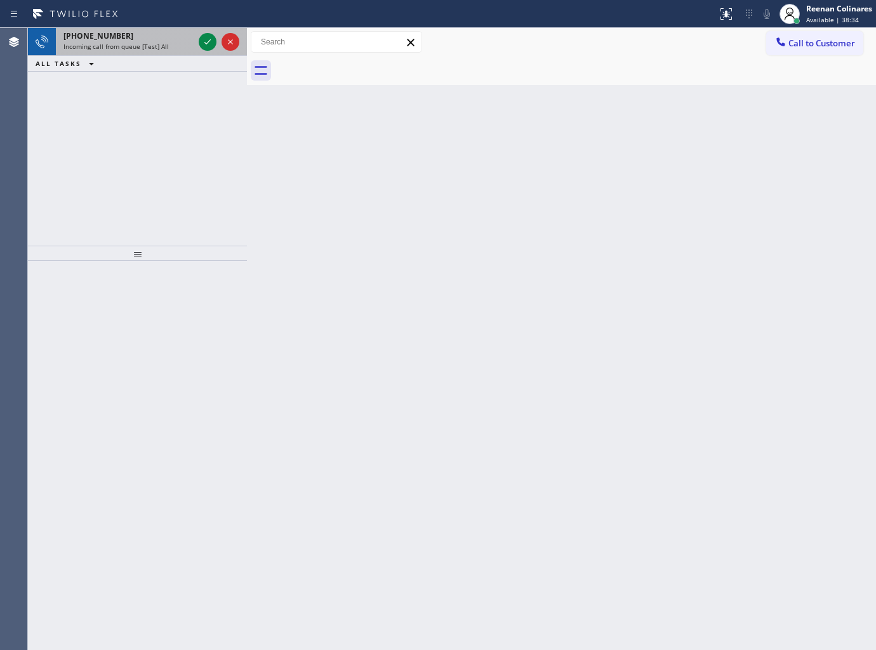
click at [163, 46] on span "Incoming call from queue [Test] All" at bounding box center [115, 46] width 105 height 9
click at [156, 51] on div "+14695680551 Incoming call from queue [Test] All" at bounding box center [126, 42] width 140 height 28
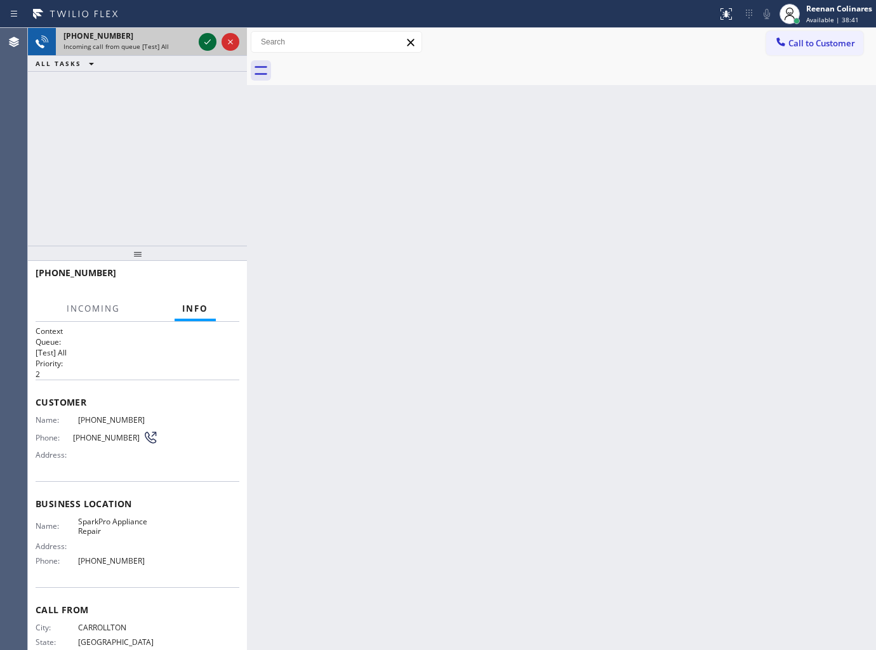
click at [206, 44] on icon at bounding box center [207, 41] width 15 height 15
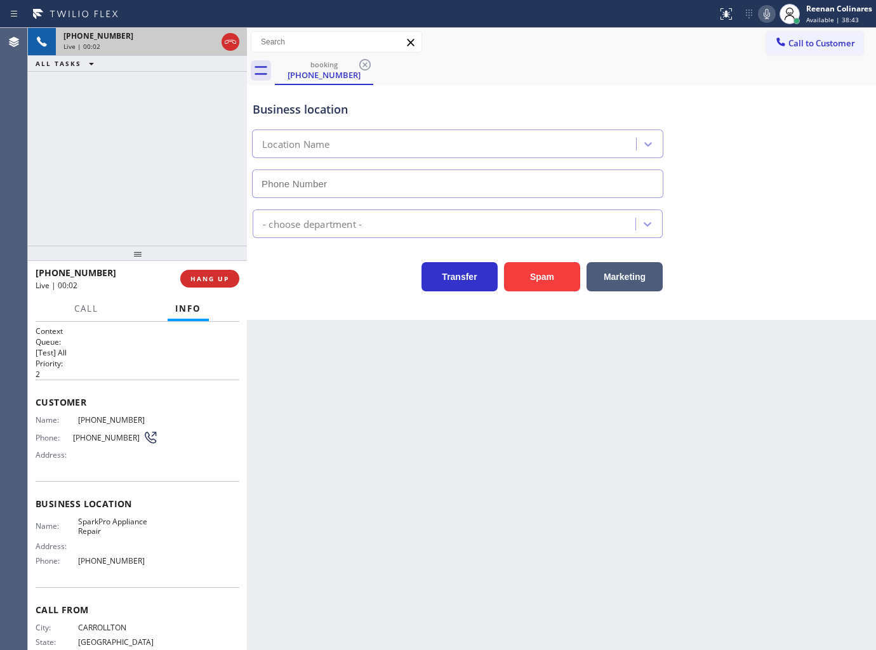
type input "[PHONE_NUMBER]"
click at [764, 11] on icon at bounding box center [766, 13] width 15 height 15
click at [232, 282] on button "HANG UP" at bounding box center [209, 279] width 59 height 18
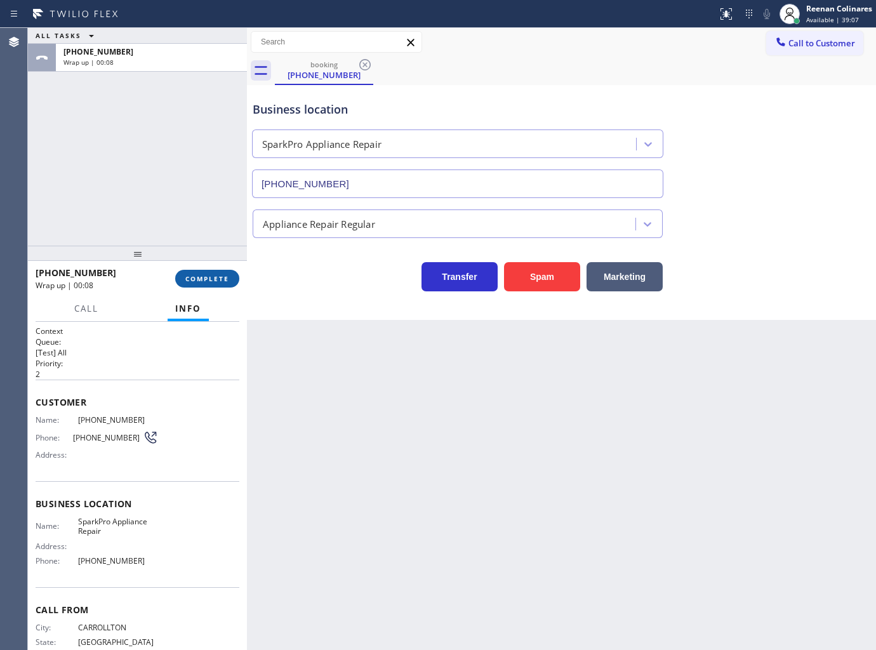
click at [194, 282] on span "COMPLETE" at bounding box center [207, 278] width 44 height 9
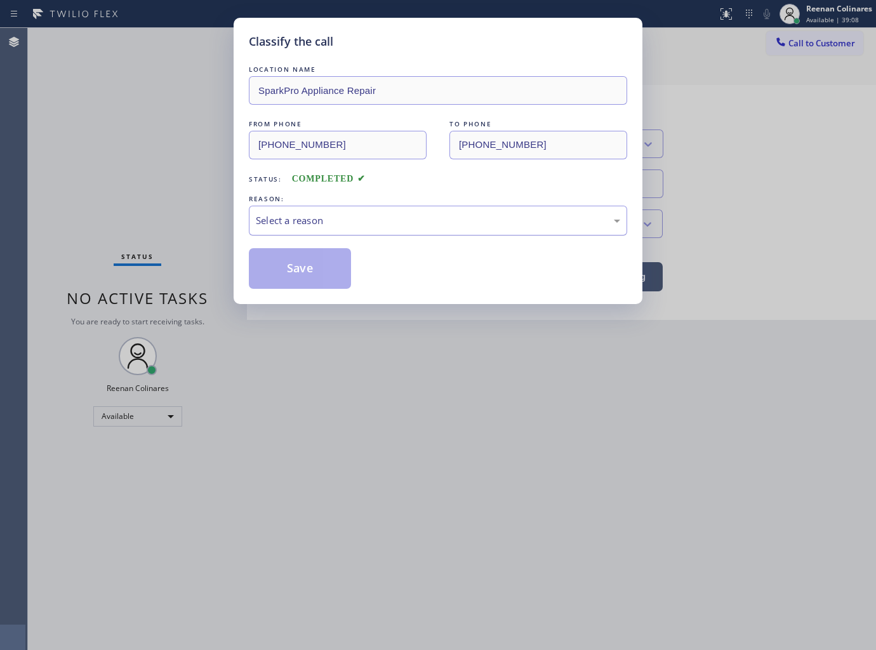
click at [314, 222] on div "Select a reason" at bounding box center [438, 220] width 364 height 15
drag, startPoint x: 290, startPoint y: 265, endPoint x: 866, endPoint y: 43, distance: 617.7
click at [293, 264] on button "Save" at bounding box center [300, 268] width 102 height 41
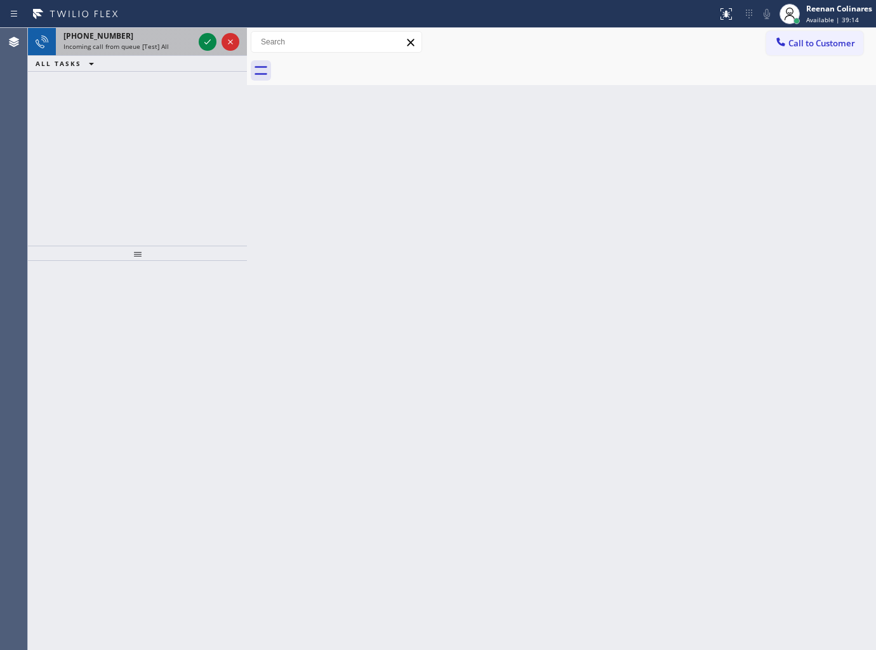
click at [166, 36] on div "+15102530378" at bounding box center [128, 35] width 130 height 11
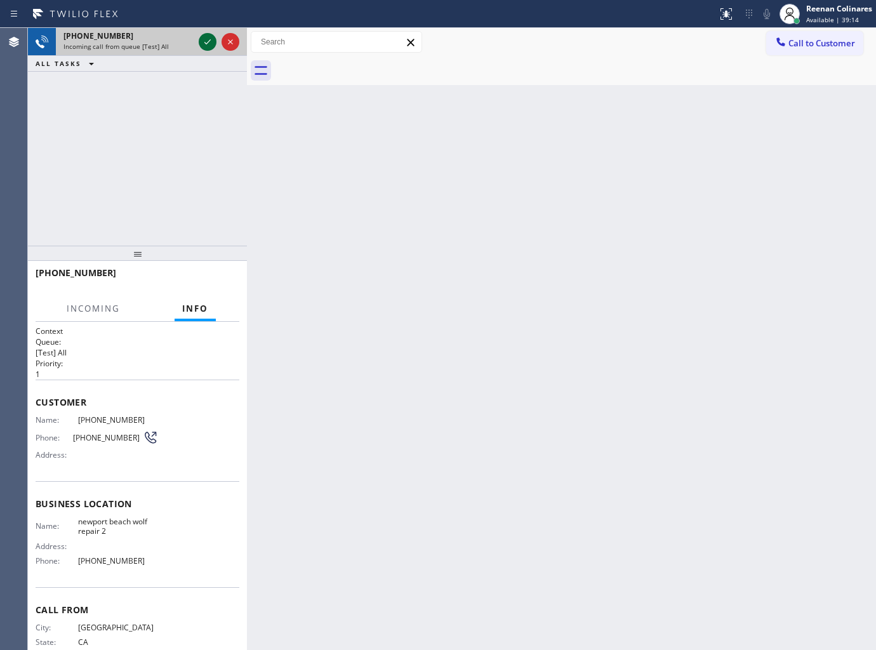
click at [204, 40] on icon at bounding box center [207, 41] width 15 height 15
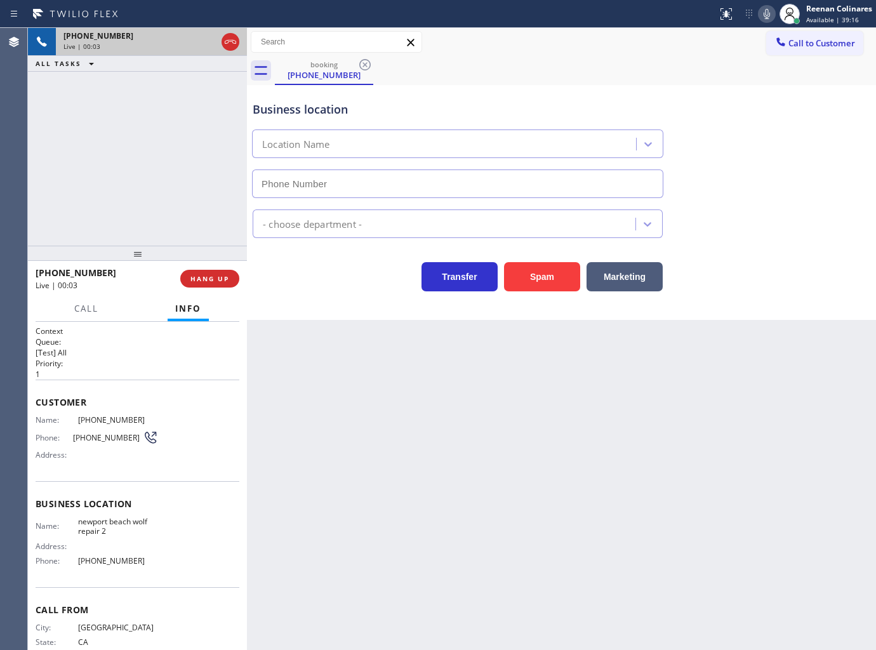
type input "(949) 386-2776"
click at [543, 282] on button "Spam" at bounding box center [542, 276] width 76 height 29
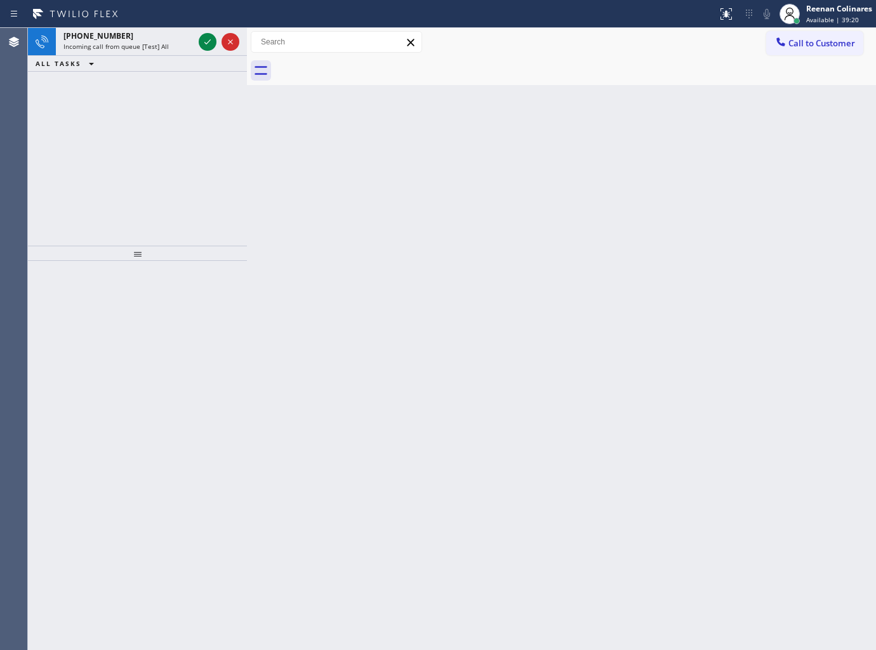
click at [562, 316] on div "Back to Dashboard Change Sender ID Customers Technicians Select a contact Outbo…" at bounding box center [561, 339] width 629 height 622
click at [176, 42] on div "Incoming call from queue [Test] All" at bounding box center [128, 46] width 130 height 9
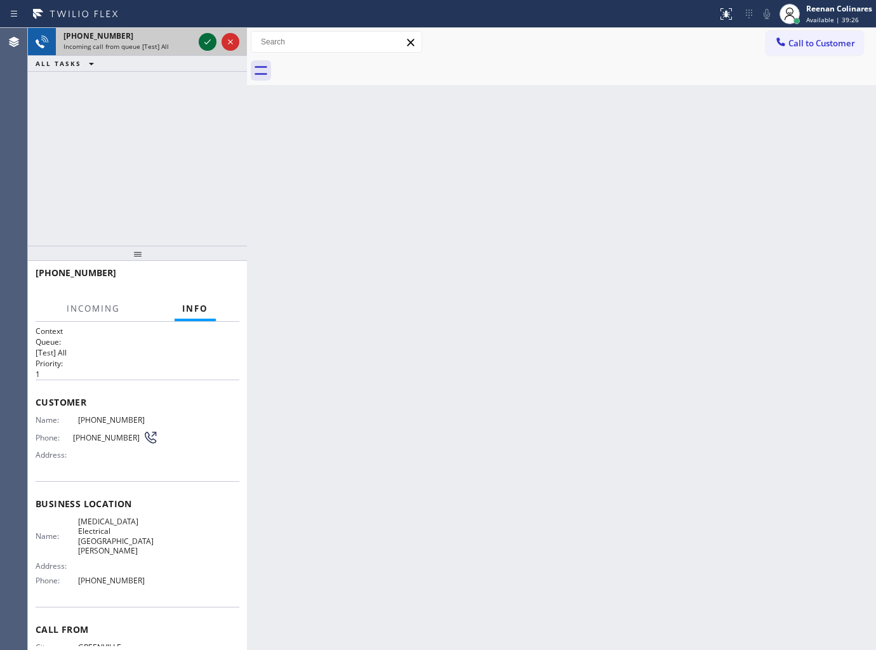
click at [206, 43] on icon at bounding box center [207, 41] width 15 height 15
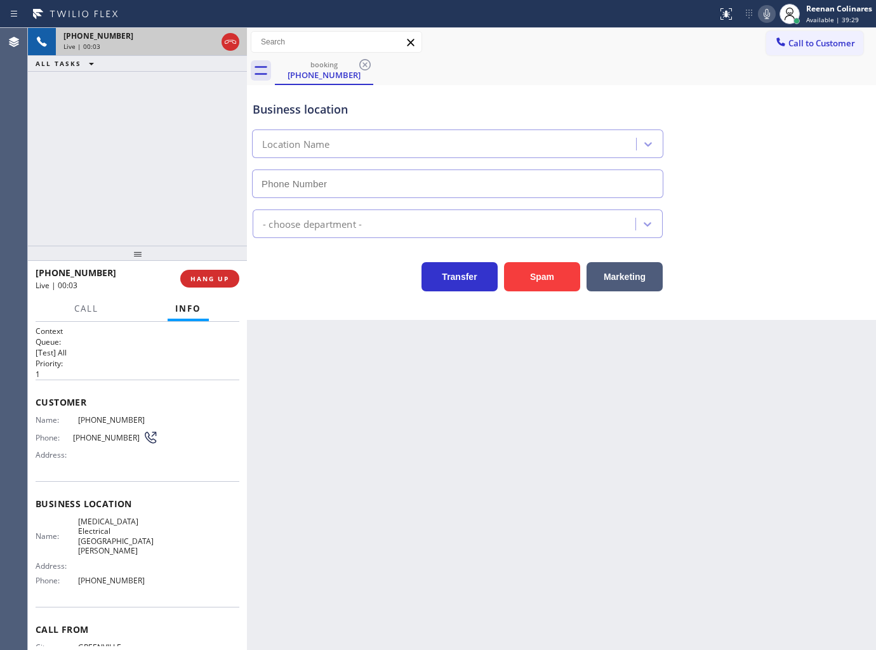
type input "[PHONE_NUMBER]"
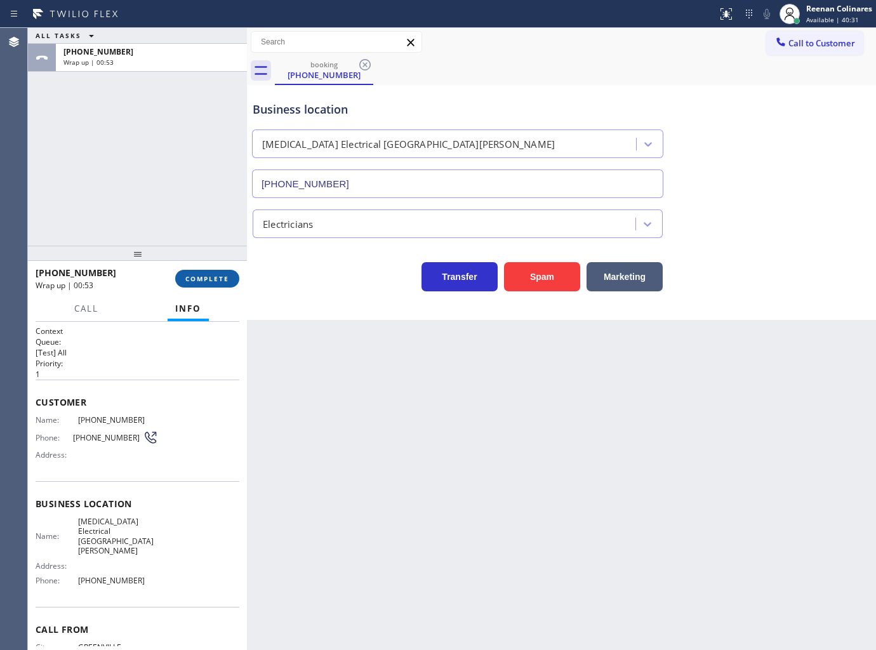
click at [197, 275] on span "COMPLETE" at bounding box center [207, 278] width 44 height 9
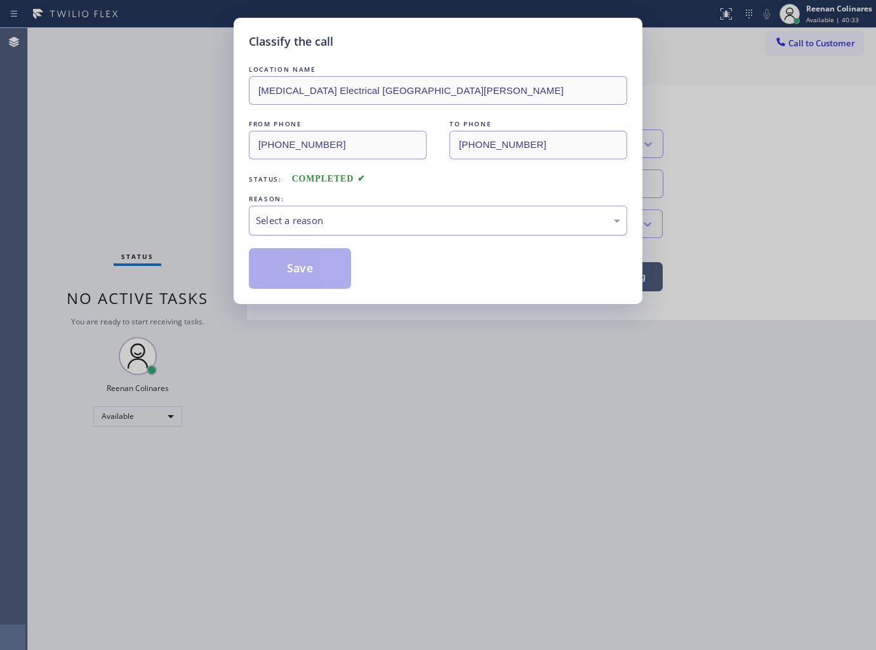
click at [313, 216] on div "Select a reason" at bounding box center [438, 220] width 364 height 15
click at [296, 273] on button "Save" at bounding box center [300, 268] width 102 height 41
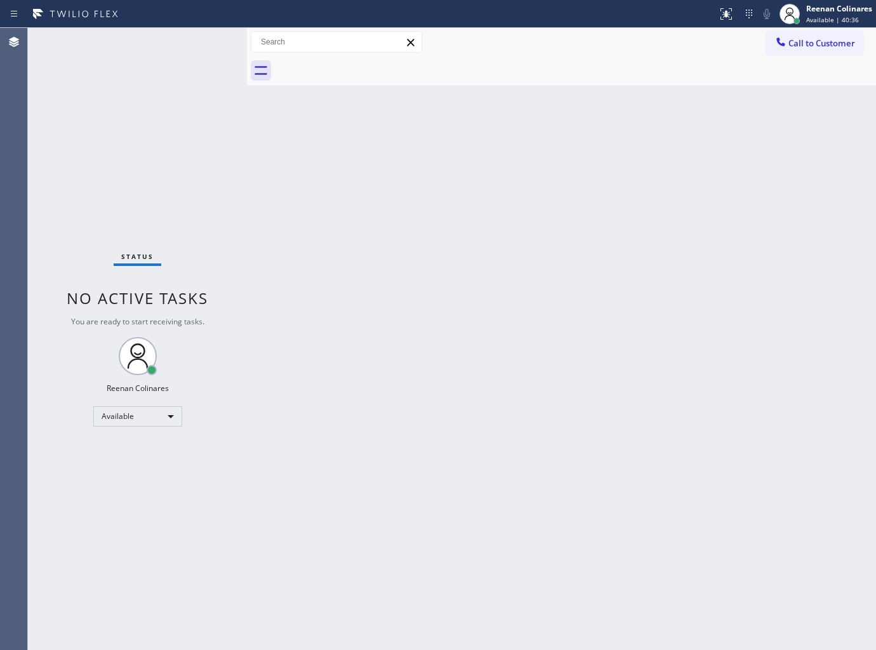
click at [633, 207] on div "Back to Dashboard Change Sender ID Customers Technicians Select a contact Outbo…" at bounding box center [561, 339] width 629 height 622
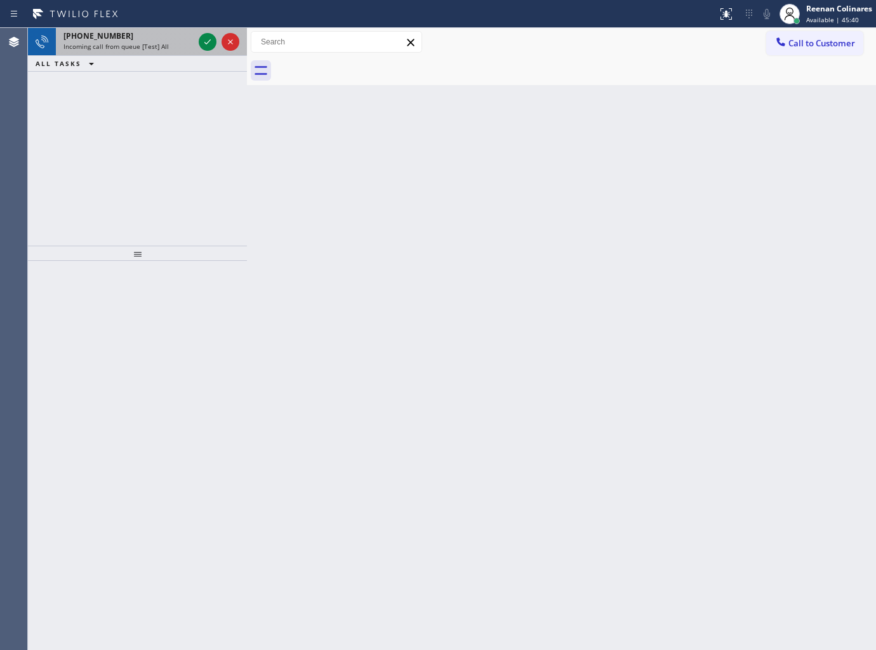
click at [150, 41] on div "+14088322709" at bounding box center [128, 35] width 130 height 11
click at [174, 44] on div "Incoming call from queue [Test] All" at bounding box center [128, 46] width 130 height 9
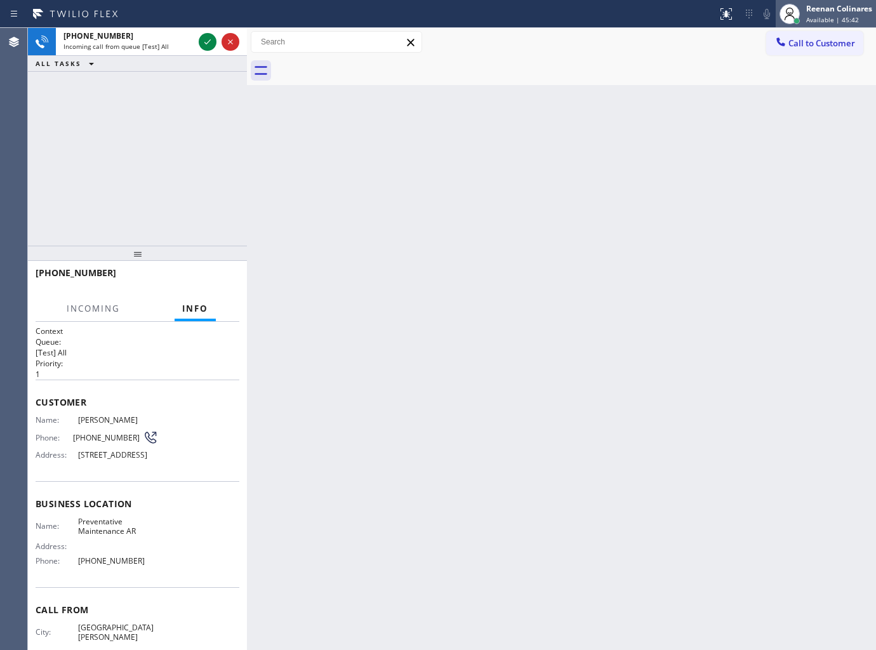
click at [816, 15] on span "Available | 45:42" at bounding box center [832, 19] width 53 height 9
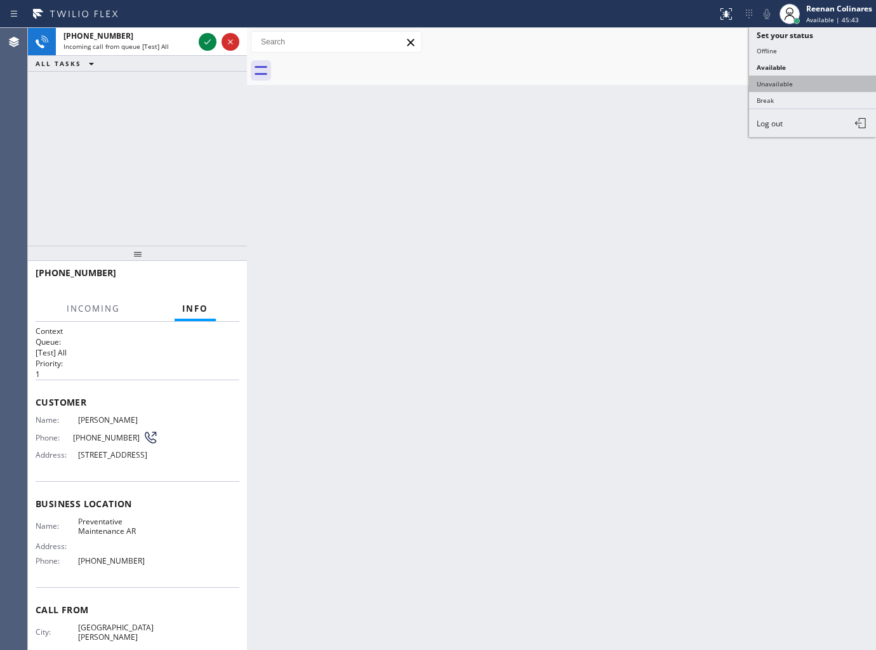
click at [778, 81] on button "Unavailable" at bounding box center [812, 84] width 127 height 17
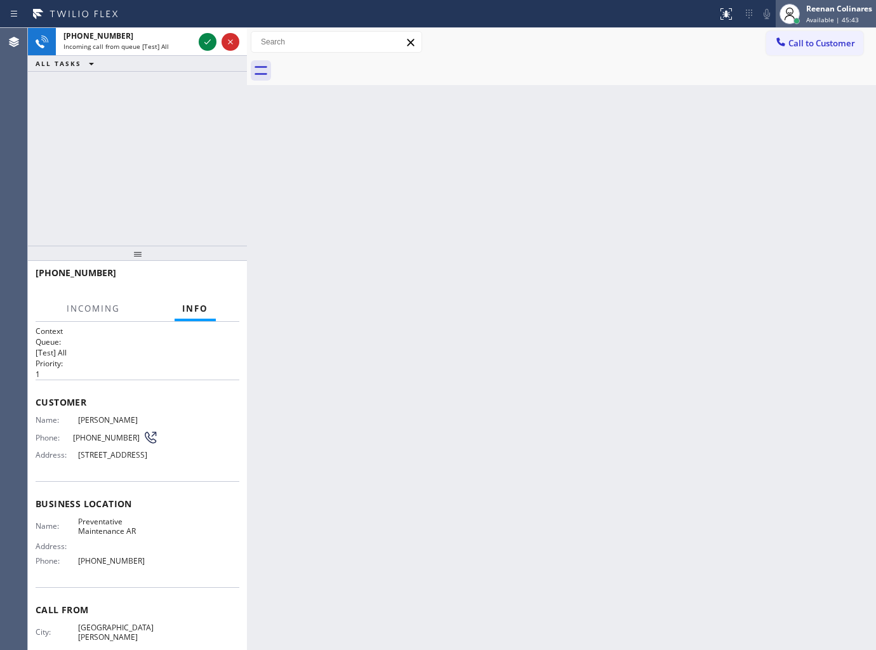
click at [816, 4] on div "Reenan Colinares" at bounding box center [839, 8] width 66 height 11
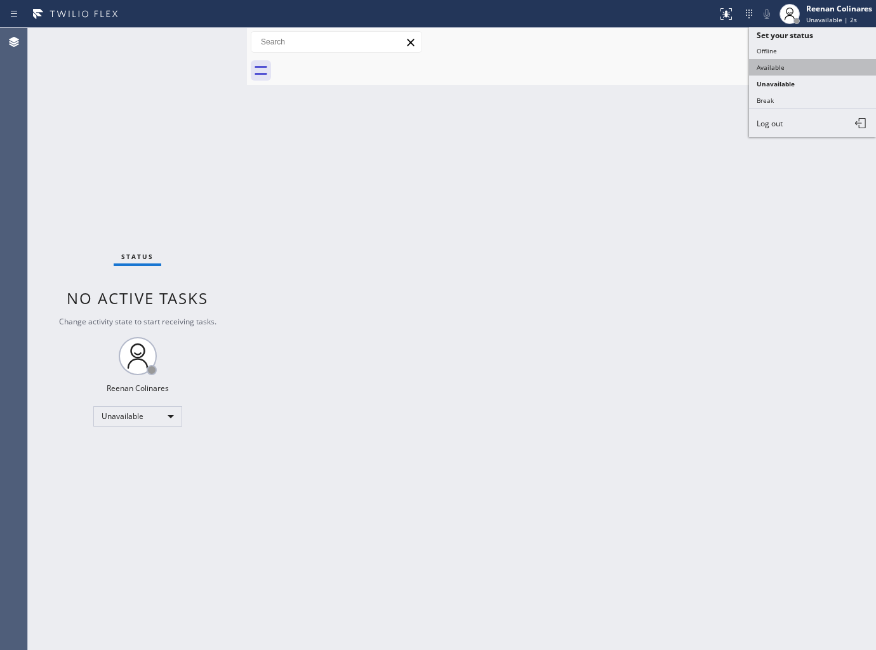
click at [768, 68] on button "Available" at bounding box center [812, 67] width 127 height 17
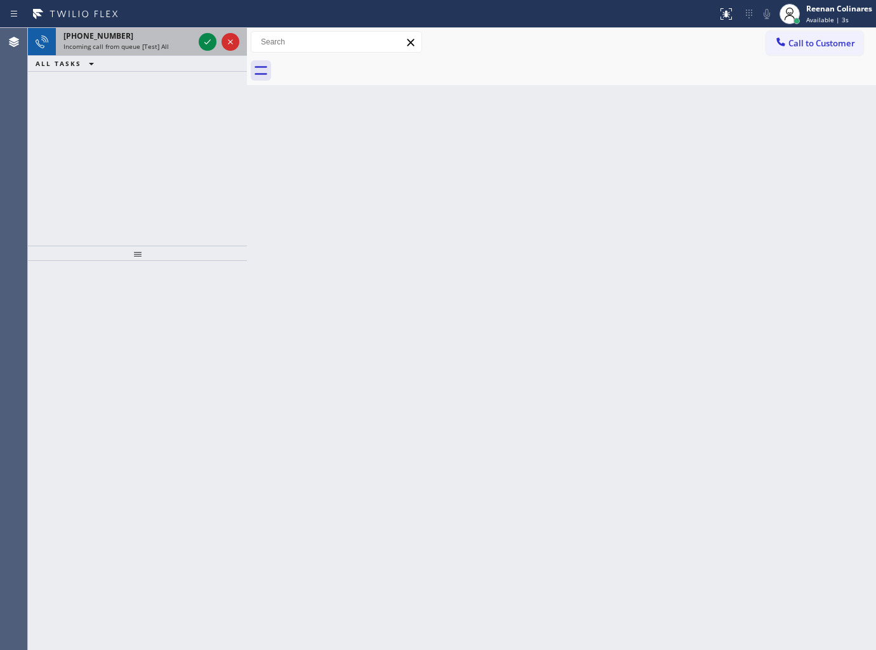
click at [151, 48] on span "Incoming call from queue [Test] All" at bounding box center [115, 46] width 105 height 9
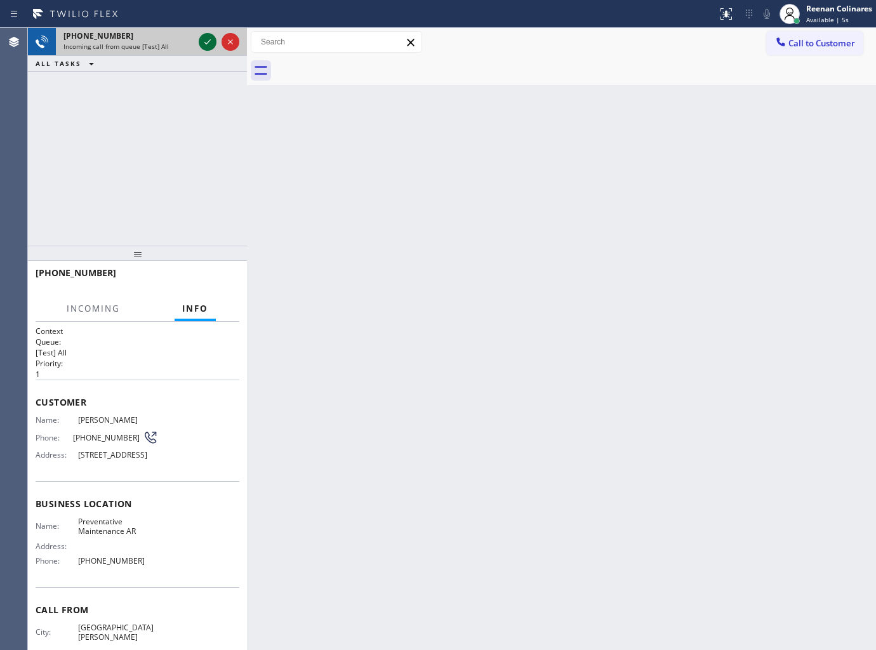
click at [209, 39] on icon at bounding box center [207, 41] width 15 height 15
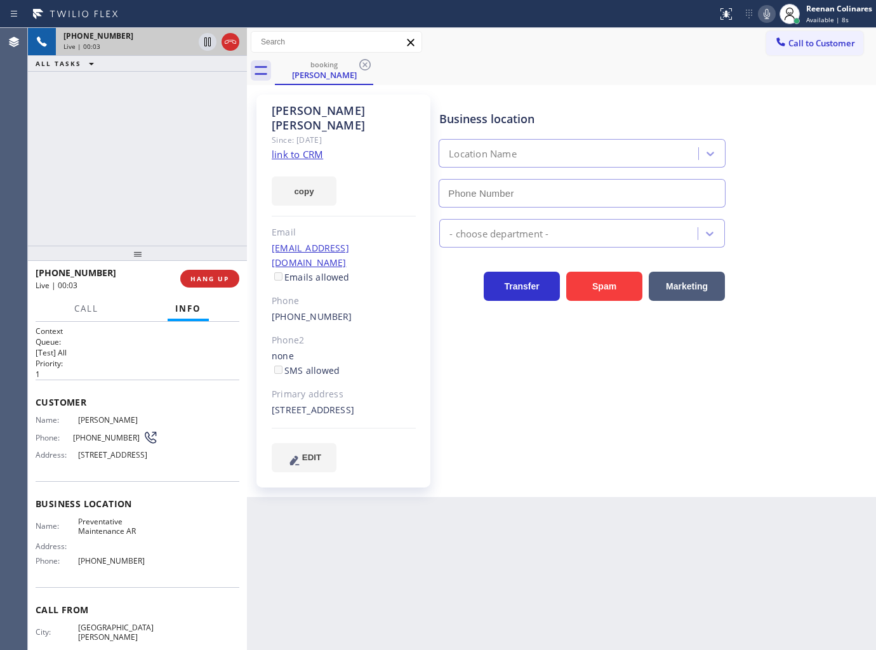
type input "(877) 835-7377"
drag, startPoint x: 306, startPoint y: 182, endPoint x: 587, endPoint y: 321, distance: 312.8
click at [308, 182] on button "copy" at bounding box center [304, 190] width 65 height 29
click at [769, 11] on icon at bounding box center [766, 13] width 15 height 15
click at [79, 303] on span "Call" at bounding box center [86, 308] width 24 height 11
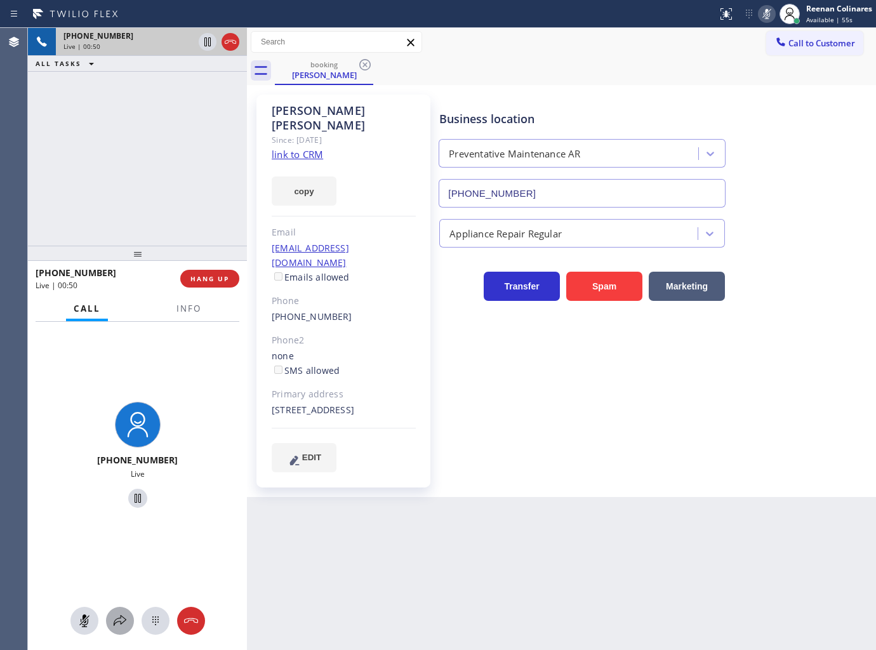
click at [123, 619] on icon at bounding box center [119, 620] width 15 height 15
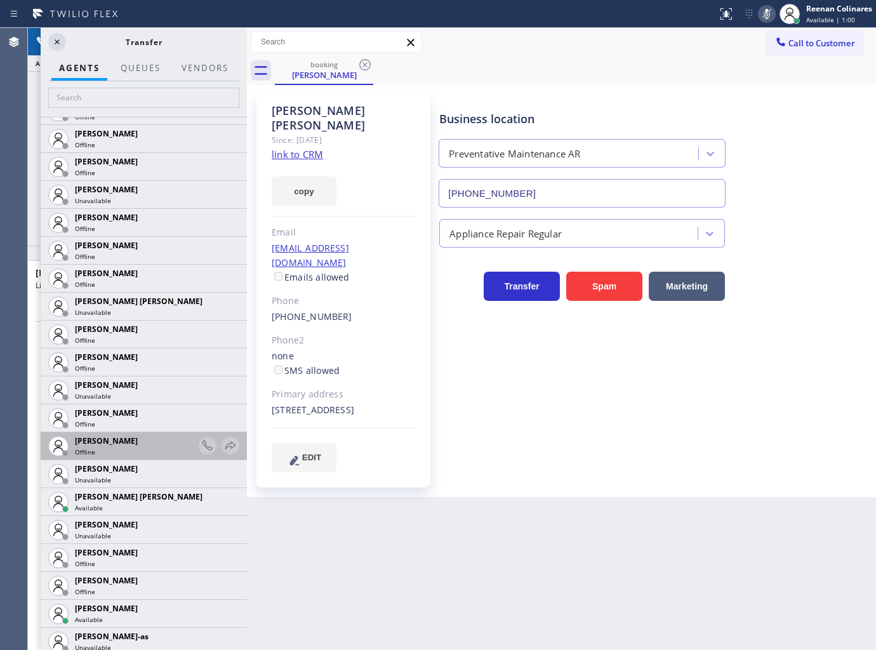
scroll to position [762, 0]
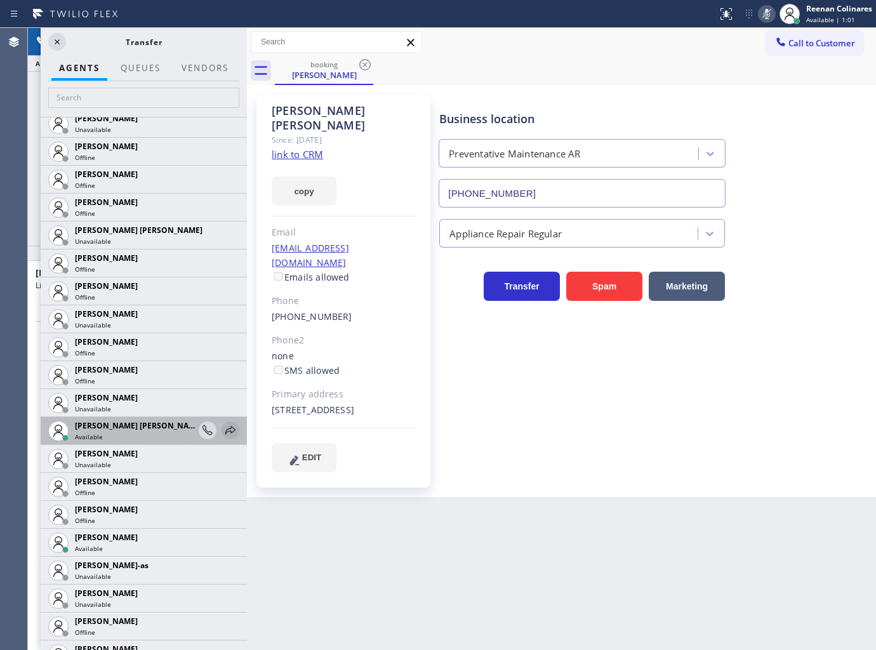
click at [225, 432] on icon at bounding box center [230, 430] width 15 height 15
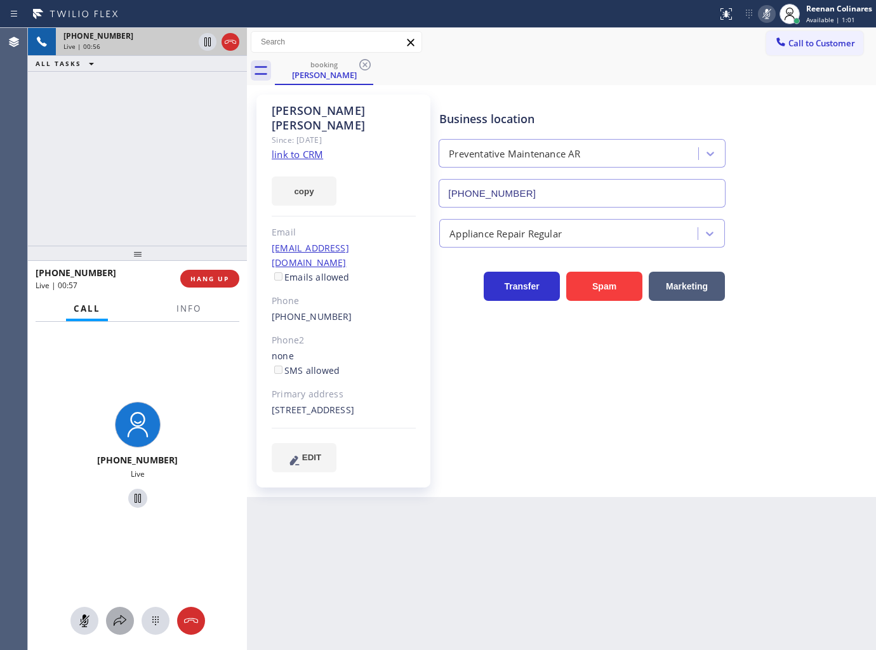
click at [118, 624] on icon at bounding box center [119, 620] width 15 height 15
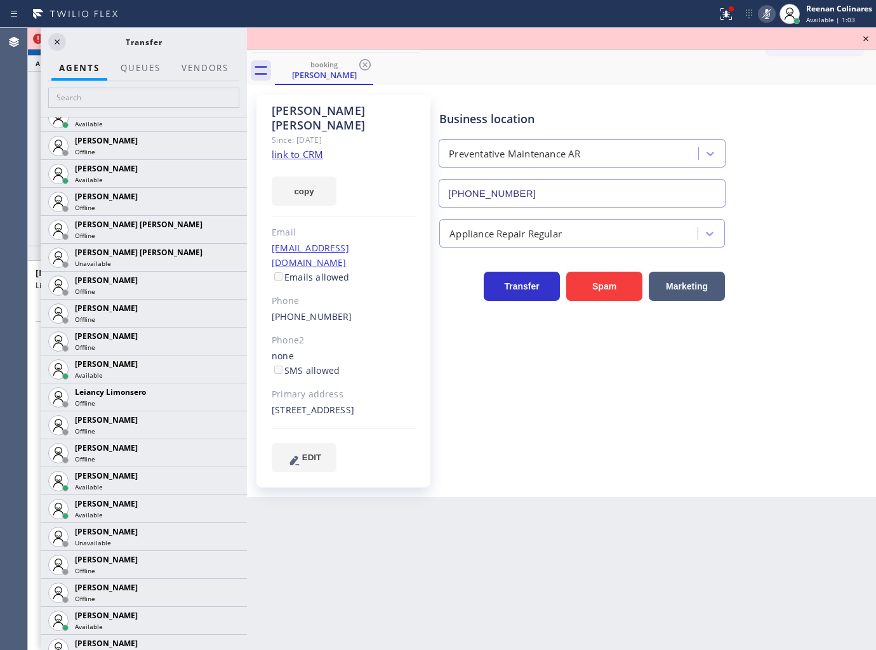
scroll to position [1633, 0]
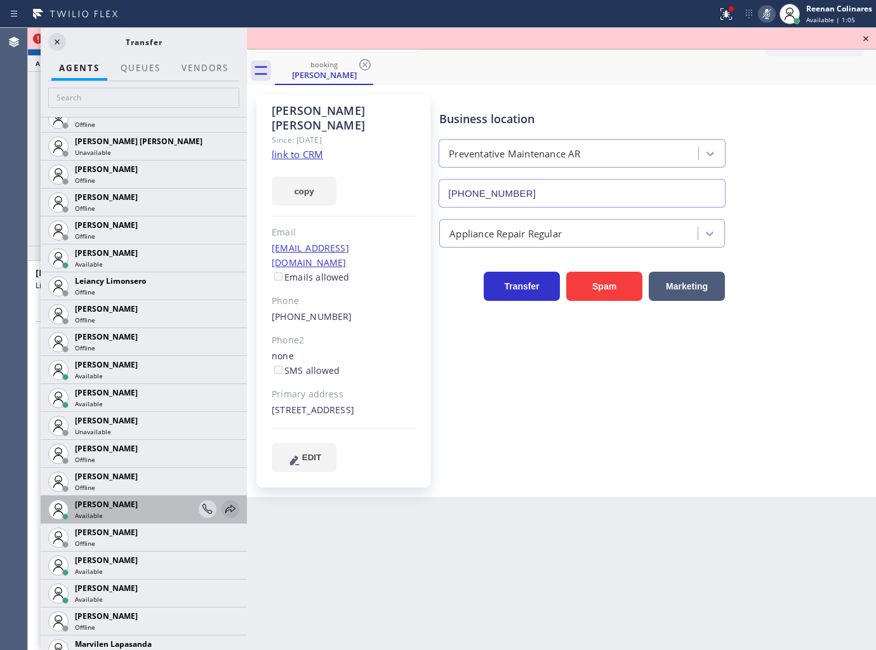
click at [223, 509] on icon at bounding box center [230, 508] width 15 height 15
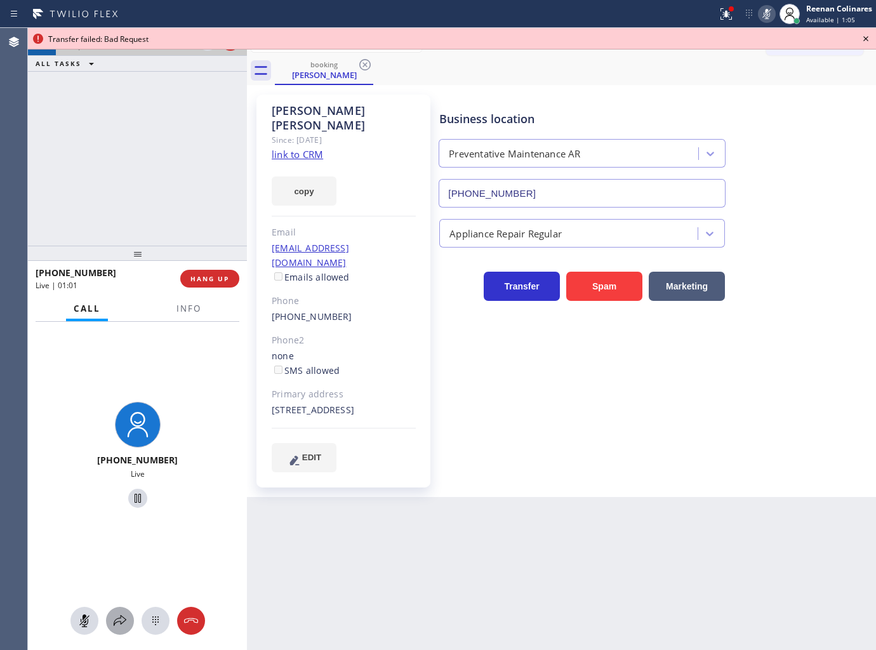
click at [113, 628] on icon at bounding box center [119, 620] width 15 height 15
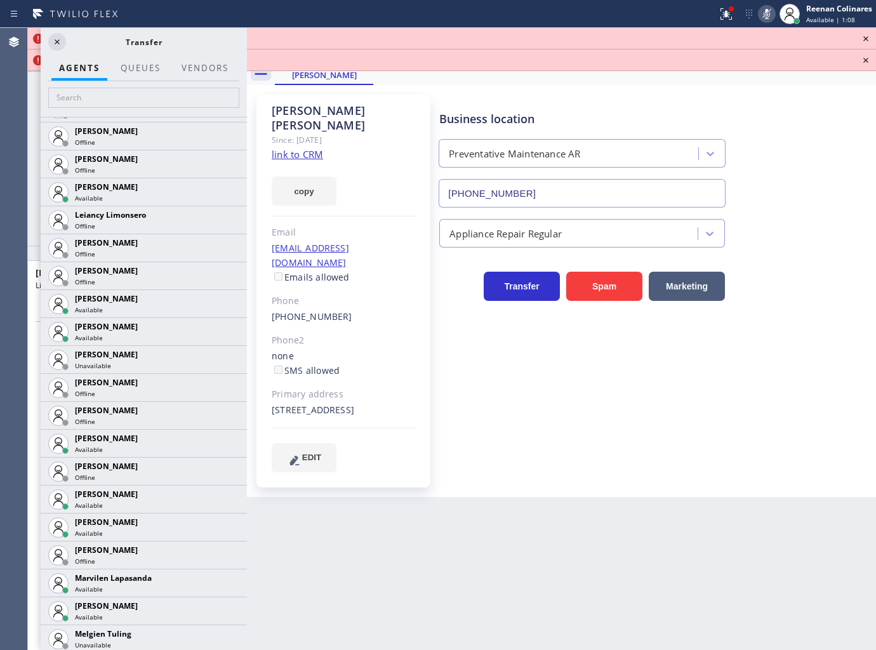
scroll to position [1748, 0]
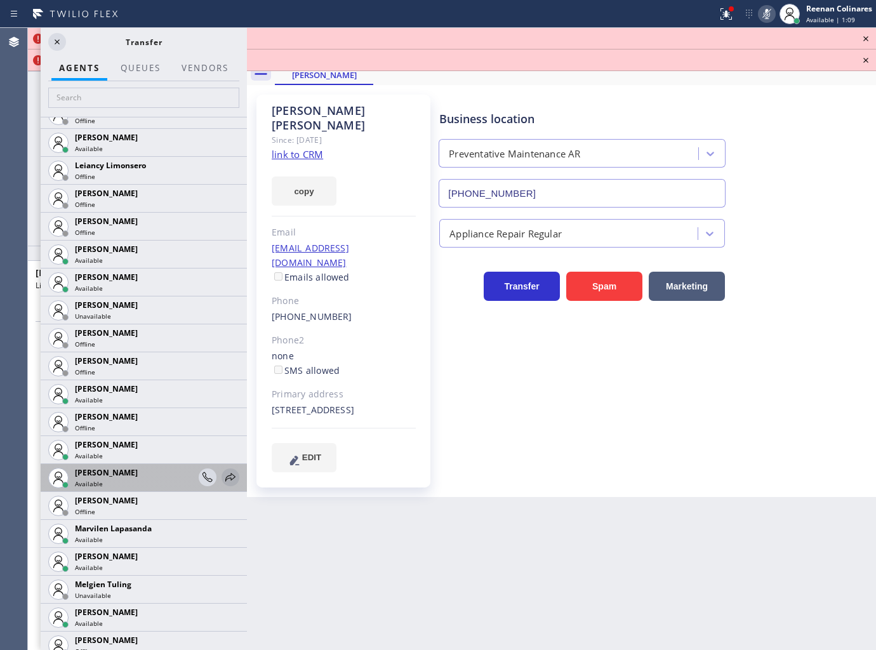
click at [223, 472] on icon at bounding box center [230, 477] width 15 height 15
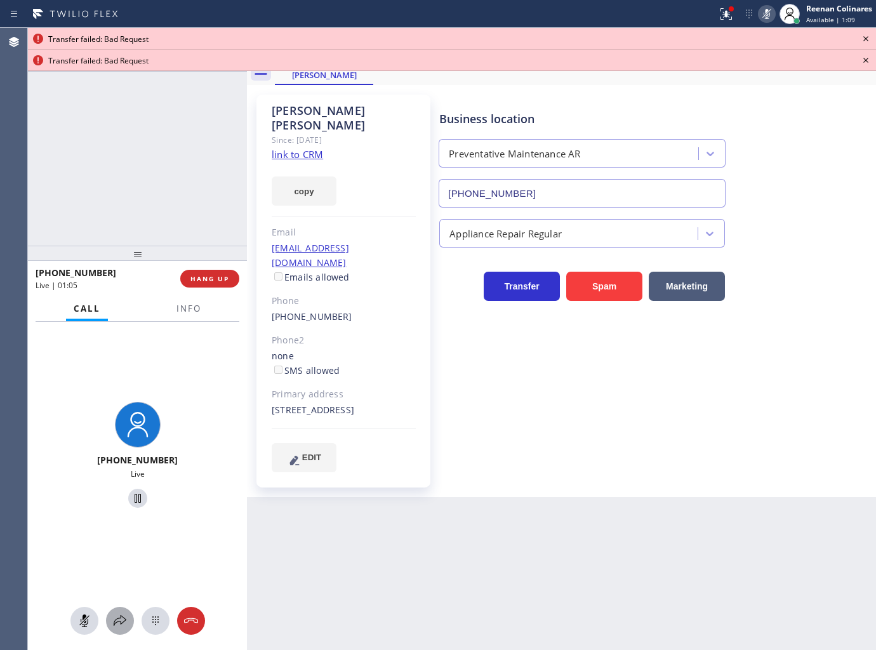
click at [113, 620] on icon at bounding box center [119, 620] width 15 height 15
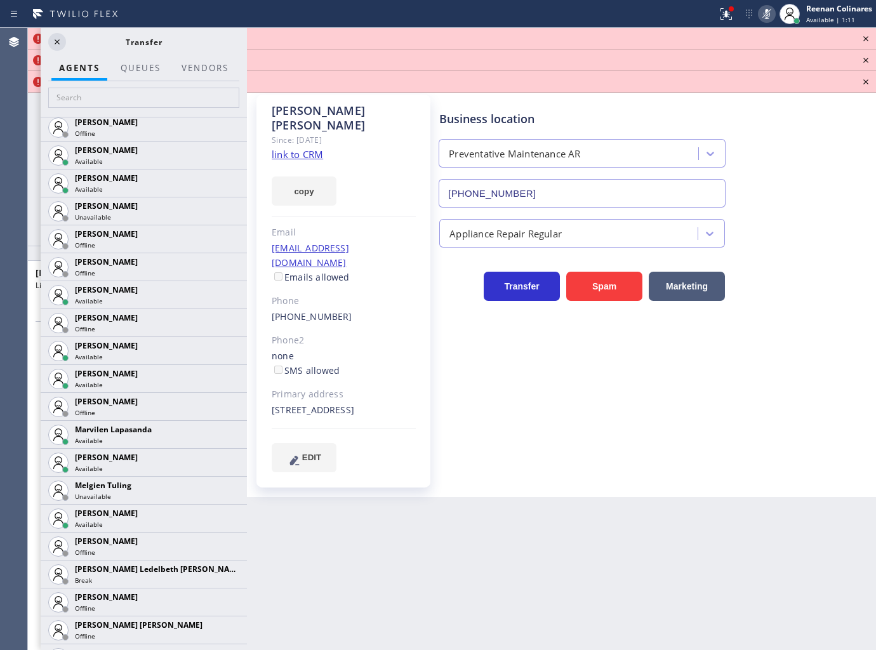
scroll to position [1875, 0]
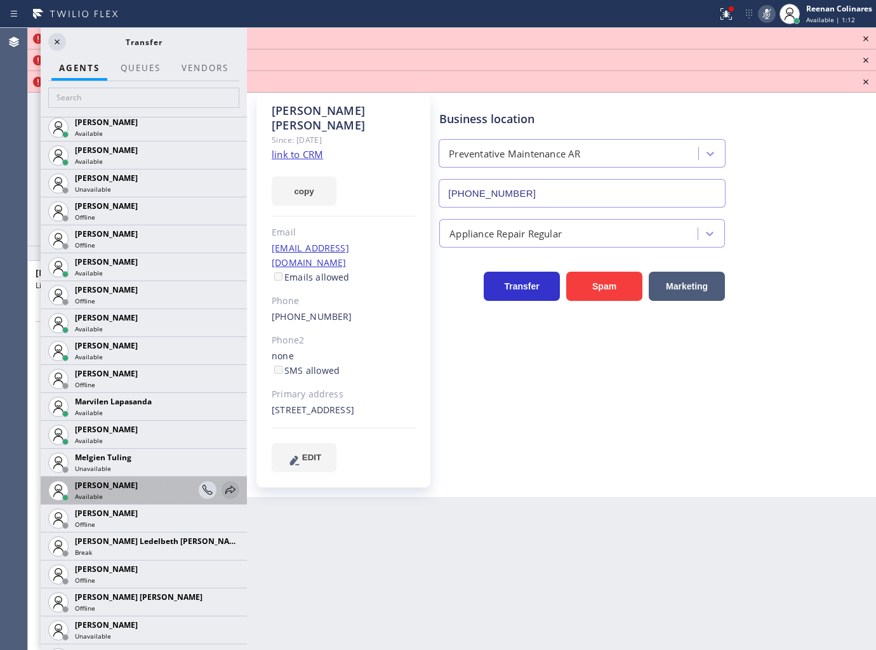
click at [223, 481] on button at bounding box center [231, 490] width 18 height 18
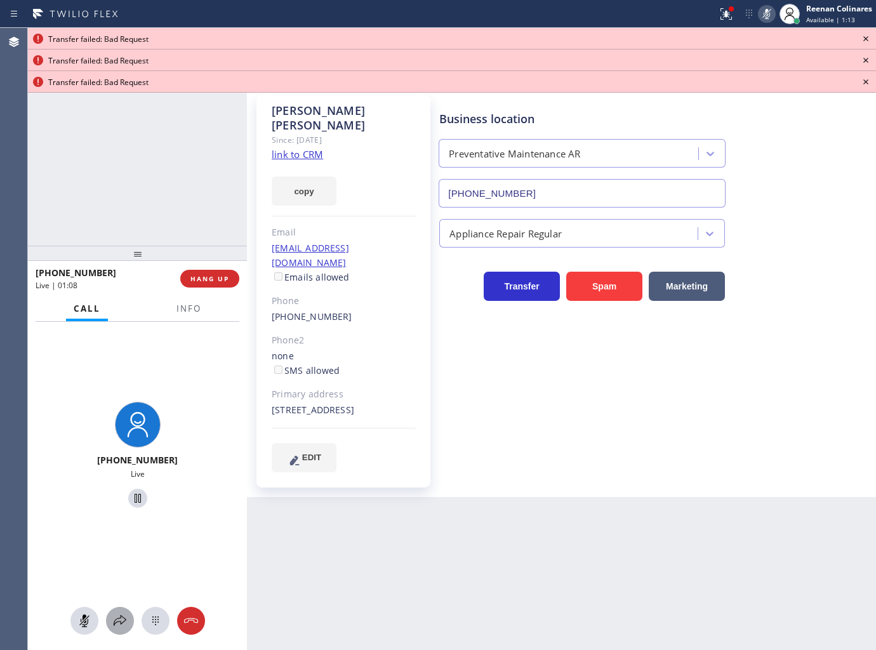
click at [117, 623] on icon at bounding box center [119, 620] width 15 height 15
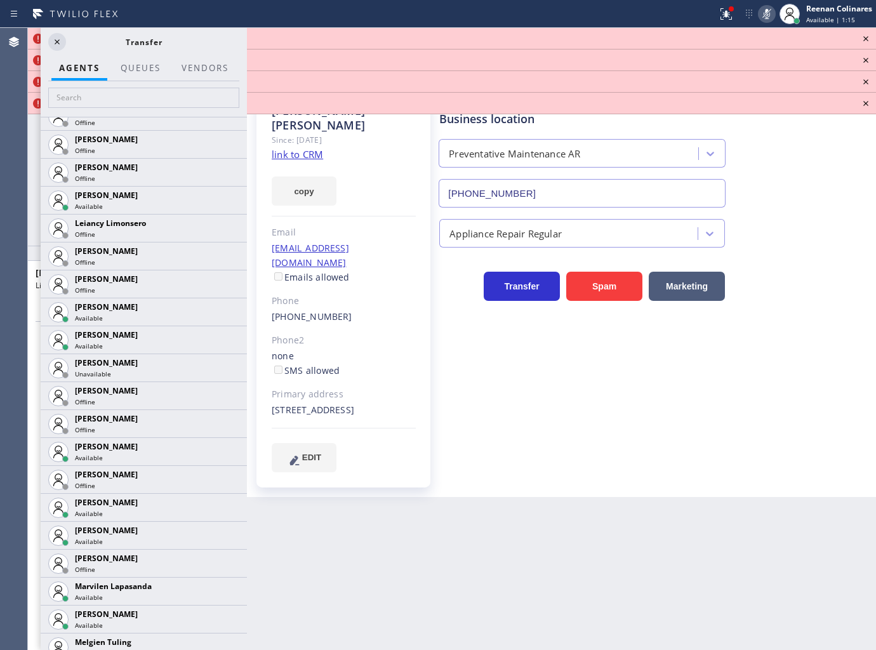
scroll to position [1728, 0]
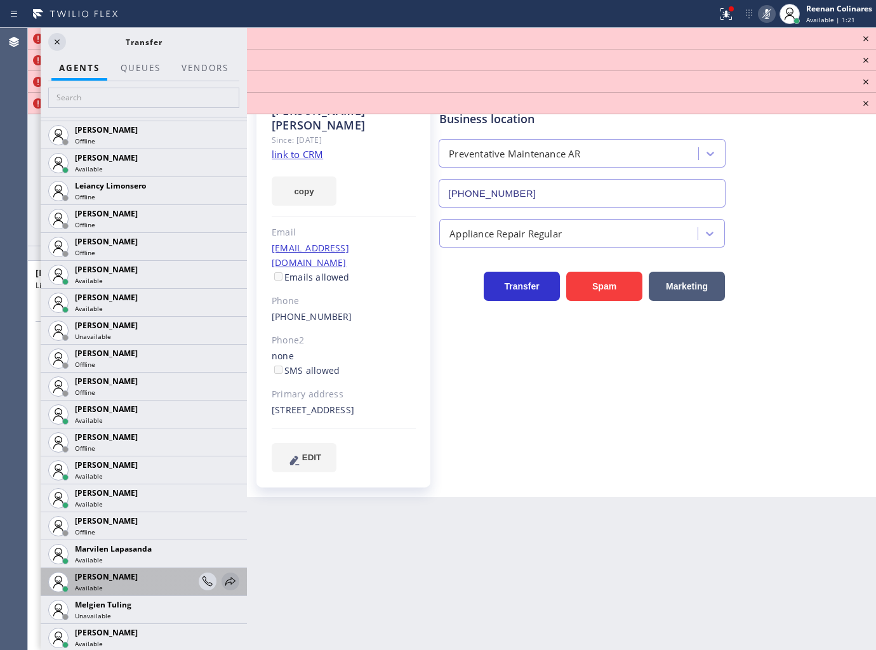
click at [223, 580] on icon at bounding box center [230, 581] width 15 height 15
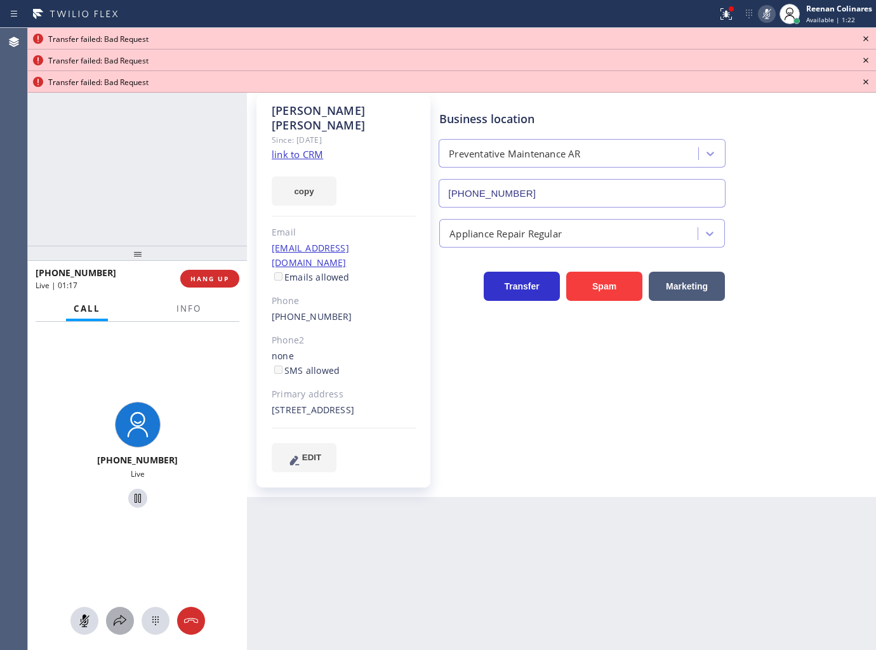
click at [126, 614] on icon at bounding box center [119, 620] width 15 height 15
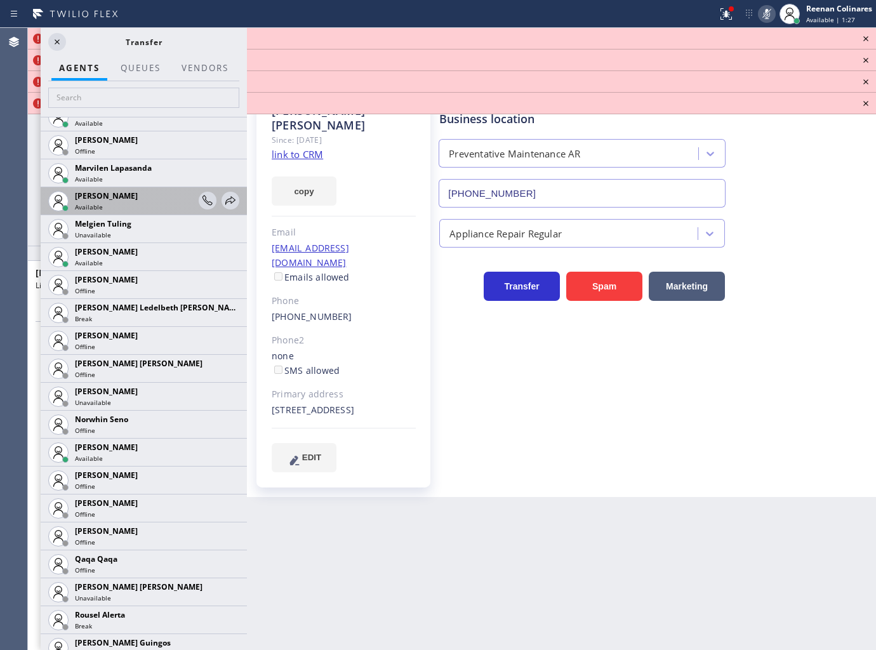
scroll to position [2074, 0]
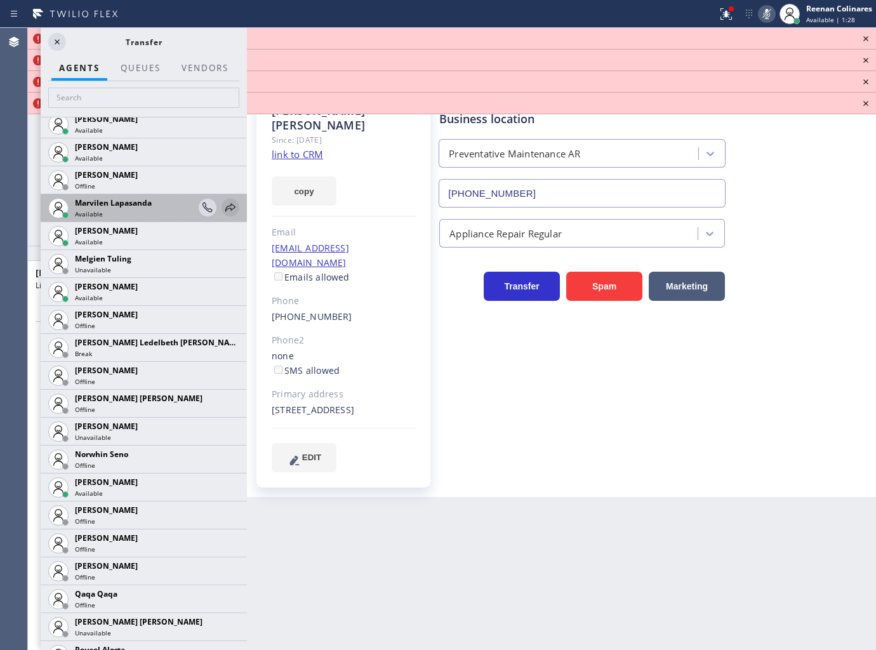
click at [223, 205] on icon at bounding box center [230, 207] width 15 height 15
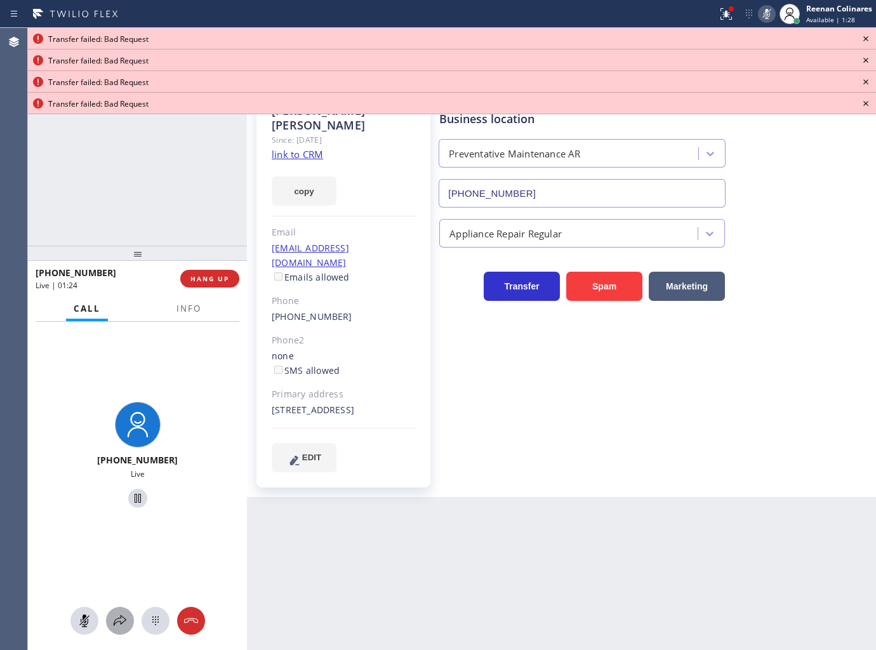
click at [116, 618] on icon at bounding box center [119, 620] width 15 height 15
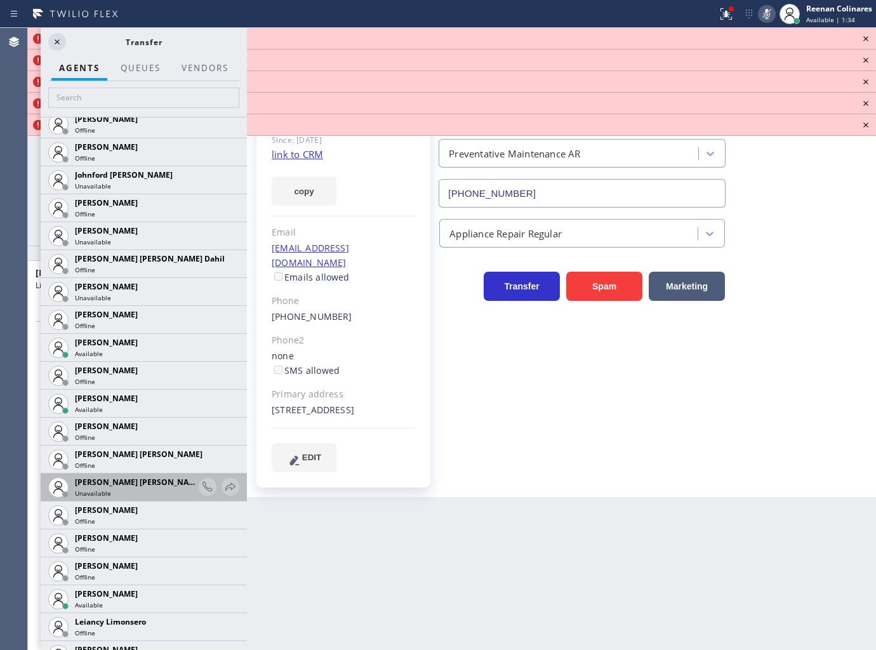
scroll to position [1414, 0]
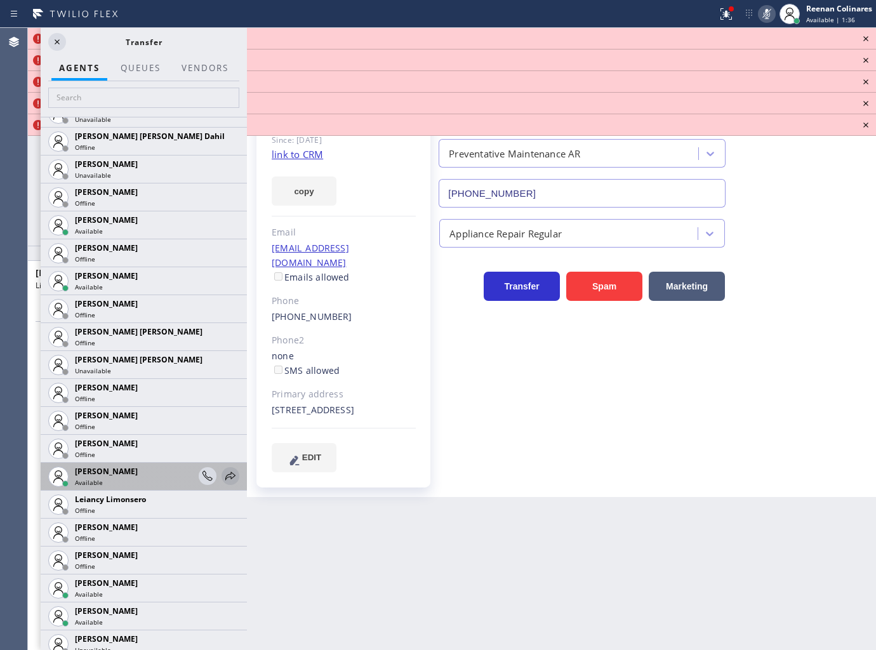
click at [223, 474] on icon at bounding box center [230, 475] width 15 height 15
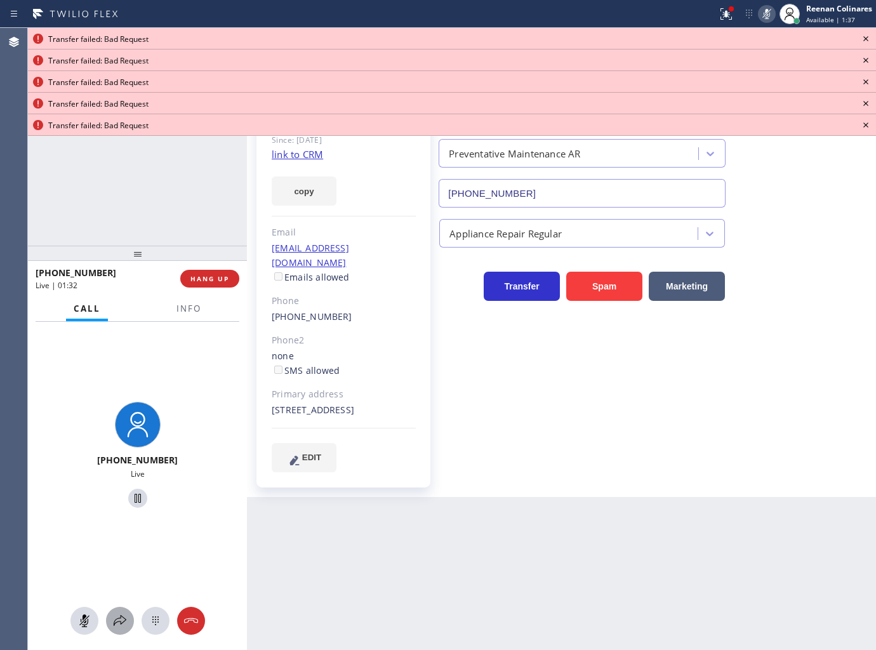
click at [124, 620] on icon at bounding box center [119, 620] width 15 height 15
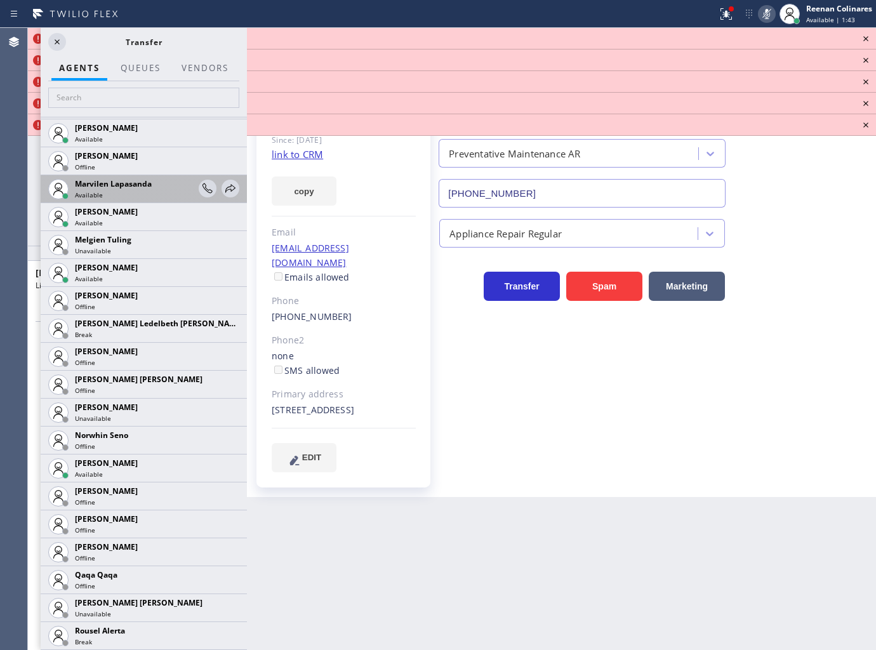
scroll to position [2068, 0]
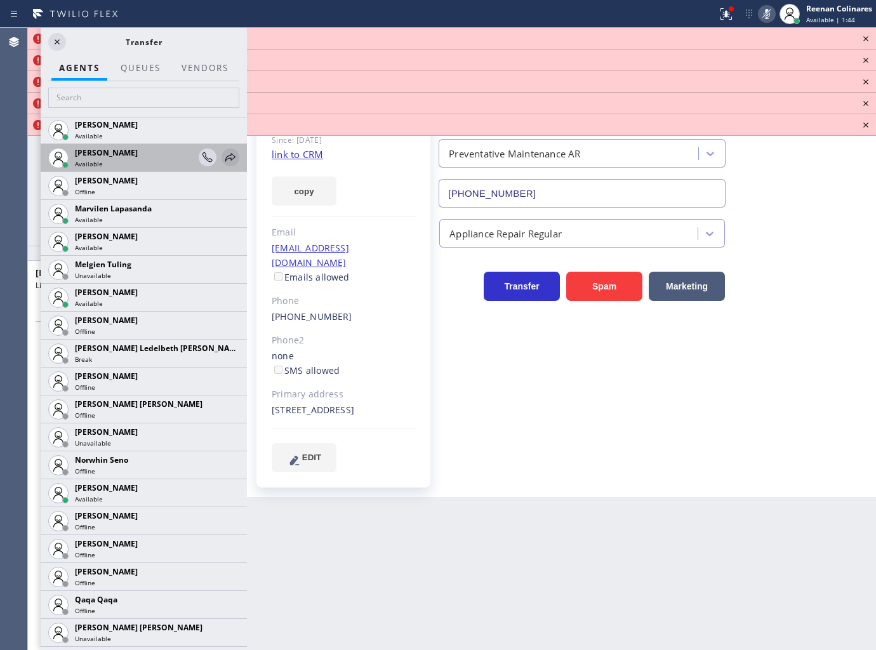
click at [223, 154] on icon at bounding box center [230, 157] width 15 height 15
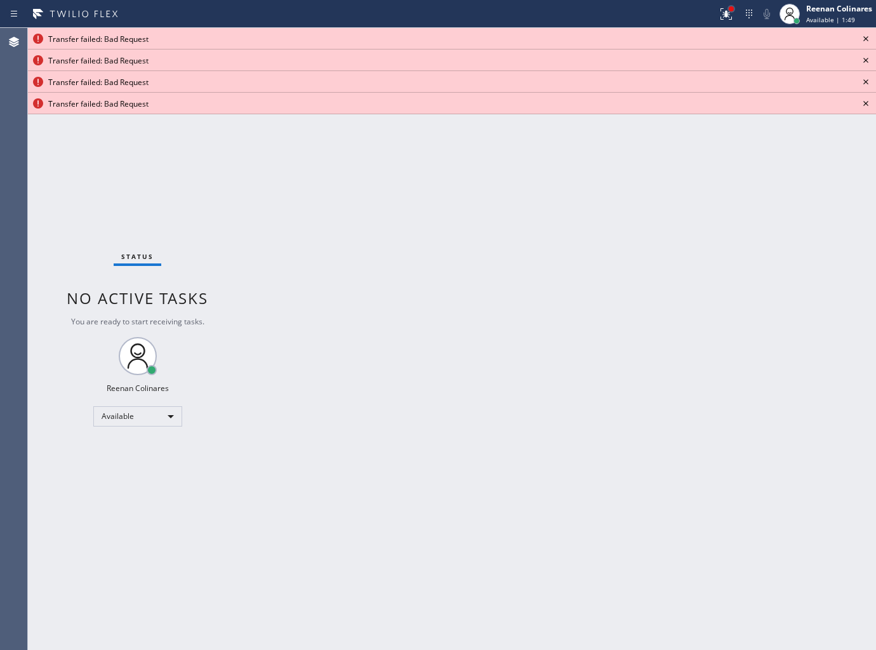
click at [728, 10] on div at bounding box center [731, 9] width 8 height 8
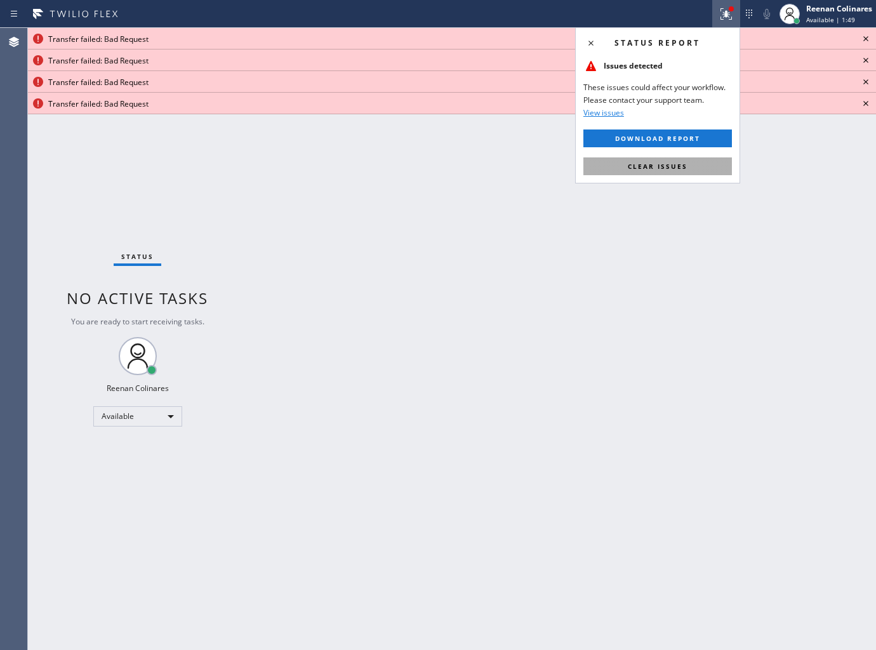
click at [670, 173] on button "Clear issues" at bounding box center [657, 166] width 149 height 18
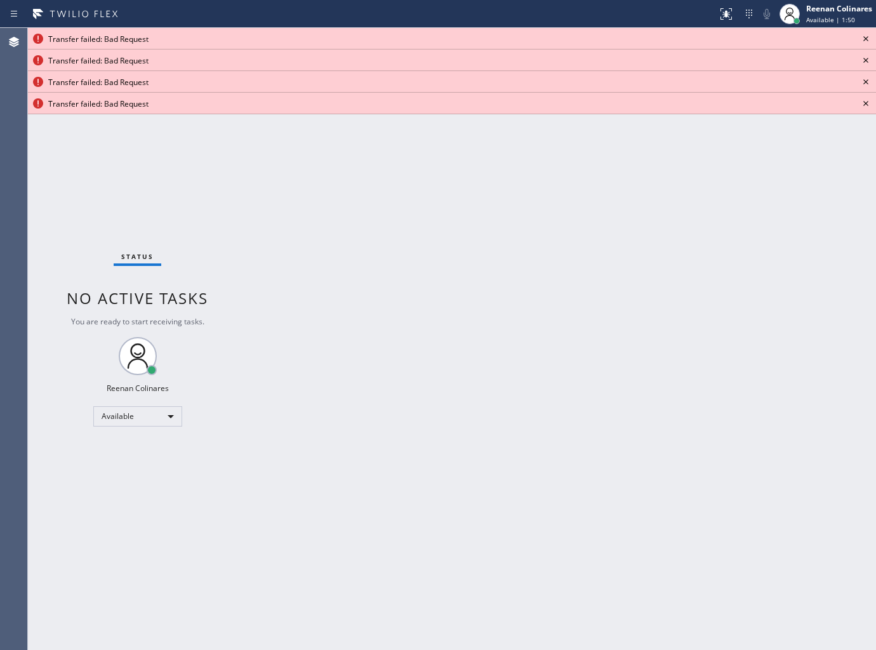
click at [865, 35] on icon at bounding box center [865, 38] width 15 height 15
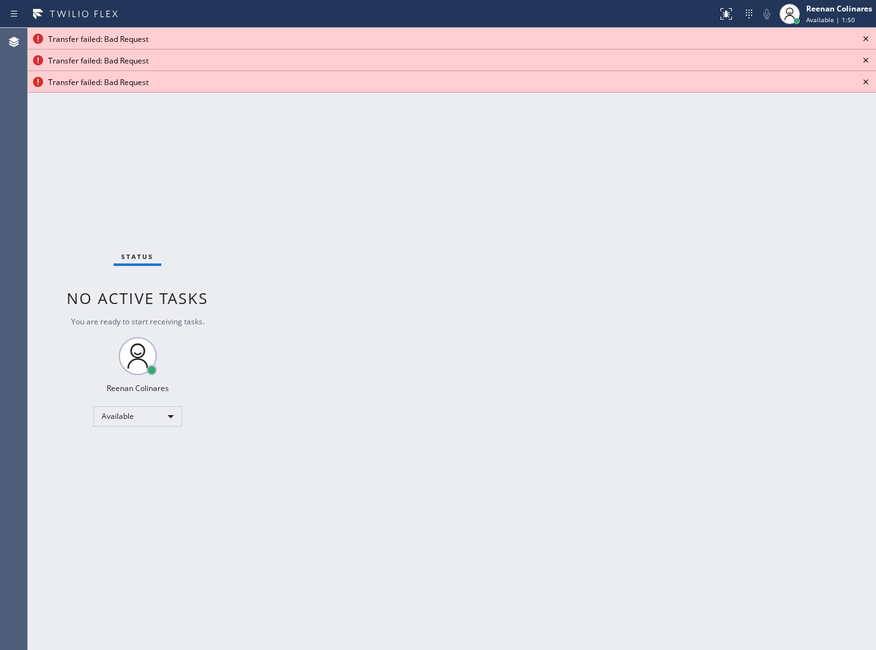
click at [865, 35] on icon at bounding box center [865, 38] width 15 height 15
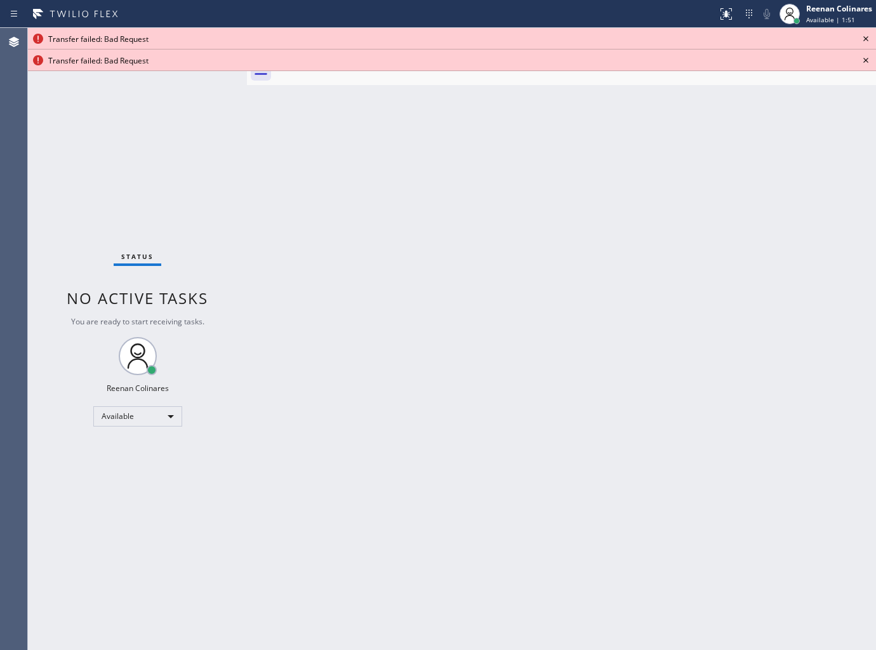
click at [865, 35] on icon at bounding box center [865, 38] width 15 height 15
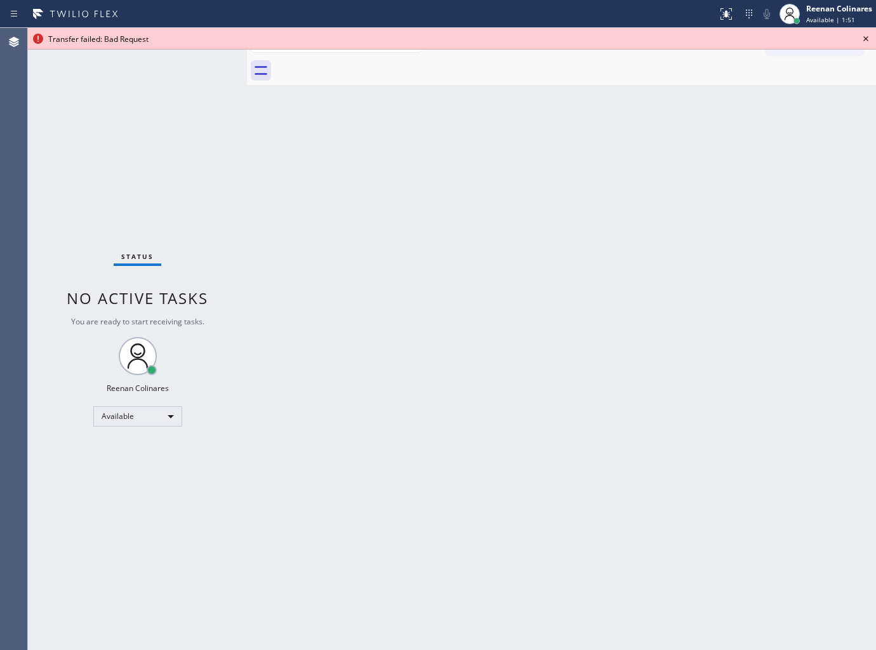
click at [865, 35] on icon at bounding box center [865, 38] width 15 height 15
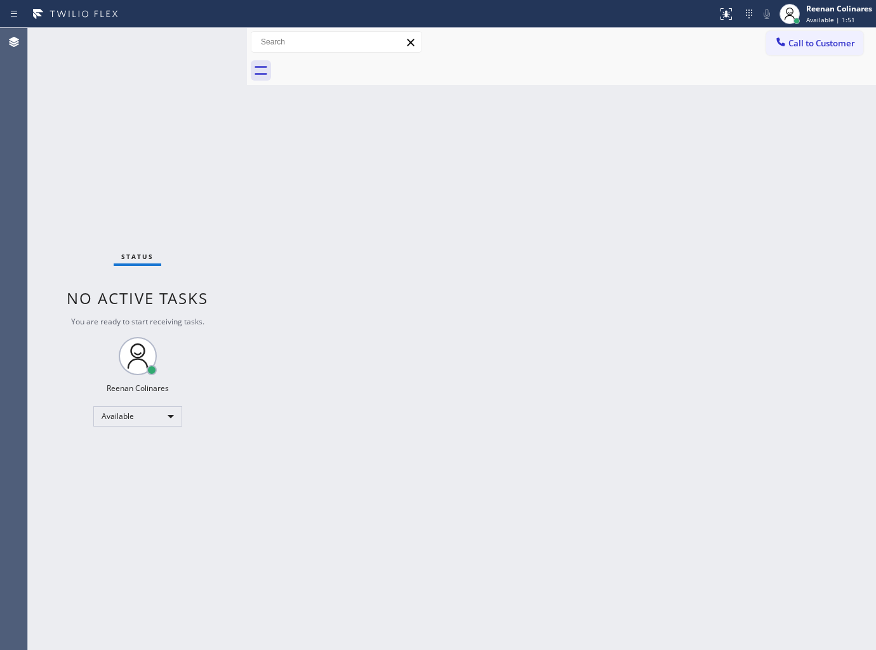
click at [580, 336] on div "Back to Dashboard Change Sender ID Customers Technicians Select a contact Outbo…" at bounding box center [561, 339] width 629 height 622
click at [570, 118] on div "Back to Dashboard Change Sender ID Customers Technicians Select a contact Outbo…" at bounding box center [561, 339] width 629 height 622
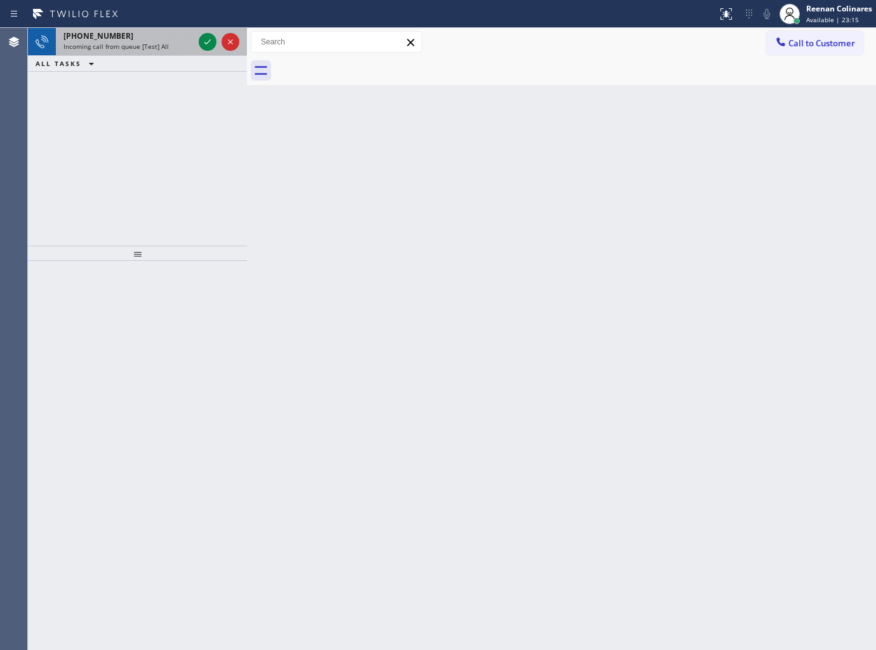
click at [156, 53] on div "[PHONE_NUMBER] Incoming call from queue [Test] All" at bounding box center [126, 42] width 140 height 28
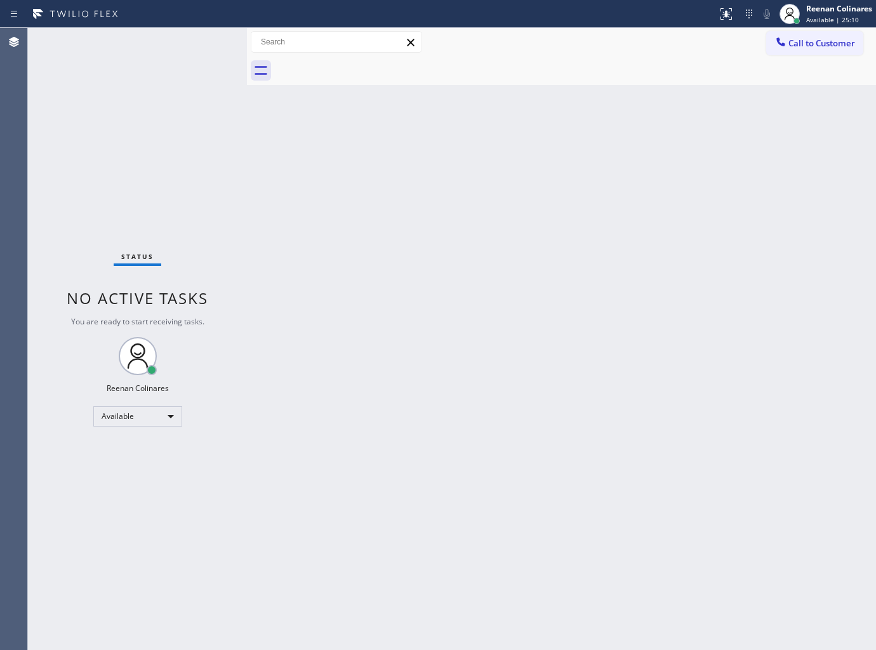
click at [160, 48] on div "Status No active tasks You are ready to start receiving tasks. Reenan Colinares…" at bounding box center [137, 339] width 219 height 622
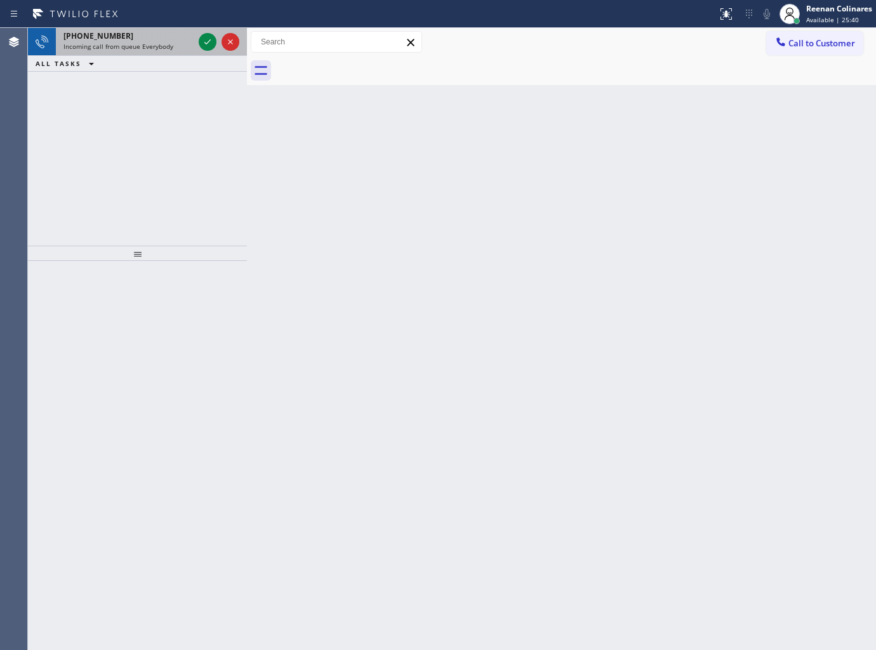
click at [159, 45] on span "Incoming call from queue Everybody" at bounding box center [118, 46] width 110 height 9
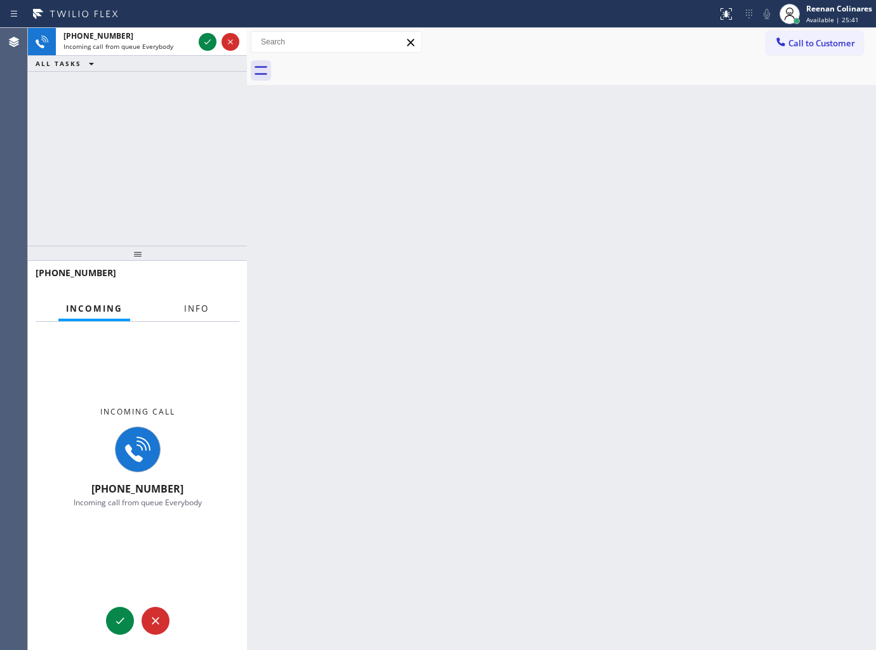
click at [191, 316] on button "Info" at bounding box center [196, 308] width 40 height 25
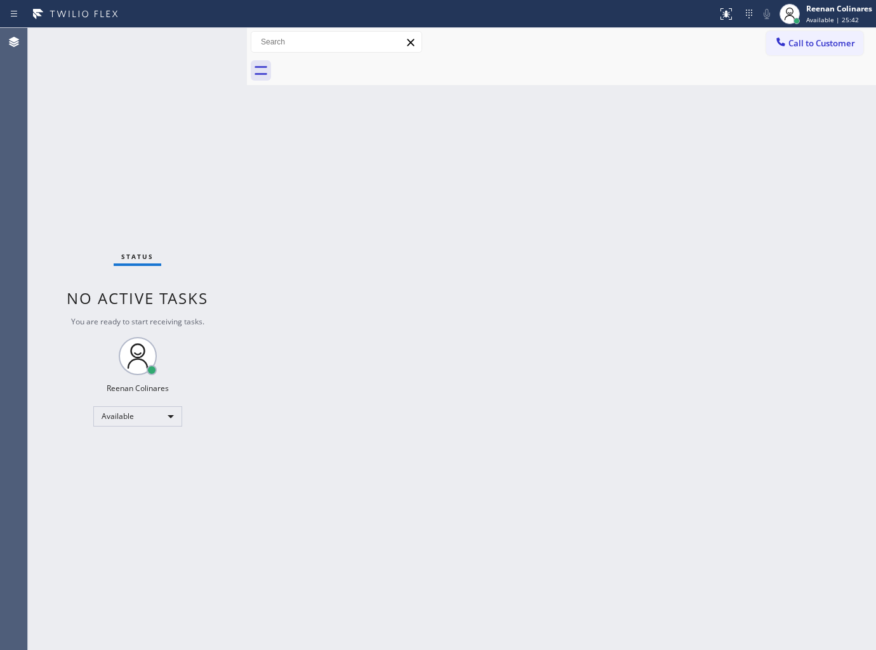
click at [154, 147] on div "Status No active tasks You are ready to start receiving tasks. Reenan Colinares…" at bounding box center [137, 339] width 219 height 622
click at [441, 295] on div "Back to Dashboard Change Sender ID Customers Technicians Select a contact Outbo…" at bounding box center [561, 339] width 629 height 622
click at [157, 49] on div "Status No active tasks You are ready to start receiving tasks. Reenan Colinares…" at bounding box center [137, 339] width 219 height 622
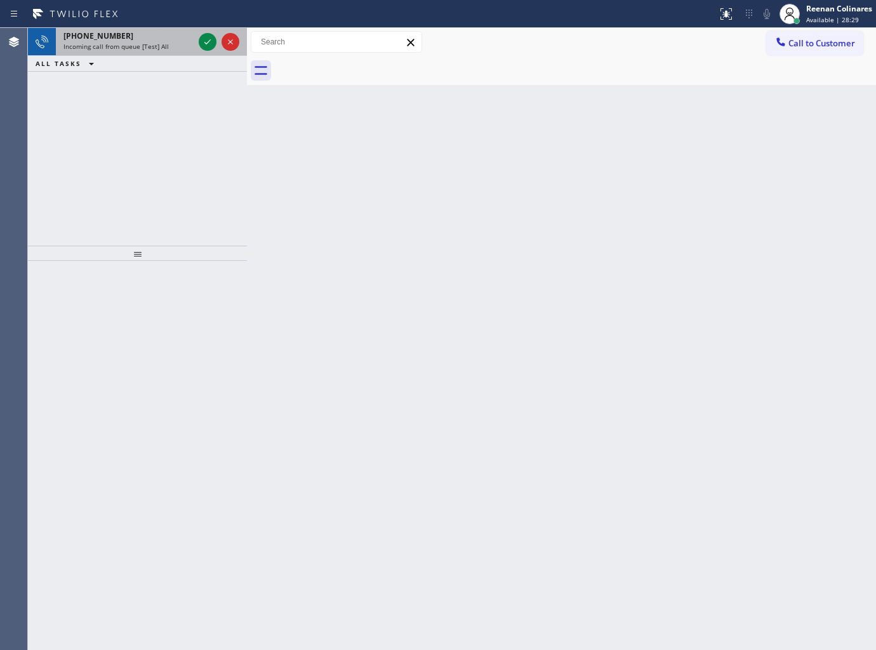
click at [97, 38] on span "[PHONE_NUMBER]" at bounding box center [98, 35] width 70 height 11
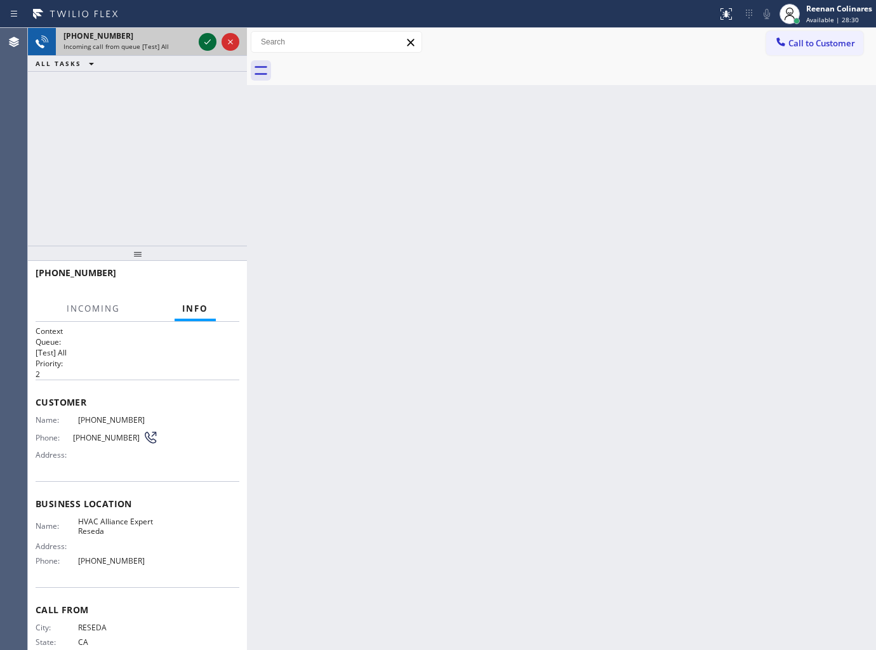
click at [206, 42] on icon at bounding box center [207, 41] width 15 height 15
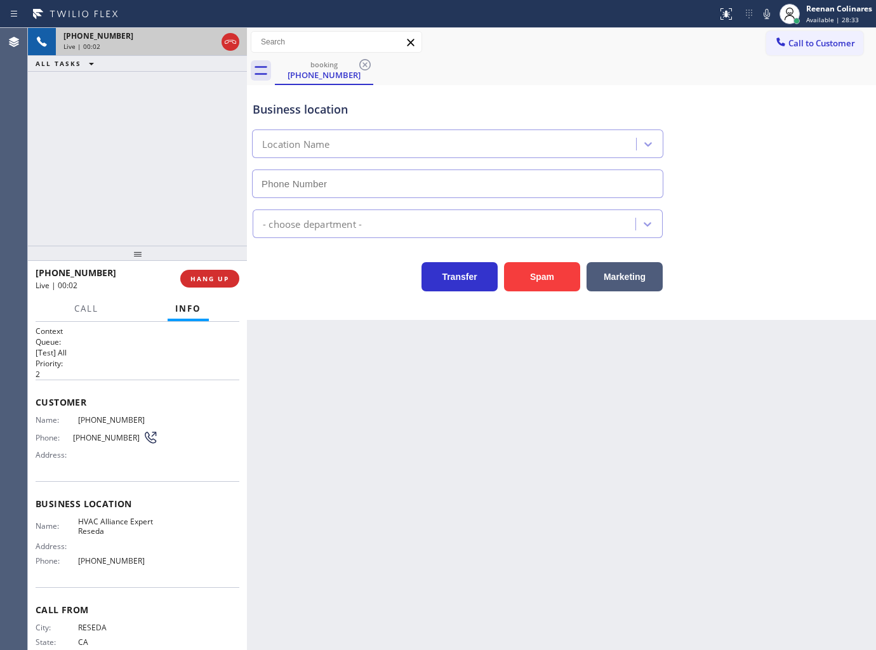
type input "[PHONE_NUMBER]"
click at [220, 280] on span "HANG UP" at bounding box center [209, 278] width 39 height 9
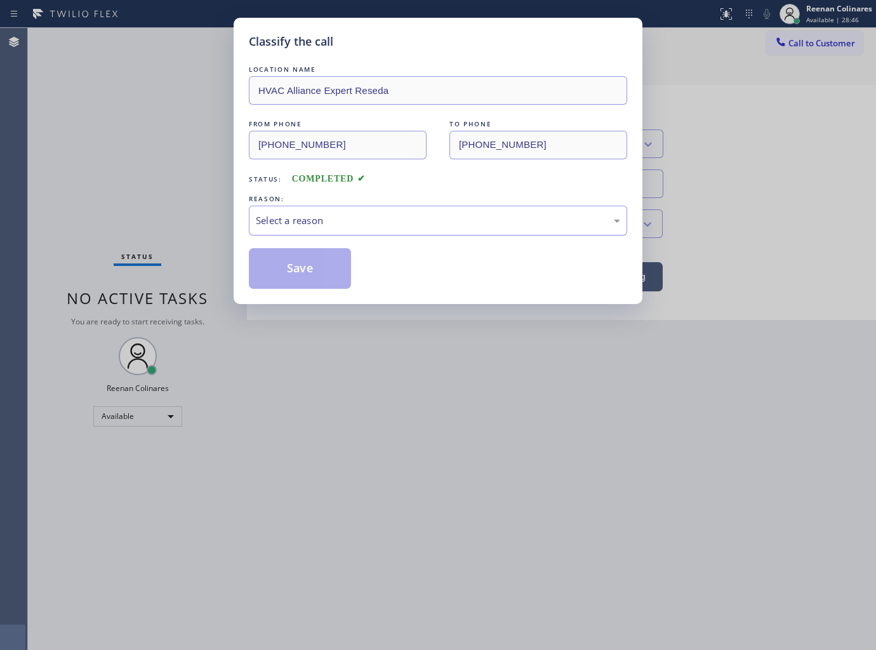
click at [293, 217] on div "Select a reason" at bounding box center [438, 220] width 364 height 15
click at [289, 270] on button "Save" at bounding box center [300, 268] width 102 height 41
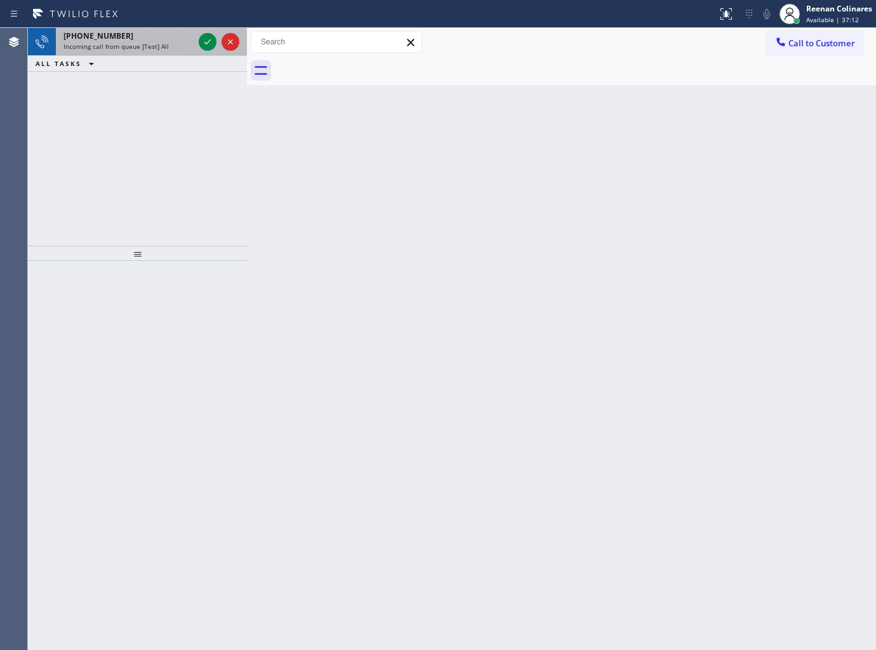
click at [138, 45] on span "Incoming call from queue [Test] All" at bounding box center [115, 46] width 105 height 9
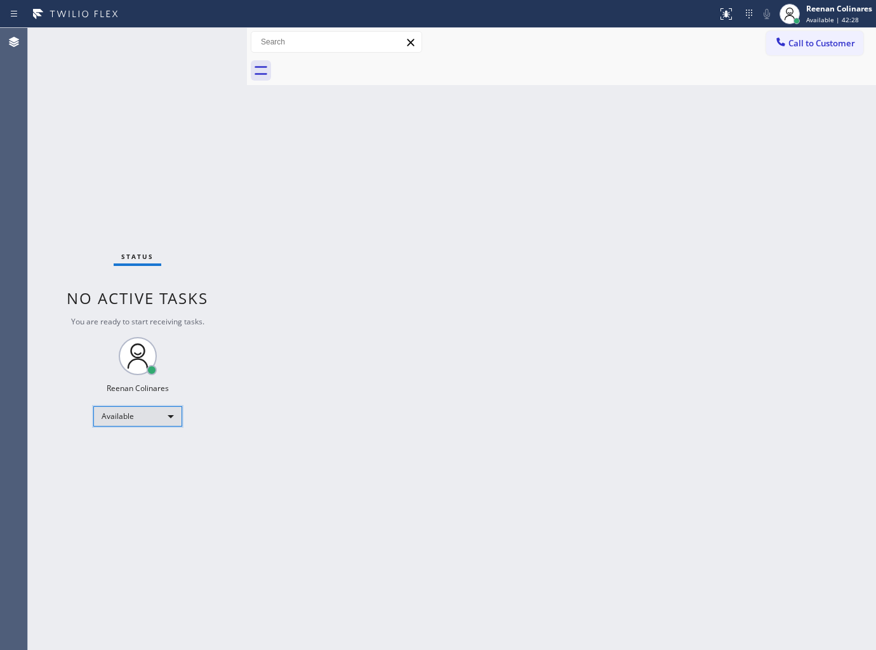
click at [142, 416] on div "Available" at bounding box center [137, 416] width 89 height 20
click at [116, 478] on li "Break" at bounding box center [136, 481] width 86 height 15
